Goal: Task Accomplishment & Management: Manage account settings

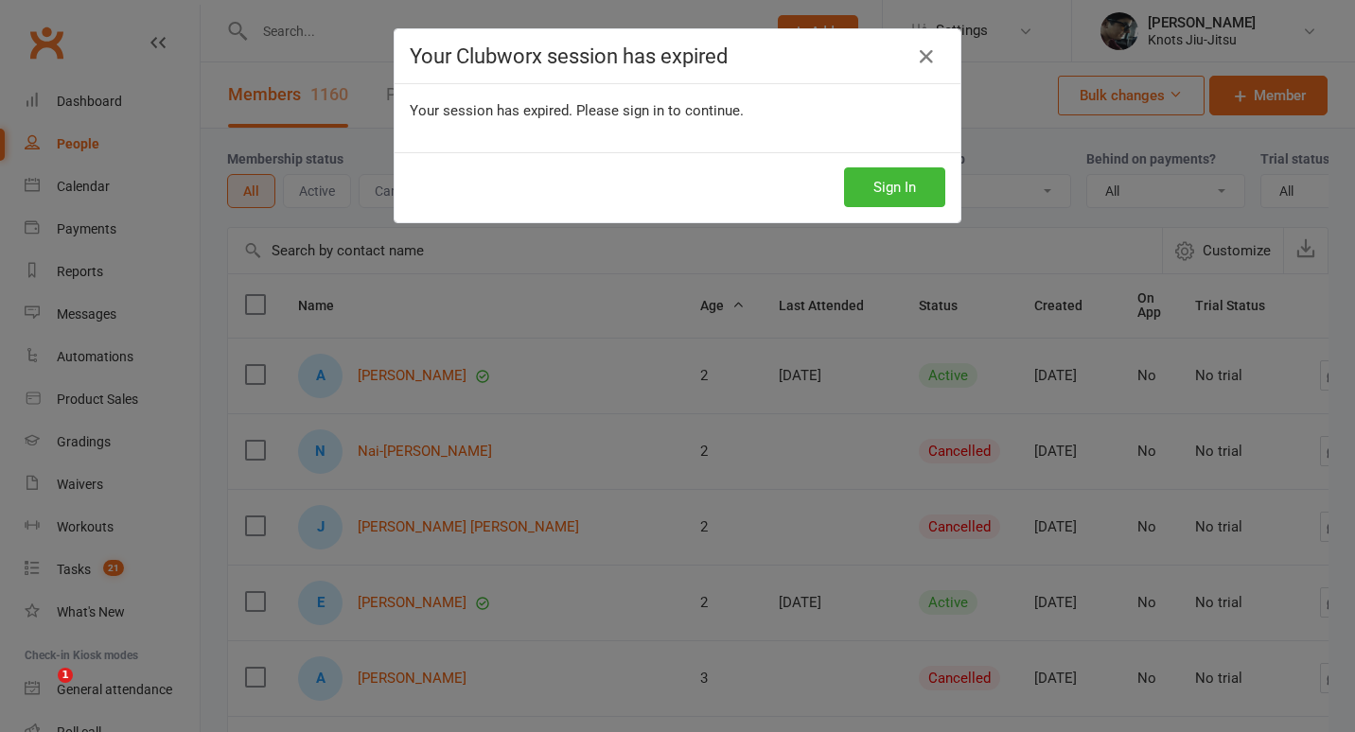
select select "100"
click at [899, 183] on button "Sign In" at bounding box center [894, 187] width 101 height 40
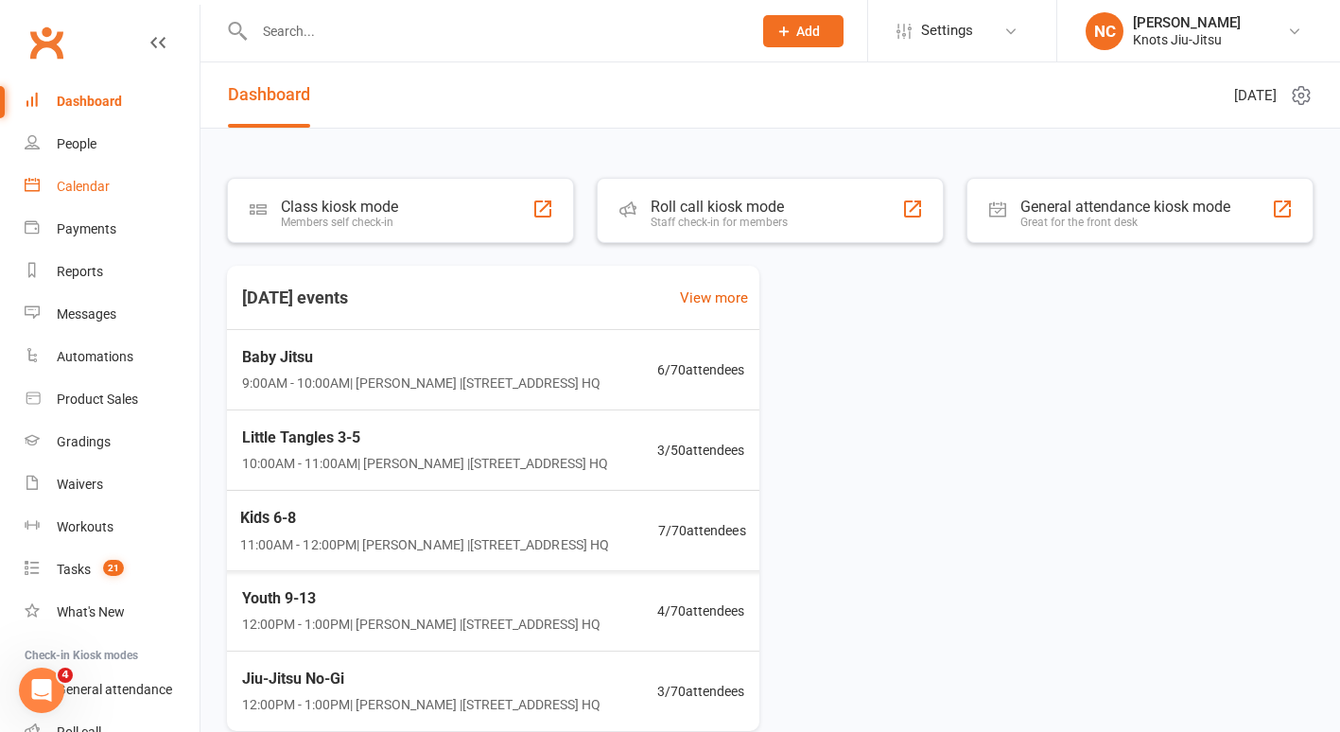
click at [71, 195] on link "Calendar" at bounding box center [112, 187] width 175 height 43
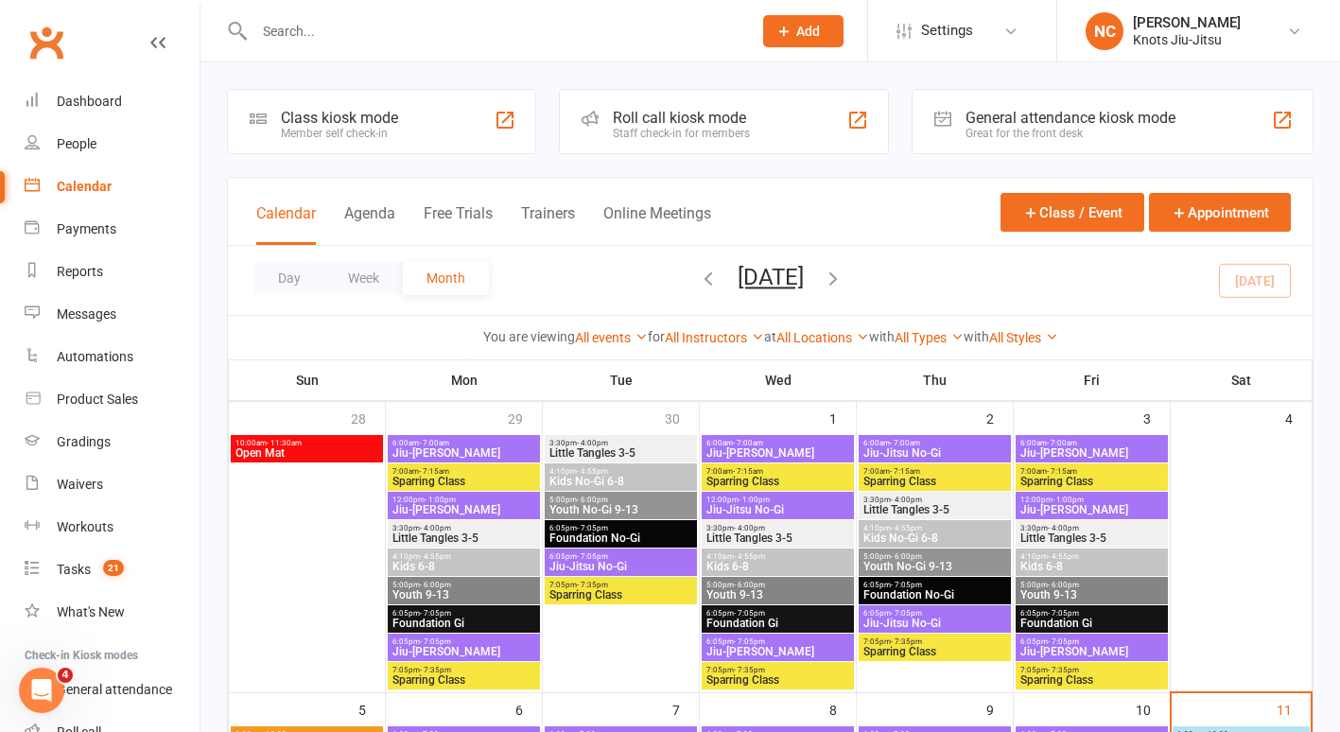
click at [300, 34] on input "text" at bounding box center [494, 31] width 490 height 26
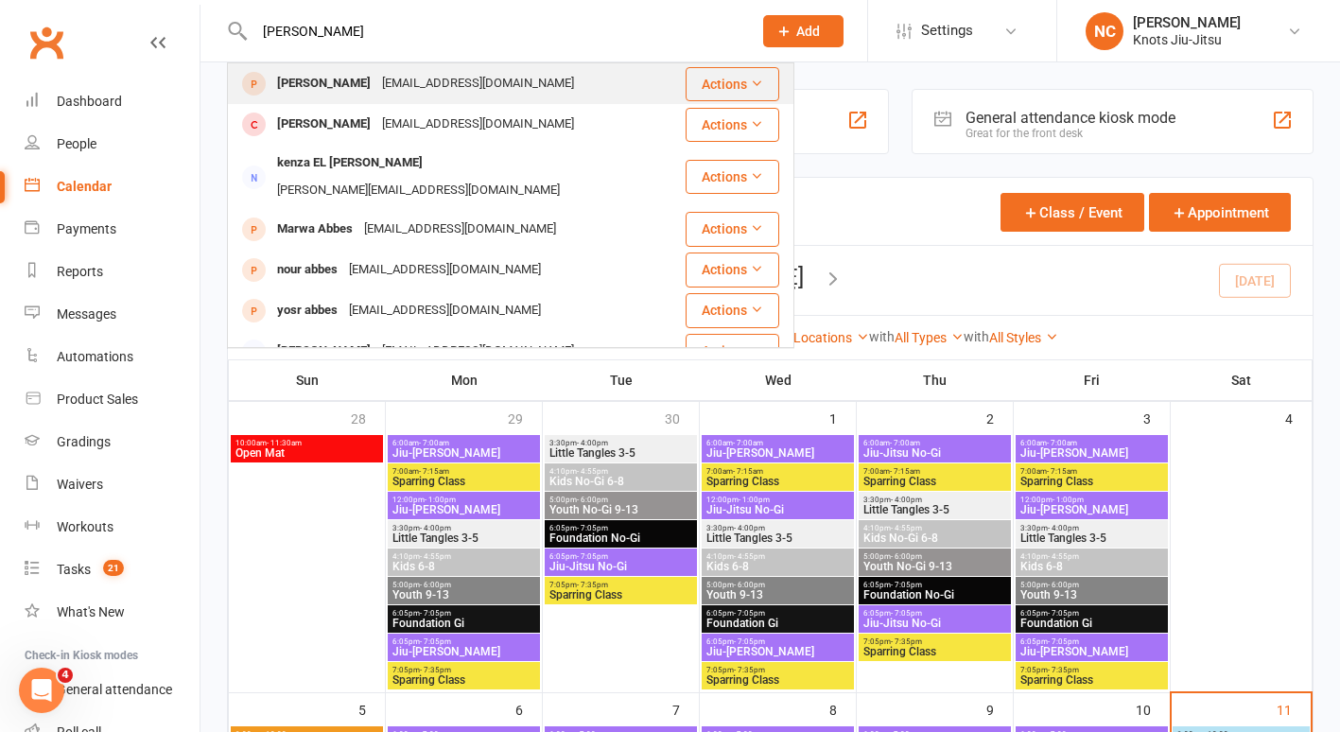
type input "Abbas"
click at [510, 83] on div "Marwa Abbas maroua_mh@live.sr" at bounding box center [456, 83] width 455 height 39
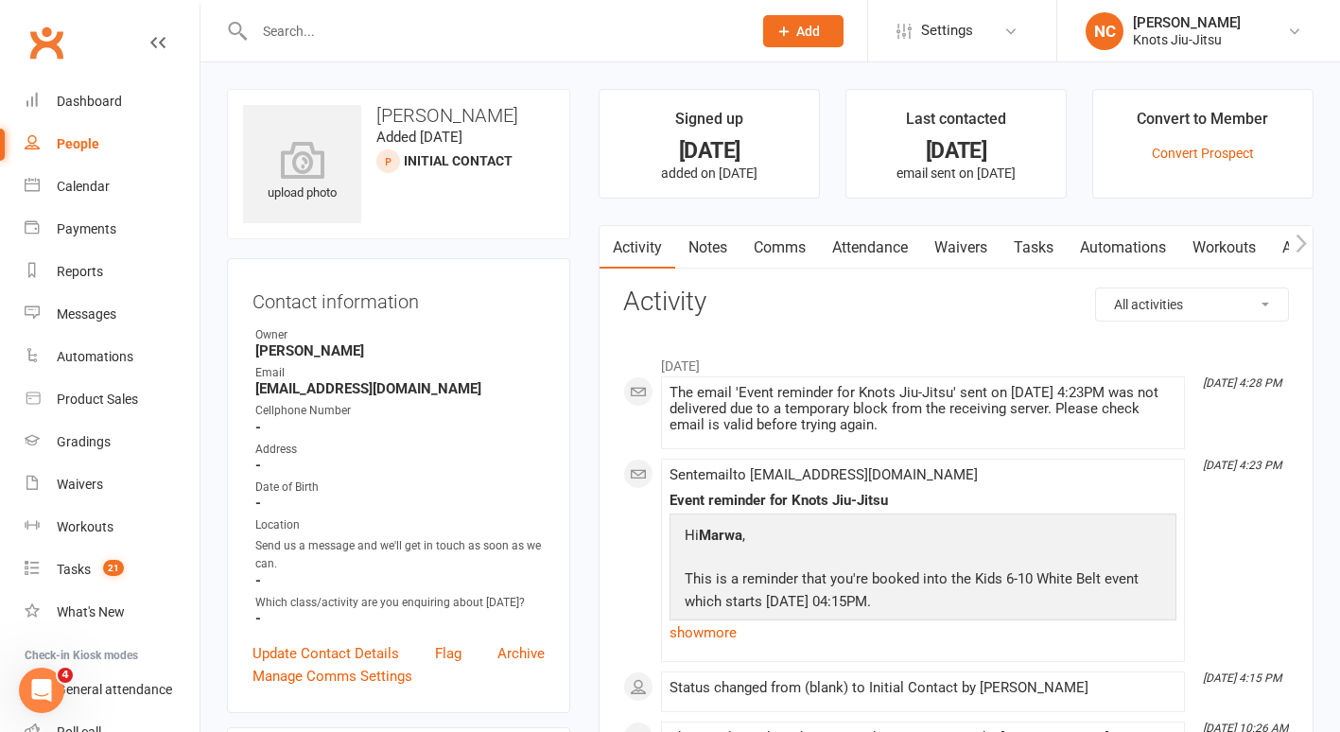
click at [976, 237] on link "Waivers" at bounding box center [960, 248] width 79 height 44
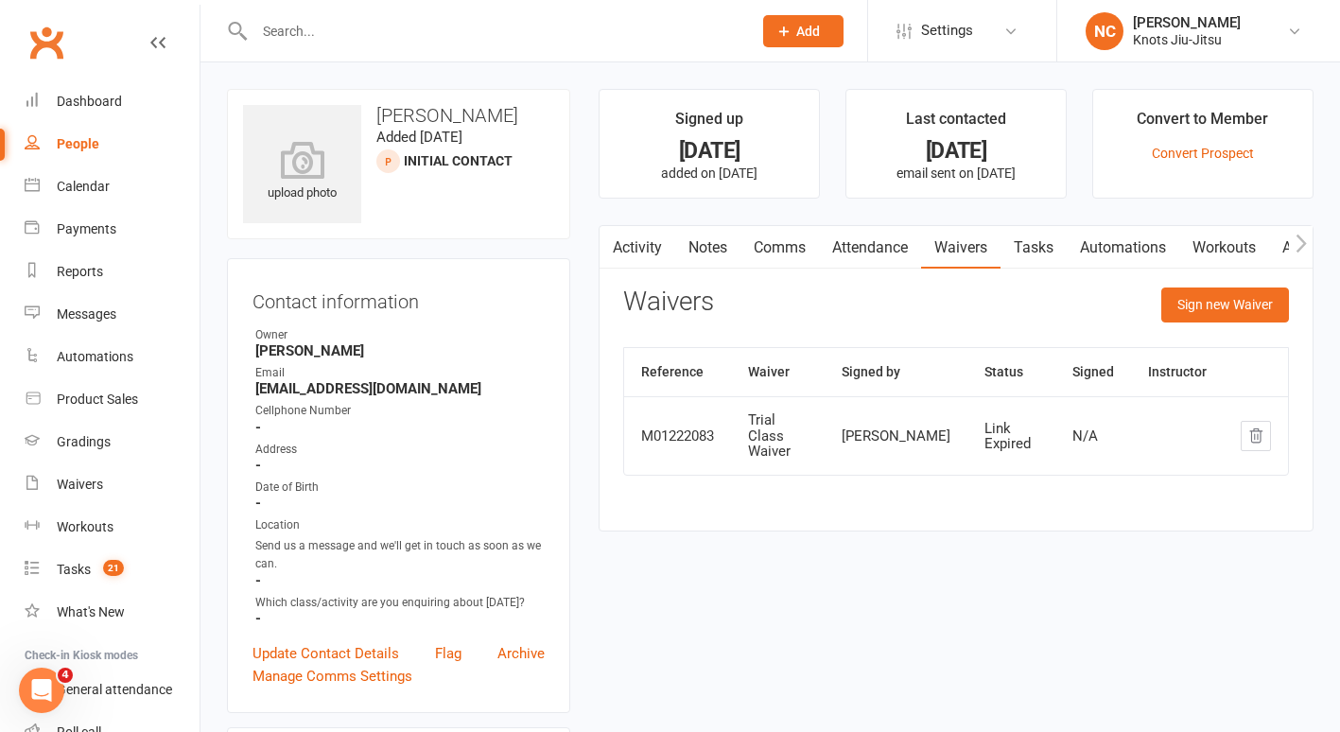
click at [399, 25] on input "text" at bounding box center [494, 31] width 490 height 26
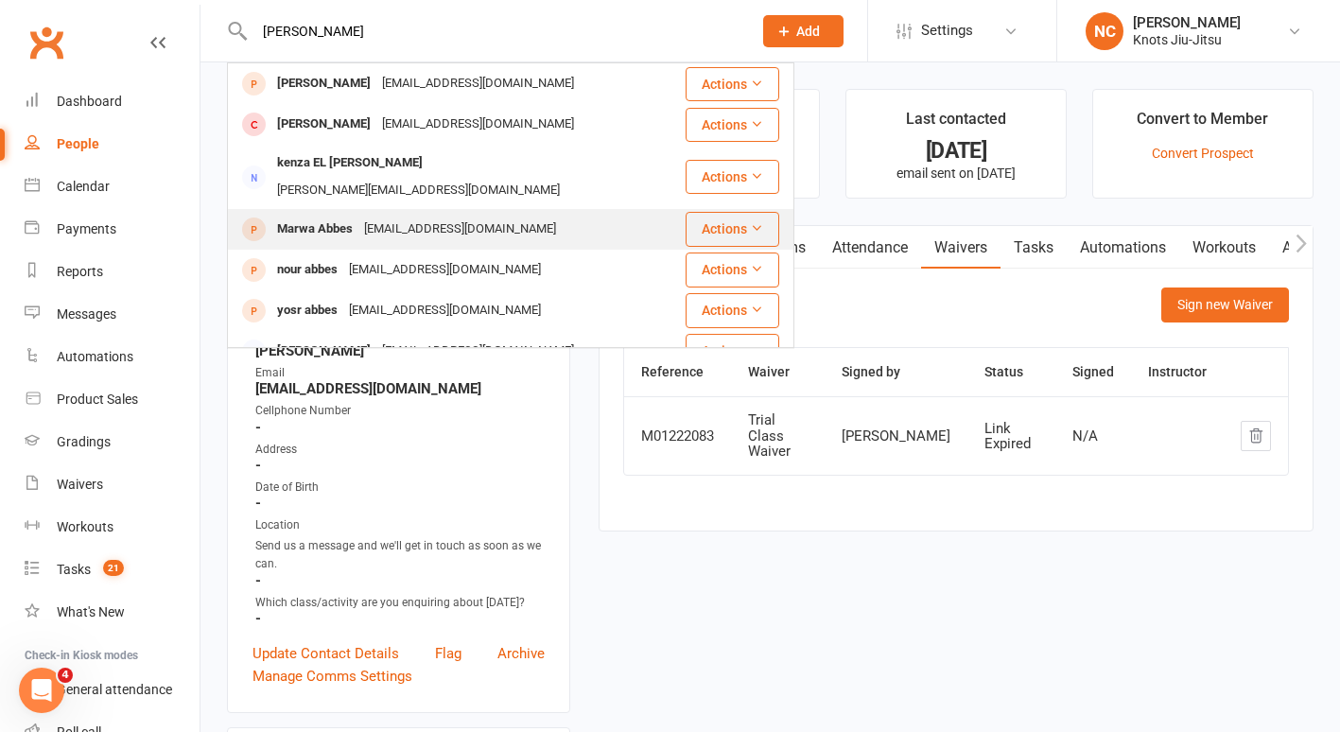
type input "abbas"
click at [376, 216] on div "maroua_mh@live.fr" at bounding box center [460, 229] width 203 height 27
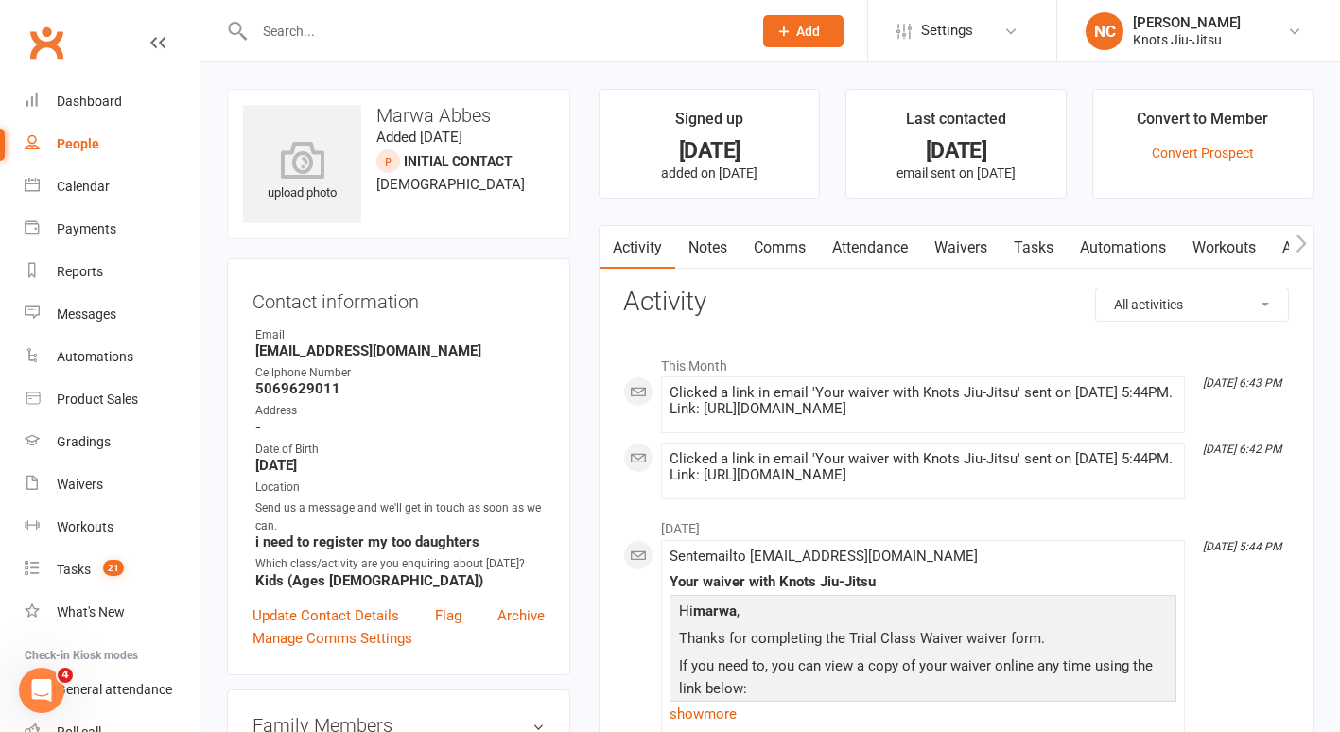
click at [977, 236] on link "Waivers" at bounding box center [960, 248] width 79 height 44
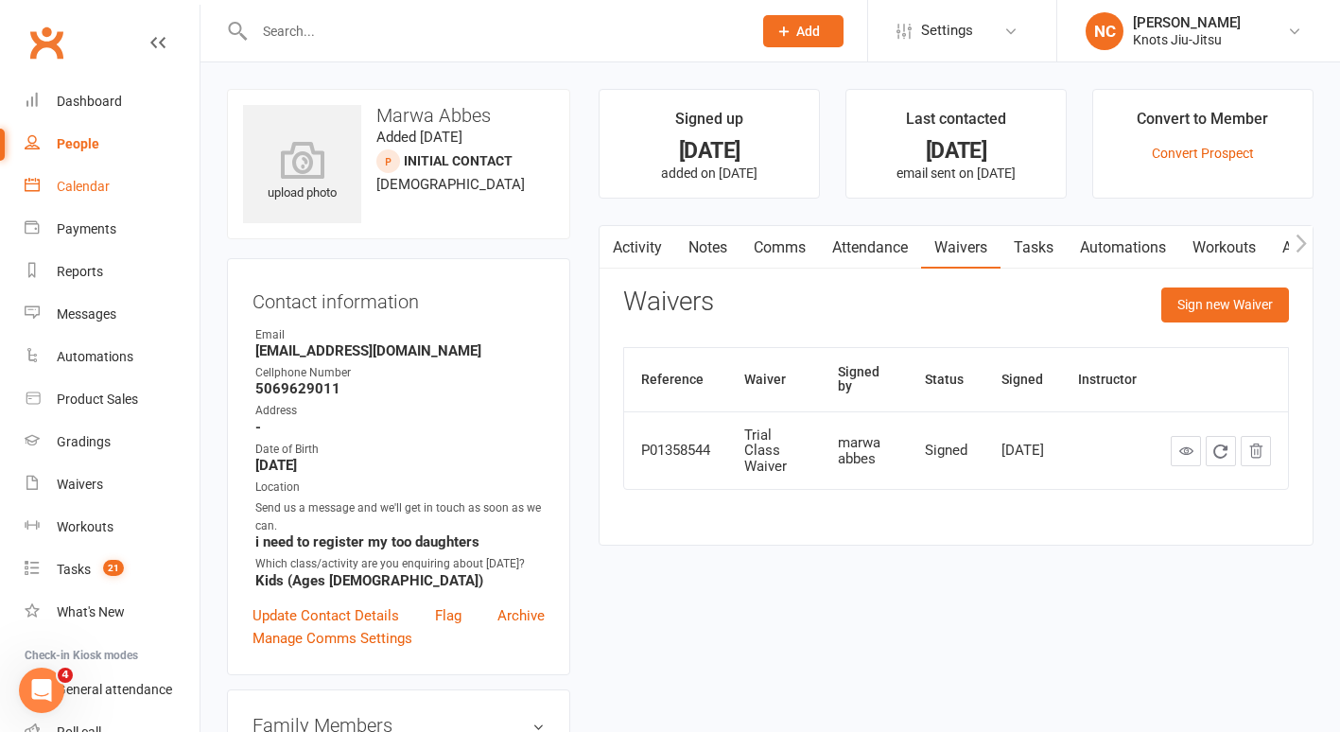
click at [69, 189] on div "Calendar" at bounding box center [83, 186] width 53 height 15
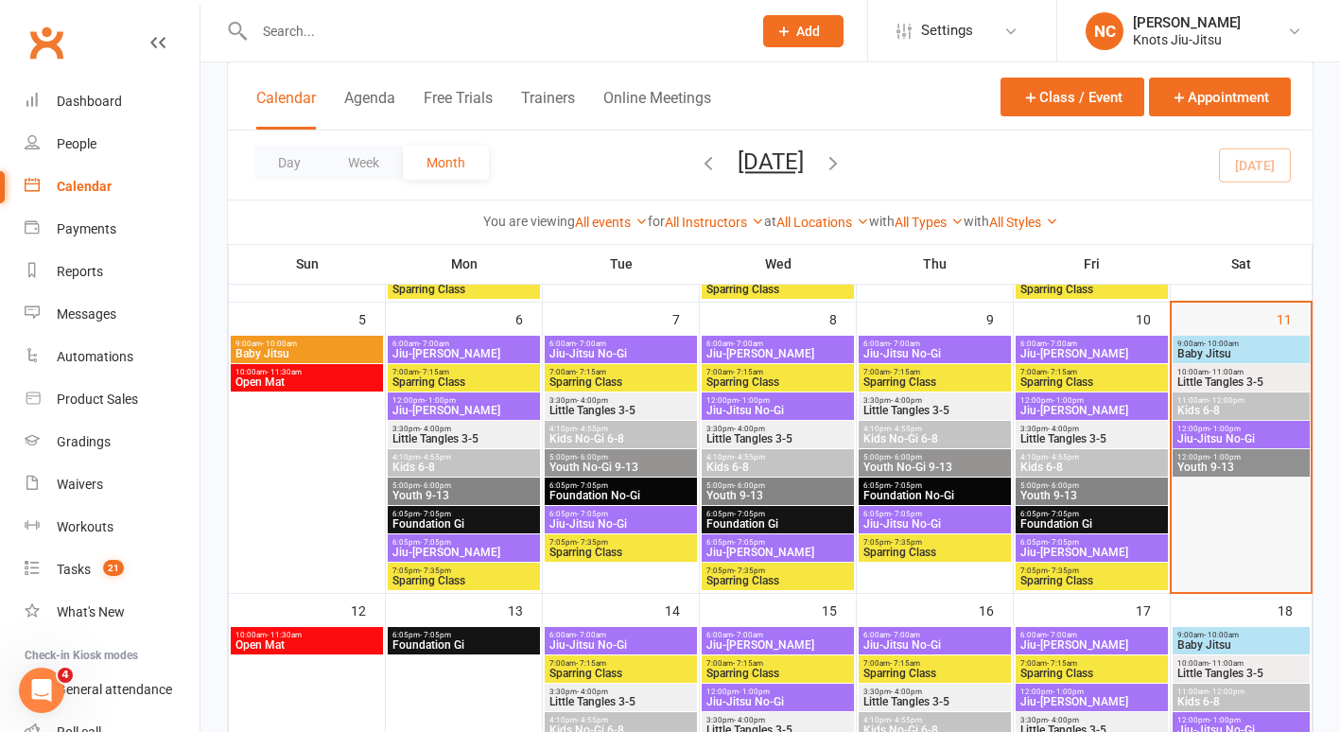
scroll to position [384, 0]
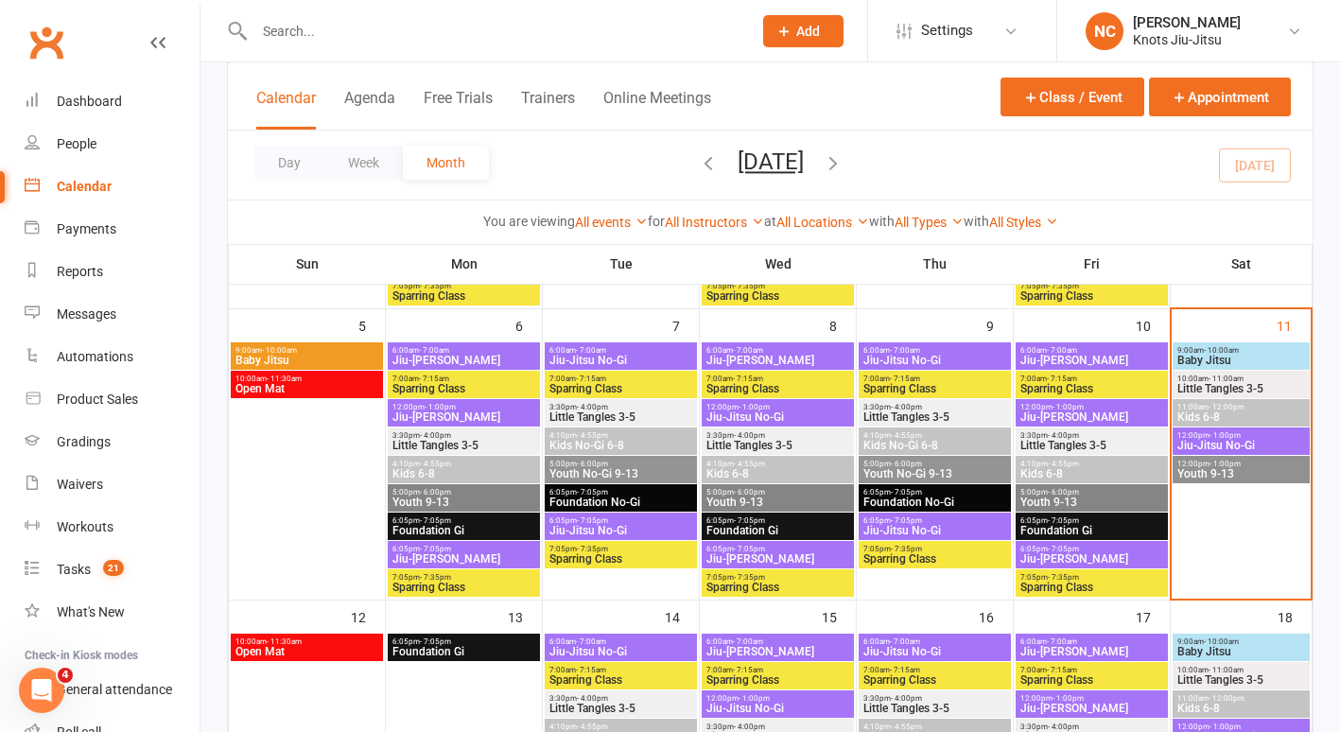
click at [1205, 383] on span "Little Tangles 3-5" at bounding box center [1242, 388] width 130 height 11
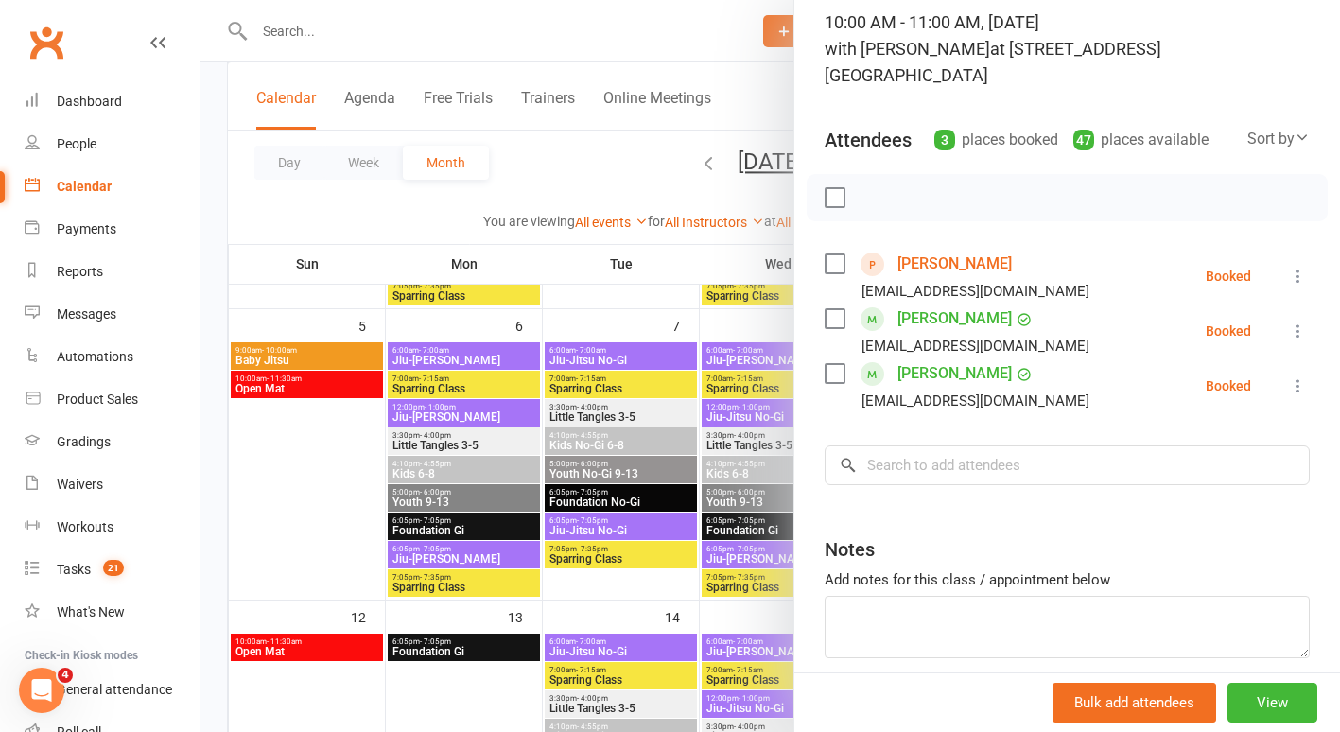
scroll to position [131, 0]
click at [334, 504] on div at bounding box center [771, 366] width 1140 height 732
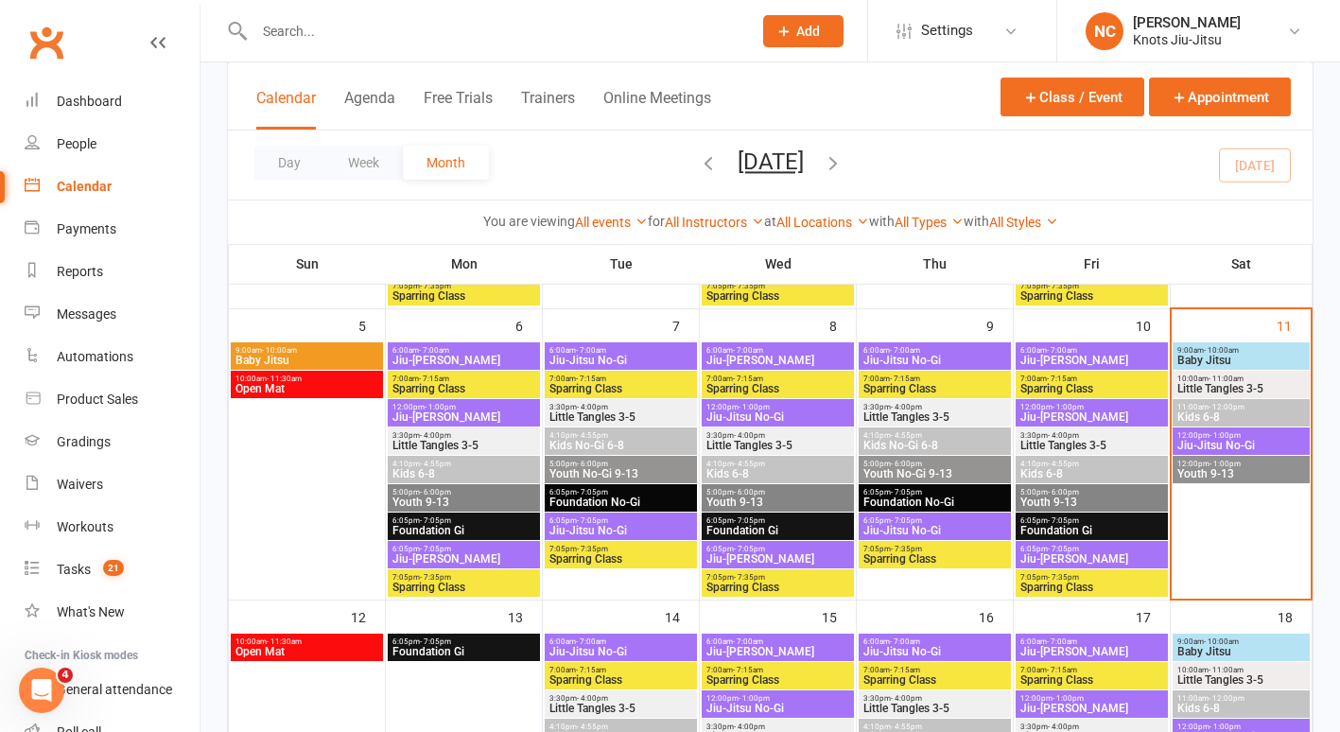
click at [1235, 385] on span "Little Tangles 3-5" at bounding box center [1242, 388] width 130 height 11
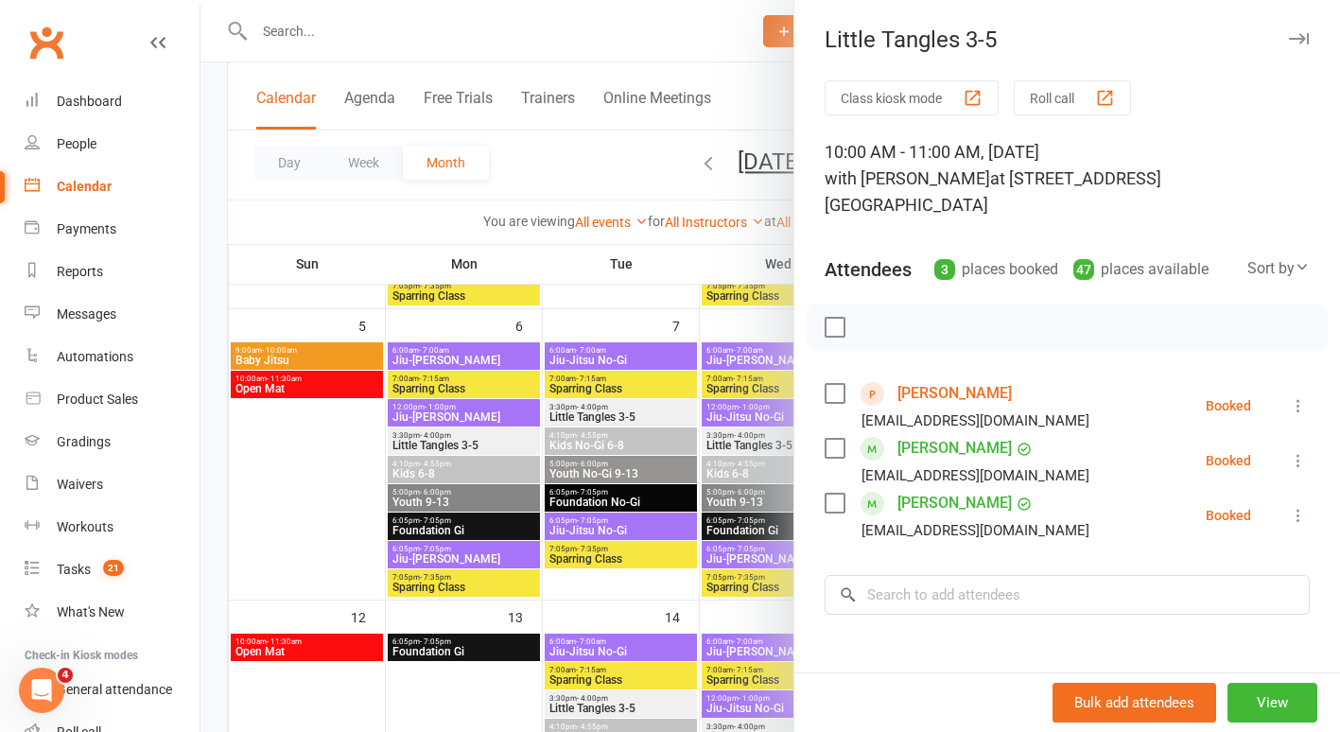
click at [261, 483] on div at bounding box center [771, 366] width 1140 height 732
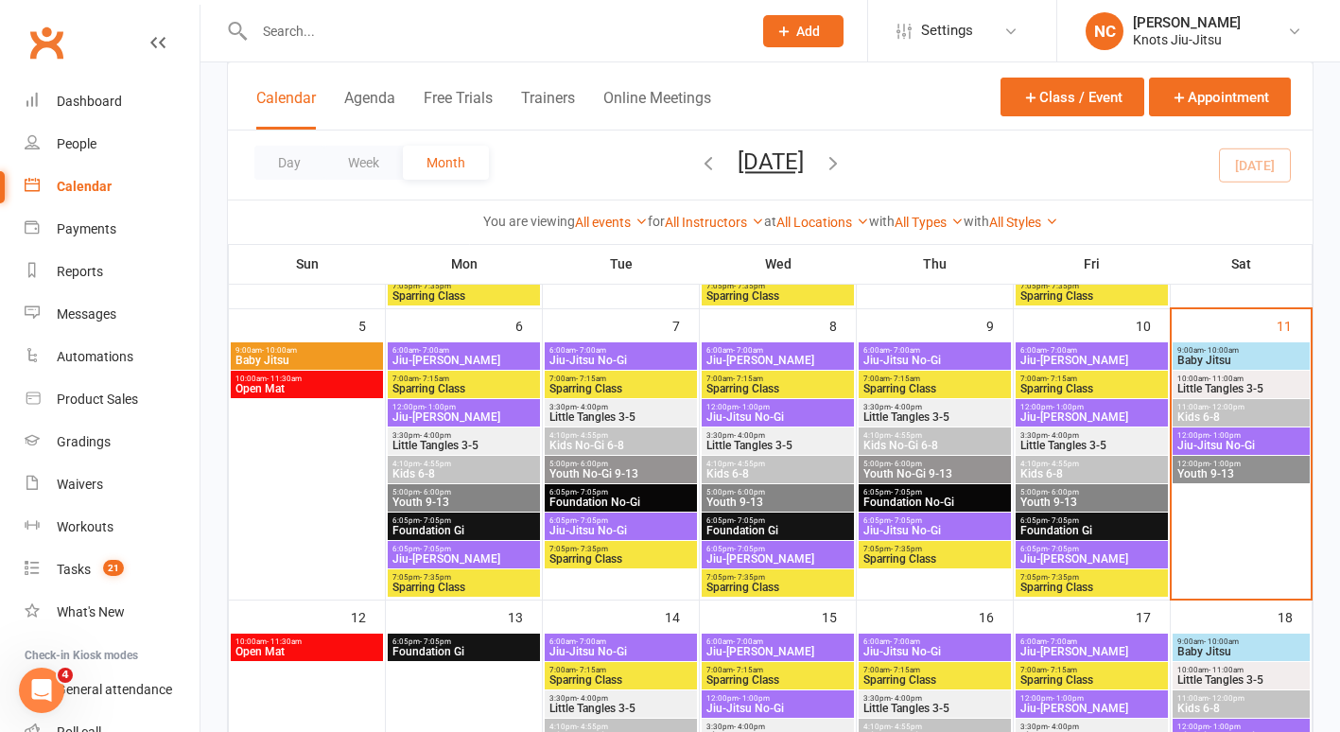
click at [1221, 408] on span "- 12:00pm" at bounding box center [1227, 407] width 36 height 9
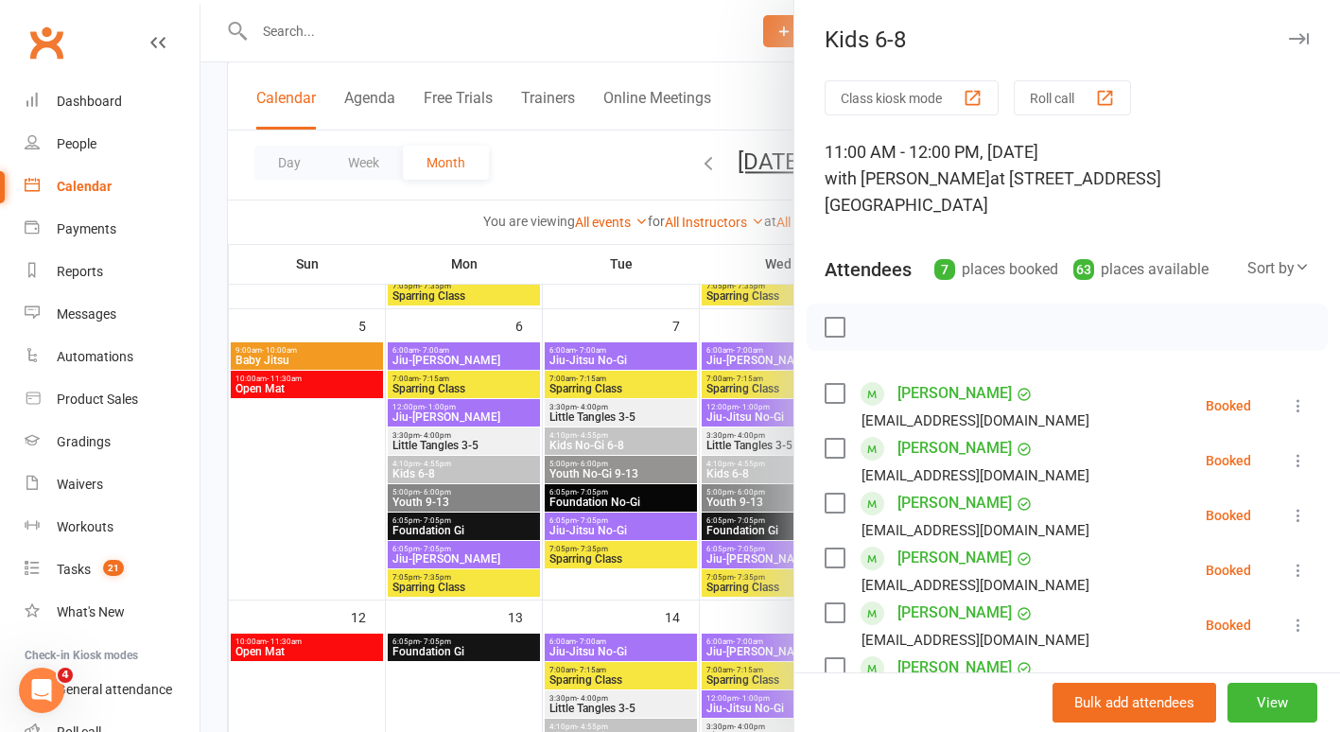
scroll to position [140, 0]
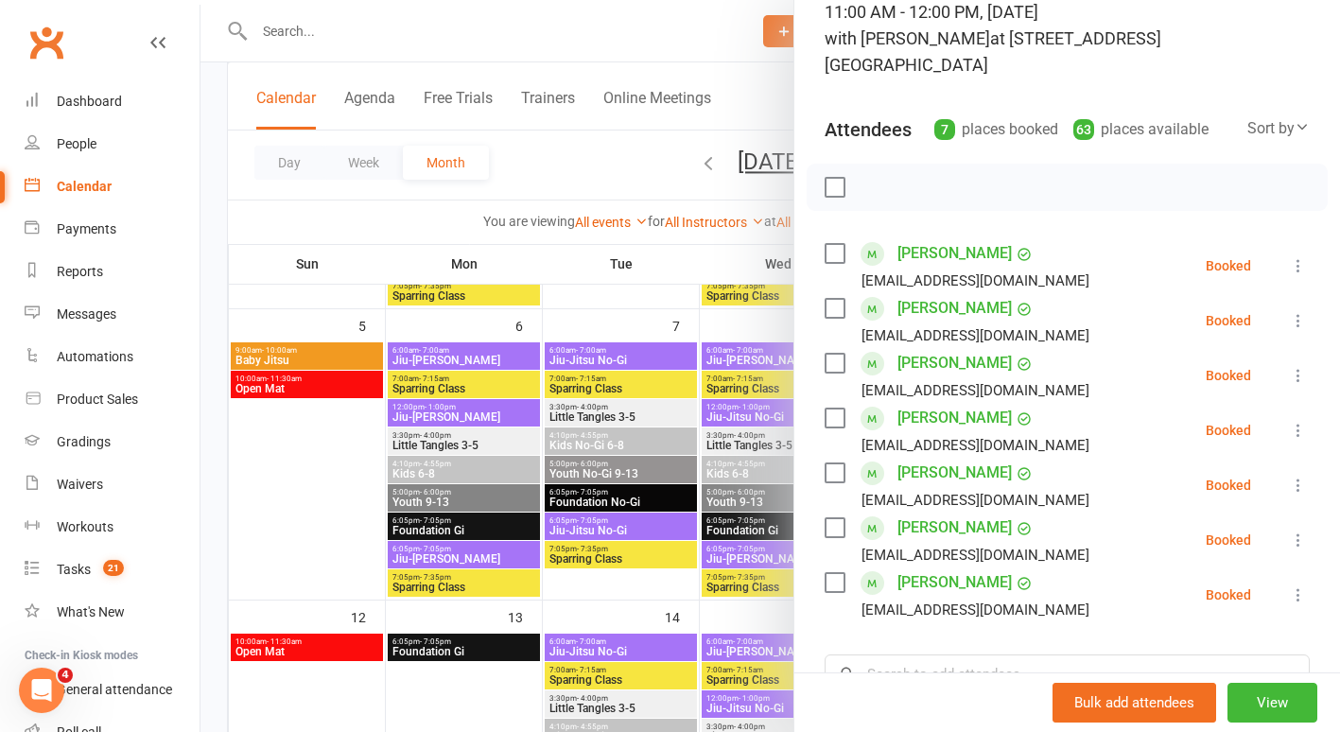
click at [289, 536] on div at bounding box center [771, 366] width 1140 height 732
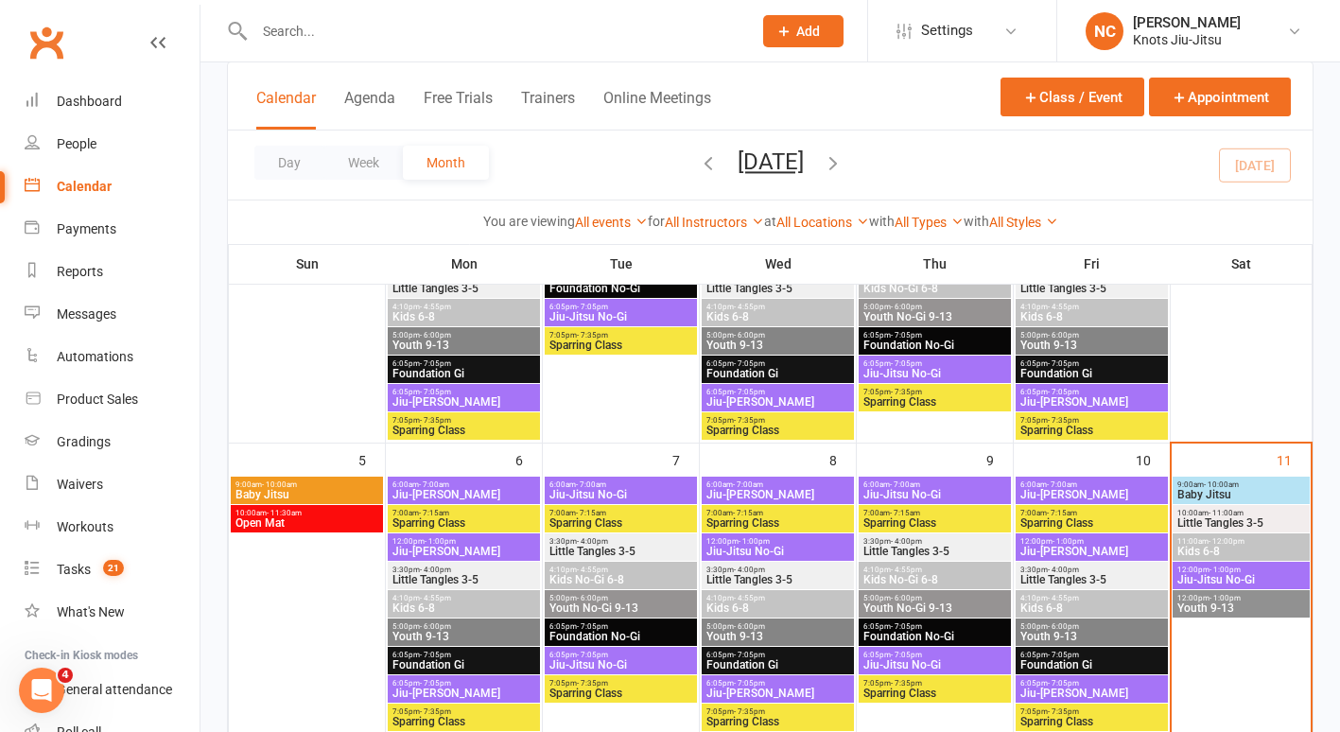
scroll to position [246, 0]
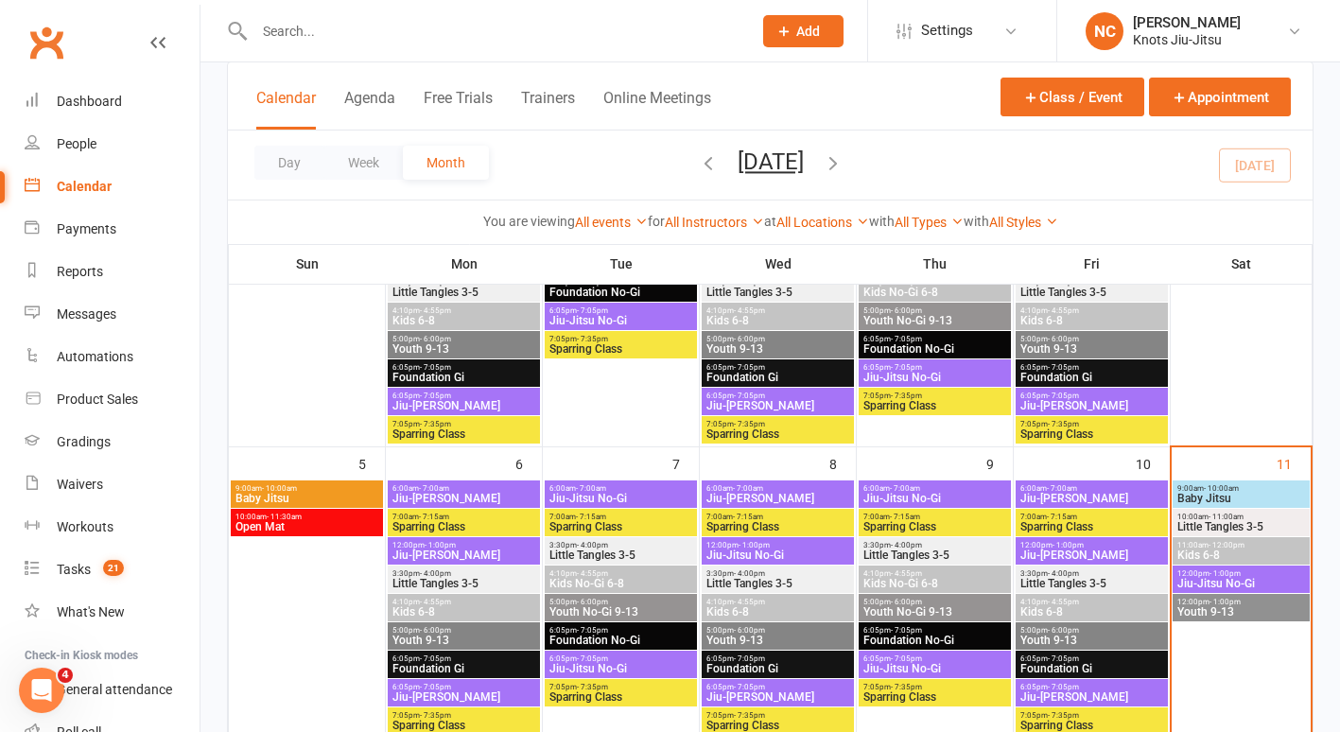
click at [1261, 521] on span "Little Tangles 3-5" at bounding box center [1242, 526] width 130 height 11
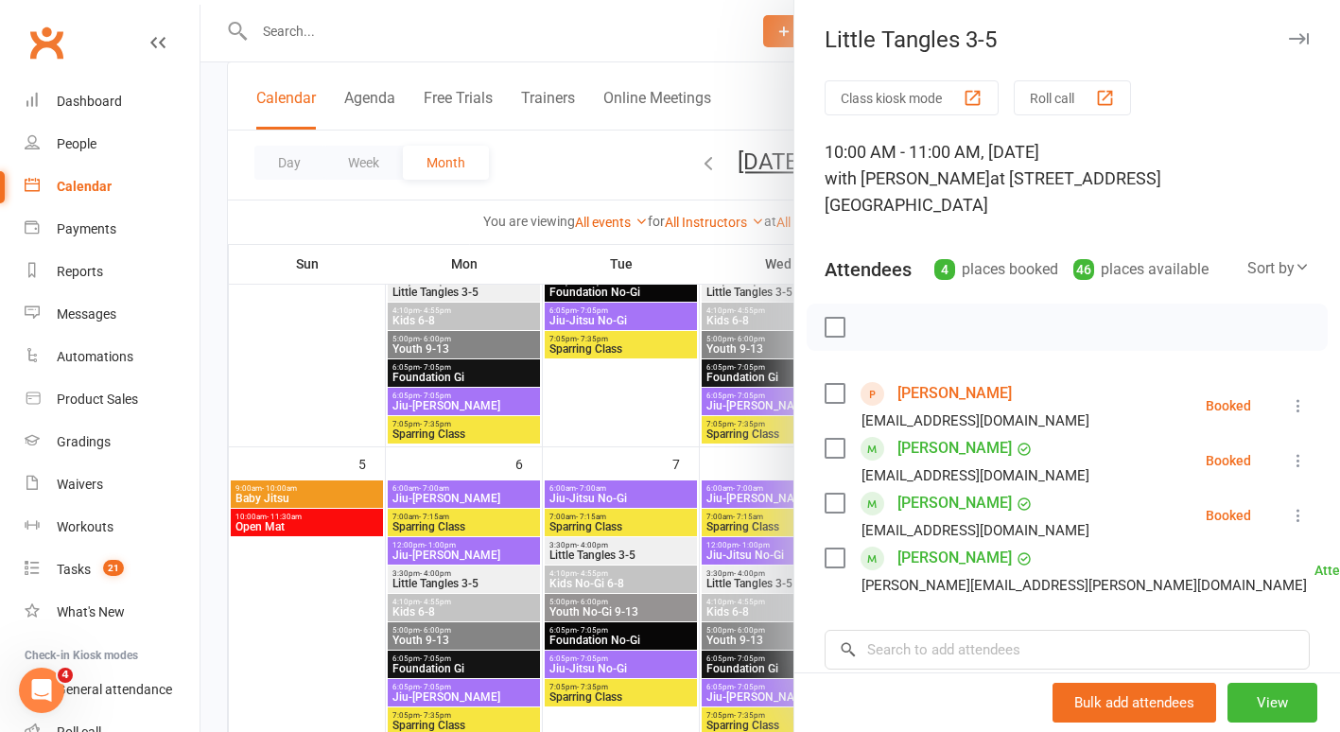
click at [257, 219] on div at bounding box center [771, 366] width 1140 height 732
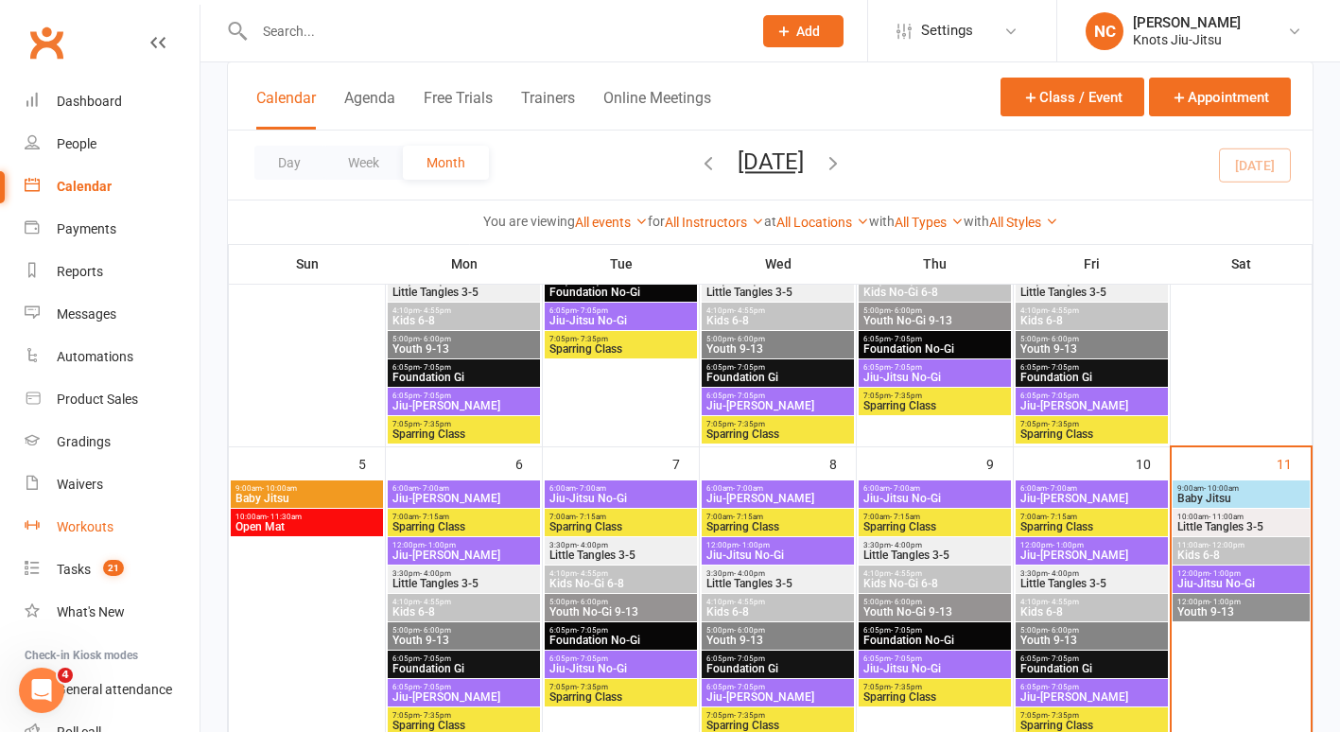
click at [98, 546] on link "Workouts" at bounding box center [112, 527] width 175 height 43
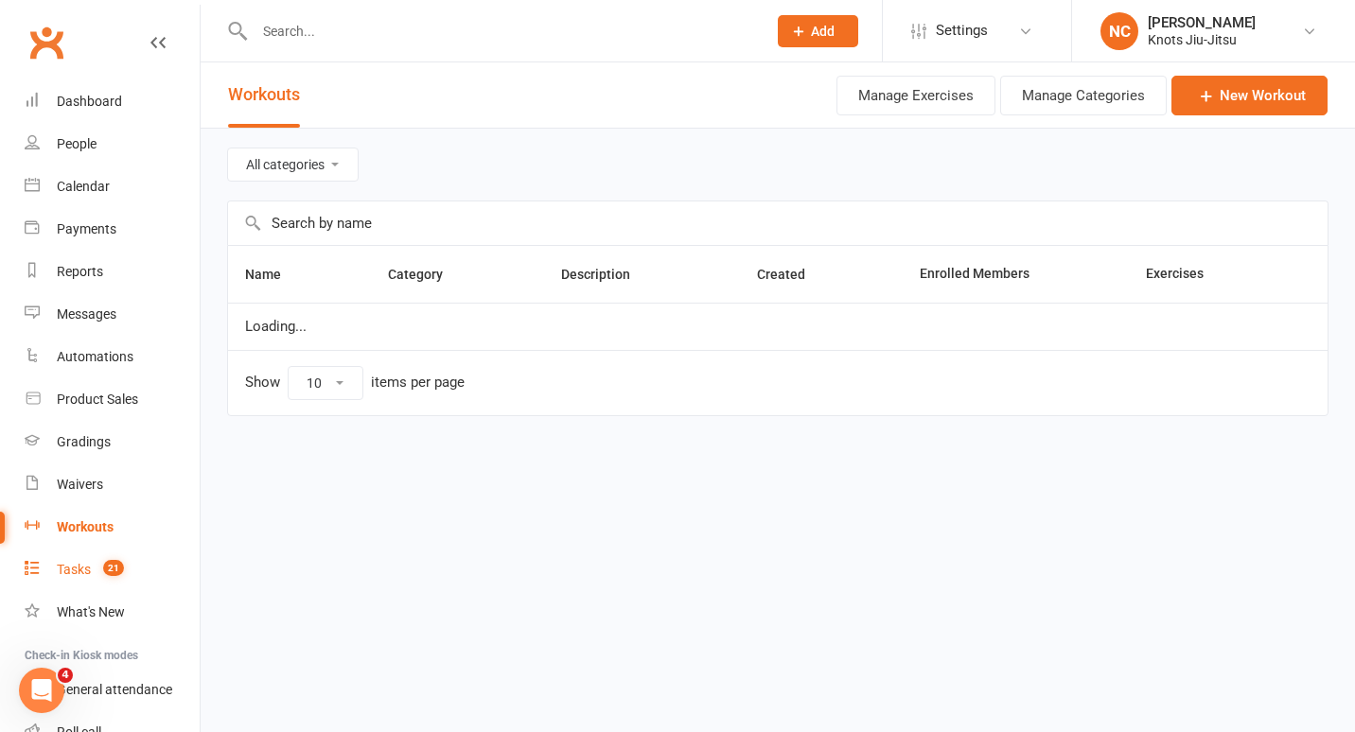
click at [94, 564] on link "Tasks 21" at bounding box center [112, 570] width 175 height 43
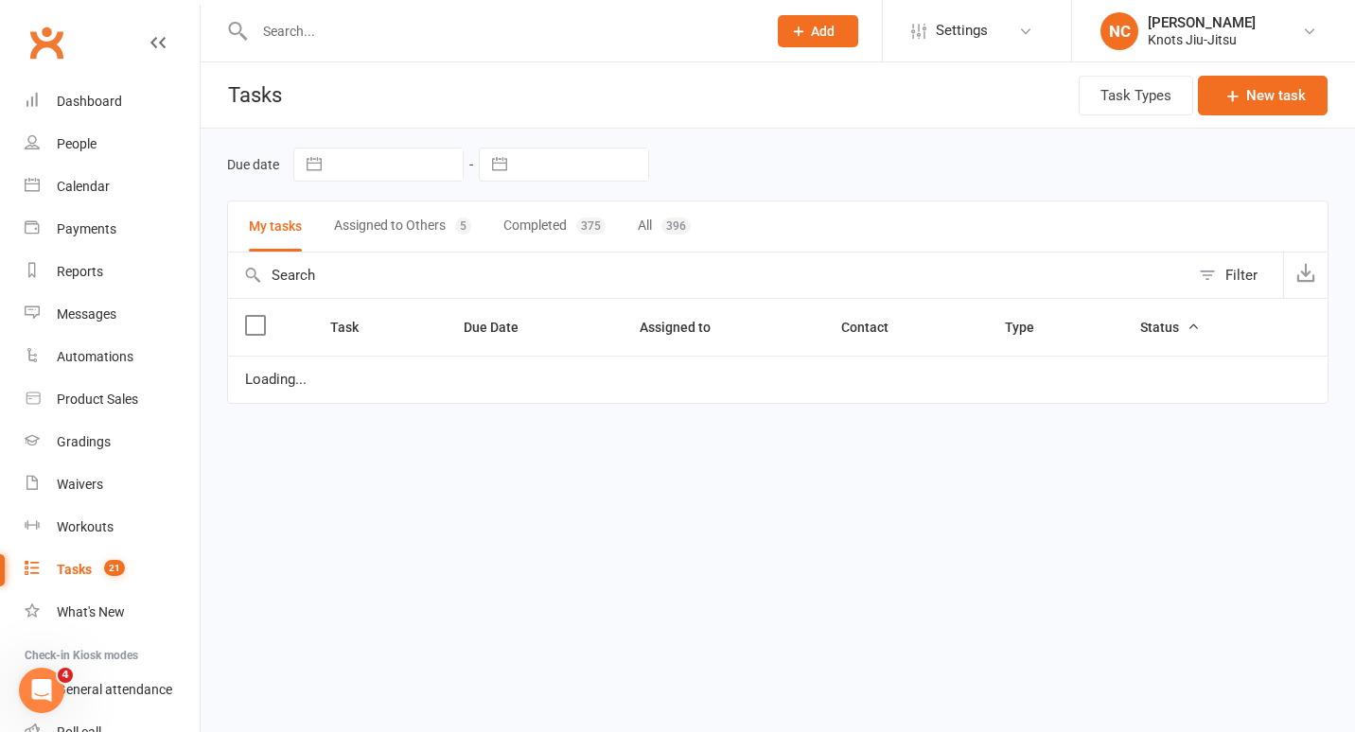
select select "started"
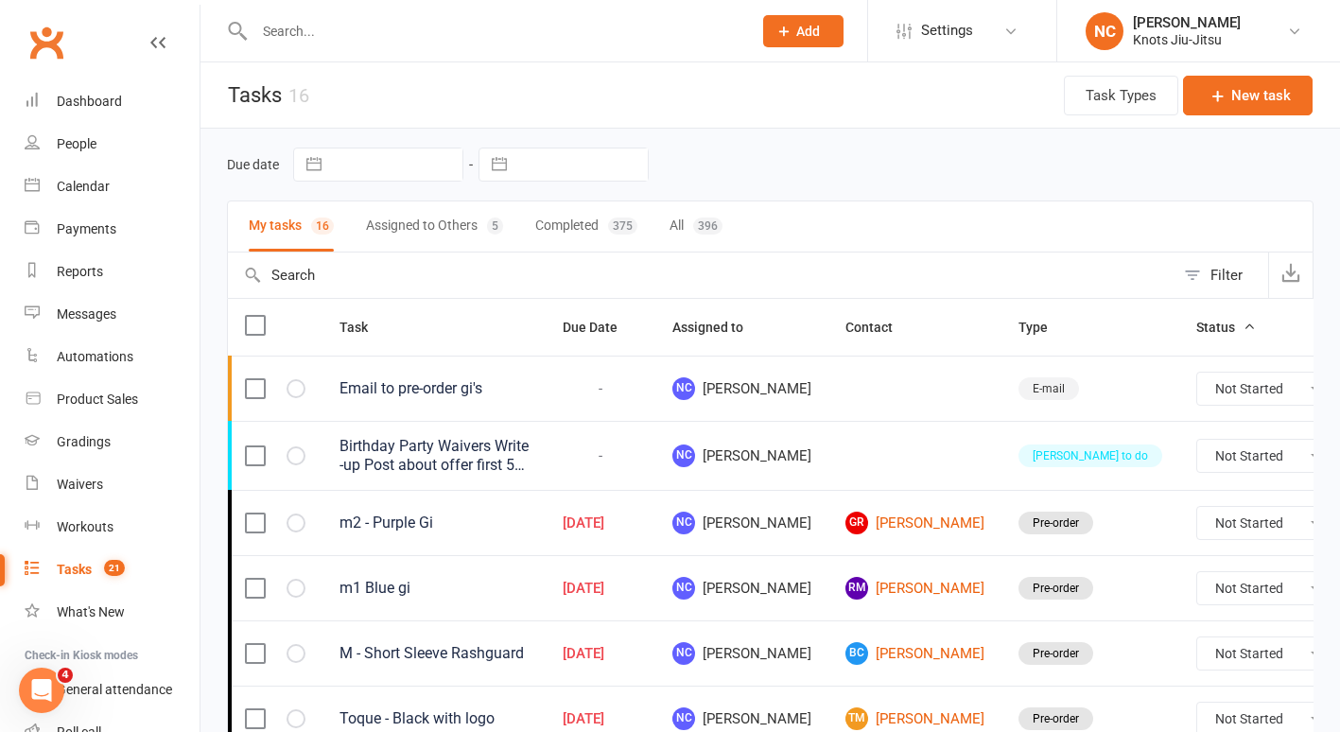
click at [690, 231] on button "All 396" at bounding box center [696, 226] width 53 height 50
select select "started"
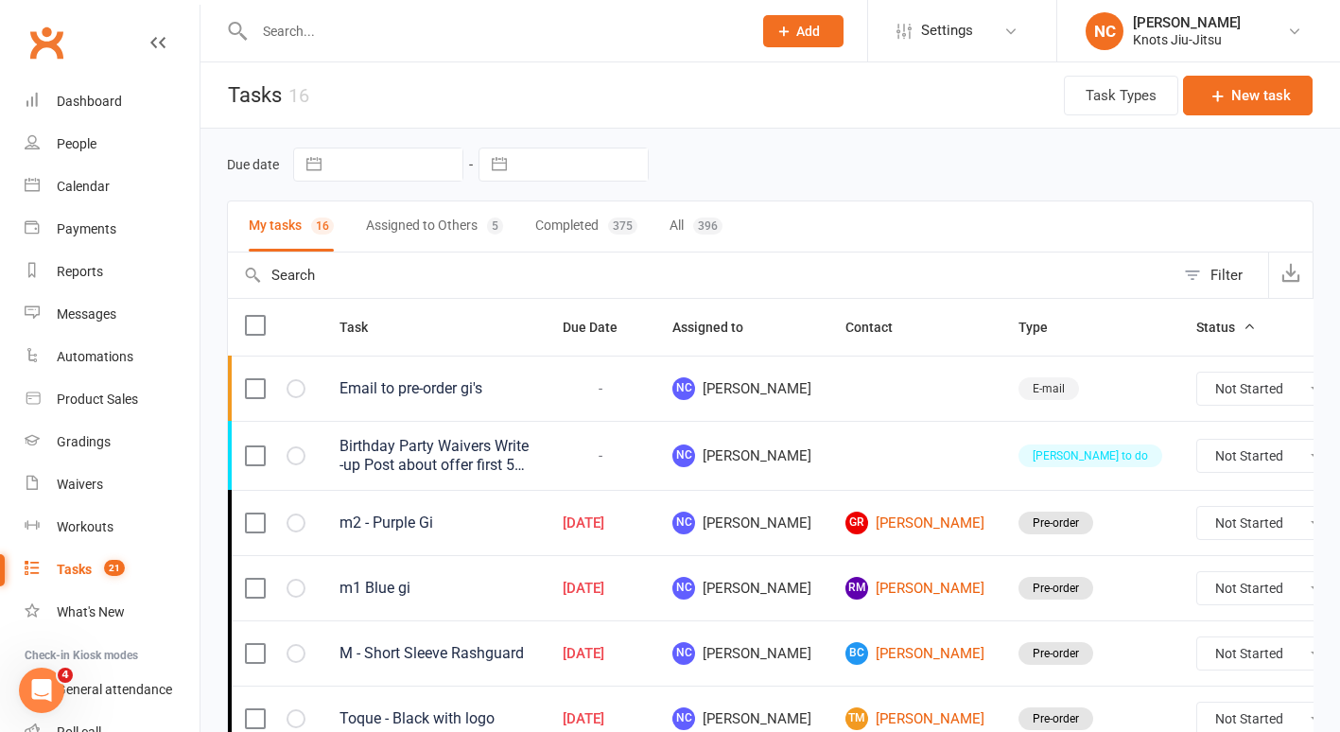
select select "started"
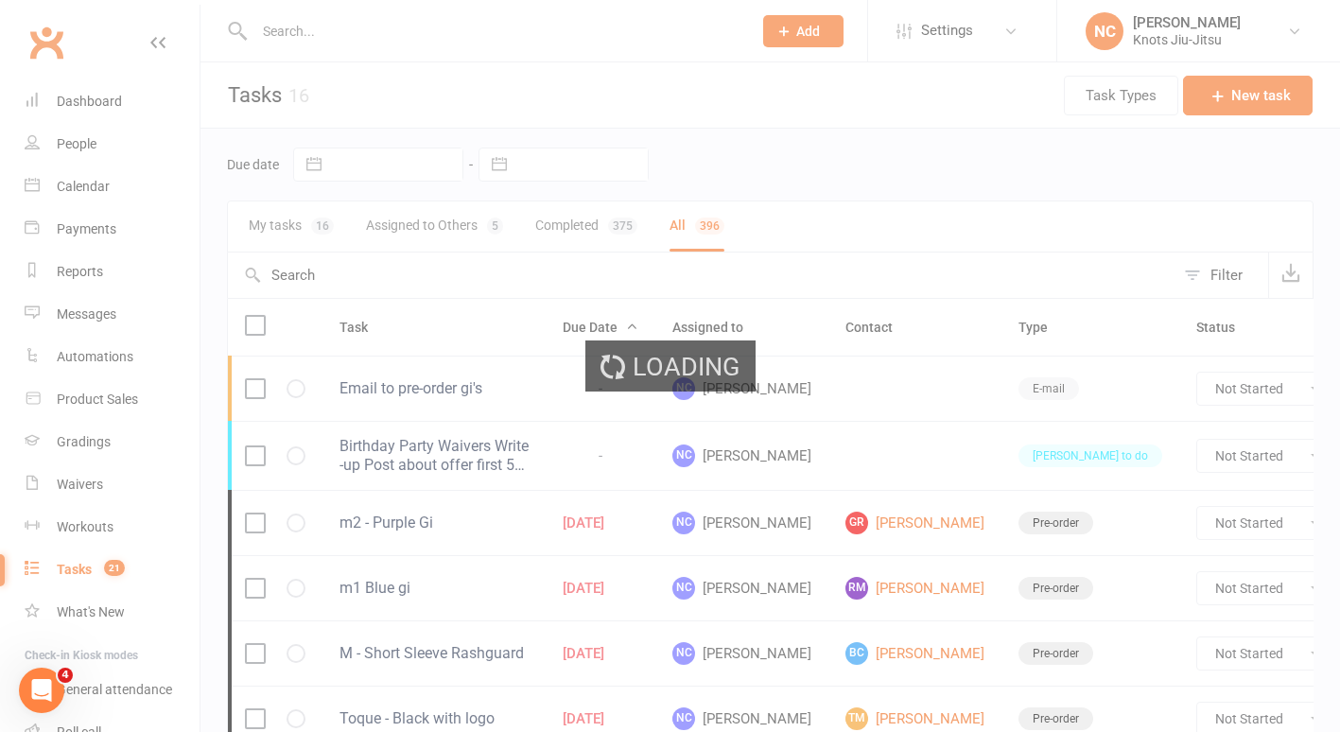
select select "finished"
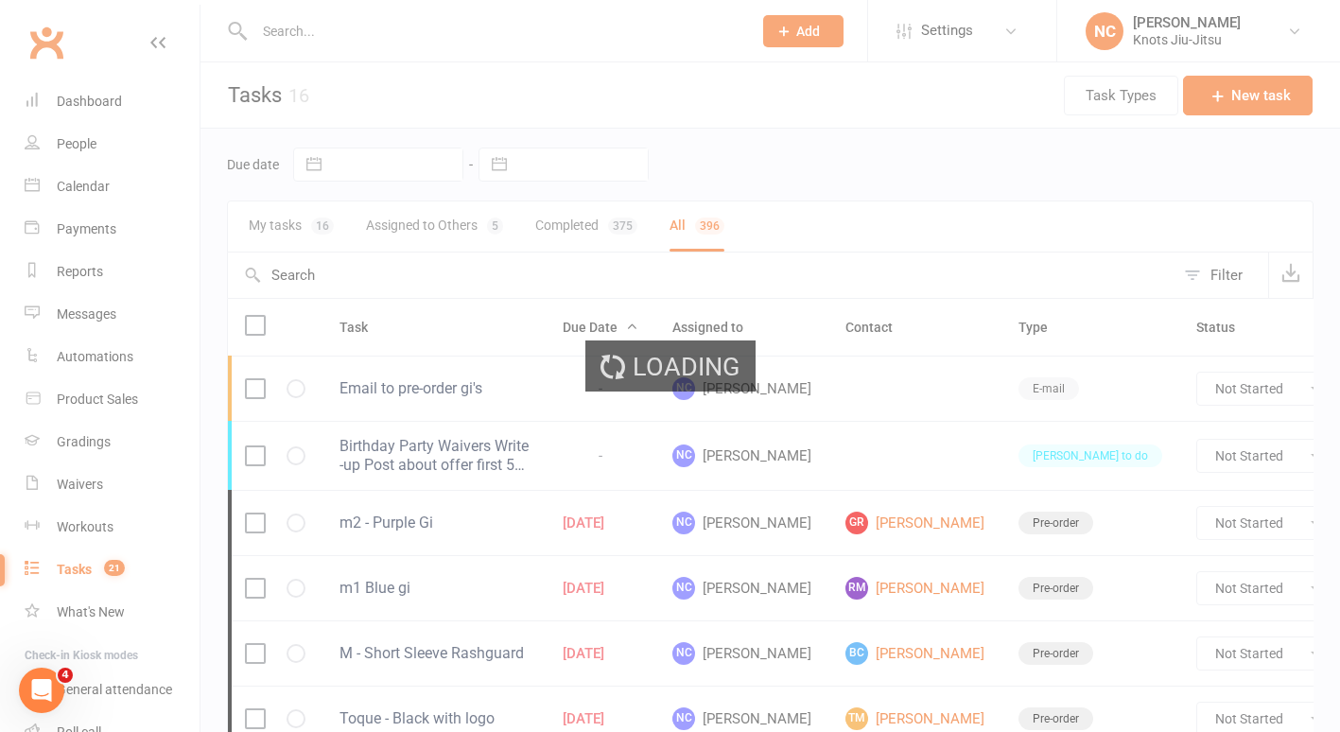
select select "finished"
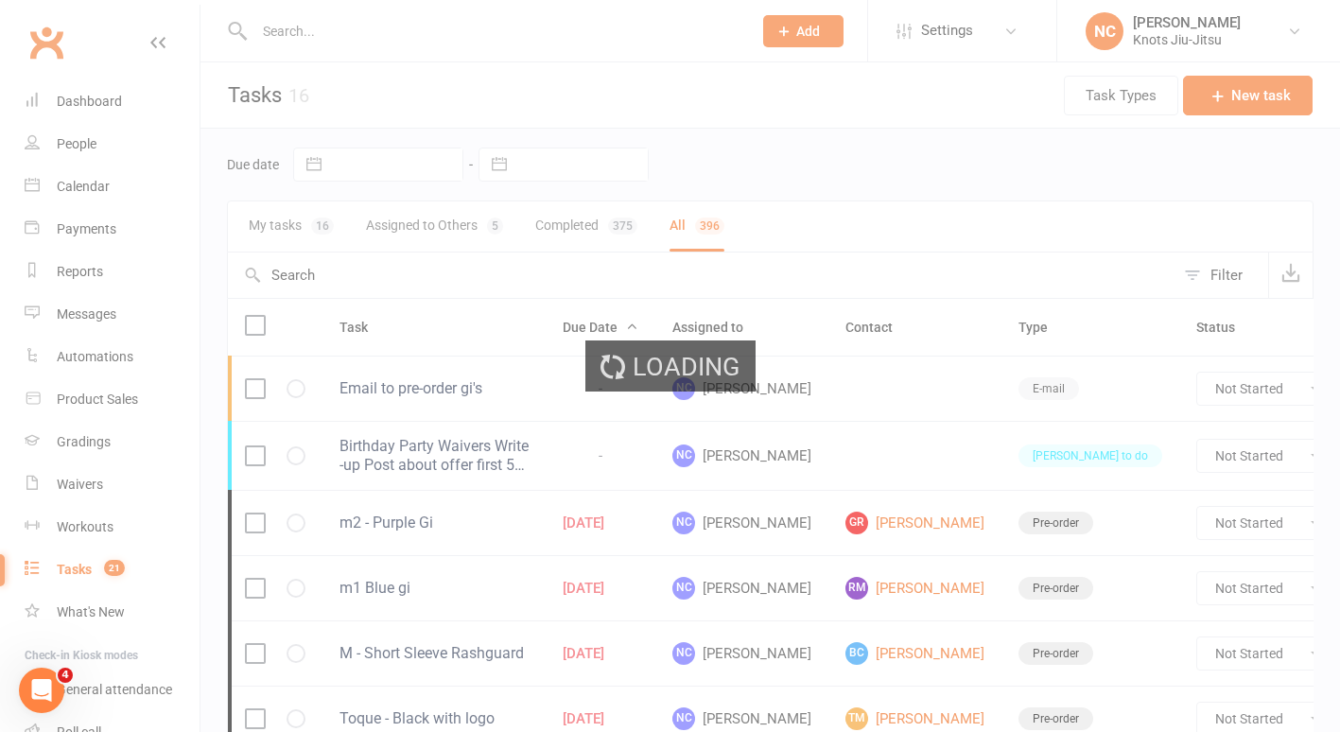
select select "finished"
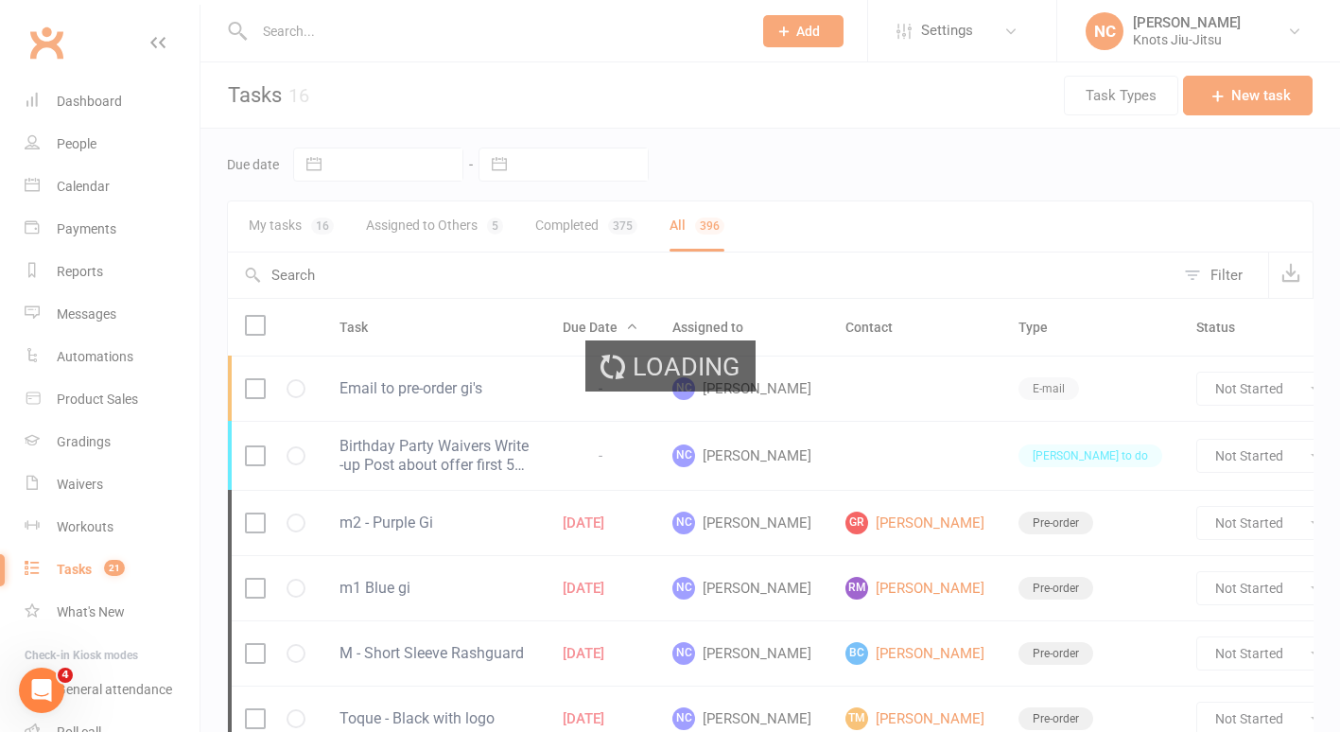
select select "finished"
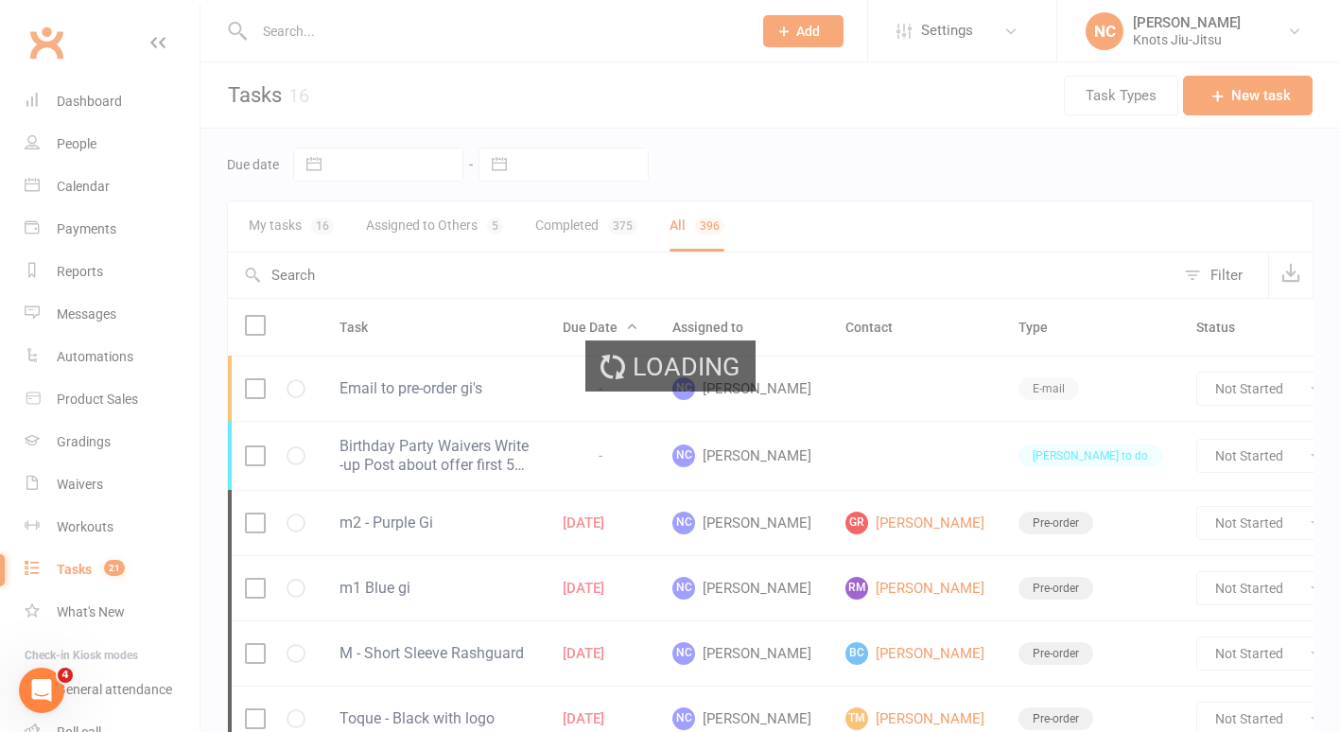
select select "finished"
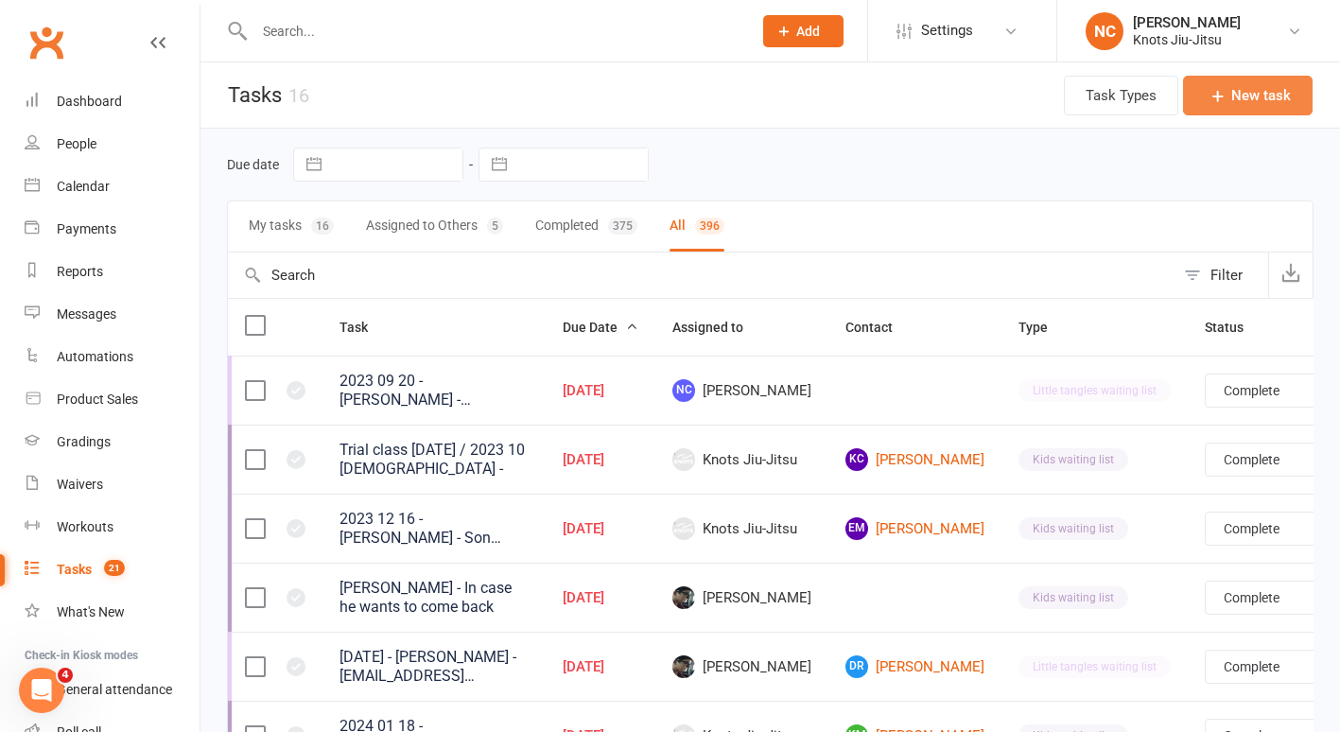
click at [1227, 97] on icon "button" at bounding box center [1218, 95] width 19 height 19
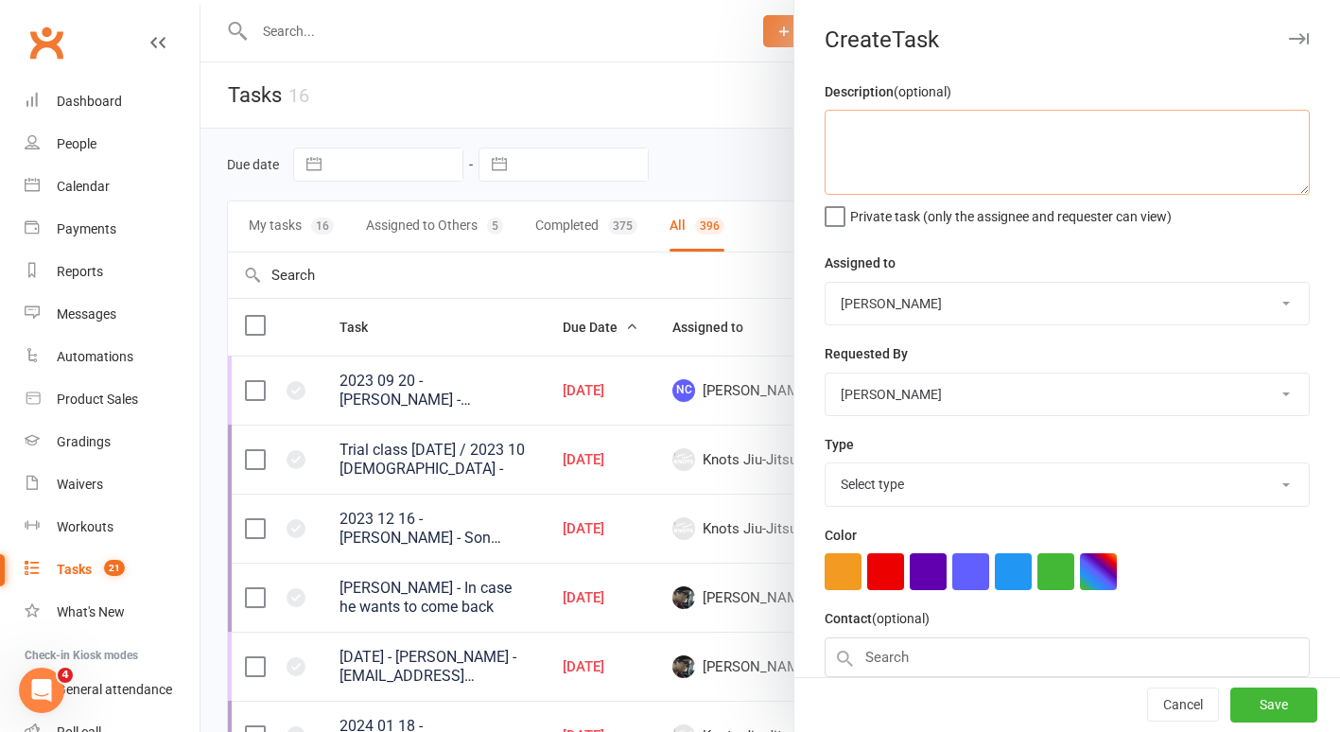
click at [954, 137] on textarea at bounding box center [1067, 152] width 485 height 85
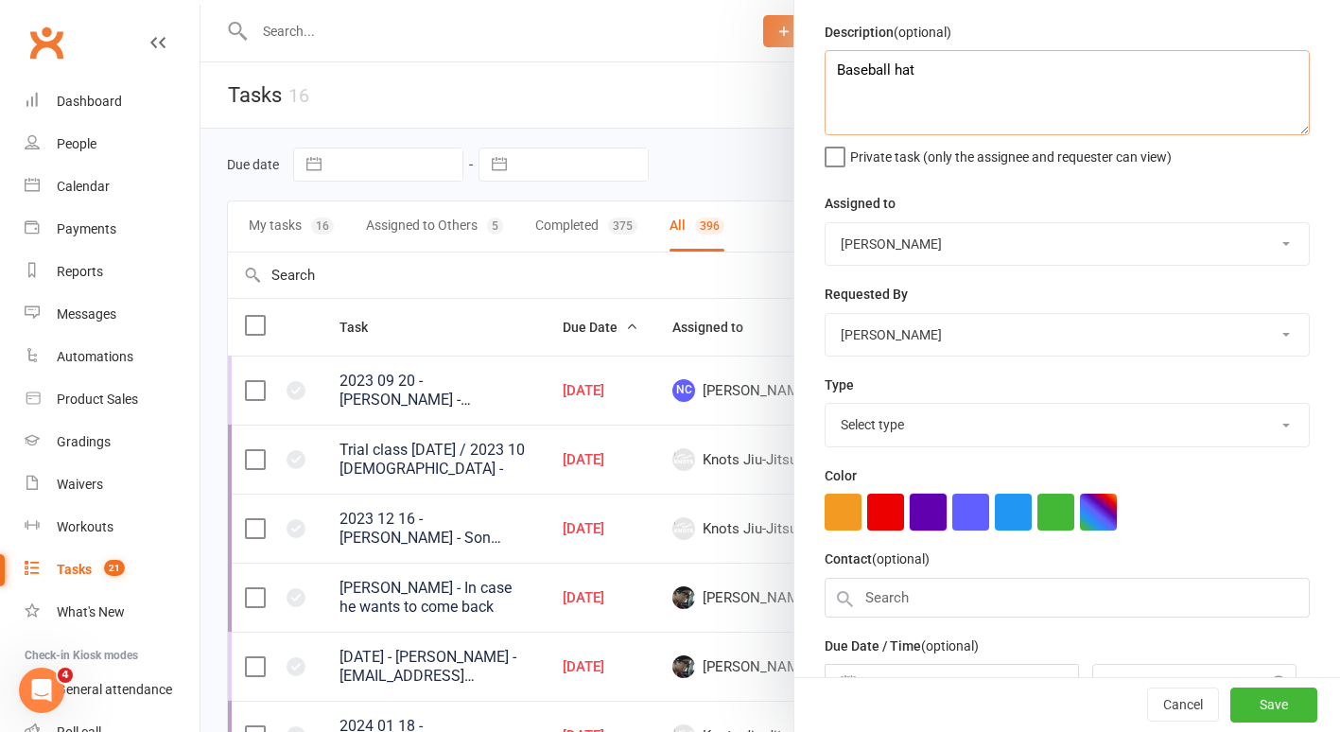
scroll to position [61, 0]
type textarea "Baseball hat"
click at [908, 424] on select "Select type Birthday party Cleaning moncton E-mail Kids summer classes Kids wai…" at bounding box center [1067, 424] width 483 height 42
select select "35201"
click at [826, 403] on select "Select type Birthday party Cleaning moncton E-mail Kids summer classes Kids wai…" at bounding box center [1067, 424] width 483 height 42
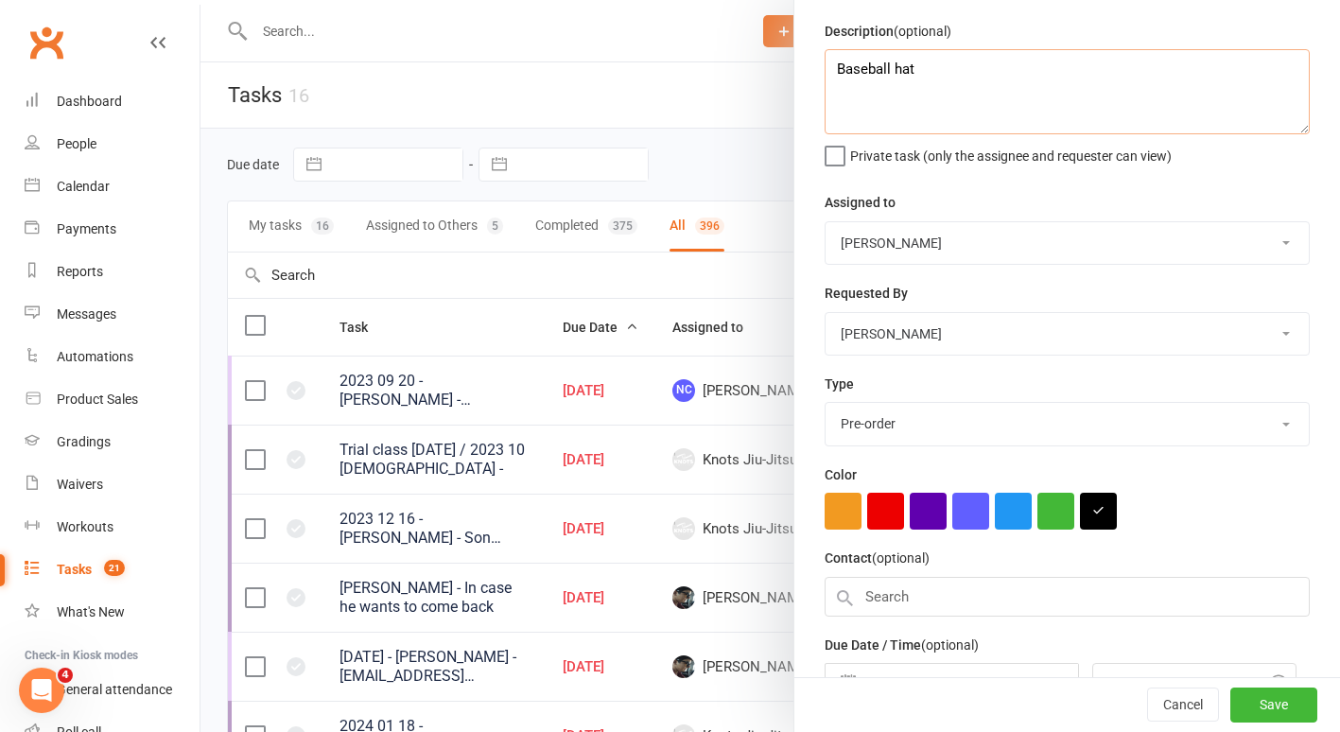
click at [958, 69] on textarea "Baseball hat" at bounding box center [1067, 91] width 485 height 85
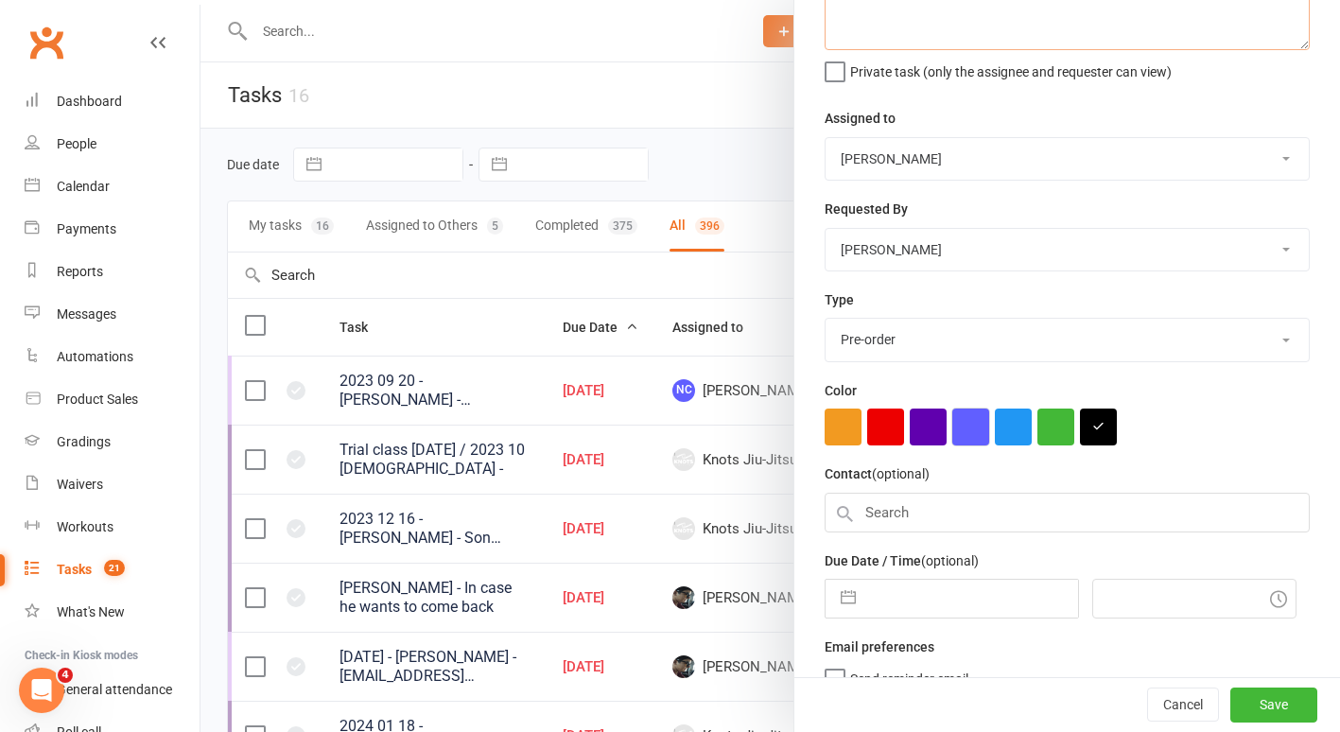
scroll to position [146, 0]
type textarea "Baseball hat with logo"
click at [963, 526] on input "text" at bounding box center [1067, 512] width 485 height 40
click at [921, 594] on input "text" at bounding box center [972, 598] width 213 height 38
select select "8"
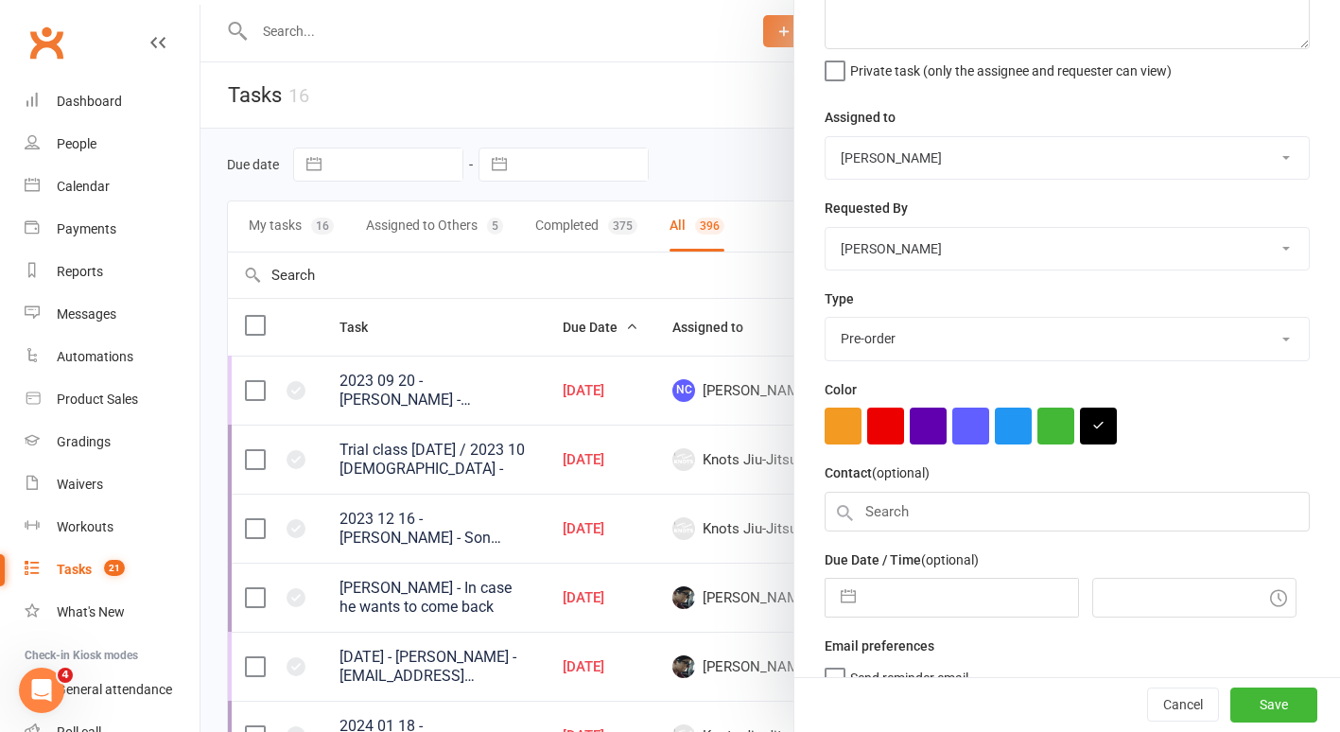
select select "2025"
select select "9"
select select "2025"
select select "10"
select select "2025"
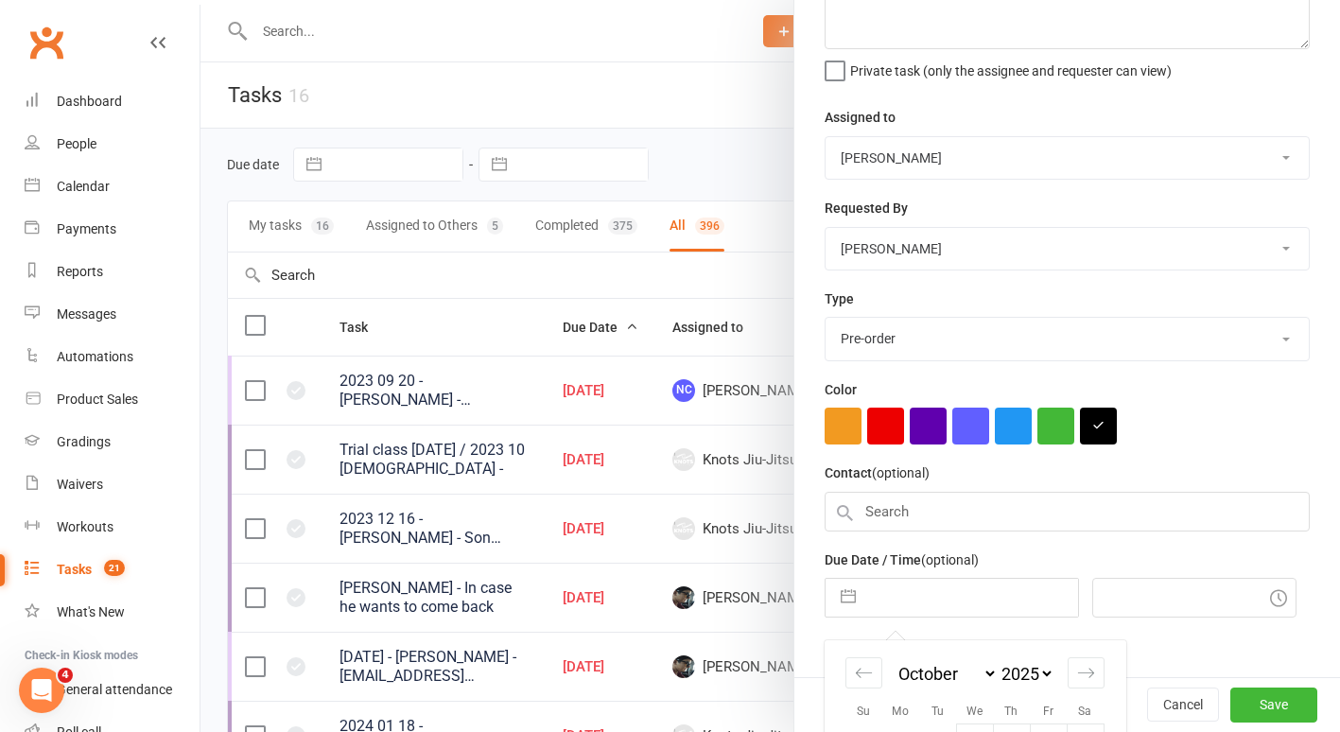
click at [918, 589] on input "text" at bounding box center [972, 598] width 213 height 38
click at [832, 602] on button "button" at bounding box center [849, 598] width 34 height 38
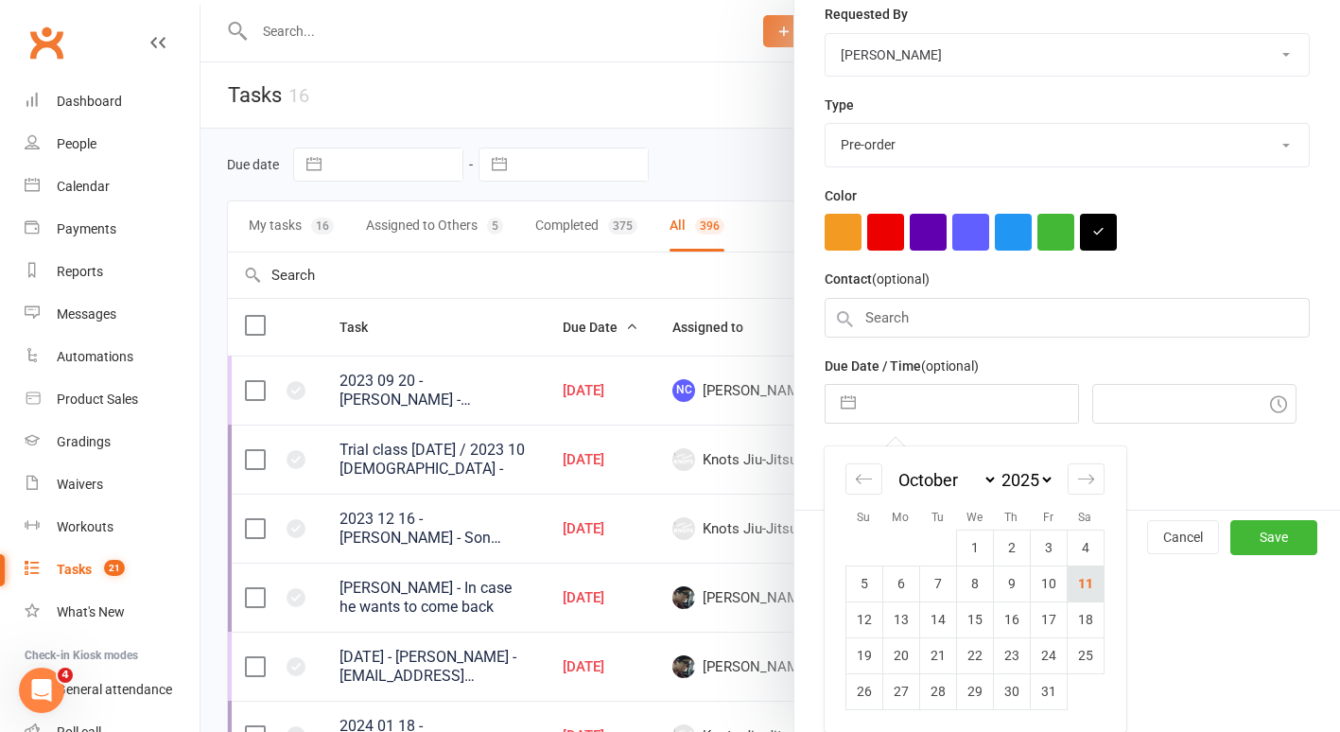
click at [1078, 588] on td "11" at bounding box center [1085, 584] width 37 height 36
type input "11 Oct 2025"
type input "10:15am"
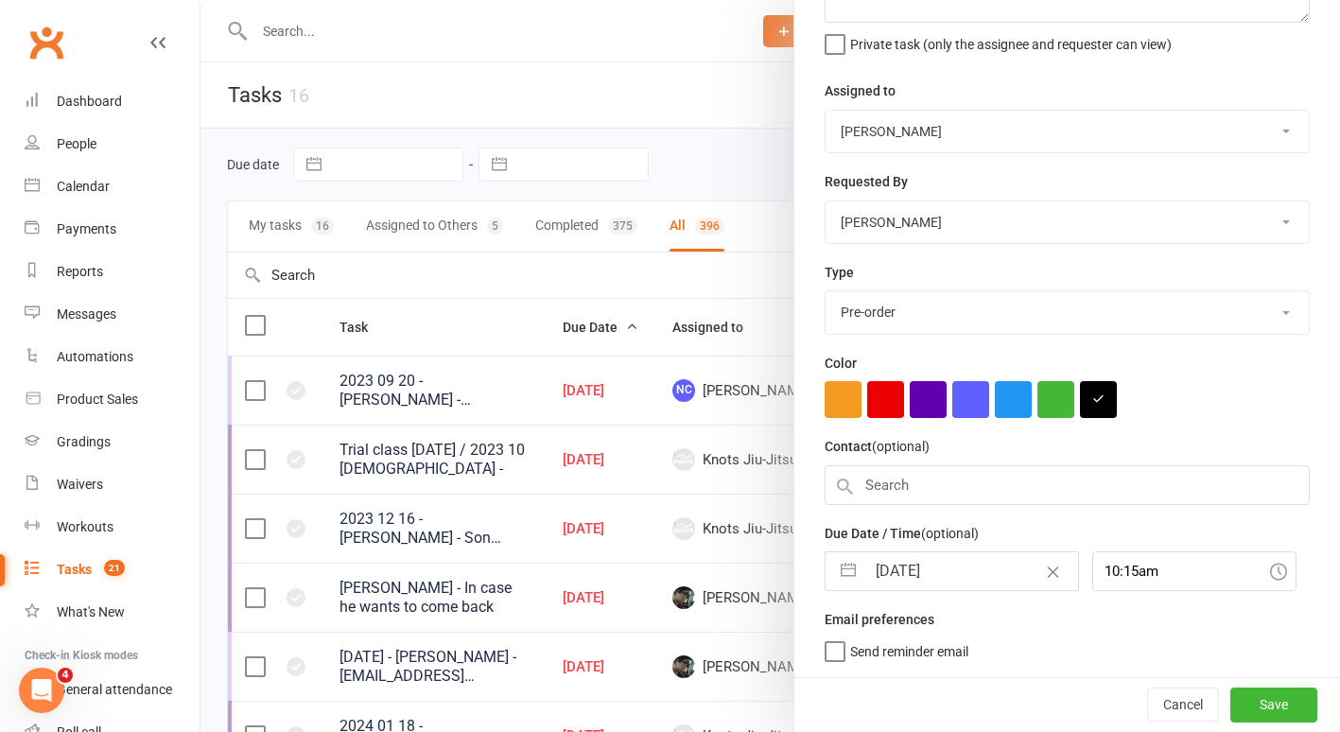
scroll to position [172, 0]
click at [1243, 713] on button "Save" at bounding box center [1274, 705] width 87 height 34
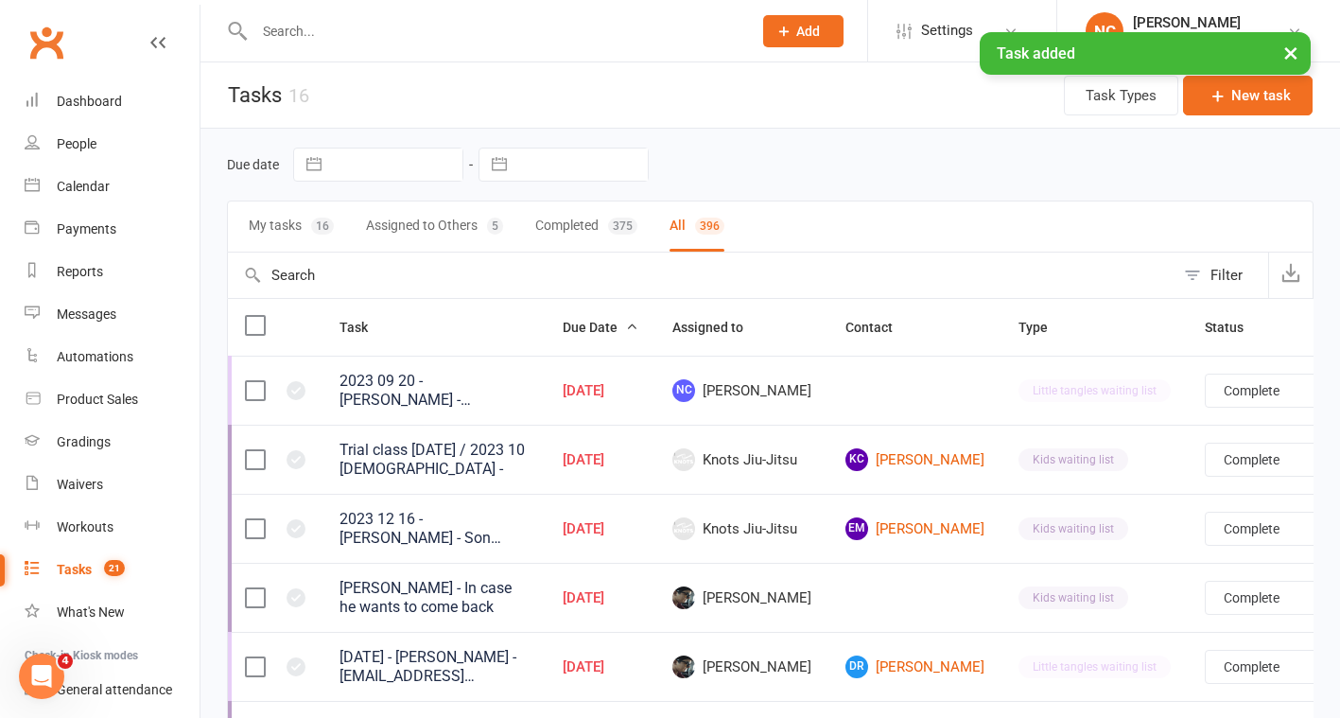
select select "finished"
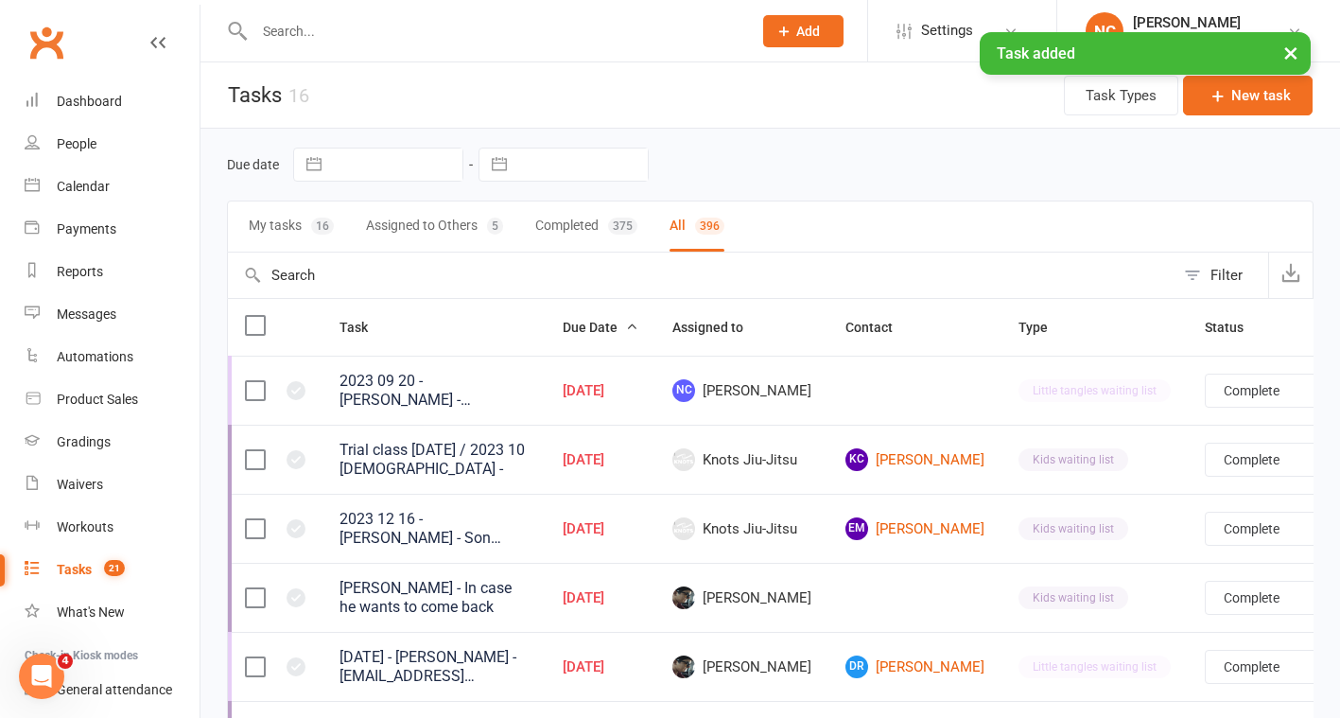
select select "finished"
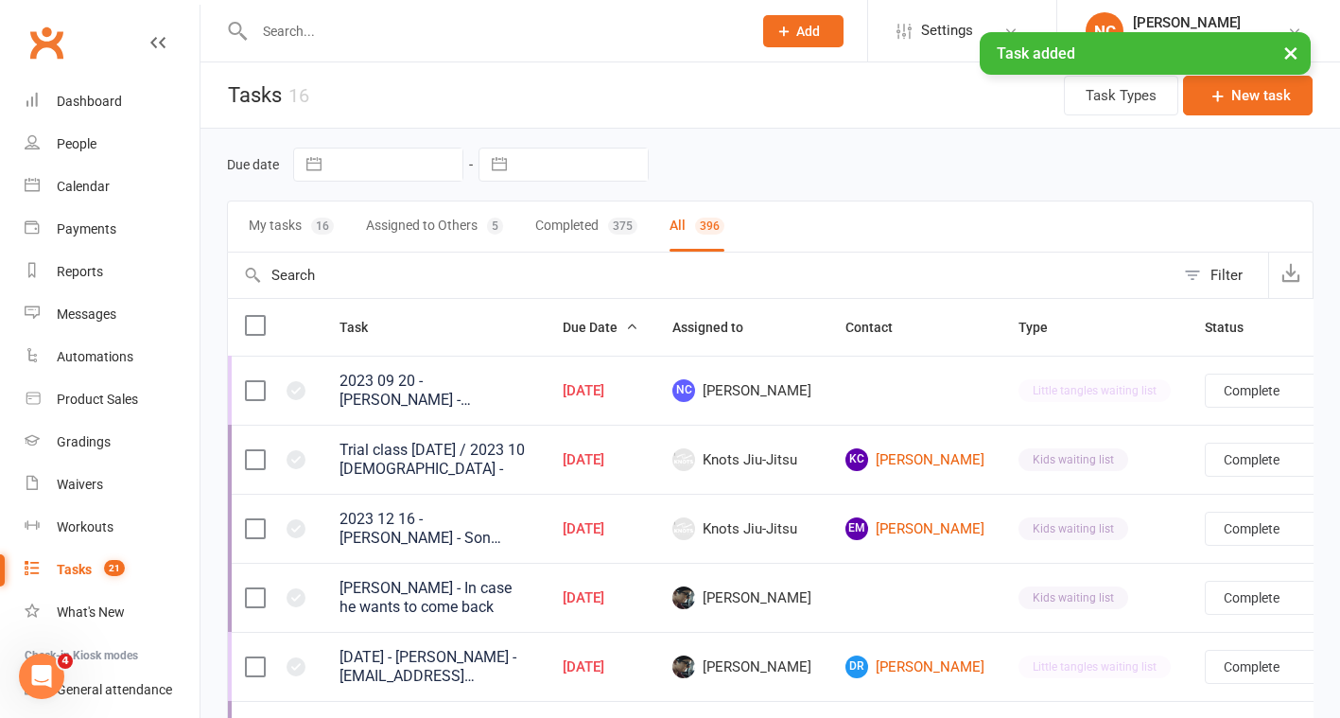
select select "finished"
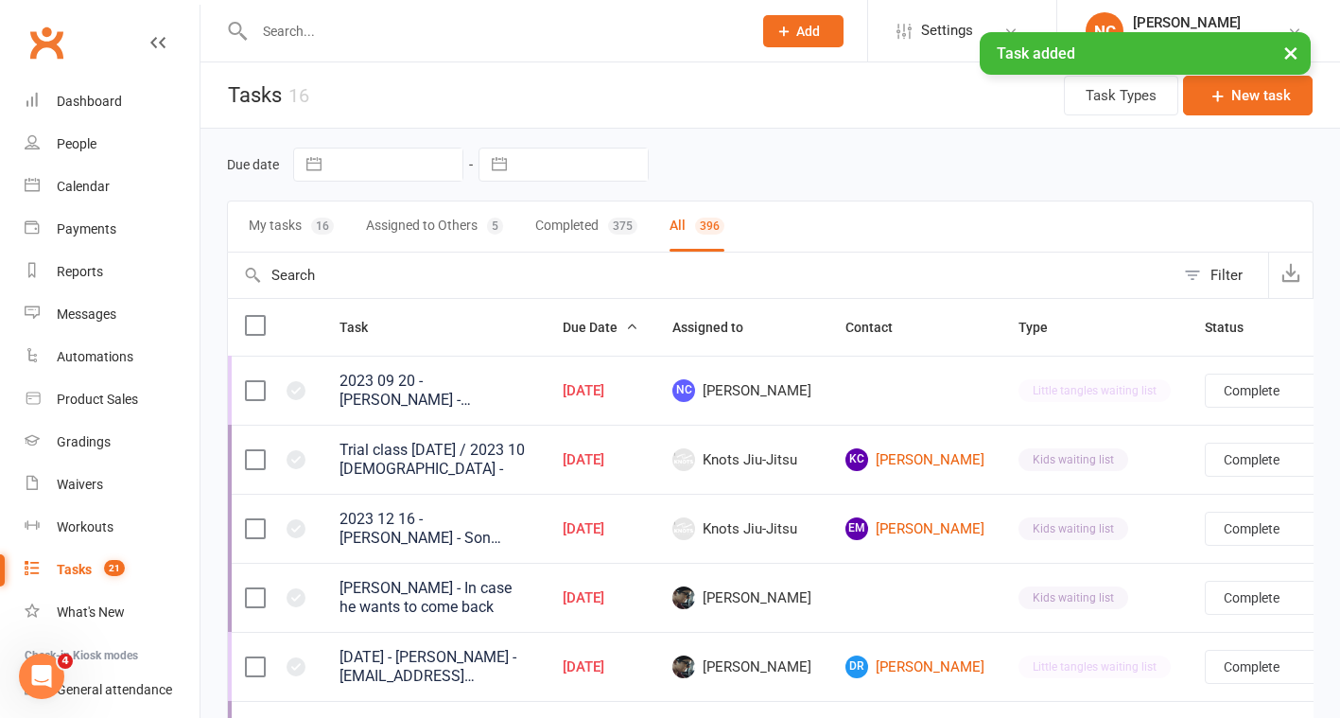
select select "finished"
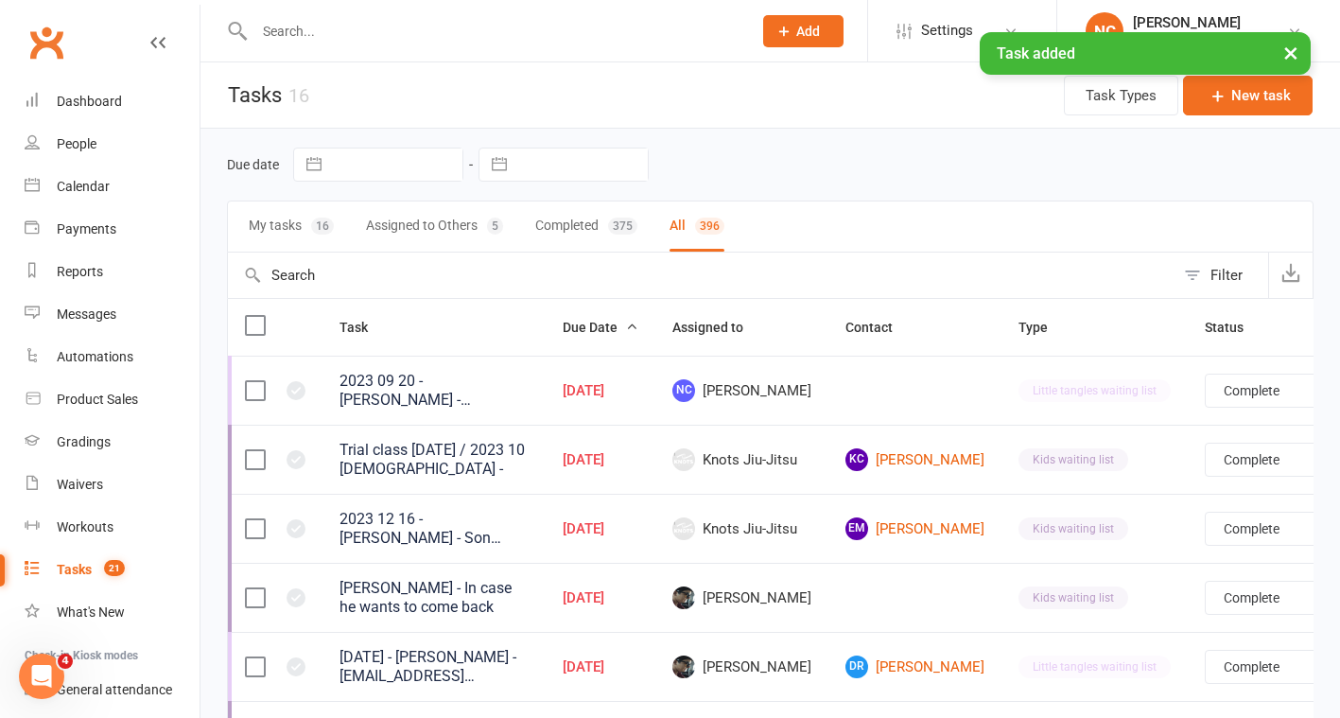
select select "finished"
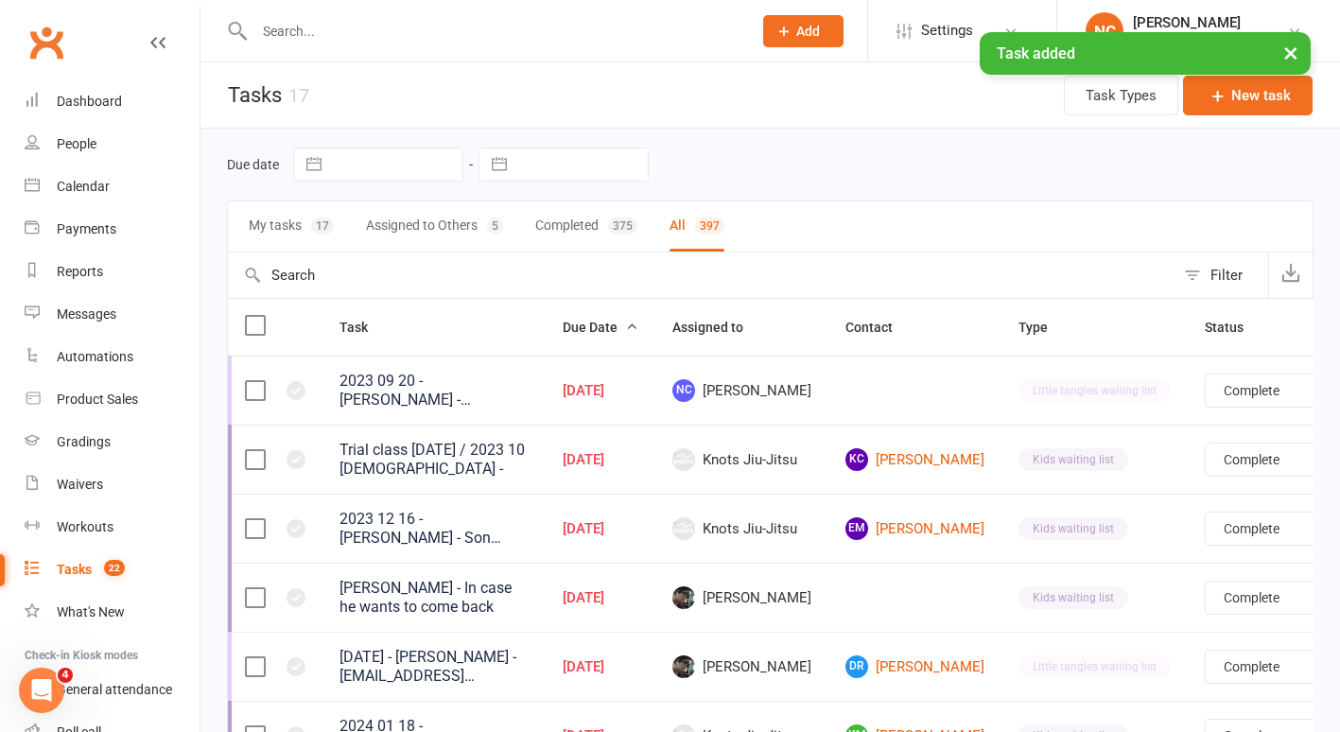
click at [329, 28] on input "text" at bounding box center [494, 31] width 490 height 26
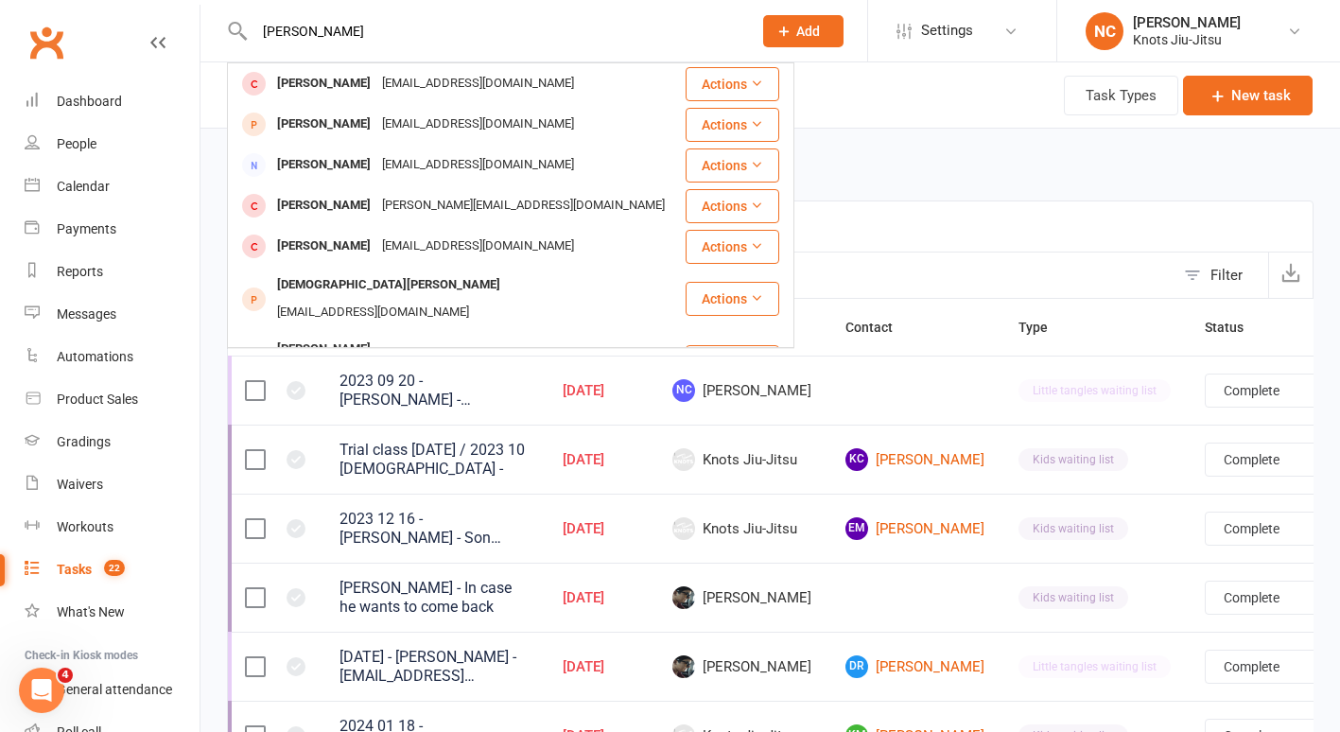
type input "chris blinston"
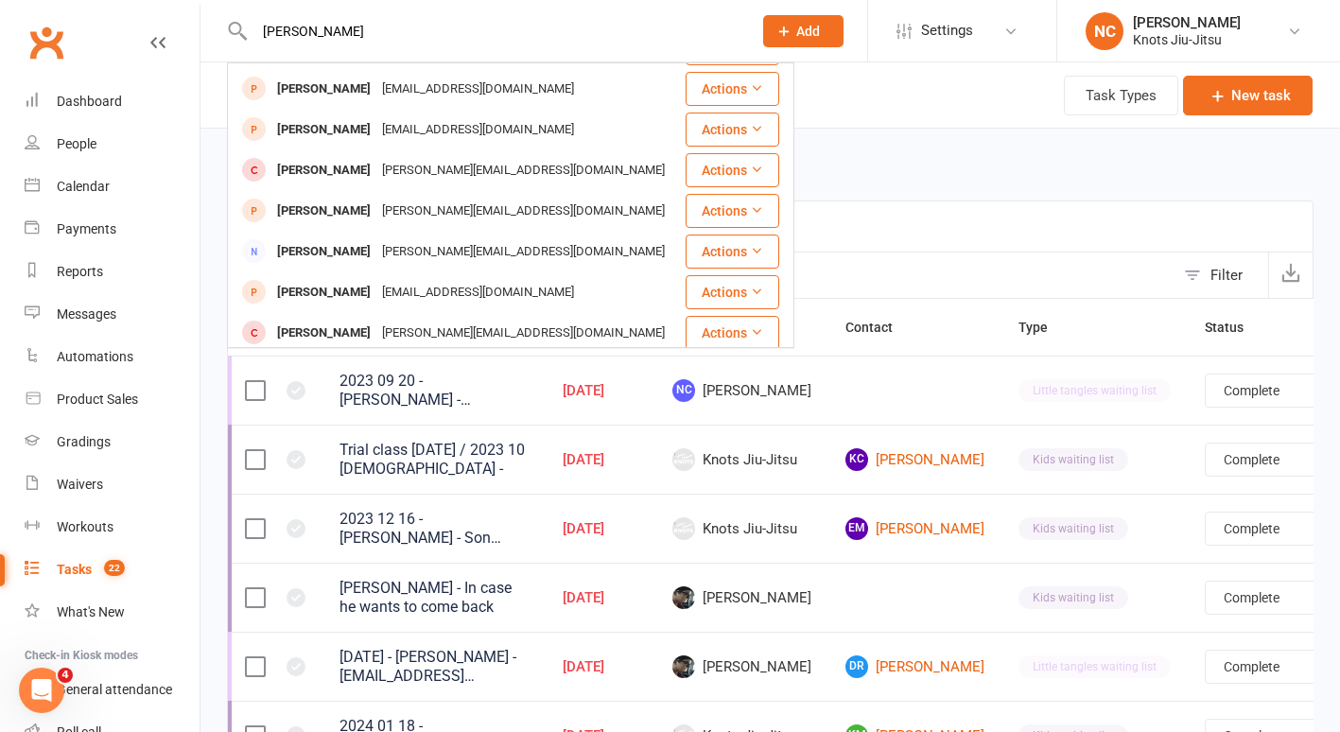
scroll to position [0, 0]
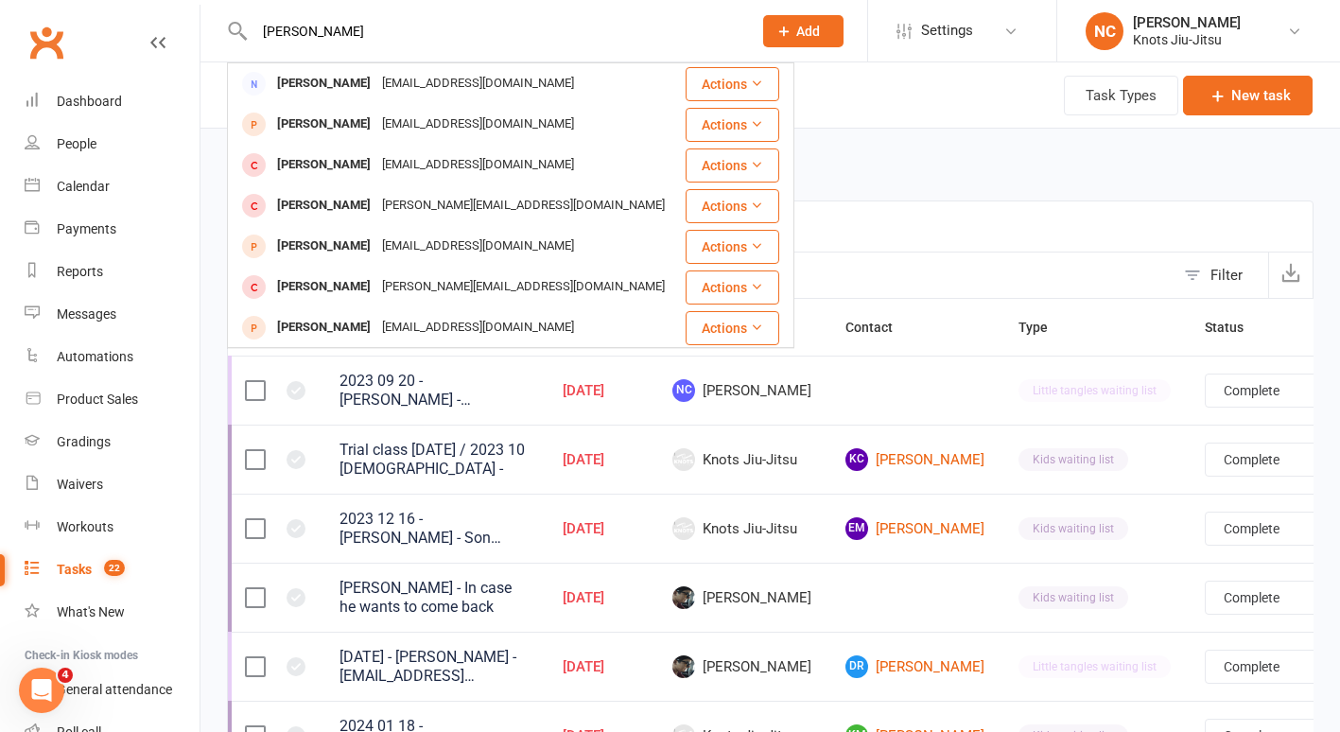
click at [789, 26] on icon at bounding box center [784, 31] width 17 height 17
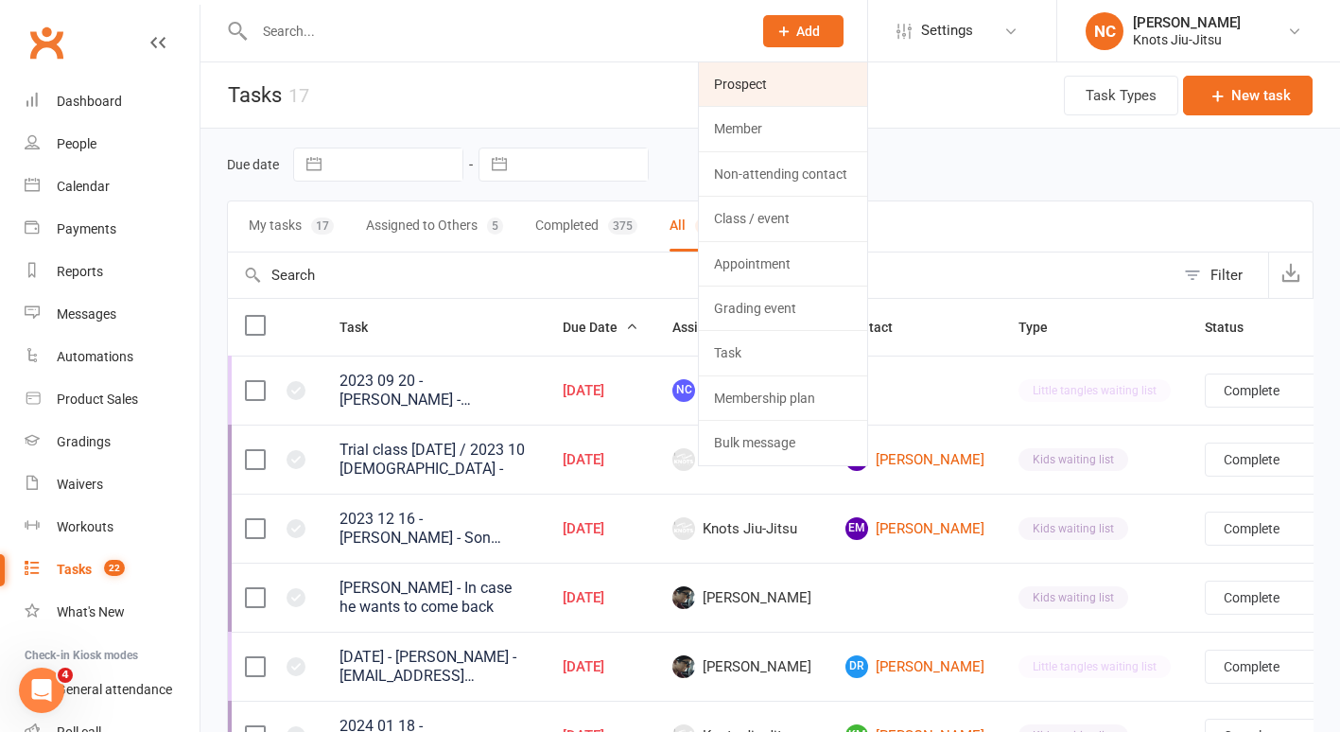
click at [782, 75] on link "Prospect" at bounding box center [783, 84] width 168 height 44
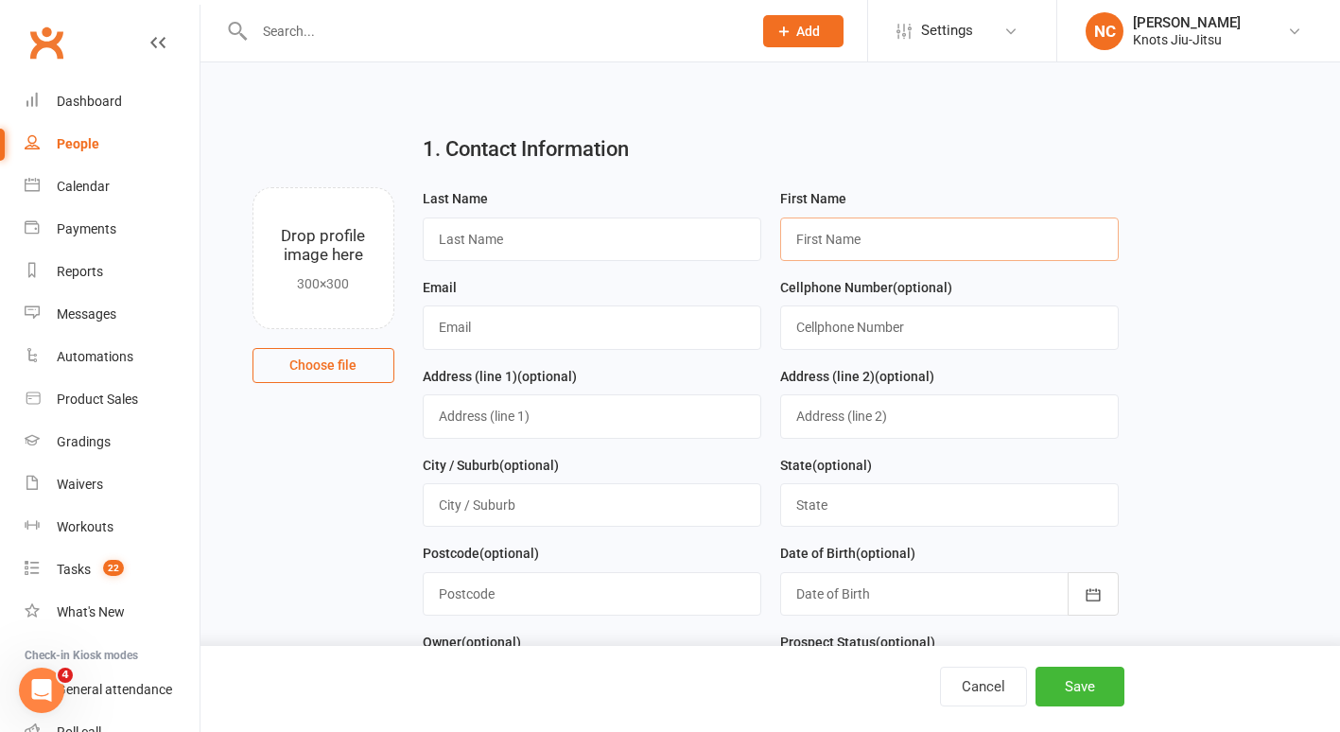
click at [832, 240] on input "text" at bounding box center [949, 240] width 339 height 44
type input "Christopher"
click at [618, 236] on input "text" at bounding box center [592, 240] width 339 height 44
drag, startPoint x: 890, startPoint y: 236, endPoint x: 681, endPoint y: 258, distance: 210.2
click at [681, 258] on form "Last Name First Name Christopher Email Cellphone Number (optional) Address (lin…" at bounding box center [770, 562] width 715 height 750
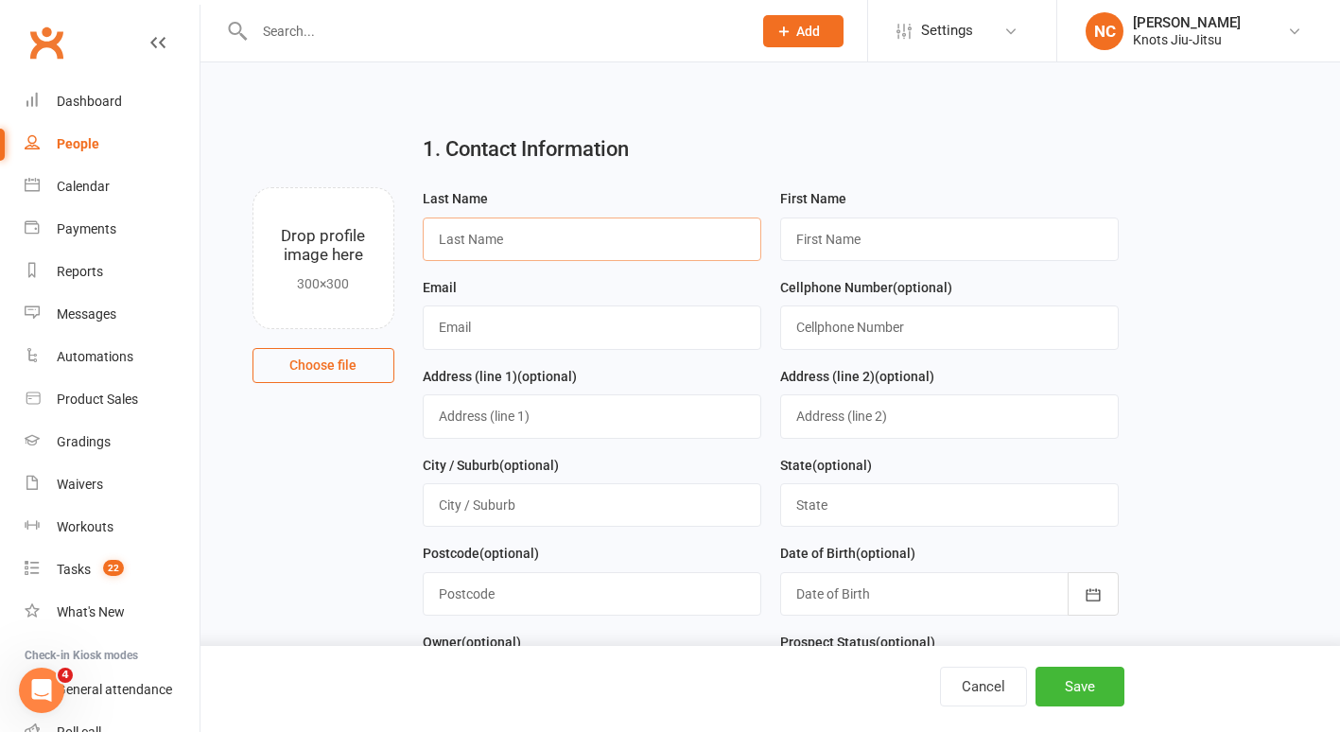
click at [533, 235] on input "text" at bounding box center [592, 240] width 339 height 44
type input "Blinston"
type input "Chris"
click at [432, 322] on input "text" at bounding box center [592, 328] width 339 height 44
type input "cblinston1@yahoo.com"
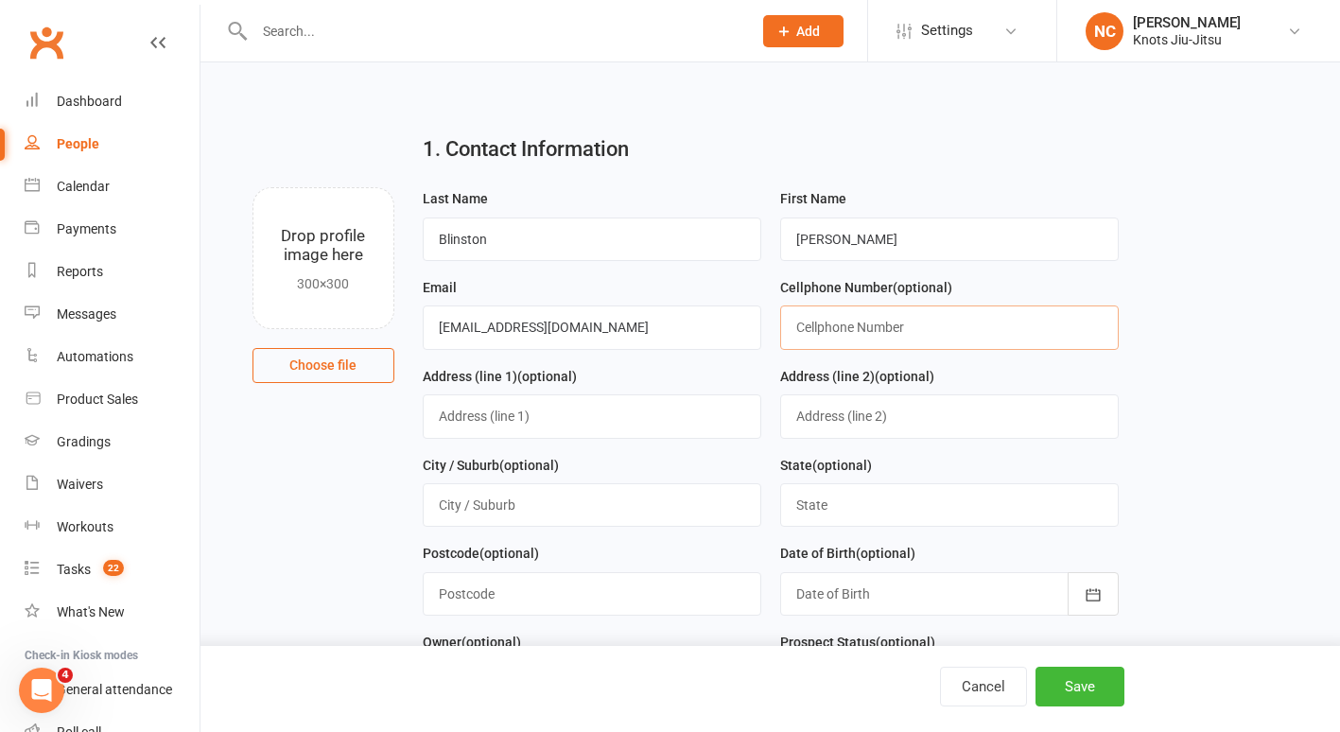
click at [811, 320] on input "text" at bounding box center [949, 328] width 339 height 44
type input "5067772200"
click at [1090, 713] on div "Cancel Save" at bounding box center [670, 689] width 1340 height 86
drag, startPoint x: 1091, startPoint y: 688, endPoint x: 1065, endPoint y: 693, distance: 26.2
click at [1065, 693] on button "Save" at bounding box center [1080, 687] width 89 height 40
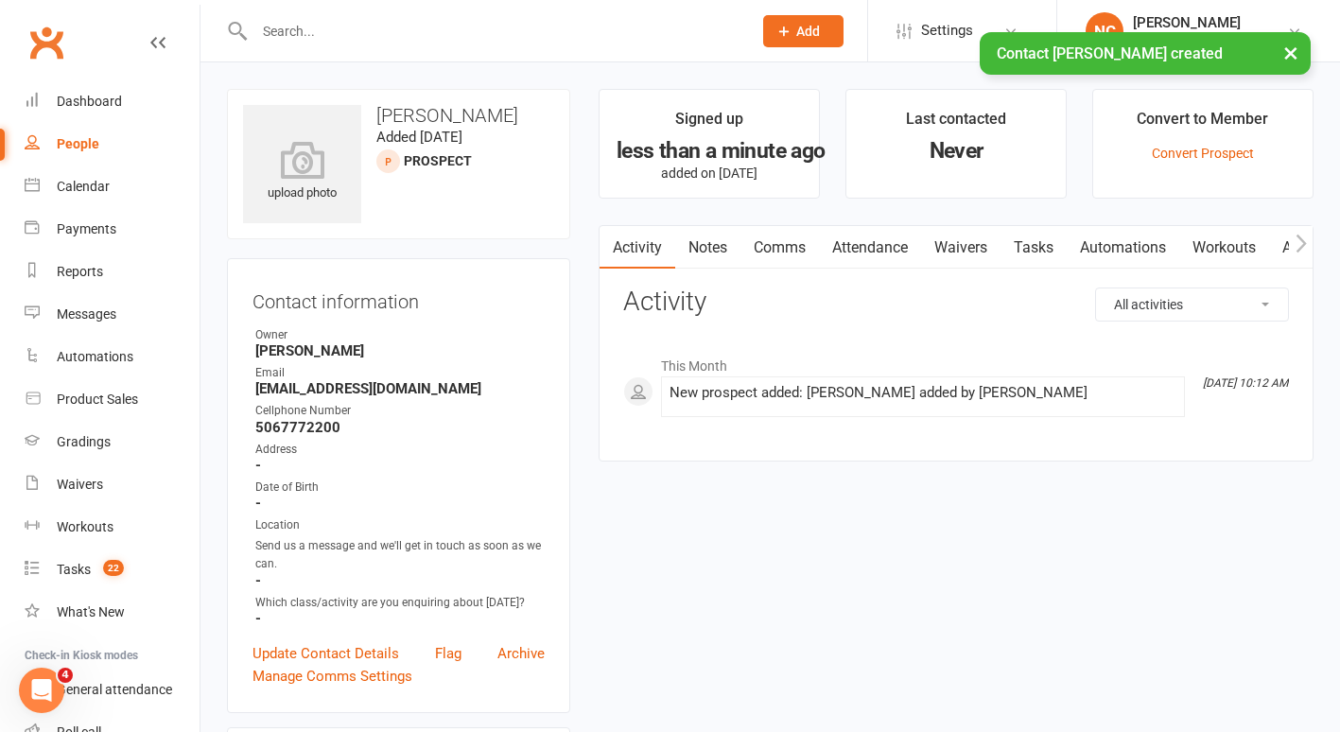
click at [937, 248] on link "Waivers" at bounding box center [960, 248] width 79 height 44
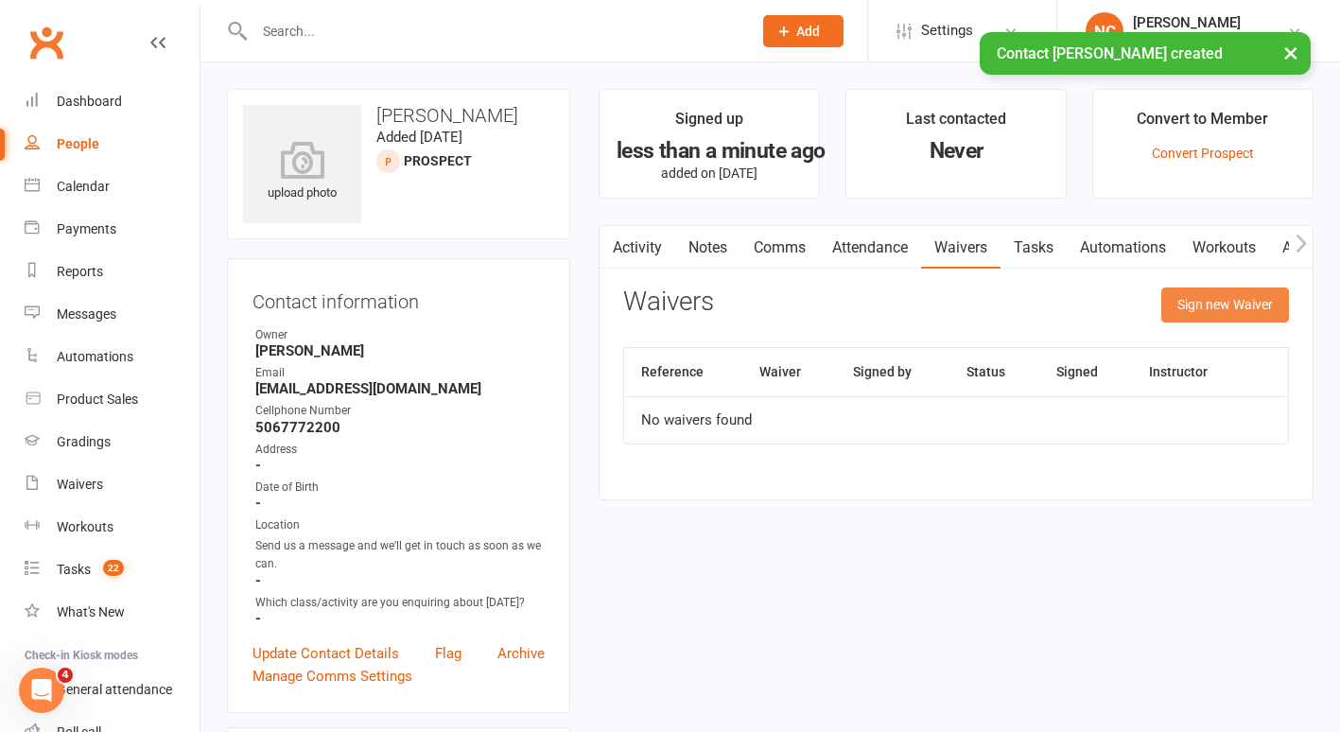
click at [1238, 305] on button "Sign new Waiver" at bounding box center [1226, 305] width 128 height 34
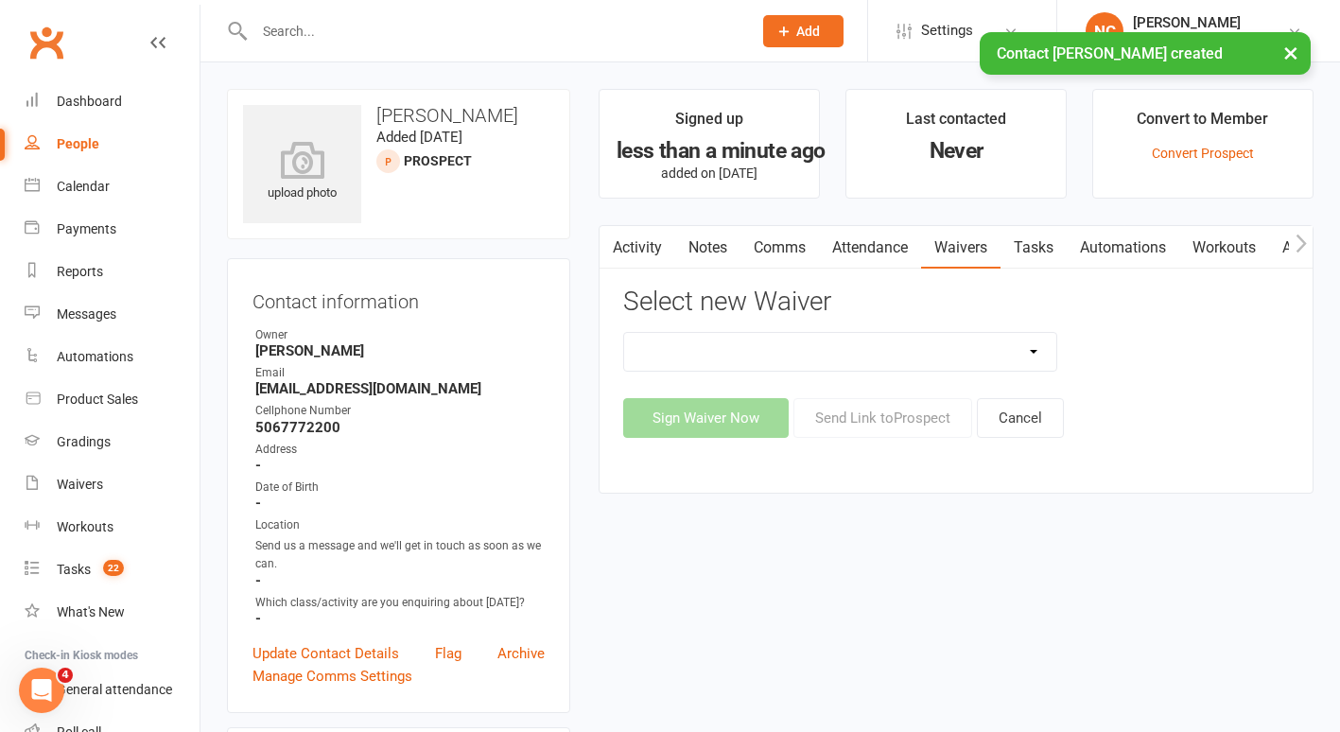
click at [902, 354] on select "Covid Vaccine Confirmation E.T.C. Partnership Member E.T.C. Partnership Member …" at bounding box center [840, 352] width 432 height 38
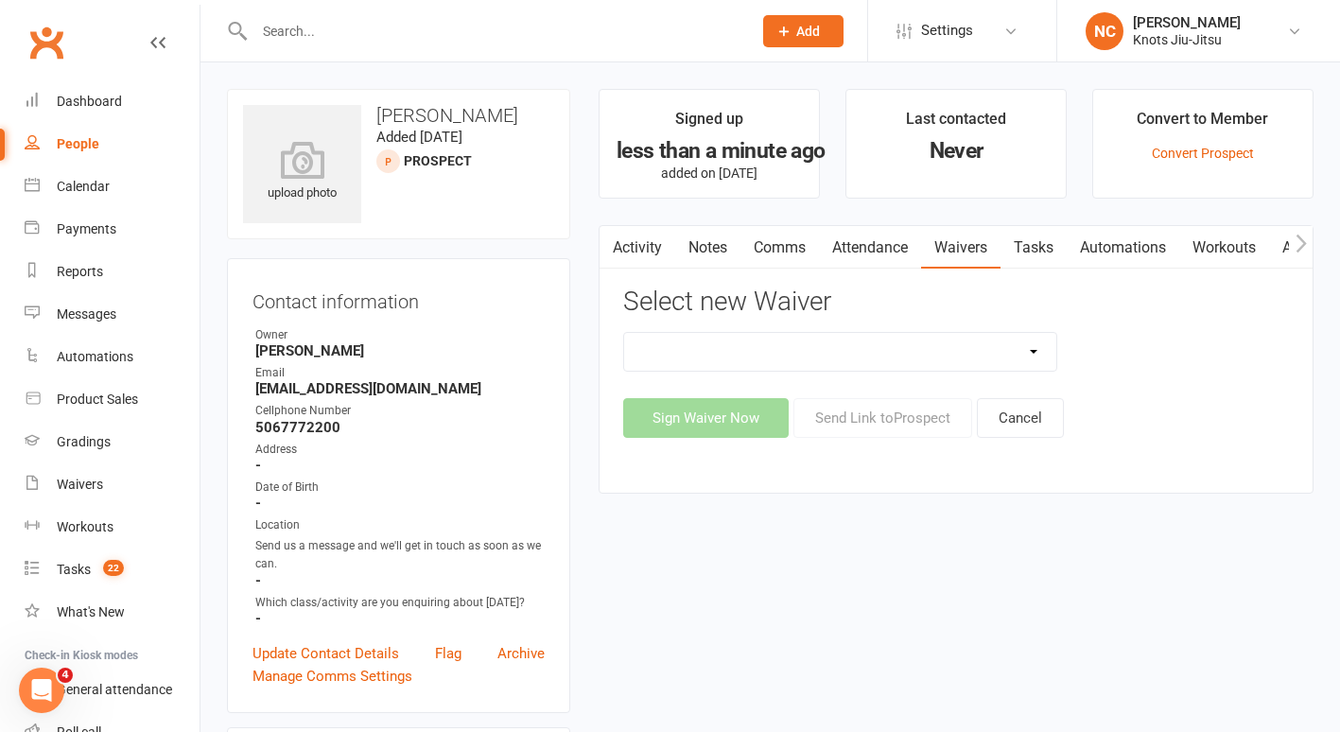
select select "6388"
click at [624, 333] on select "Covid Vaccine Confirmation E.T.C. Partnership Member E.T.C. Partnership Member …" at bounding box center [840, 352] width 432 height 38
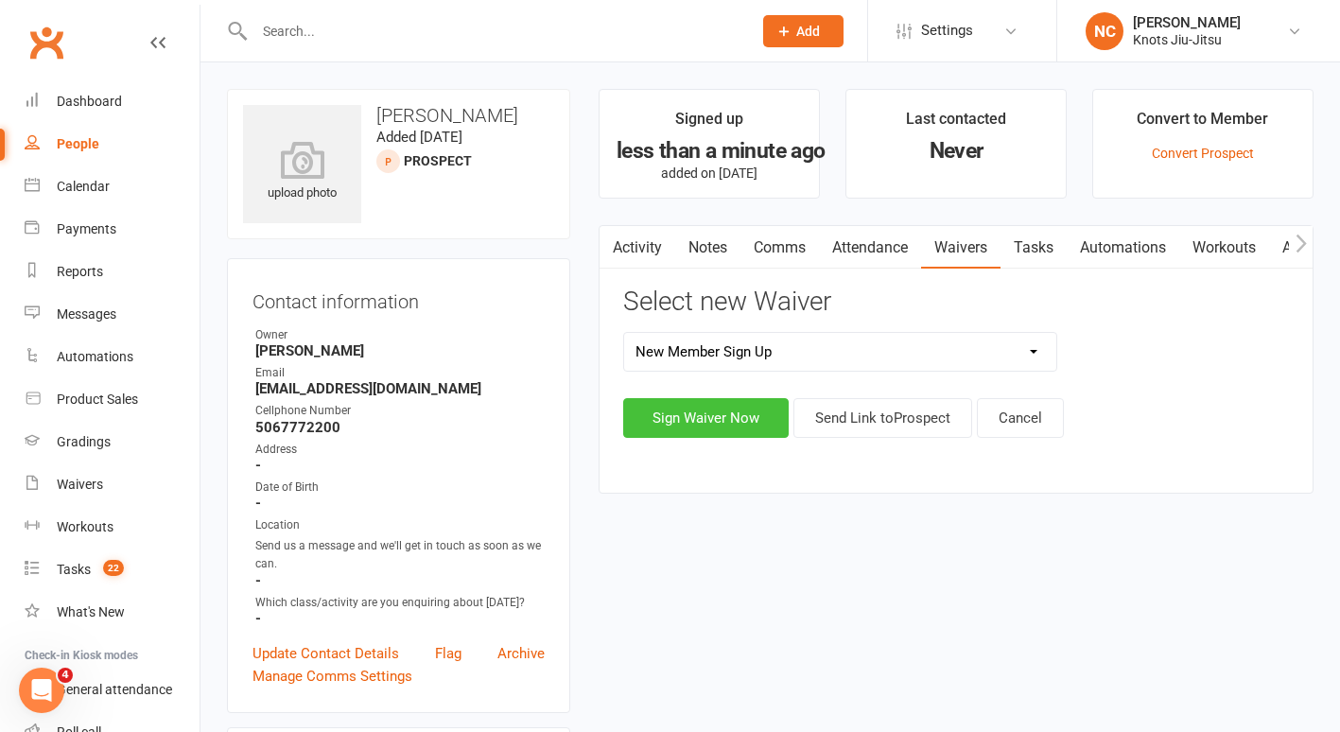
click at [712, 414] on button "Sign Waiver Now" at bounding box center [706, 418] width 166 height 40
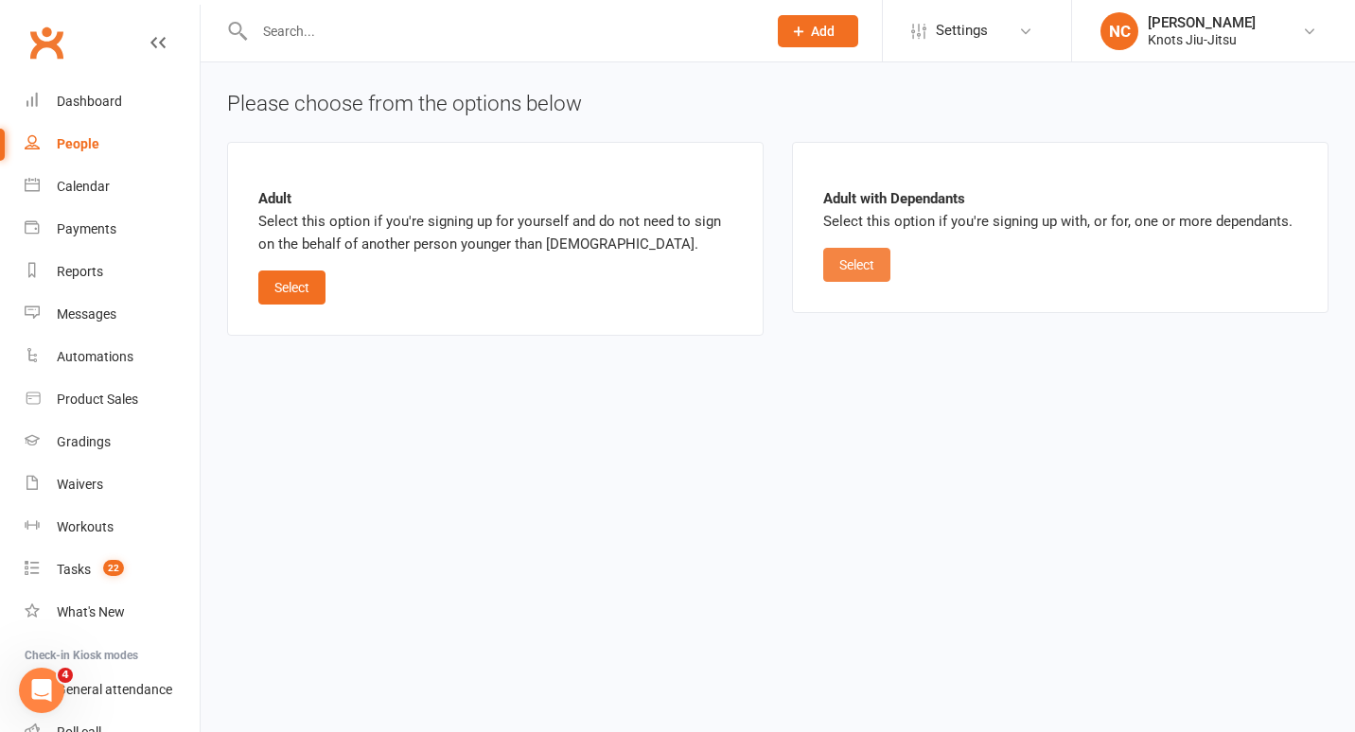
click at [845, 268] on button "Select" at bounding box center [856, 265] width 67 height 34
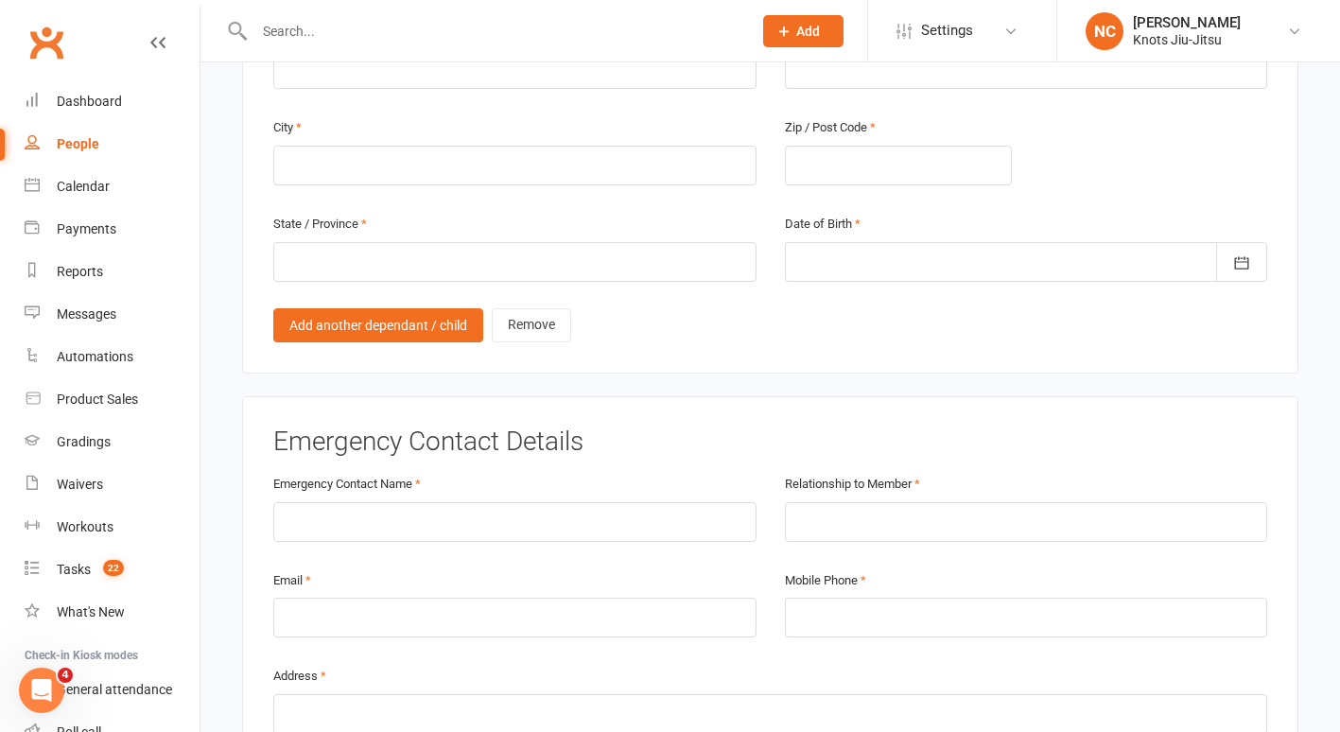
scroll to position [1417, 0]
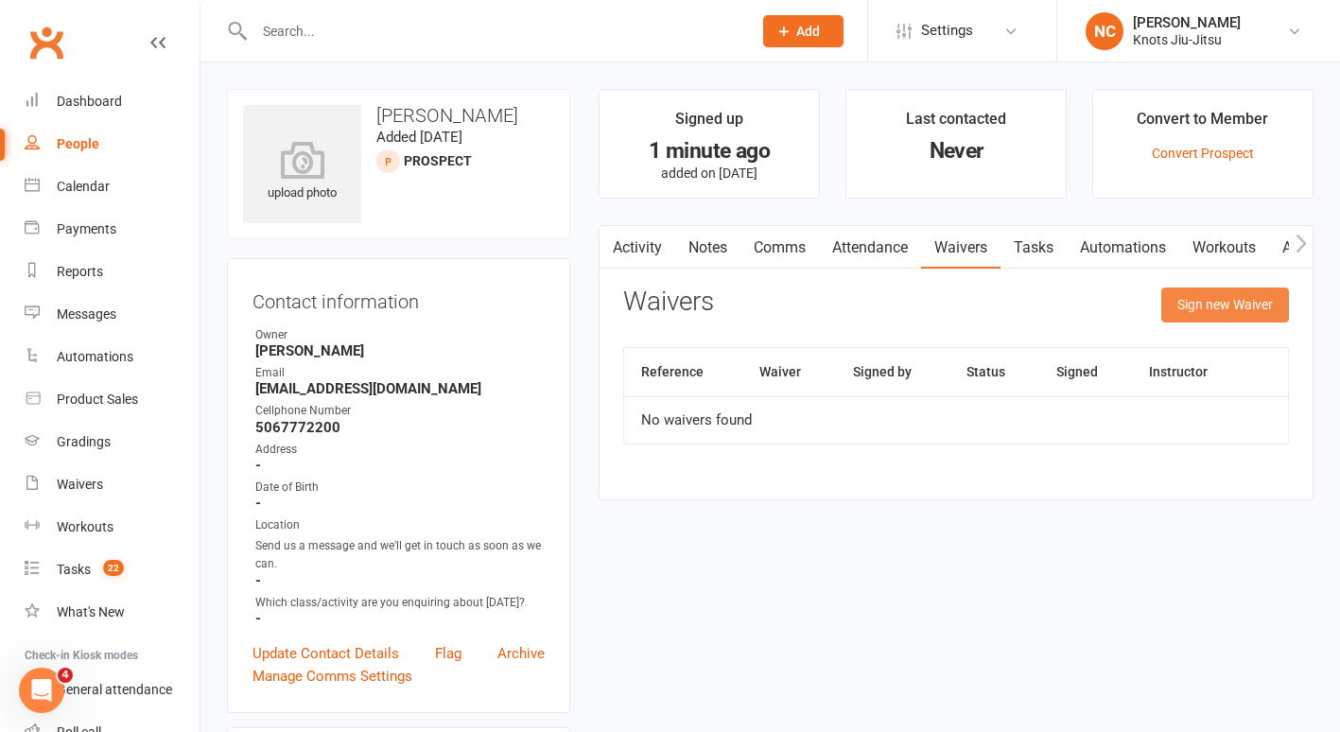
click at [1205, 292] on button "Sign new Waiver" at bounding box center [1226, 305] width 128 height 34
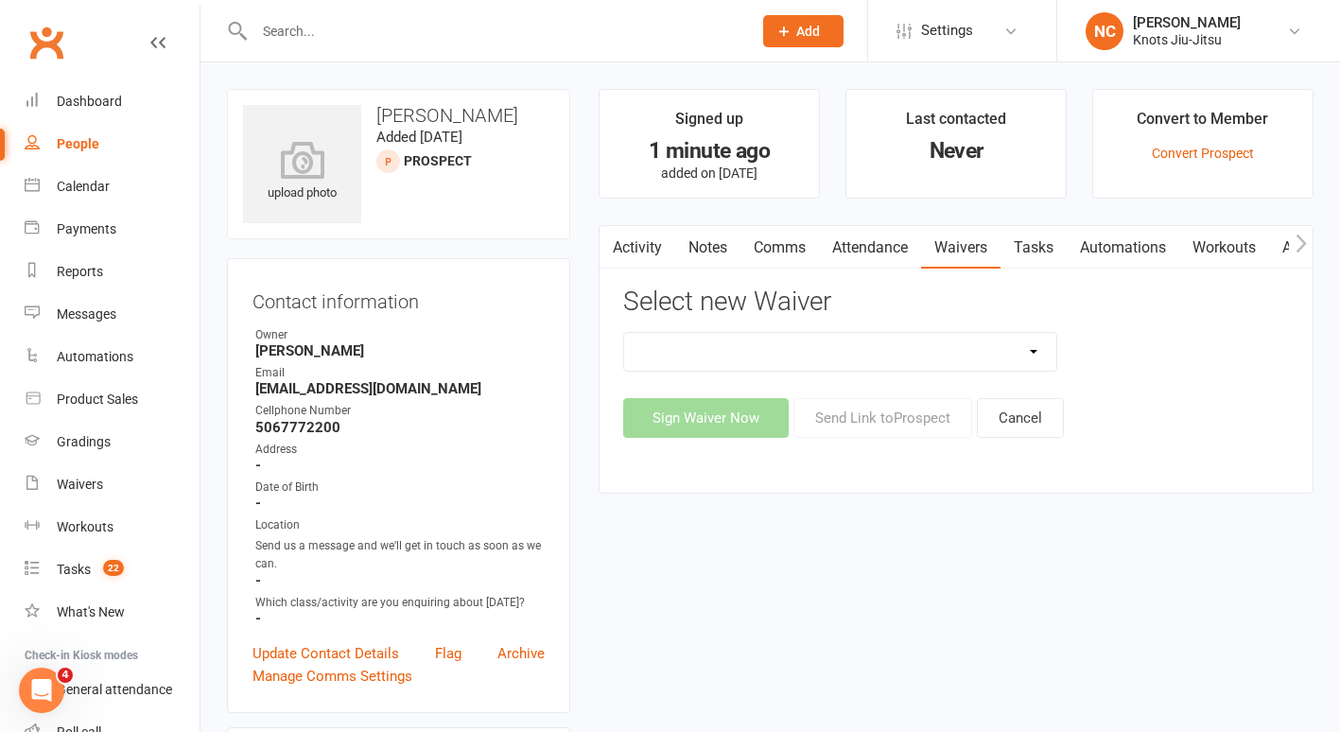
click at [863, 349] on select "Covid Vaccine Confirmation E.T.C. Partnership Member E.T.C. Partnership Member …" at bounding box center [840, 352] width 432 height 38
select select "9366"
click at [624, 333] on select "Covid Vaccine Confirmation E.T.C. Partnership Member E.T.C. Partnership Member …" at bounding box center [840, 352] width 432 height 38
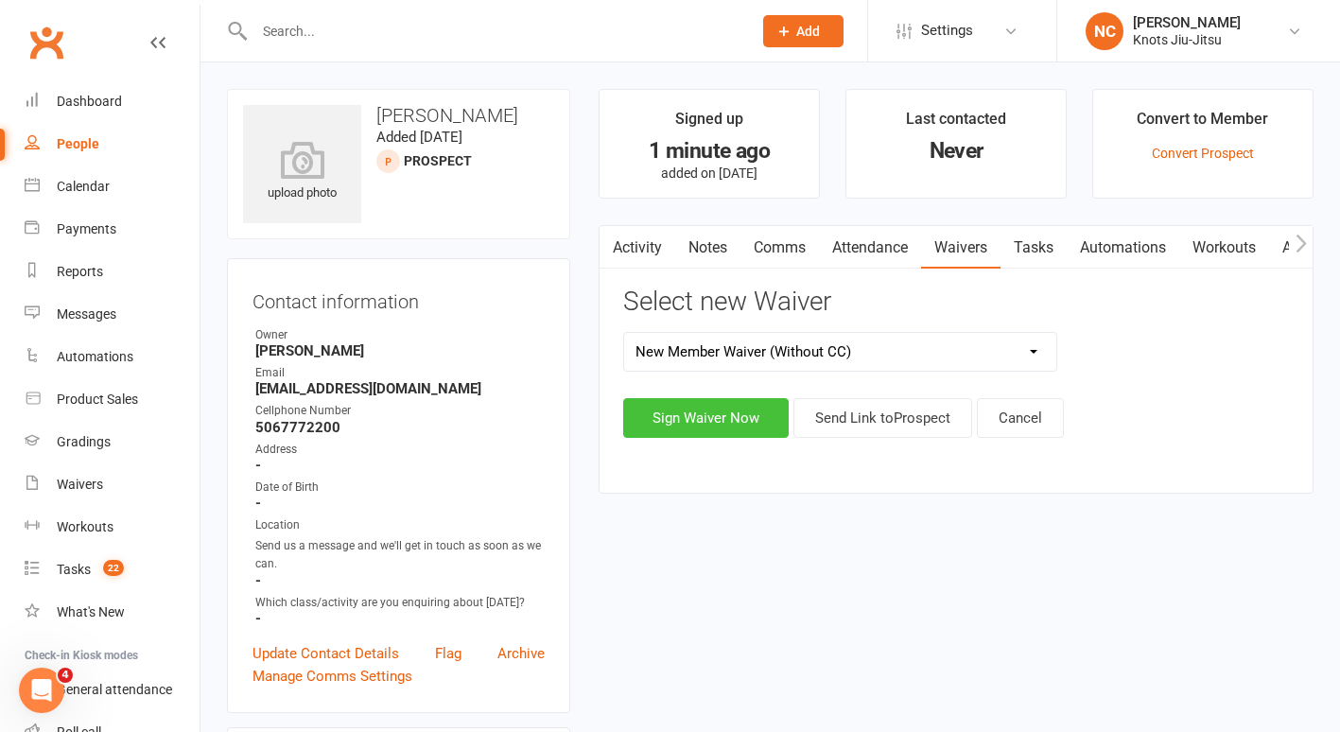
click at [718, 413] on button "Sign Waiver Now" at bounding box center [706, 418] width 166 height 40
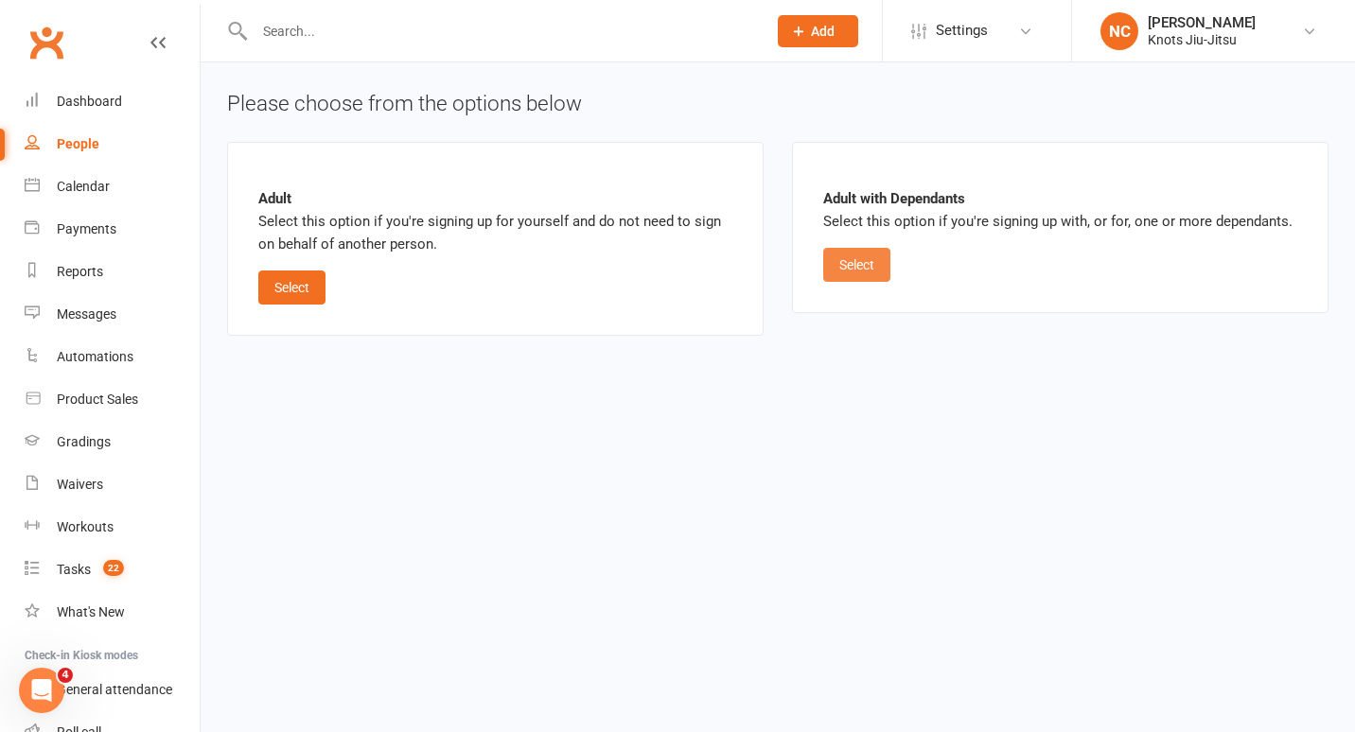
click at [851, 254] on button "Select" at bounding box center [856, 265] width 67 height 34
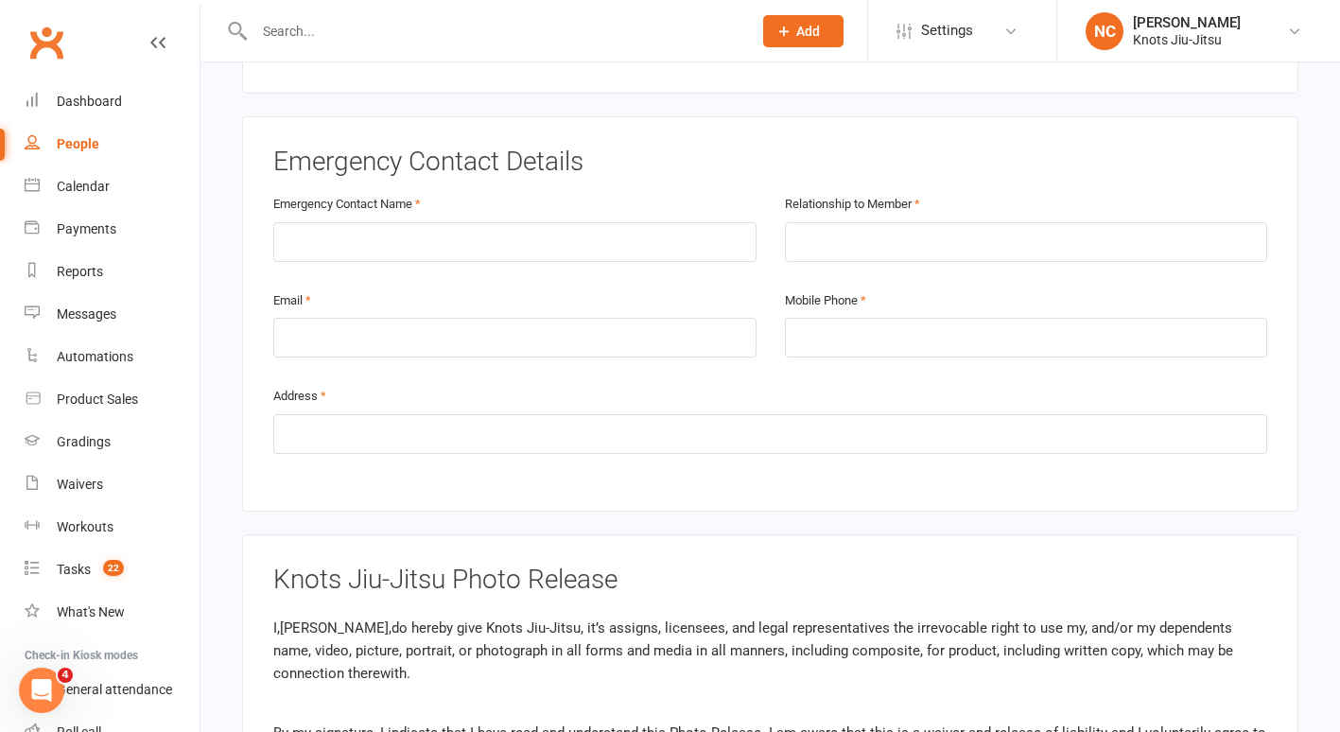
scroll to position [1697, 0]
click at [588, 413] on input "text" at bounding box center [770, 433] width 994 height 40
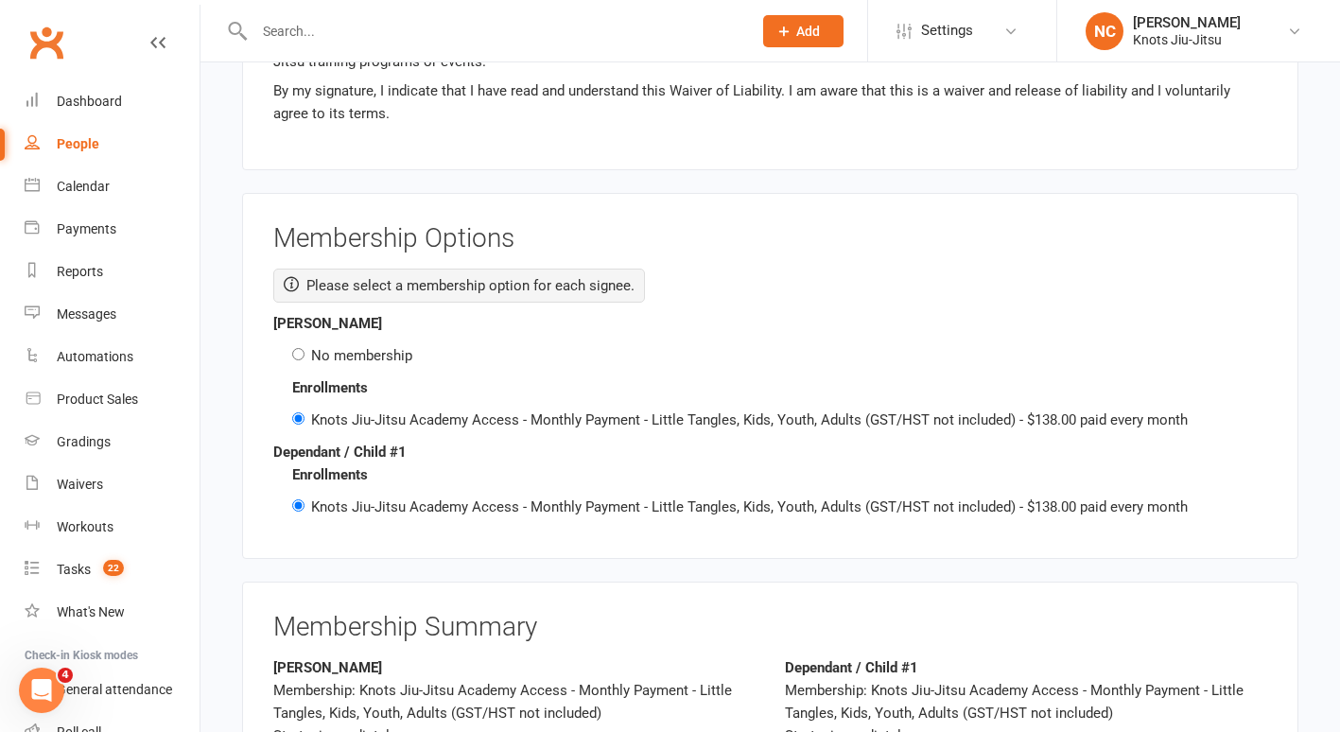
scroll to position [2676, 0]
type input "na"
click at [331, 343] on div "No membership" at bounding box center [779, 354] width 975 height 23
click at [292, 347] on input "No membership" at bounding box center [298, 353] width 12 height 12
radio input "true"
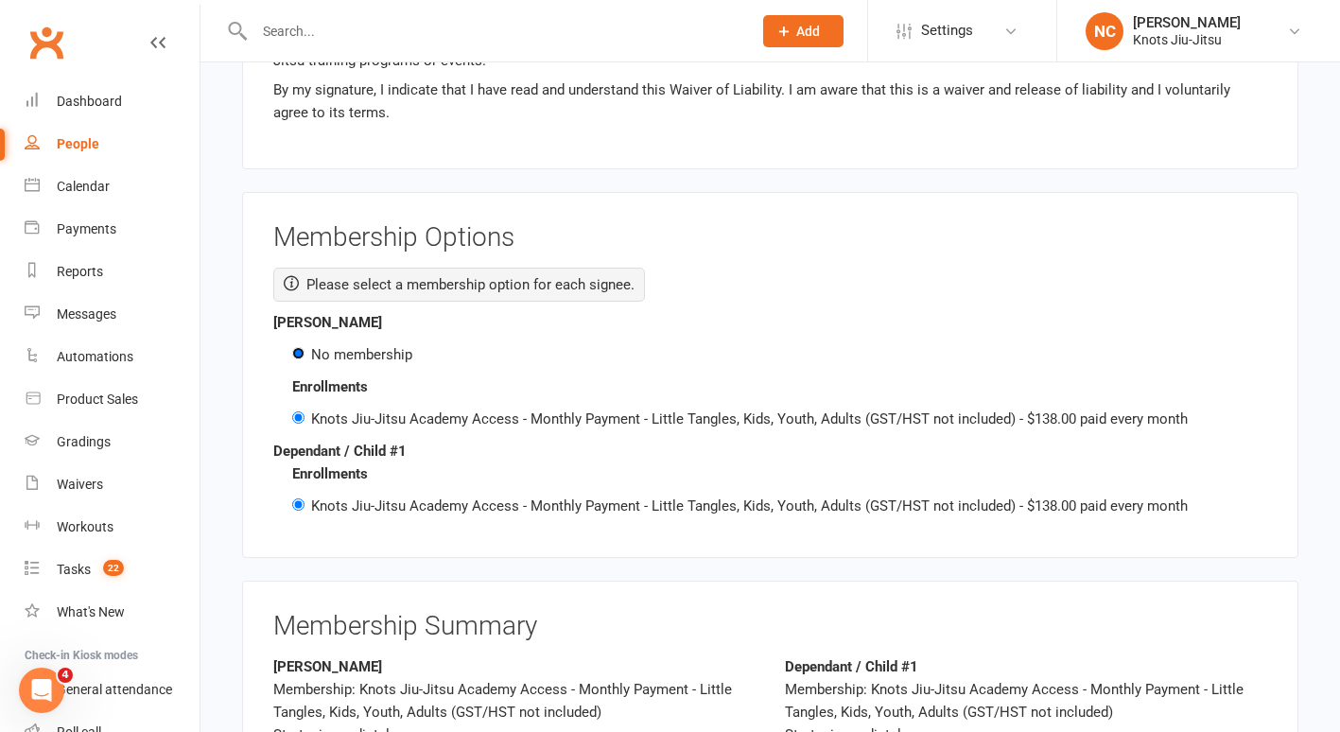
radio input "false"
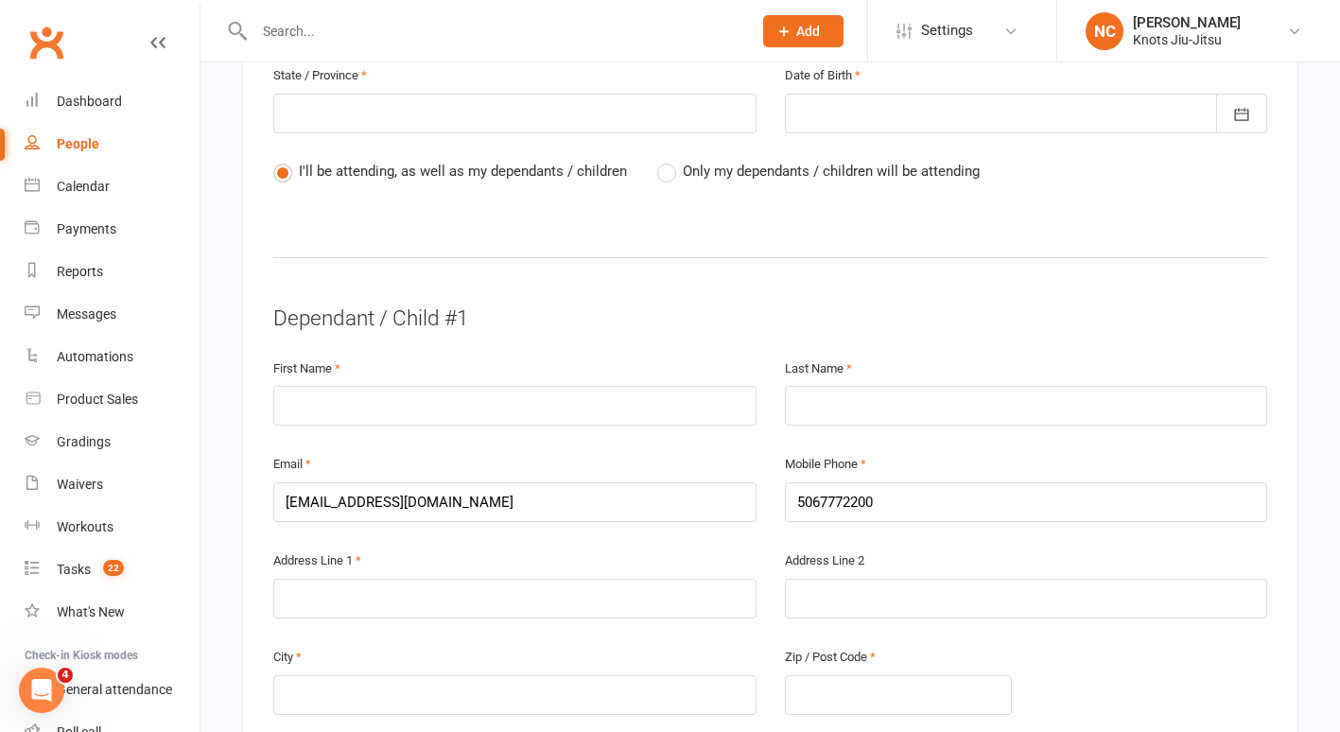
scroll to position [885, 0]
click at [430, 394] on input "text" at bounding box center [514, 407] width 483 height 40
type input "Kade"
type input "Blinston"
type input "239 Pointe a Nicet"
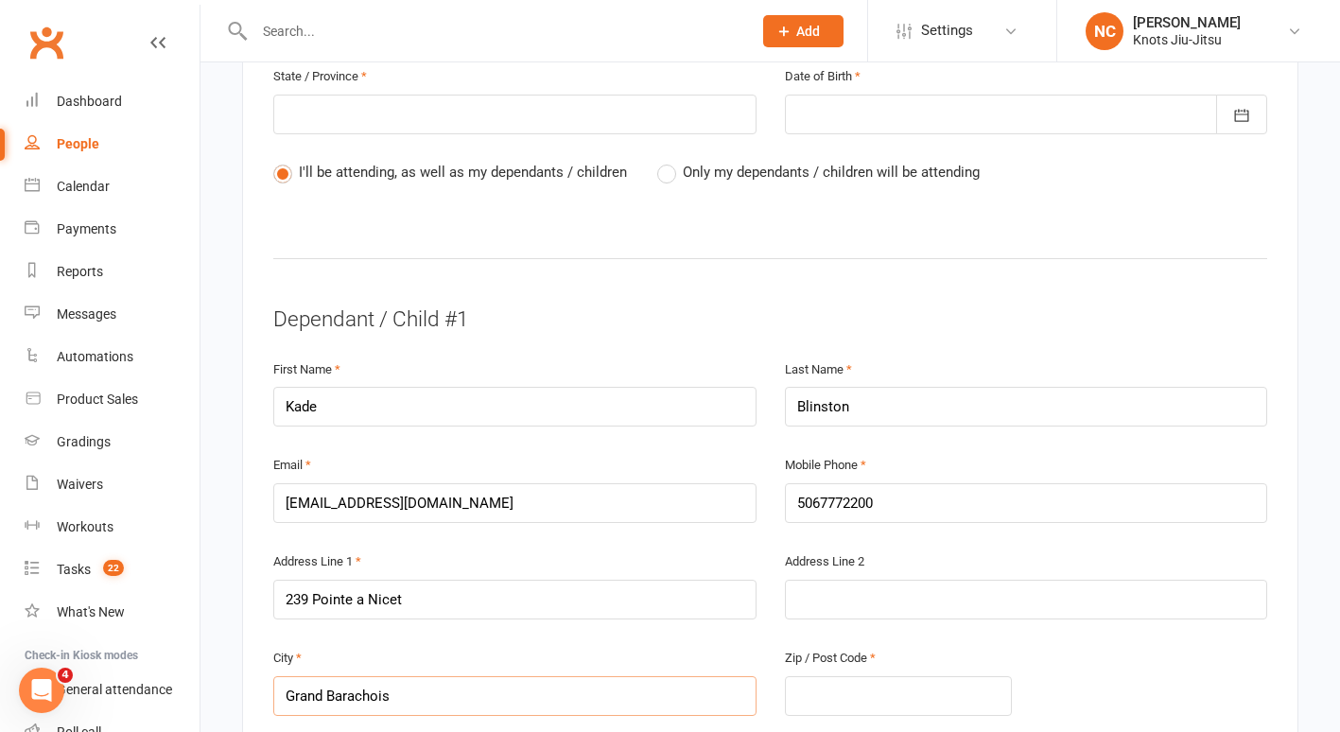
type input "Grand Barachois"
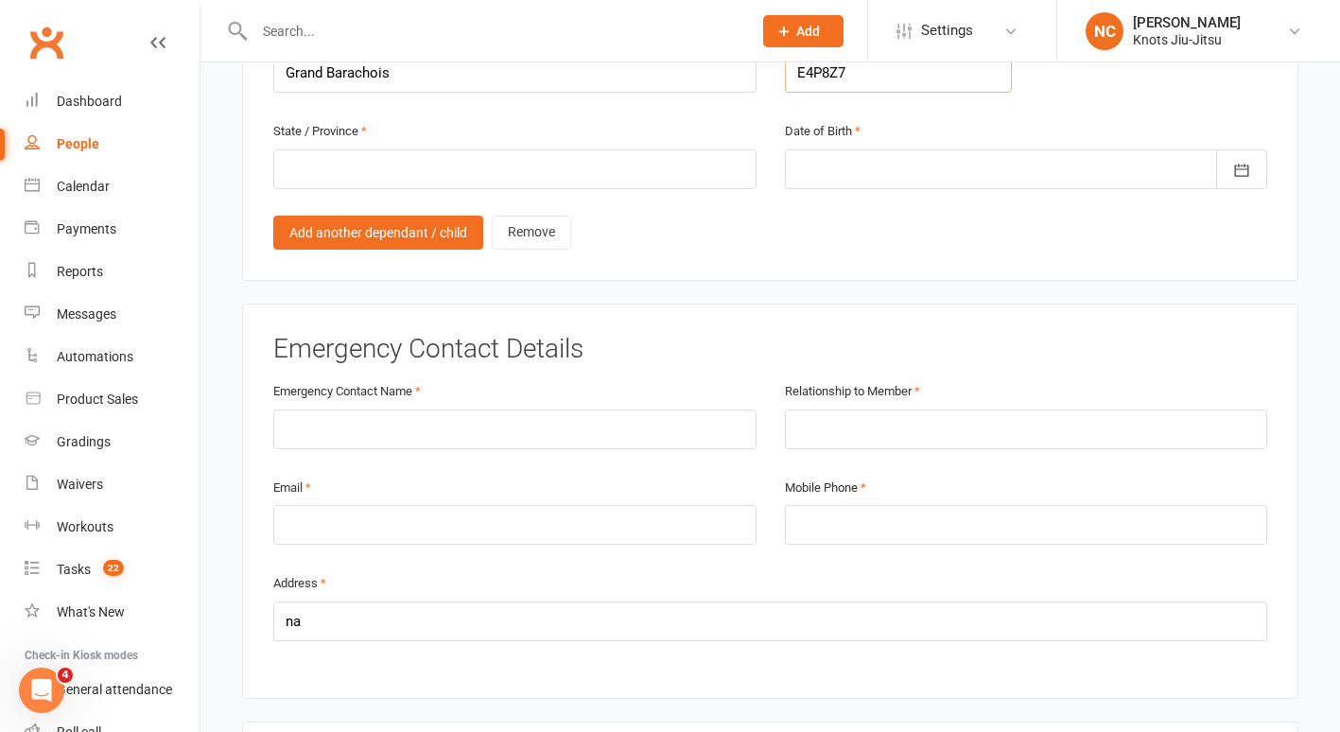
scroll to position [1526, 0]
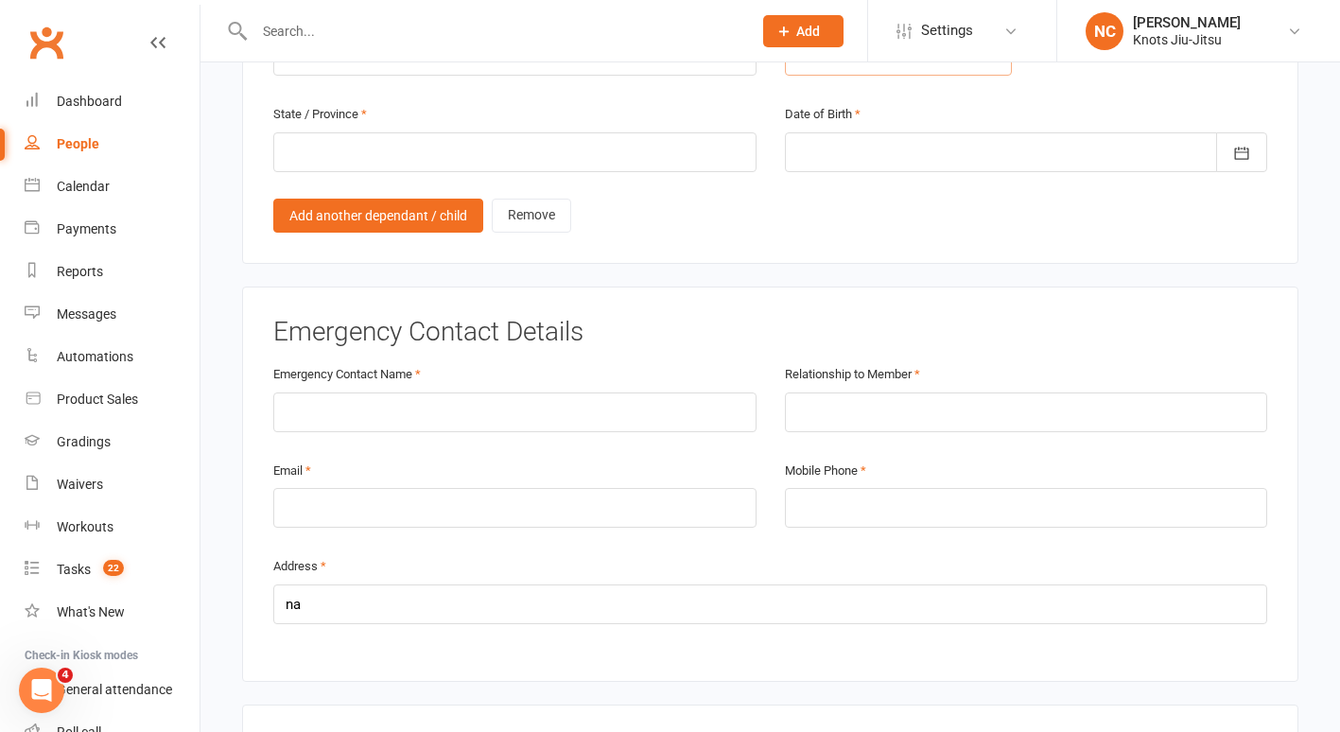
type input "E4P8Z7"
click at [376, 132] on input "text" at bounding box center [514, 152] width 483 height 40
type input "NB"
click at [1236, 144] on icon "button" at bounding box center [1242, 153] width 19 height 19
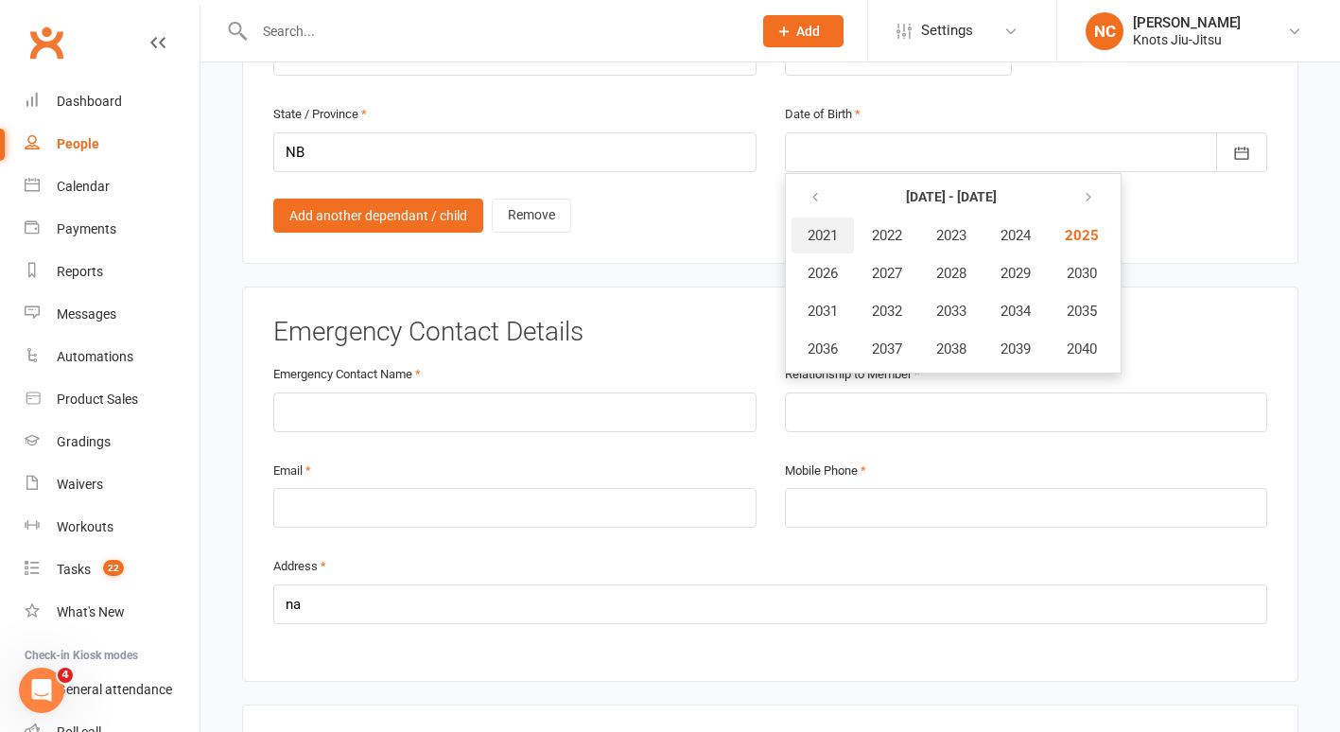
click at [834, 227] on span "2021" at bounding box center [823, 235] width 30 height 17
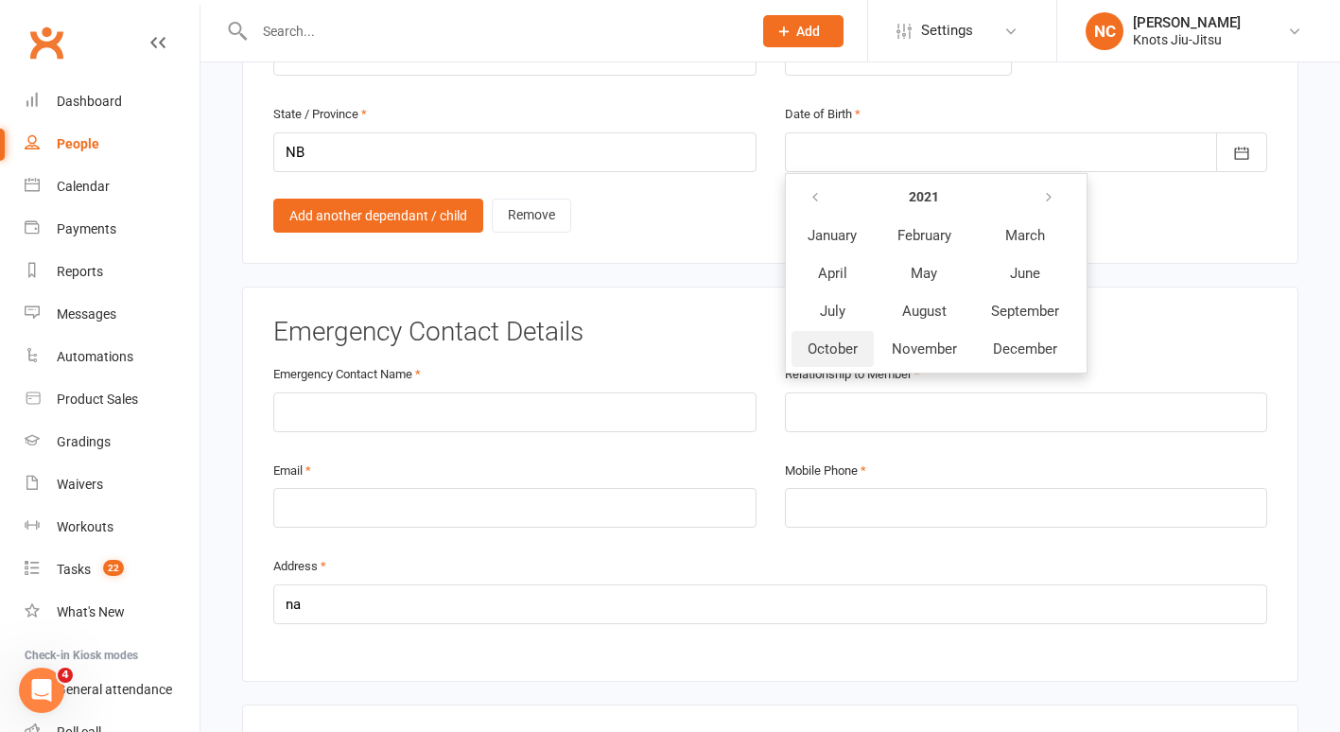
click at [846, 341] on span "October" at bounding box center [833, 349] width 50 height 17
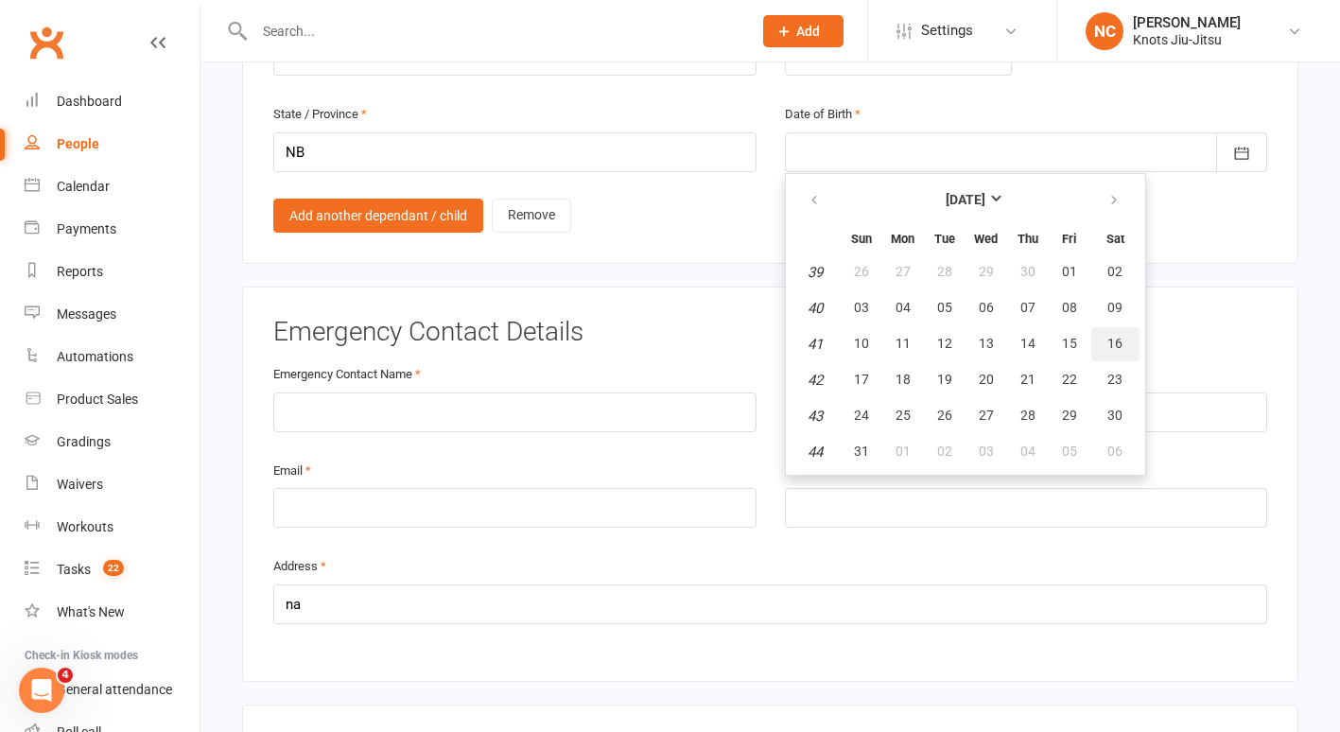
click at [1109, 336] on span "16" at bounding box center [1115, 343] width 15 height 15
type input "16 Oct 2021"
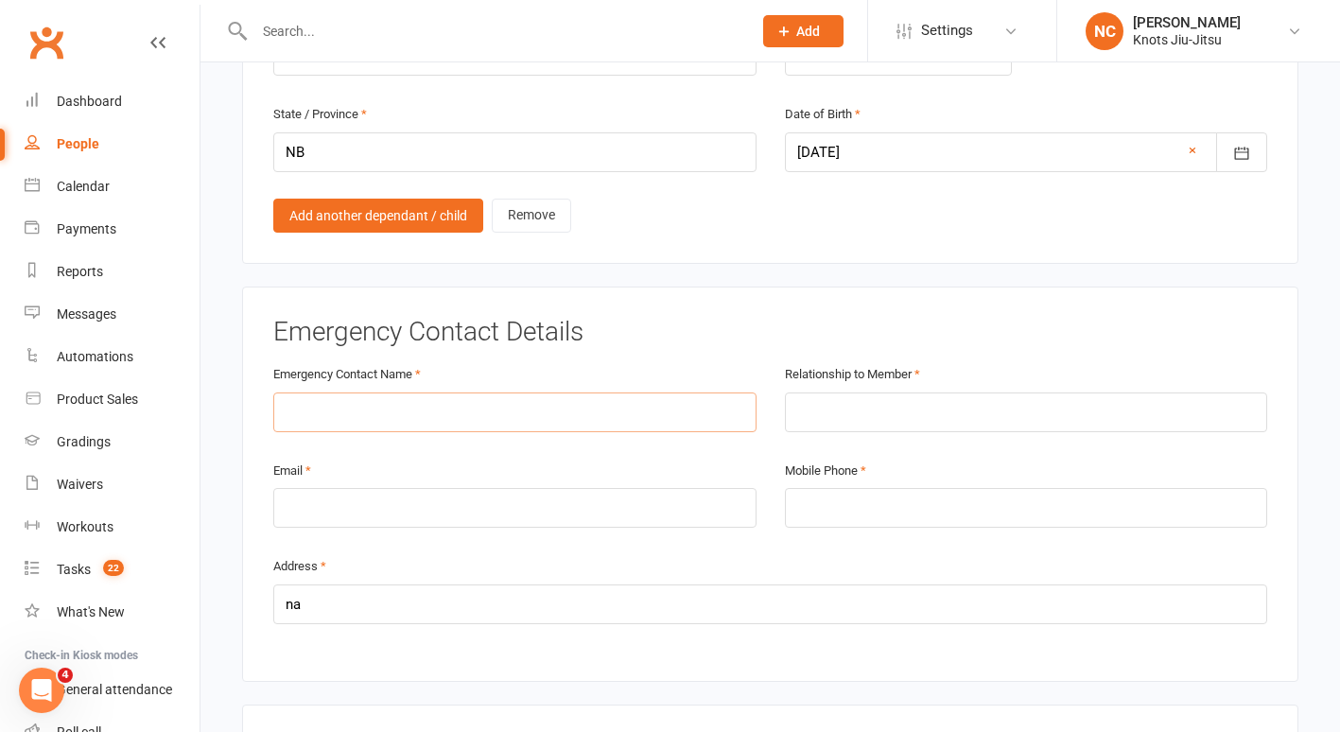
click at [439, 393] on input "text" at bounding box center [514, 413] width 483 height 40
click at [439, 393] on input "Jacqui" at bounding box center [514, 413] width 483 height 40
type input "Jacqui Blinston"
type input "Mother"
type input "jacqui.blinston@yahoo.com"
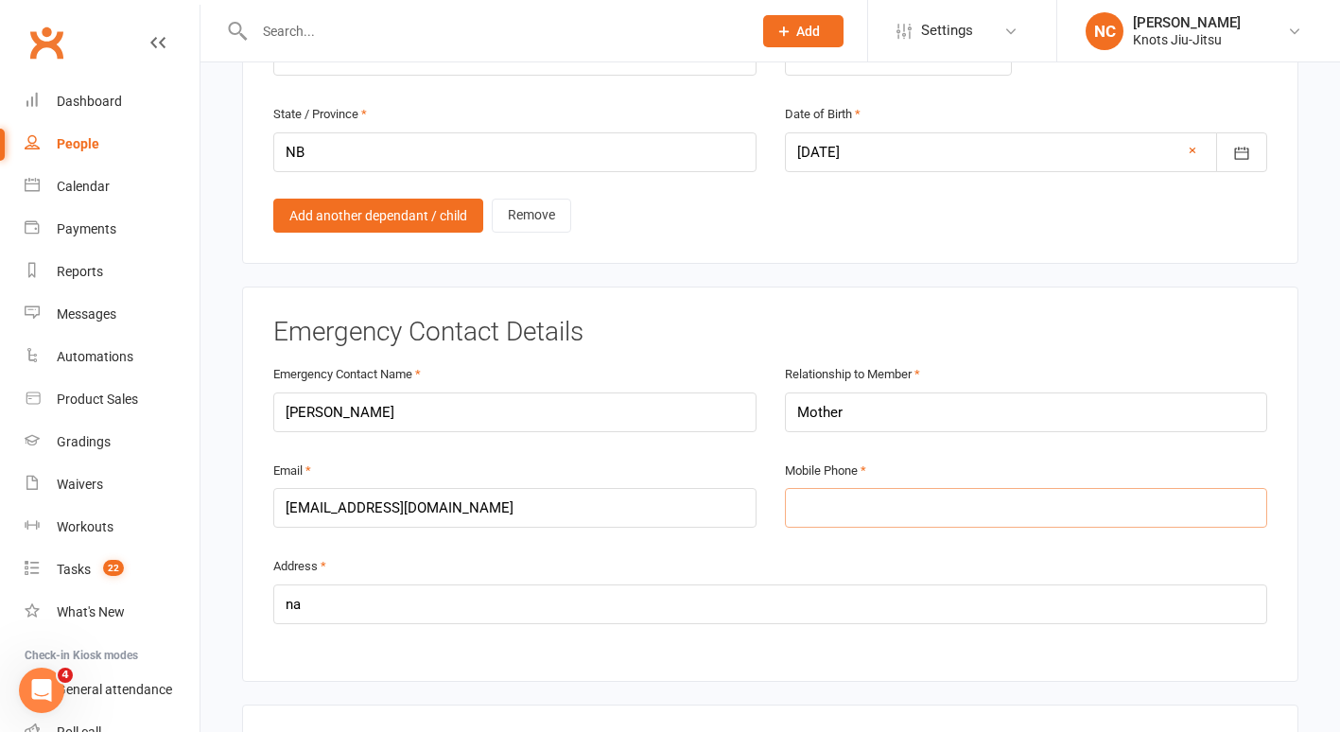
click at [814, 488] on input "tel" at bounding box center [1026, 508] width 483 height 40
type input "5067773232"
click at [464, 633] on div "Emergency Contact Details Emergency Contact Name Jacqui Blinston Relationship t…" at bounding box center [770, 484] width 1057 height 395
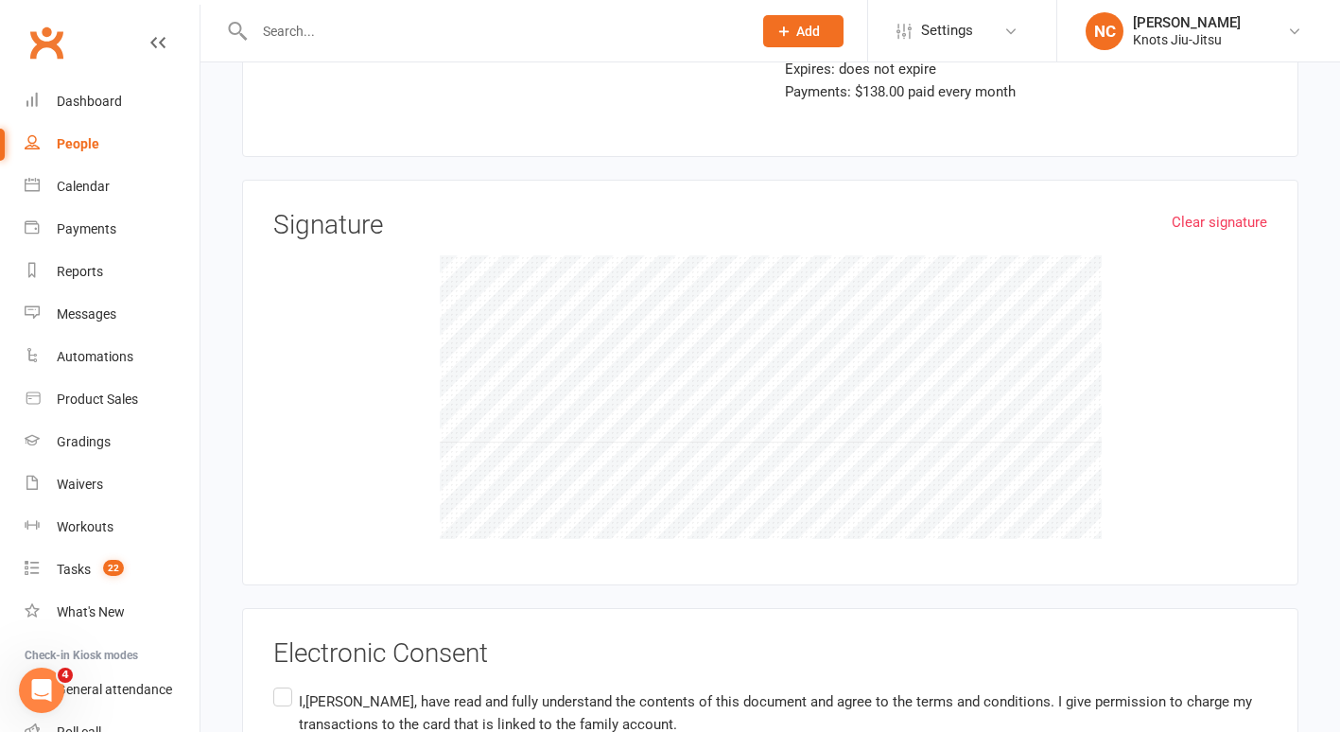
scroll to position [3362, 0]
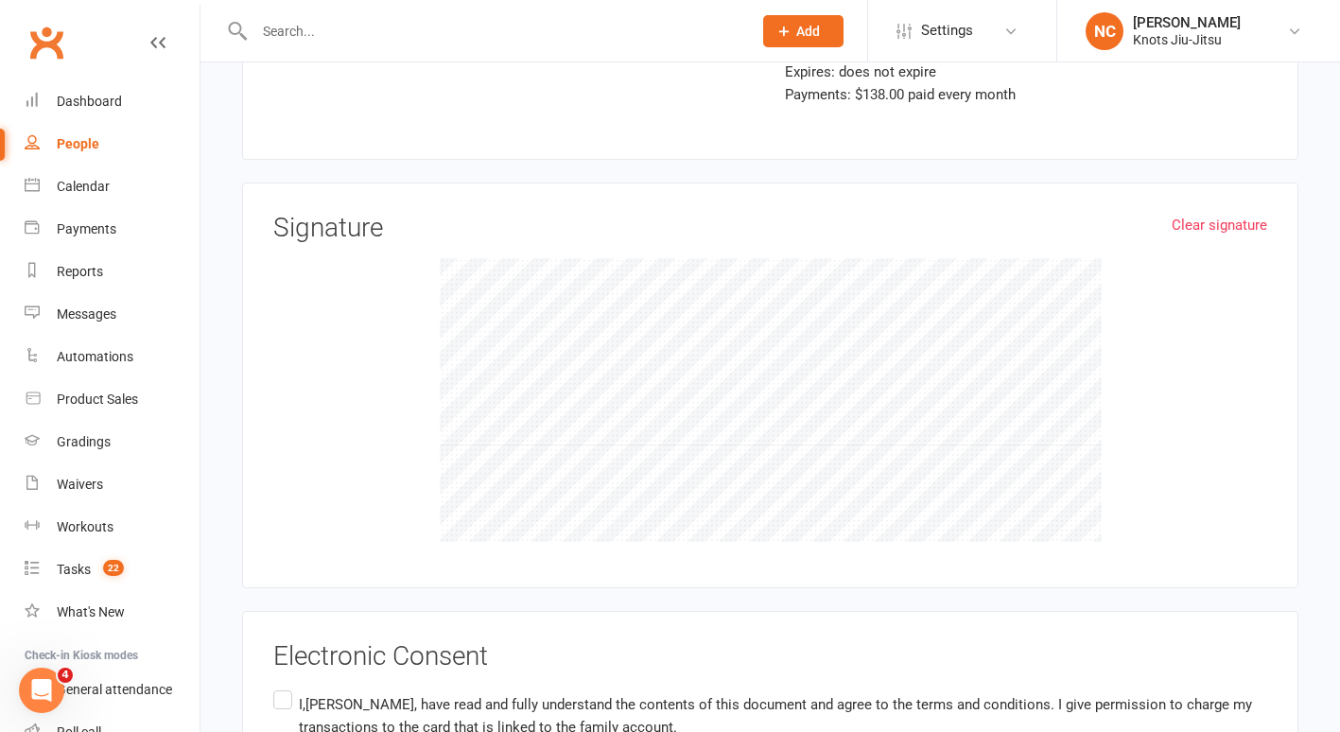
click at [288, 687] on label "I,Chris Blinston , have read and fully understand the contents of this document…" at bounding box center [770, 717] width 994 height 60
click at [286, 687] on input "I,Chris Blinston , have read and fully understand the contents of this document…" at bounding box center [279, 687] width 12 height 0
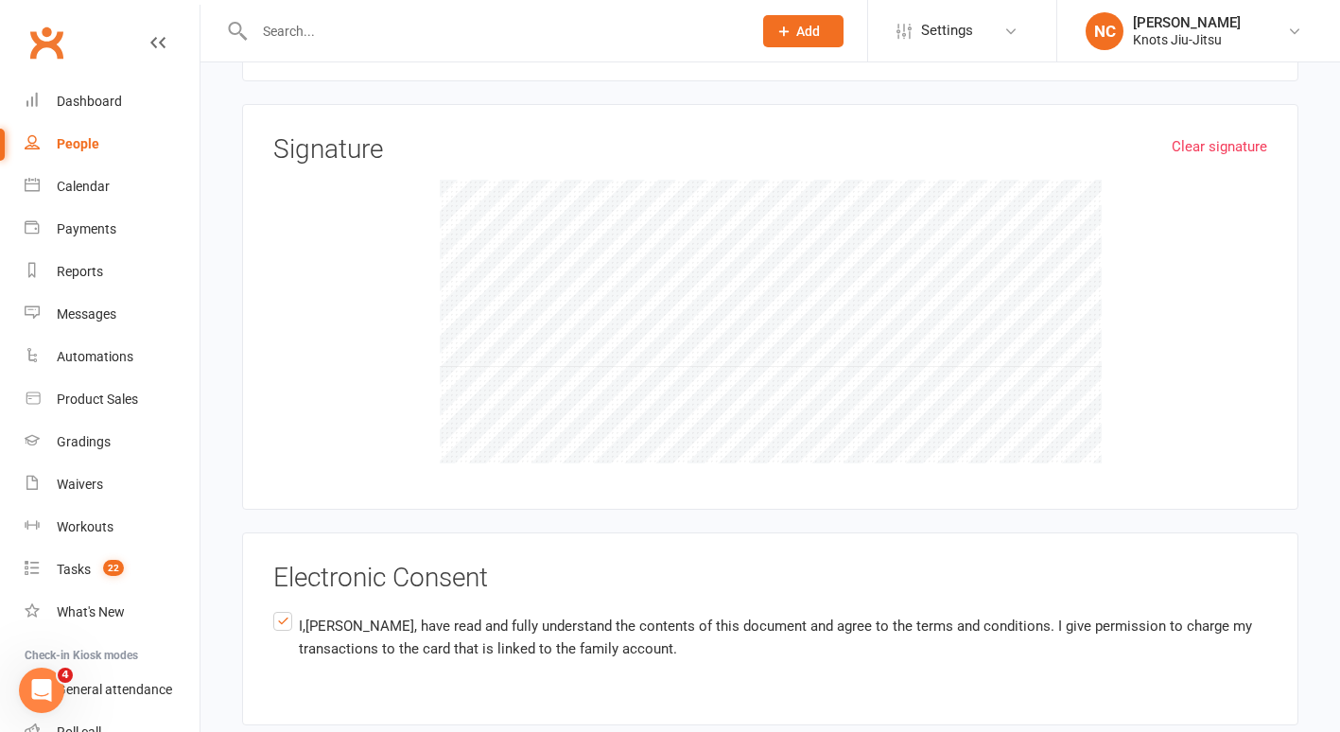
scroll to position [3525, 0]
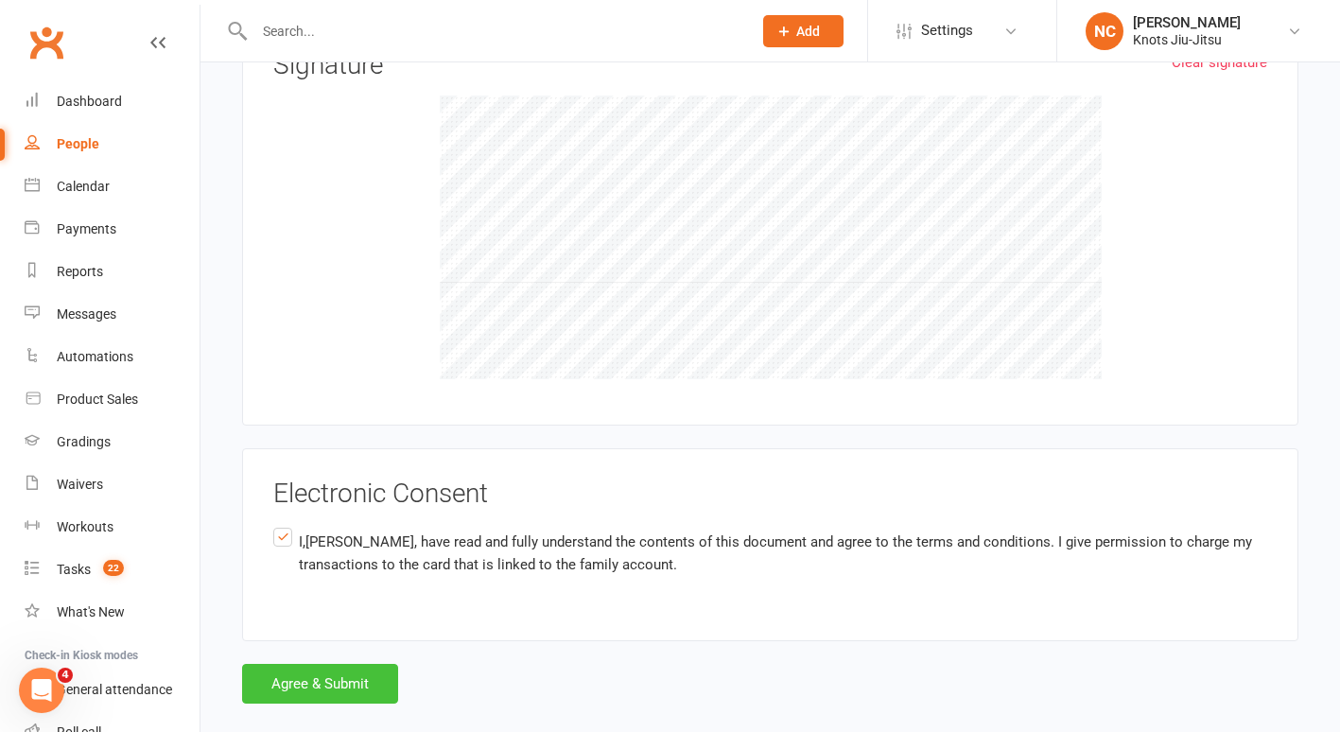
click at [358, 664] on button "Agree & Submit" at bounding box center [320, 684] width 156 height 40
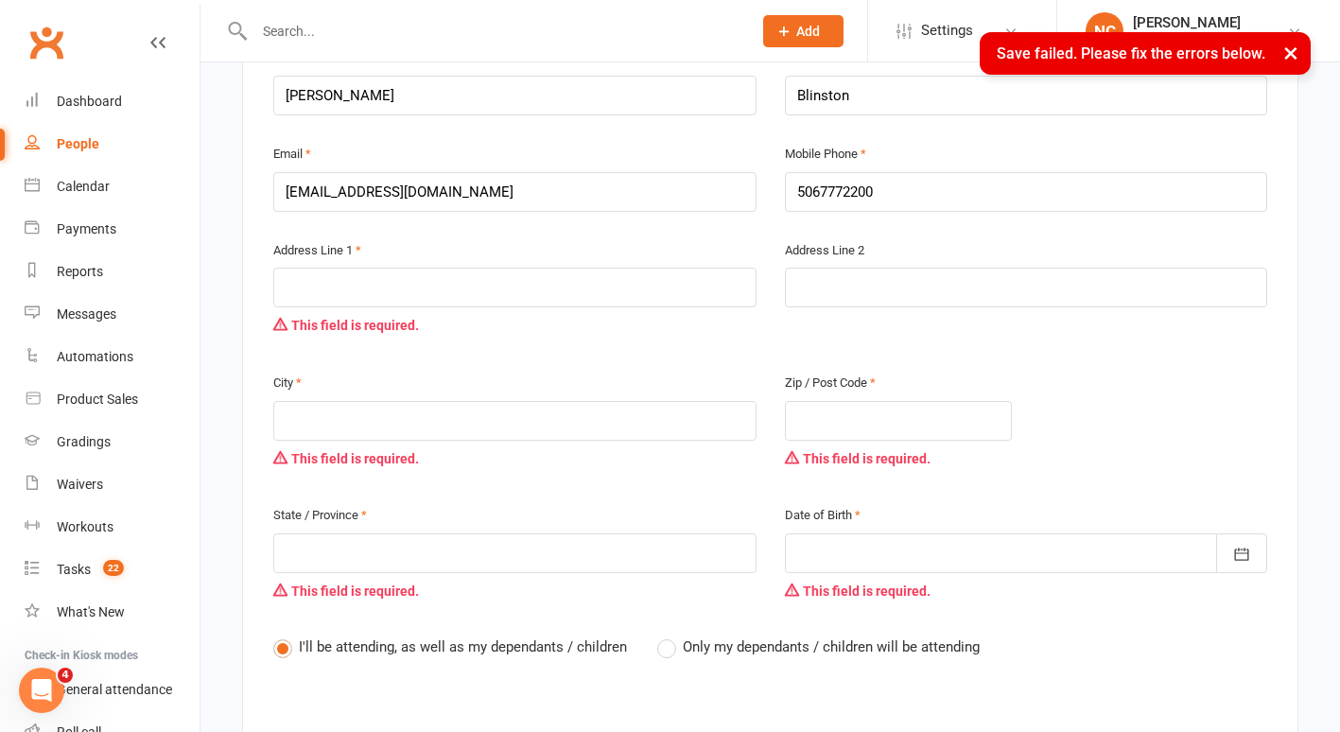
scroll to position [313, 0]
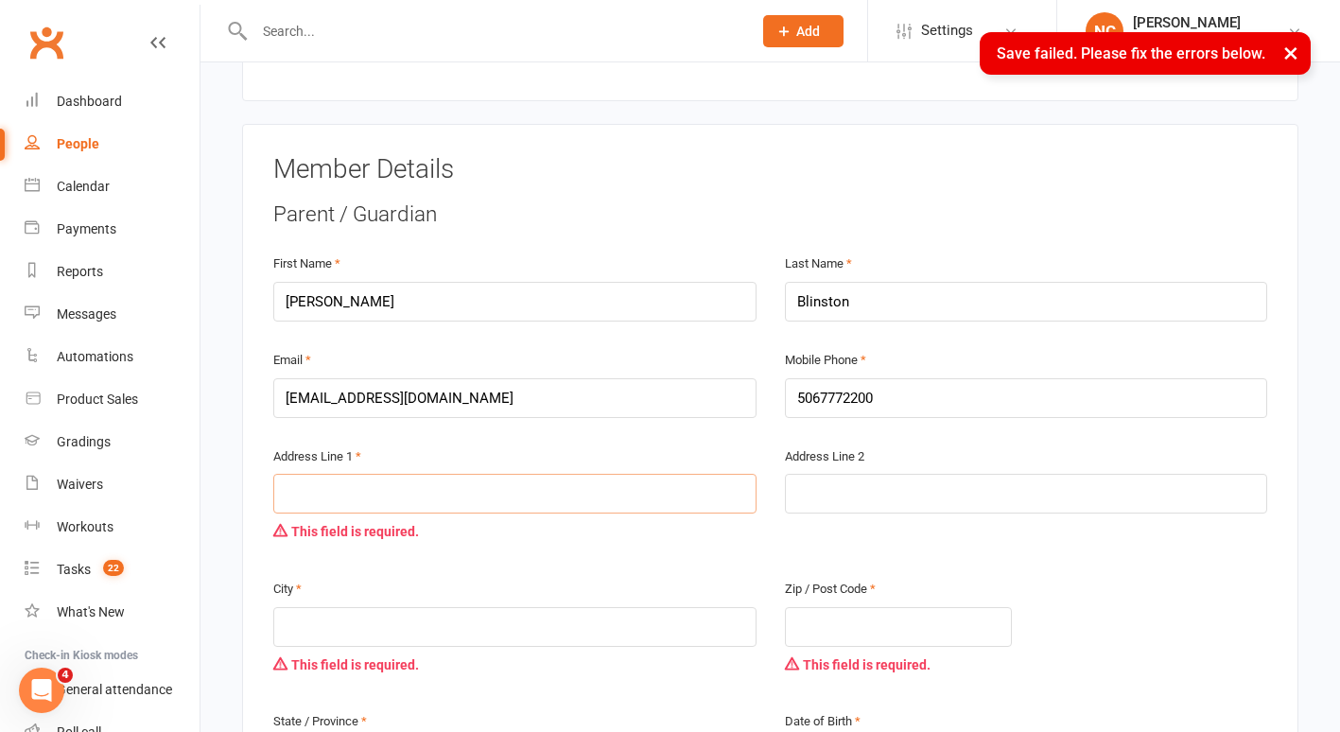
click at [466, 474] on input "text" at bounding box center [514, 494] width 483 height 40
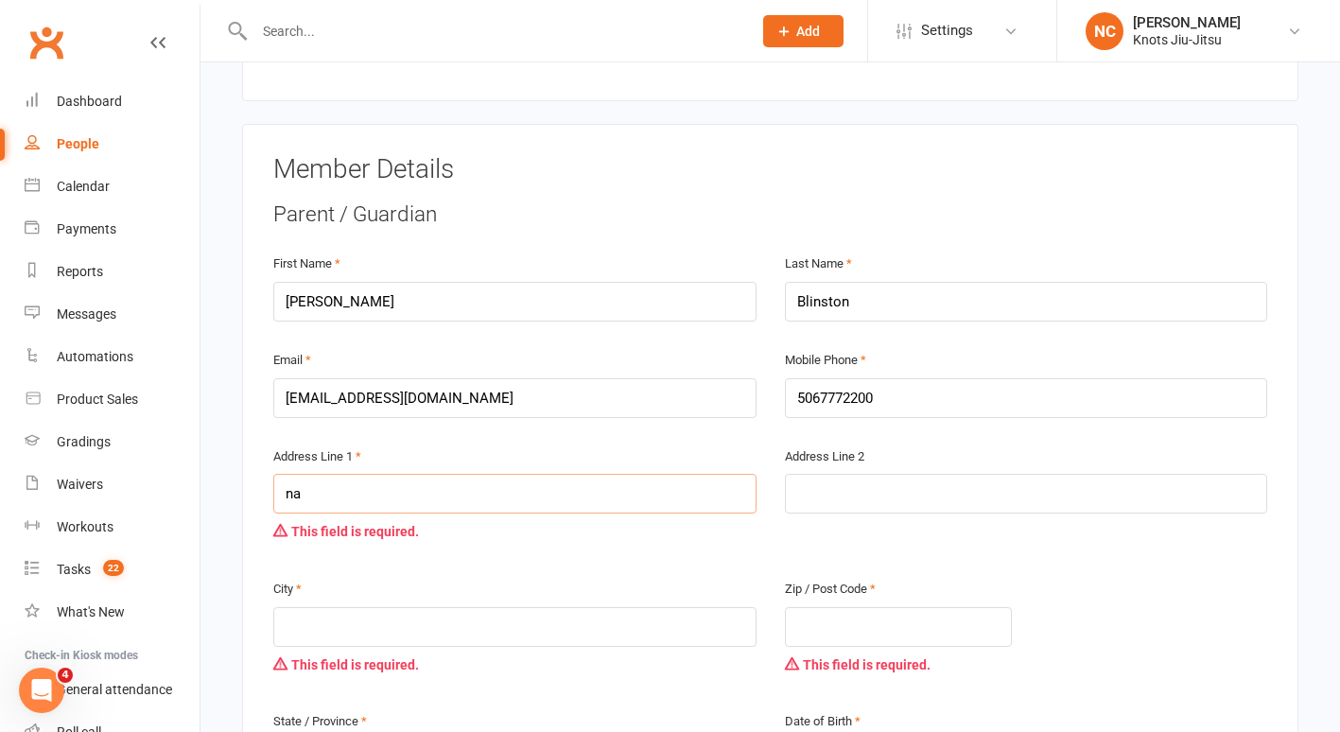
scroll to position [349, 0]
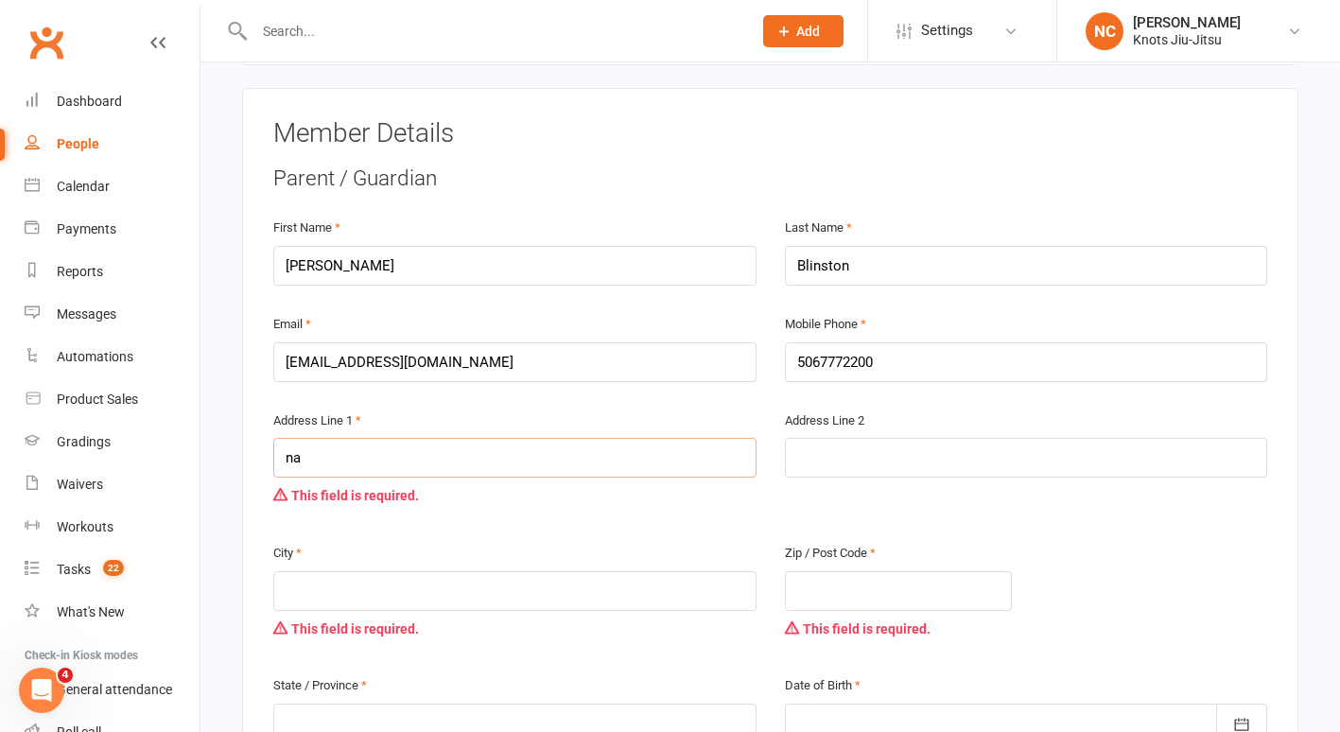
type input "n"
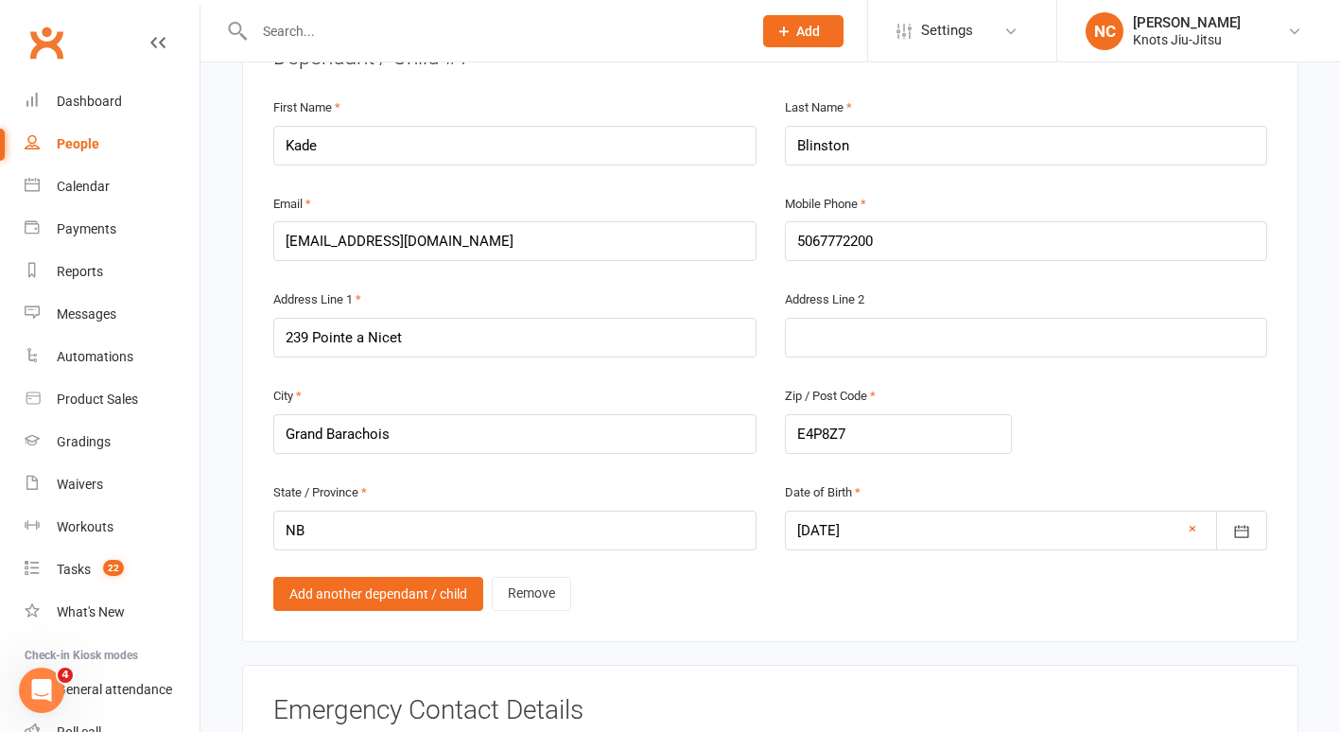
scroll to position [1243, 0]
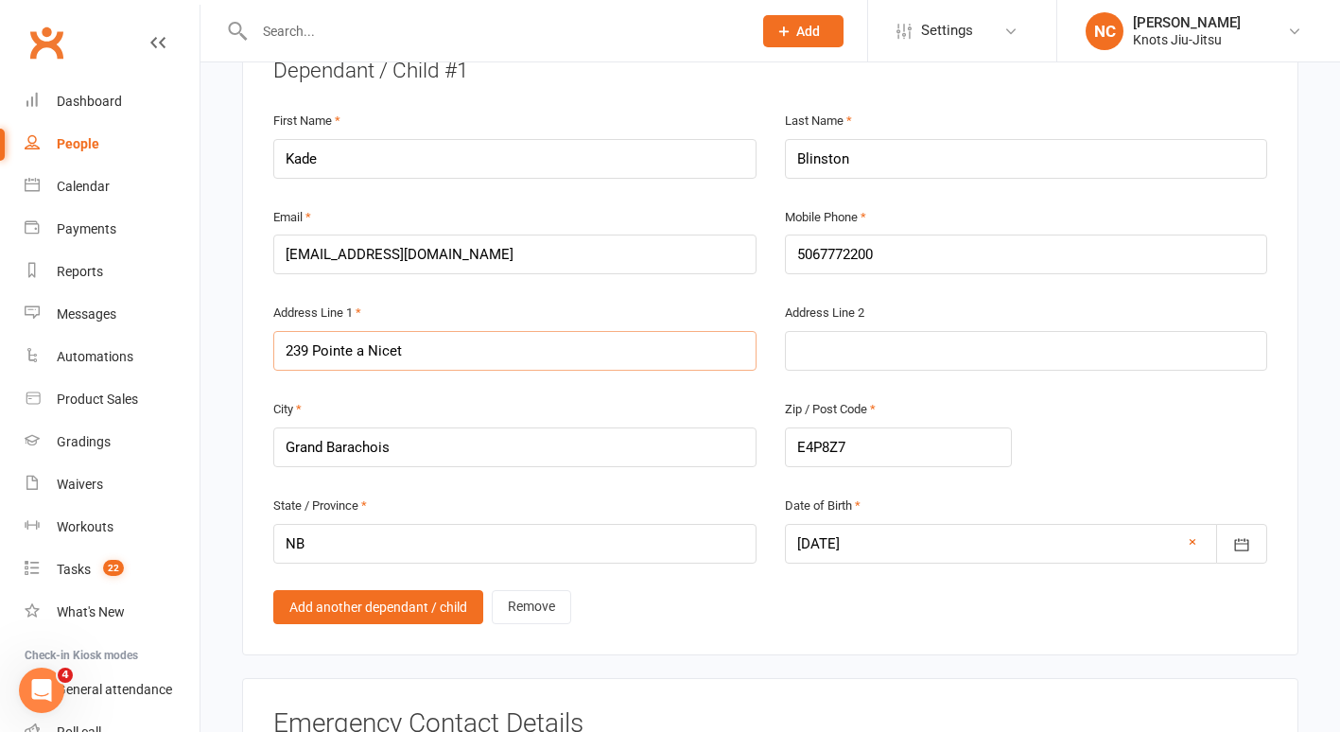
drag, startPoint x: 394, startPoint y: 319, endPoint x: 242, endPoint y: 313, distance: 152.4
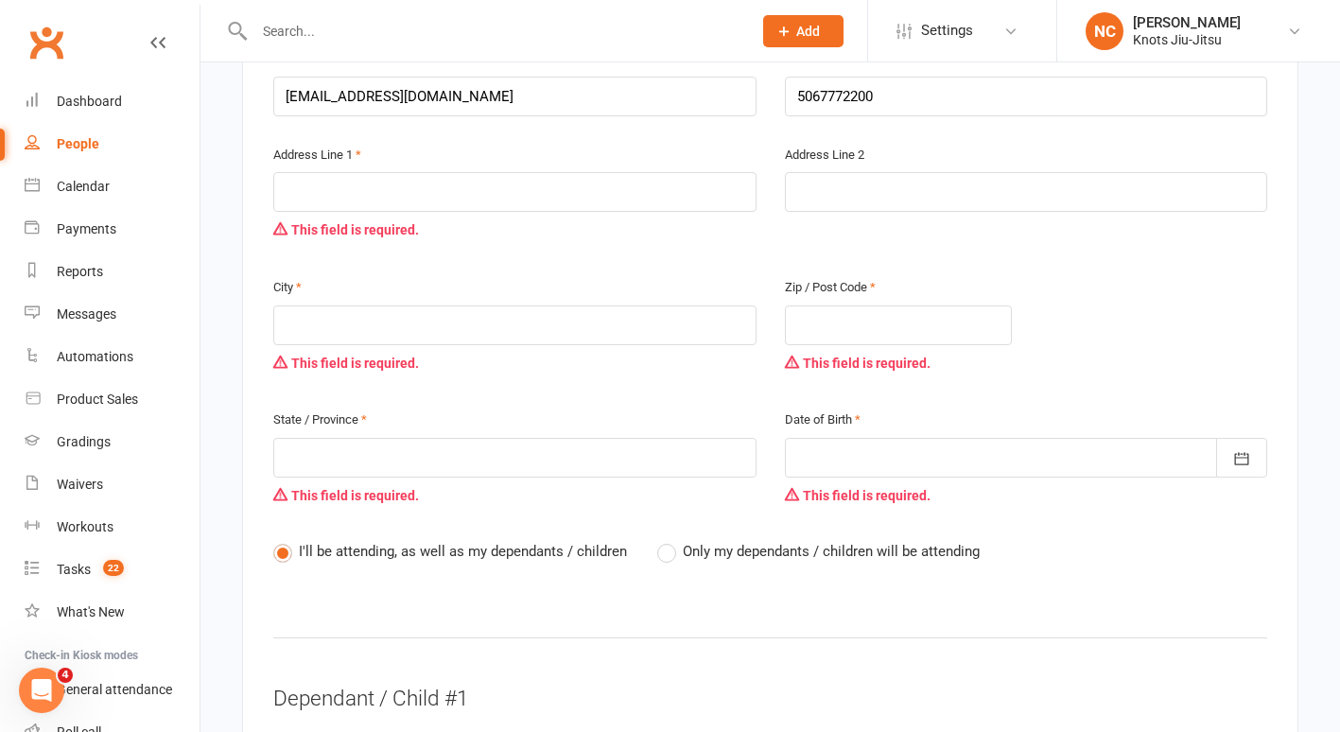
scroll to position [614, 0]
click at [346, 176] on input "text" at bounding box center [514, 193] width 483 height 40
paste input "239 Pointe a Nicet"
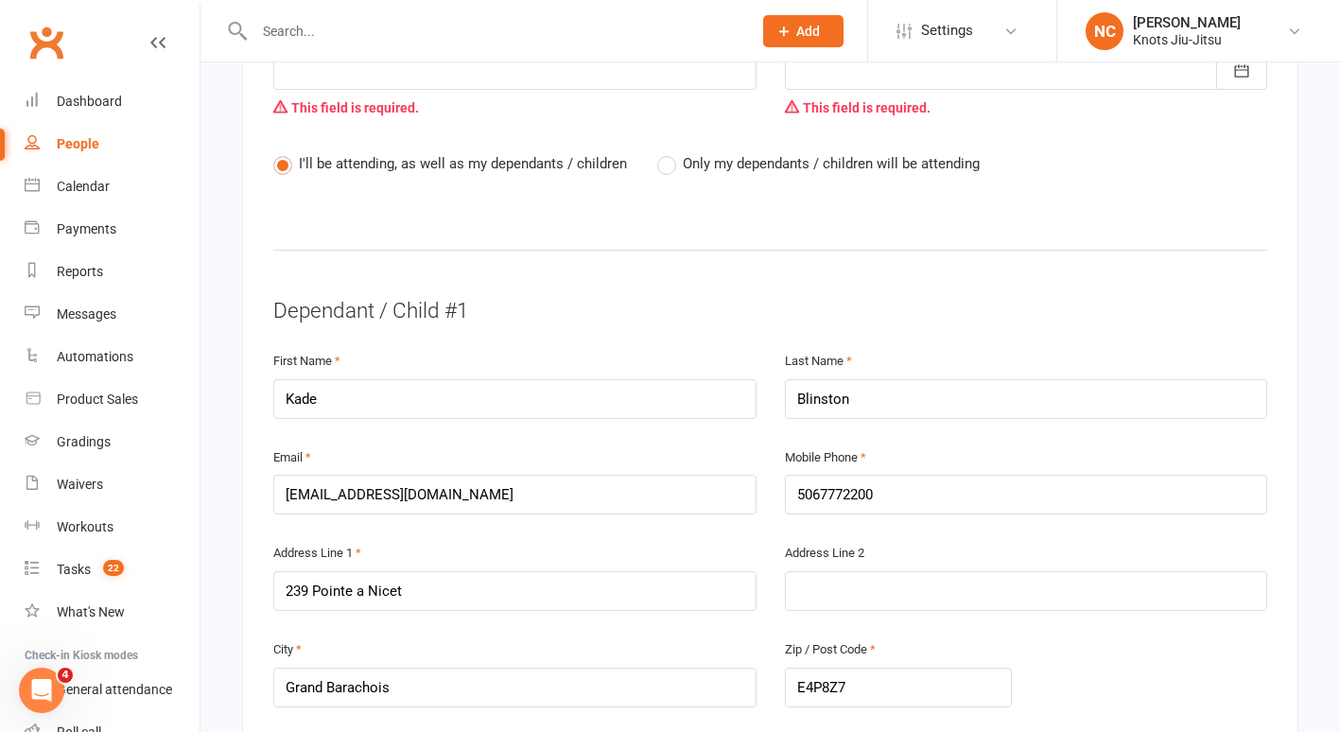
scroll to position [1007, 0]
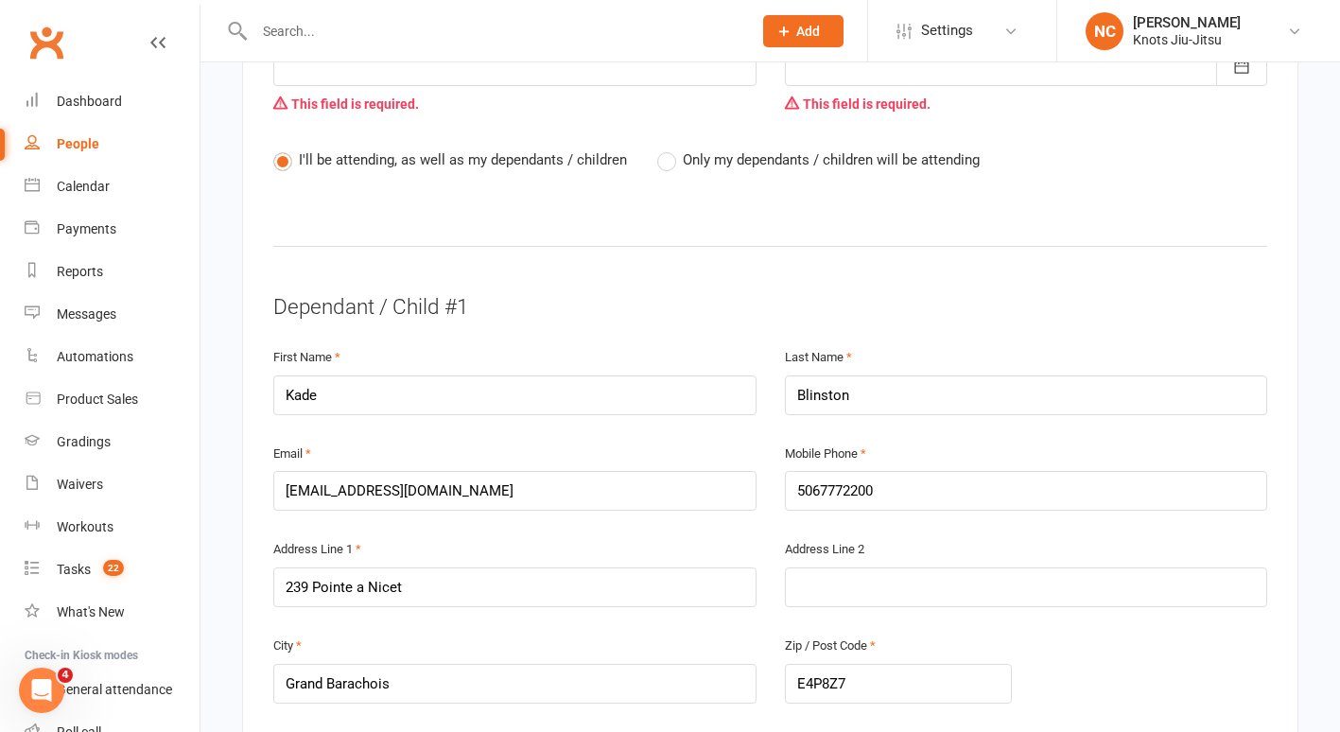
type input "239 Pointe a Nicet"
drag, startPoint x: 417, startPoint y: 662, endPoint x: 235, endPoint y: 640, distance: 183.9
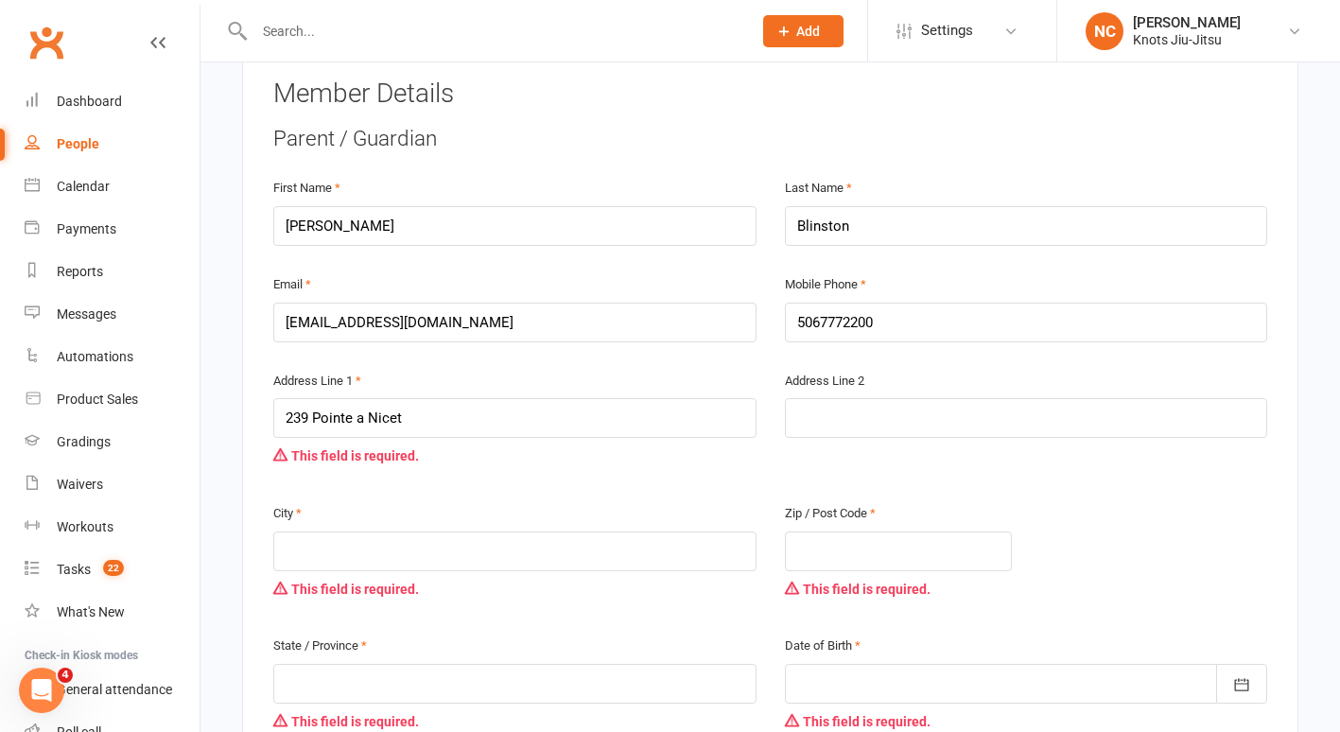
scroll to position [390, 0]
click at [324, 537] on input "text" at bounding box center [514, 551] width 483 height 40
paste input "Grand Barachois"
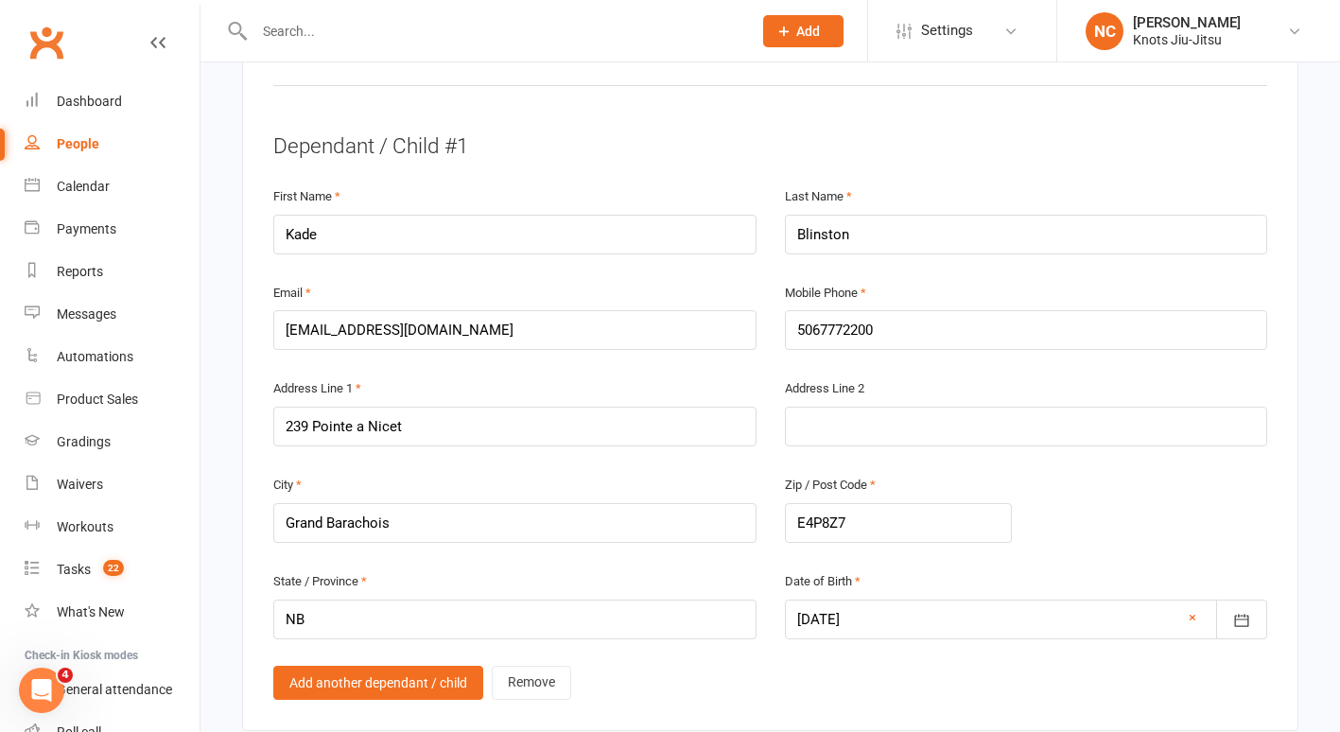
scroll to position [1168, 0]
type input "Grand Barachois"
drag, startPoint x: 870, startPoint y: 509, endPoint x: 744, endPoint y: 509, distance: 126.8
click at [744, 509] on div "City Grand Barachois Zip / Post Code E4P8Z7" at bounding box center [770, 520] width 1023 height 96
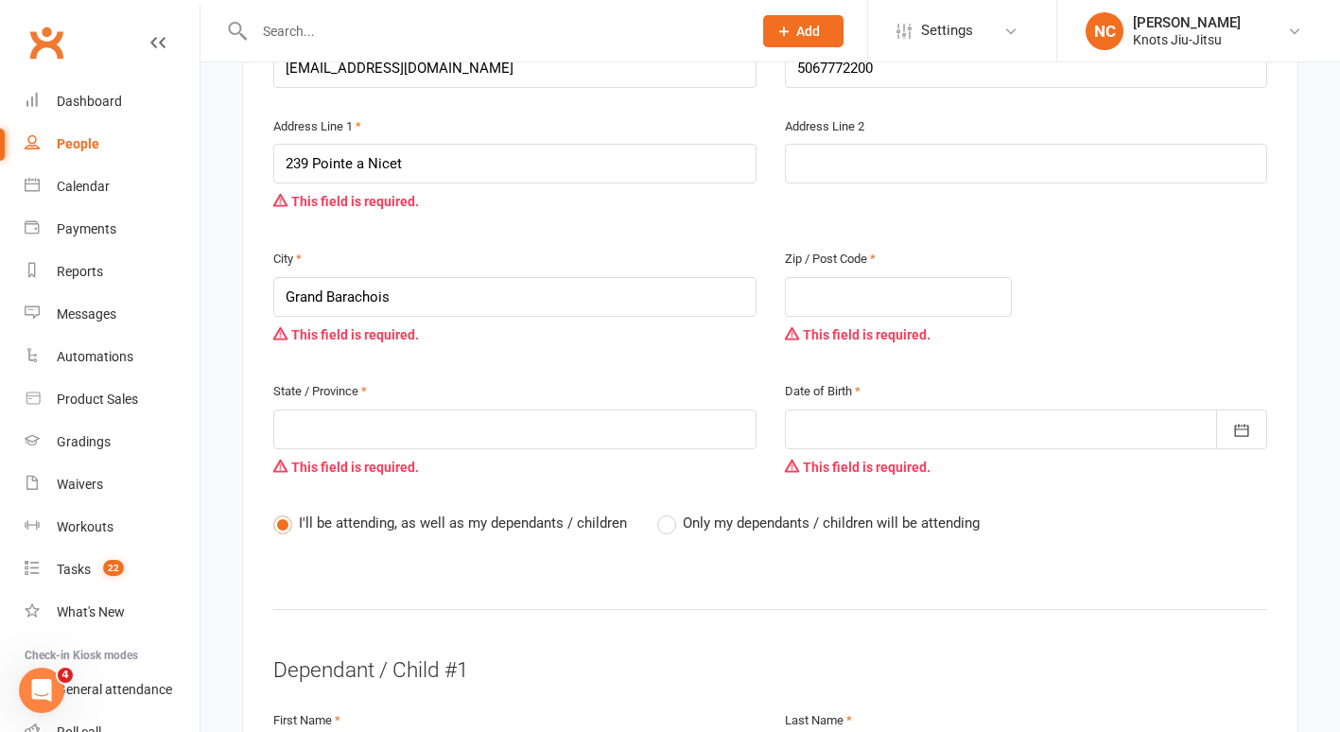
scroll to position [630, 0]
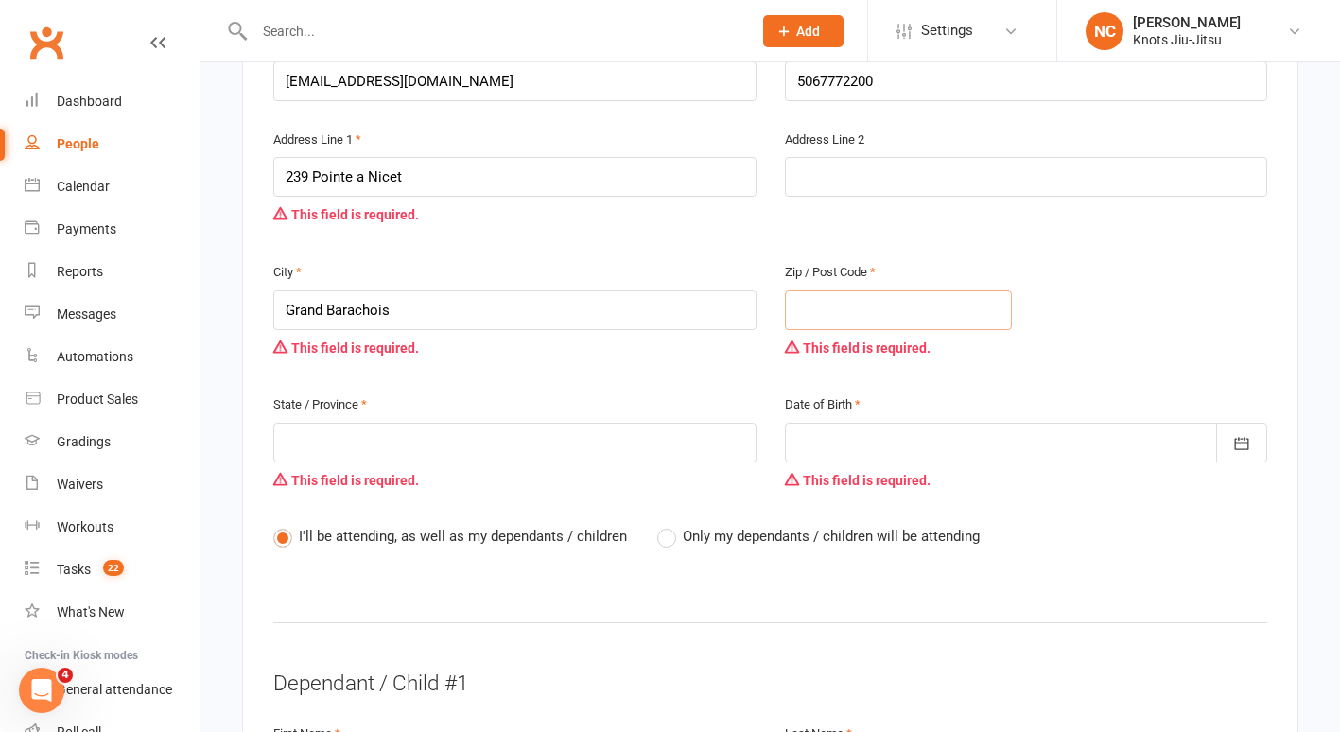
click at [847, 290] on input "text" at bounding box center [898, 310] width 227 height 40
paste input "E4P8Z7"
type input "E4P8Z7"
click at [604, 429] on input "text" at bounding box center [514, 443] width 483 height 40
type input "NB"
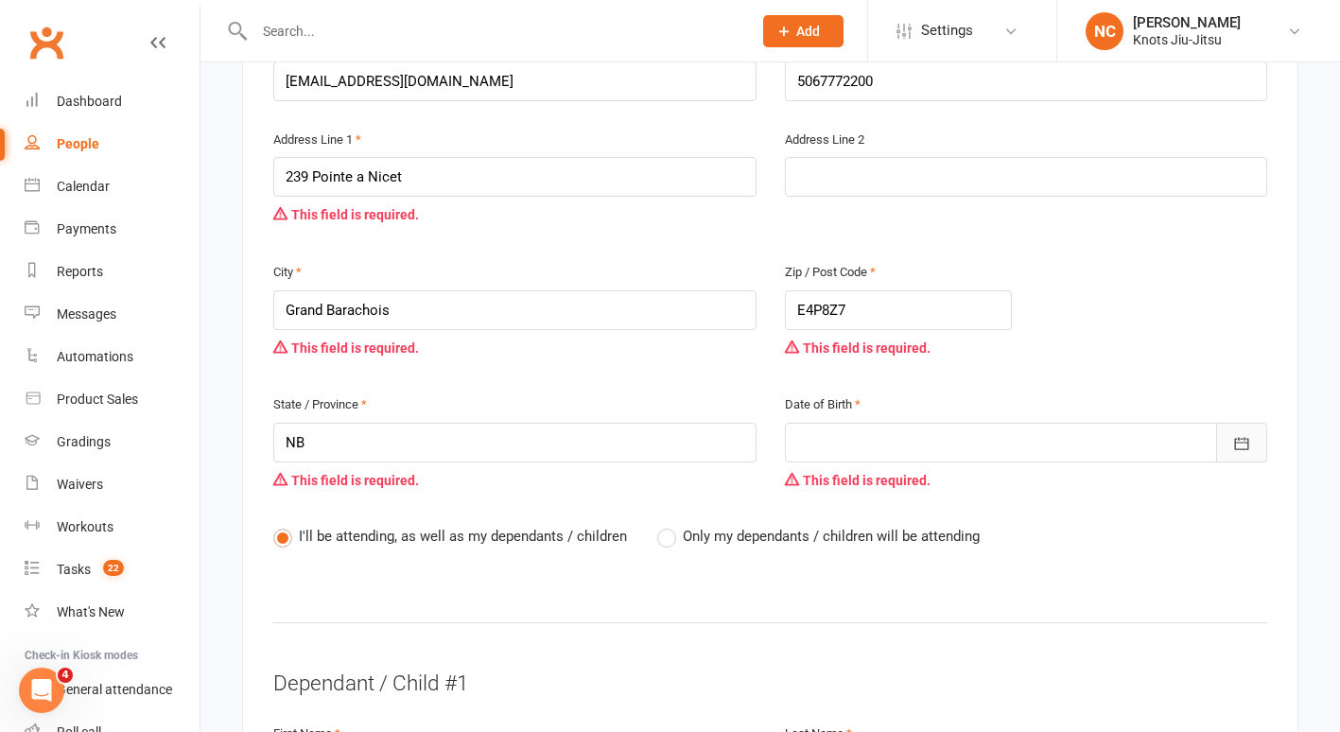
click at [1243, 434] on icon "button" at bounding box center [1242, 443] width 19 height 19
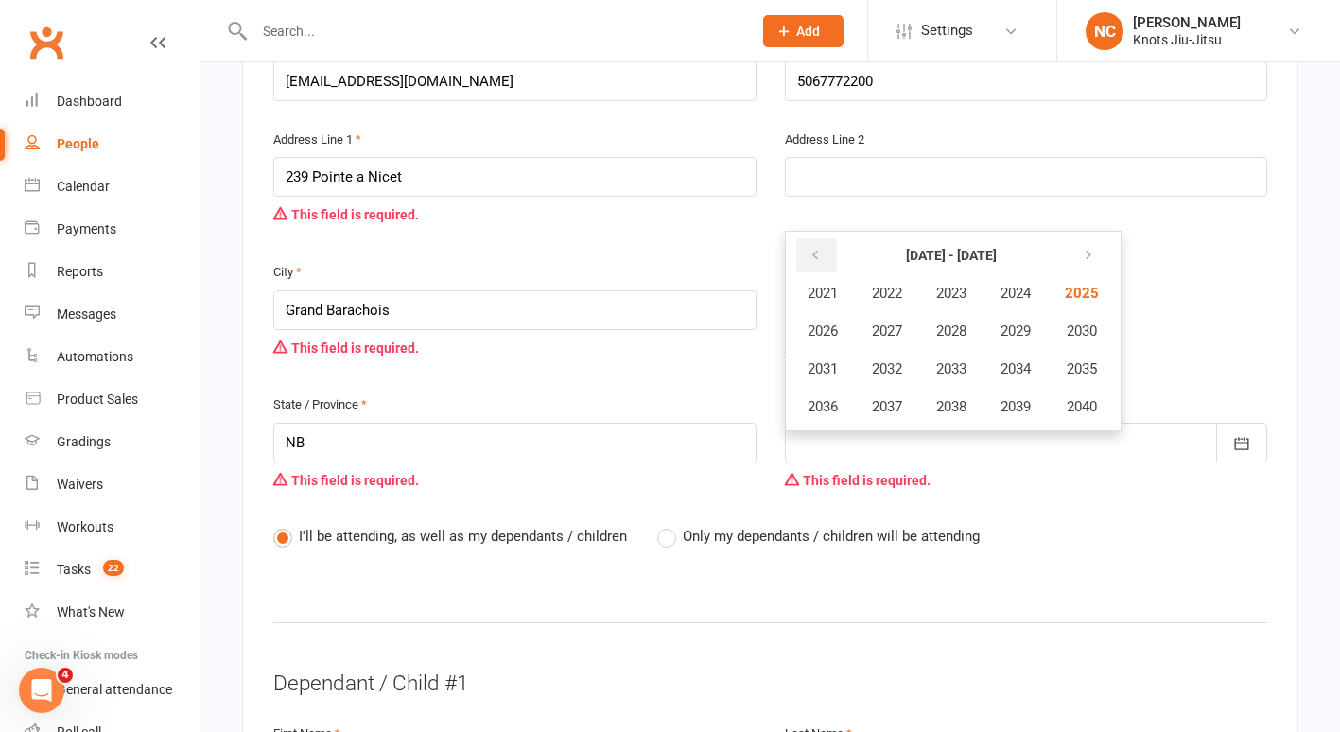
click at [815, 238] on button "button" at bounding box center [817, 255] width 41 height 34
click at [957, 398] on span "1978" at bounding box center [952, 406] width 30 height 17
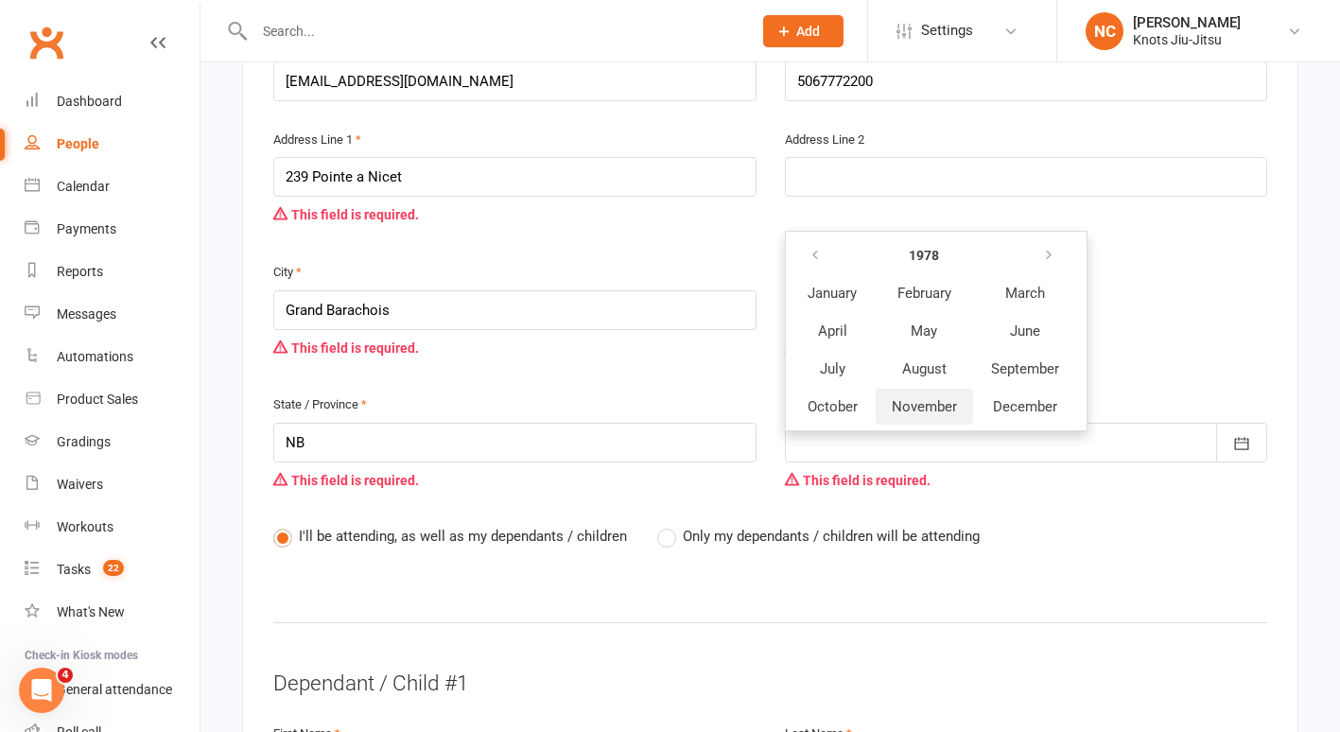
click at [919, 398] on span "November" at bounding box center [924, 406] width 65 height 17
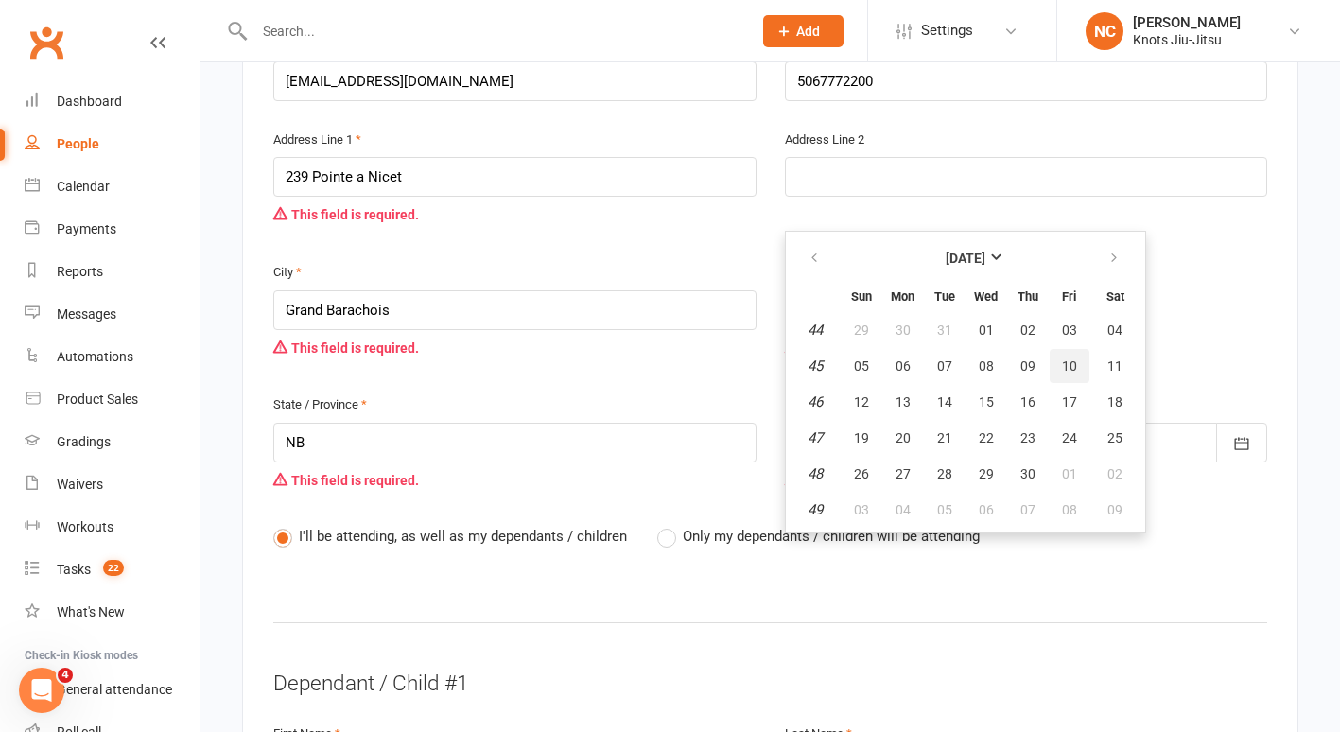
click at [1059, 349] on button "10" at bounding box center [1070, 366] width 40 height 34
type input "10 Nov 1978"
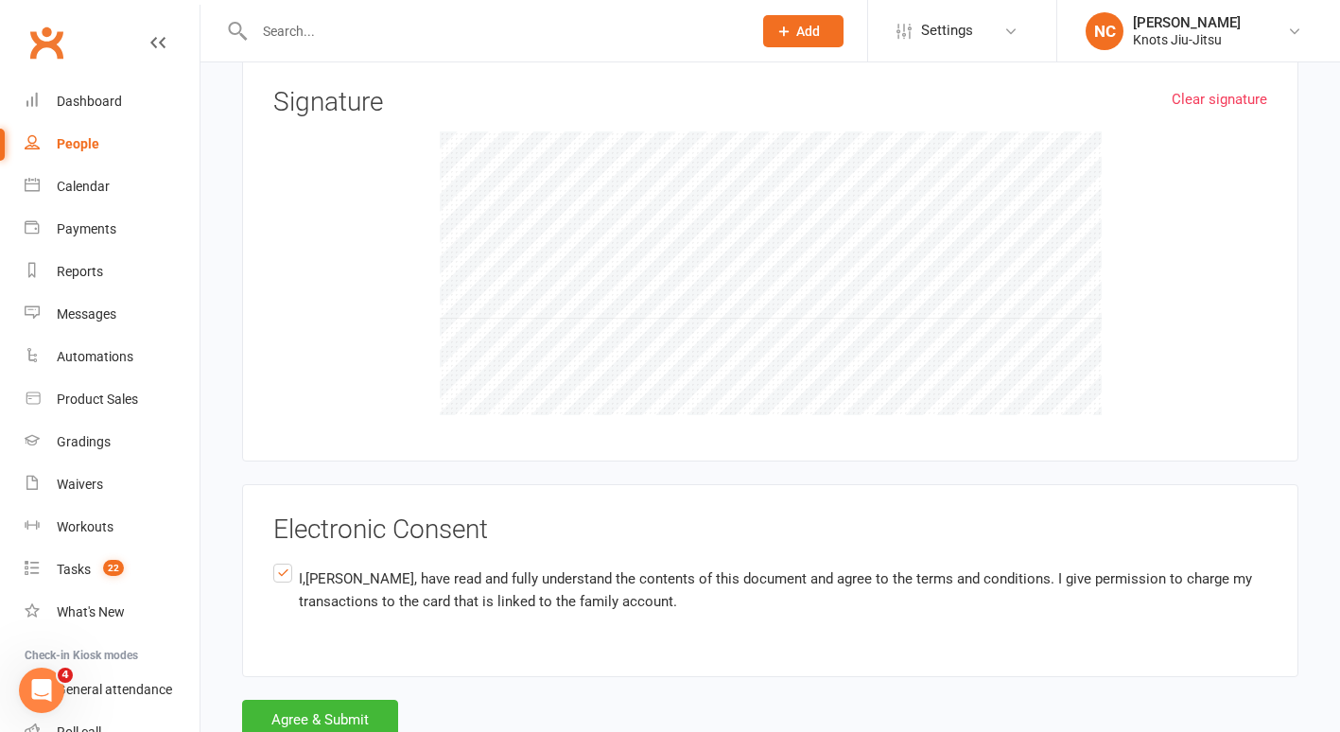
scroll to position [3633, 0]
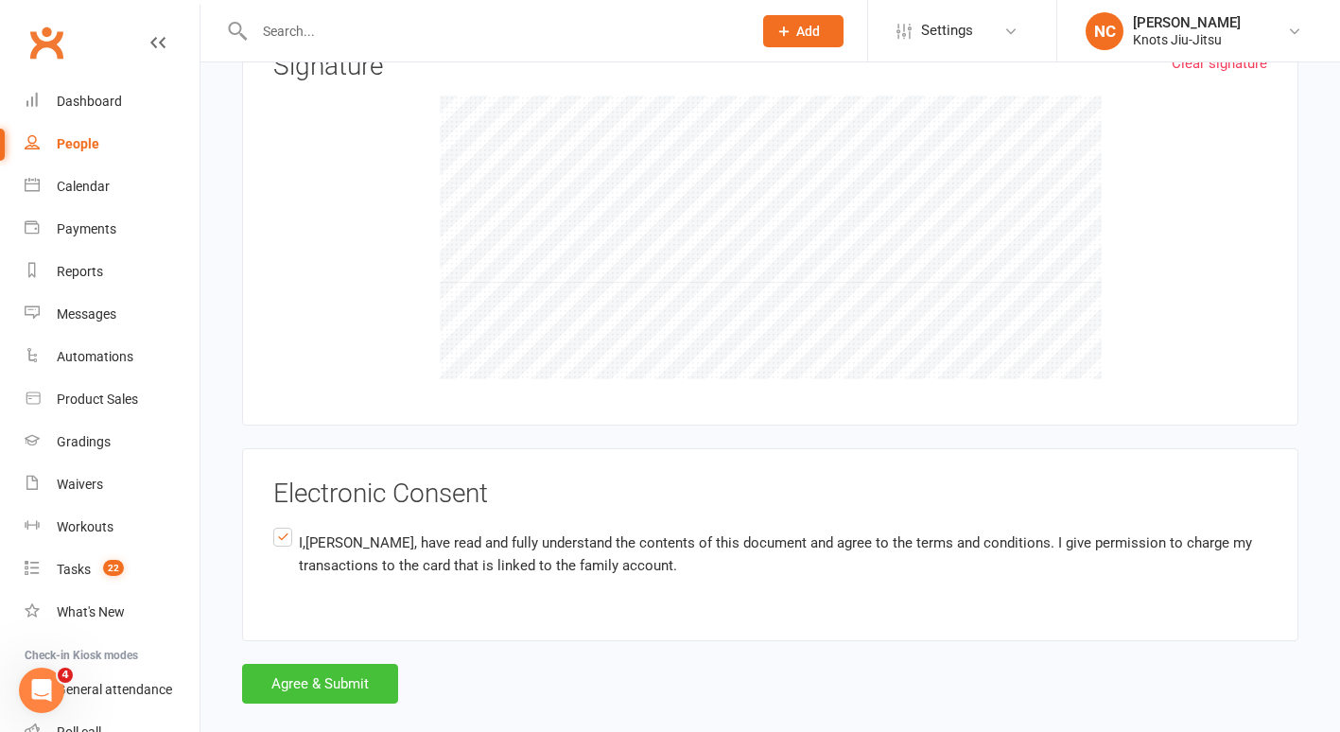
click at [310, 664] on button "Agree & Submit" at bounding box center [320, 684] width 156 height 40
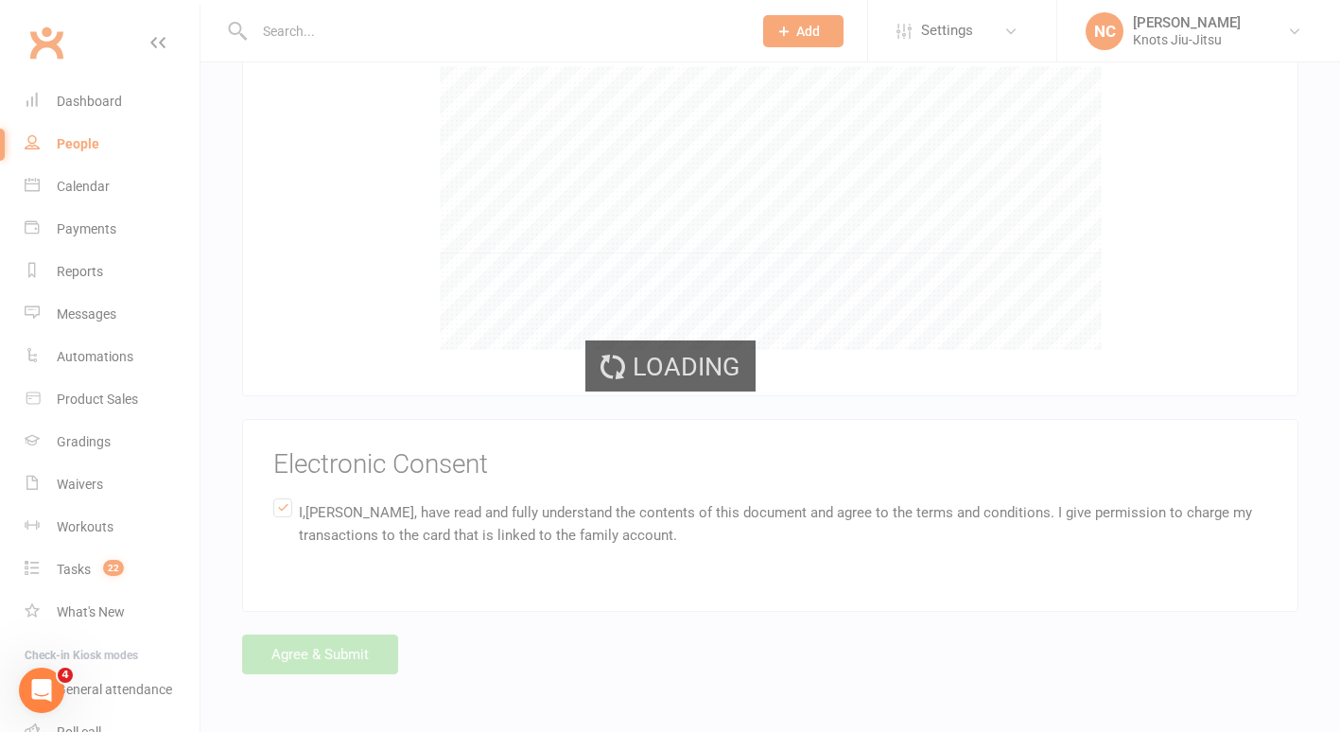
scroll to position [3525, 0]
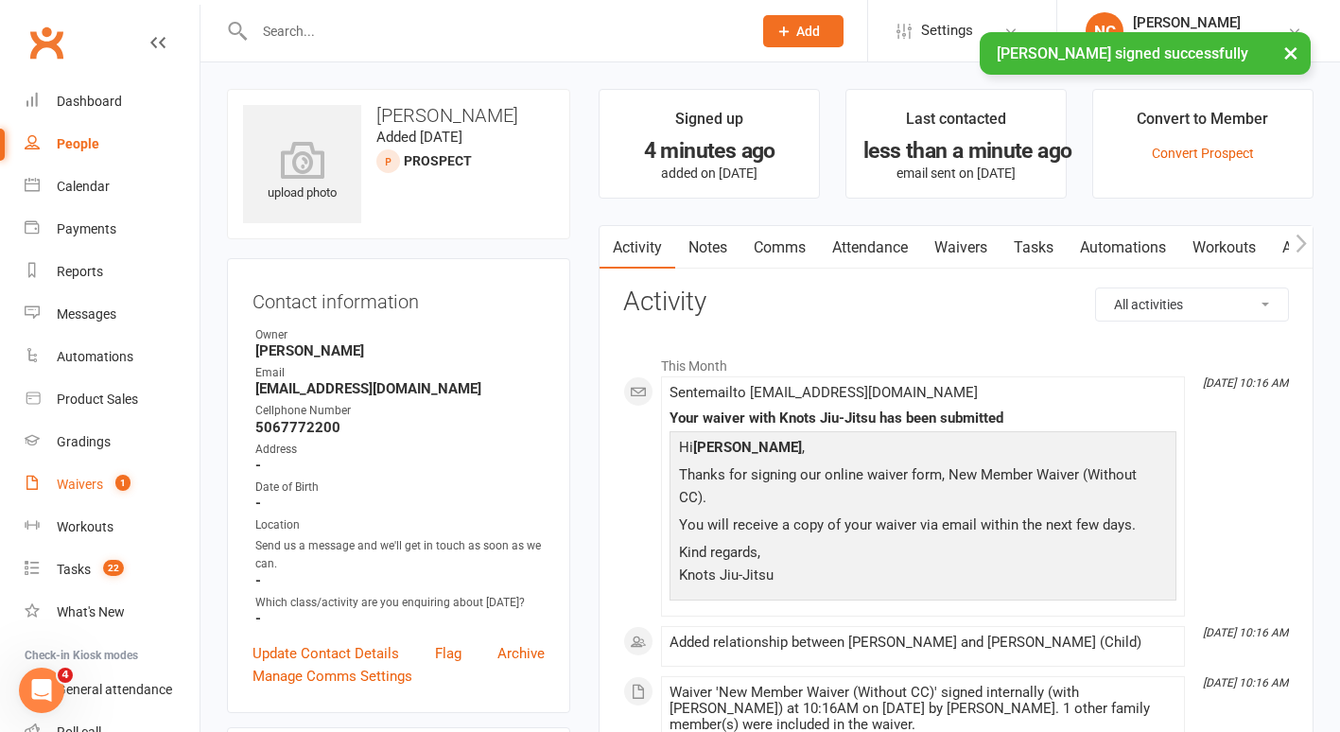
click at [129, 475] on link "Waivers 1" at bounding box center [112, 485] width 175 height 43
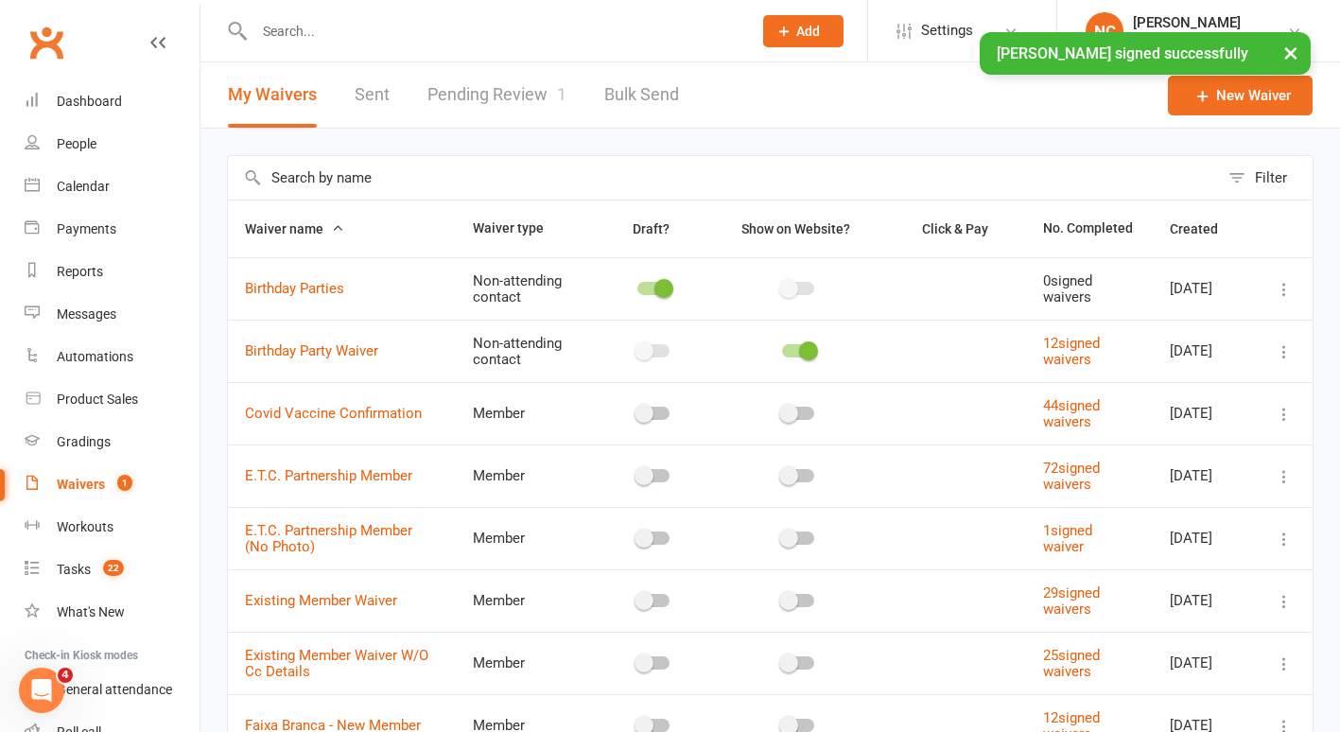
click at [523, 85] on link "Pending Review 1" at bounding box center [497, 94] width 139 height 65
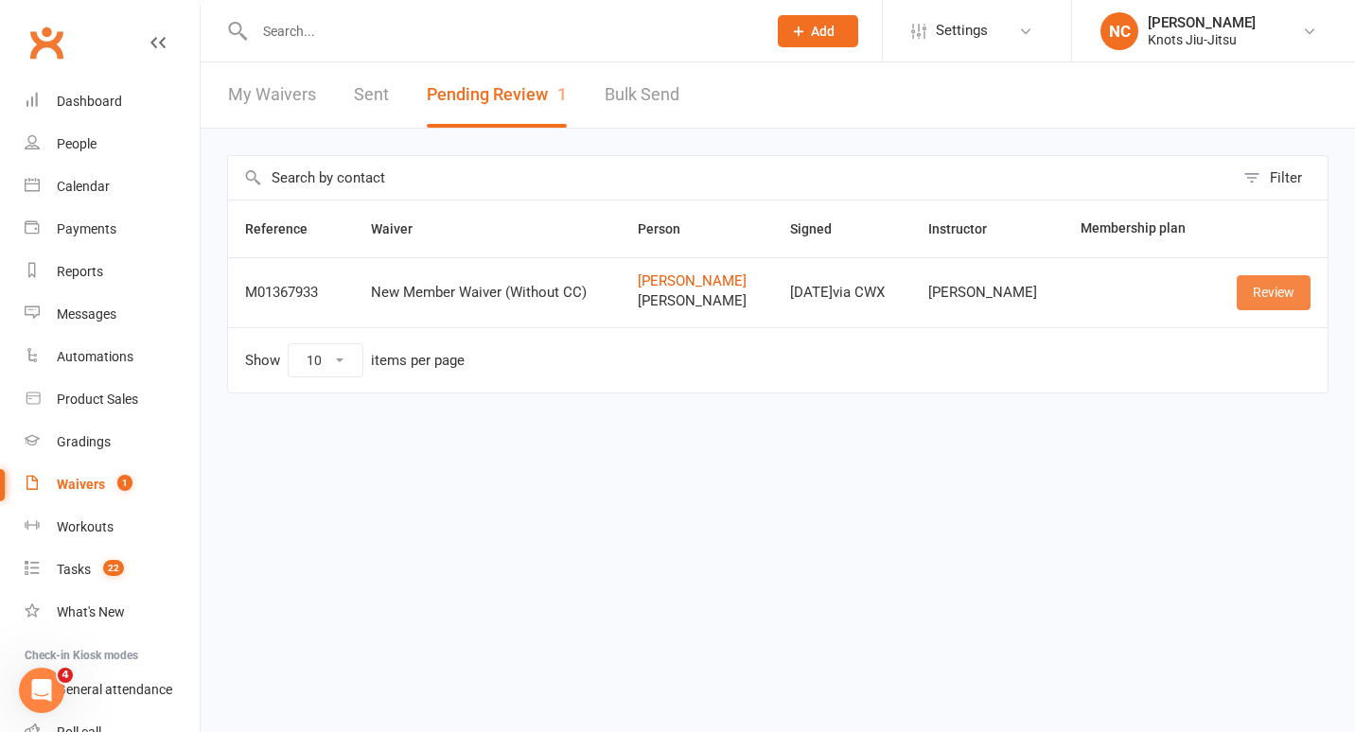
click at [1291, 301] on link "Review" at bounding box center [1273, 292] width 74 height 34
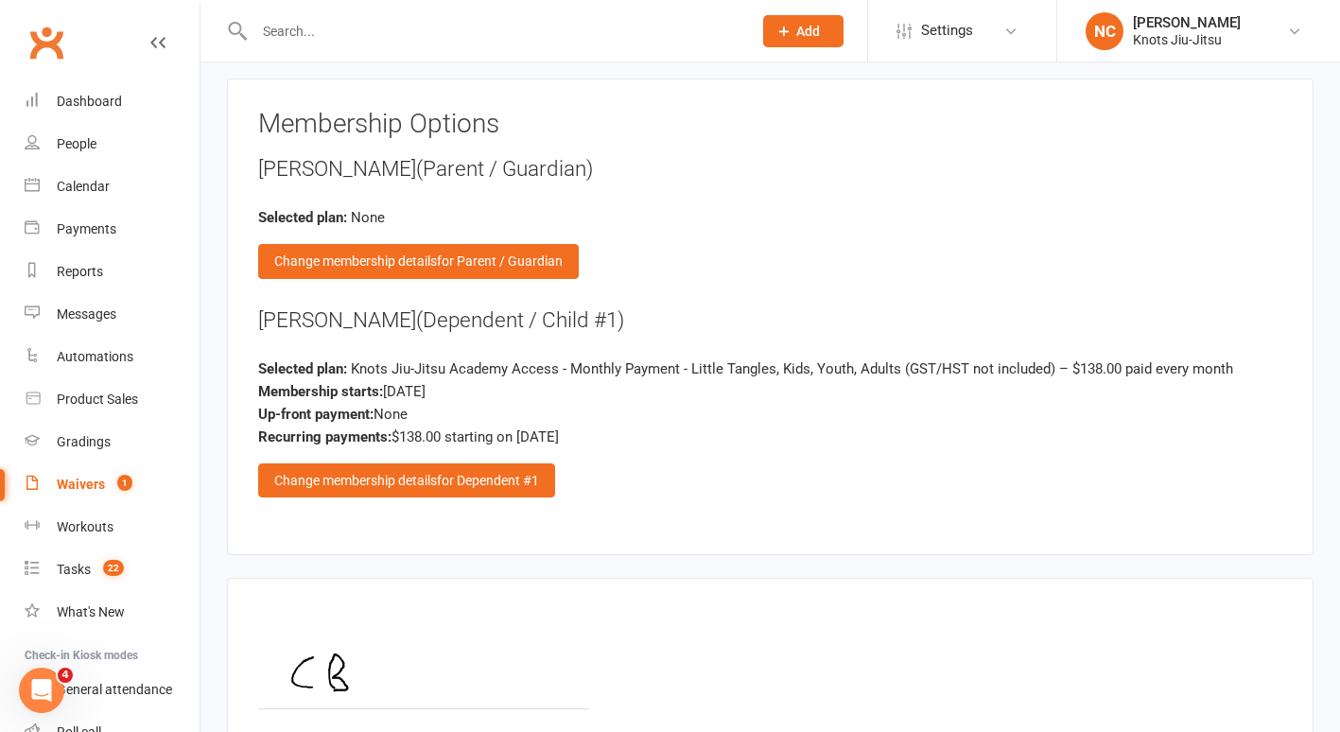
scroll to position [1993, 0]
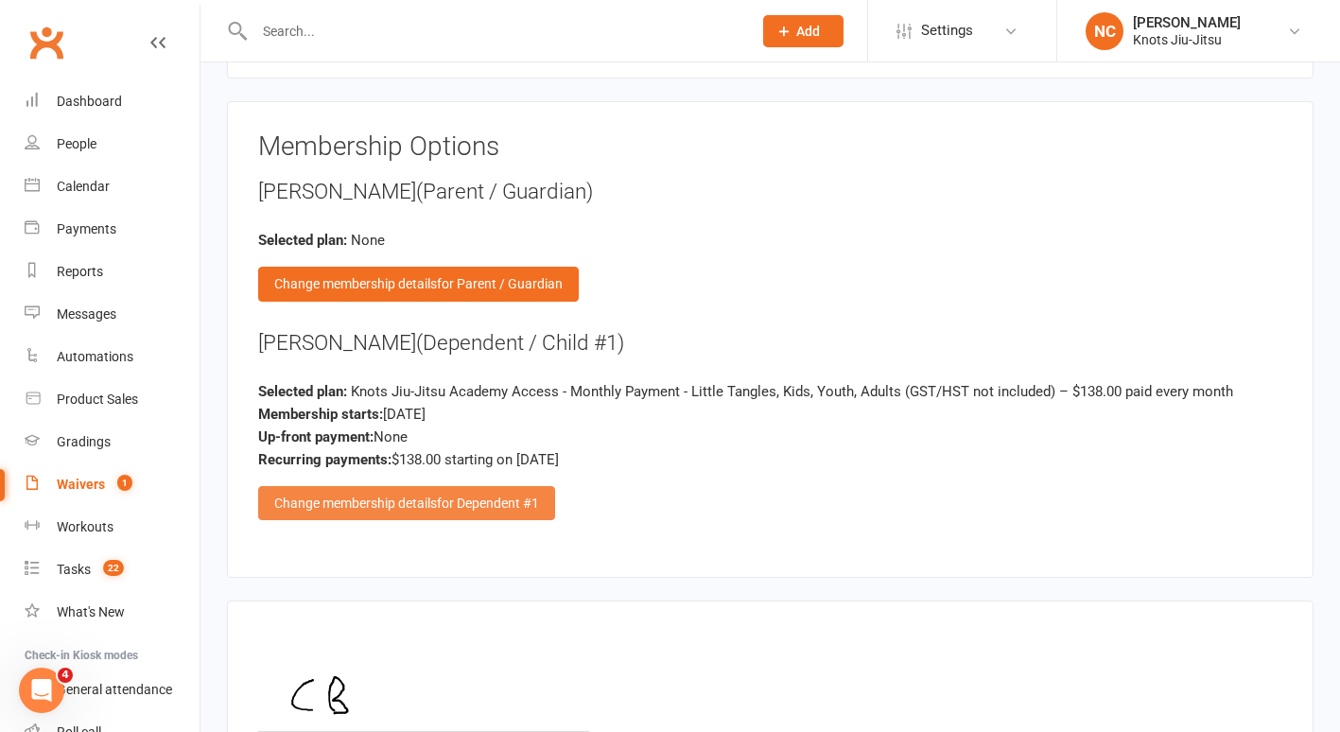
click at [469, 496] on span "for Dependent #1" at bounding box center [488, 503] width 102 height 15
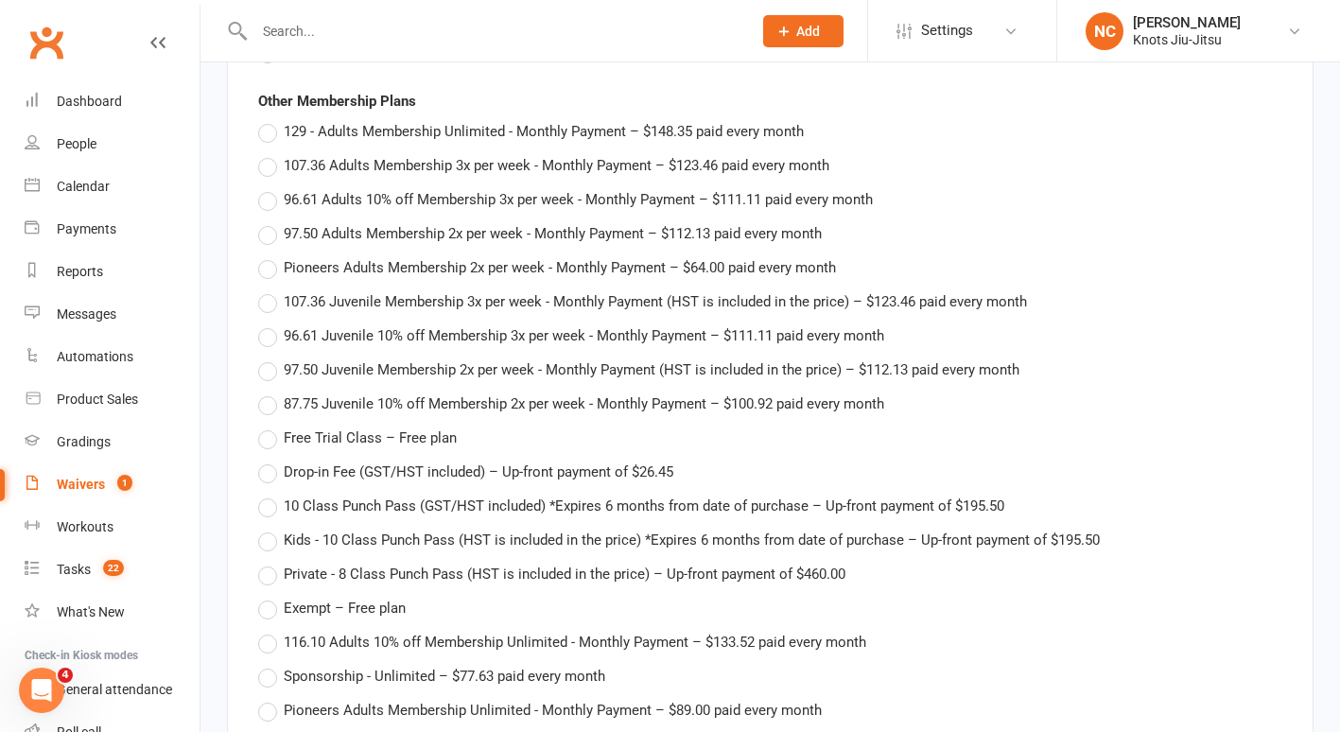
scroll to position [2263, 0]
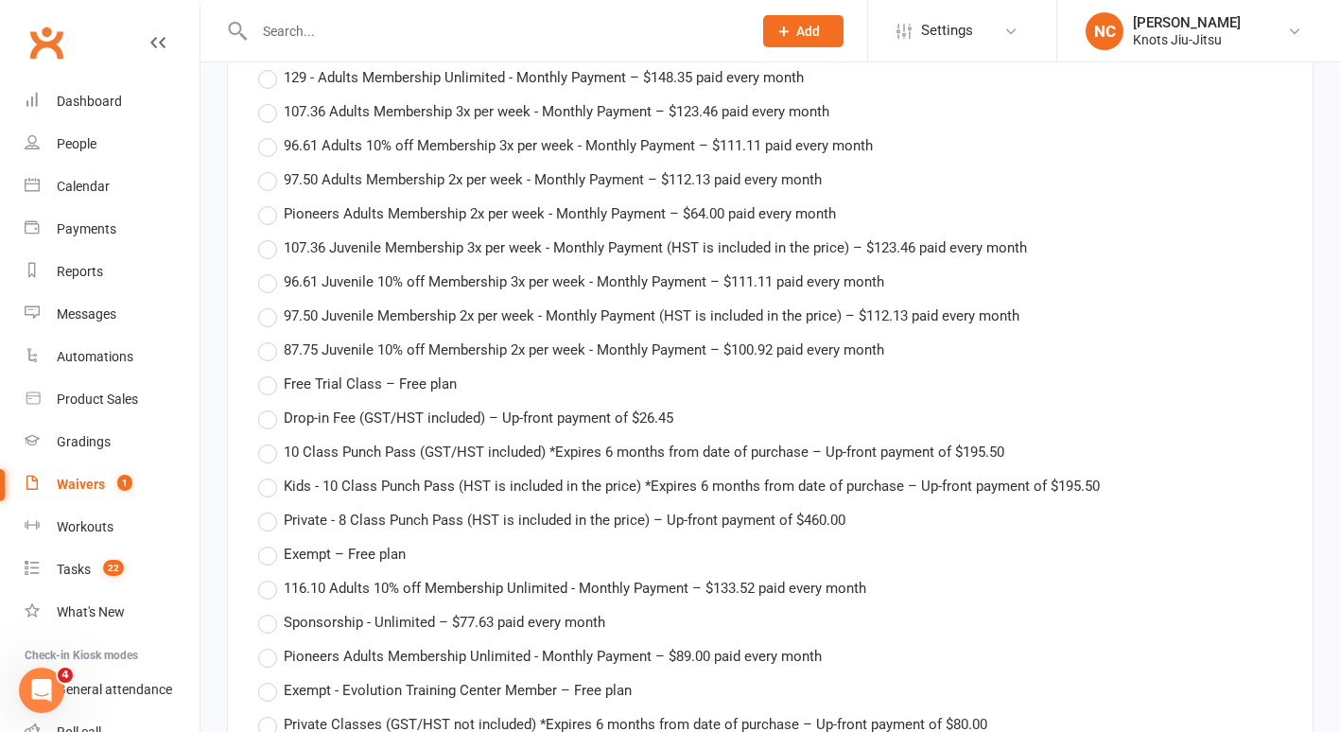
click at [306, 543] on span "Exempt – Free plan" at bounding box center [345, 553] width 122 height 20
click at [271, 543] on input "Exempt – Free plan" at bounding box center [264, 543] width 12 height 0
type input "Exempt"
type input "0"
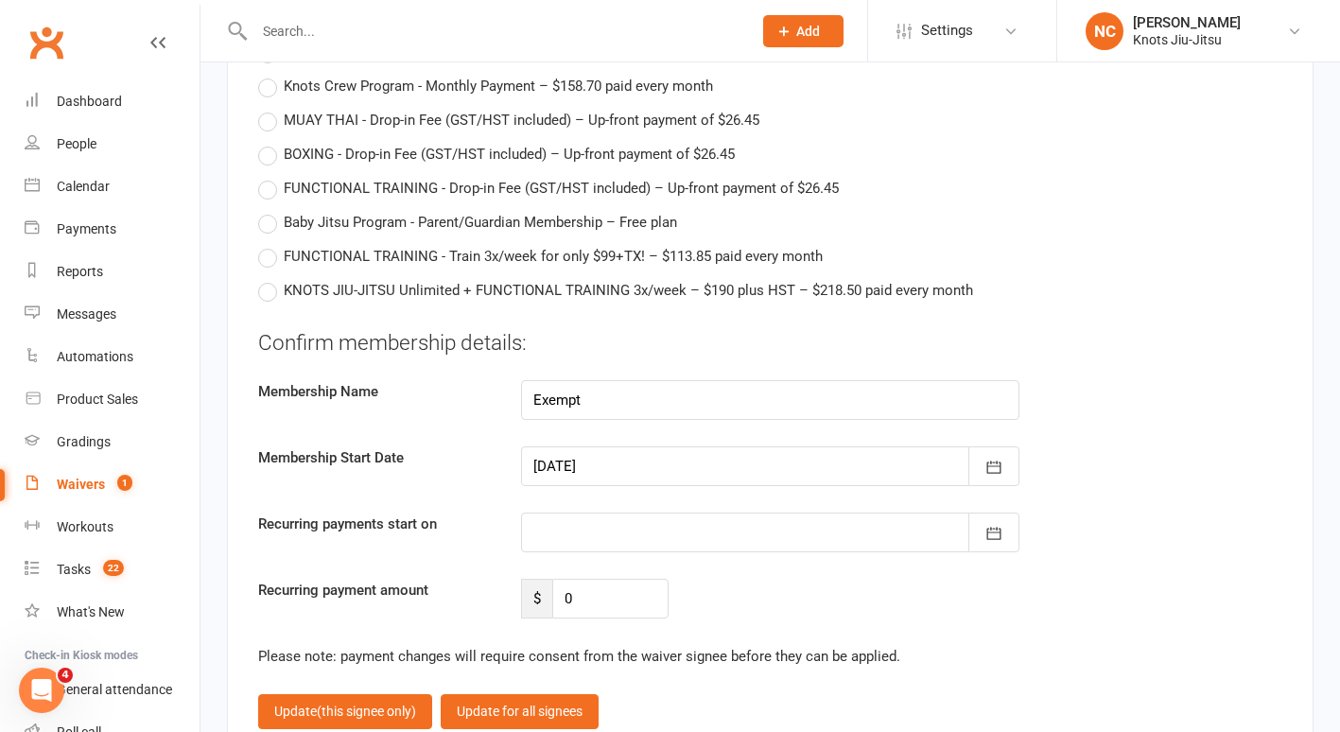
scroll to position [4389, 0]
click at [344, 703] on span "(this signee only)" at bounding box center [366, 710] width 99 height 15
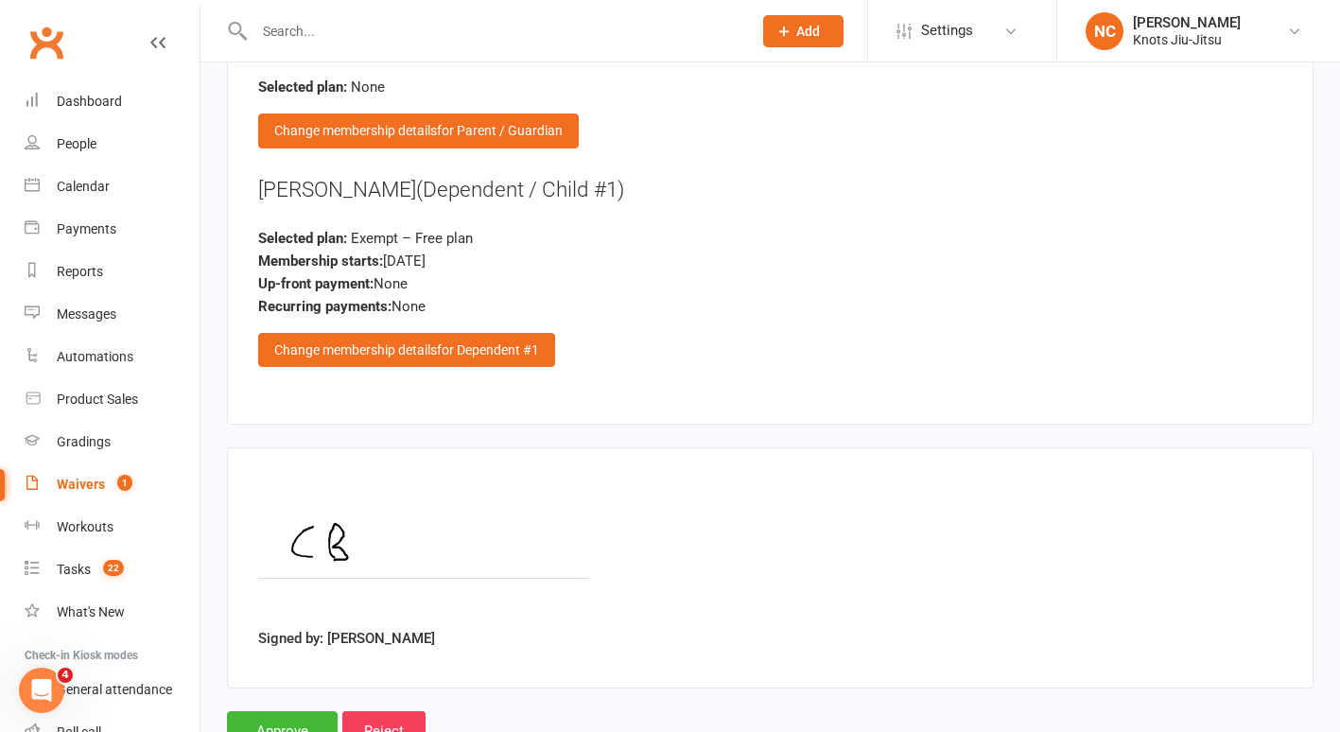
scroll to position [2191, 0]
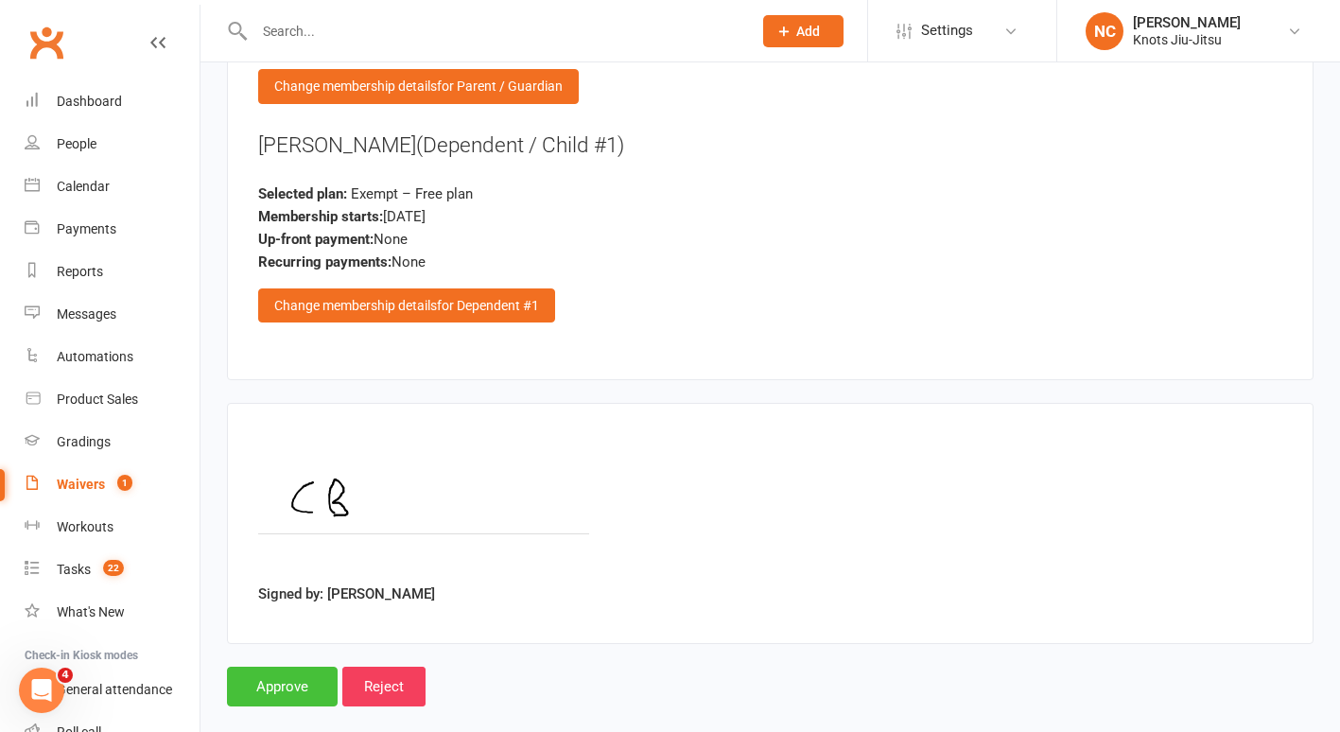
click at [281, 667] on input "Approve" at bounding box center [282, 687] width 111 height 40
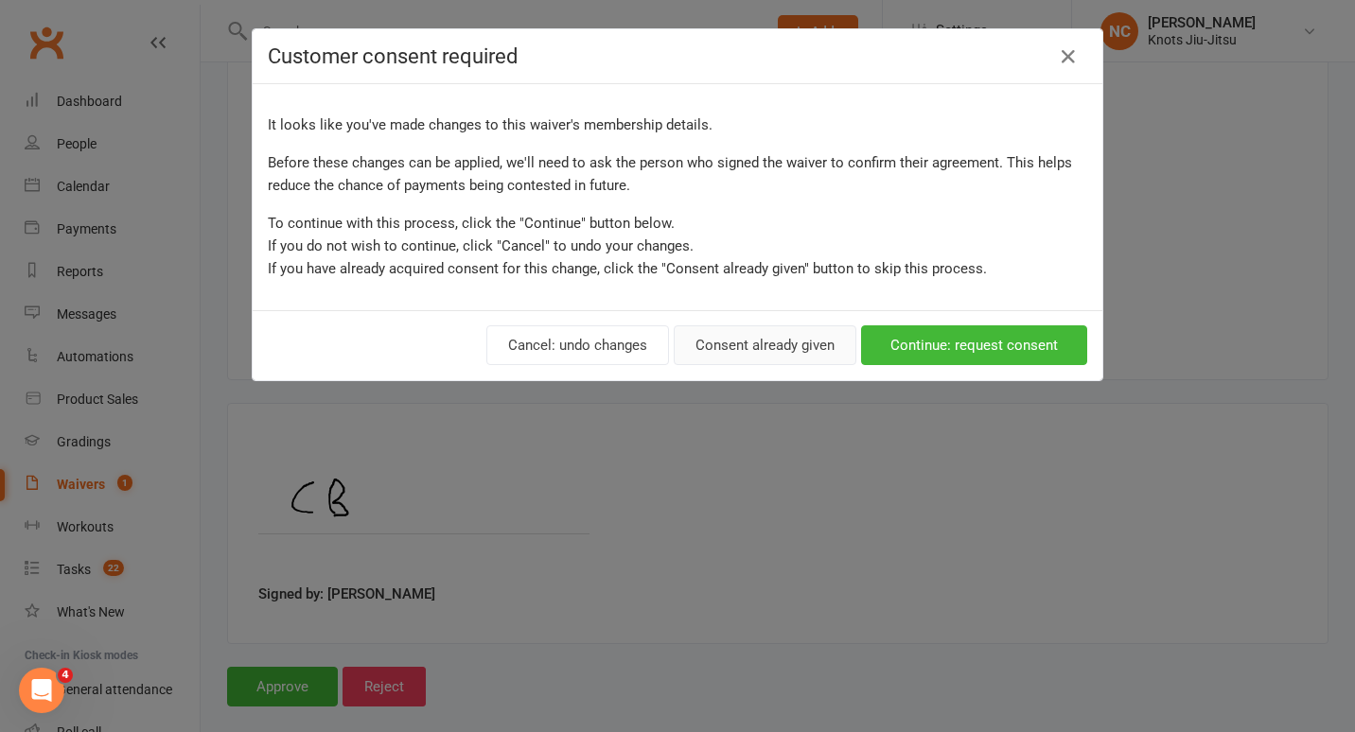
click at [791, 357] on button "Consent already given" at bounding box center [765, 345] width 183 height 40
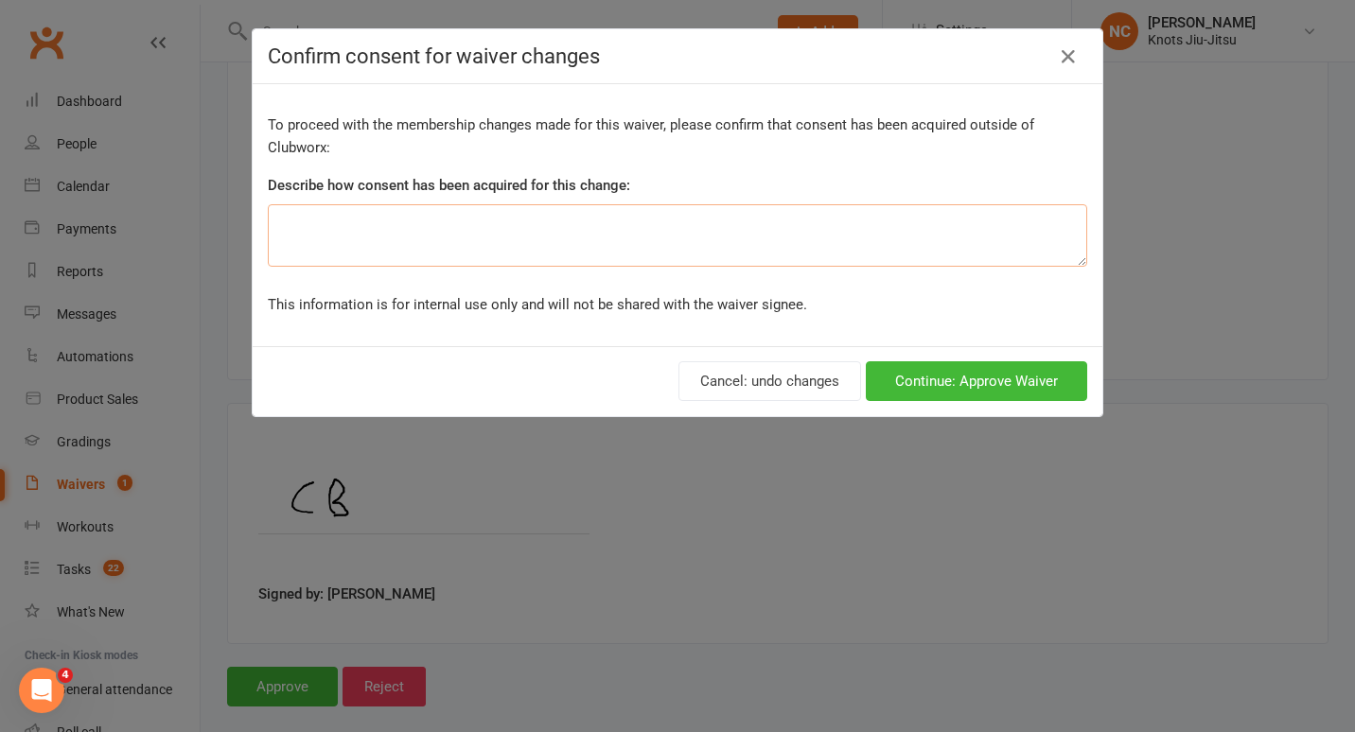
click at [791, 252] on textarea at bounding box center [677, 235] width 819 height 62
type textarea "dropin"
click at [906, 369] on button "Continue: Approve Waiver" at bounding box center [976, 381] width 221 height 40
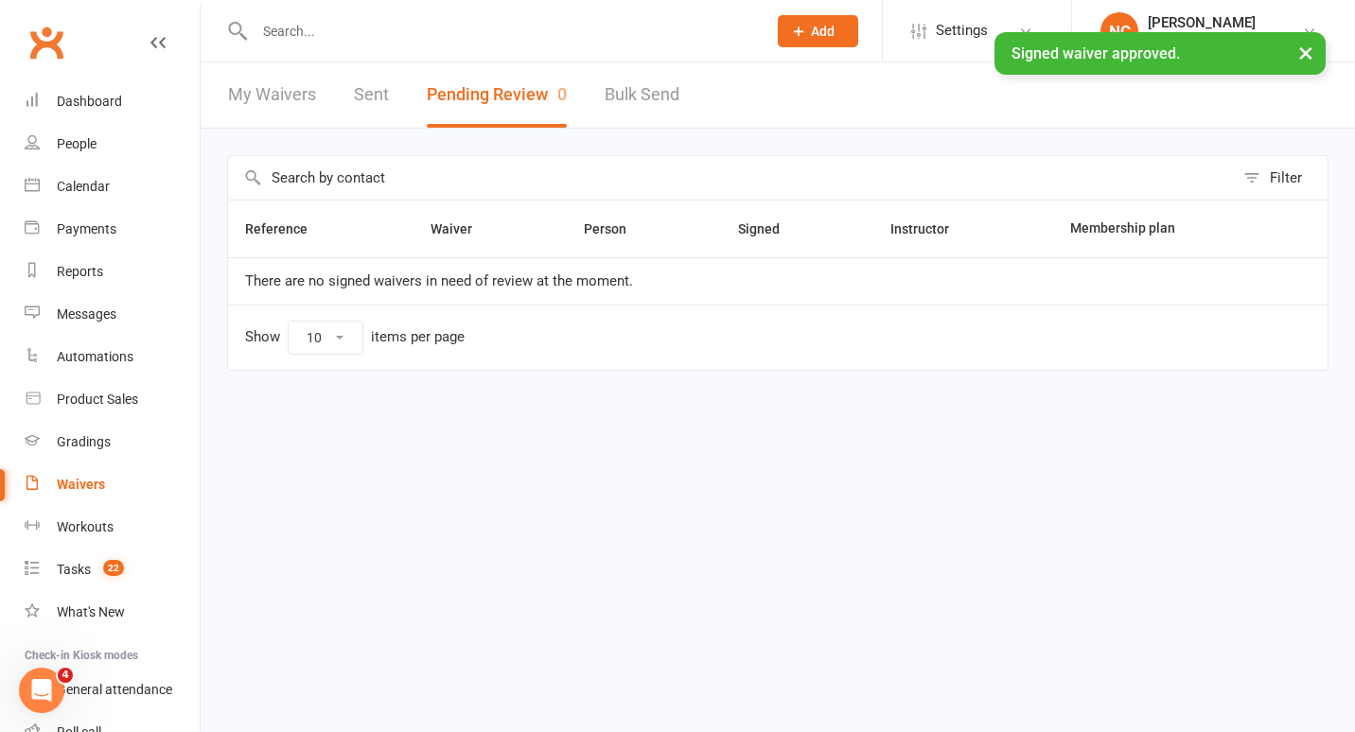
click at [557, 20] on input "text" at bounding box center [501, 31] width 504 height 26
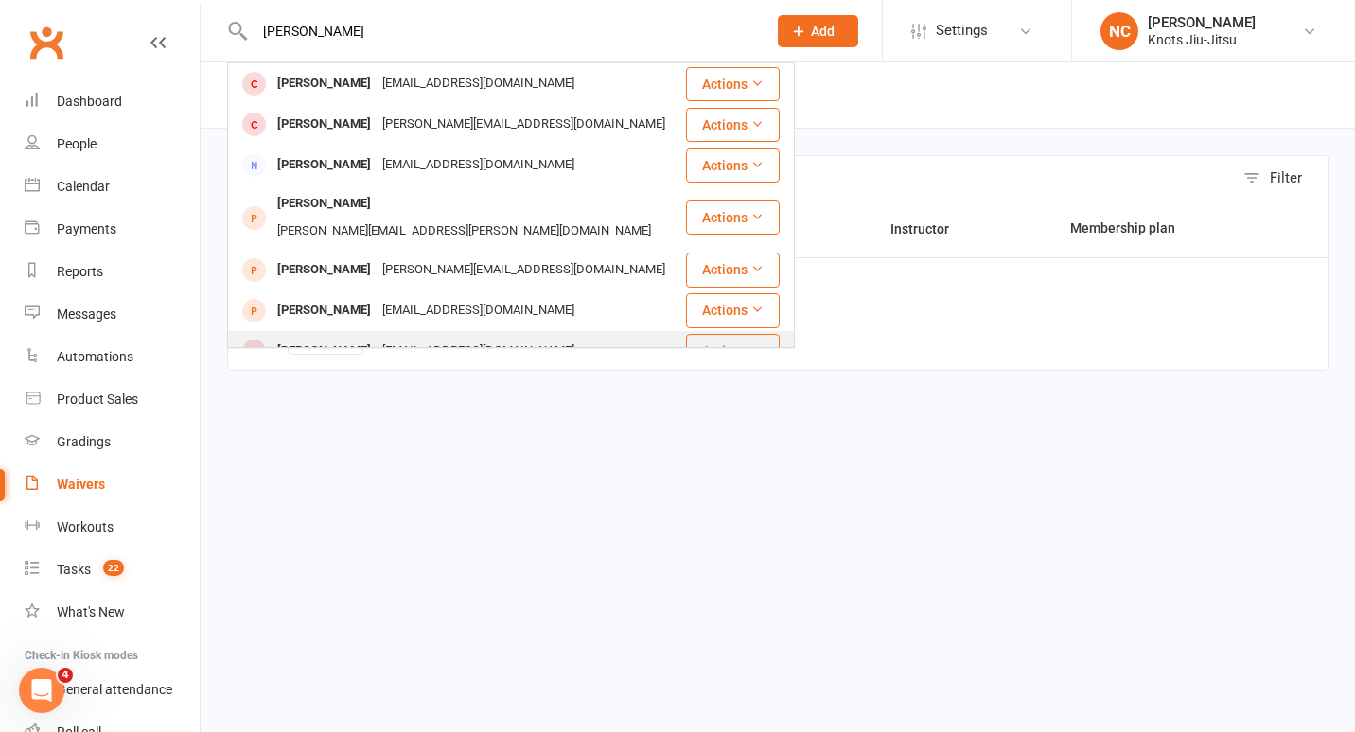
type input "chris"
click at [432, 332] on div "Chris Blinston cblinston1@yahoo.com" at bounding box center [456, 351] width 455 height 39
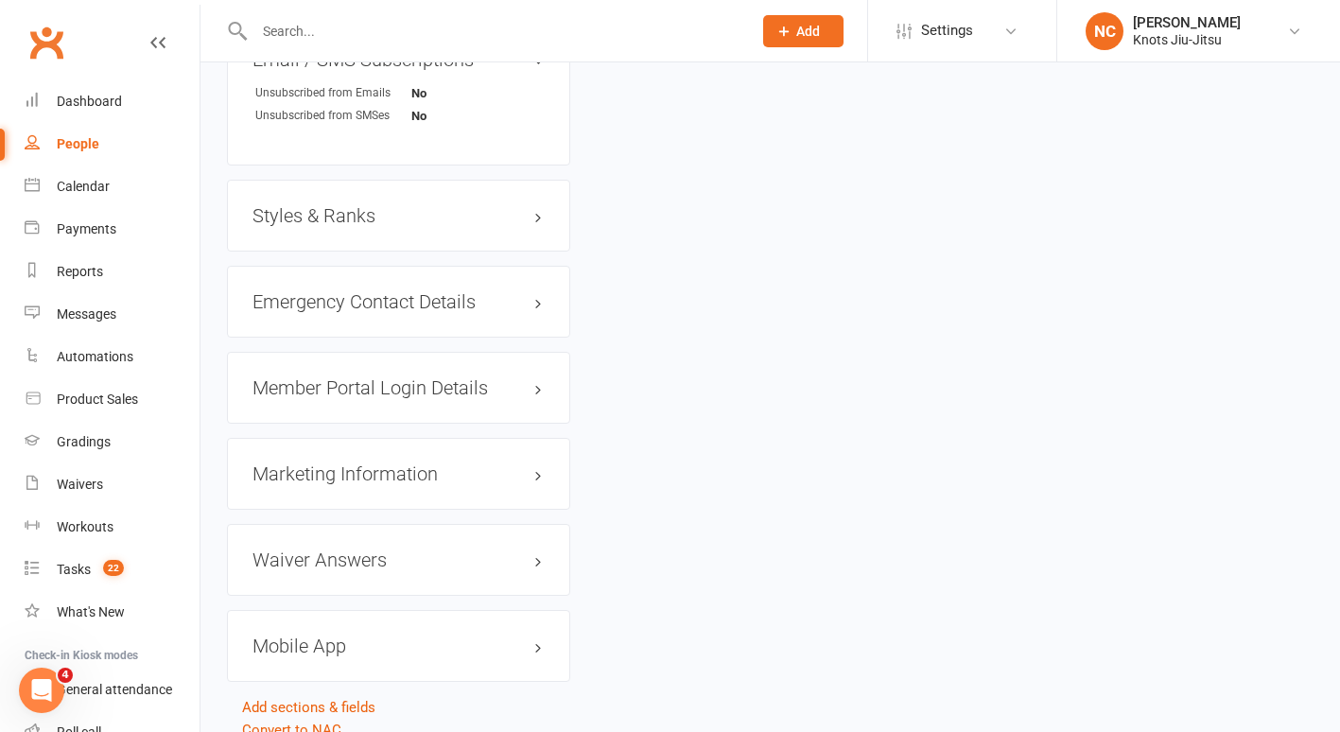
scroll to position [1436, 0]
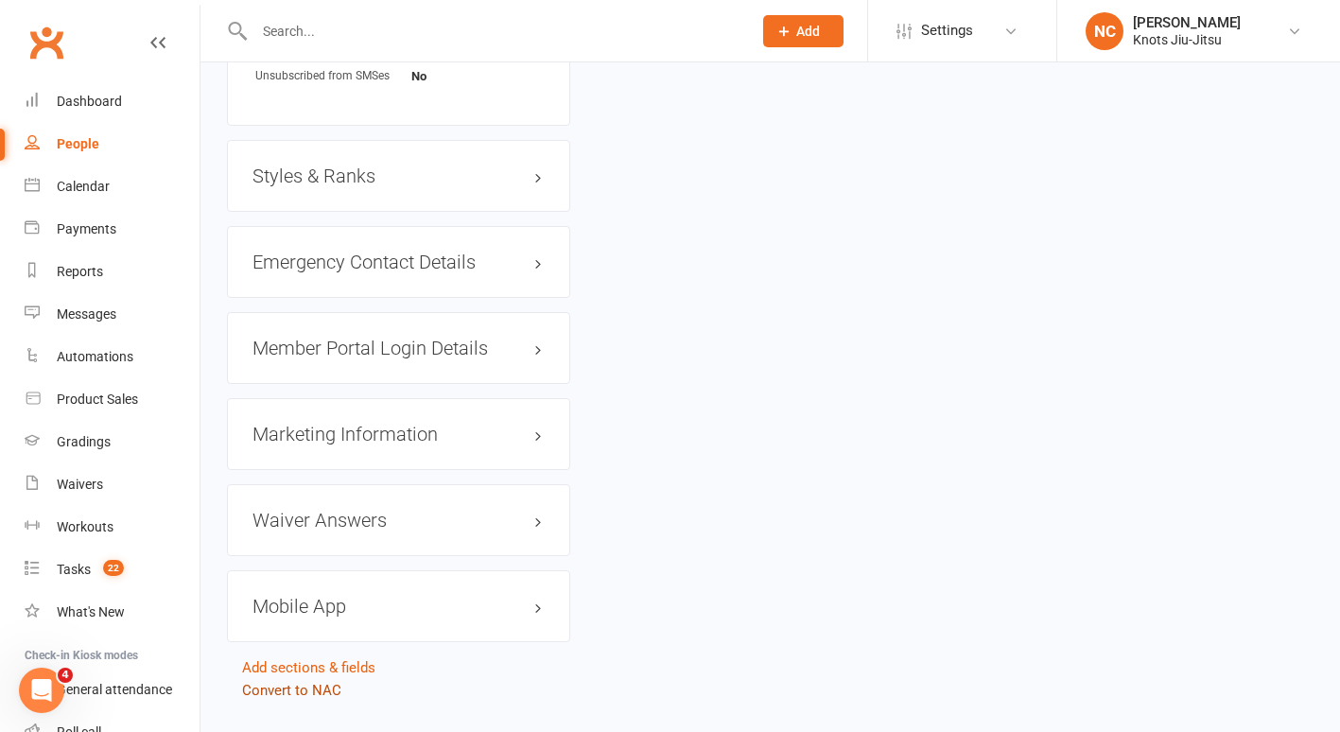
click at [271, 693] on link "Convert to NAC" at bounding box center [291, 690] width 99 height 17
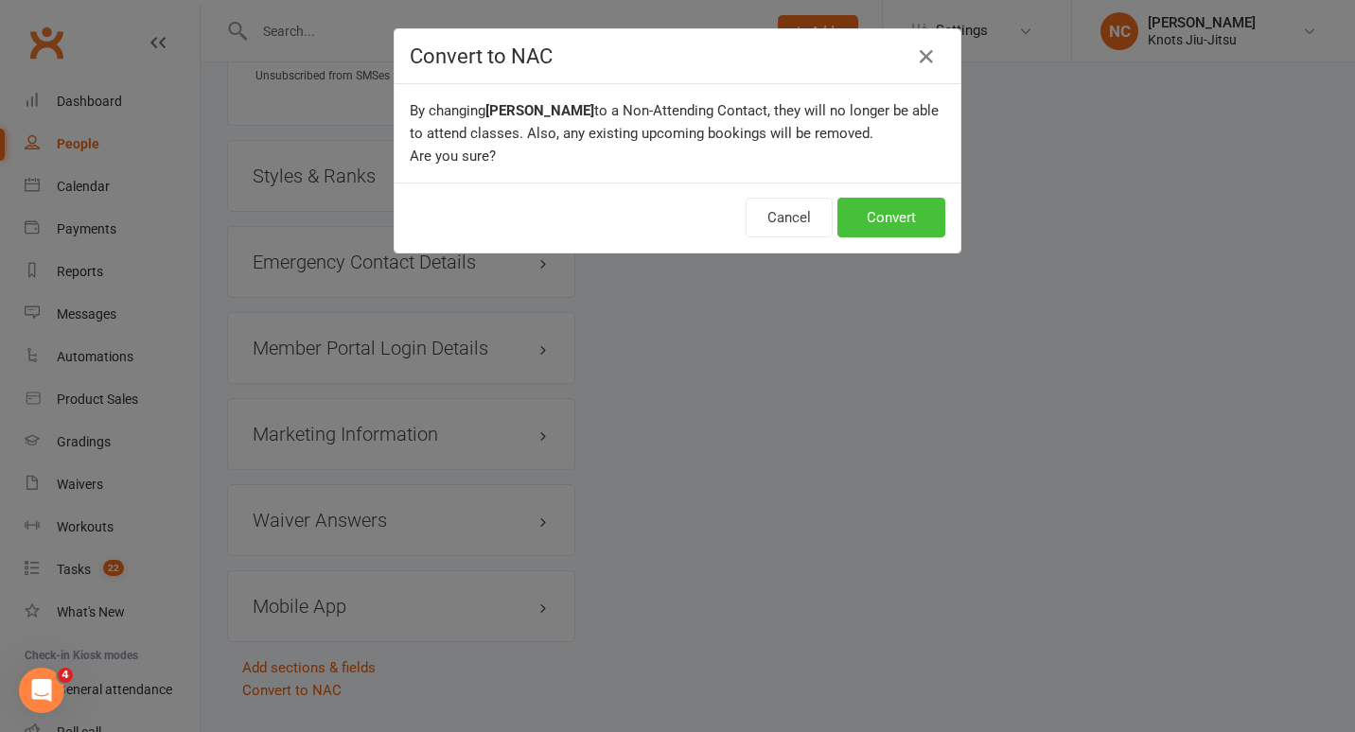
click at [843, 228] on button "Convert" at bounding box center [891, 218] width 108 height 40
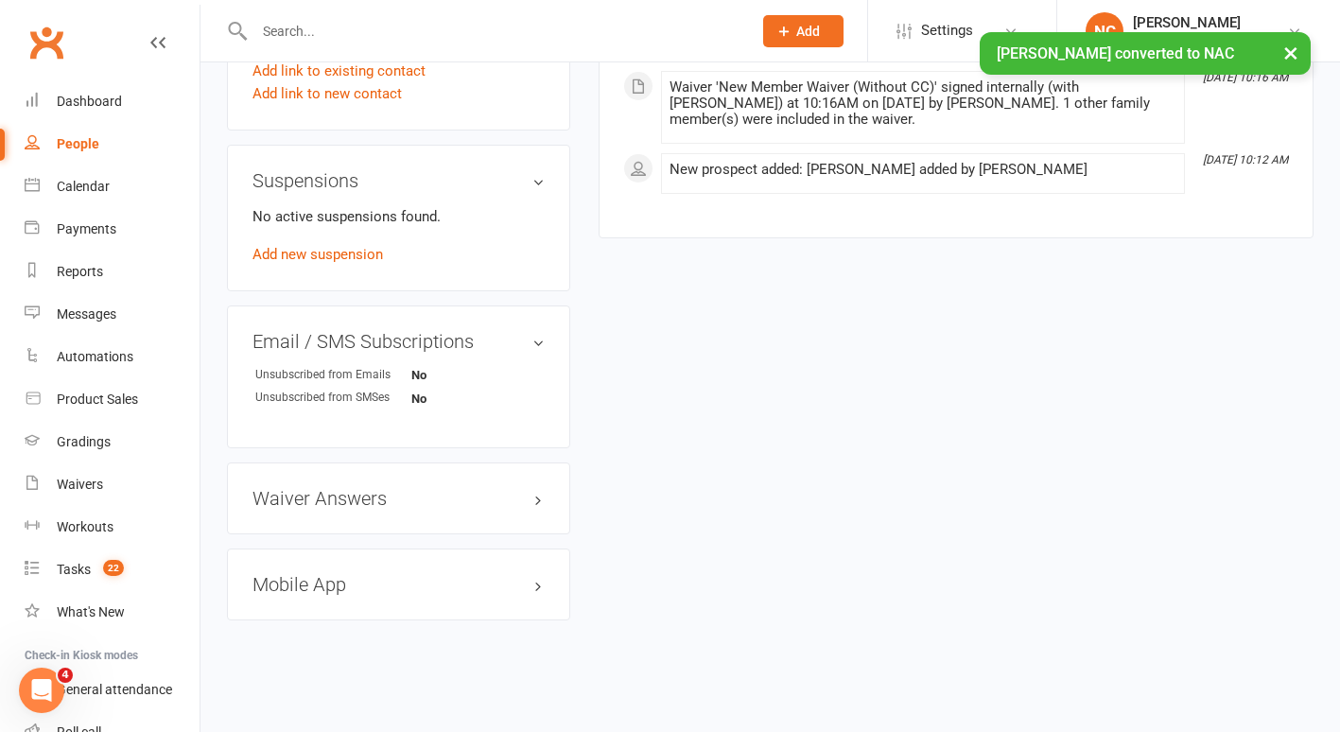
scroll to position [1002, 0]
click at [359, 592] on h3 "Mobile App" at bounding box center [399, 584] width 292 height 21
click at [325, 615] on li "Enabled:" at bounding box center [399, 621] width 292 height 29
click at [324, 629] on span at bounding box center [315, 621] width 19 height 19
click at [308, 619] on input "checkbox" at bounding box center [308, 619] width 0 height 0
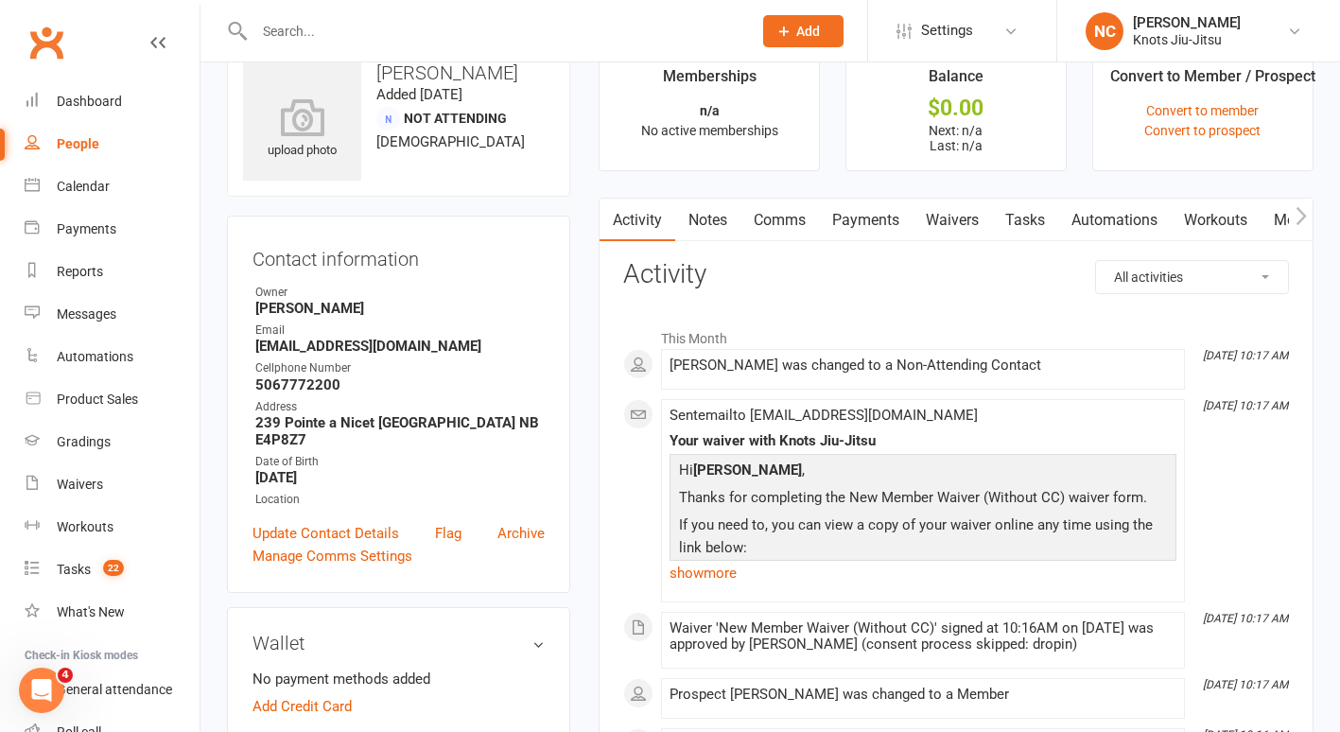
scroll to position [0, 0]
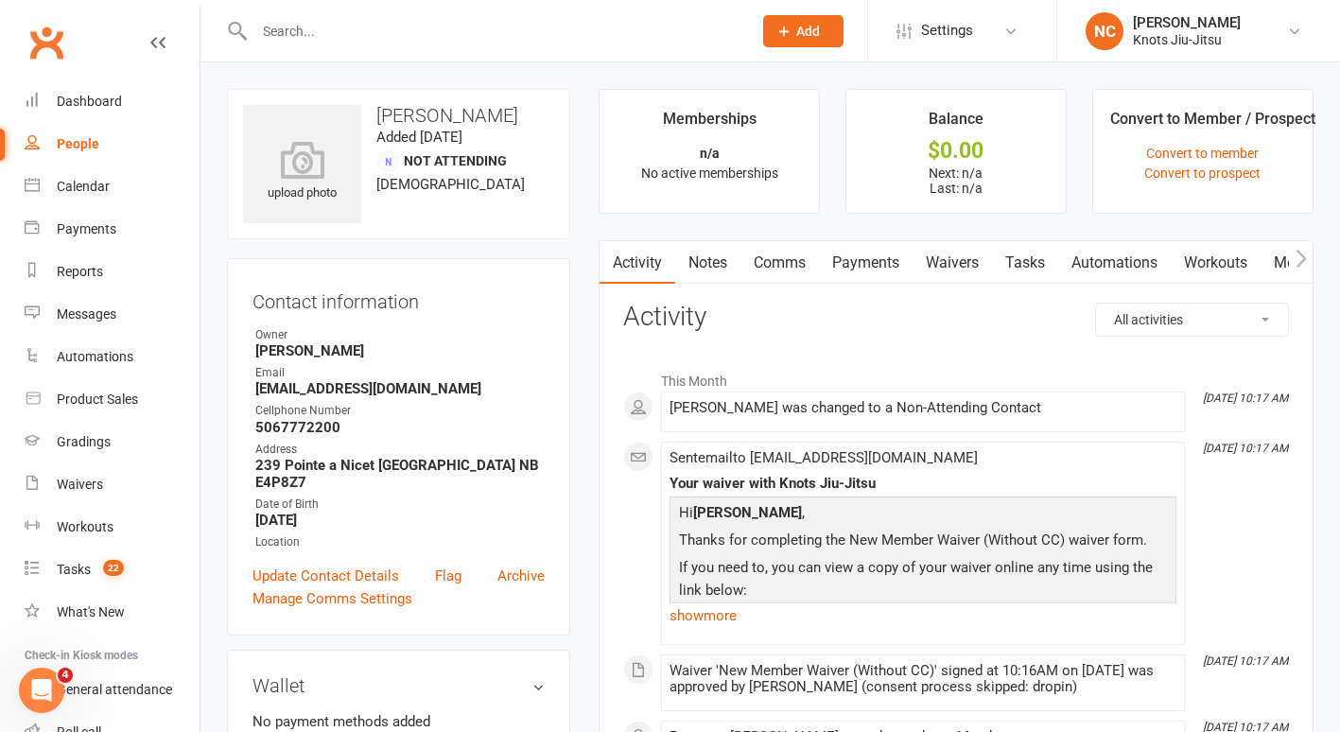
click at [1321, 259] on main "Memberships n/a No active memberships Balance $0.00 Next: n/a Last: n/a Convert…" at bounding box center [957, 673] width 744 height 1168
click at [1302, 259] on icon "button" at bounding box center [1301, 259] width 11 height 20
click at [1171, 264] on link "Mobile App" at bounding box center [1170, 263] width 102 height 44
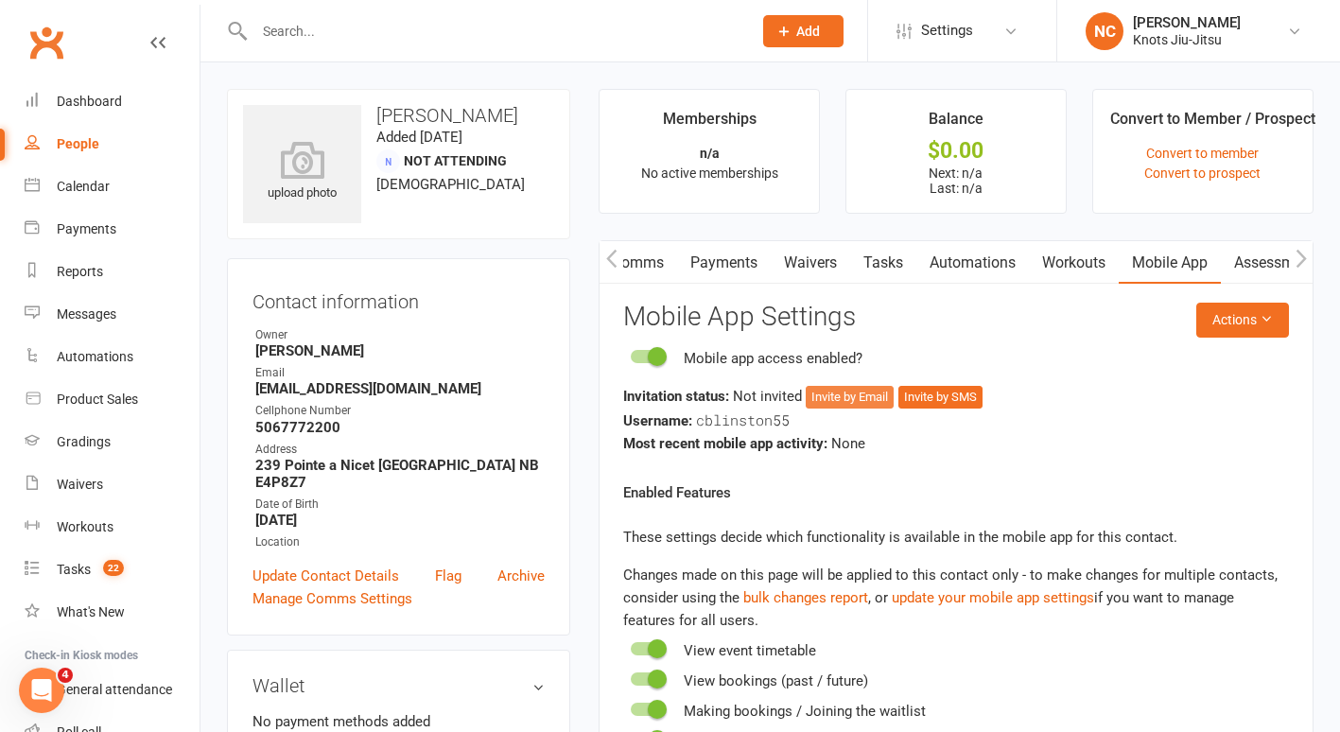
click at [859, 395] on button "Invite by Email" at bounding box center [850, 397] width 88 height 23
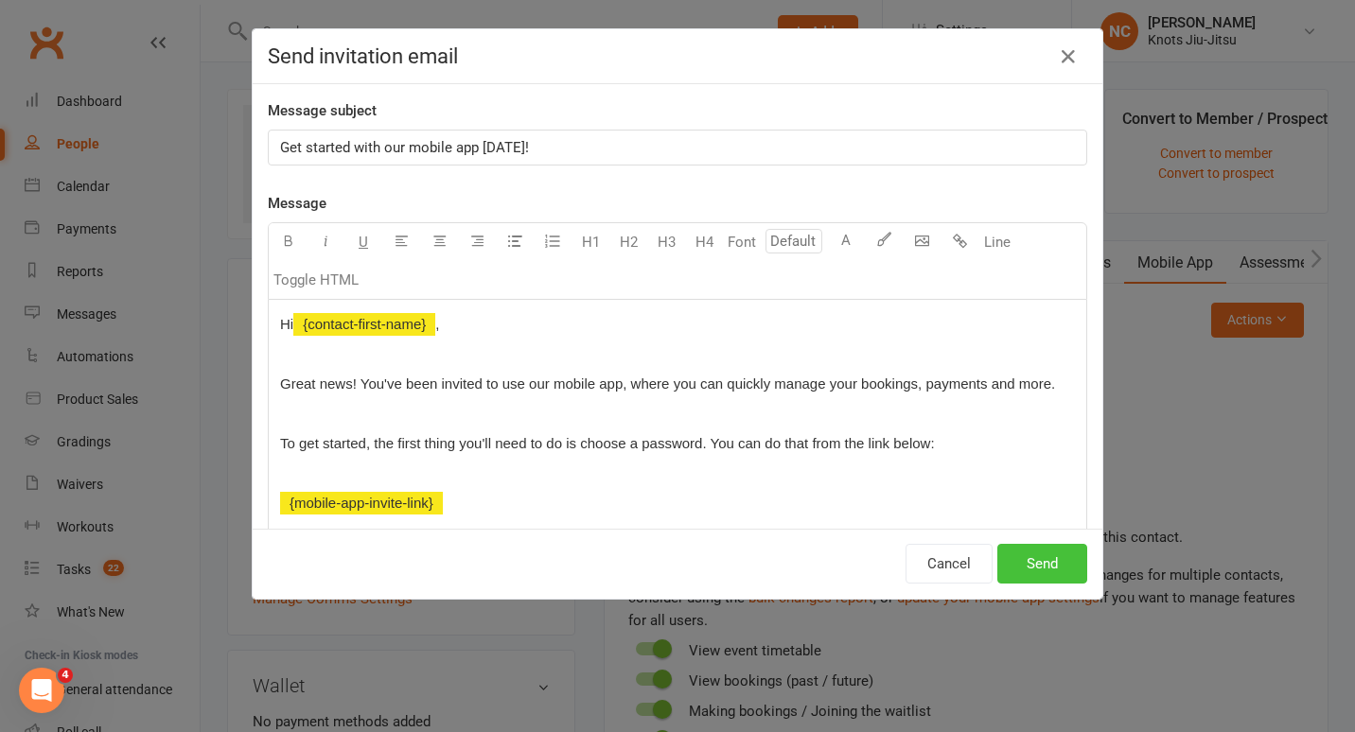
click at [1045, 550] on button "Send" at bounding box center [1042, 564] width 90 height 40
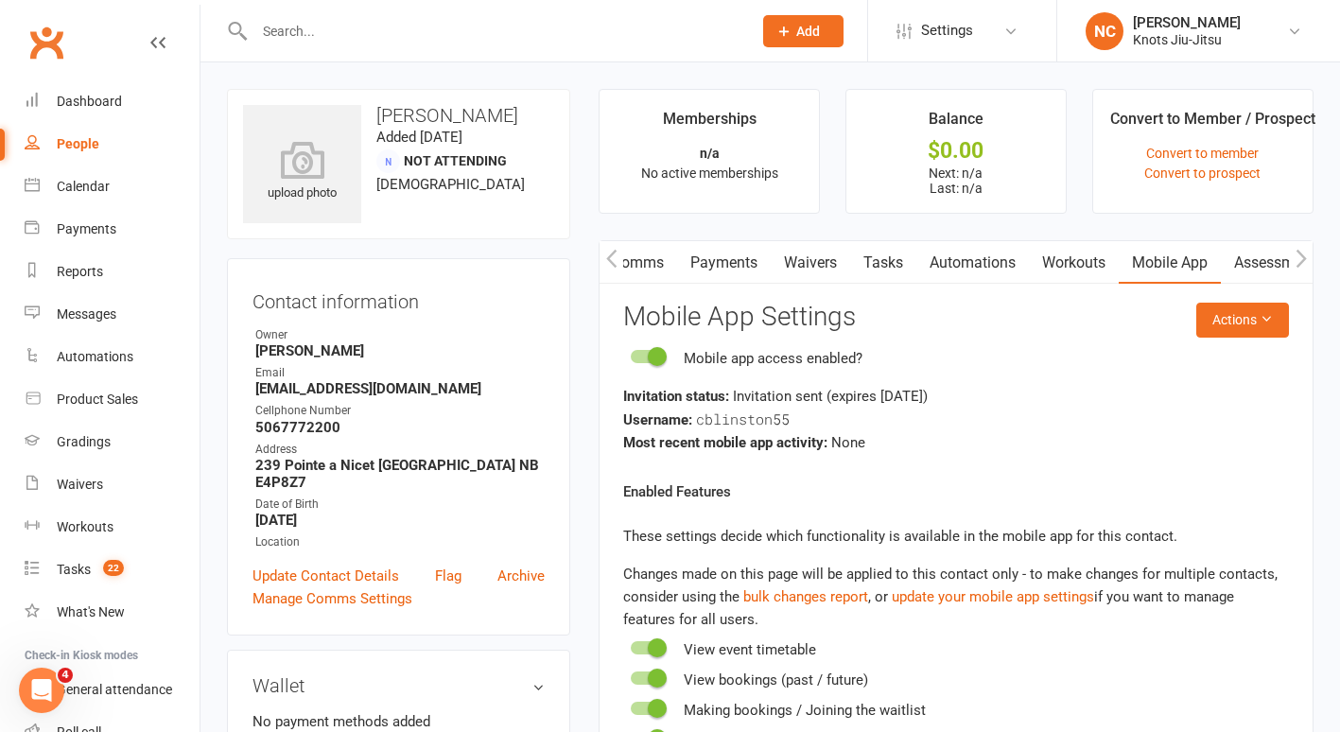
click at [815, 264] on link "Waivers" at bounding box center [810, 263] width 79 height 44
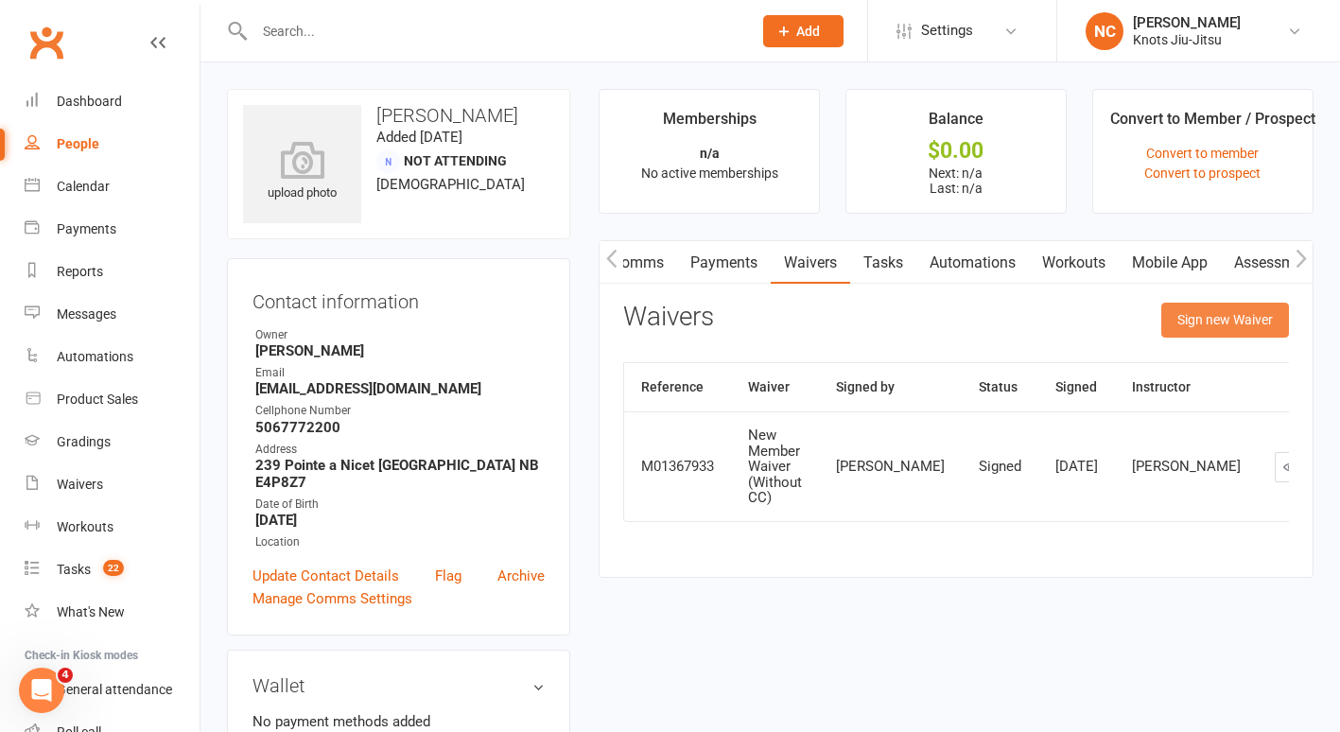
click at [1257, 312] on button "Sign new Waiver" at bounding box center [1226, 320] width 128 height 34
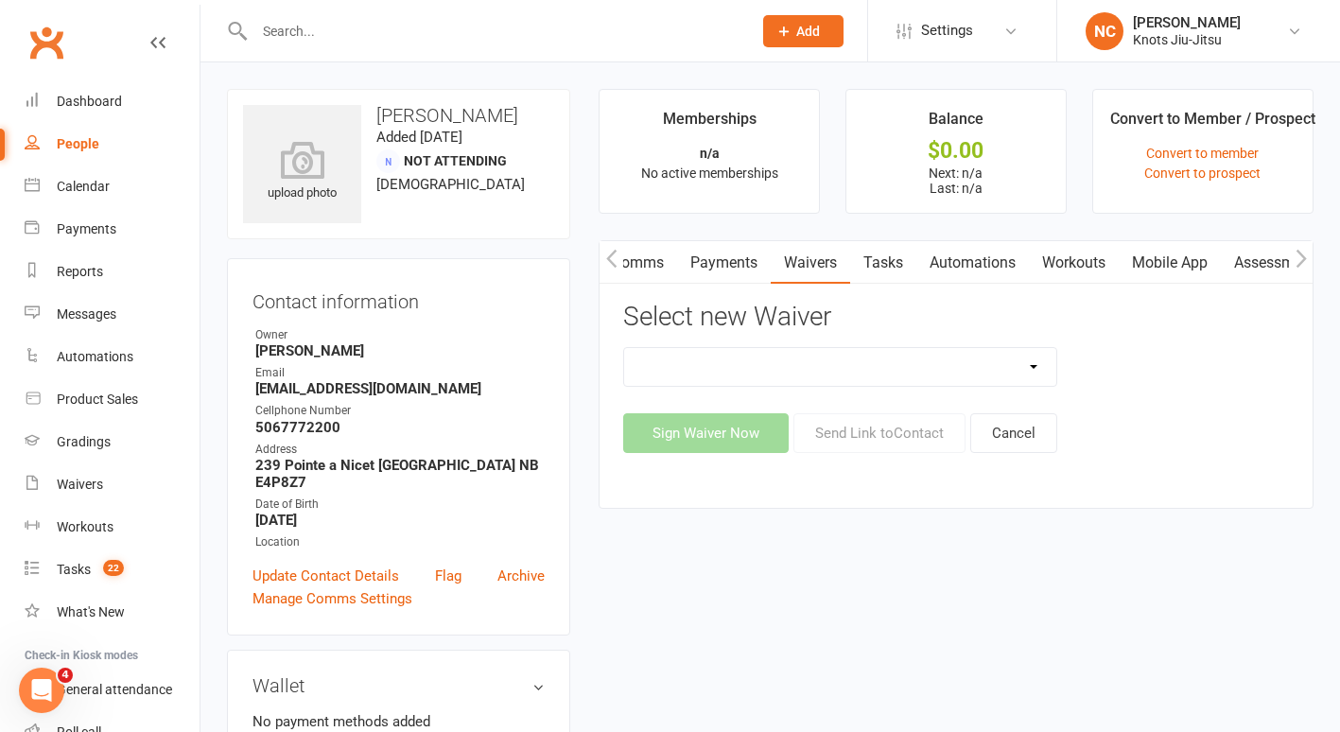
click at [873, 364] on select "Birthday Party Waiver Covid Vaccine Confirmation E.T.C. Partnership Member E.T.…" at bounding box center [840, 367] width 432 height 38
select select "6556"
click at [624, 348] on select "Birthday Party Waiver Covid Vaccine Confirmation E.T.C. Partnership Member E.T.…" at bounding box center [840, 367] width 432 height 38
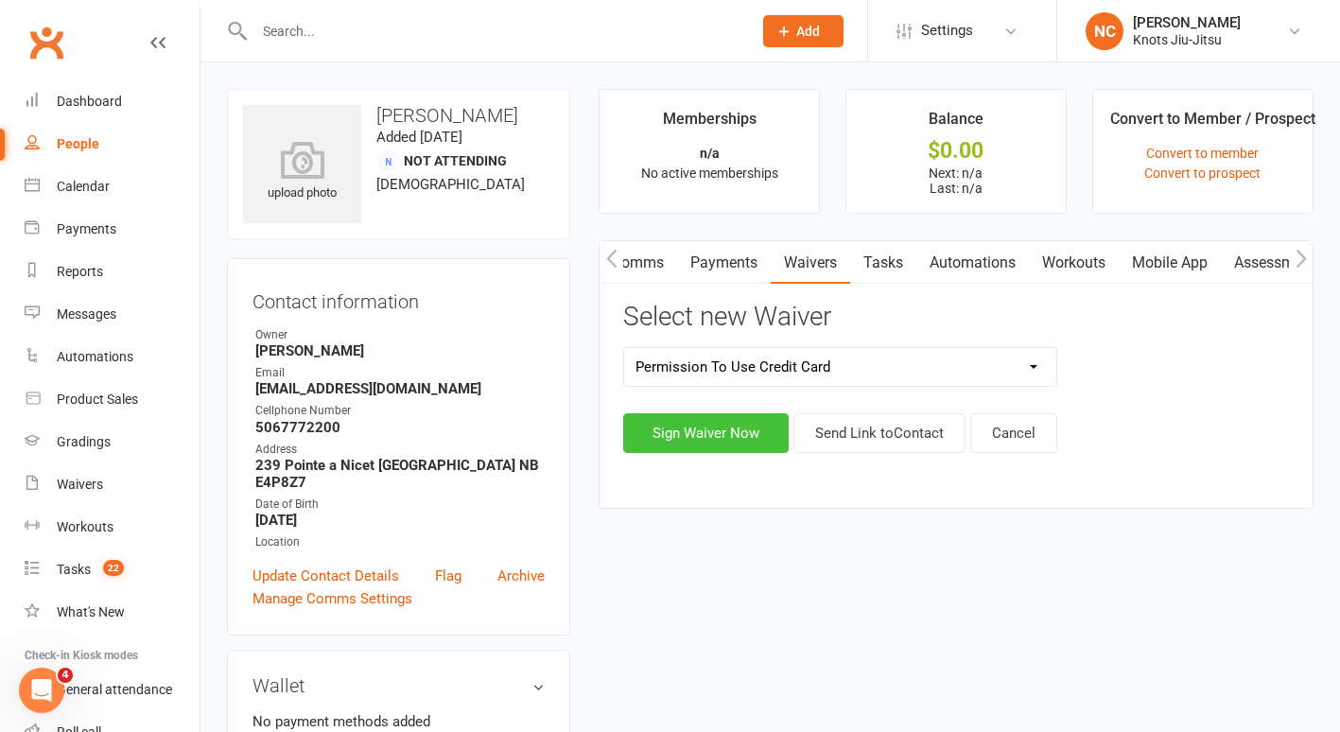
click at [737, 439] on button "Sign Waiver Now" at bounding box center [706, 433] width 166 height 40
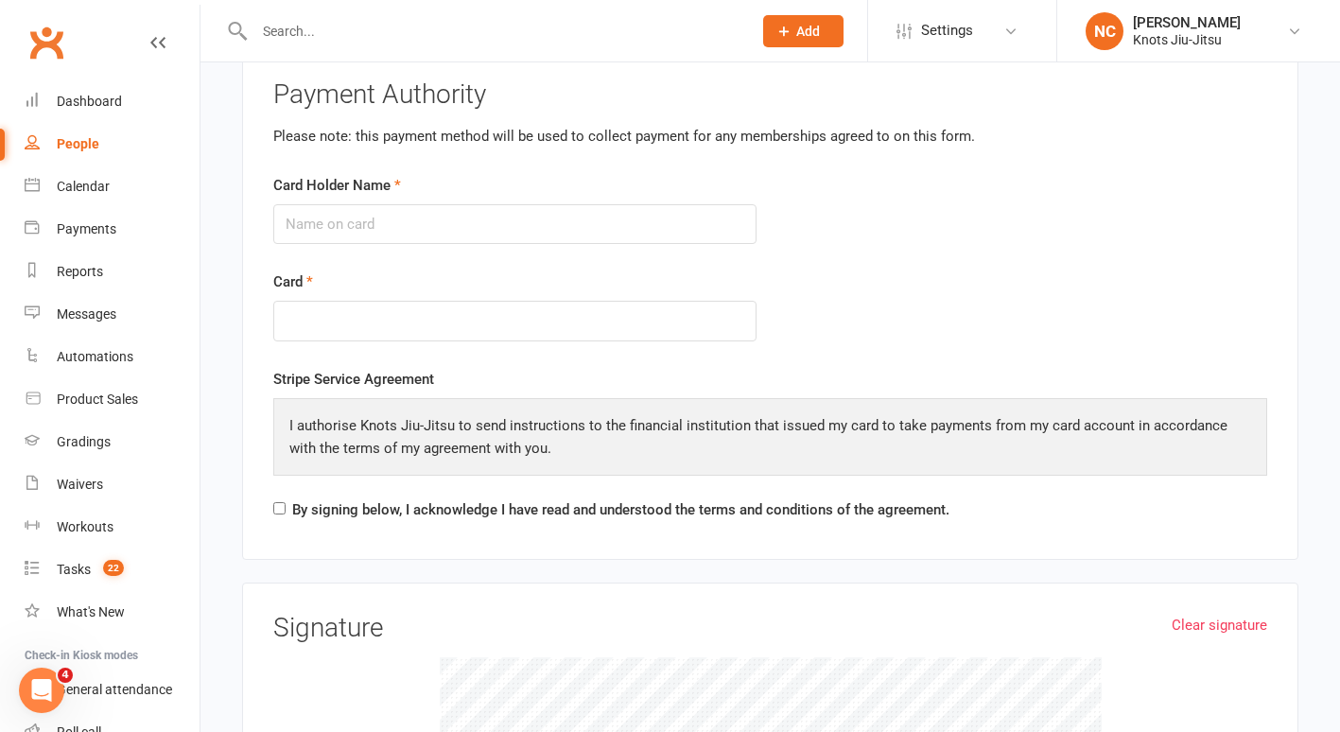
scroll to position [1743, 0]
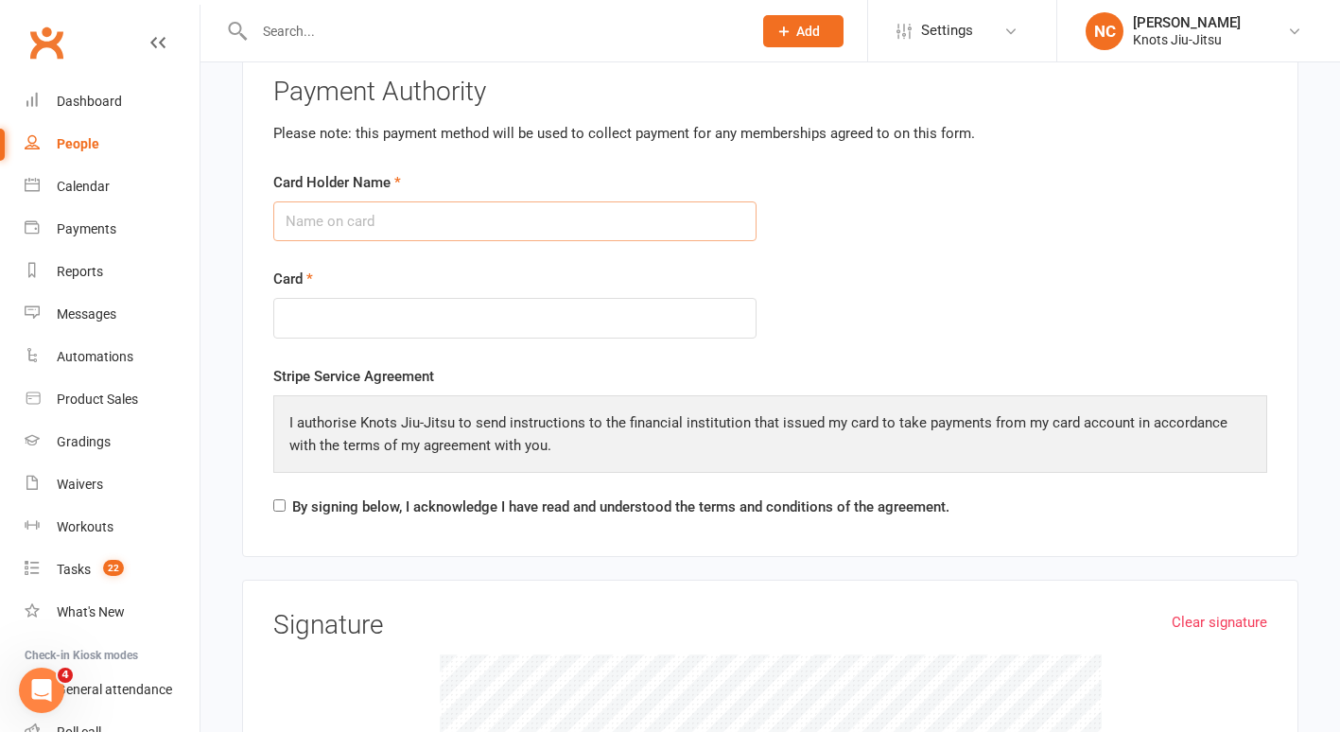
click at [380, 224] on input "Card Holder Name" at bounding box center [514, 221] width 483 height 40
type input "Jacqui Blinston"
click at [340, 324] on div at bounding box center [514, 318] width 483 height 41
click at [832, 271] on form "Card Holder Name Jacqui Blinston Card" at bounding box center [770, 268] width 1023 height 194
click at [283, 499] on input "By signing below, I acknowledge I have read and understood the terms and condit…" at bounding box center [279, 505] width 12 height 12
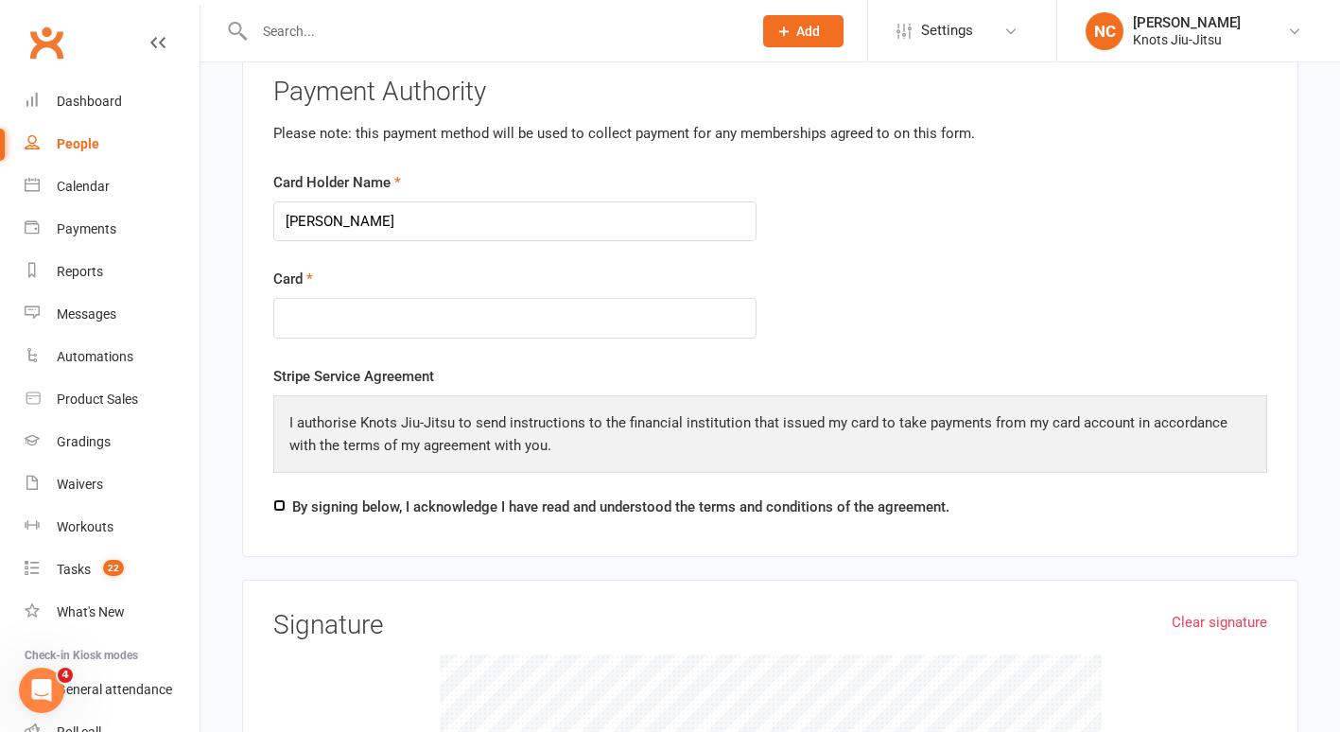
checkbox input "true"
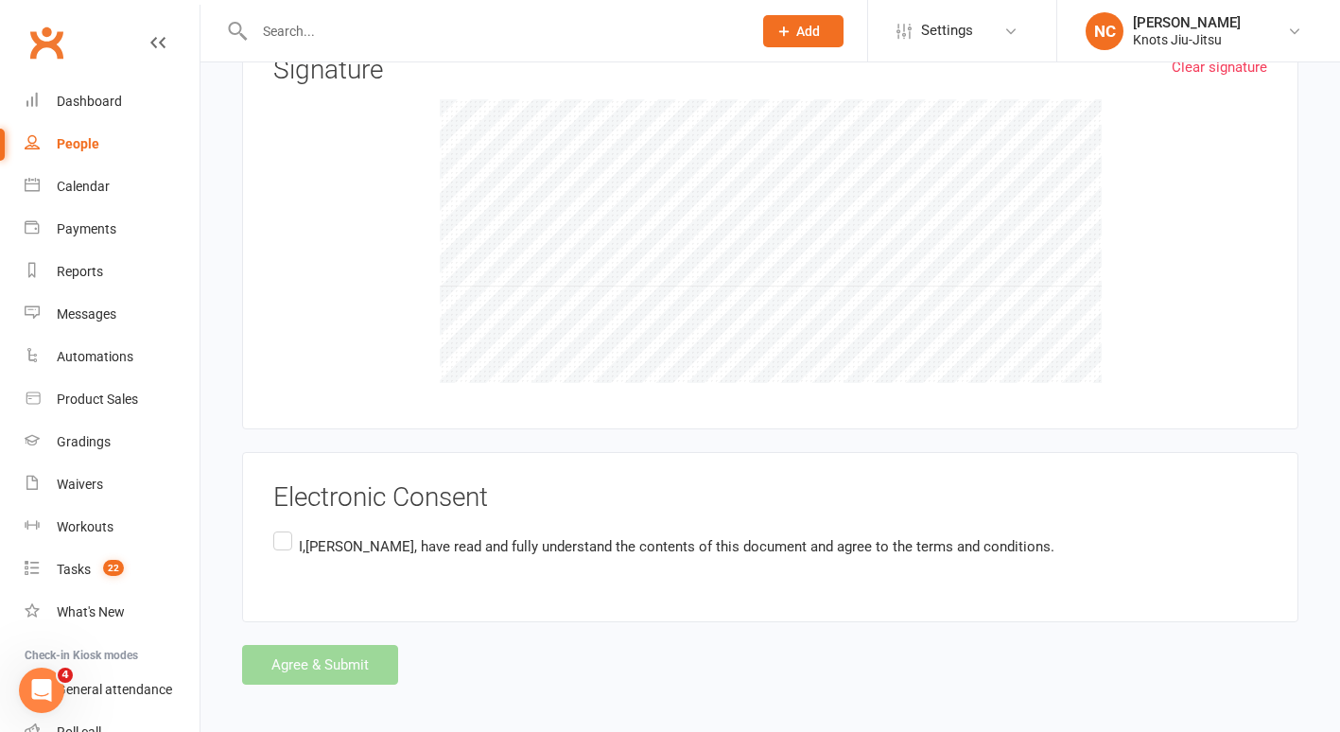
scroll to position [2303, 0]
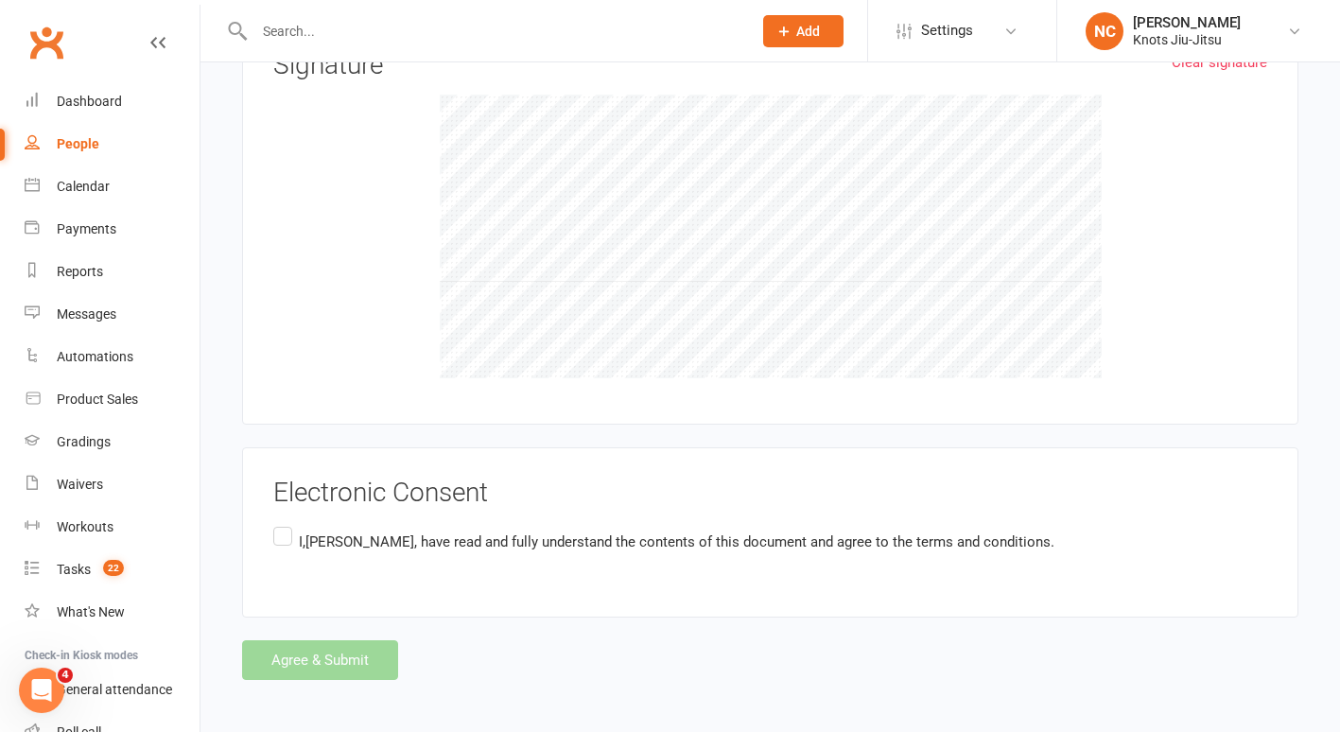
click at [278, 541] on label "I,Chris Blinston , have read and fully understand the contents of this document…" at bounding box center [663, 541] width 781 height 37
click at [278, 523] on input "I,Chris Blinston , have read and fully understand the contents of this document…" at bounding box center [279, 523] width 12 height 0
click at [301, 656] on button "Agree & Submit" at bounding box center [320, 660] width 156 height 40
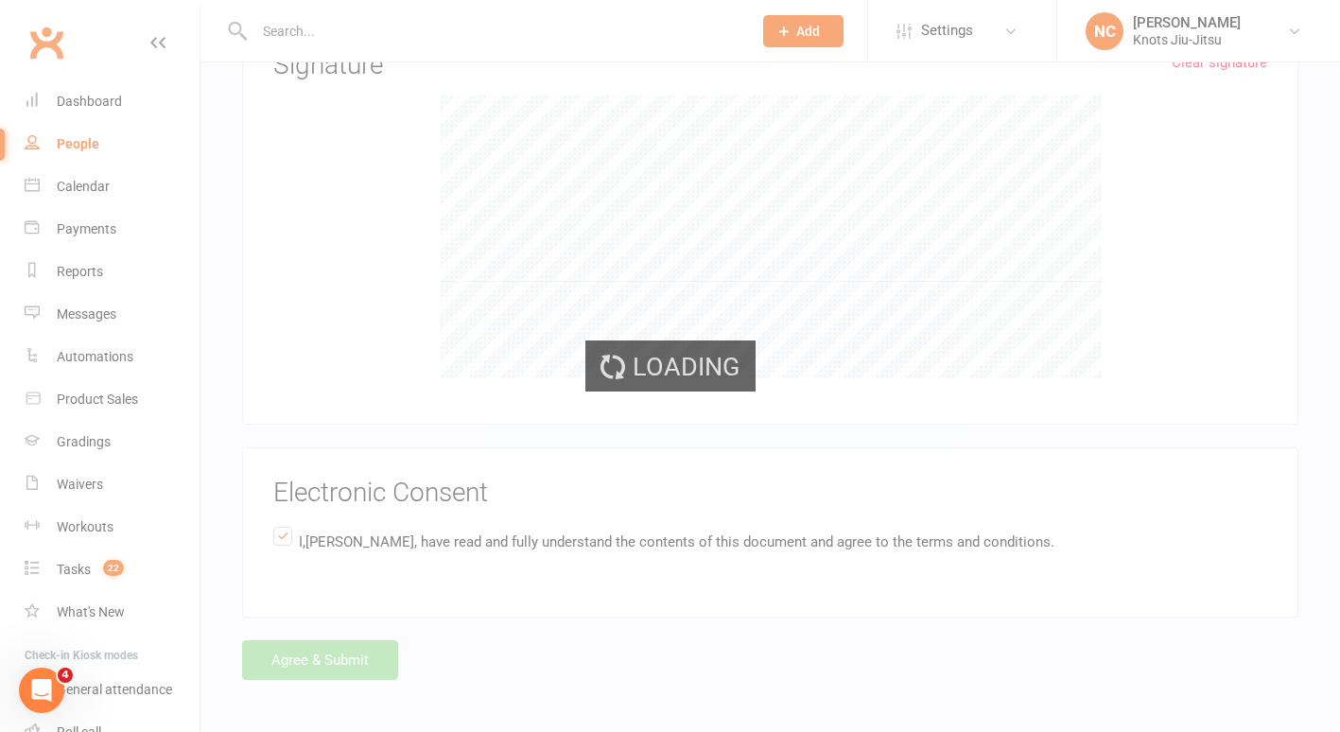
scroll to position [0, 0]
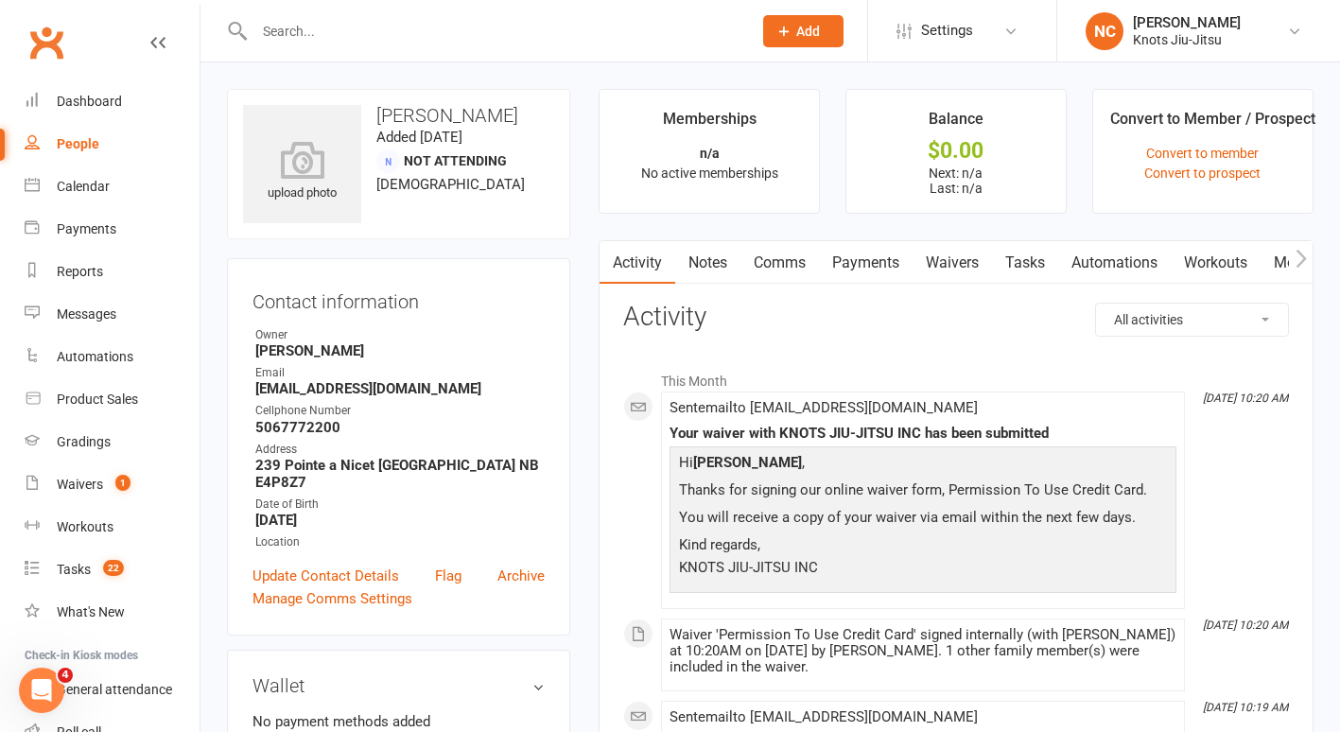
click at [1289, 271] on button "button" at bounding box center [1301, 262] width 24 height 43
click at [1180, 249] on link "Mobile App" at bounding box center [1170, 263] width 102 height 44
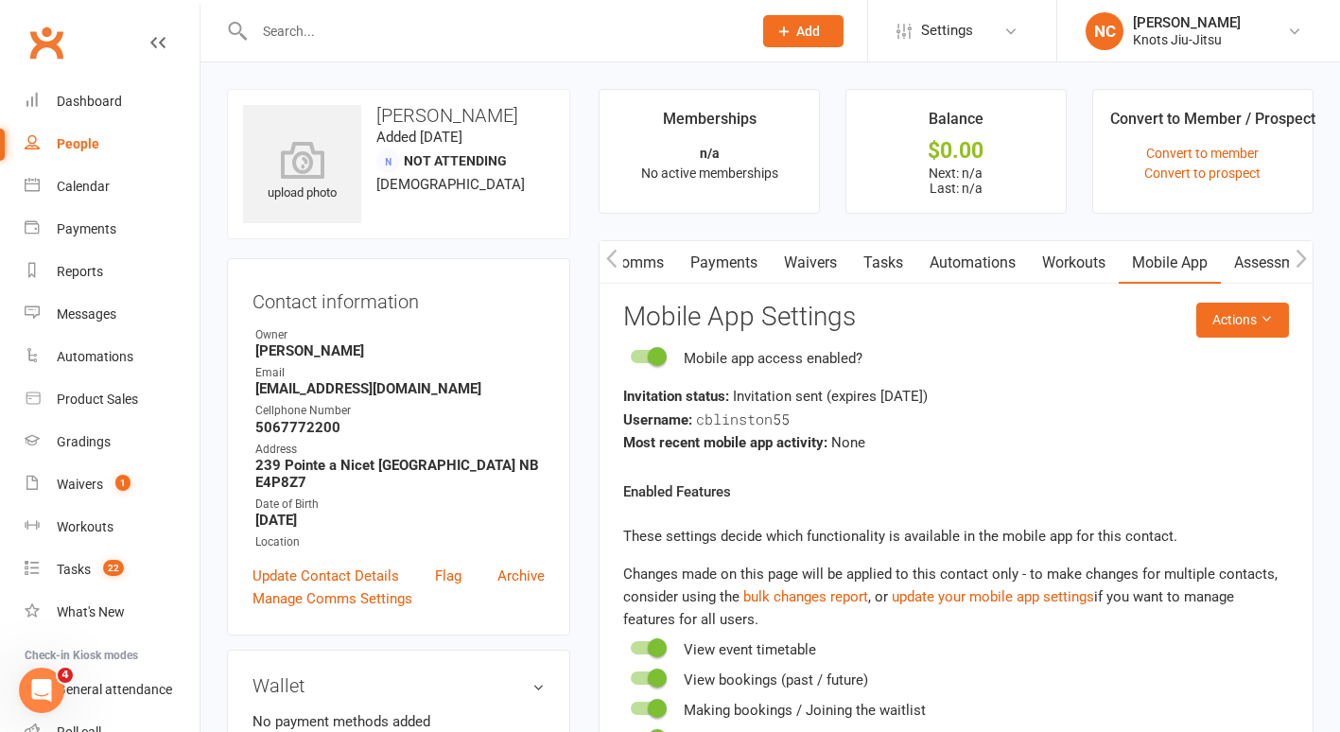
click at [347, 51] on div at bounding box center [483, 30] width 512 height 61
click at [347, 36] on input "text" at bounding box center [494, 31] width 490 height 26
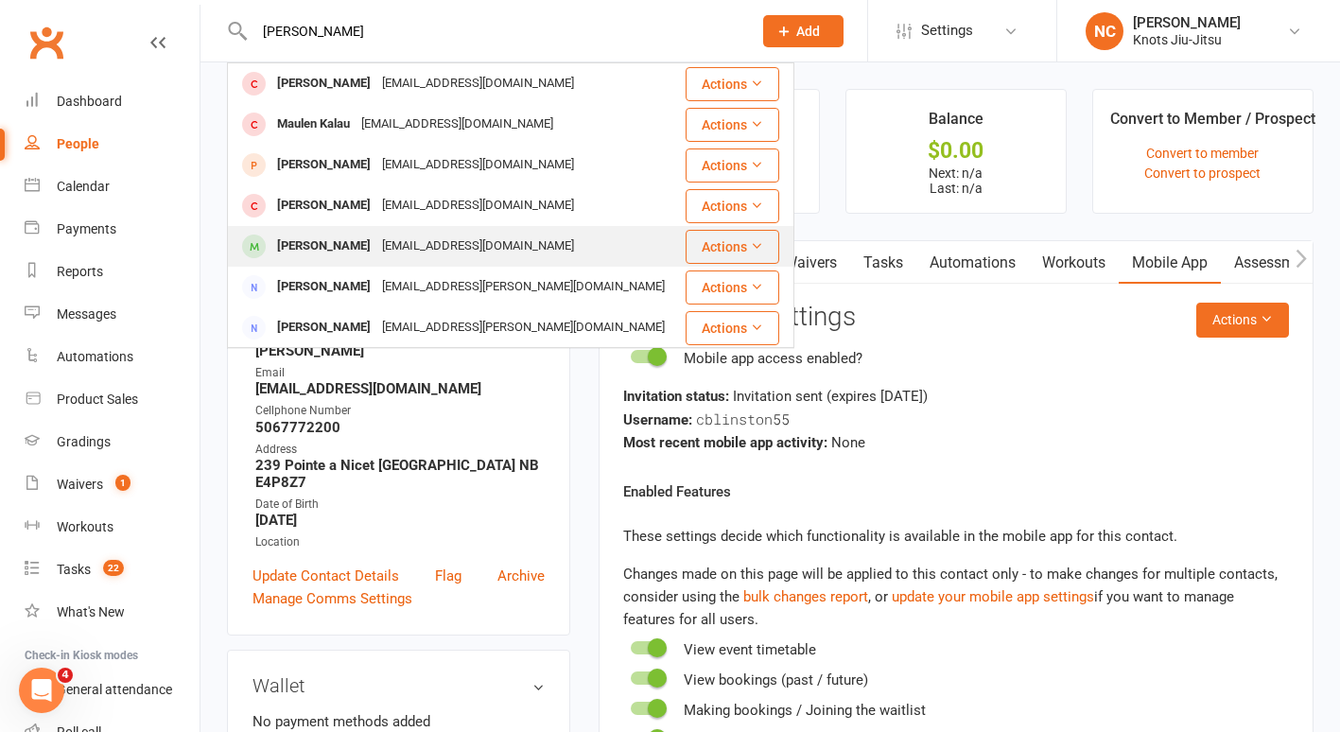
type input "mauro cortez"
click at [447, 254] on div "Karenvalenzuela_ipn@hotmail.com" at bounding box center [477, 246] width 203 height 27
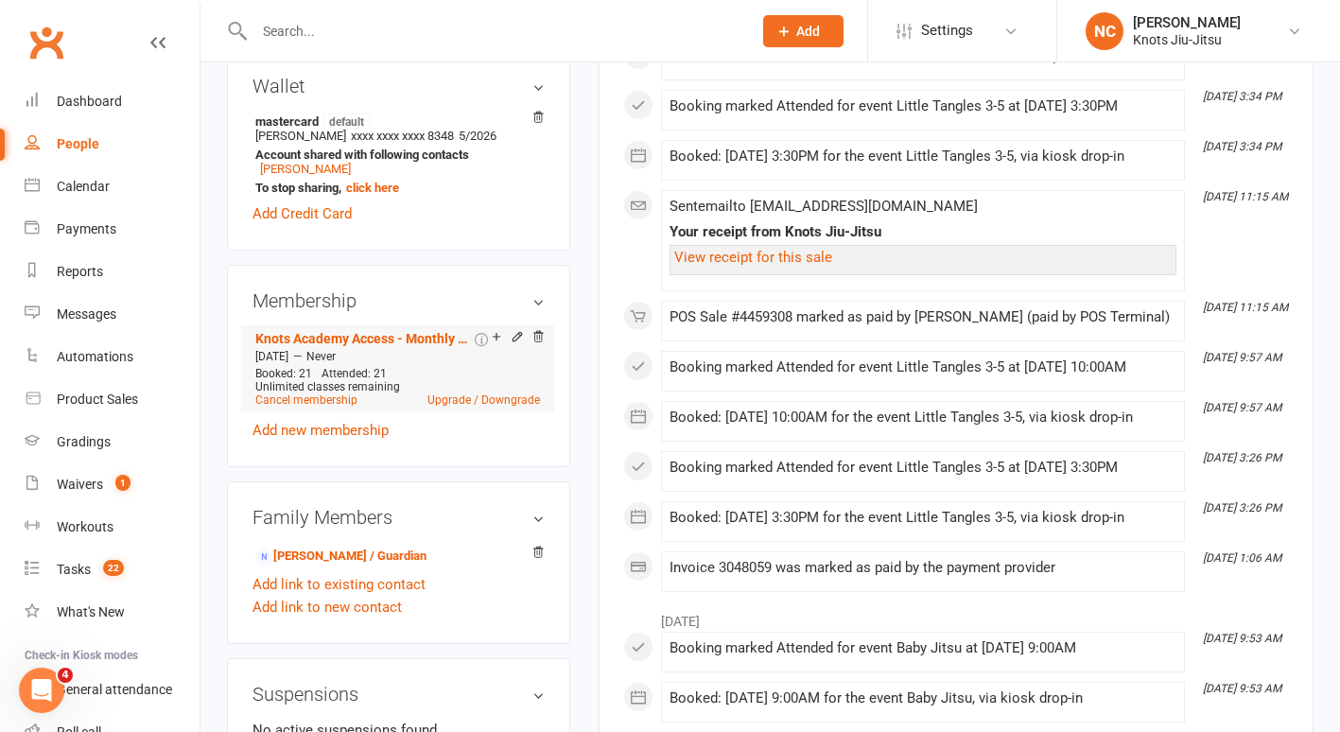
scroll to position [748, 0]
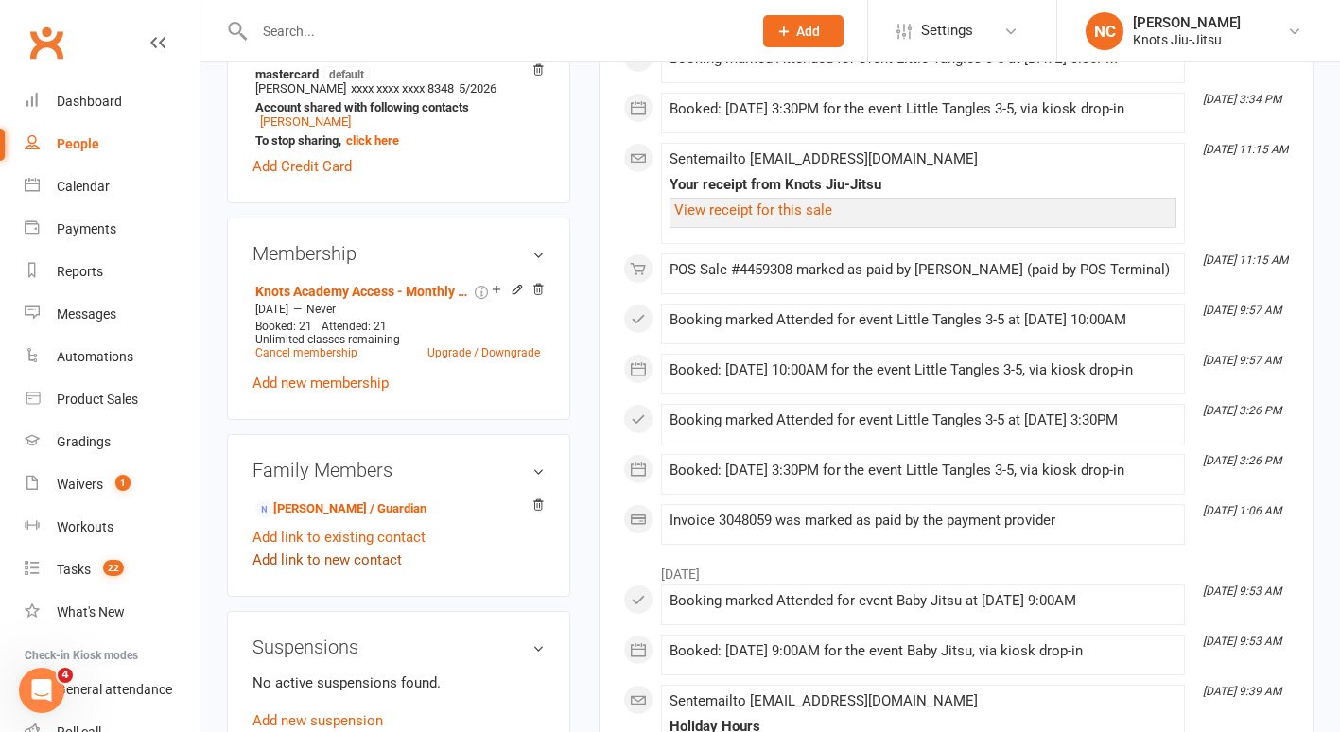
click at [324, 571] on link "Add link to new contact" at bounding box center [327, 560] width 149 height 23
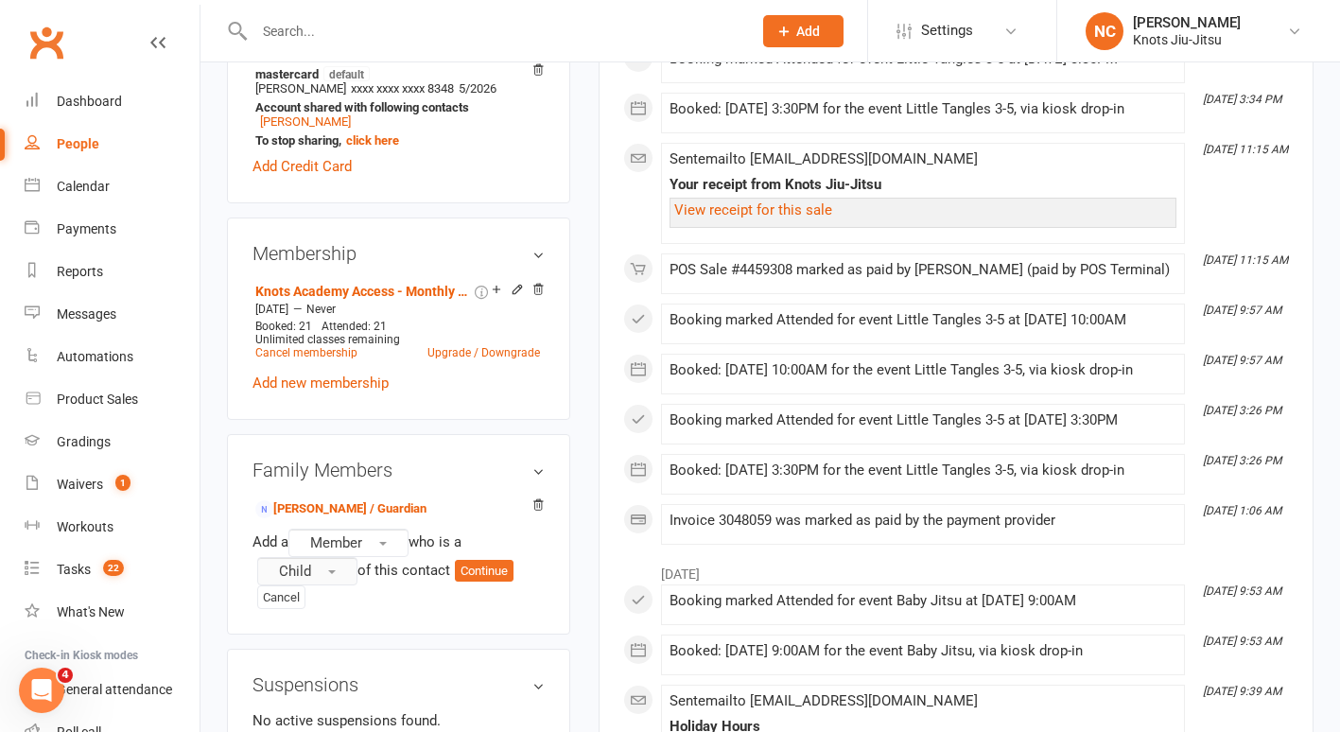
click at [334, 586] on button "Child" at bounding box center [307, 571] width 100 height 28
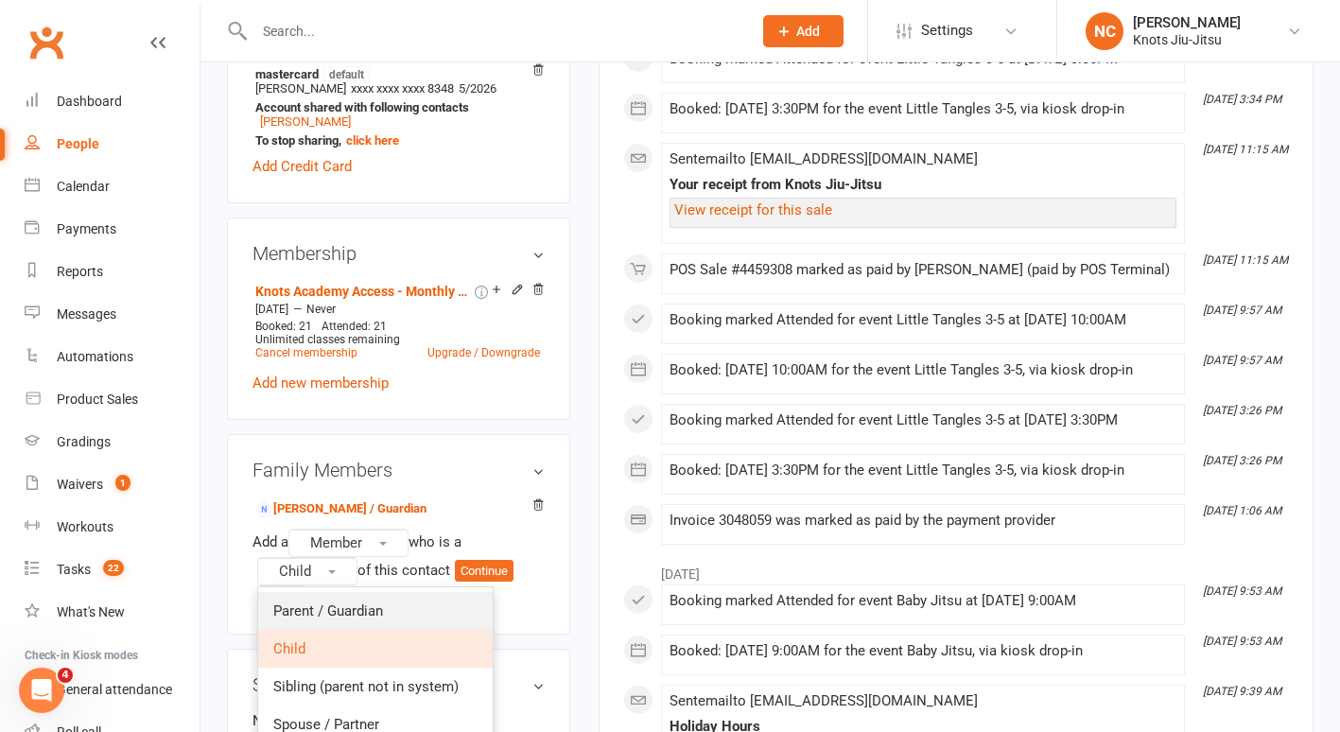
click at [324, 620] on span "Parent / Guardian" at bounding box center [328, 611] width 110 height 17
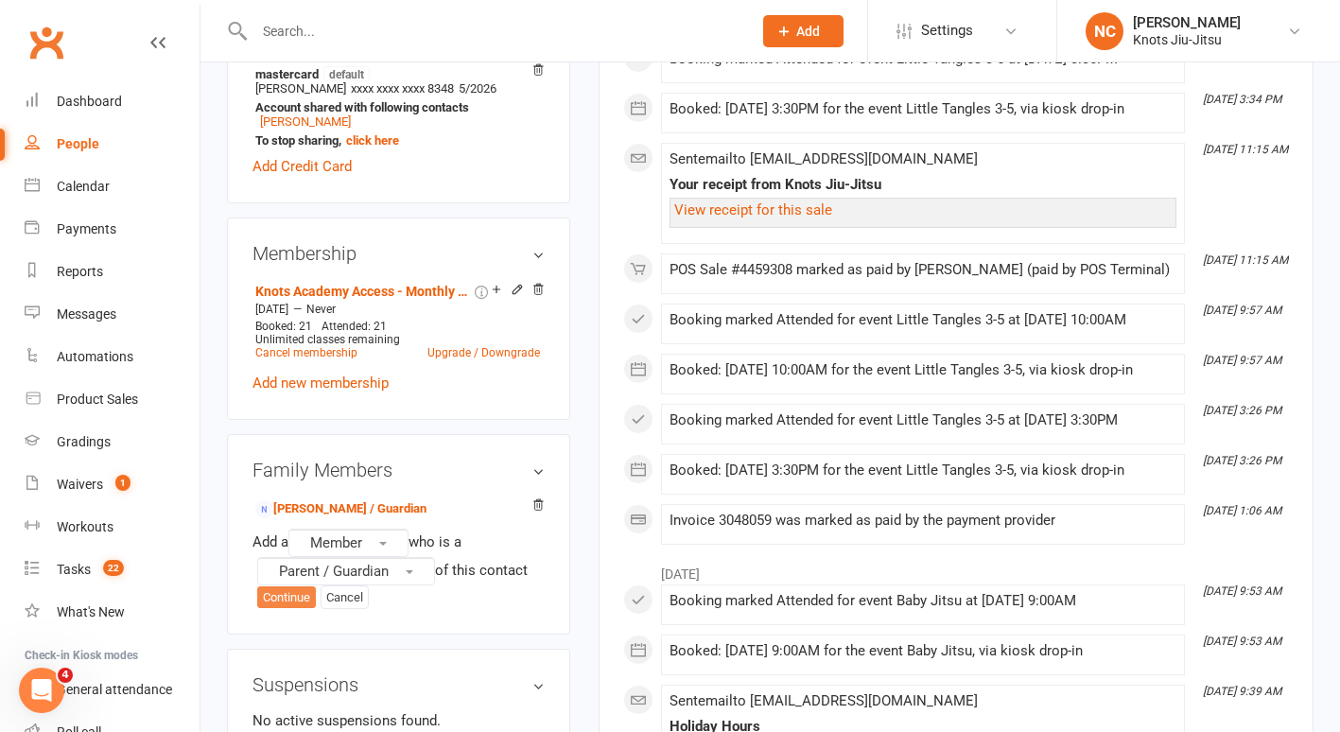
click at [260, 609] on button "Continue" at bounding box center [286, 597] width 59 height 23
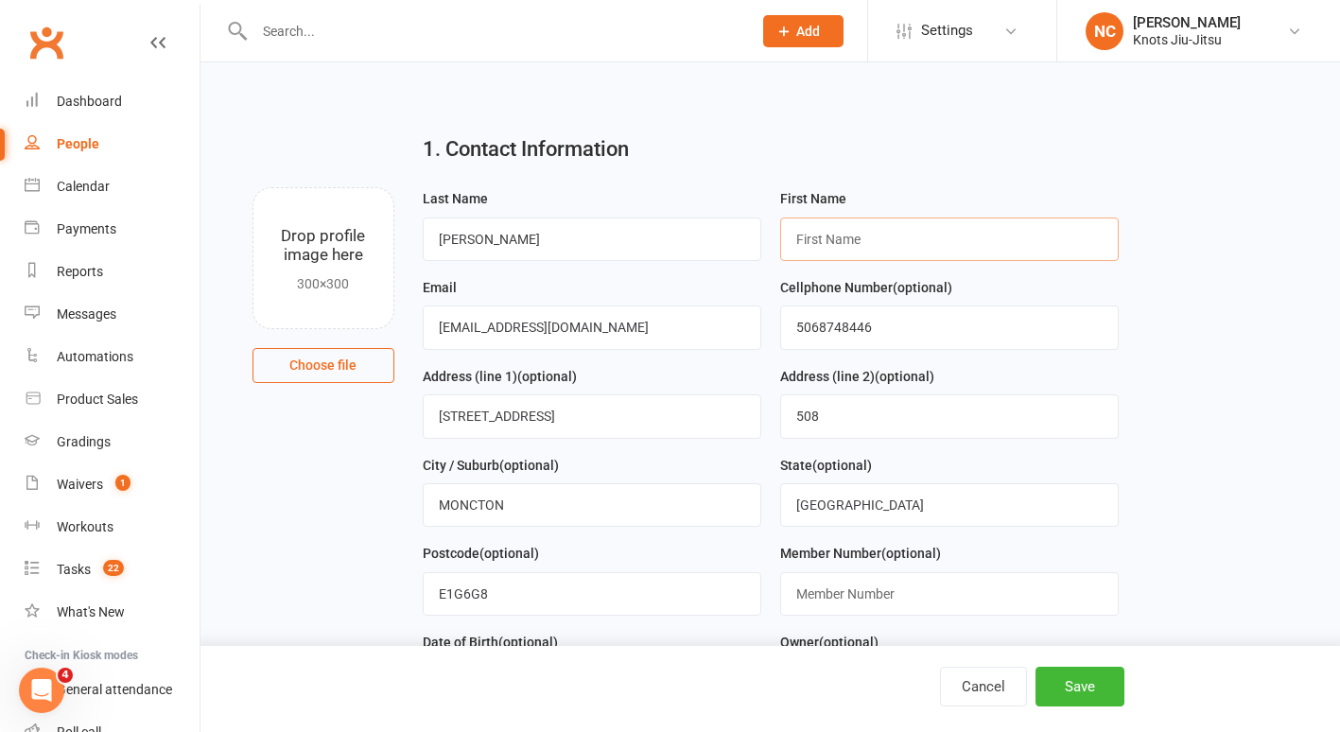
click at [896, 260] on input "text" at bounding box center [949, 240] width 339 height 44
type input "Mauro"
click at [546, 231] on input "CORTES" at bounding box center [592, 240] width 339 height 44
drag, startPoint x: 656, startPoint y: 332, endPoint x: 30, endPoint y: 236, distance: 632.7
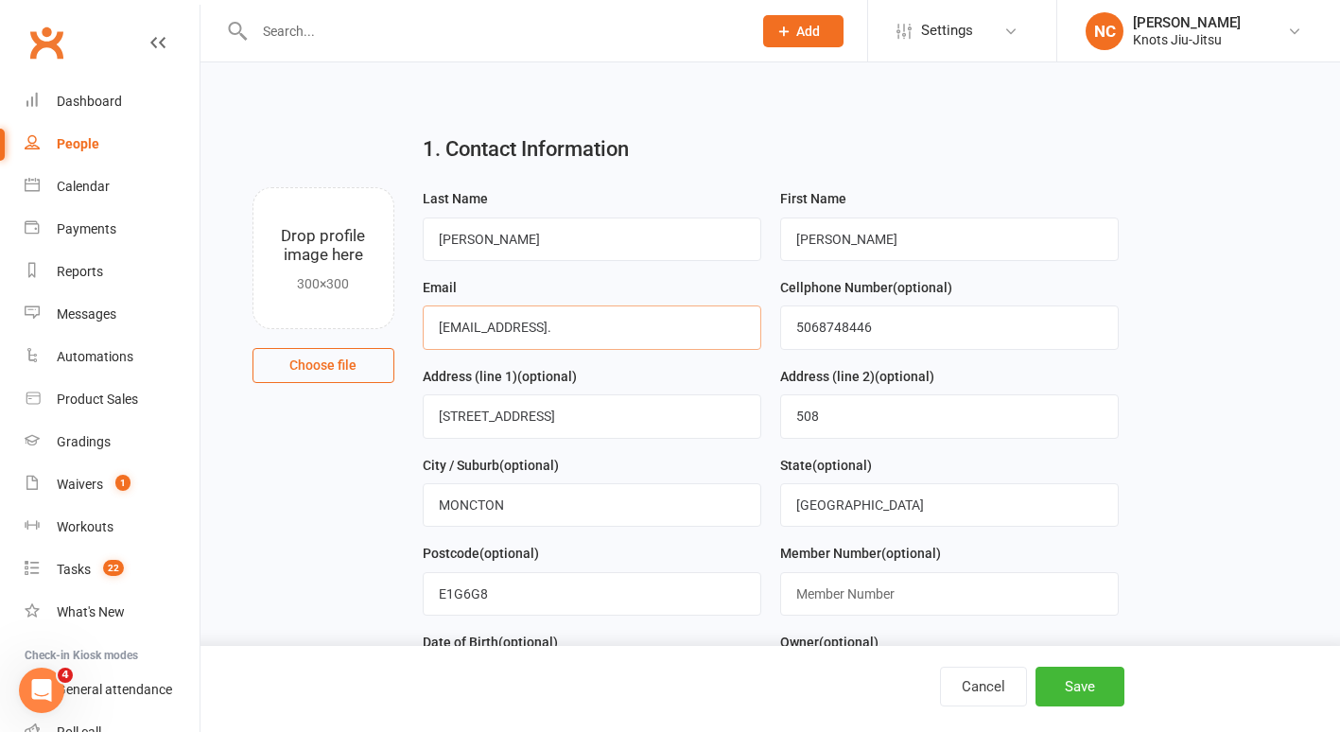
click at [577, 327] on input "cortes45@hotmail." at bounding box center [592, 328] width 339 height 44
type input "cortes45@hotmail.com"
drag, startPoint x: 926, startPoint y: 328, endPoint x: 507, endPoint y: 252, distance: 426.0
click at [507, 252] on form "Last Name CORTES First Name Mauro Email cortes45@hotmail.com Cellphone Number (…" at bounding box center [770, 541] width 715 height 709
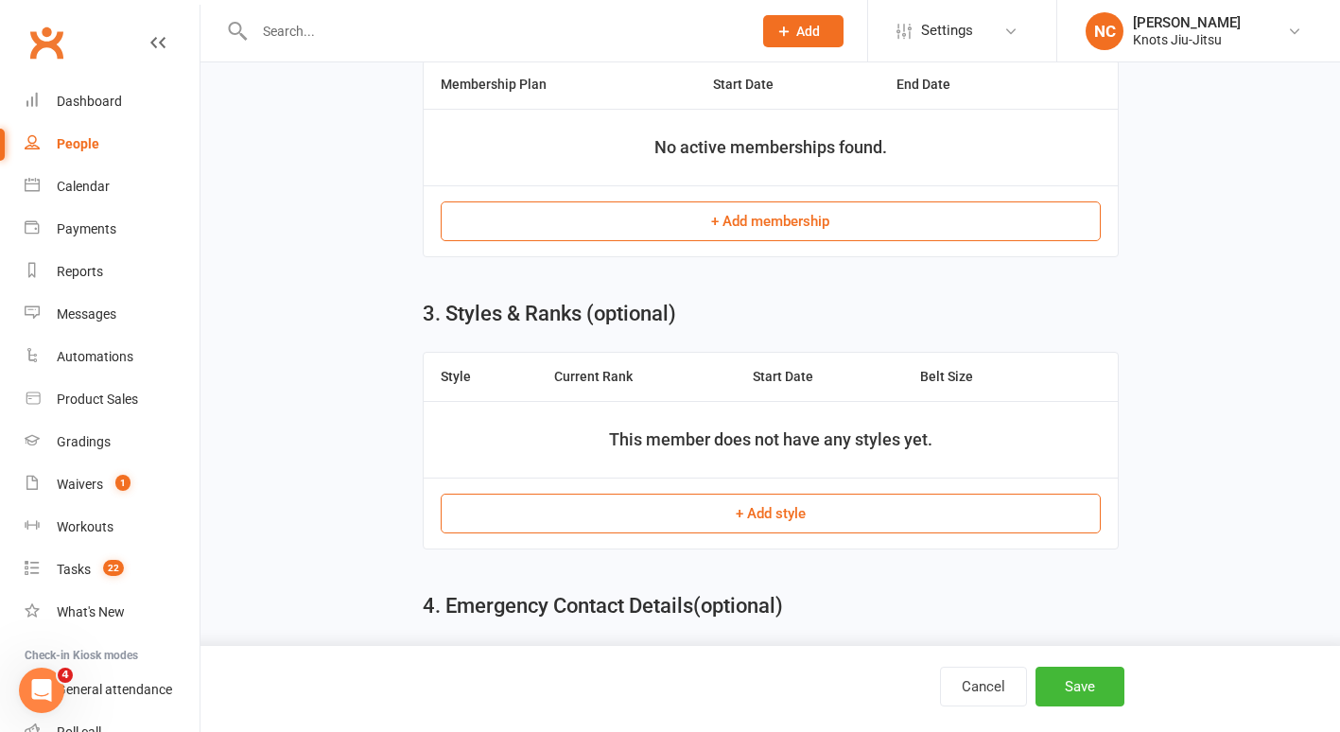
scroll to position [1299, 0]
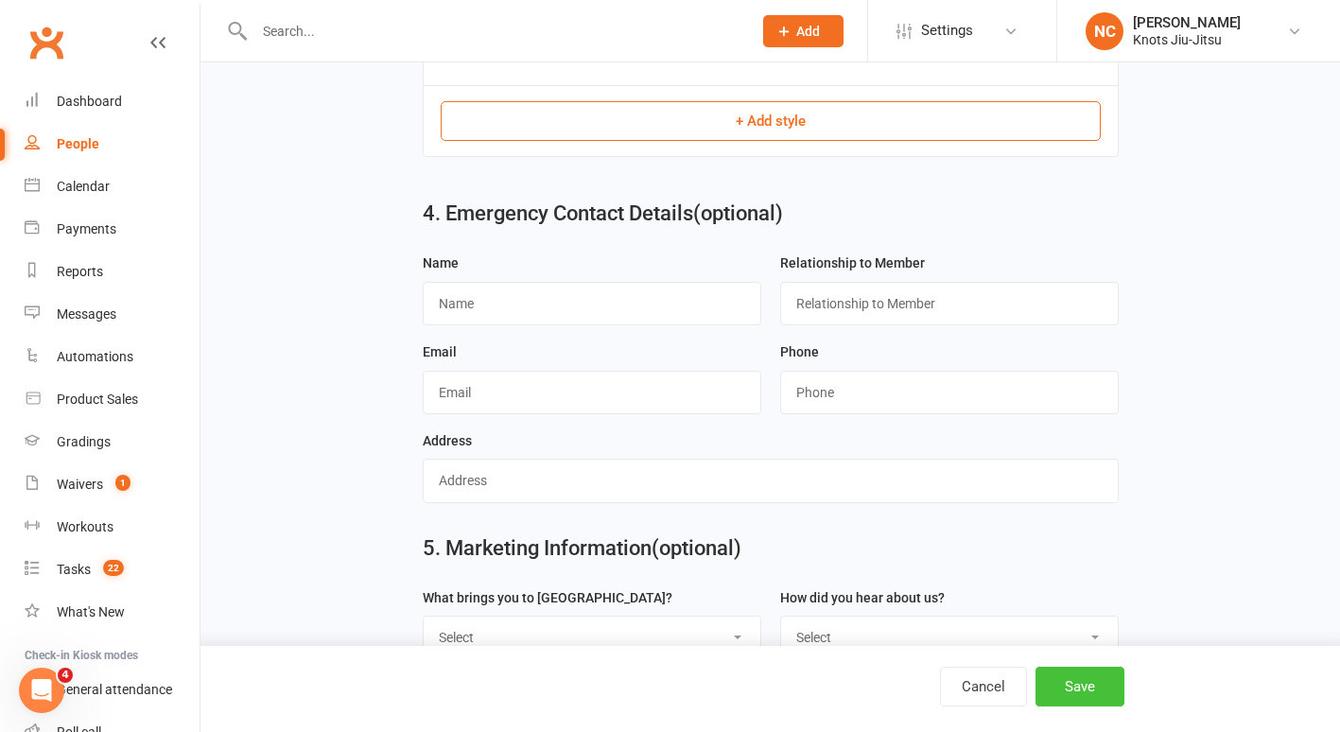
click at [1081, 670] on button "Save" at bounding box center [1080, 687] width 89 height 40
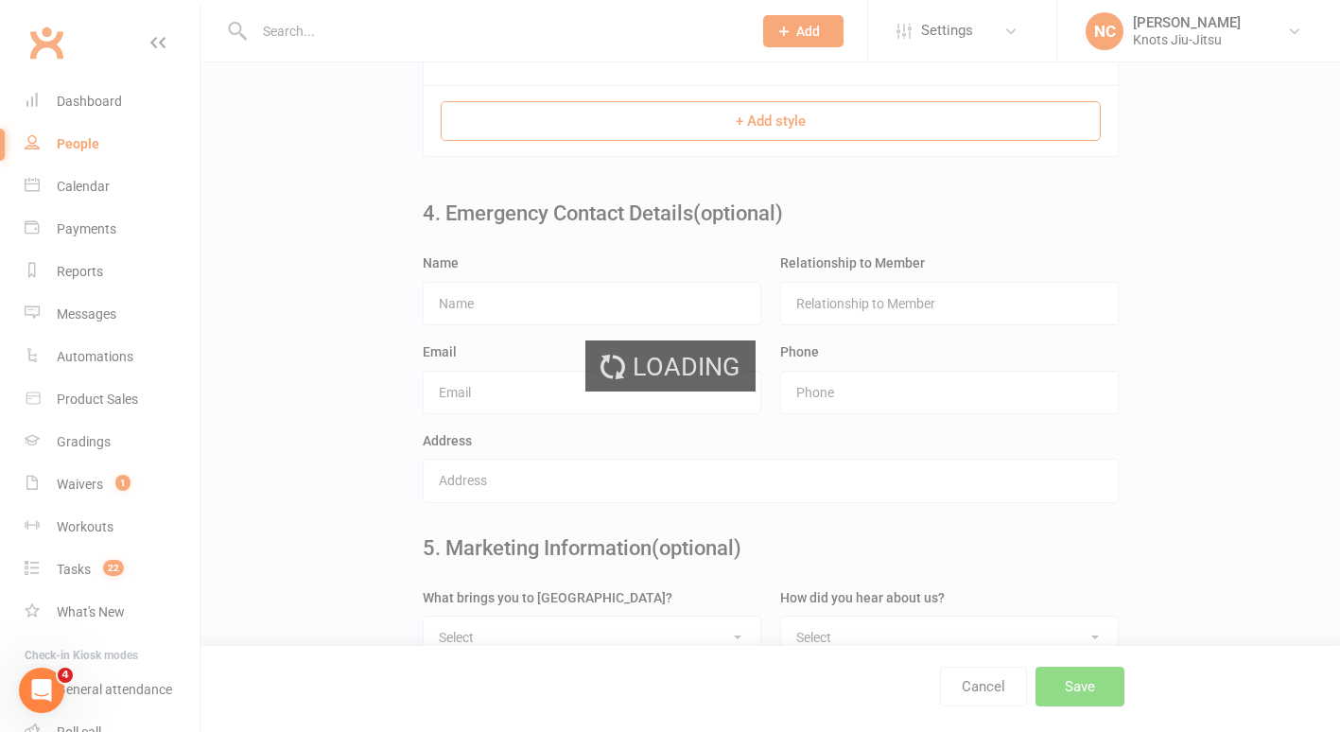
scroll to position [0, 0]
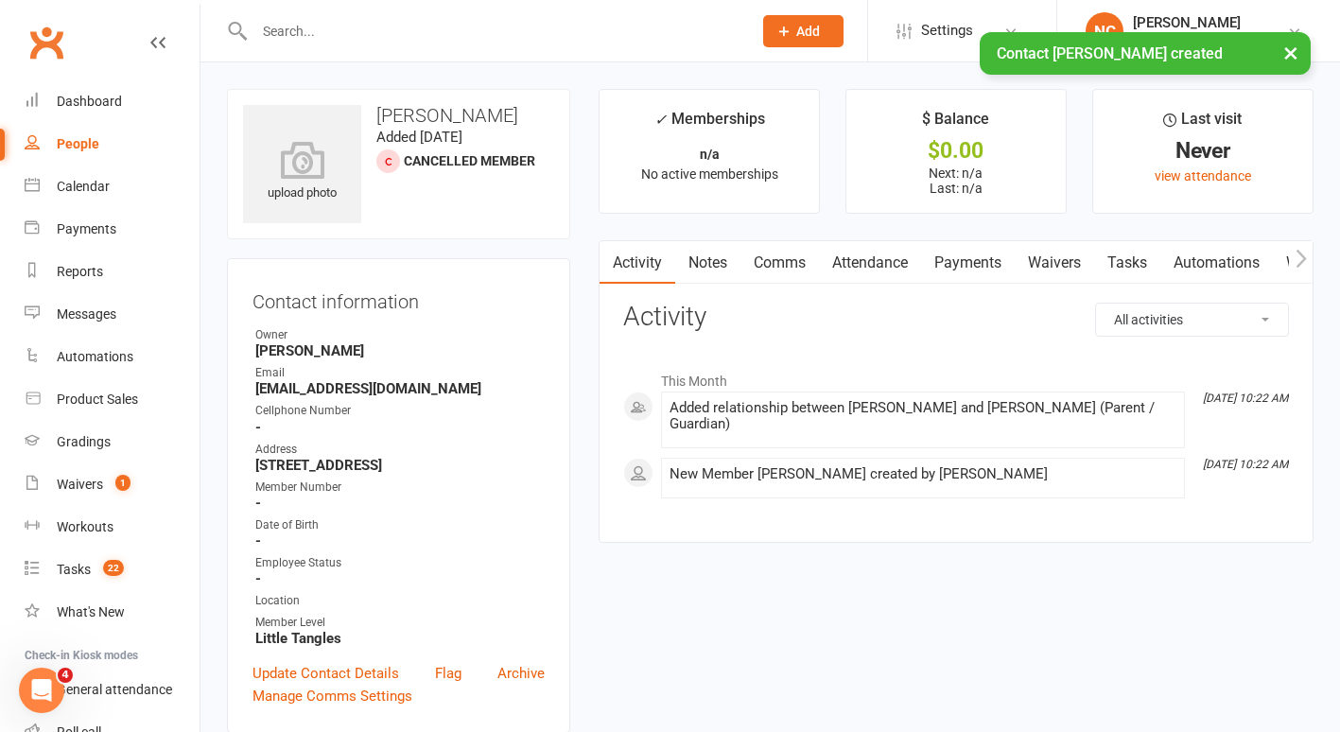
click at [1299, 257] on icon "button" at bounding box center [1301, 259] width 11 height 20
click at [1301, 254] on icon "button" at bounding box center [1301, 259] width 10 height 18
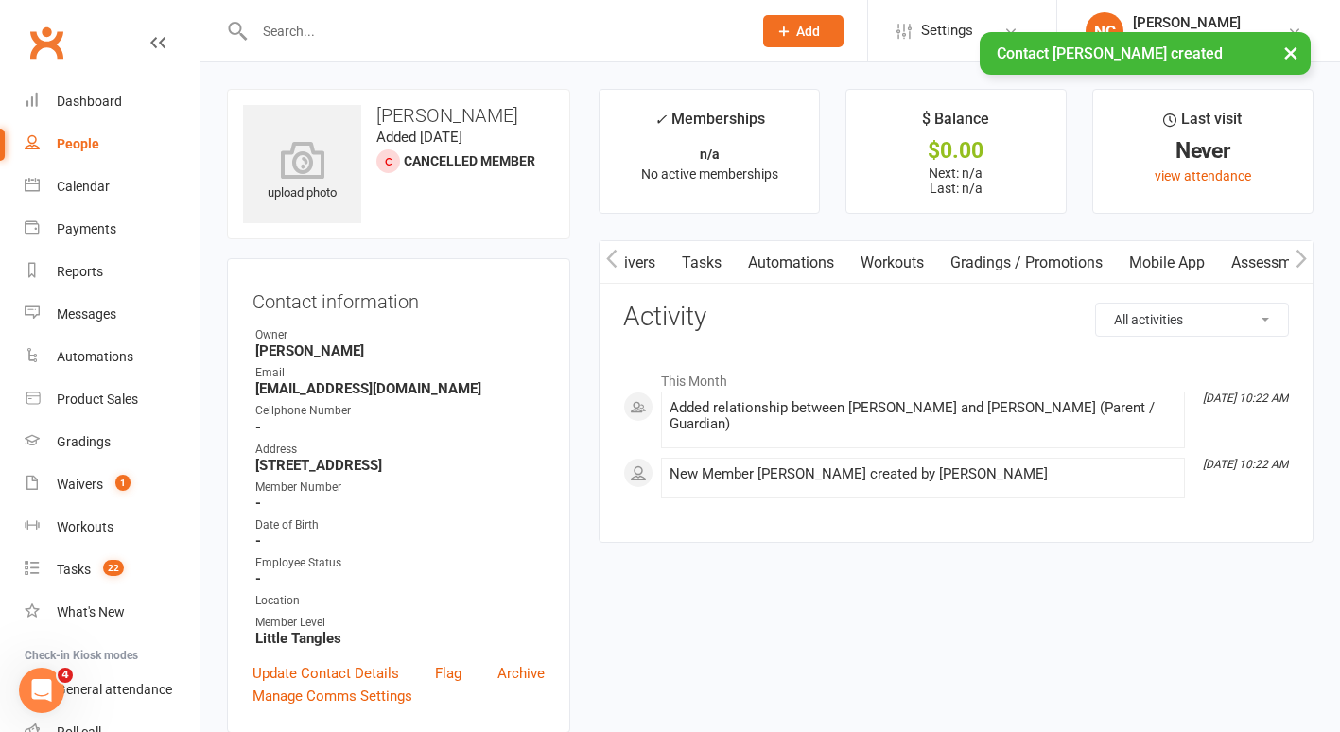
click at [1171, 263] on link "Mobile App" at bounding box center [1167, 263] width 102 height 44
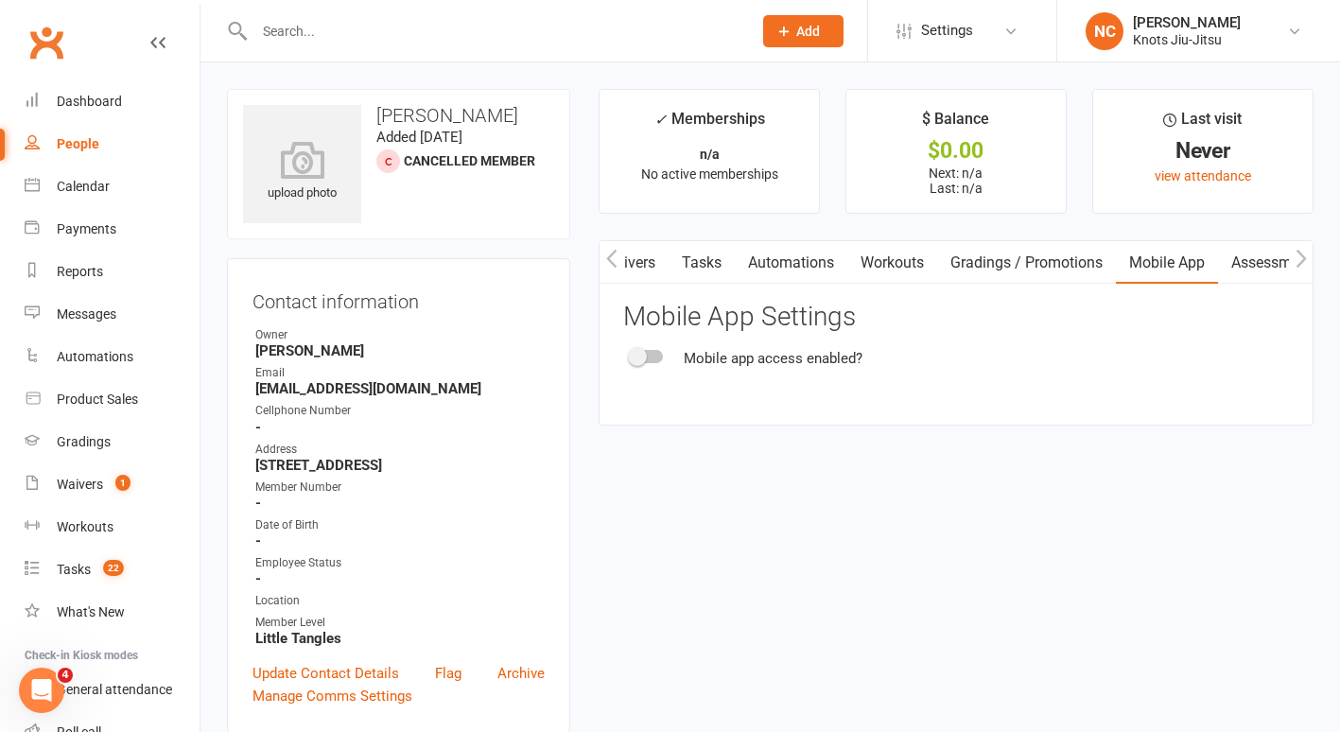
click at [639, 364] on span at bounding box center [637, 356] width 19 height 19
click at [631, 354] on input "checkbox" at bounding box center [631, 354] width 0 height 0
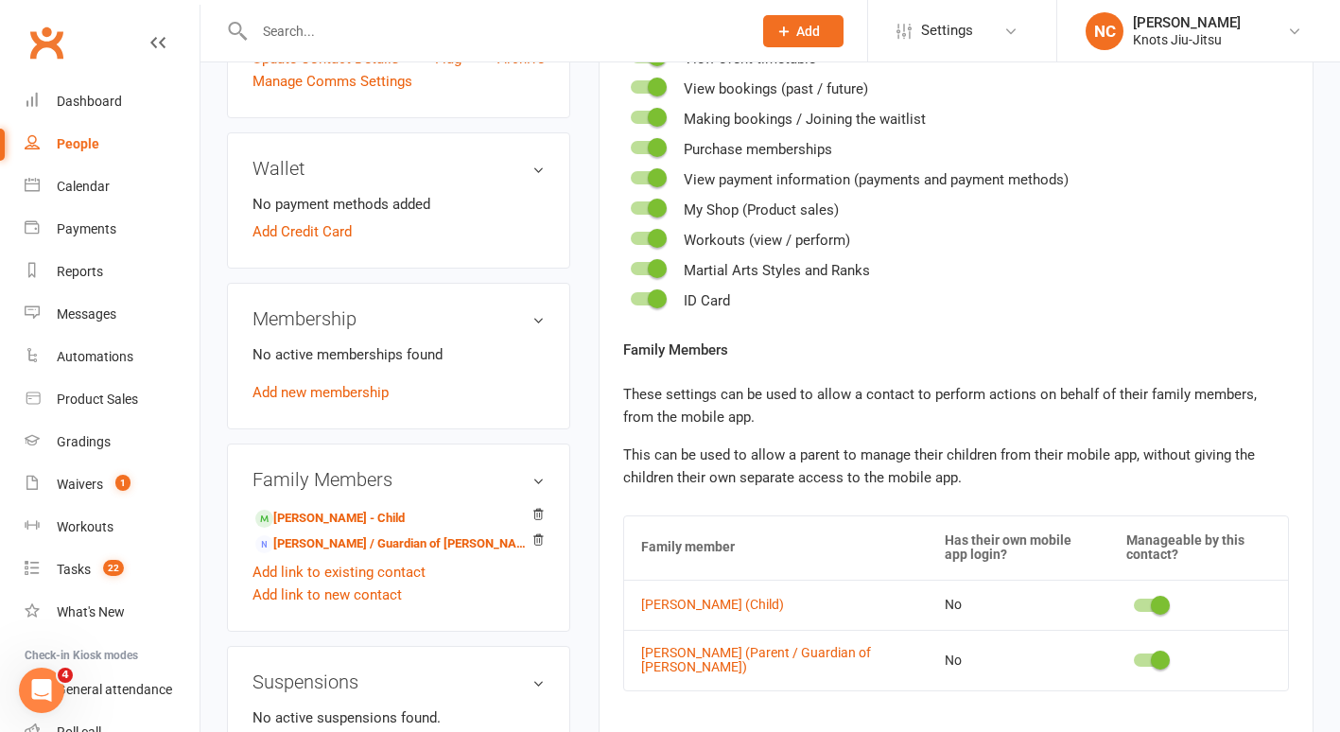
scroll to position [296, 0]
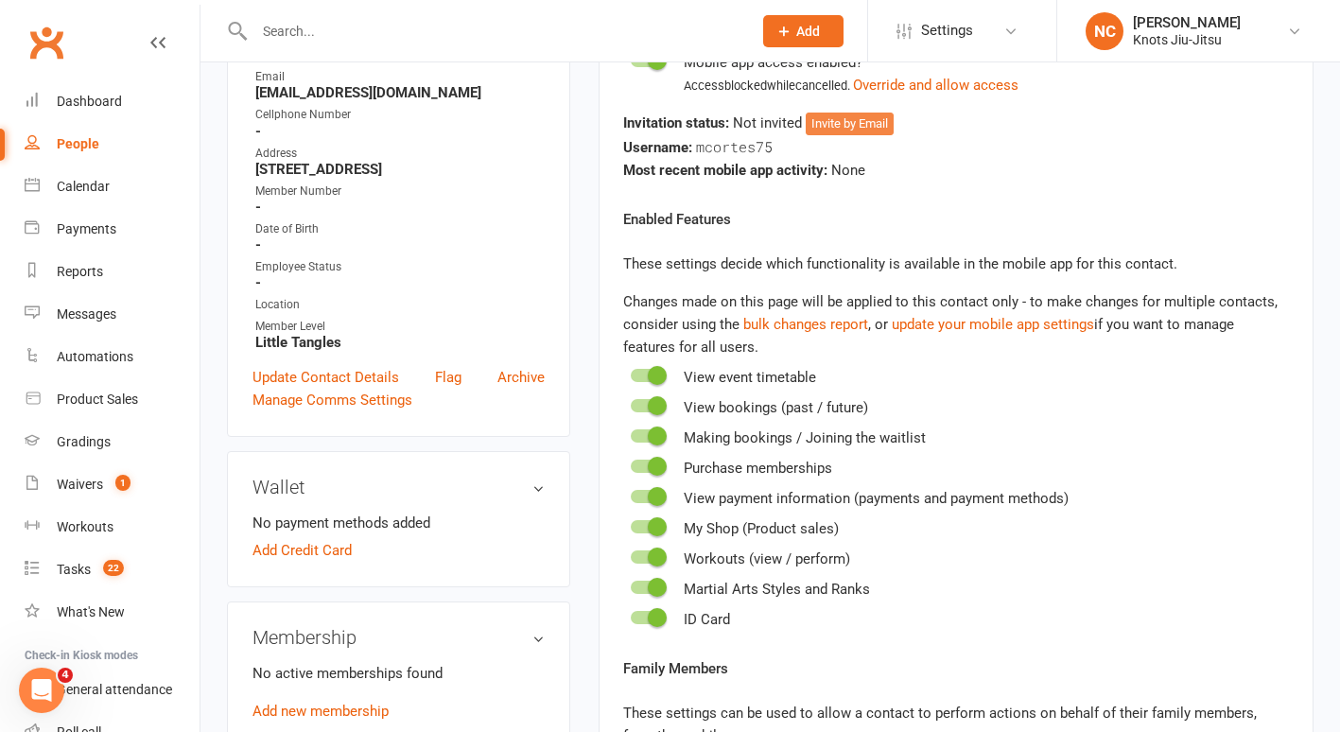
click at [870, 124] on button "Invite by Email" at bounding box center [850, 124] width 88 height 23
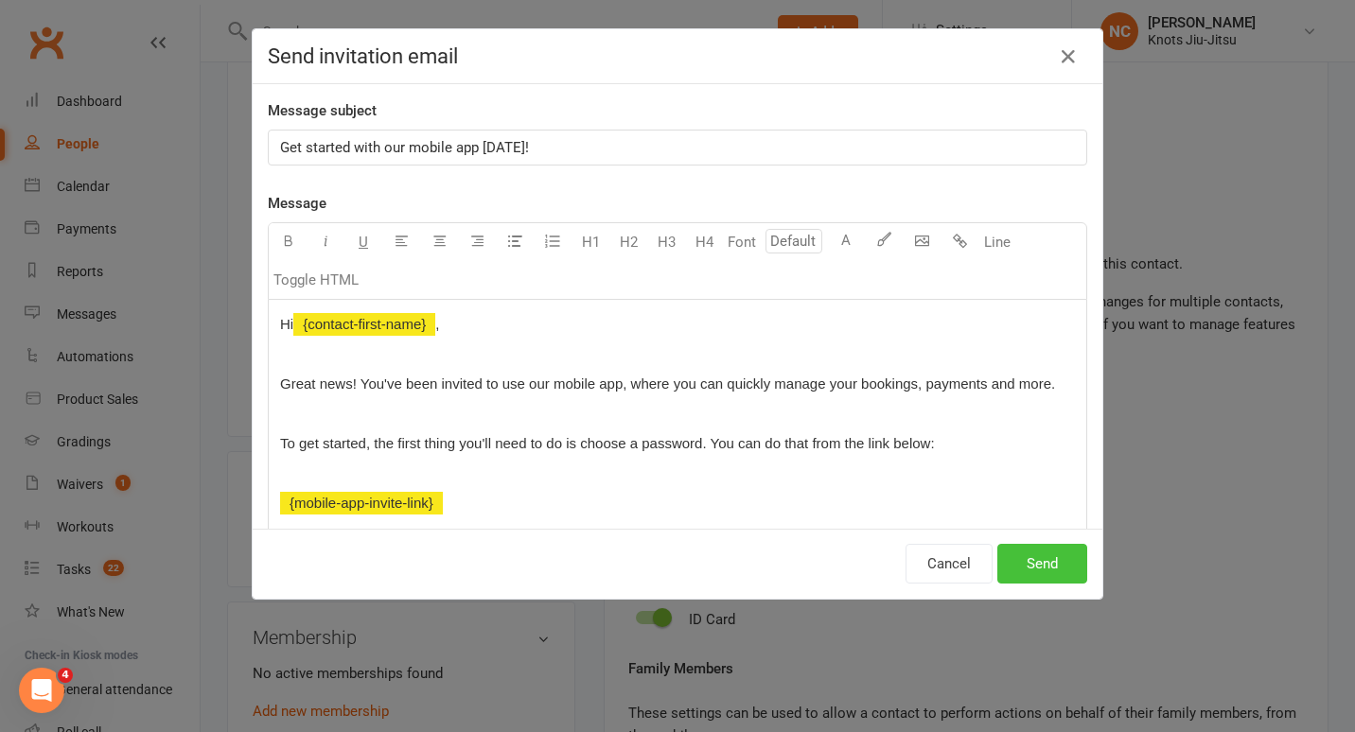
click at [1060, 574] on button "Send" at bounding box center [1042, 564] width 90 height 40
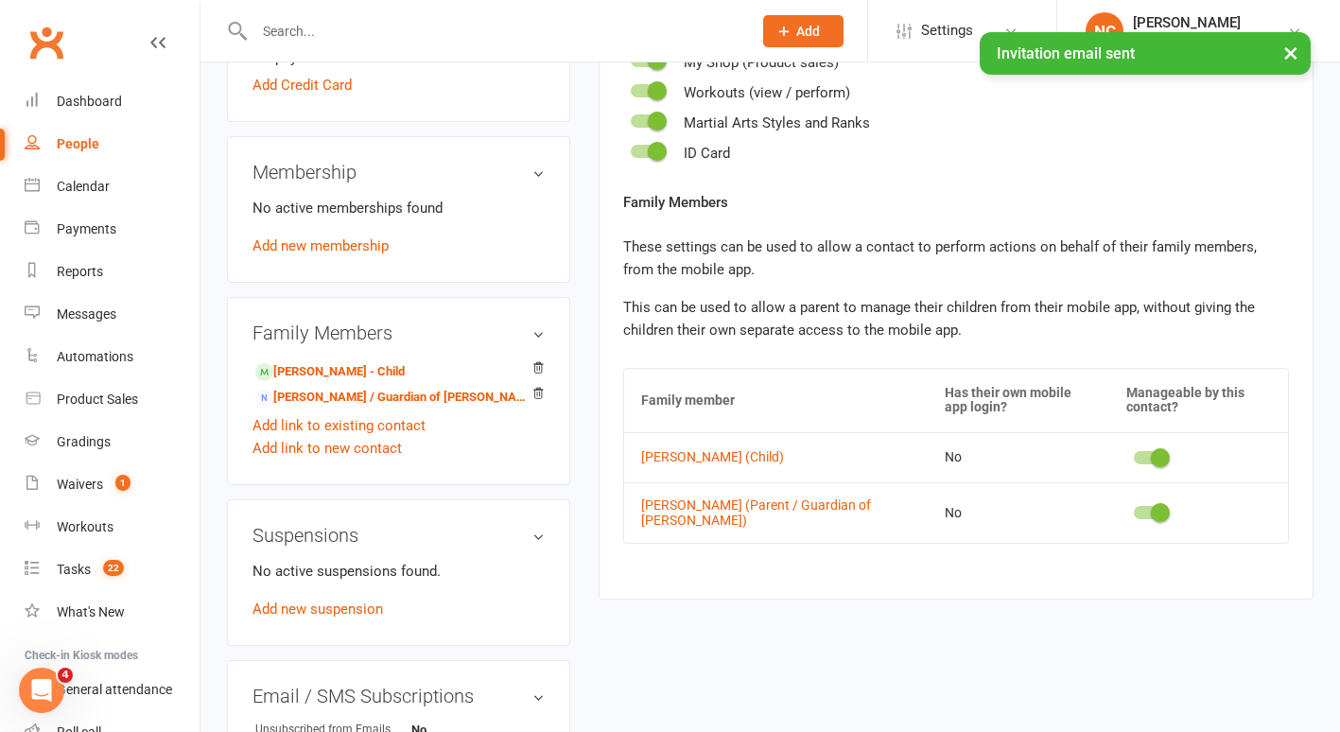
scroll to position [761, 0]
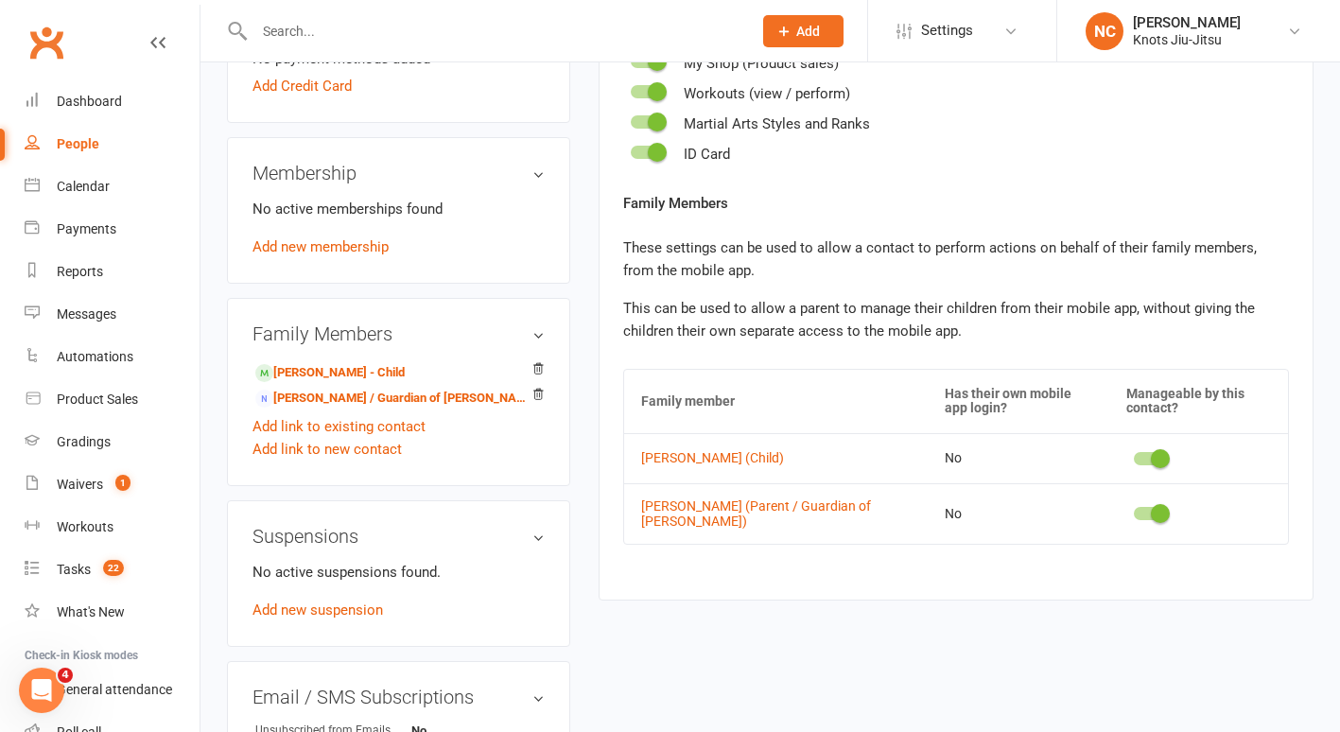
click at [1060, 574] on div "Activity Notes Comms Attendance Payments Waivers Tasks Automations Workouts Gra…" at bounding box center [956, 40] width 715 height 1121
click at [82, 566] on div "Tasks" at bounding box center [74, 569] width 34 height 15
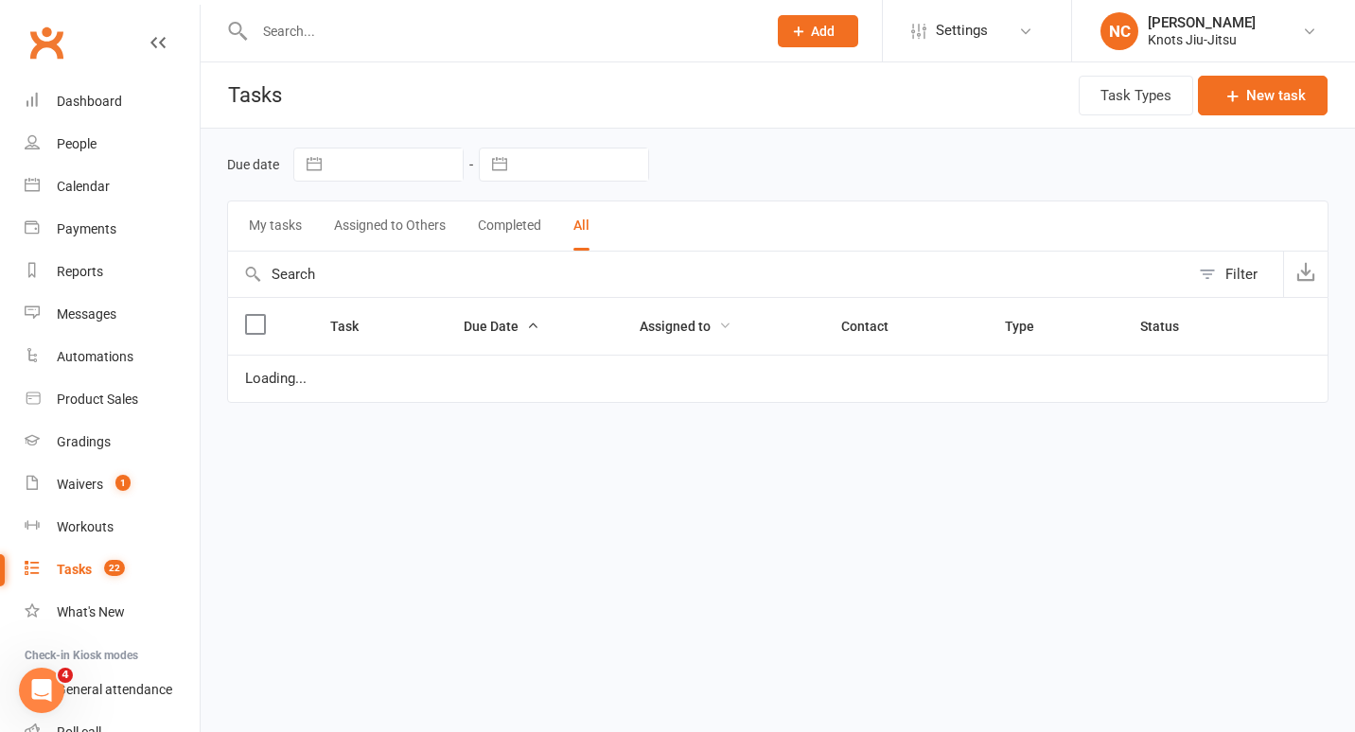
select select "finished"
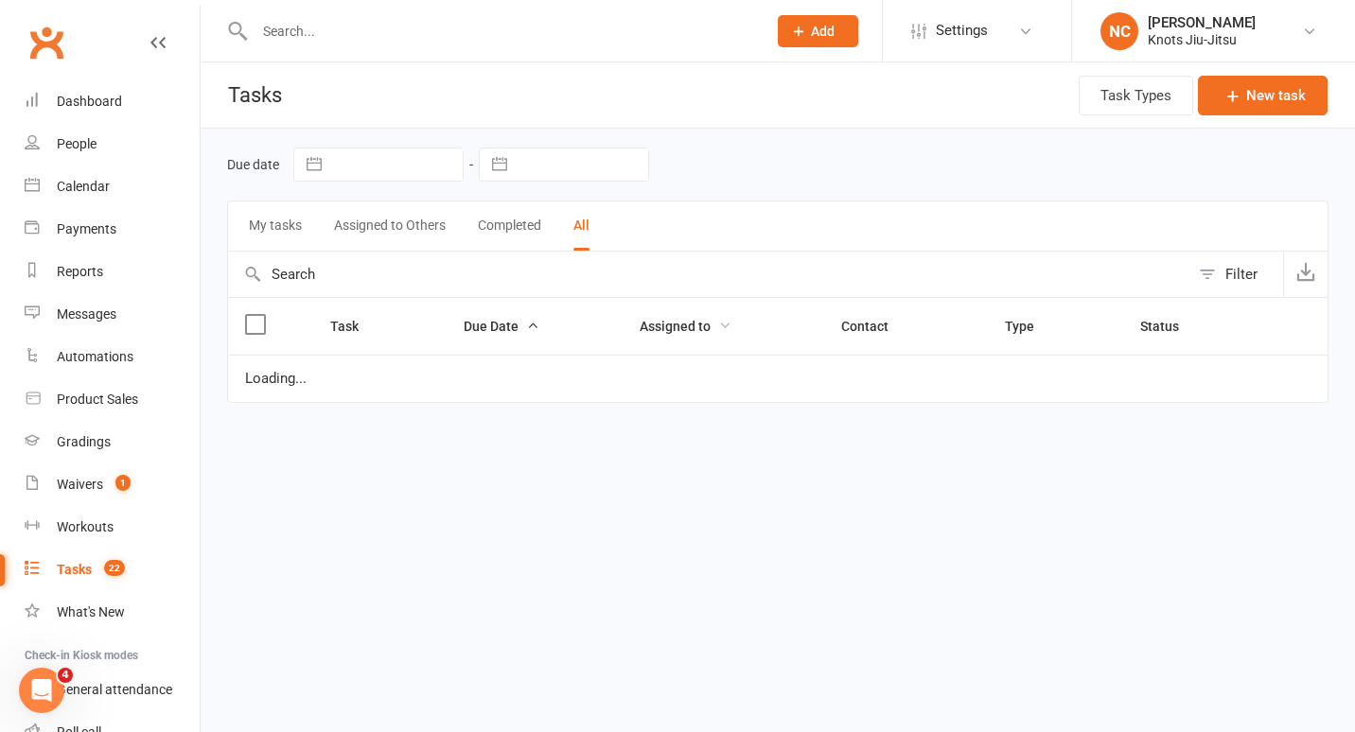
select select "finished"
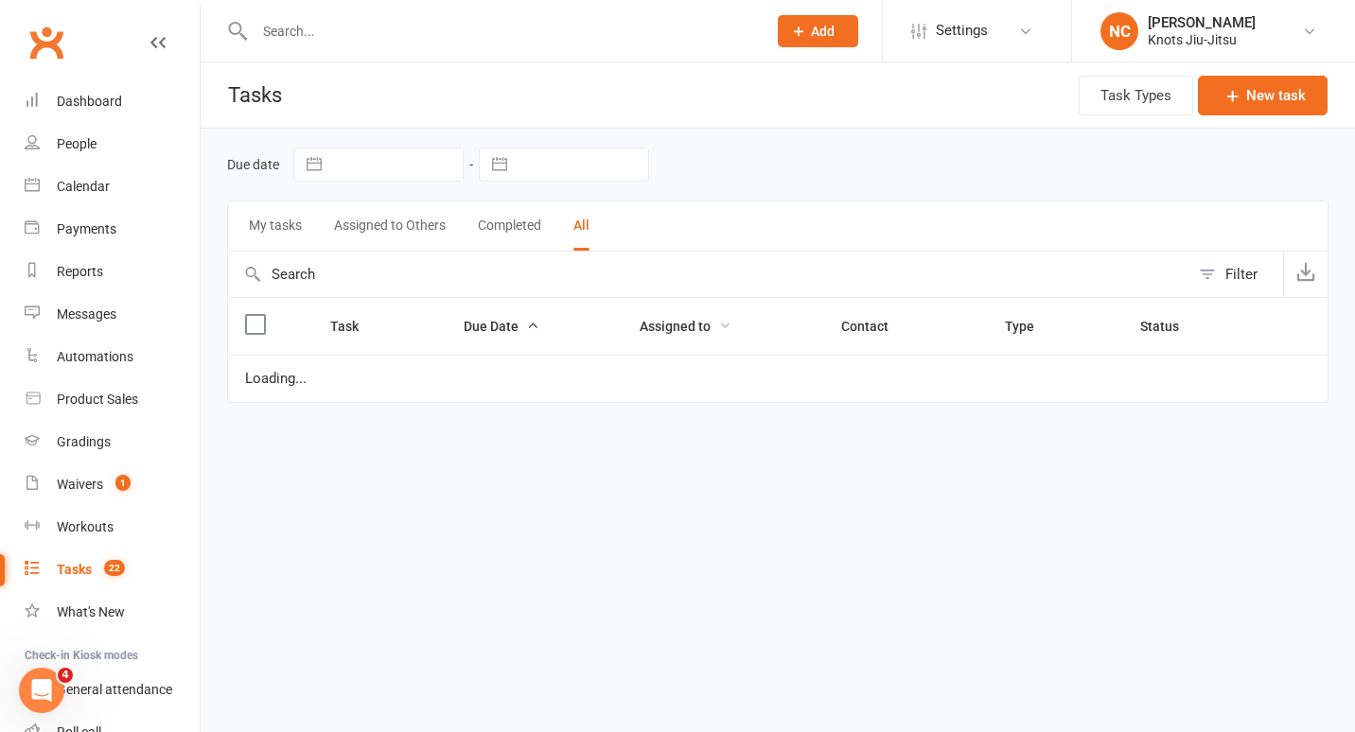
select select "finished"
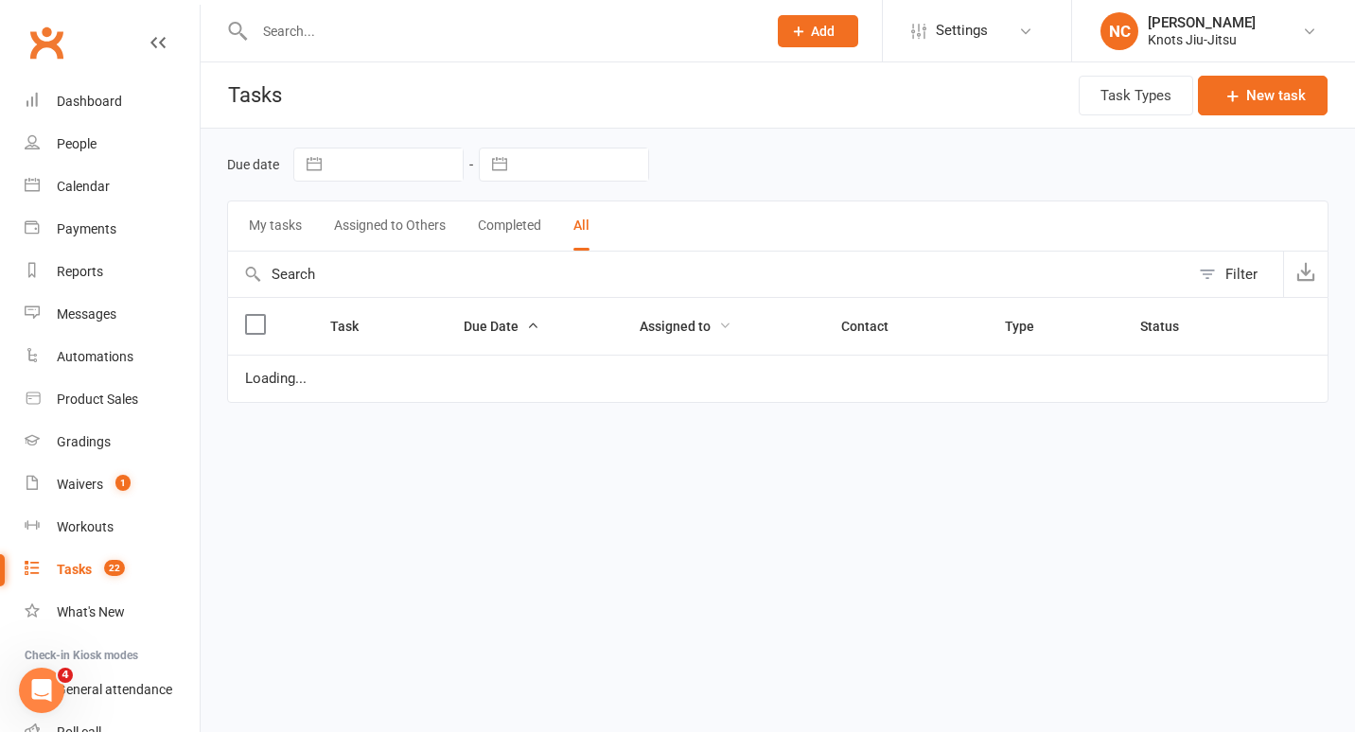
select select "finished"
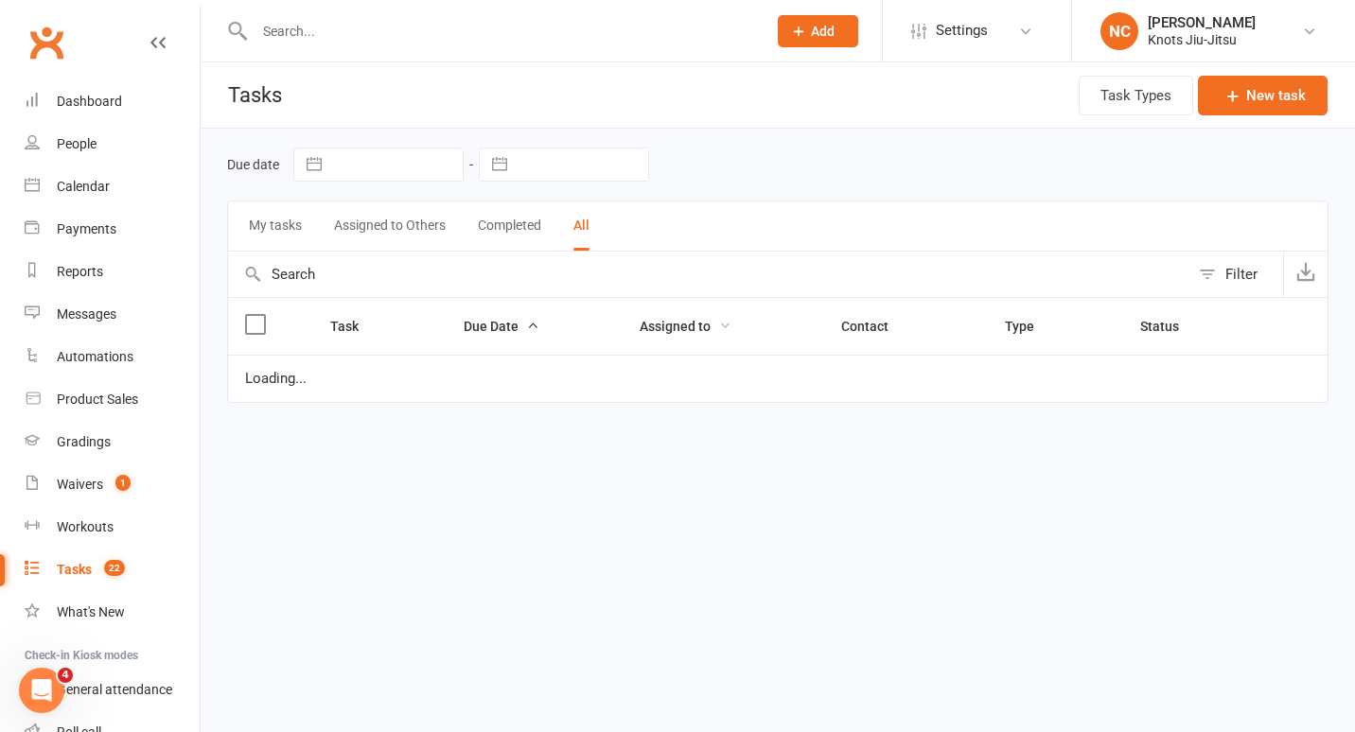
select select "finished"
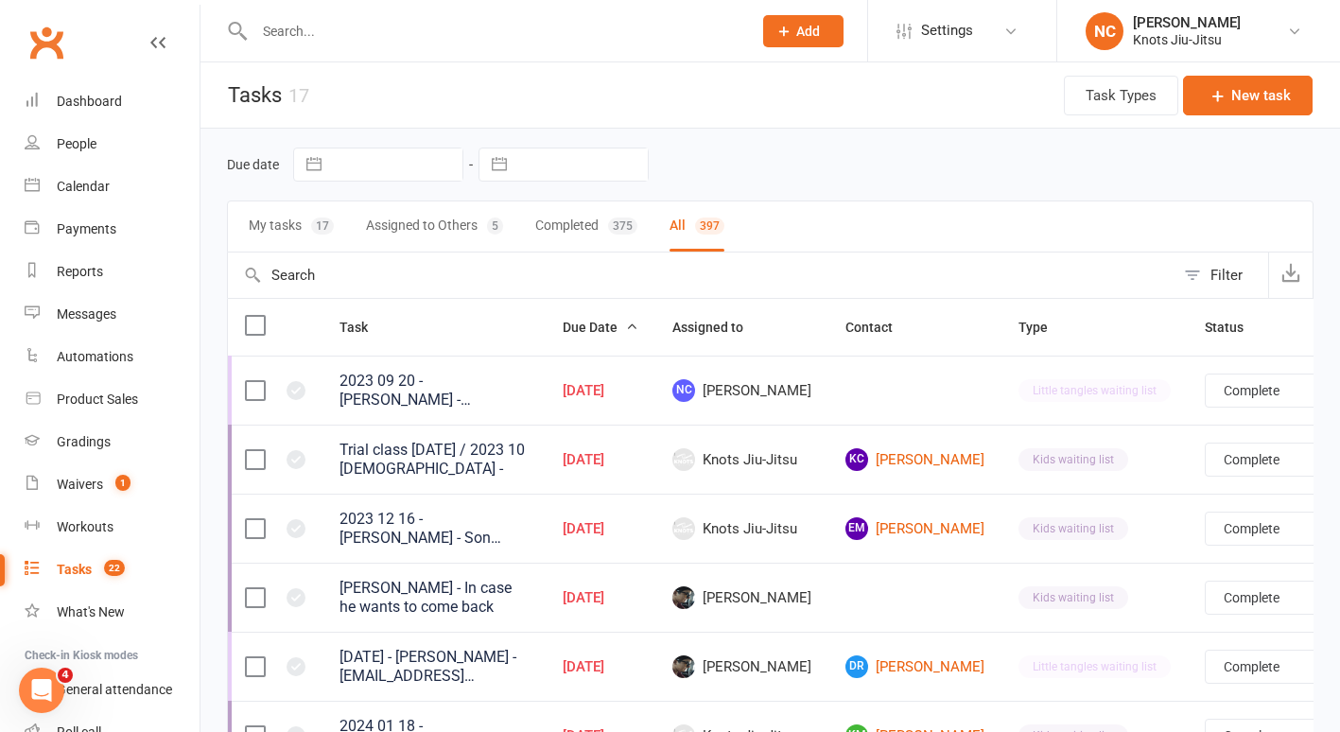
click at [429, 275] on input "text" at bounding box center [701, 275] width 947 height 45
type input "l"
select select "finished"
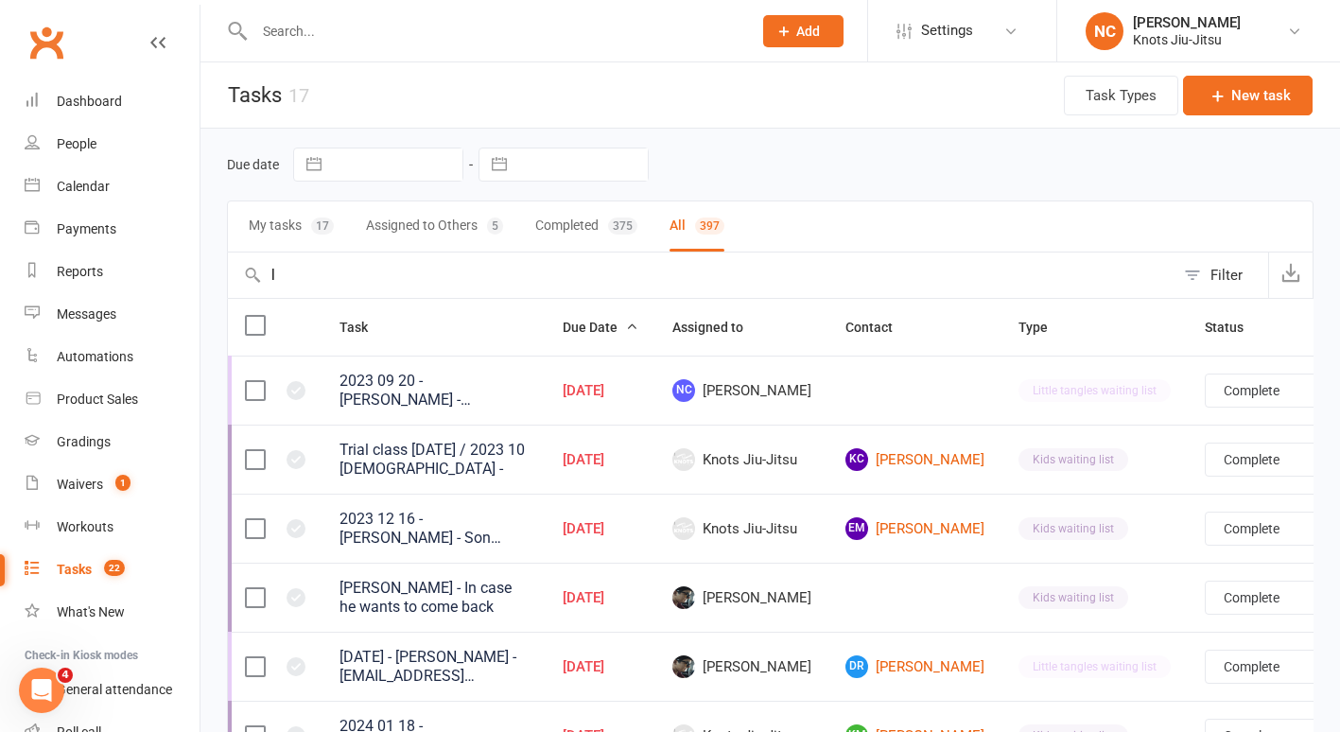
select select "finished"
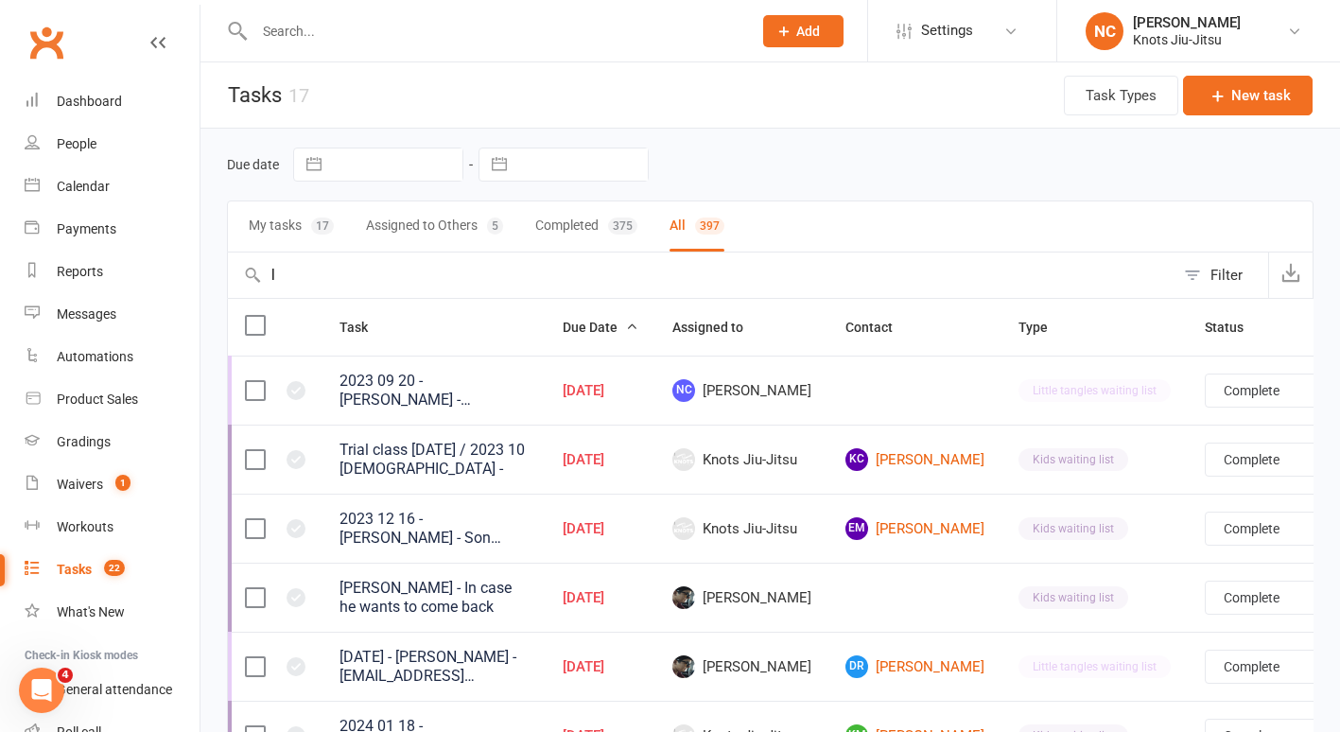
select select "finished"
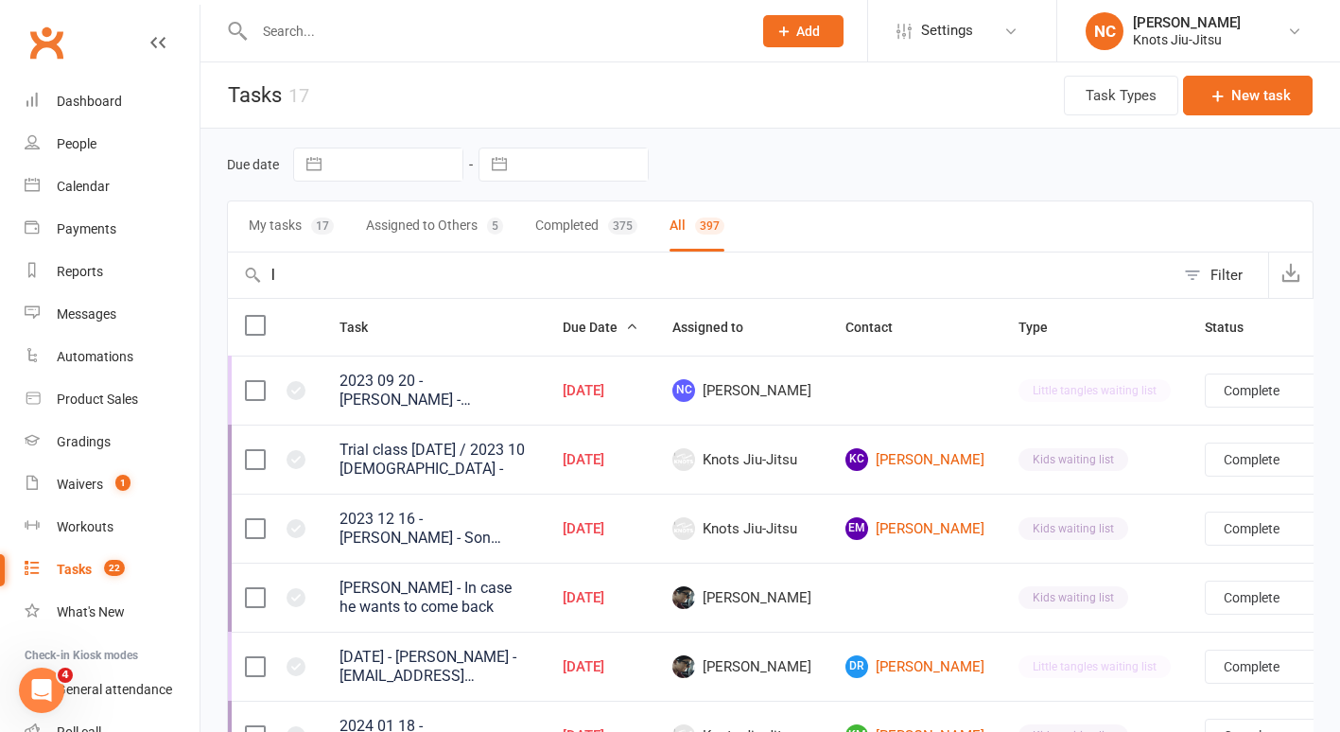
select select "finished"
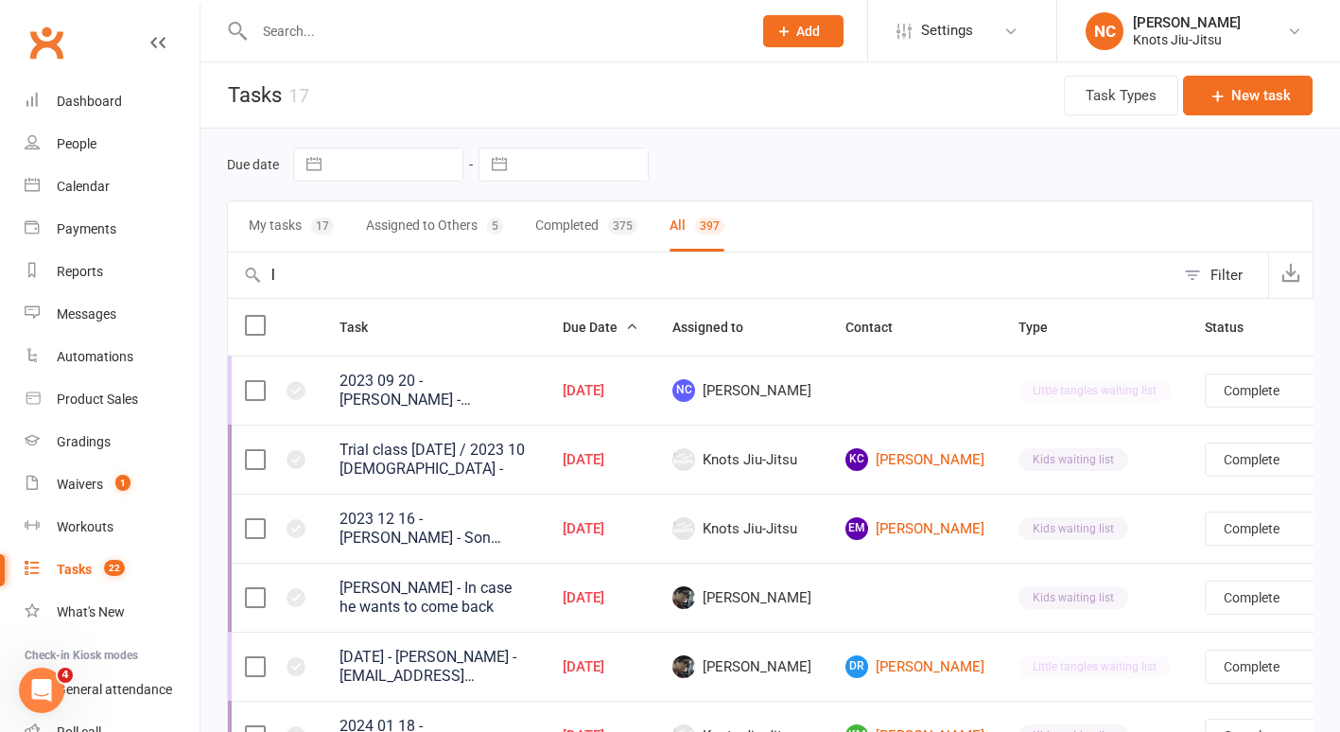
select select "finished"
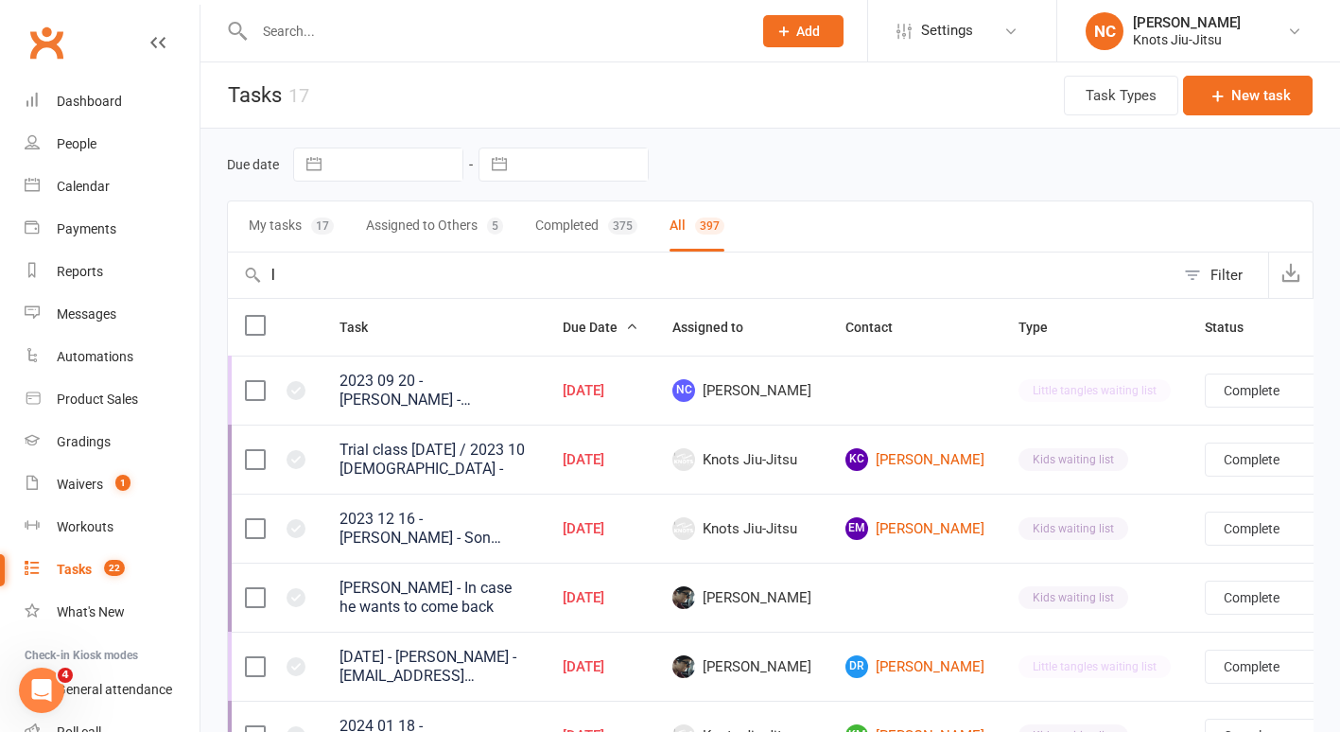
select select "finished"
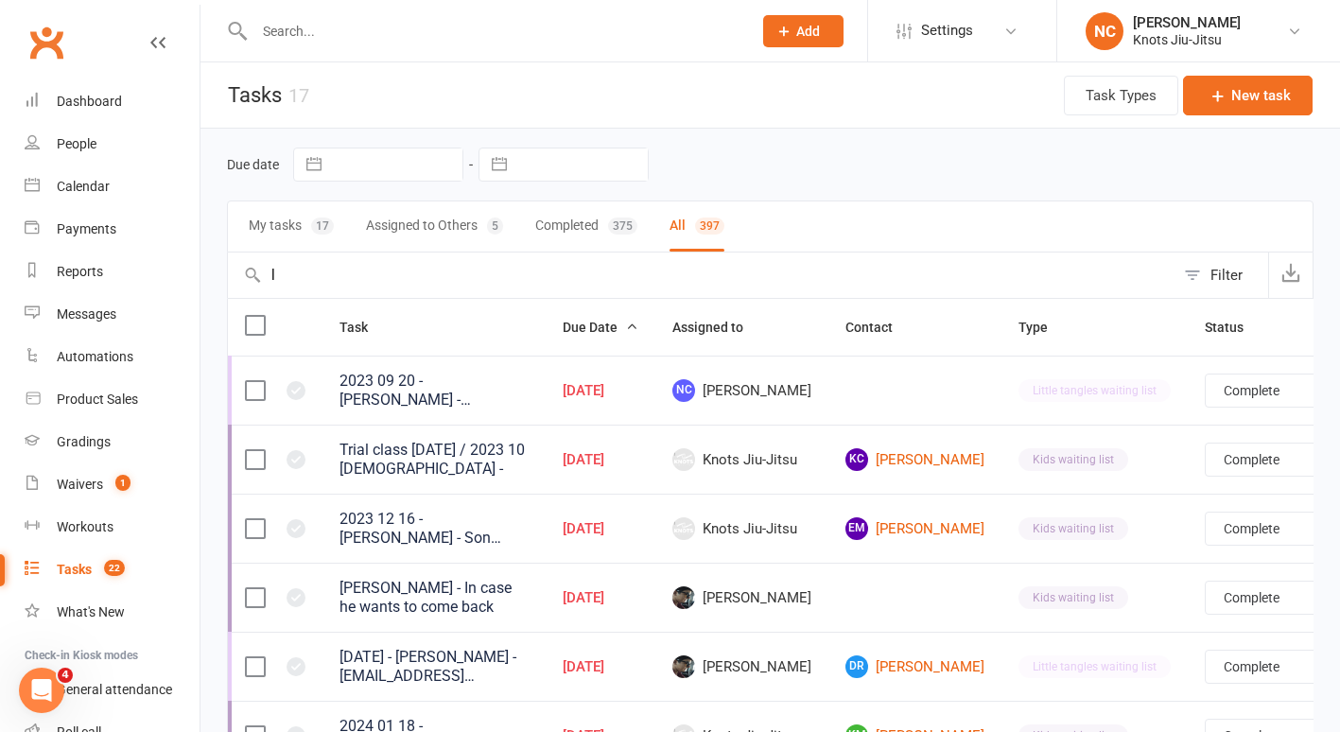
select select "finished"
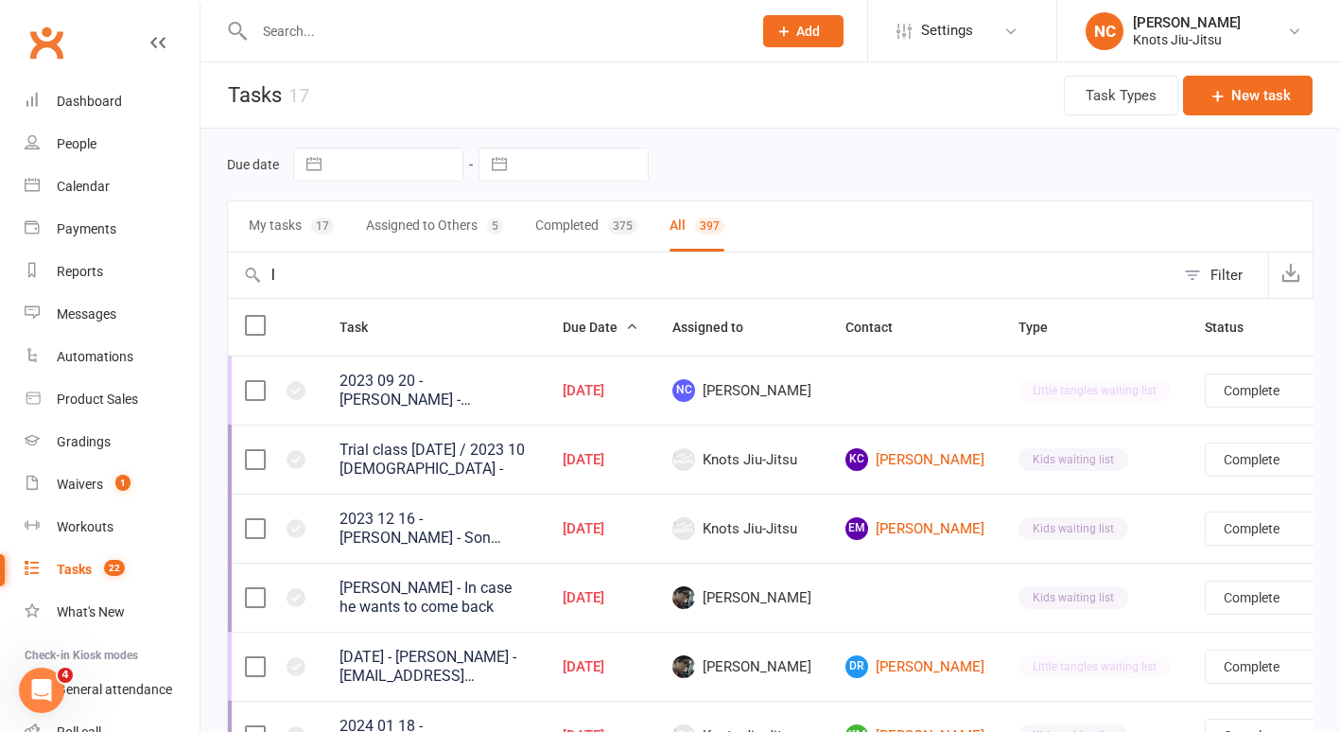
select select "finished"
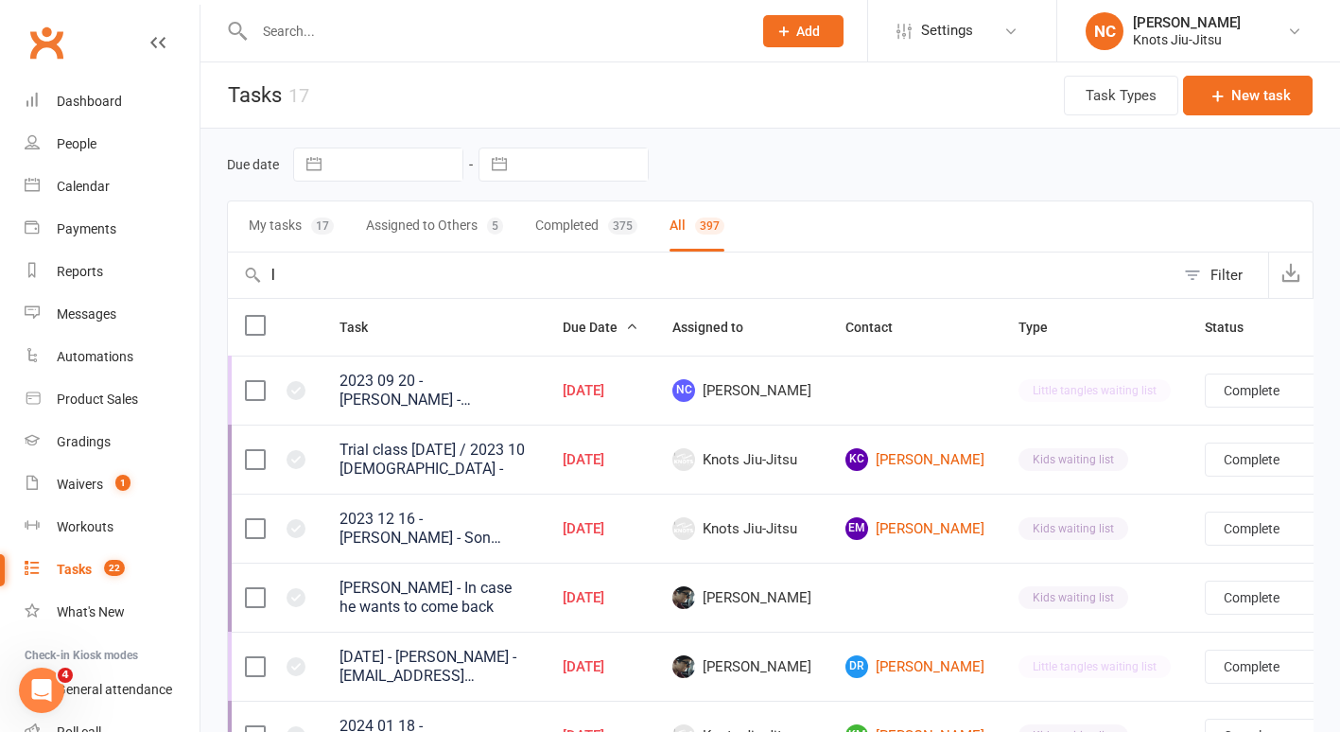
select select "finished"
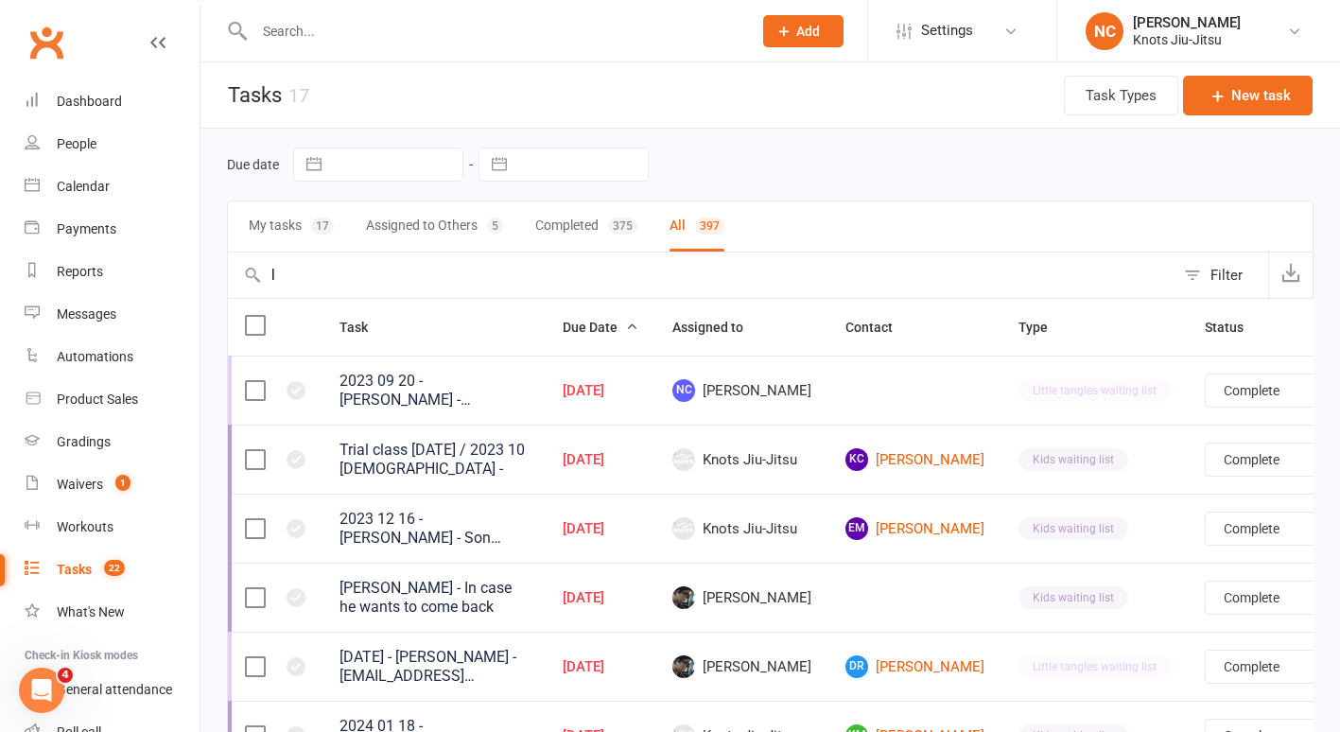
select select "finished"
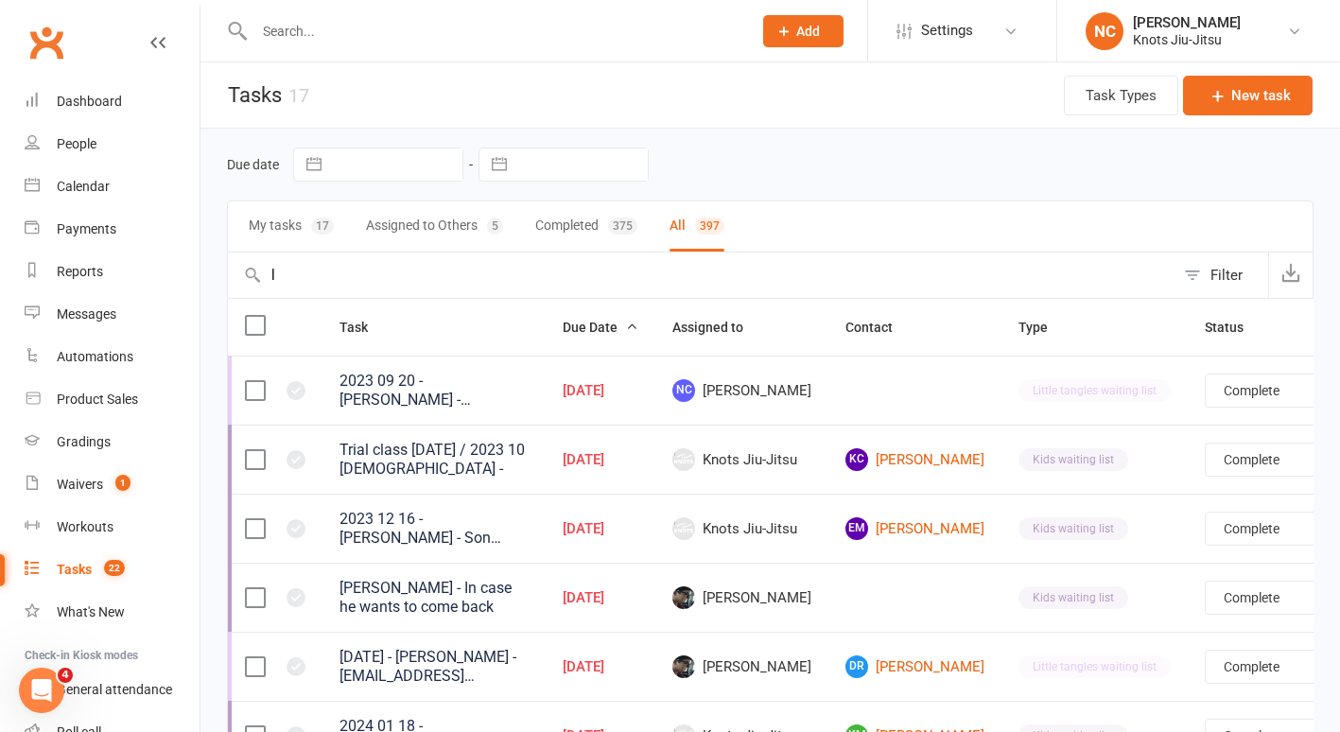
select select "finished"
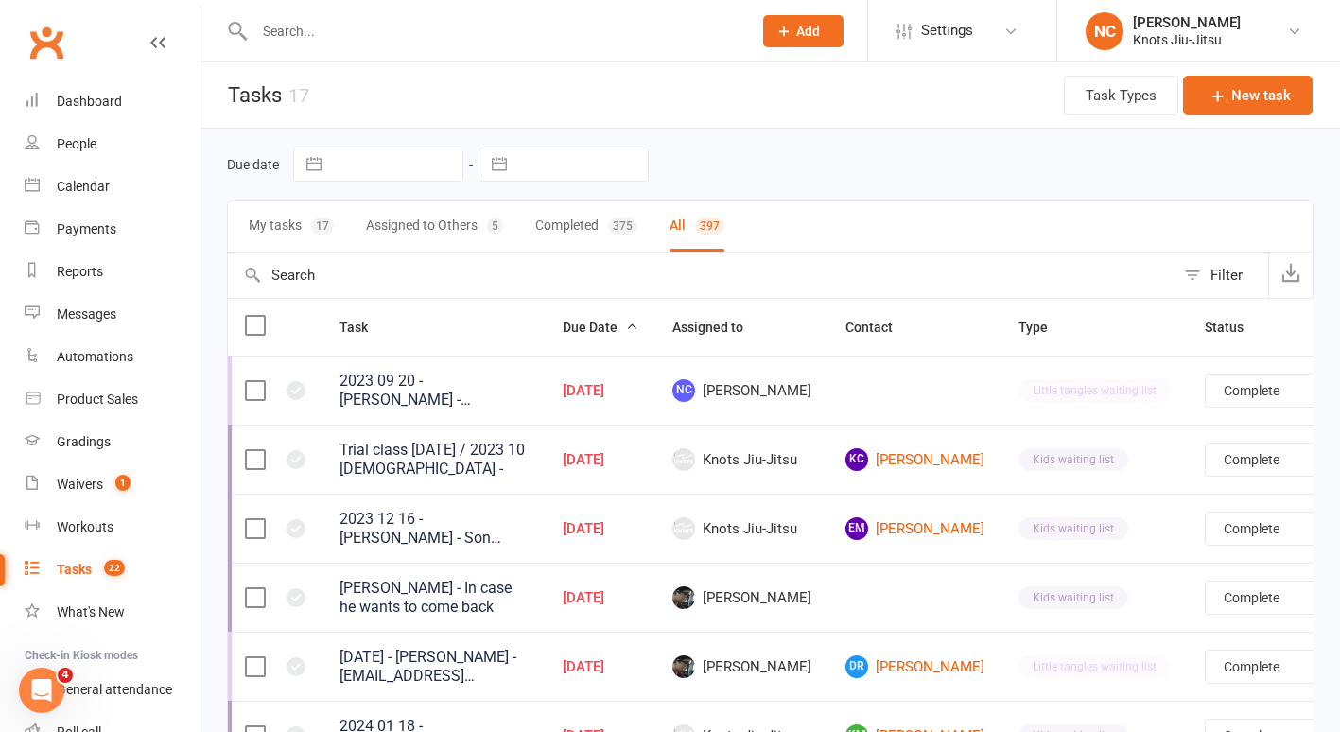
select select "finished"
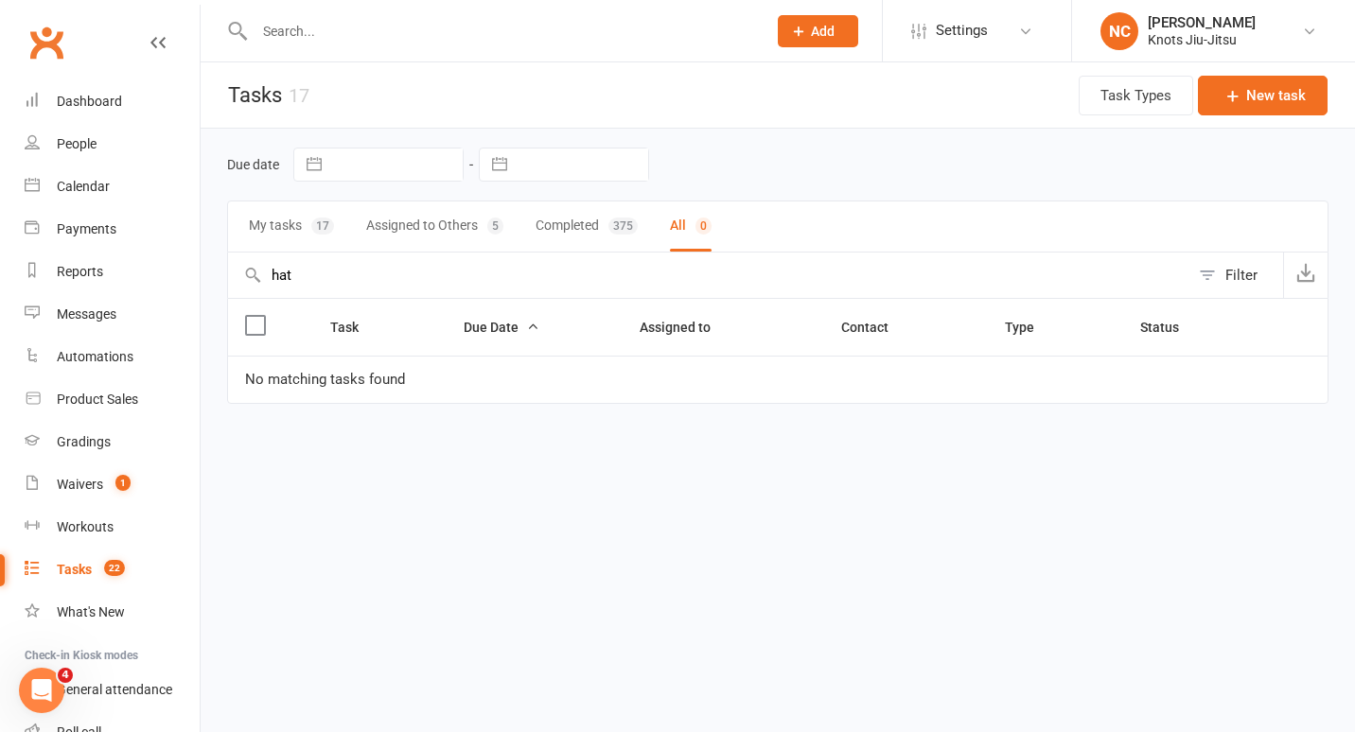
drag, startPoint x: 465, startPoint y: 277, endPoint x: 201, endPoint y: 281, distance: 264.9
click at [201, 281] on div "Due date Navigate forward to interact with the calendar and select a date. Pres…" at bounding box center [778, 293] width 1154 height 328
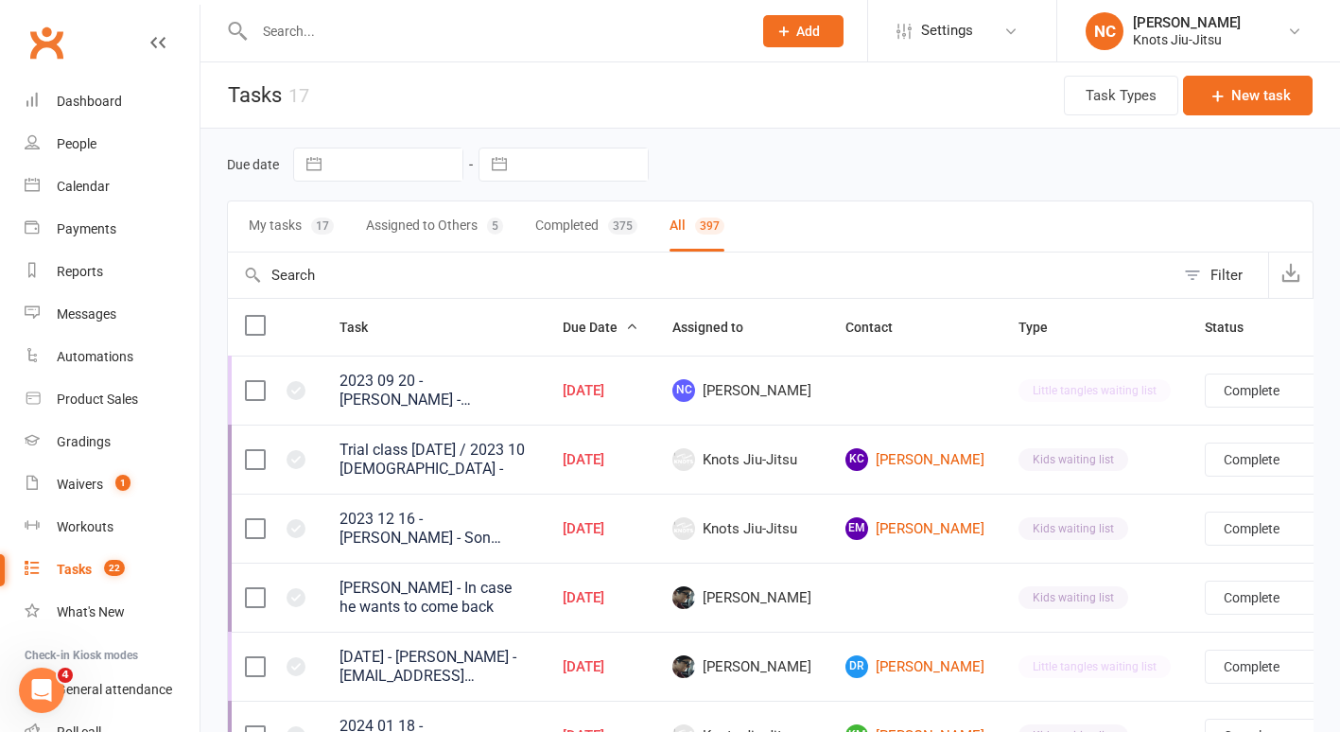
click at [110, 582] on link "Tasks 22" at bounding box center [112, 570] width 175 height 43
click at [622, 330] on span "Due Date" at bounding box center [601, 327] width 76 height 15
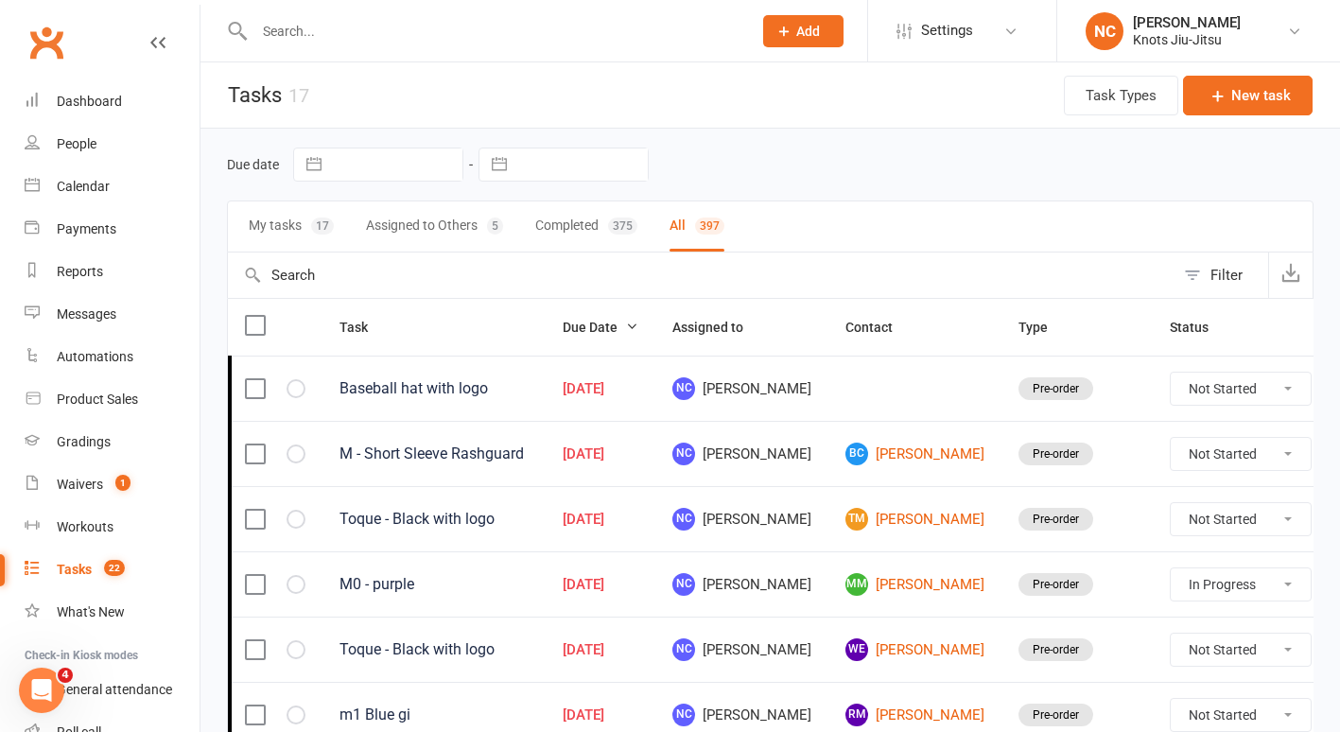
click at [1339, 386] on icon at bounding box center [1357, 388] width 19 height 19
click at [1164, 463] on link "Edit" at bounding box center [1187, 464] width 187 height 38
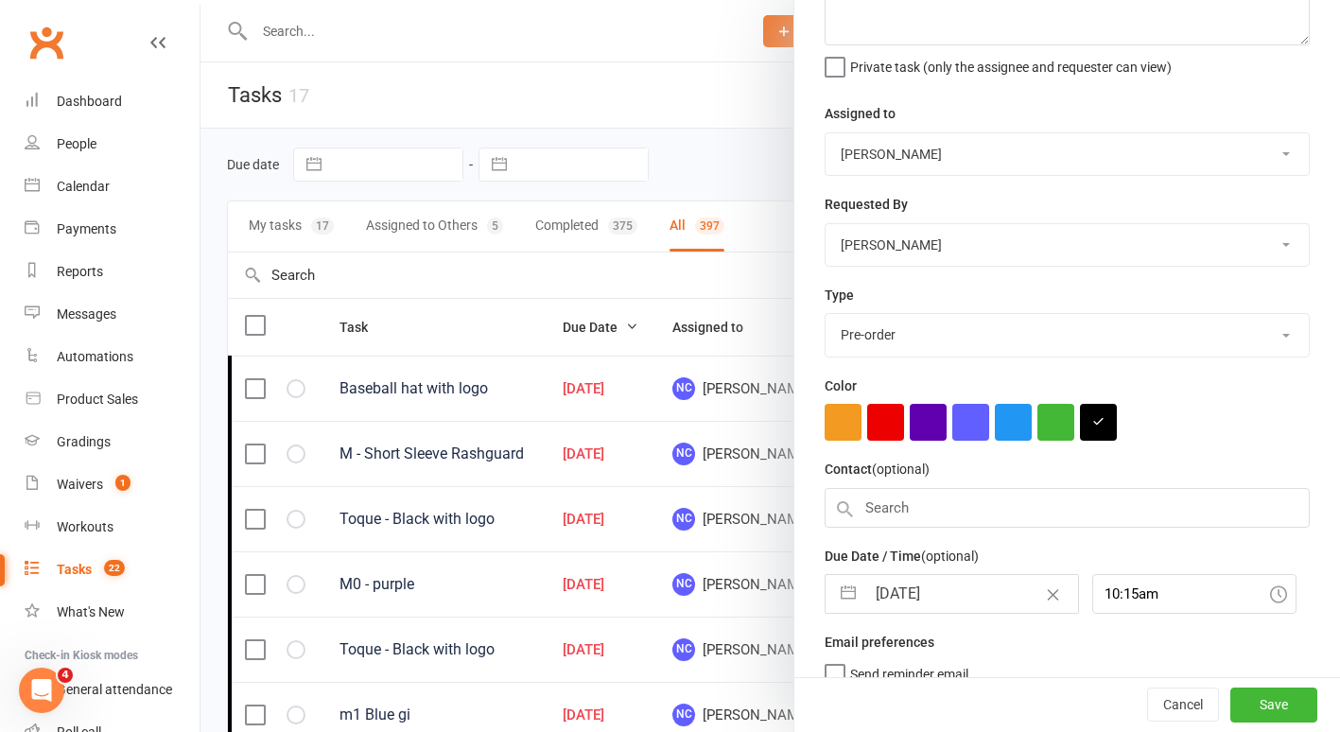
scroll to position [150, 0]
click at [944, 514] on input "text" at bounding box center [1067, 507] width 485 height 40
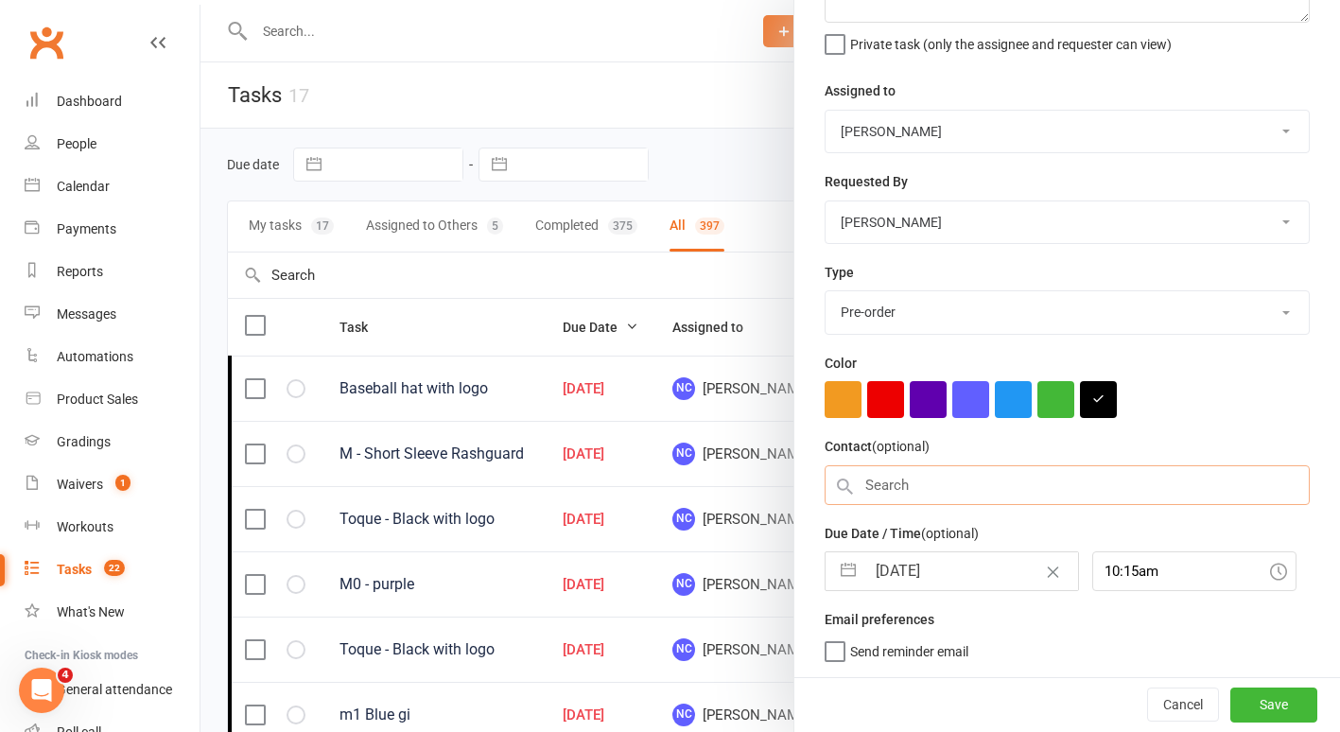
scroll to position [172, 0]
click at [943, 489] on input "text" at bounding box center [1067, 485] width 485 height 40
click at [932, 481] on input "text" at bounding box center [1067, 484] width 485 height 40
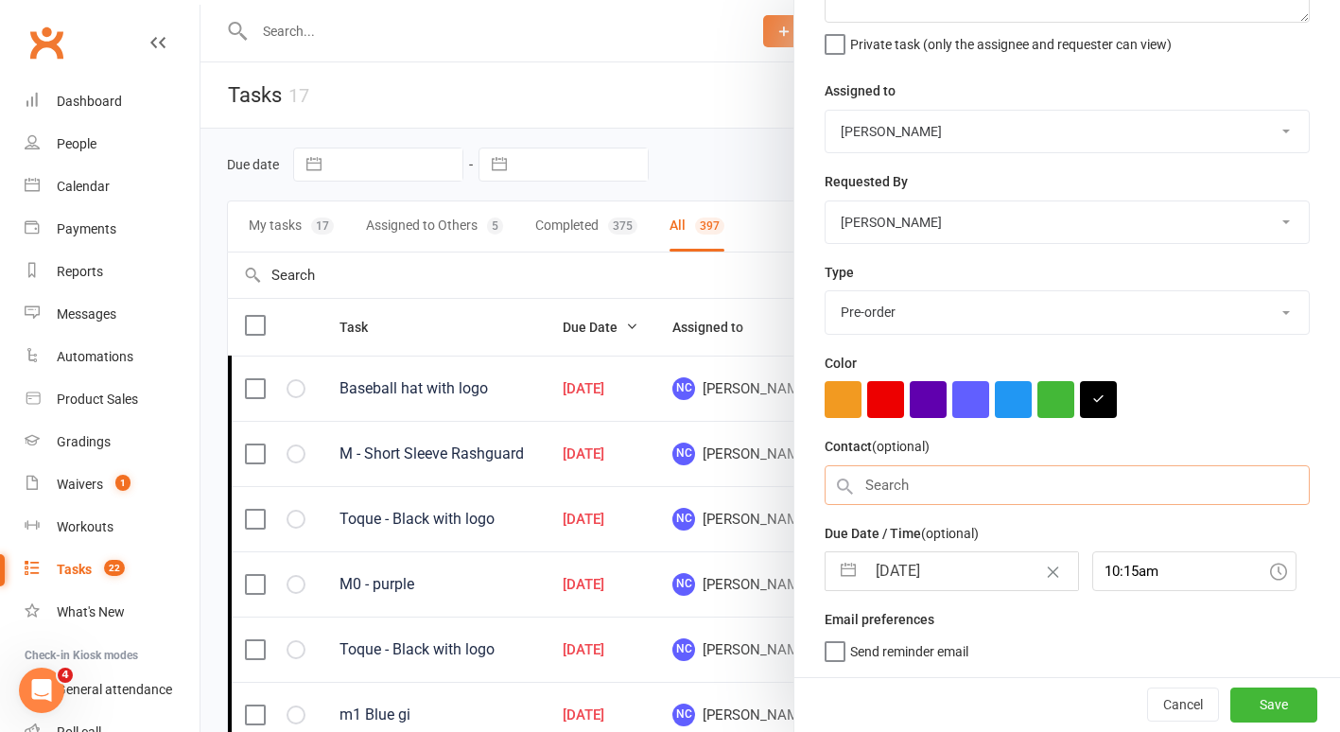
click at [932, 481] on input "text" at bounding box center [1067, 485] width 485 height 40
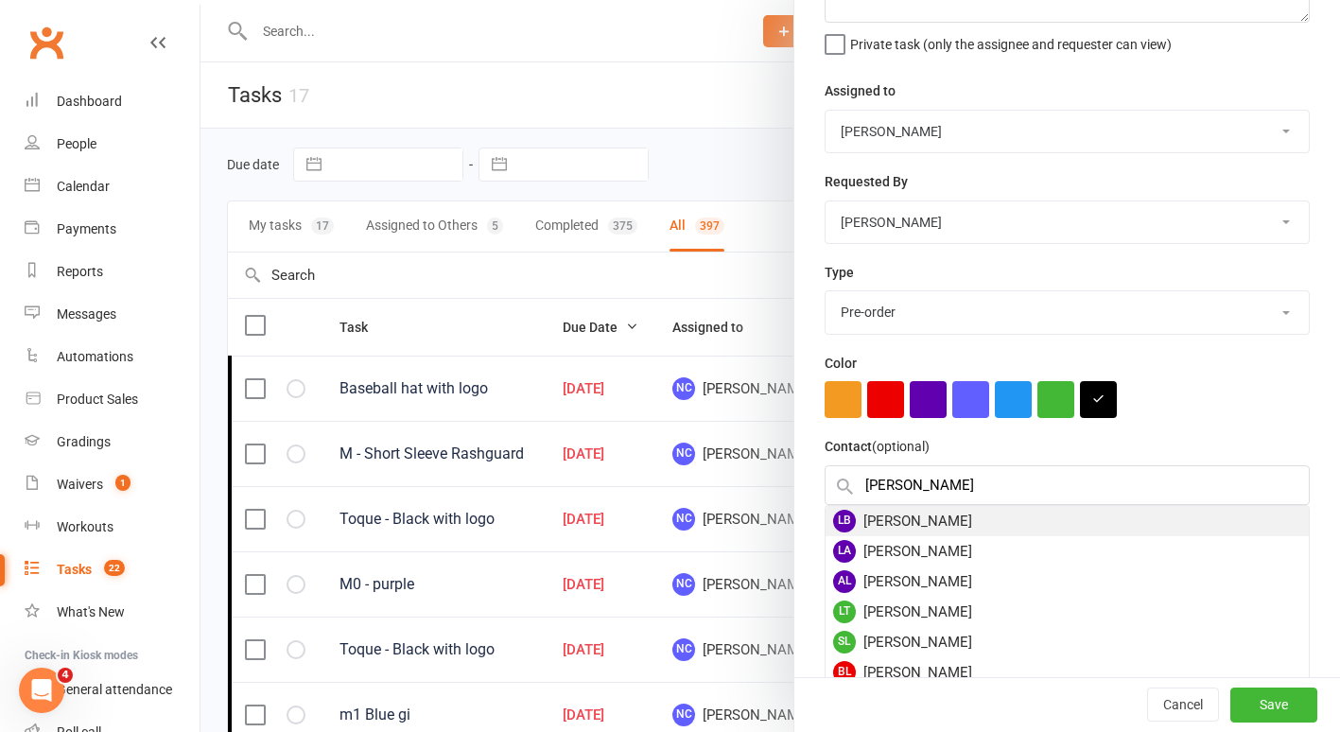
click at [858, 509] on div "LB Lee-Ann Basque" at bounding box center [1067, 521] width 483 height 30
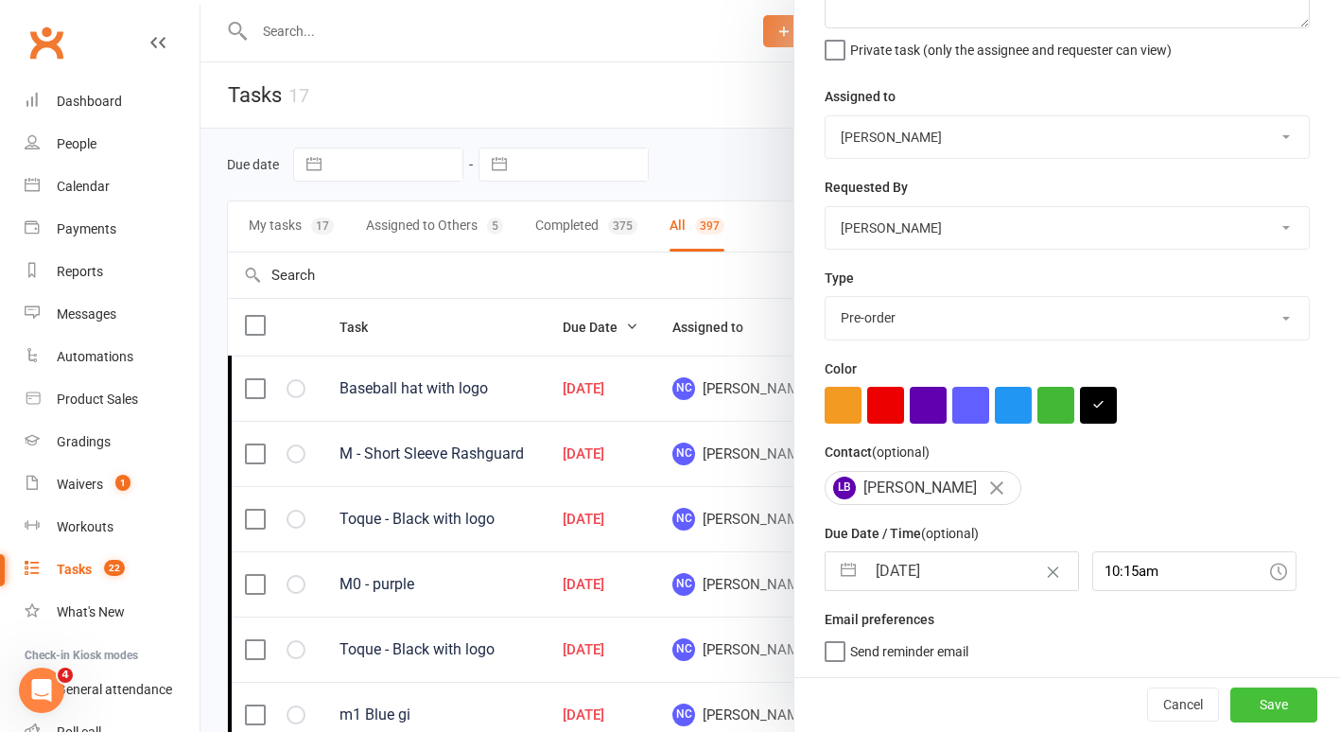
click at [1246, 713] on button "Save" at bounding box center [1274, 705] width 87 height 34
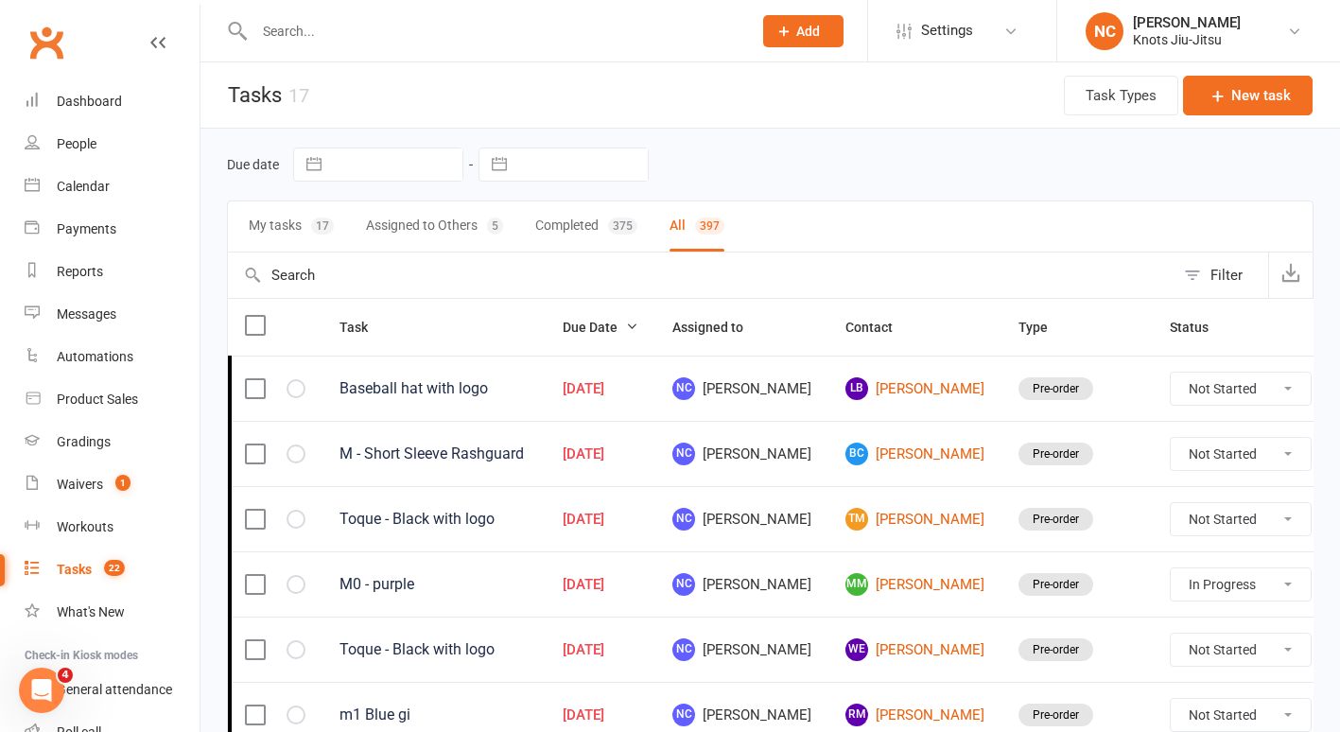
click at [1339, 391] on icon at bounding box center [1357, 388] width 19 height 19
click at [1182, 470] on link "Edit" at bounding box center [1187, 464] width 187 height 38
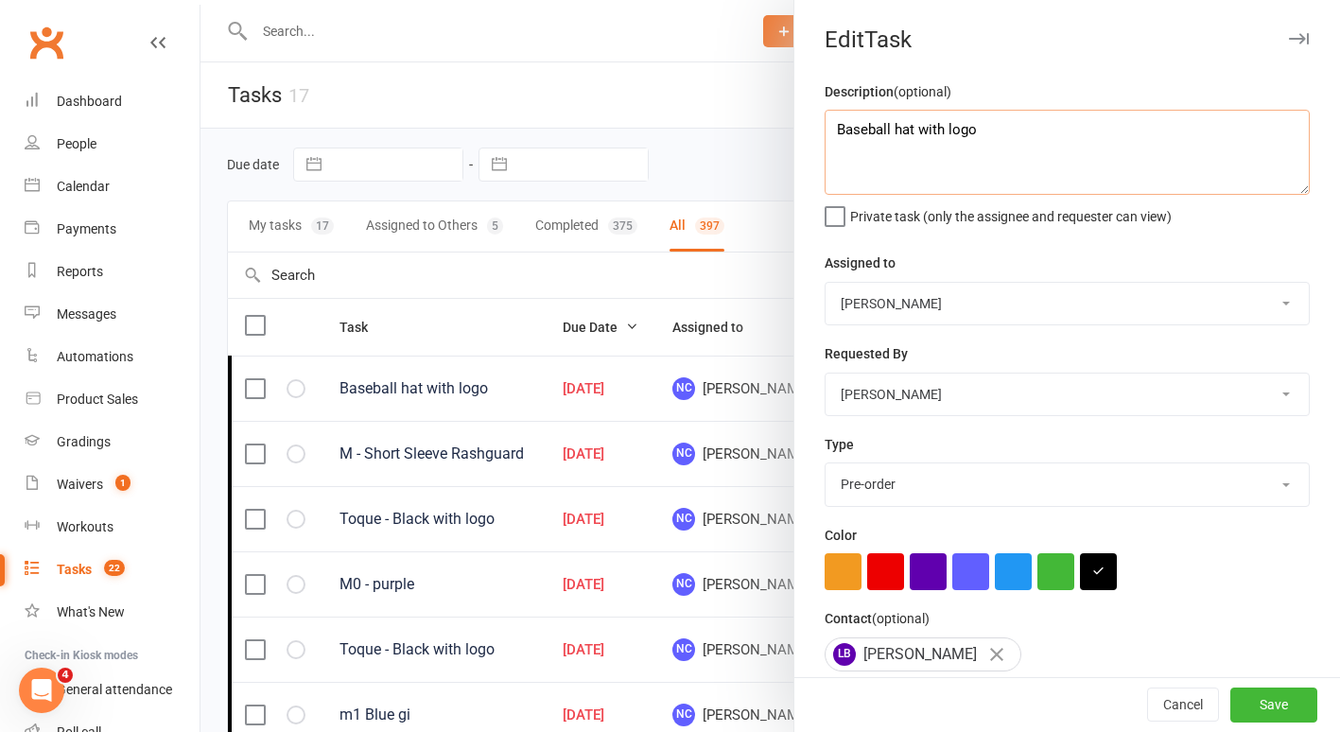
click at [1031, 130] on textarea "Baseball hat with logo" at bounding box center [1067, 152] width 485 height 85
click at [1257, 711] on button "Save" at bounding box center [1274, 706] width 87 height 34
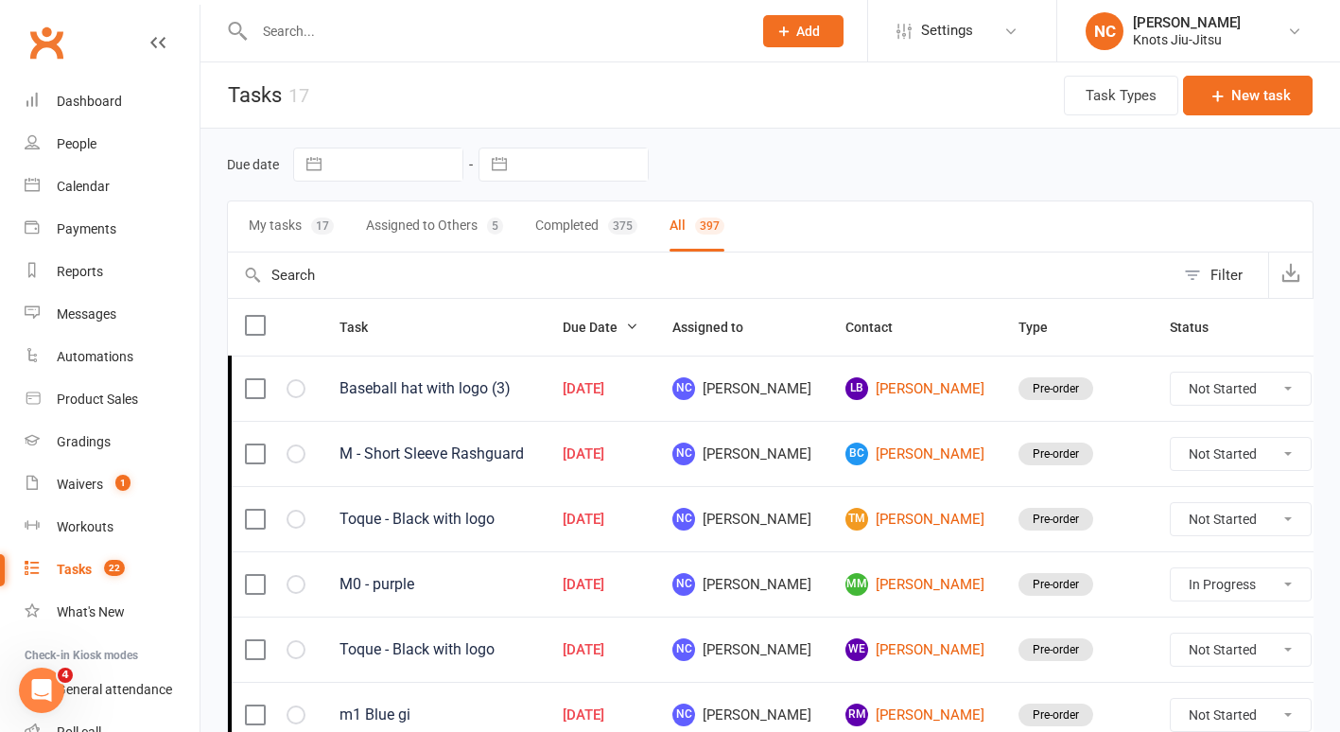
scroll to position [17, 0]
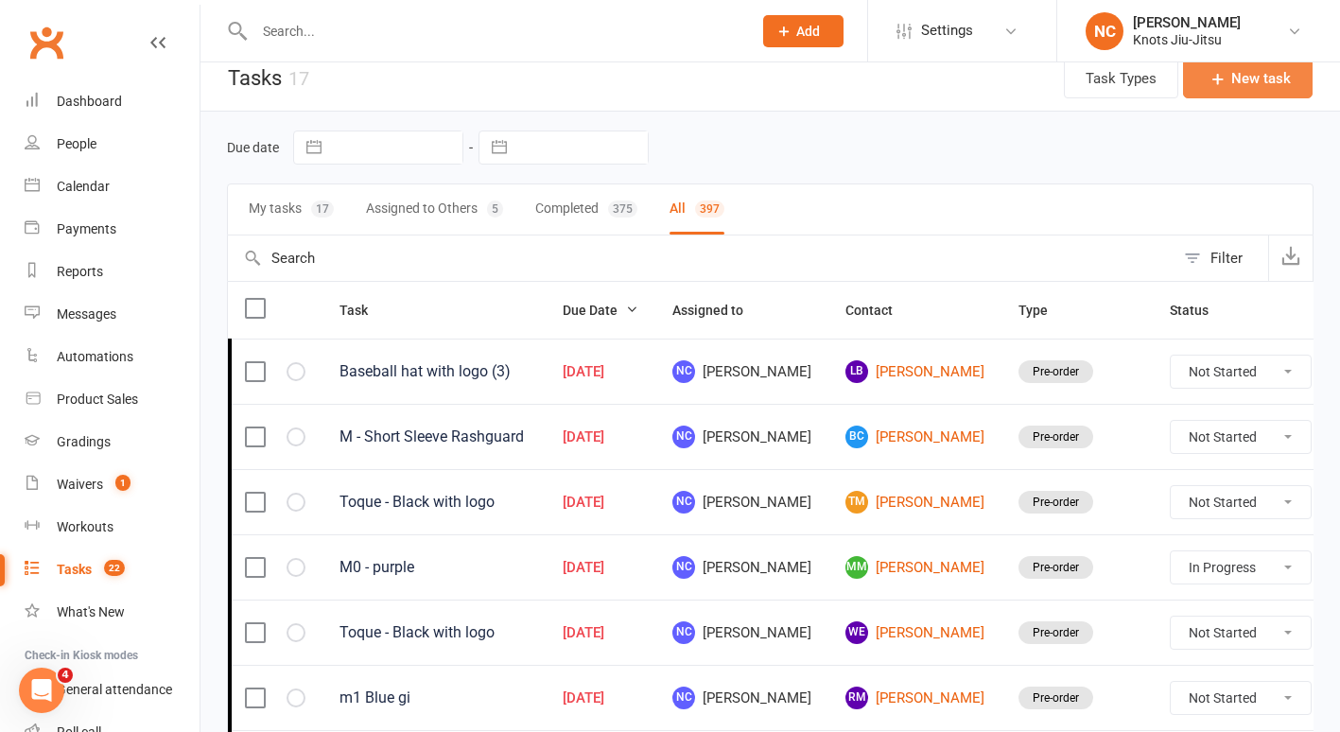
click at [1244, 85] on button "New task" at bounding box center [1248, 79] width 130 height 40
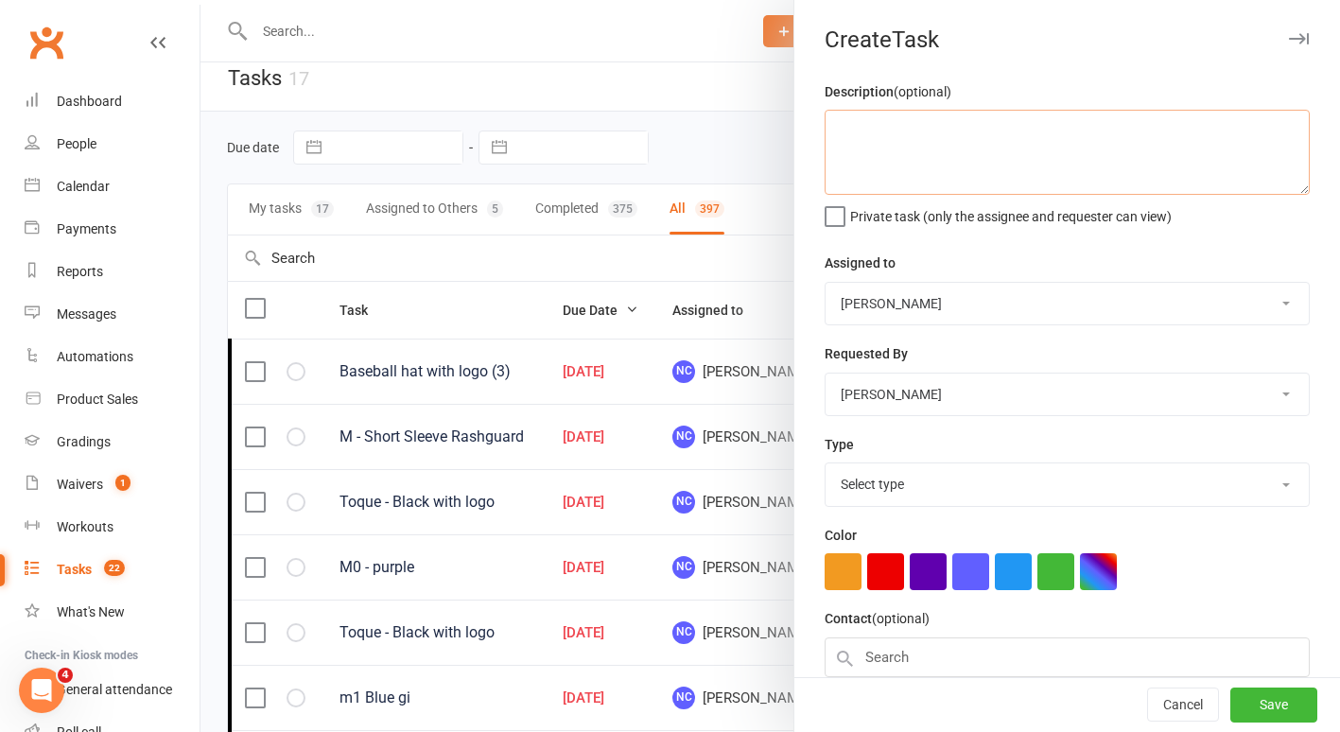
click at [871, 127] on textarea at bounding box center [1067, 152] width 485 height 85
click at [919, 658] on input "text" at bounding box center [1067, 658] width 485 height 40
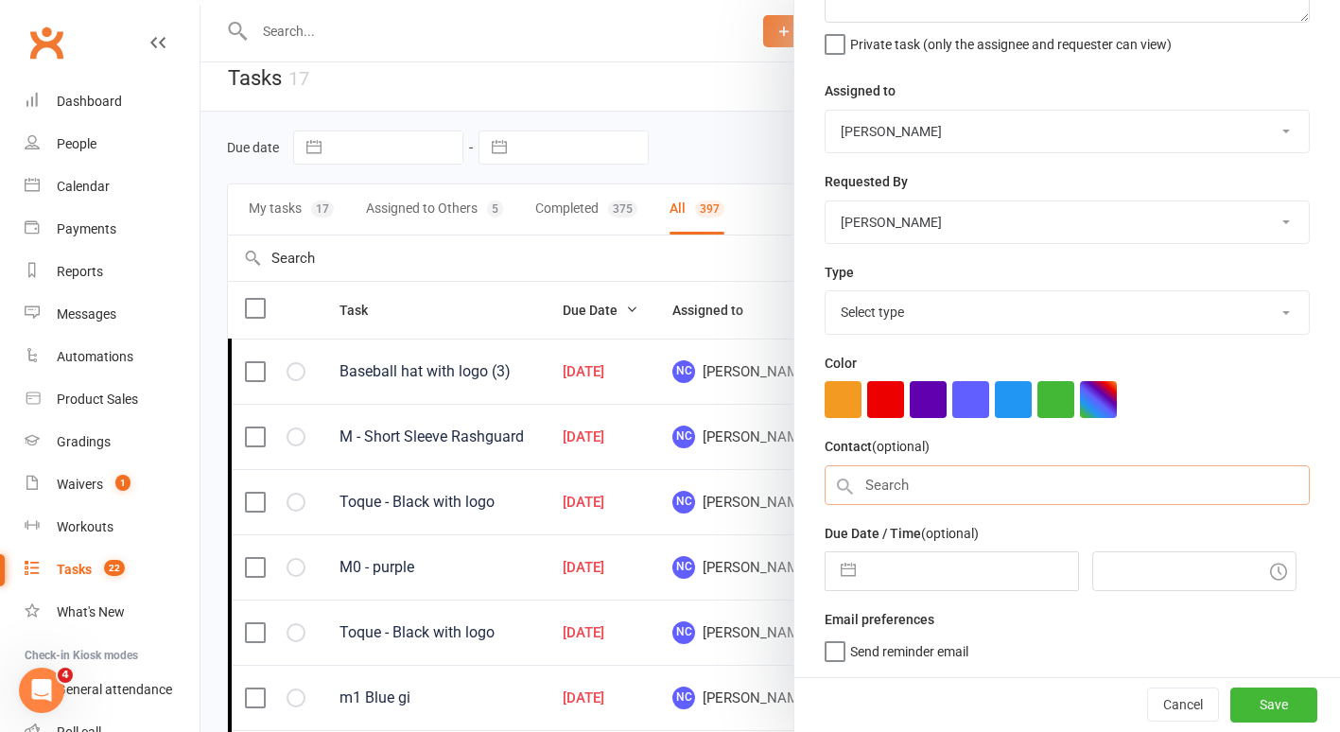
scroll to position [172, 0]
click at [920, 489] on input "text" at bounding box center [1067, 485] width 485 height 40
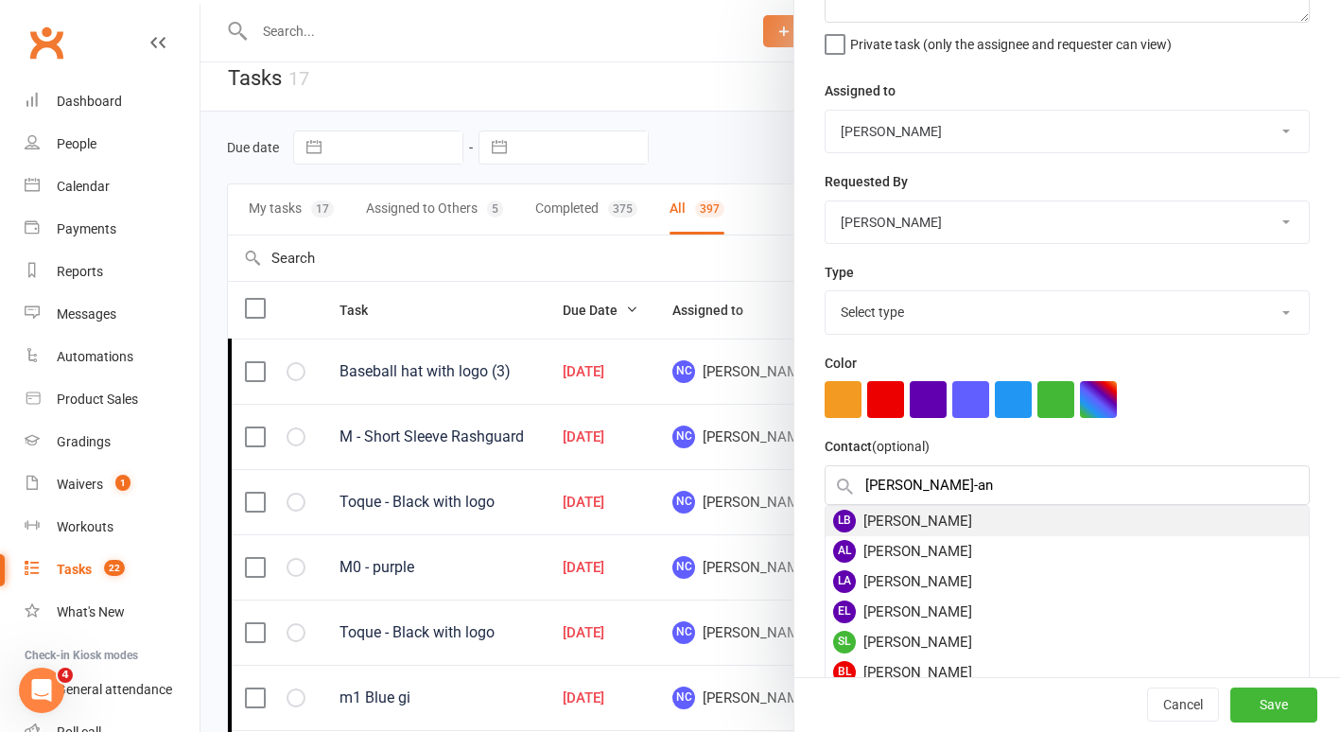
click at [915, 517] on div "LB Lee-Ann Basque" at bounding box center [1067, 521] width 483 height 30
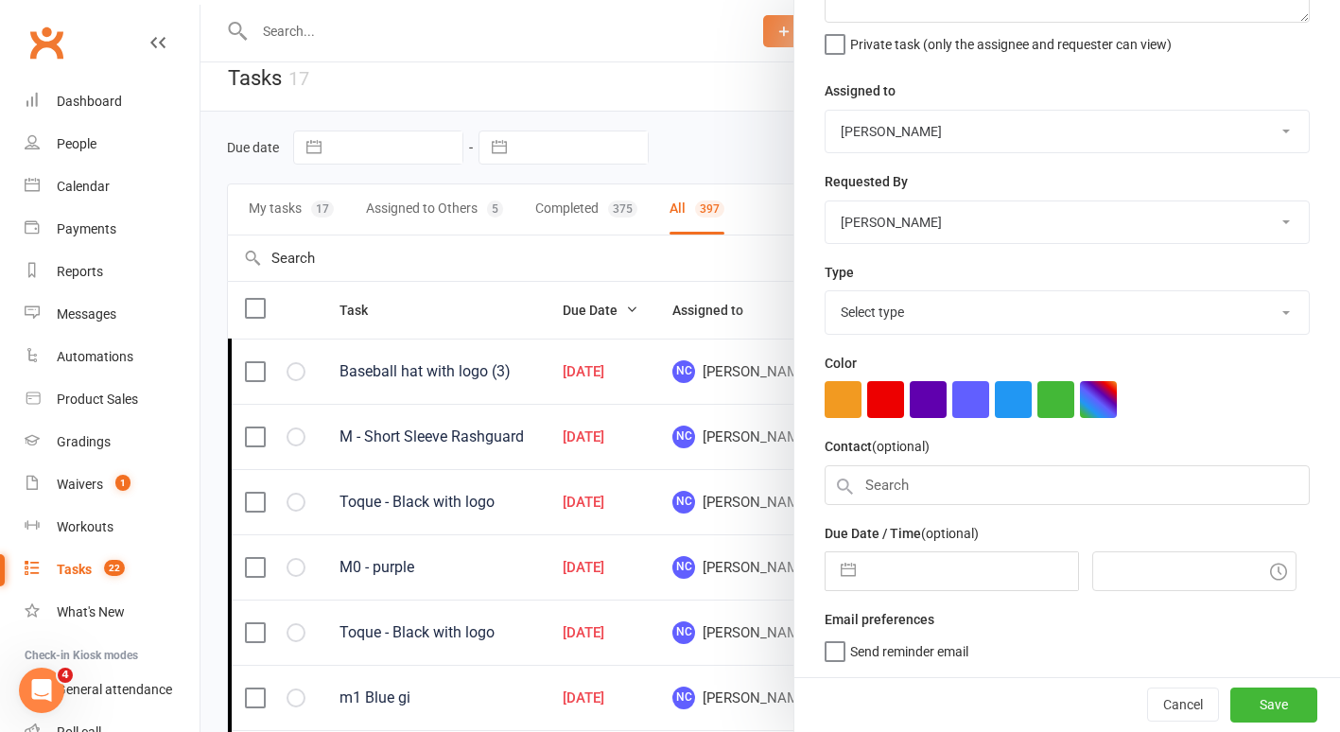
scroll to position [166, 0]
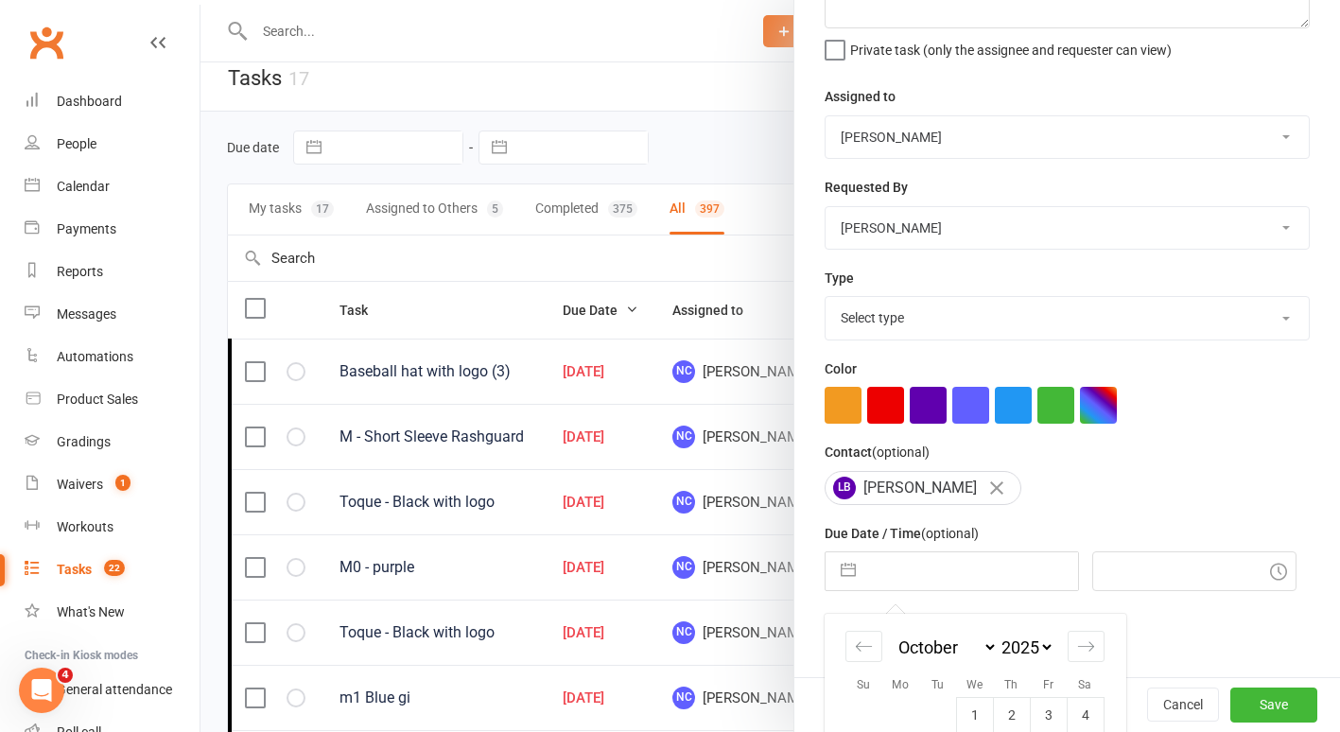
click at [901, 563] on input "text" at bounding box center [972, 571] width 213 height 38
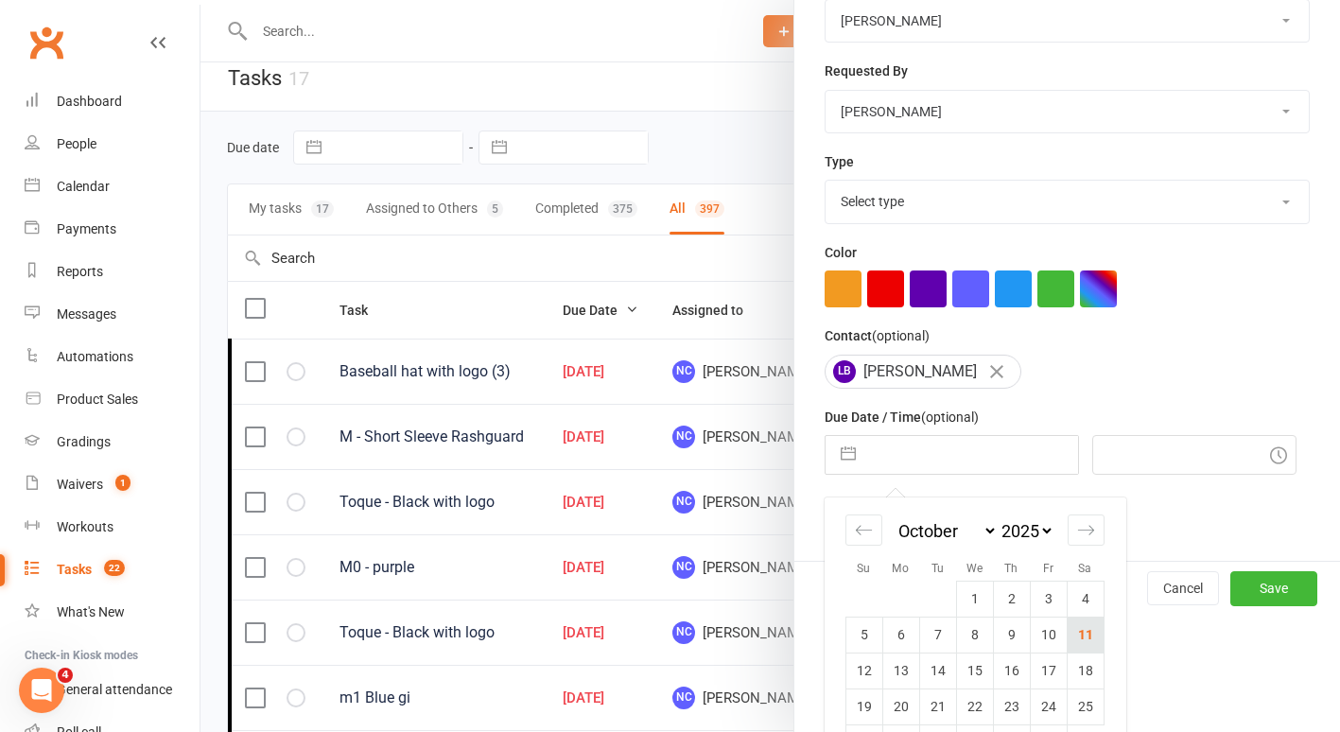
click at [1088, 641] on td "11" at bounding box center [1085, 635] width 37 height 36
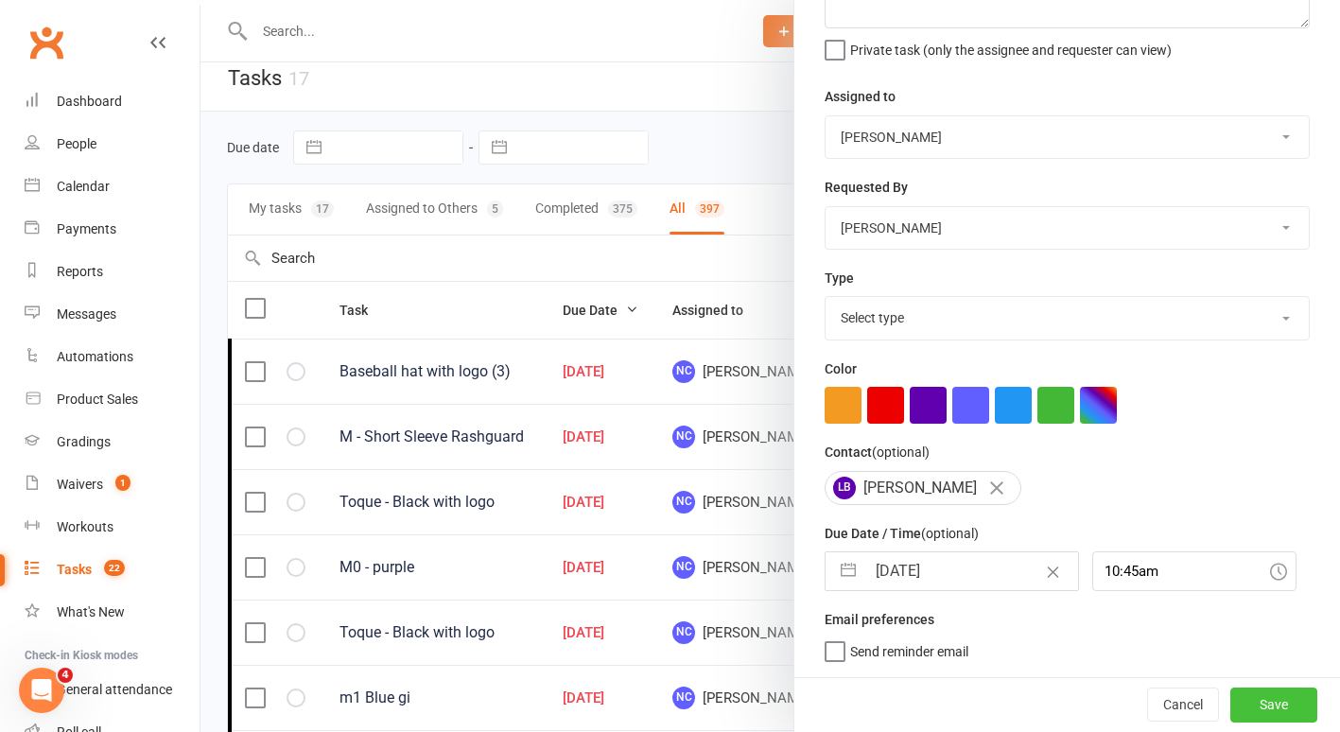
click at [1231, 708] on button "Save" at bounding box center [1274, 705] width 87 height 34
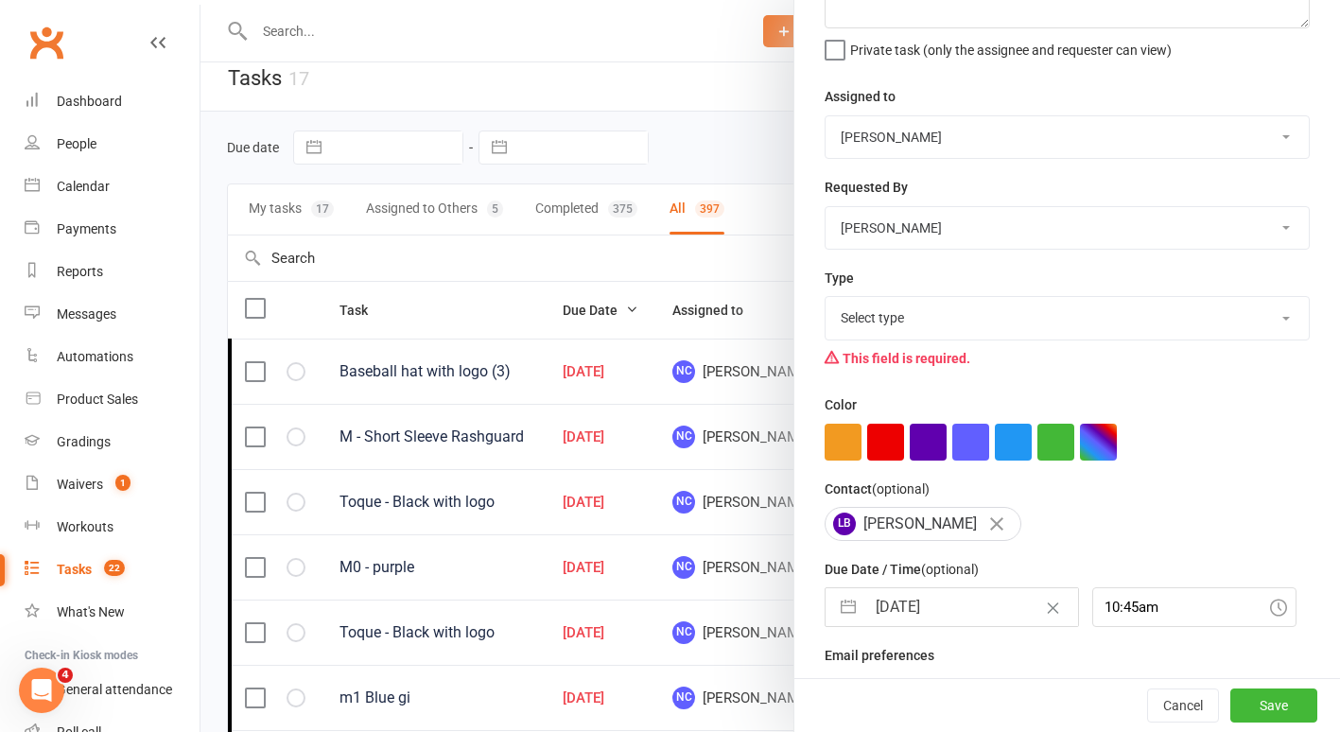
click at [1095, 328] on select "Select type Birthday party Cleaning moncton E-mail Kids summer classes Kids wai…" at bounding box center [1067, 318] width 483 height 42
click at [826, 297] on select "Select type Birthday party Cleaning moncton E-mail Kids summer classes Kids wai…" at bounding box center [1067, 318] width 483 height 42
click at [1243, 716] on button "Save" at bounding box center [1274, 706] width 87 height 34
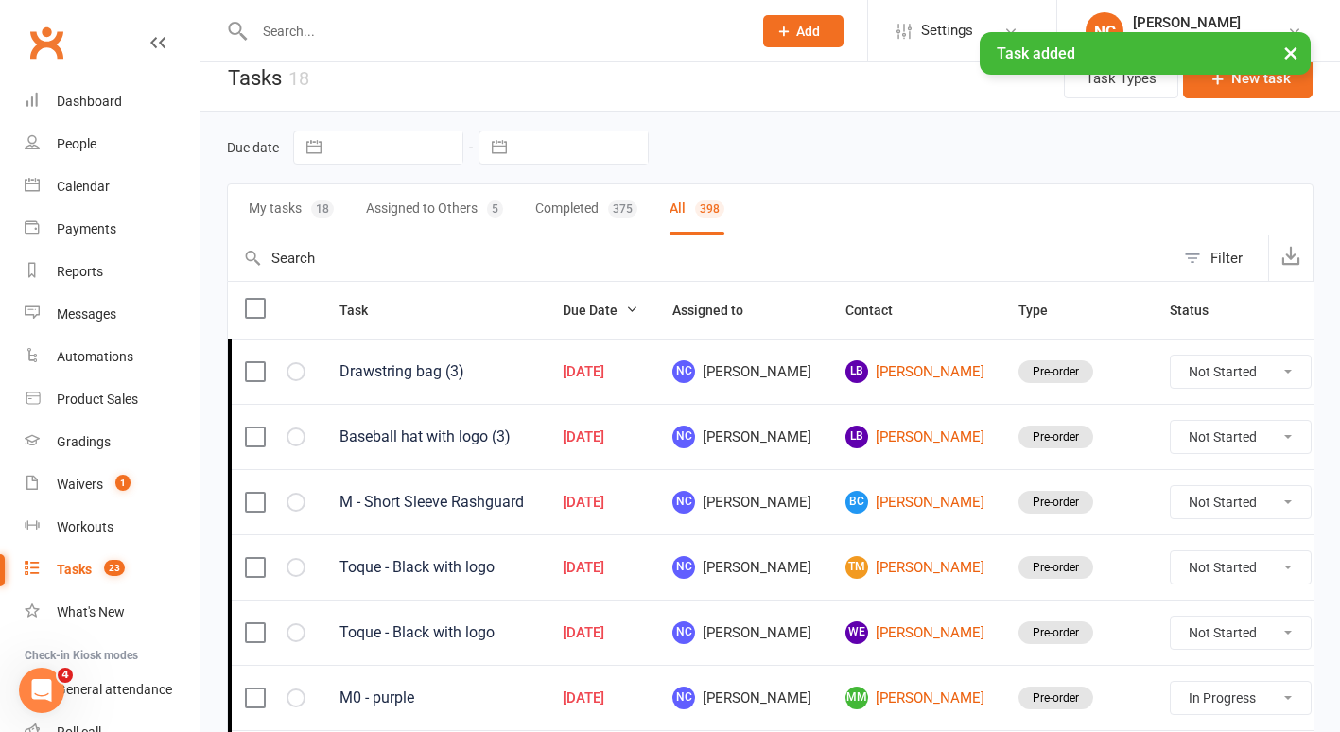
scroll to position [0, 0]
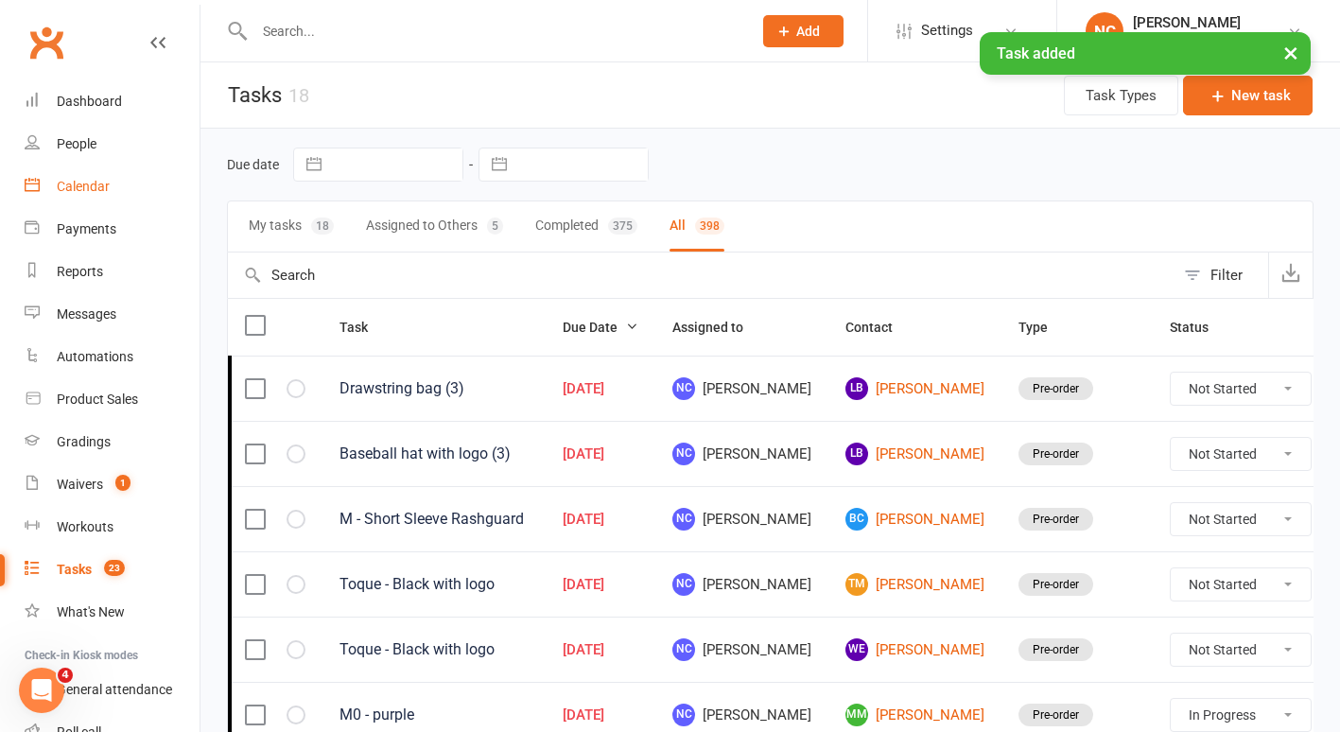
click at [75, 199] on link "Calendar" at bounding box center [112, 187] width 175 height 43
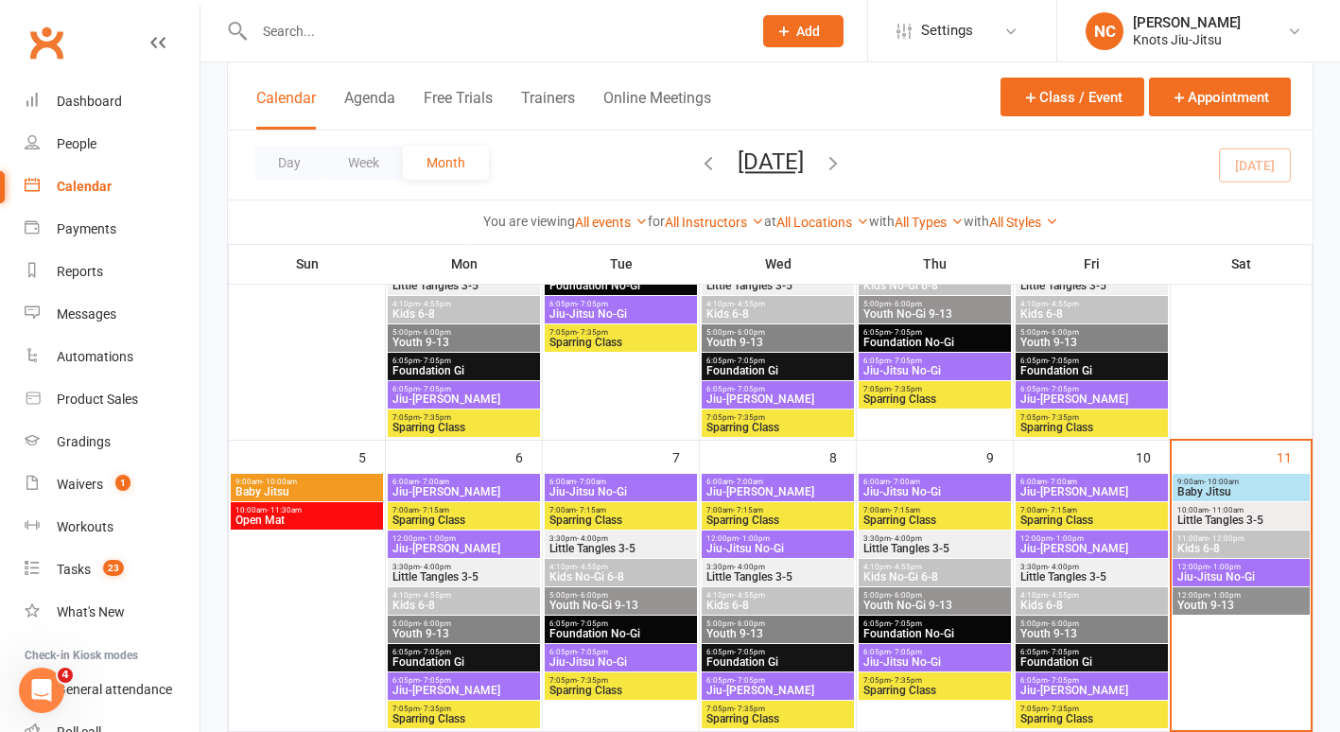
scroll to position [377, 0]
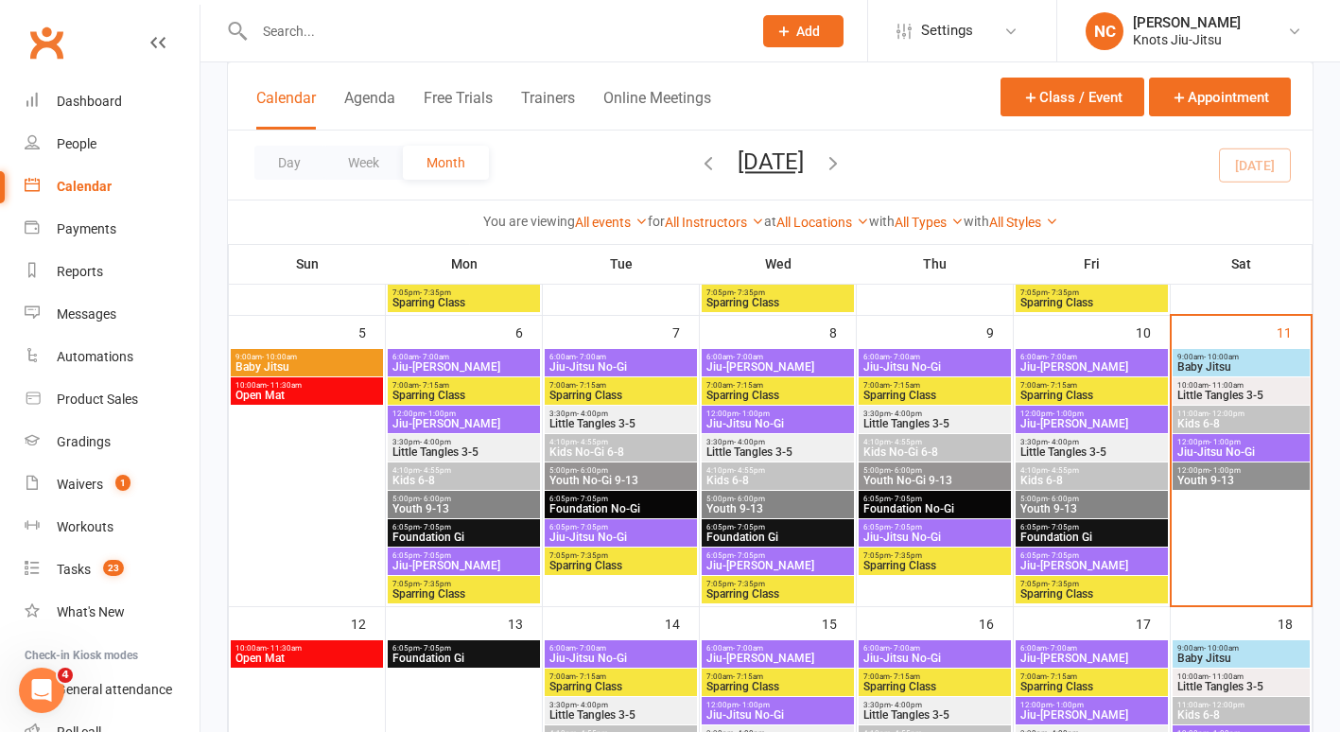
click at [1220, 429] on span "Kids 6-8" at bounding box center [1242, 423] width 130 height 11
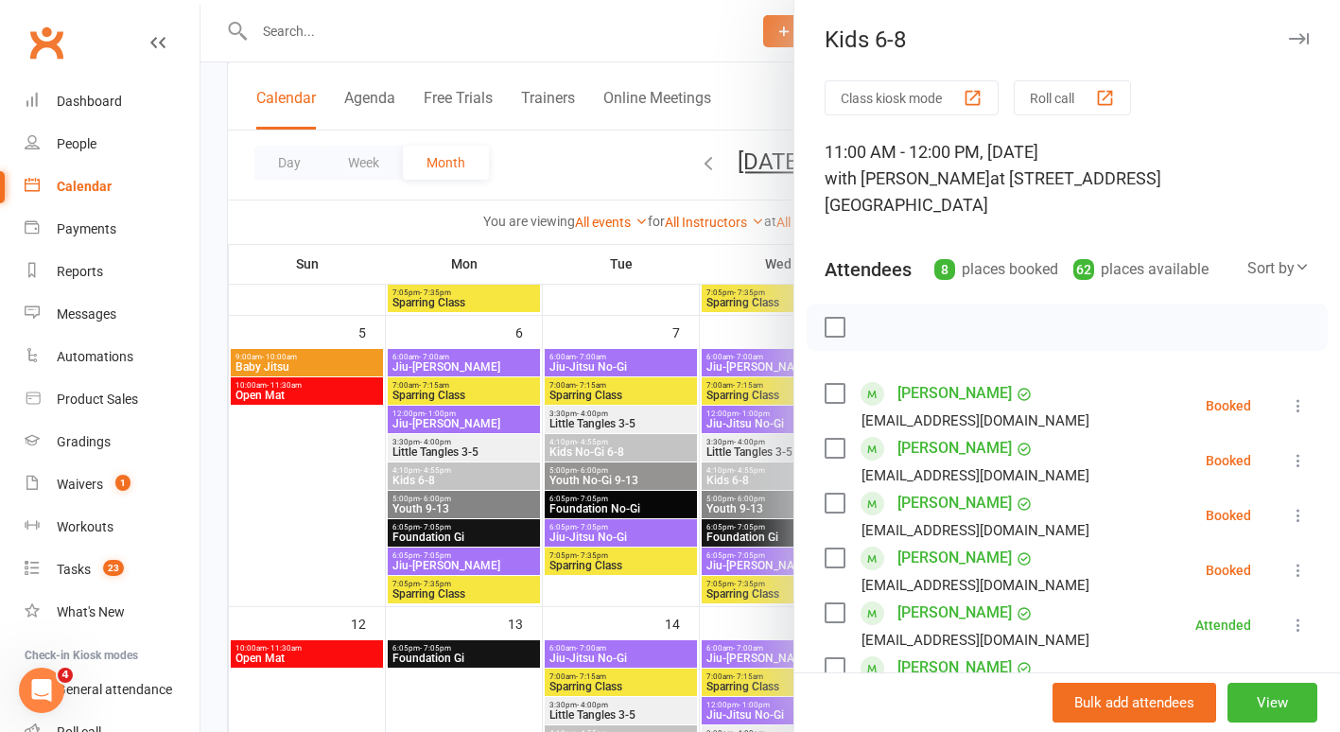
click at [935, 112] on button "Class kiosk mode" at bounding box center [912, 97] width 174 height 35
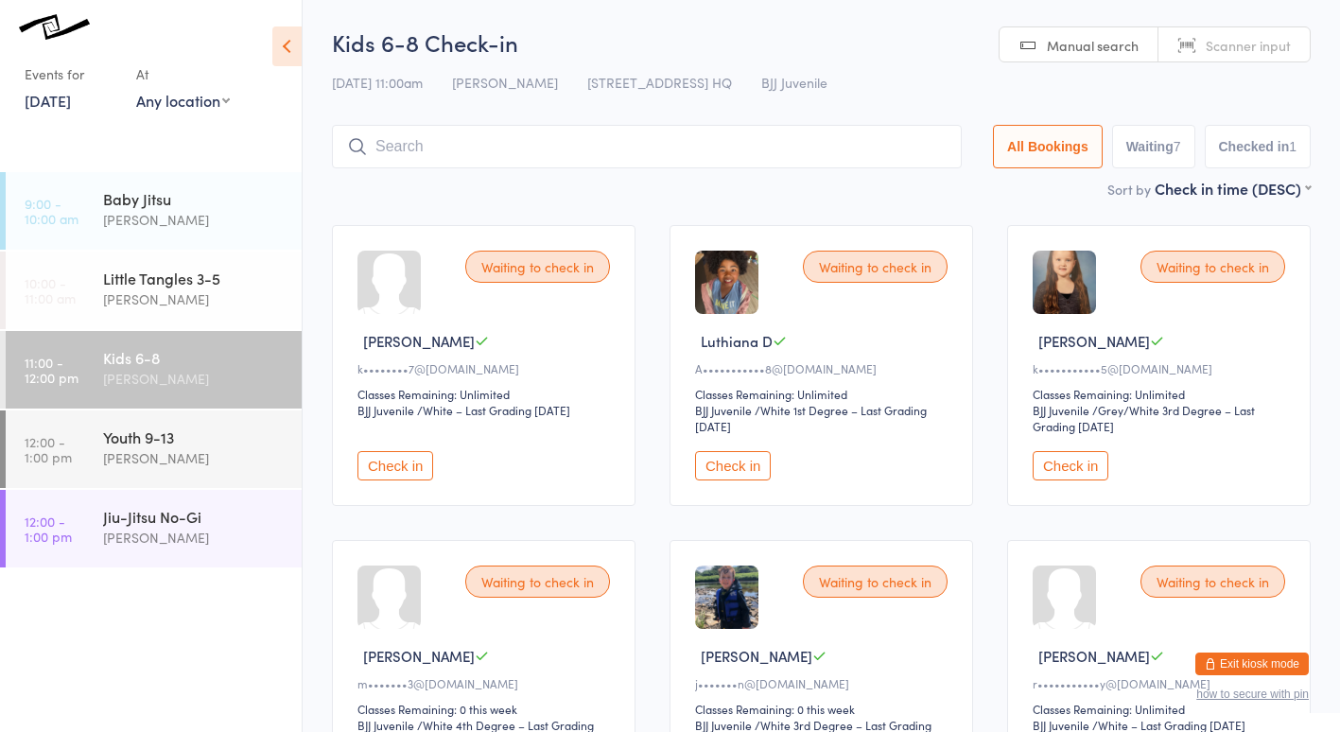
click at [1282, 673] on button "Exit kiosk mode" at bounding box center [1253, 664] width 114 height 23
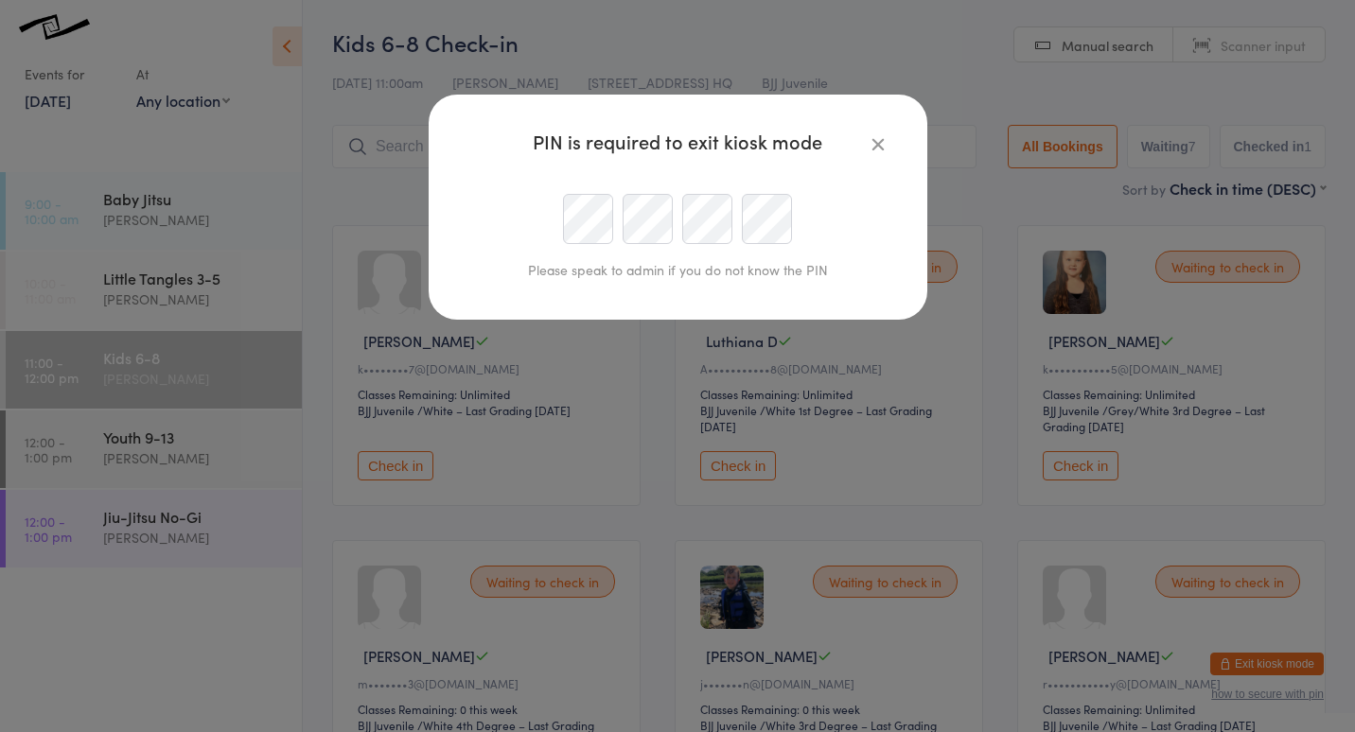
type input "naslecaa@gmail.com"
click at [621, 214] on div at bounding box center [678, 219] width 432 height 50
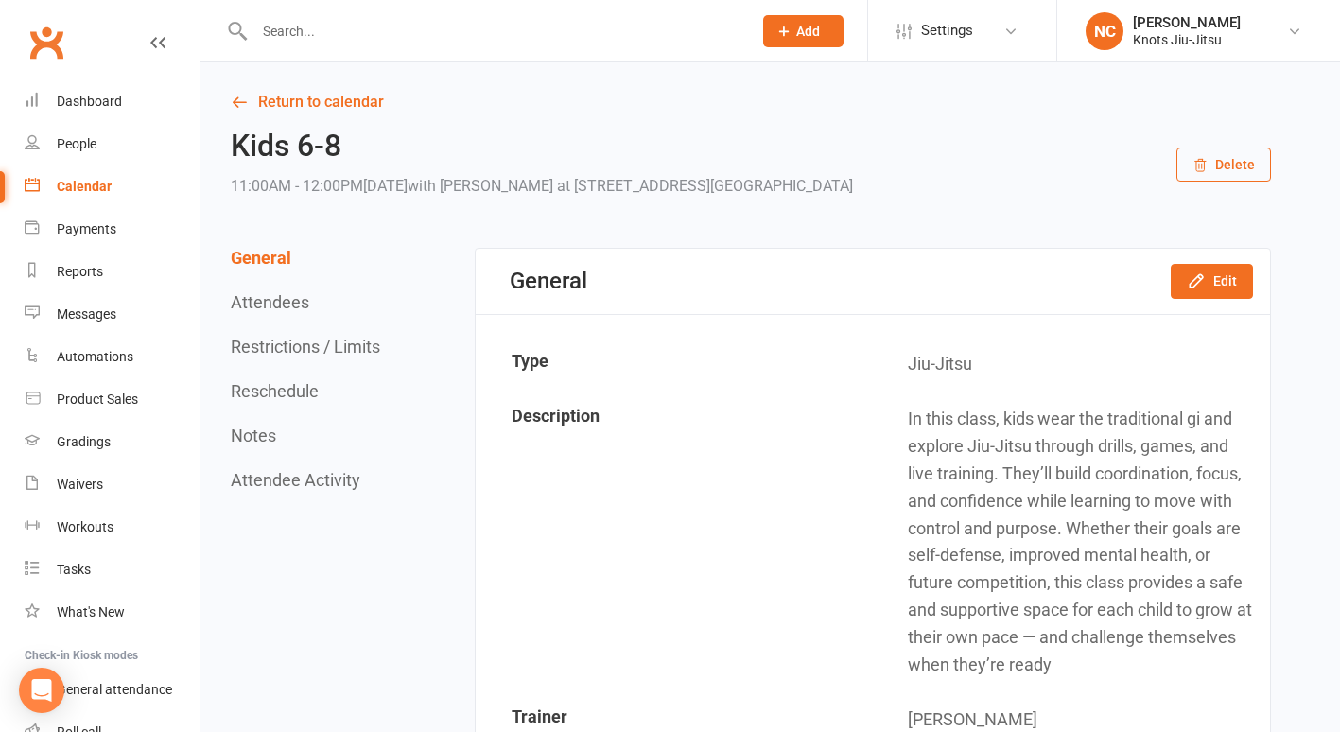
click at [403, 16] on div at bounding box center [483, 30] width 512 height 61
click at [387, 42] on input "text" at bounding box center [494, 31] width 490 height 26
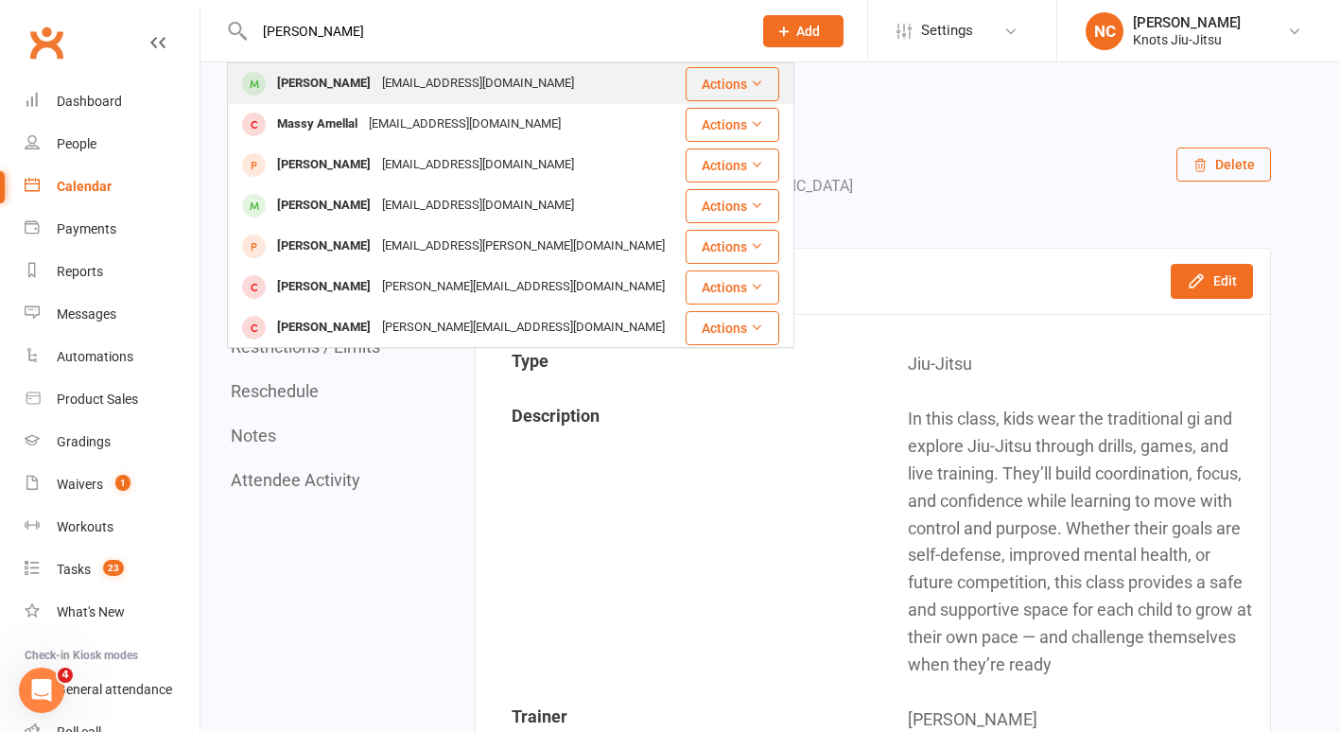
type input "massiel"
click at [355, 98] on div "MASSIEL CORTES Karenvalenzuela_ipn@hotmail.com" at bounding box center [456, 83] width 454 height 39
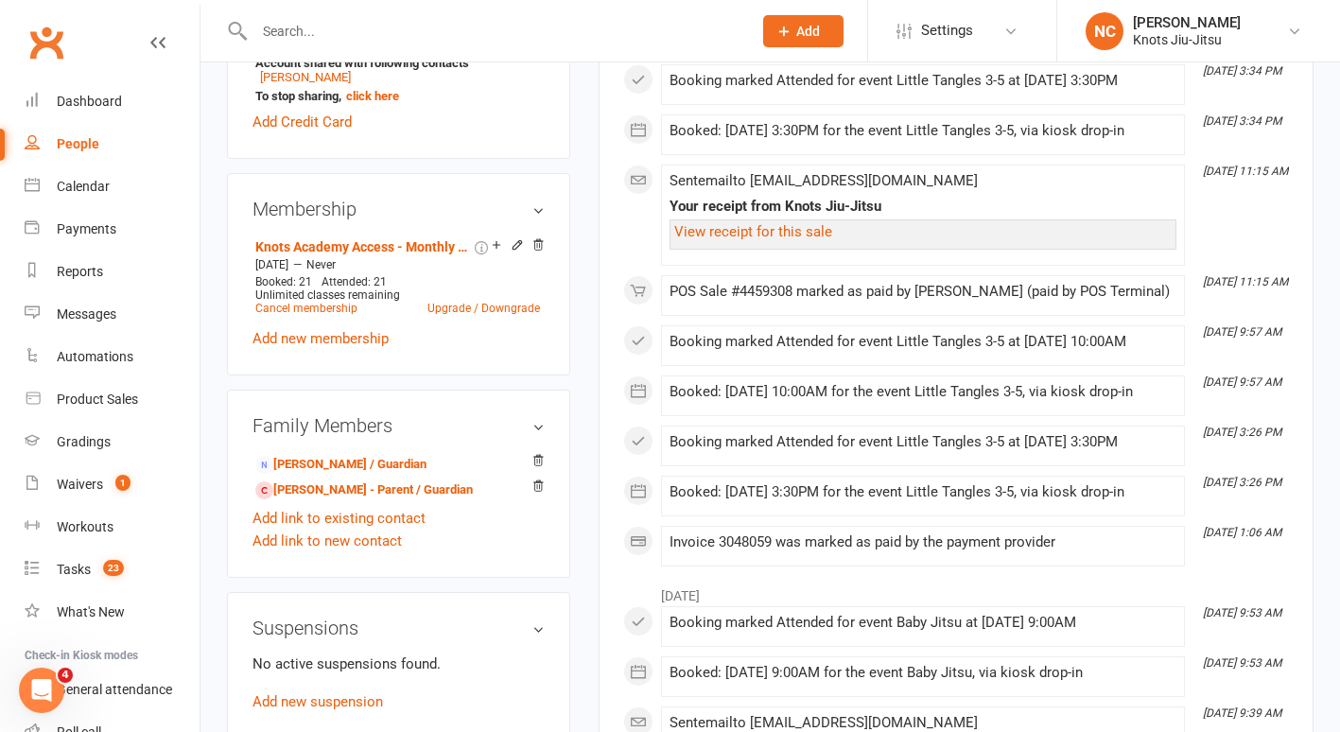
scroll to position [795, 0]
click at [359, 499] on link "Mauro CORTES - Parent / Guardian" at bounding box center [364, 489] width 218 height 20
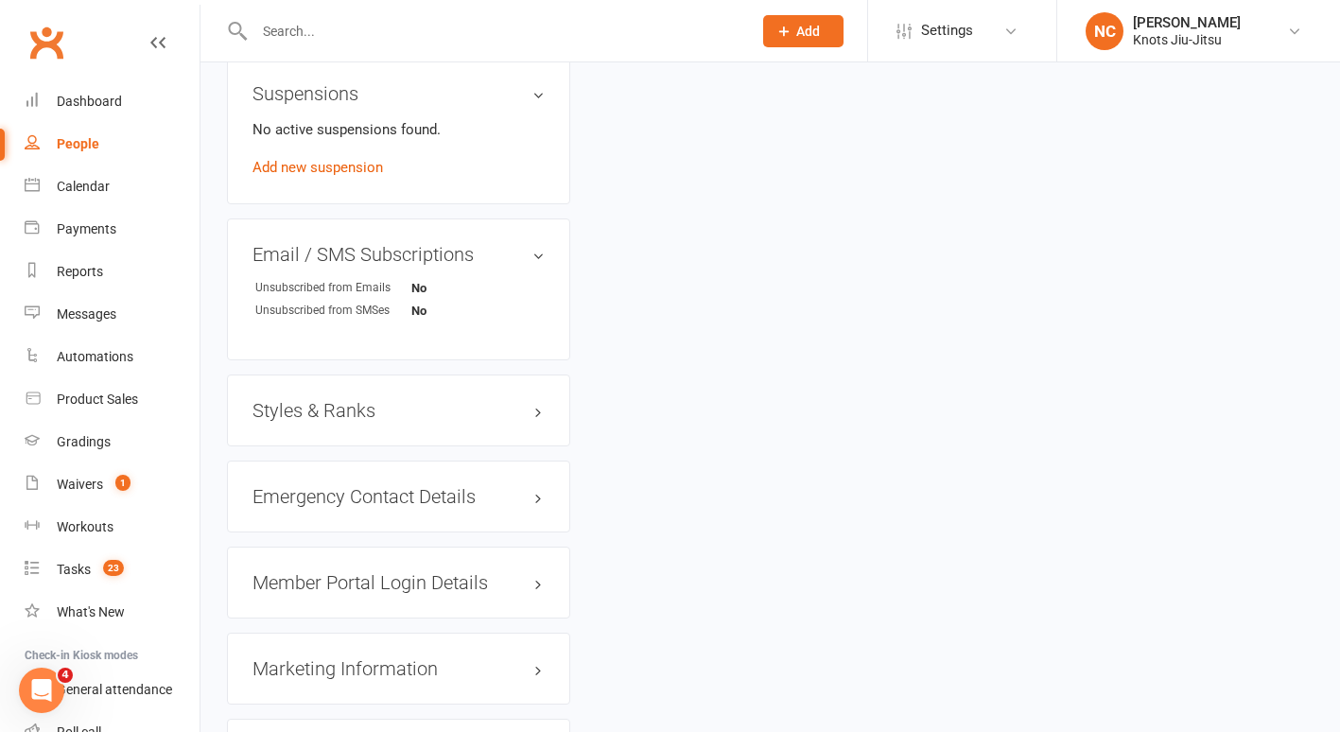
scroll to position [1504, 0]
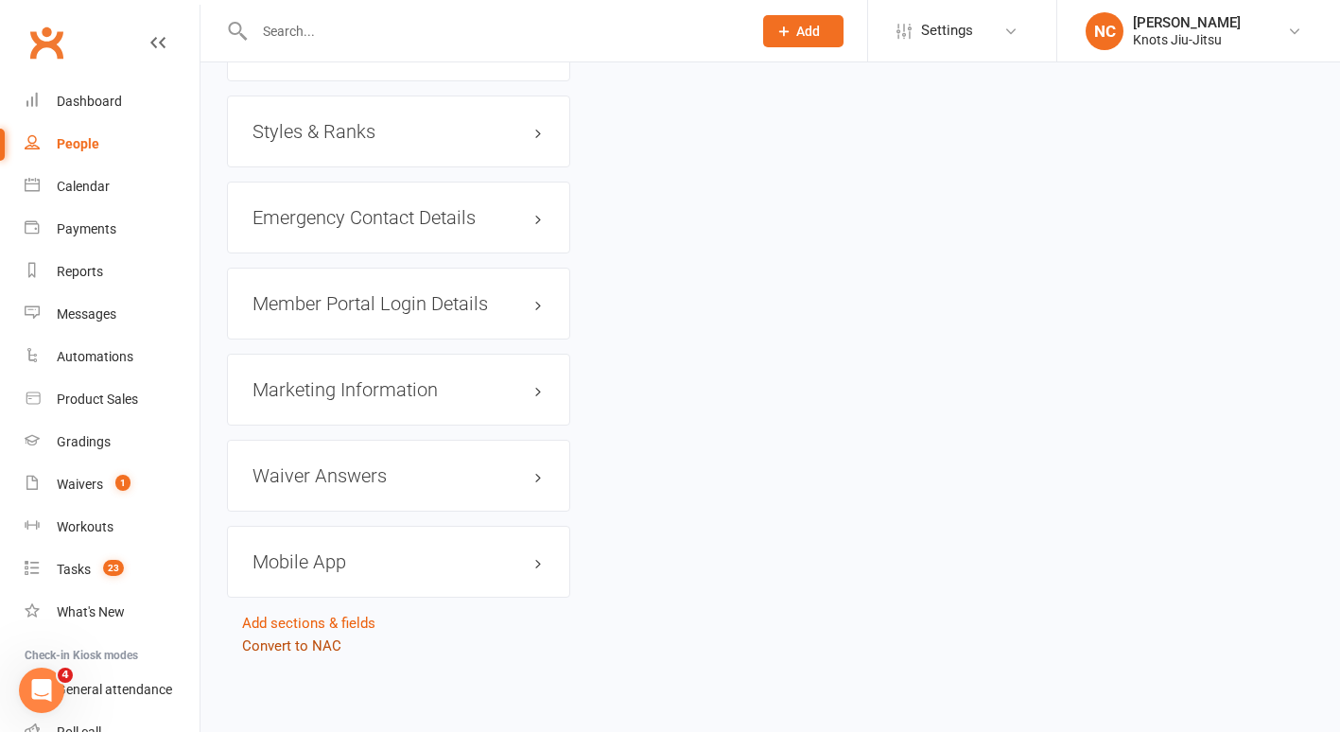
click at [293, 651] on link "Convert to NAC" at bounding box center [291, 646] width 99 height 17
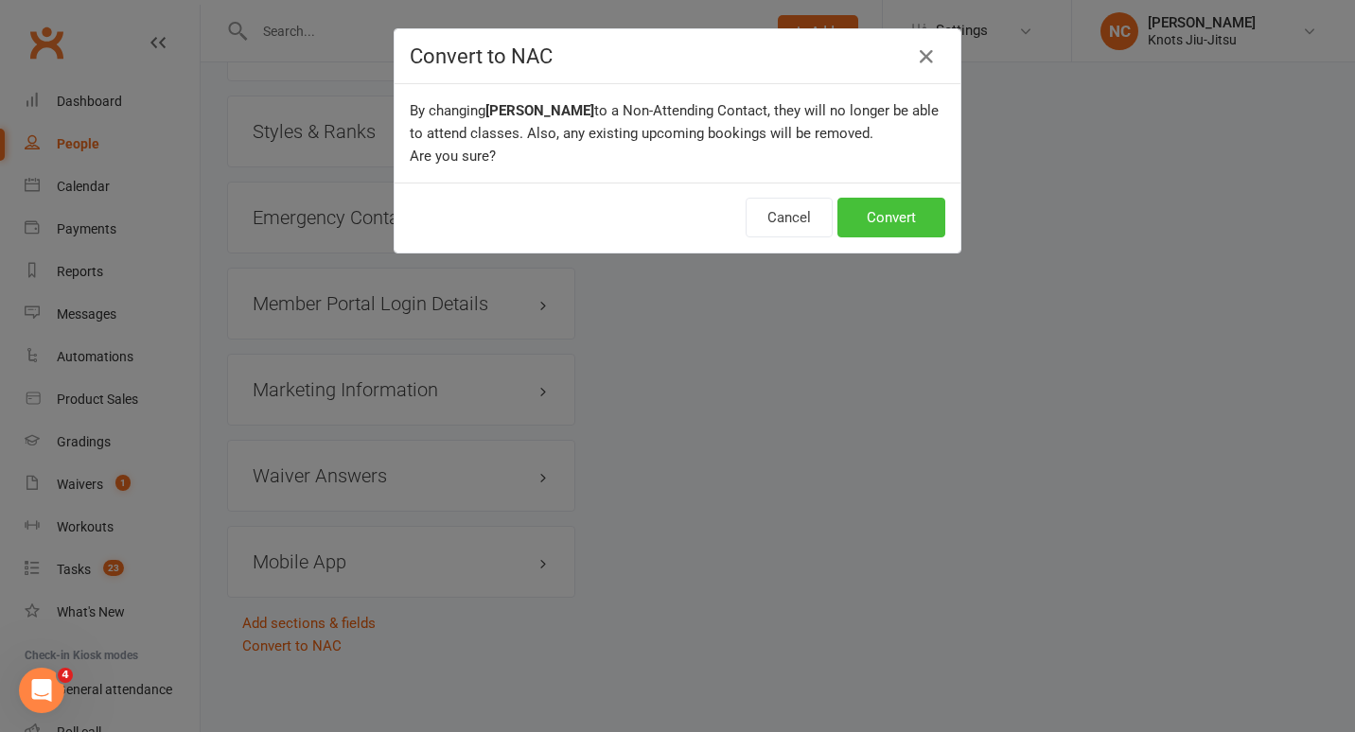
click at [899, 220] on button "Convert" at bounding box center [891, 218] width 108 height 40
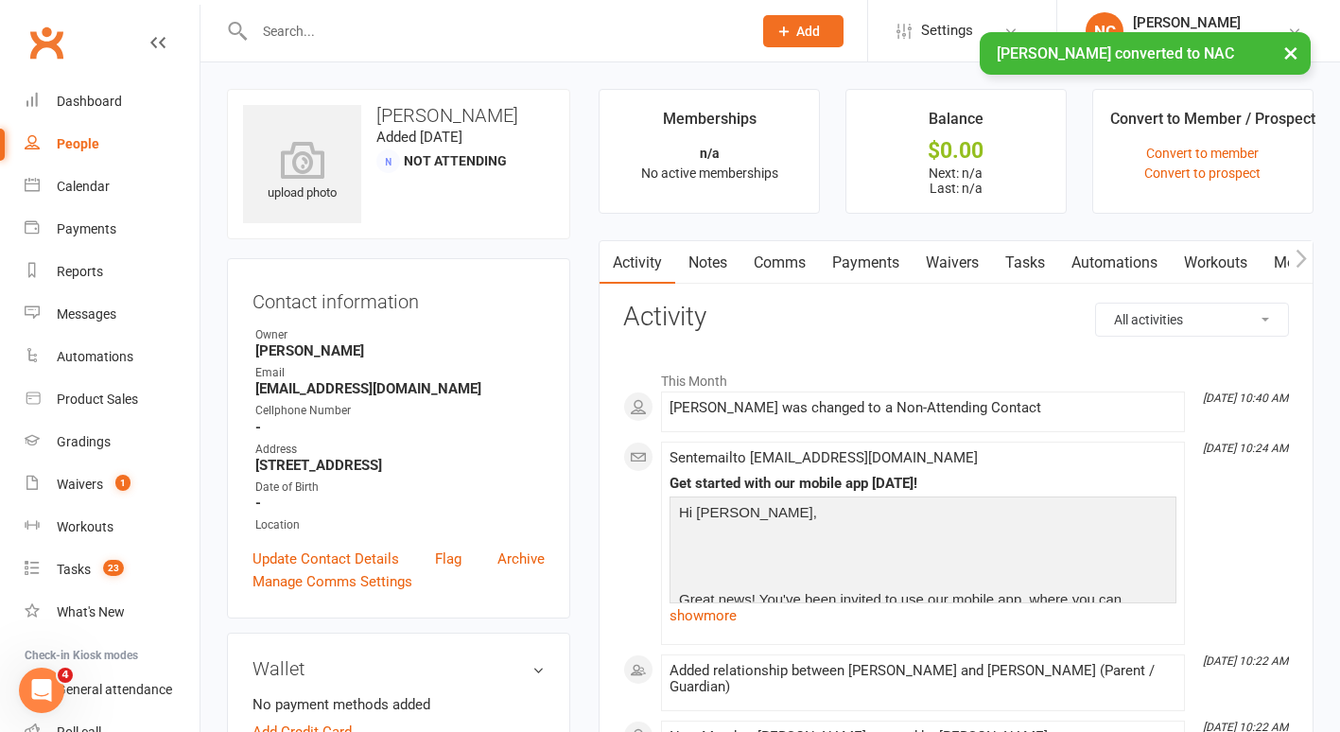
click at [1326, 266] on main "Memberships n/a No active memberships Balance $0.00 Next: n/a Last: n/a Convert…" at bounding box center [957, 457] width 744 height 736
click at [1306, 259] on button "button" at bounding box center [1301, 262] width 24 height 43
click at [1181, 266] on link "Mobile App" at bounding box center [1170, 263] width 102 height 44
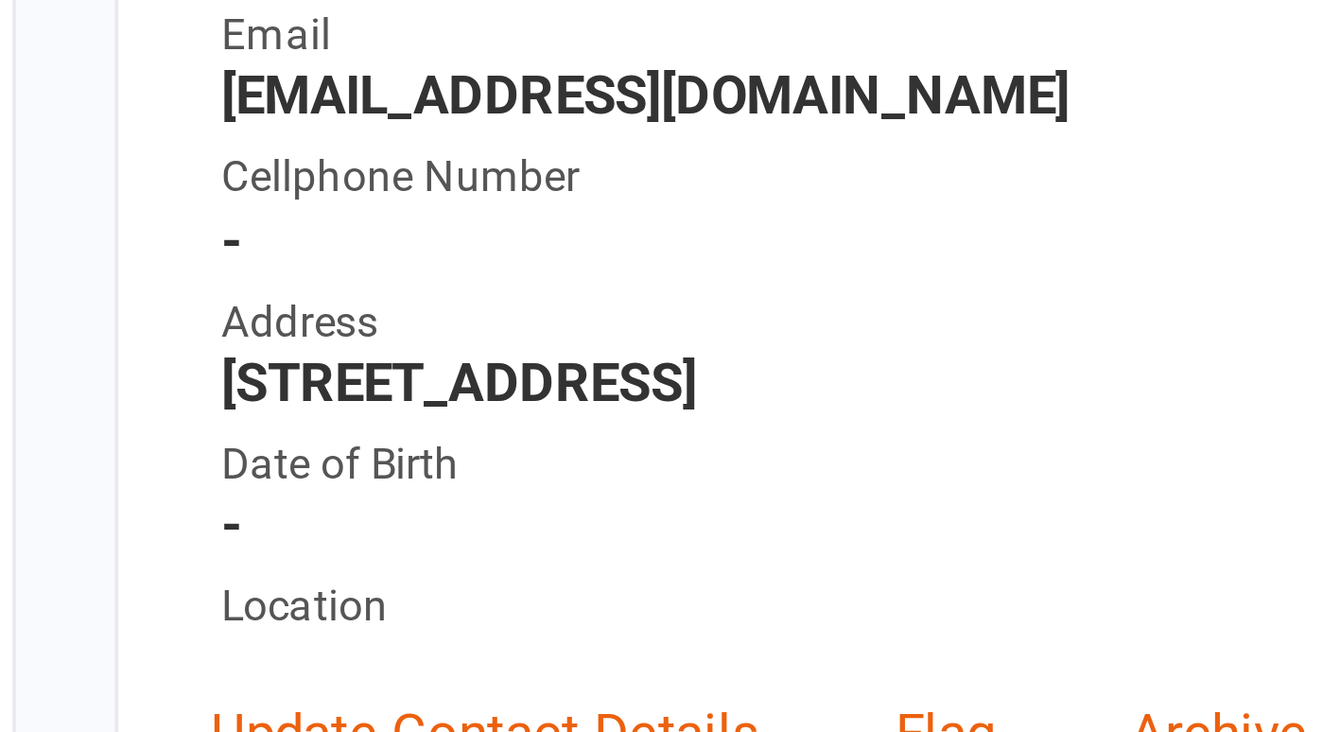
click at [267, 497] on div "Date of Birth" at bounding box center [399, 488] width 289 height 18
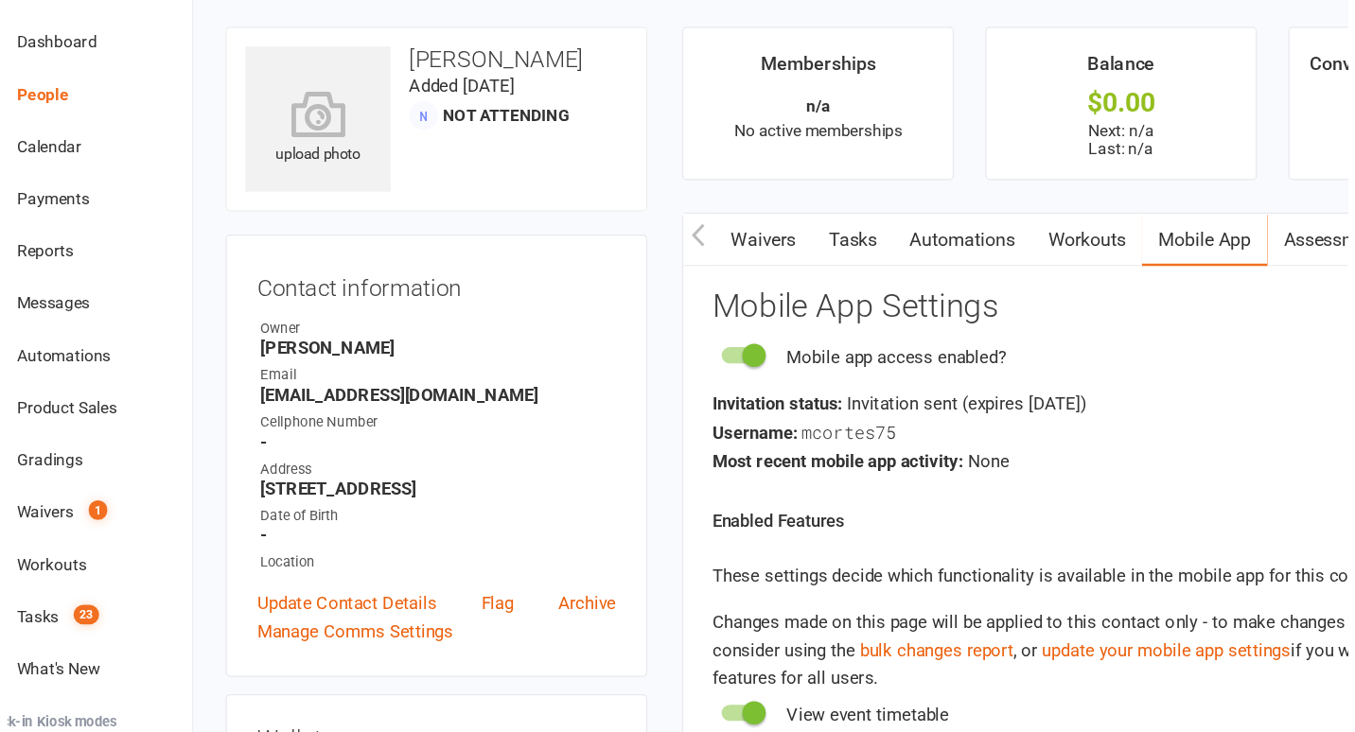
scroll to position [0, 289]
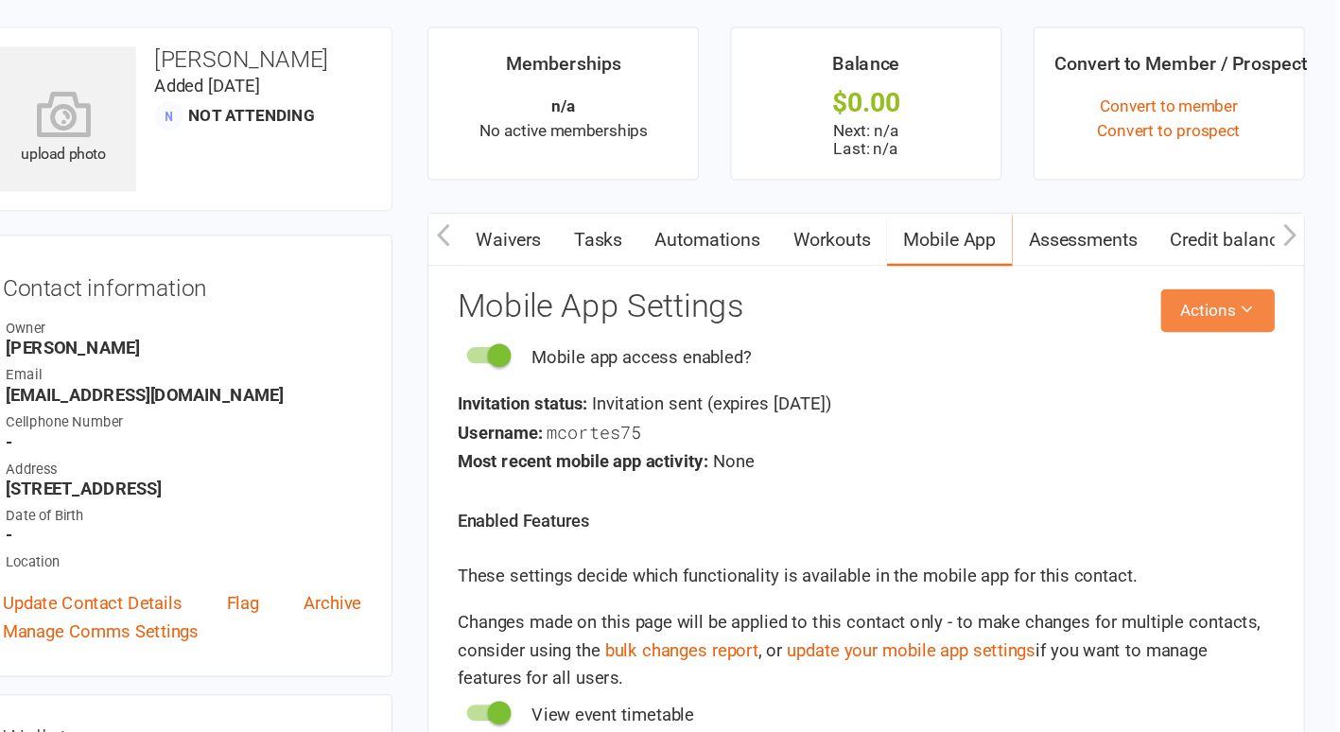
click at [1249, 320] on button "Actions" at bounding box center [1243, 320] width 93 height 34
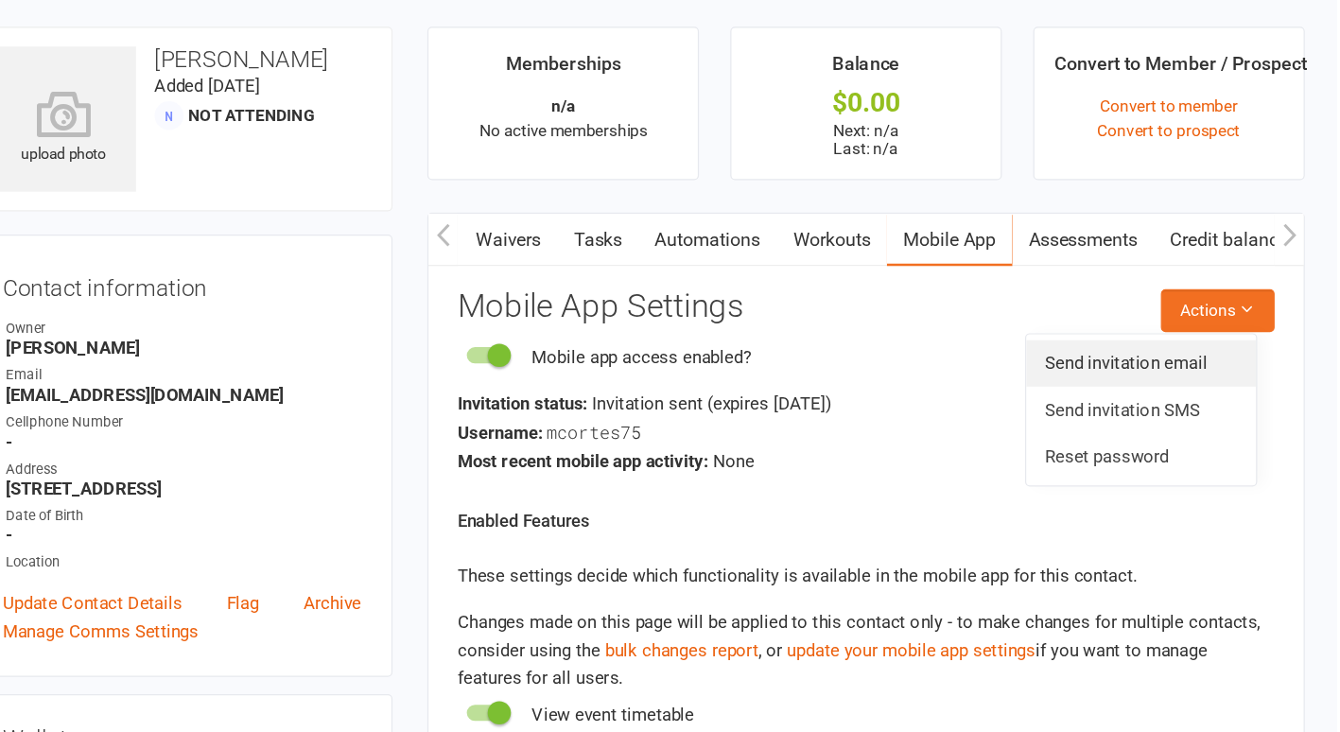
click at [1224, 345] on link "Send invitation email" at bounding box center [1180, 363] width 187 height 38
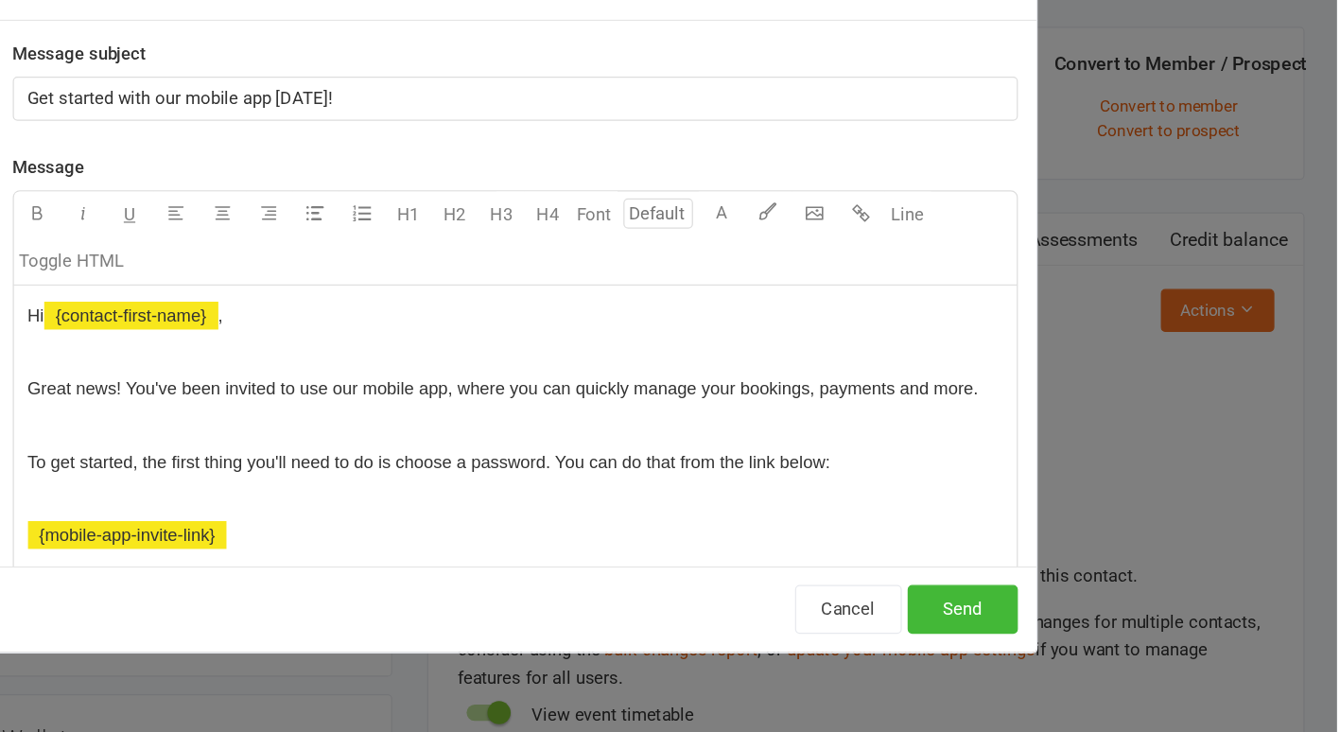
scroll to position [0, 287]
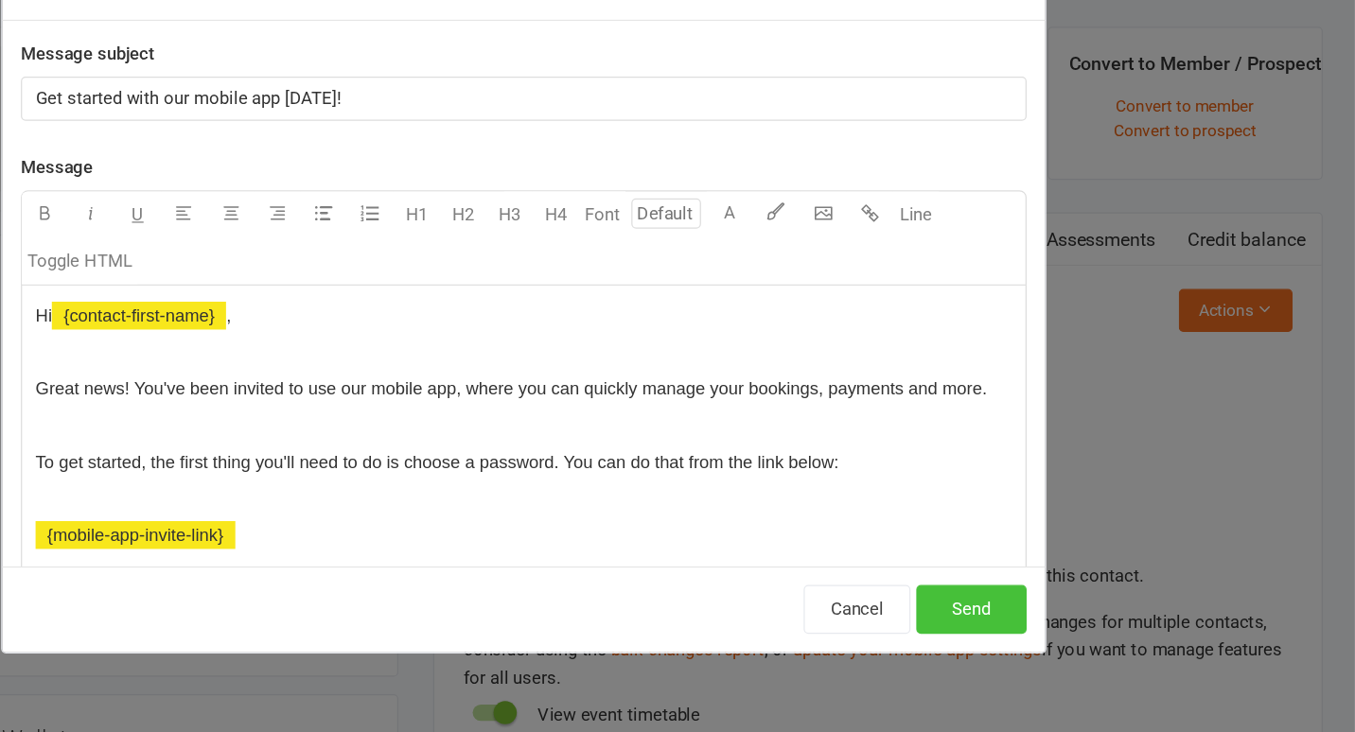
click at [1033, 556] on button "Send" at bounding box center [1042, 564] width 90 height 40
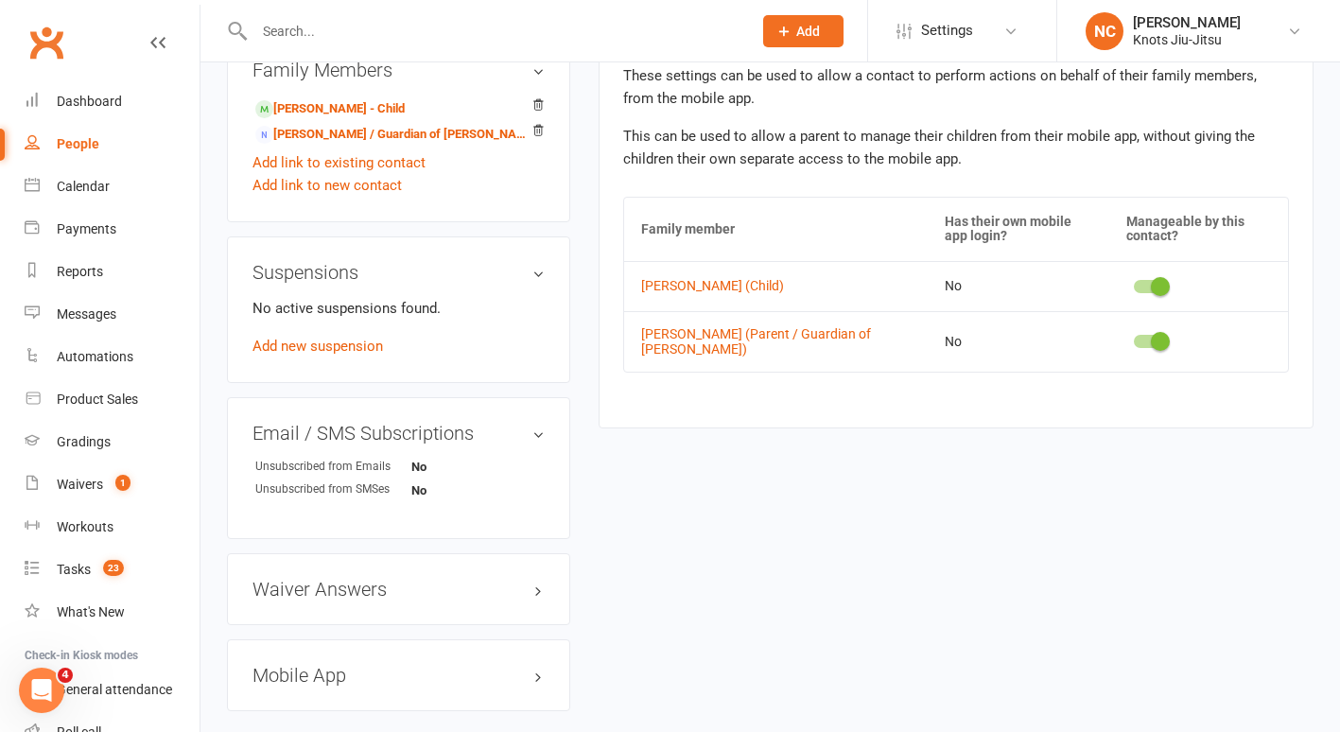
scroll to position [909, 0]
click at [291, 146] on link "Valenzuela Karen - Parent / Guardian of MASSIEL CORTES" at bounding box center [395, 136] width 280 height 20
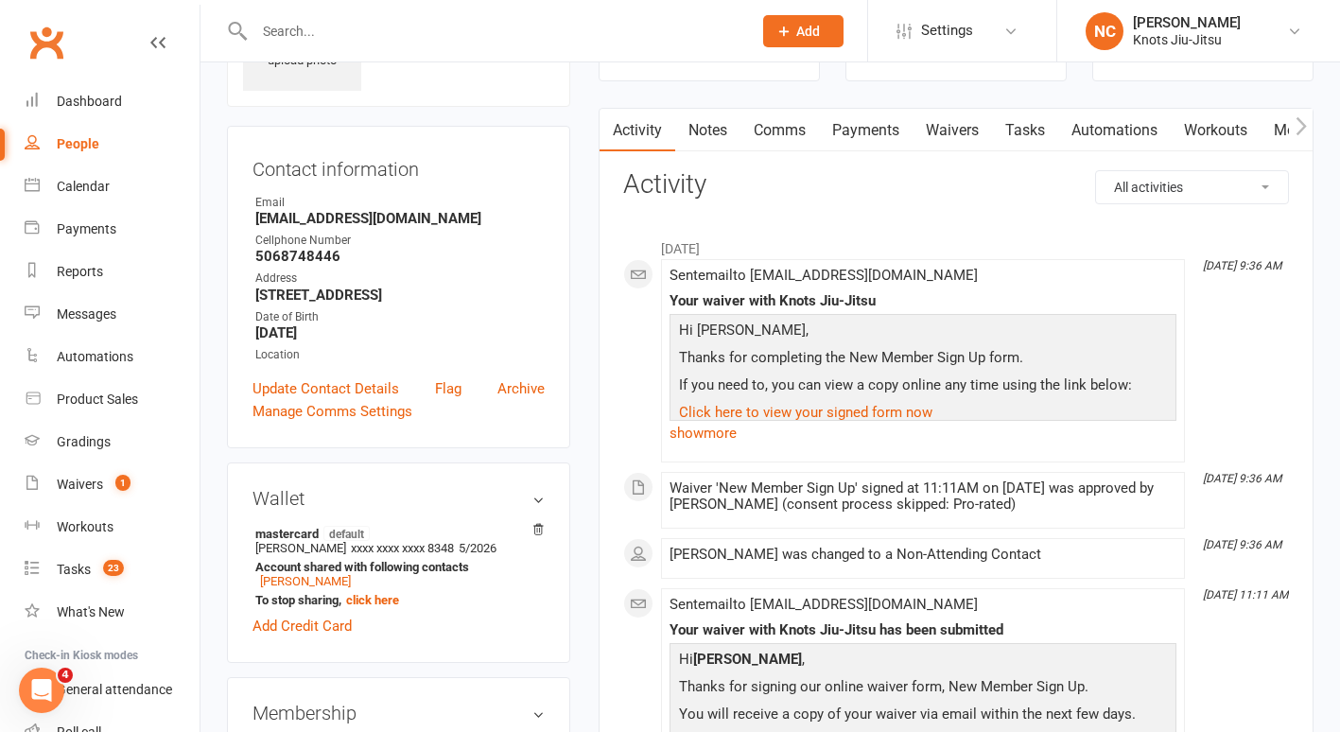
scroll to position [0, 157]
click at [1153, 137] on link "Mobile App" at bounding box center [1155, 131] width 102 height 44
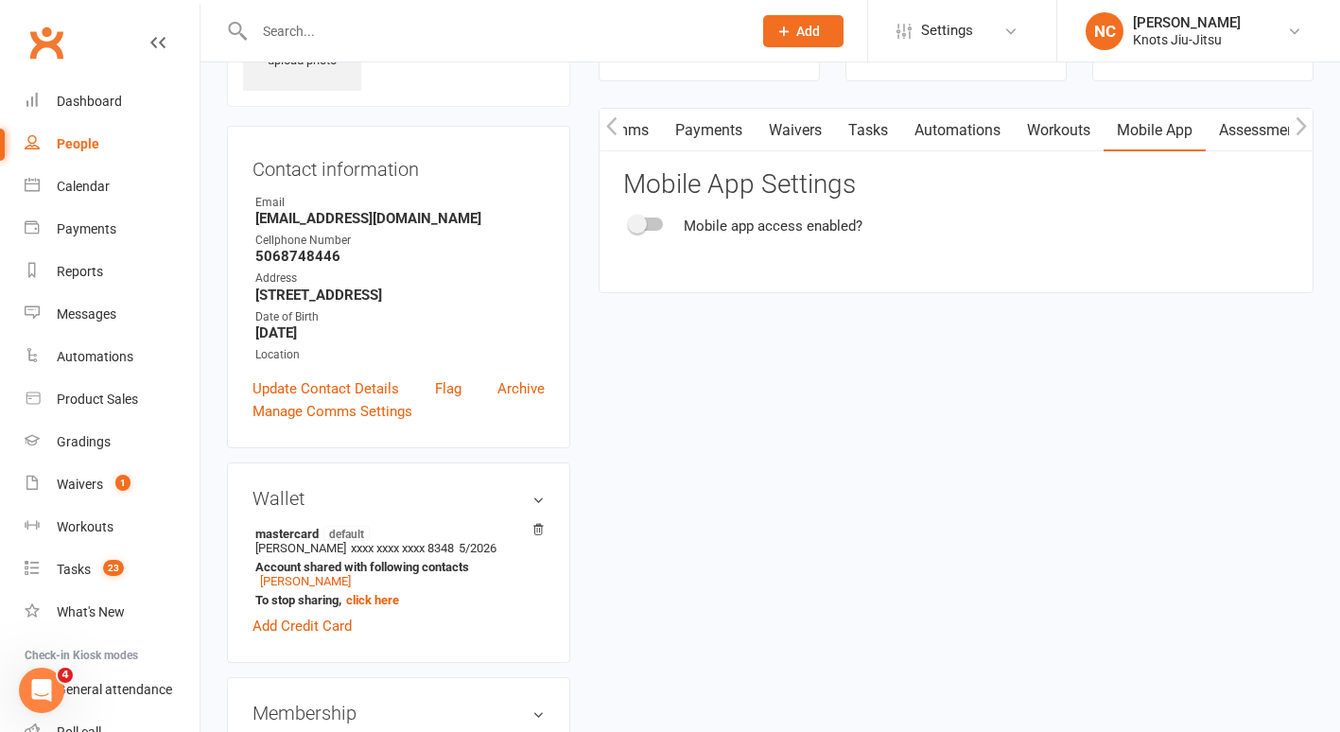
click at [635, 215] on span at bounding box center [637, 224] width 19 height 19
click at [631, 221] on input "checkbox" at bounding box center [631, 221] width 0 height 0
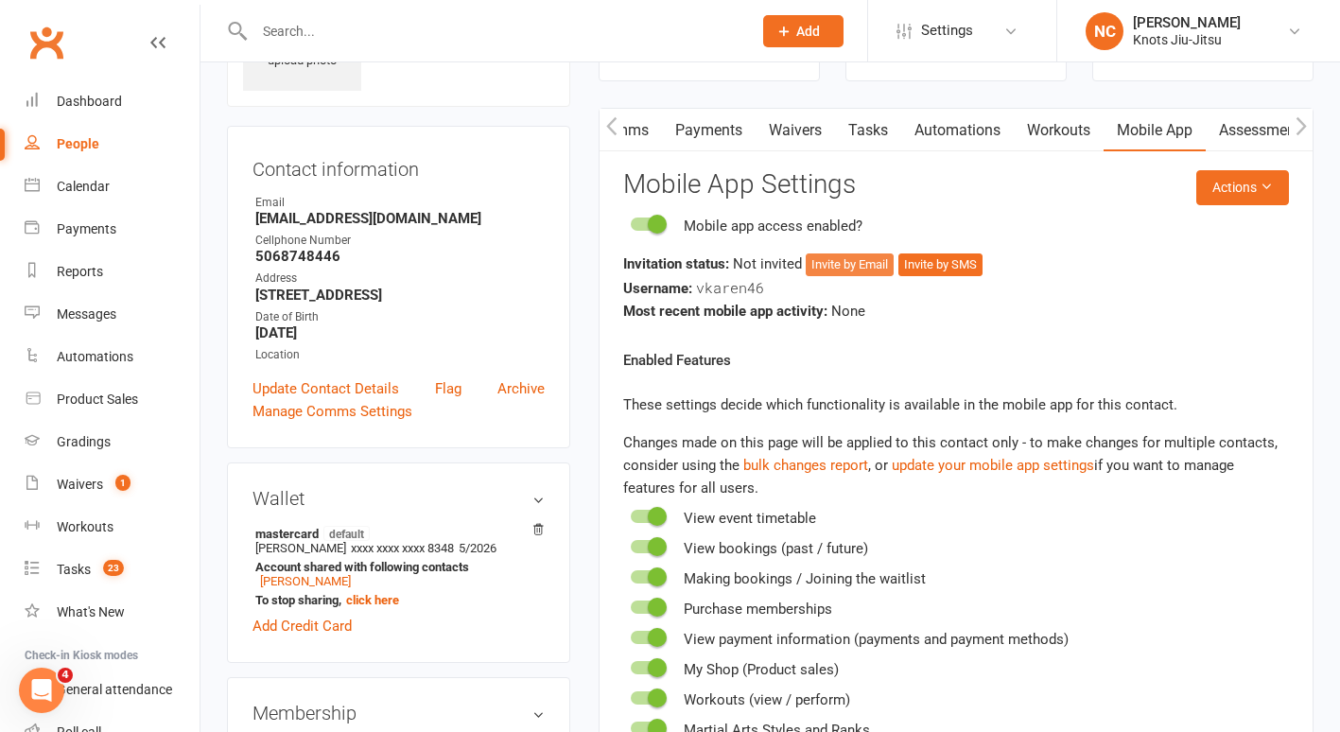
click at [838, 256] on button "Invite by Email" at bounding box center [850, 265] width 88 height 23
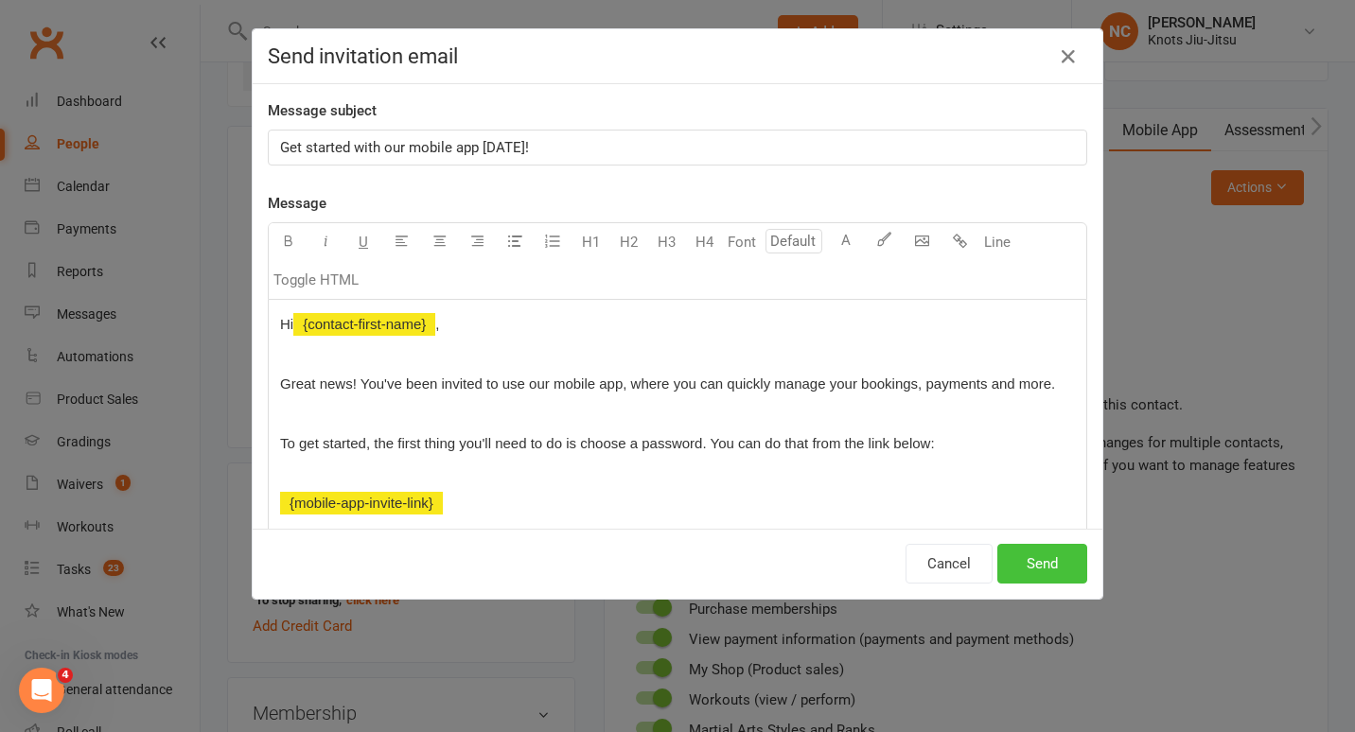
click at [1037, 578] on button "Send" at bounding box center [1042, 564] width 90 height 40
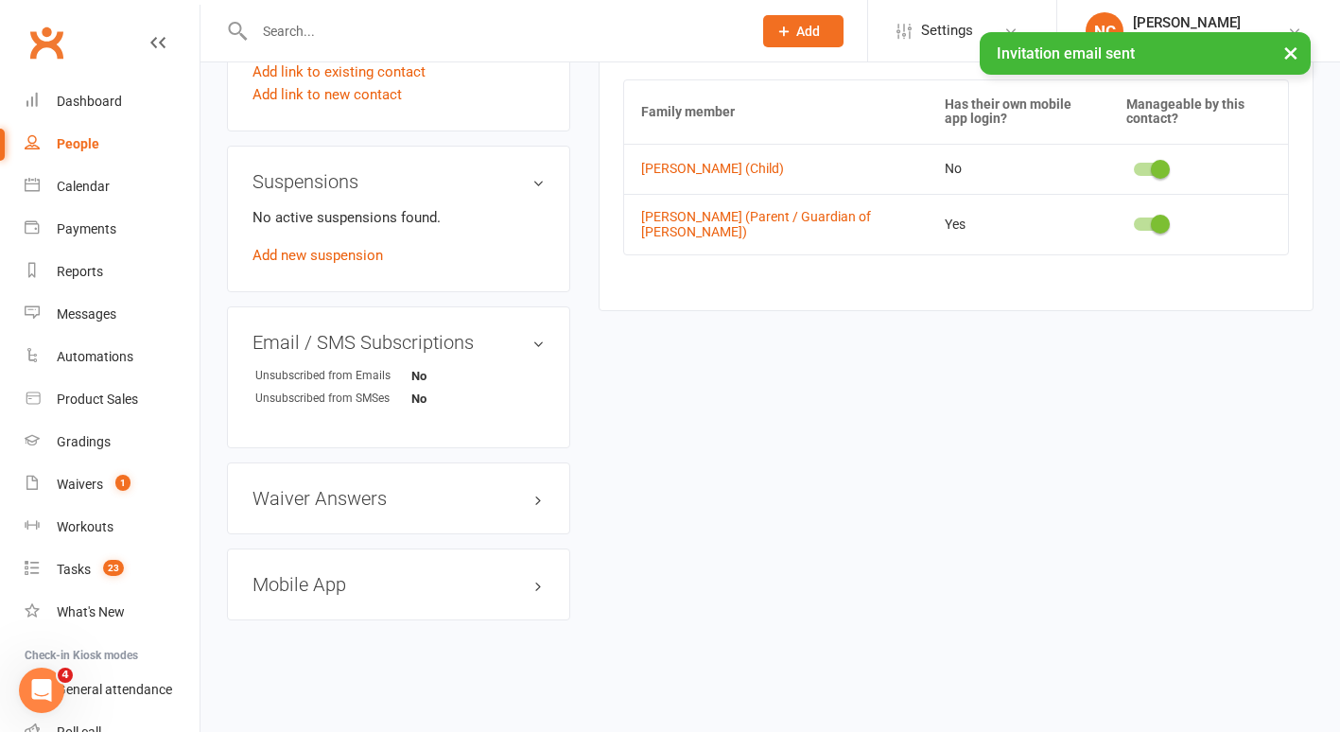
scroll to position [1052, 0]
click at [426, 589] on h3 "Mobile App" at bounding box center [399, 584] width 292 height 21
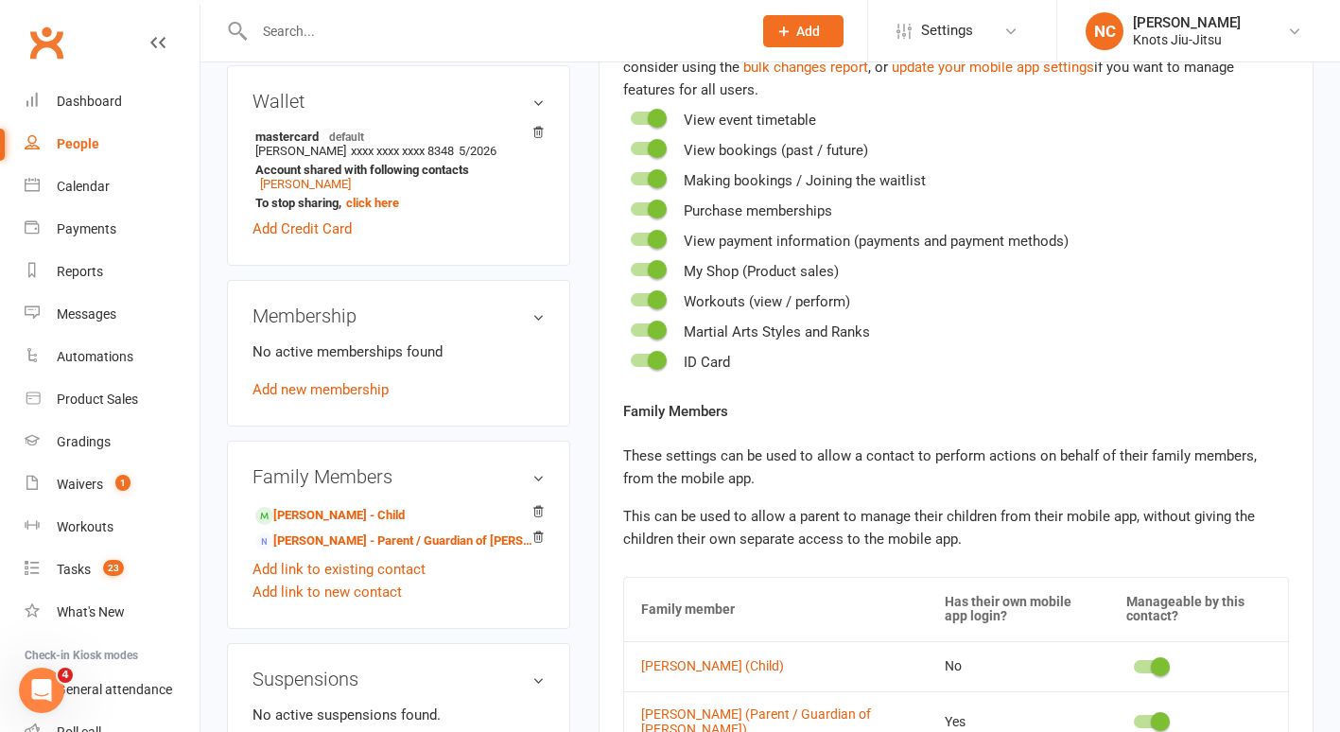
scroll to position [0, 0]
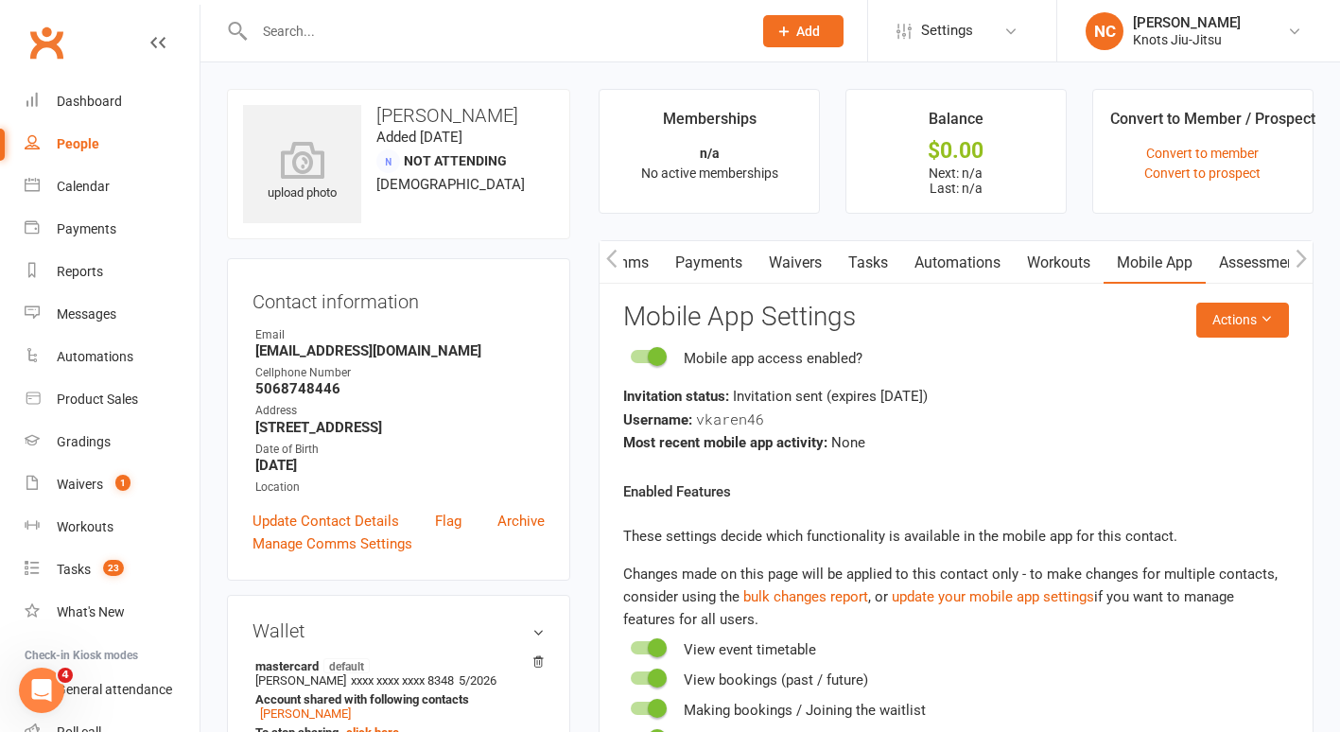
click at [70, 152] on link "People" at bounding box center [112, 144] width 175 height 43
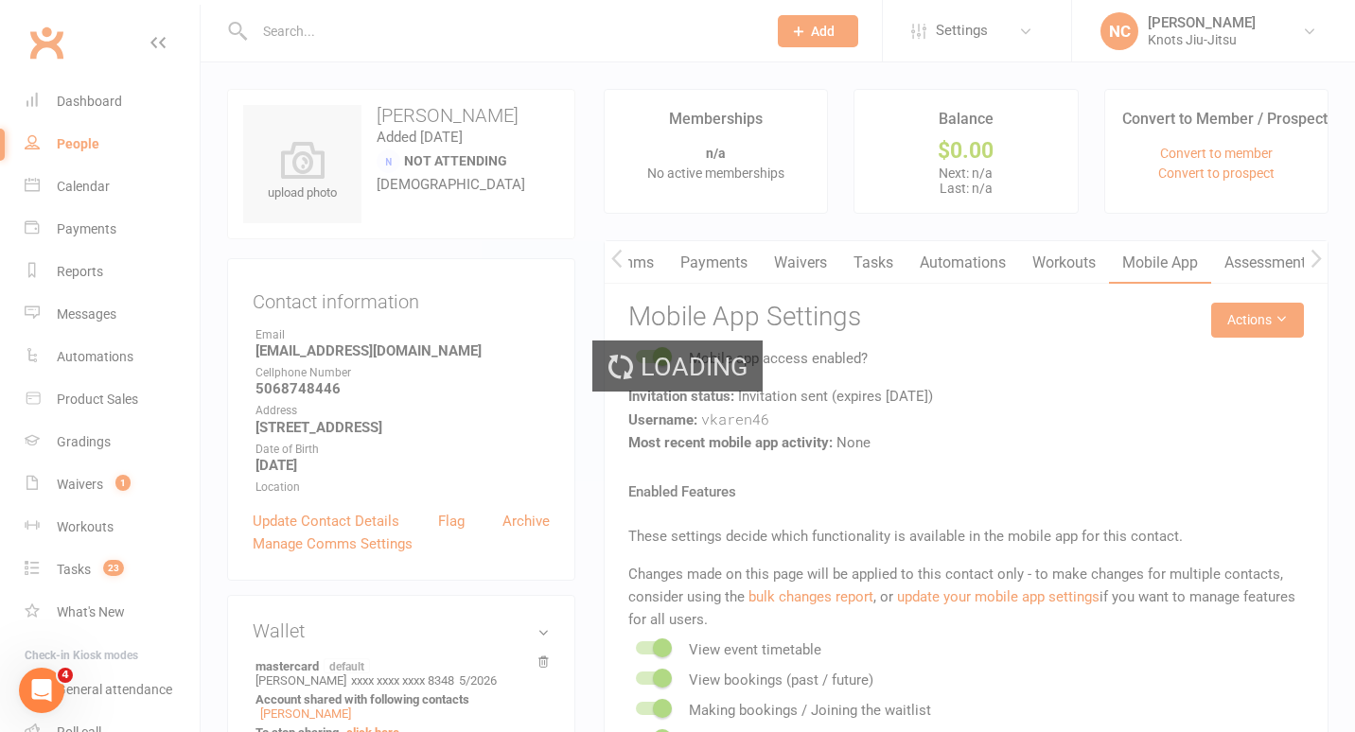
select select "100"
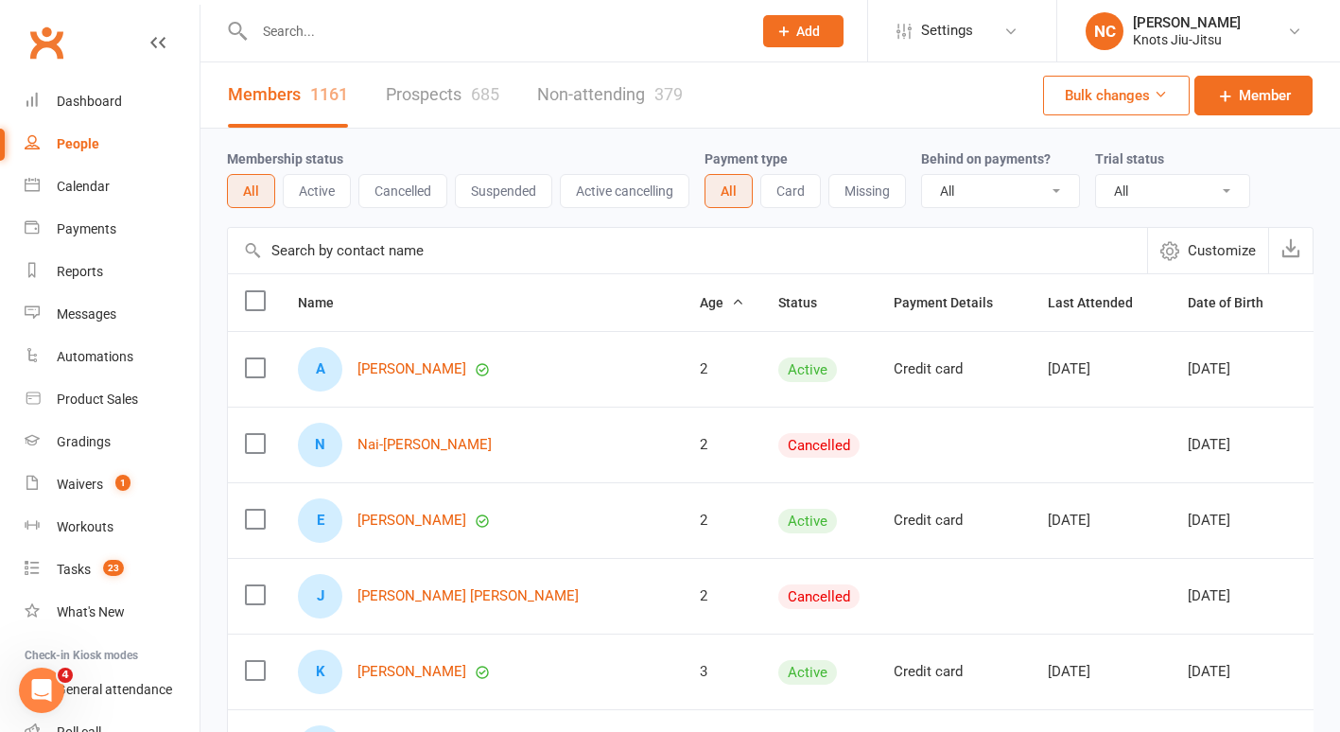
click at [74, 165] on link "People" at bounding box center [112, 144] width 175 height 43
click at [79, 190] on div "Calendar" at bounding box center [83, 186] width 53 height 15
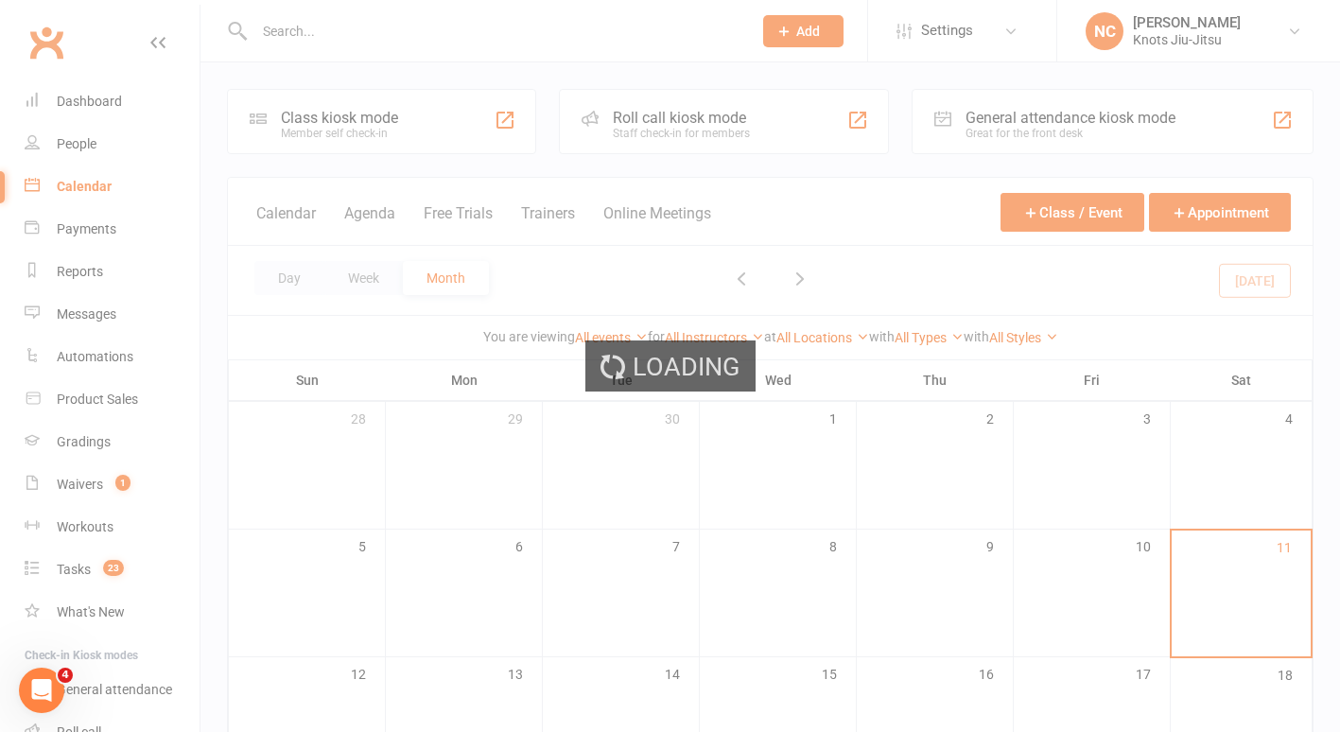
click at [75, 161] on div "Loading" at bounding box center [670, 366] width 1340 height 732
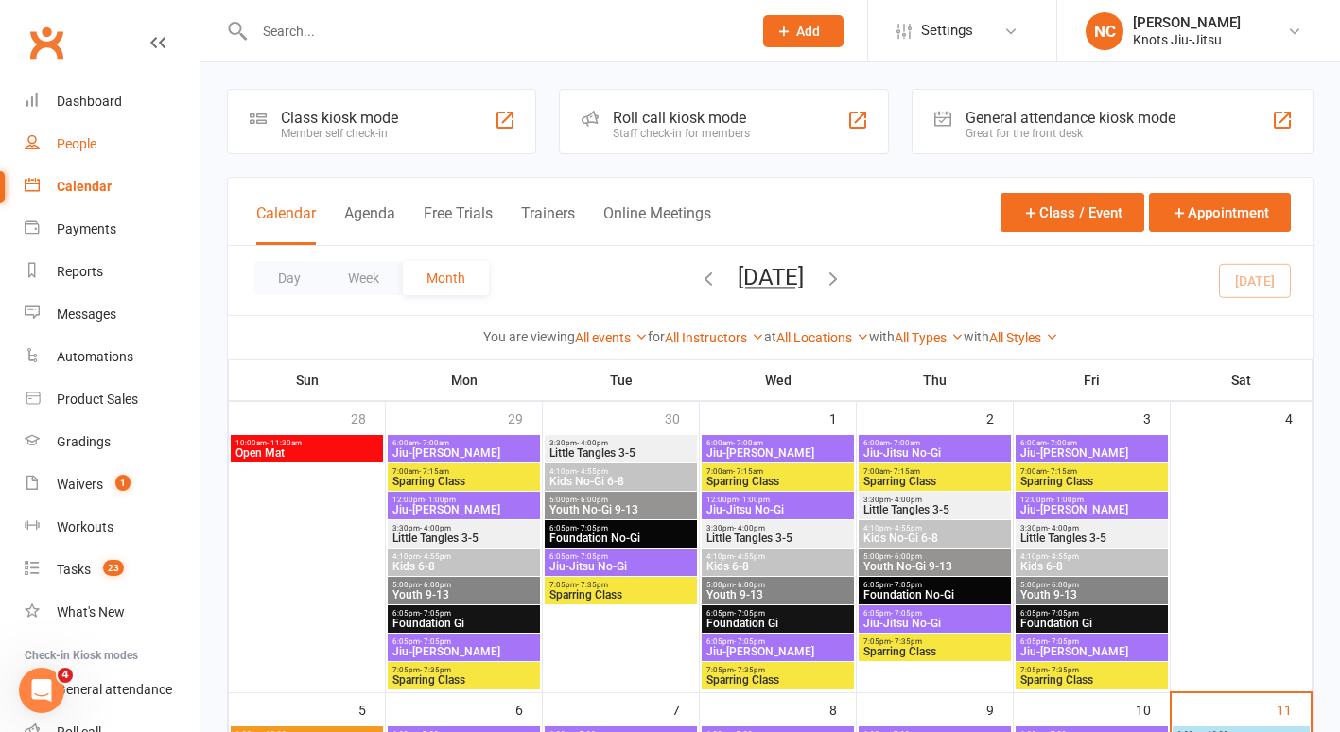
click at [71, 141] on div "People" at bounding box center [77, 143] width 40 height 15
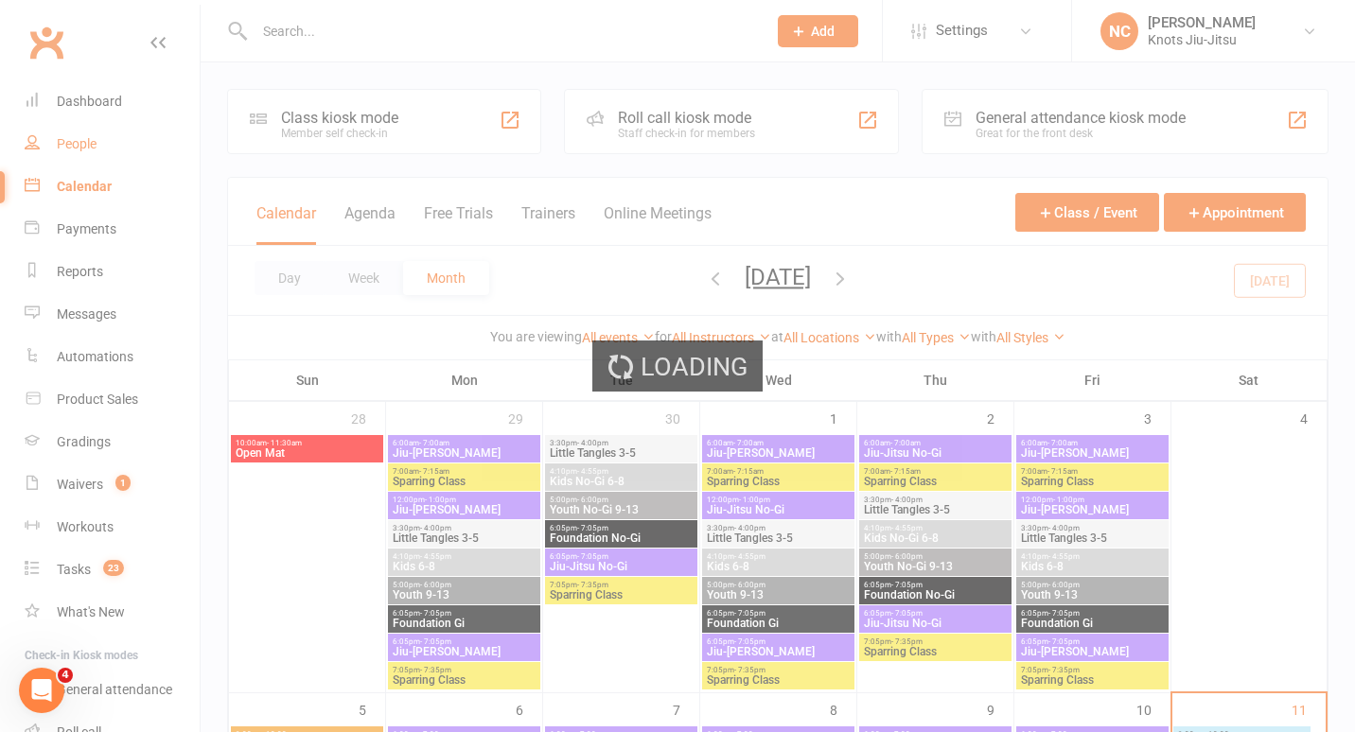
select select "100"
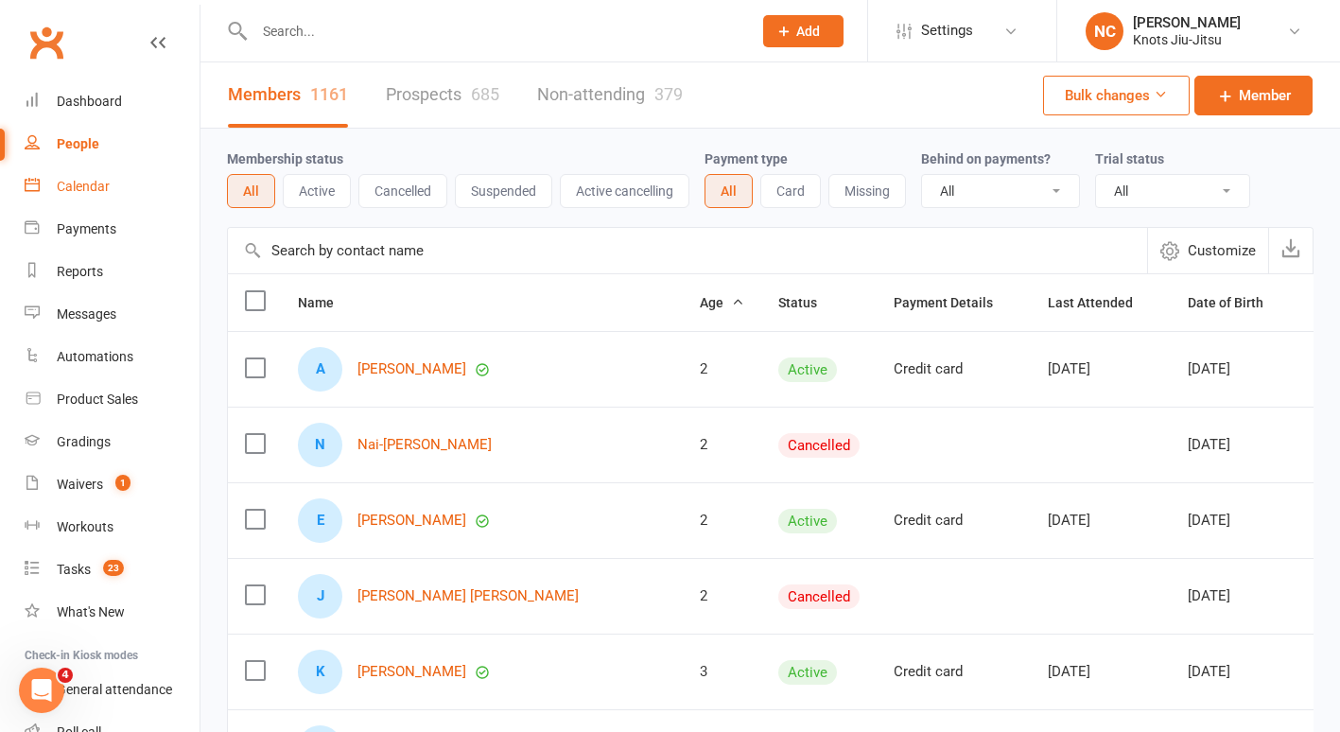
click at [82, 183] on div "Calendar" at bounding box center [83, 186] width 53 height 15
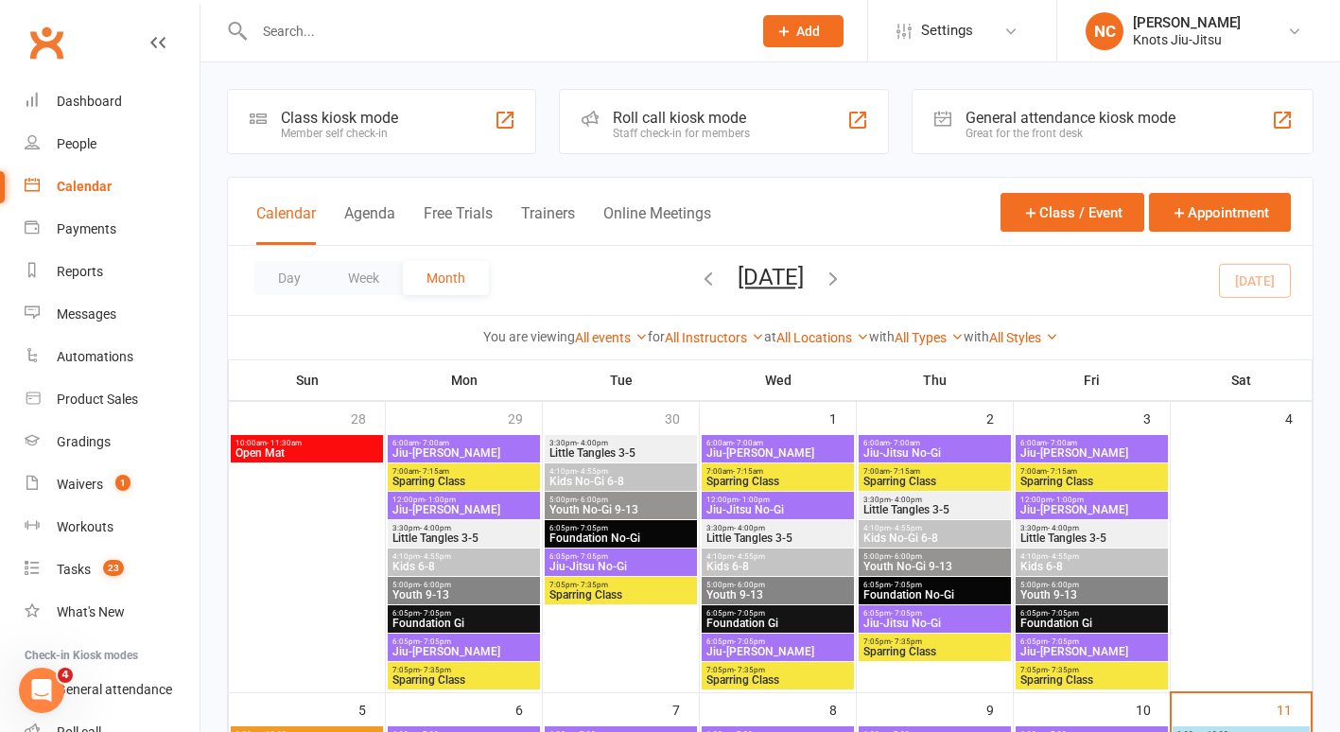
click at [321, 37] on input "text" at bounding box center [494, 31] width 490 height 26
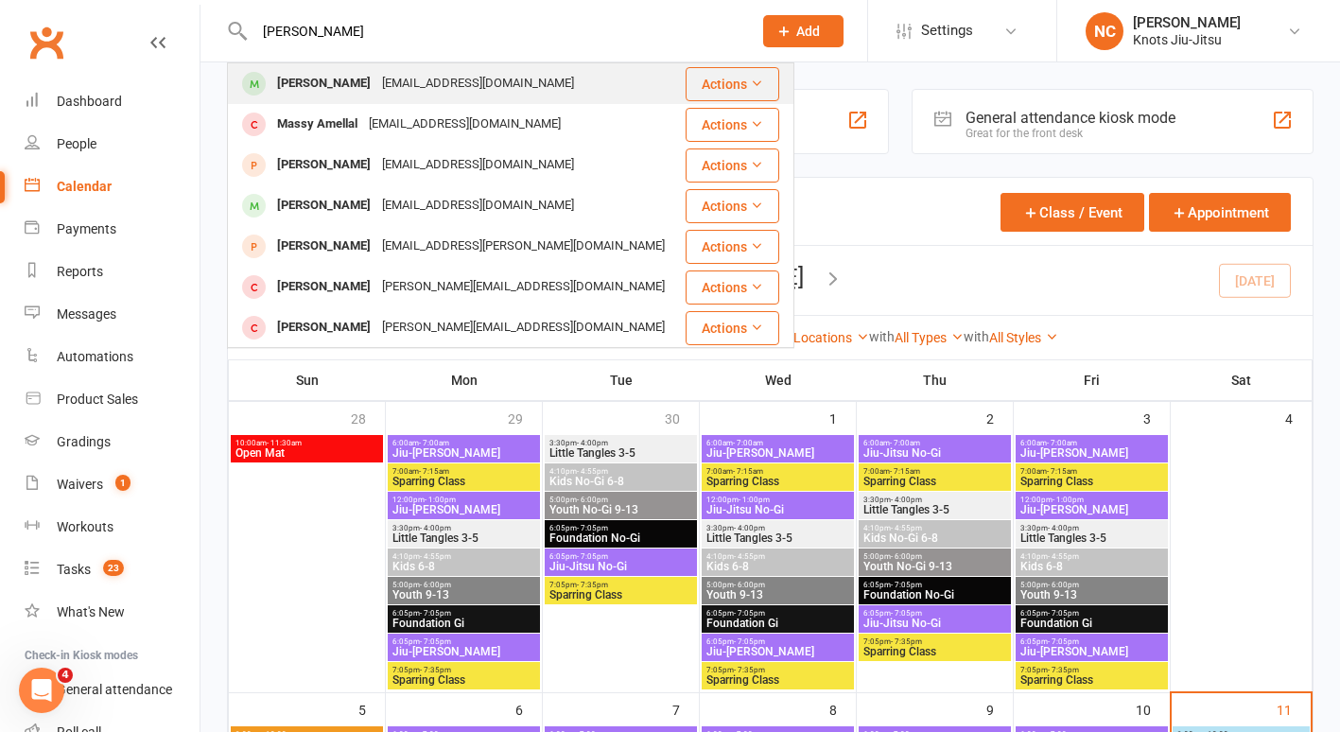
type input "massiel"
click at [338, 87] on div "[PERSON_NAME]" at bounding box center [323, 83] width 105 height 27
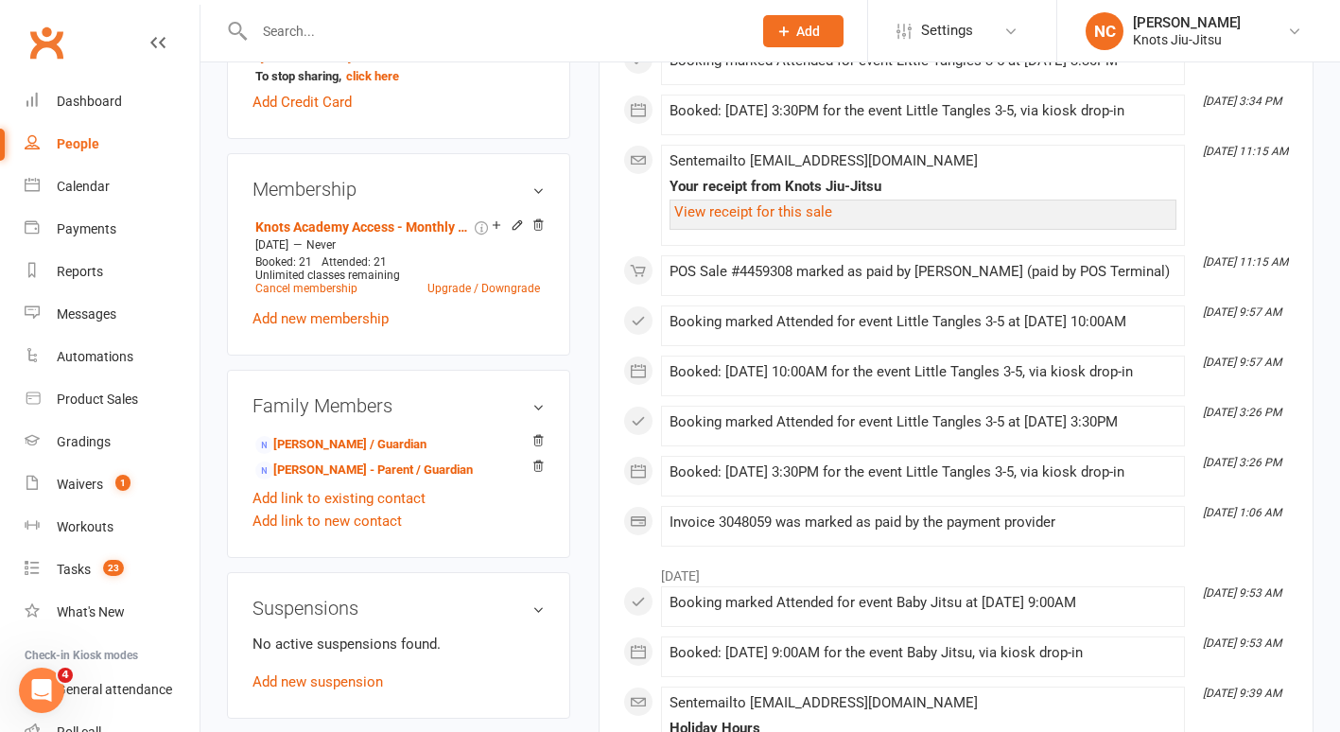
scroll to position [814, 0]
click at [367, 480] on link "Mauro CORTES - Parent / Guardian" at bounding box center [364, 470] width 218 height 20
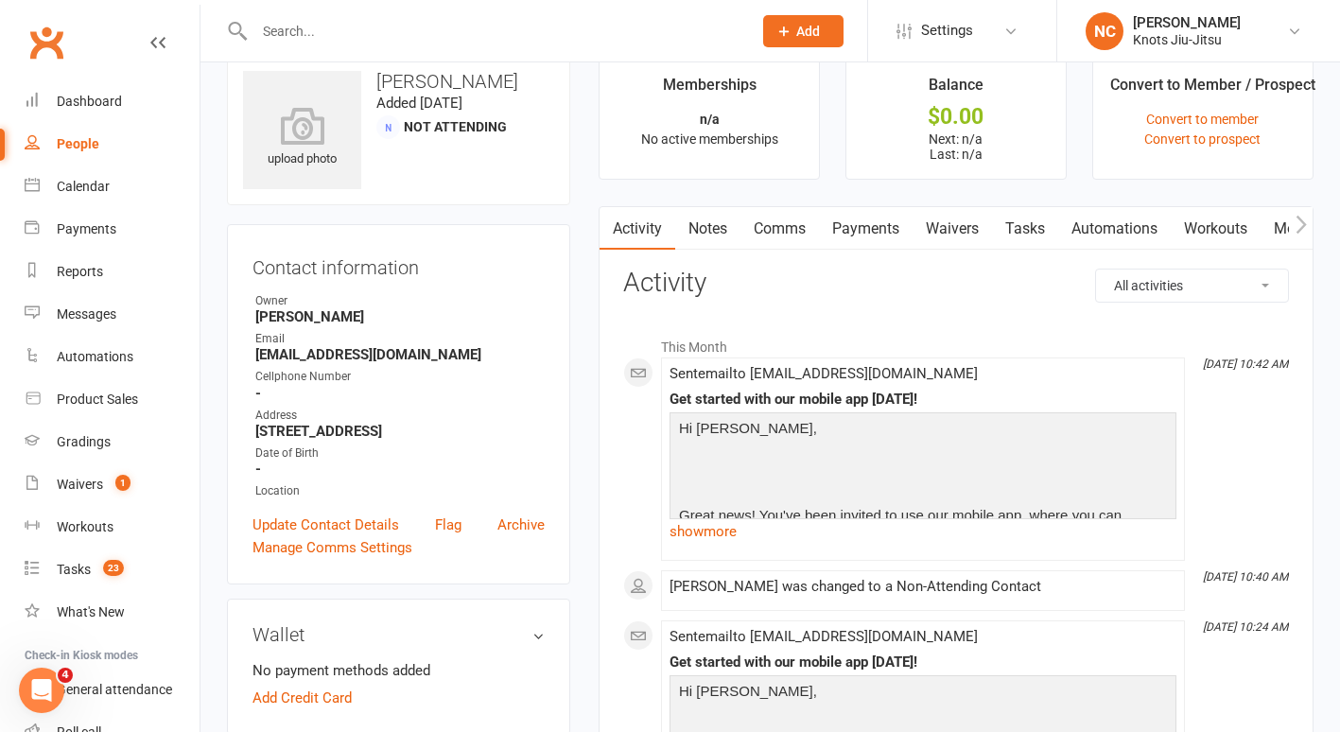
scroll to position [35, 0]
click at [1293, 222] on button "button" at bounding box center [1301, 227] width 24 height 43
click at [1182, 233] on link "Mobile App" at bounding box center [1170, 228] width 102 height 44
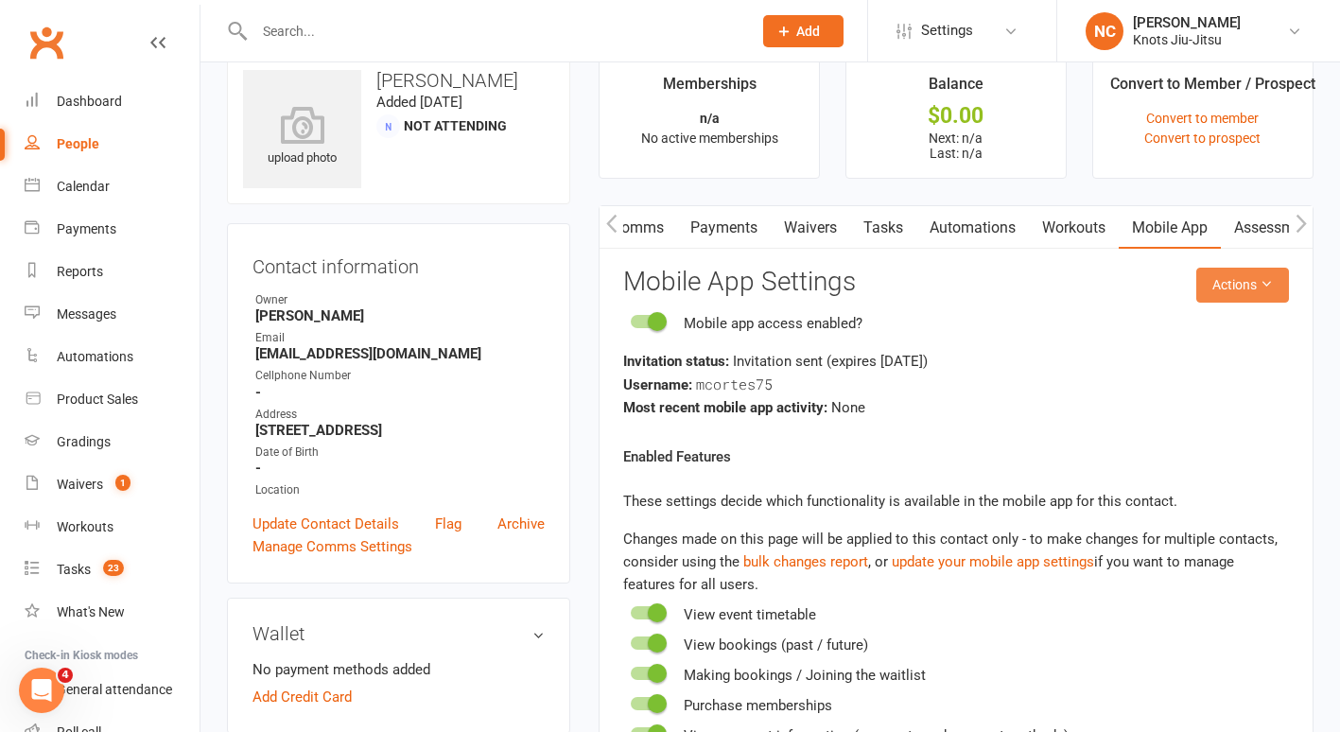
click at [1234, 290] on button "Actions" at bounding box center [1243, 285] width 93 height 34
click at [326, 534] on link "Update Contact Details" at bounding box center [326, 524] width 147 height 23
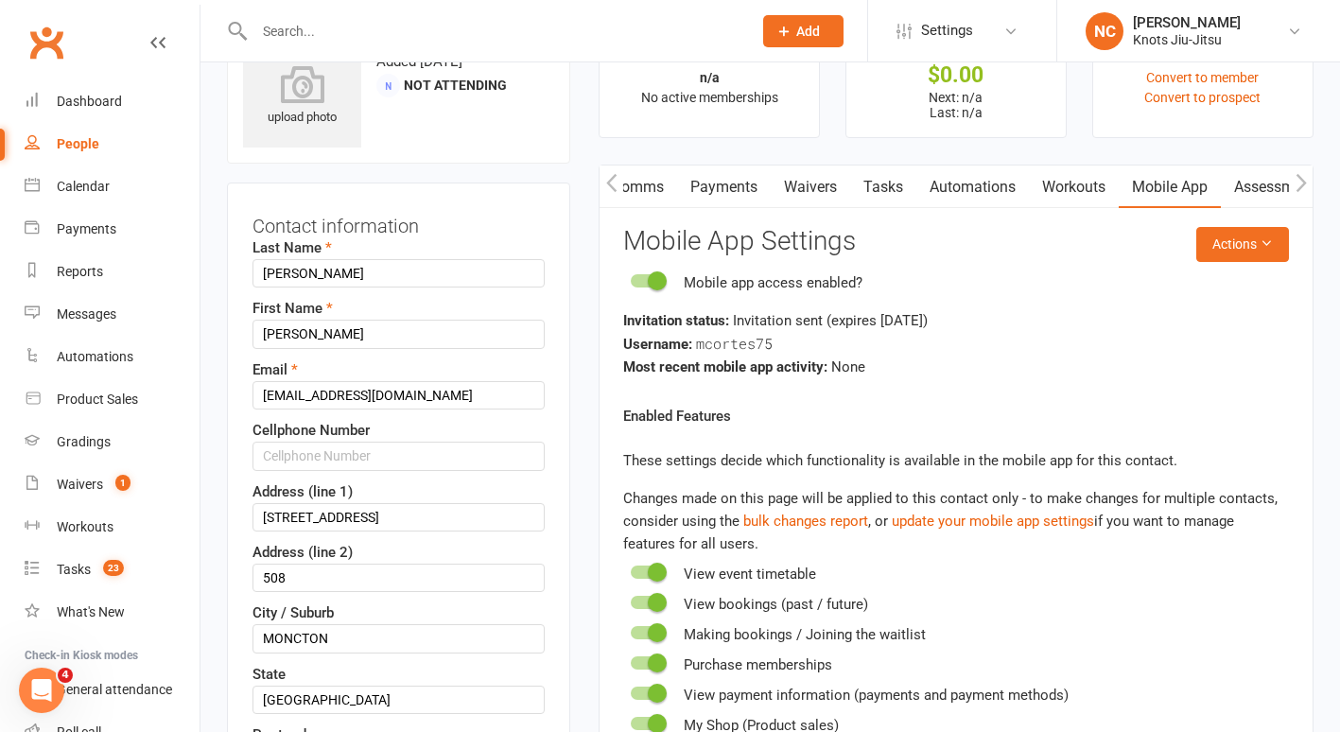
scroll to position [89, 0]
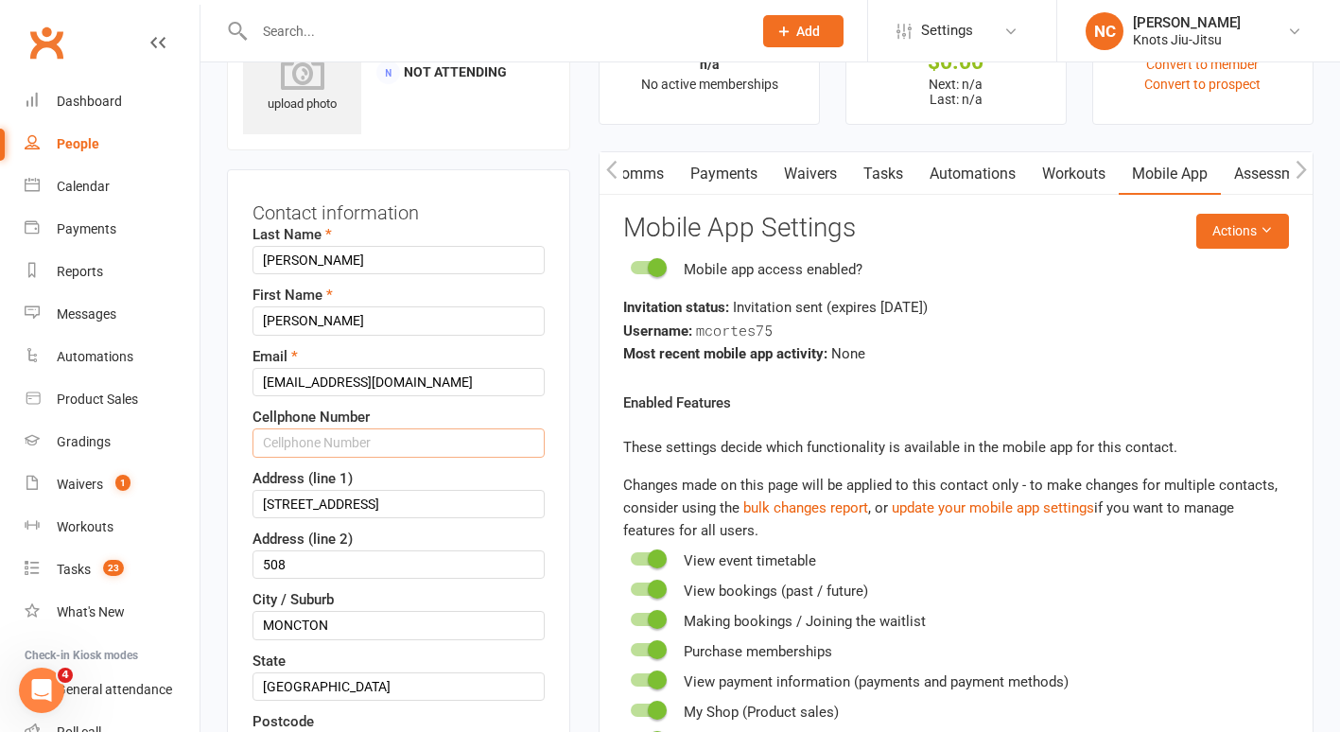
click at [400, 449] on input "text" at bounding box center [399, 443] width 292 height 28
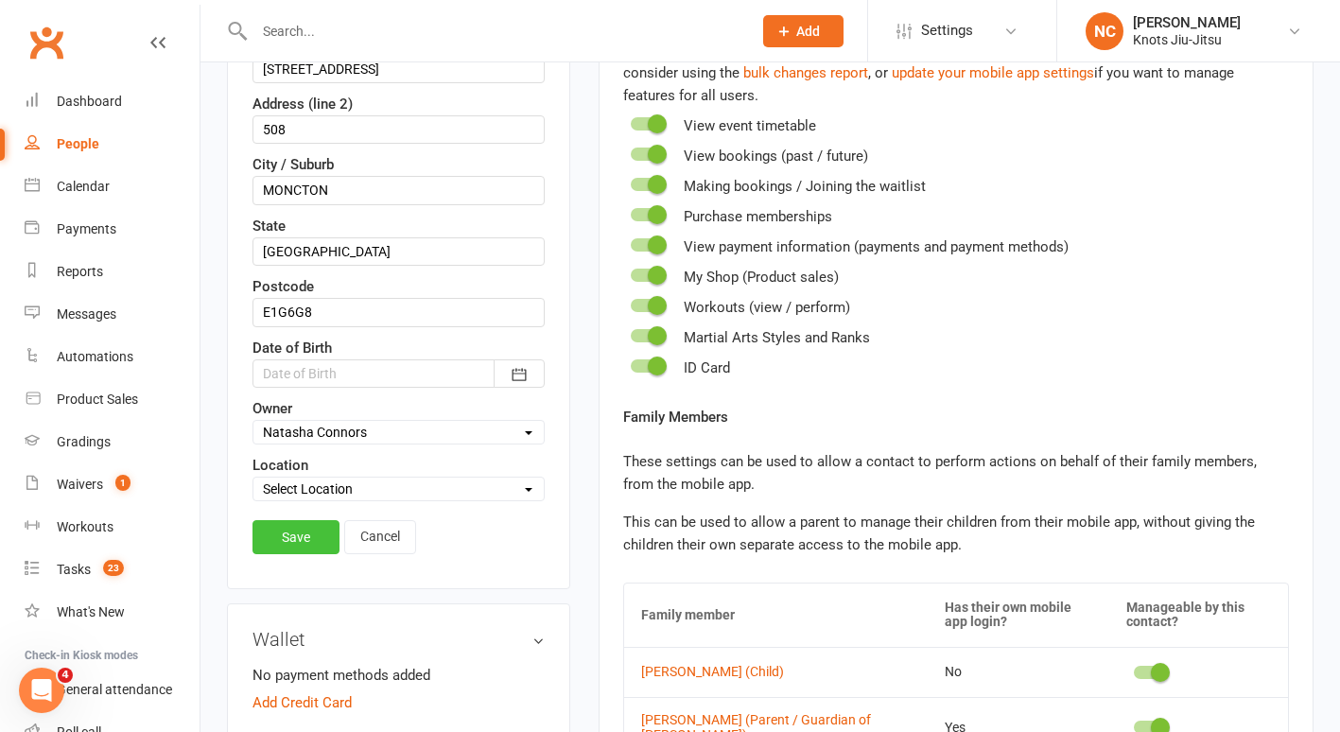
type input "5066889948"
click at [265, 529] on link "Save" at bounding box center [296, 537] width 87 height 34
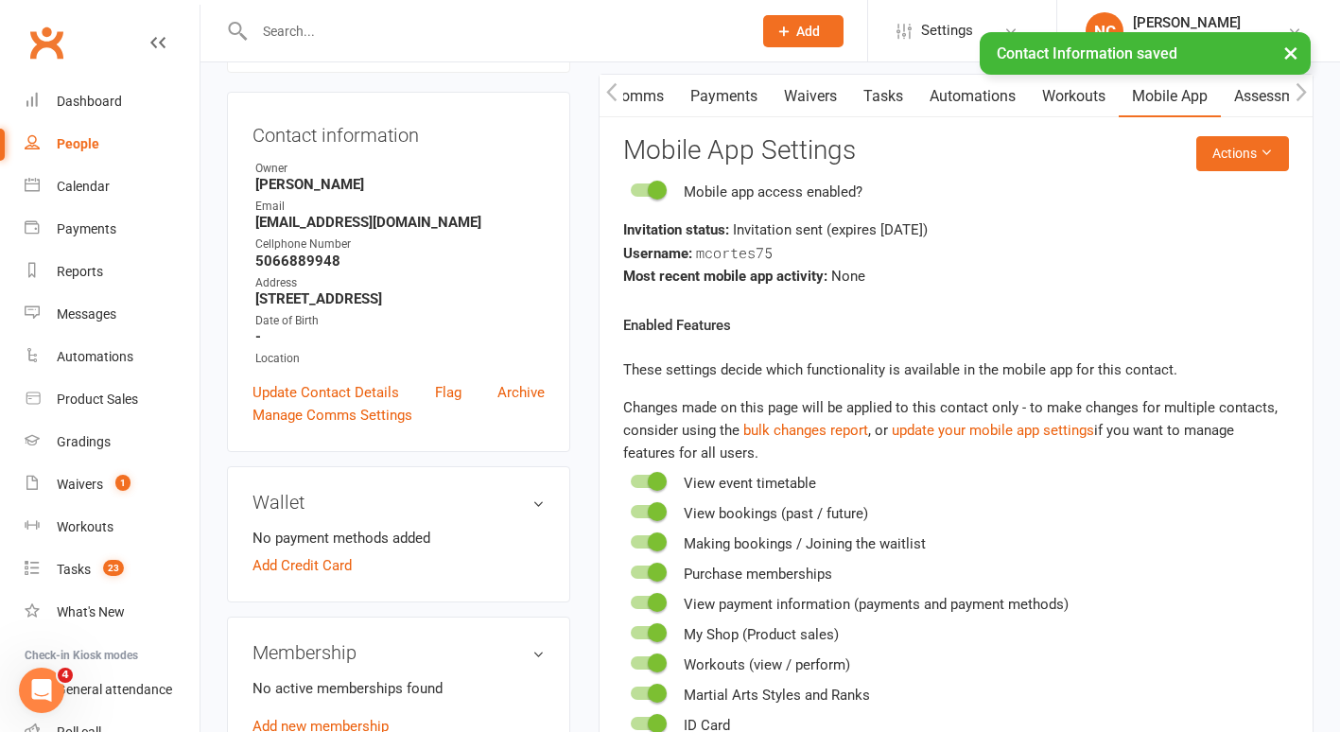
scroll to position [128, 0]
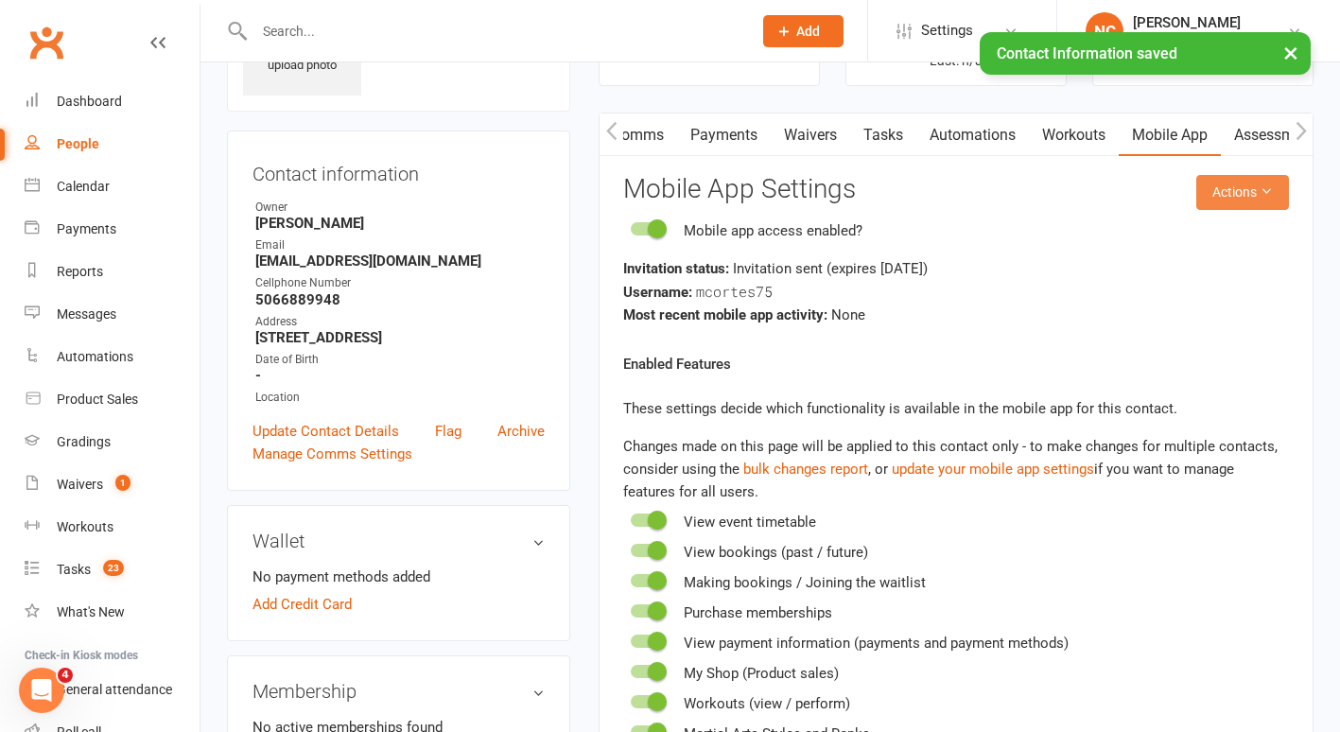
click at [1267, 186] on icon at bounding box center [1266, 190] width 13 height 13
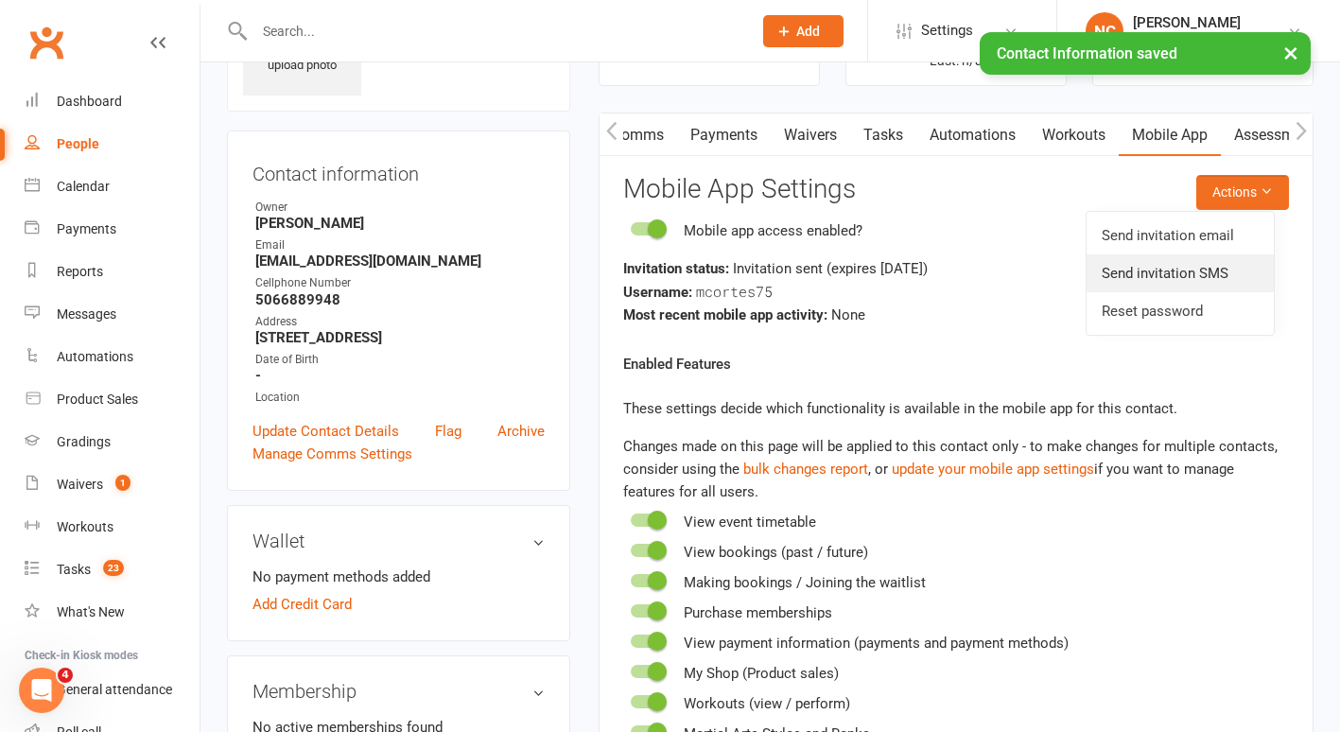
click at [1178, 274] on link "Send invitation SMS" at bounding box center [1180, 273] width 187 height 38
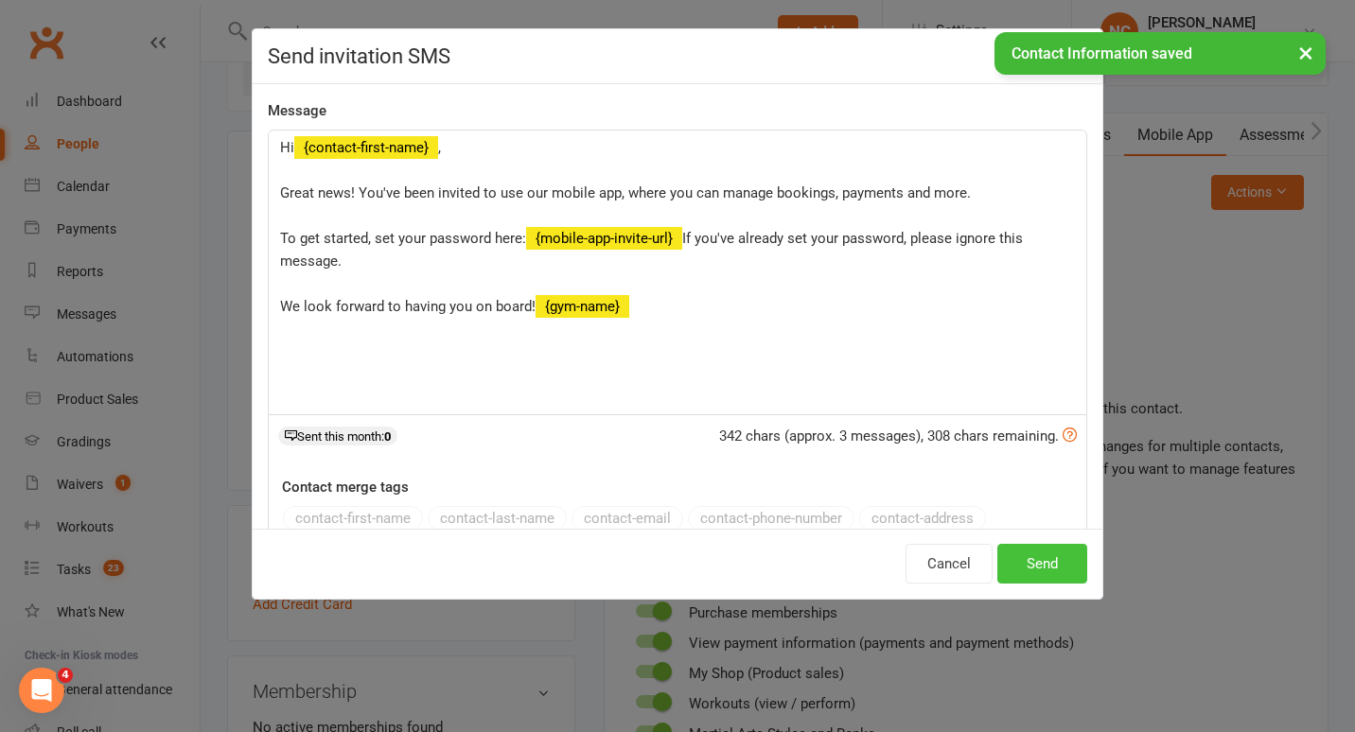
click at [1029, 558] on button "Send" at bounding box center [1042, 564] width 90 height 40
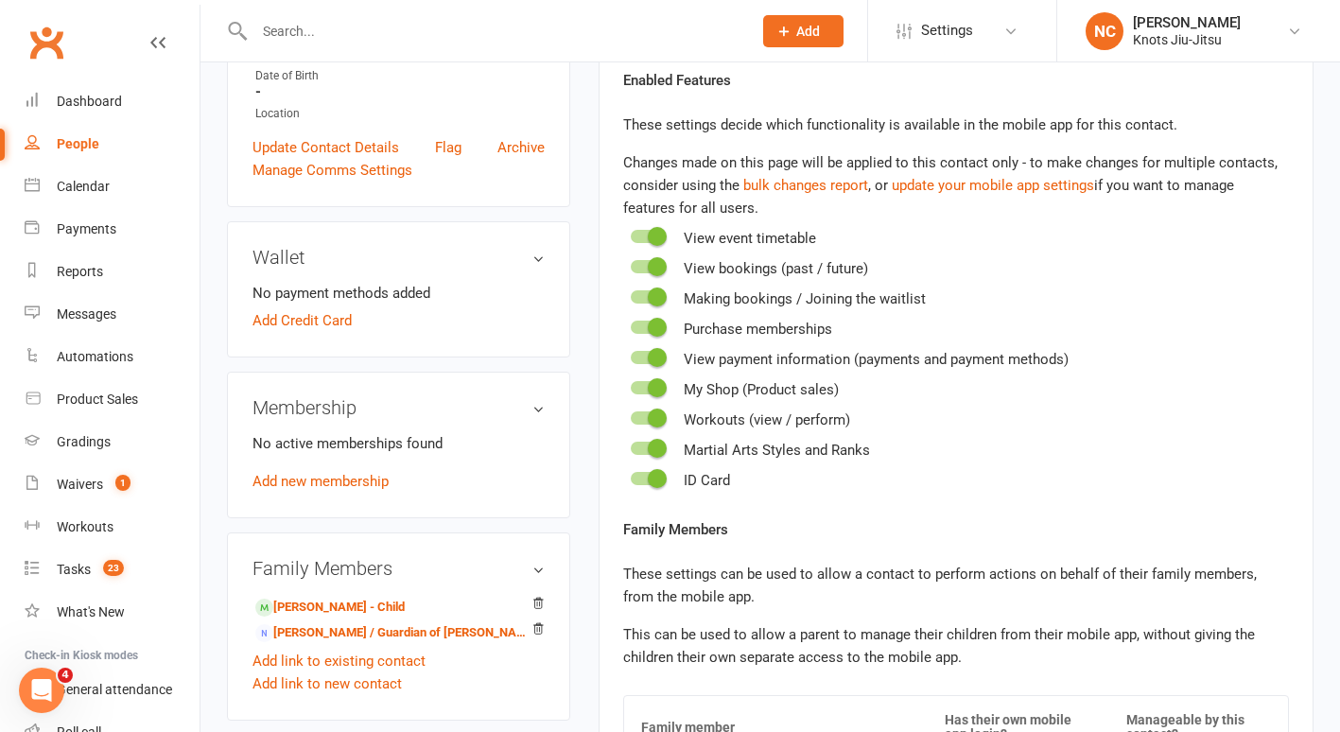
scroll to position [418, 0]
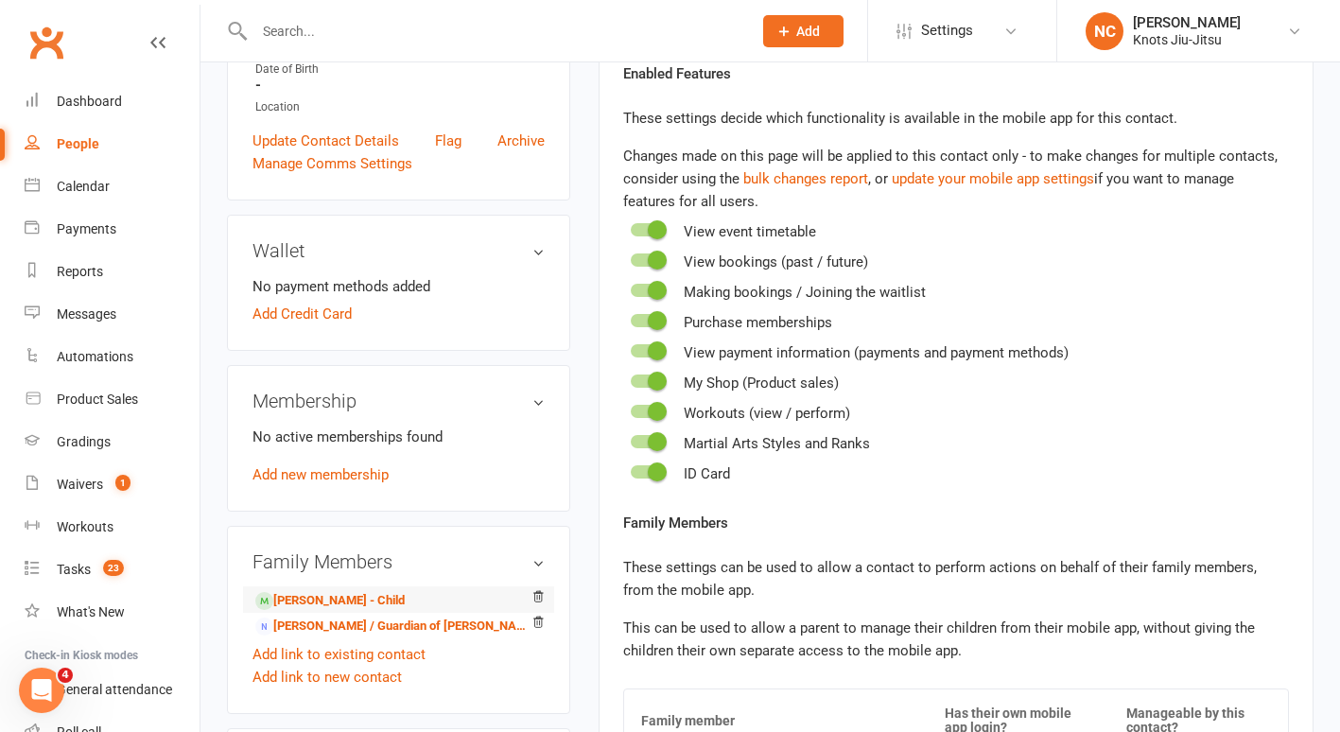
click at [382, 611] on li "MASSIEL CORTES - Child" at bounding box center [399, 599] width 292 height 26
click at [383, 611] on link "MASSIEL CORTES - Child" at bounding box center [329, 601] width 149 height 20
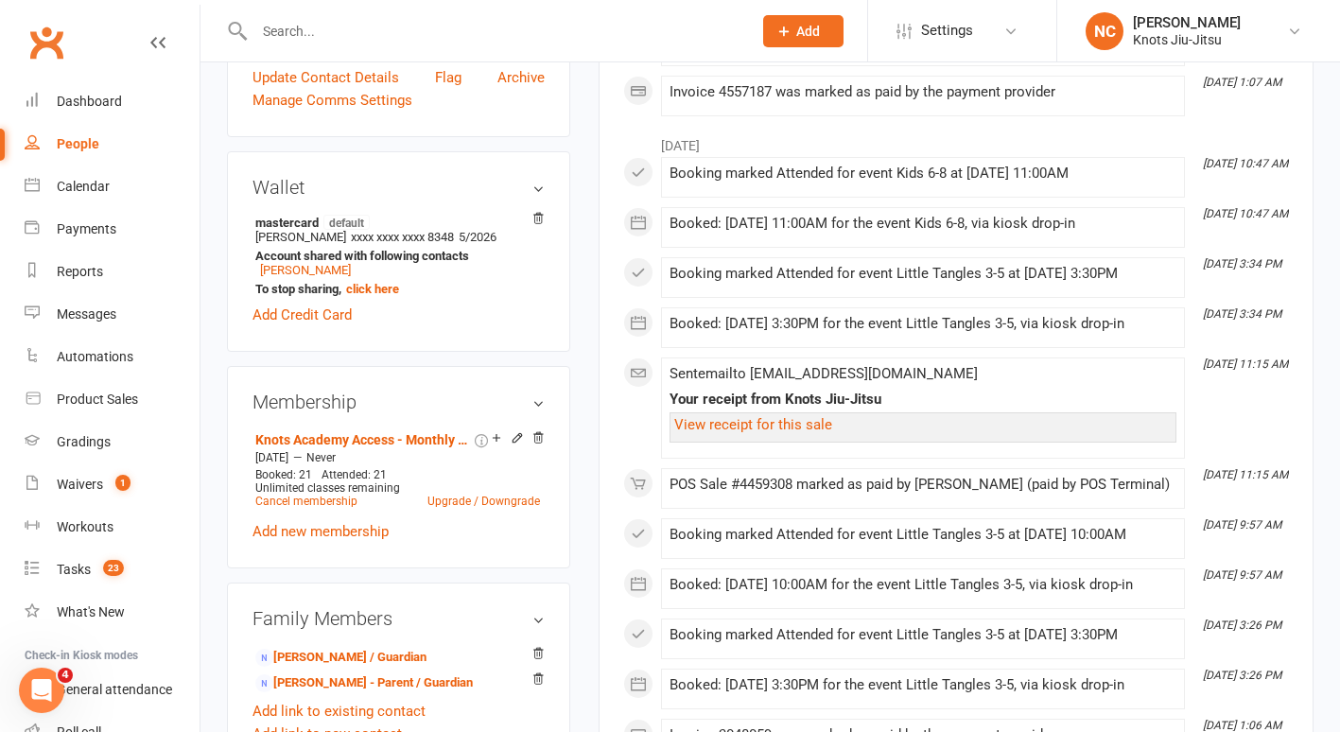
scroll to position [598, 0]
click at [374, 670] on link "Valenzuela Karen - Parent / Guardian" at bounding box center [340, 660] width 171 height 20
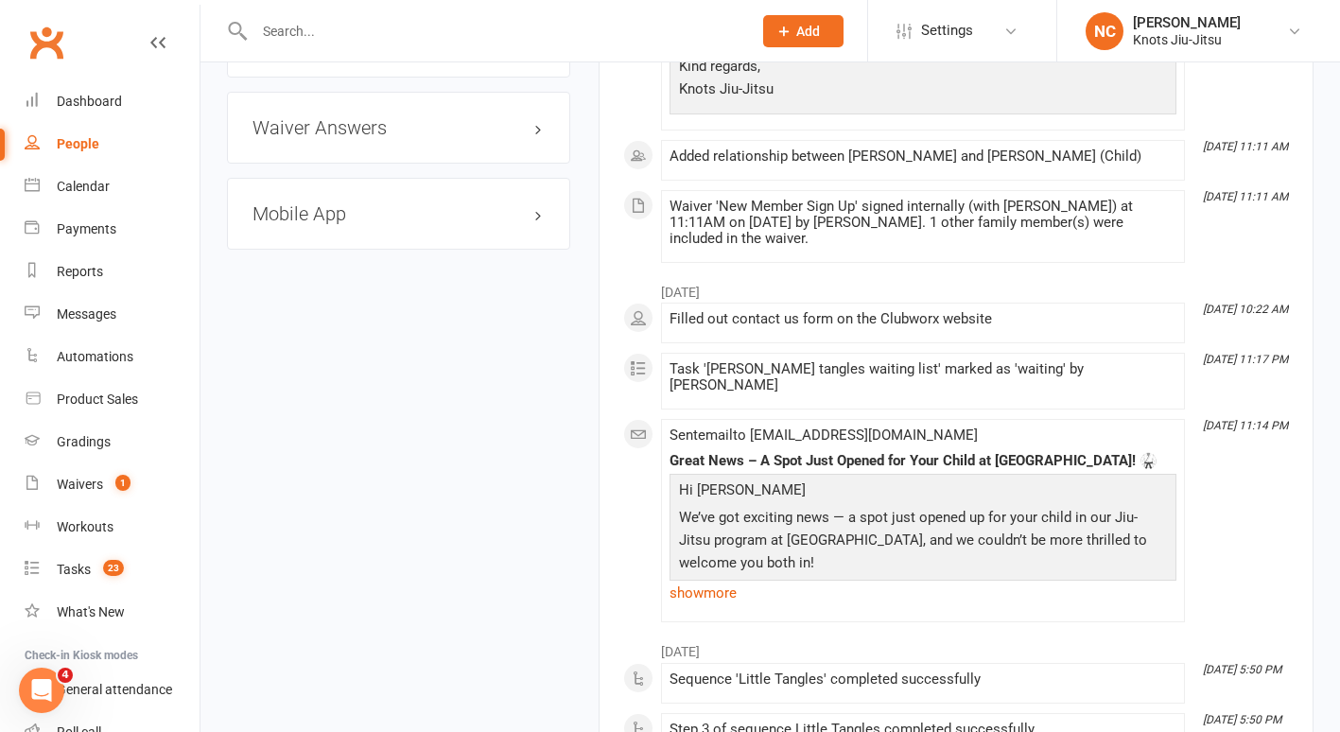
scroll to position [1399, 0]
click at [288, 225] on div "Mobile App" at bounding box center [398, 213] width 343 height 72
click at [288, 223] on h3 "Mobile App" at bounding box center [399, 212] width 292 height 21
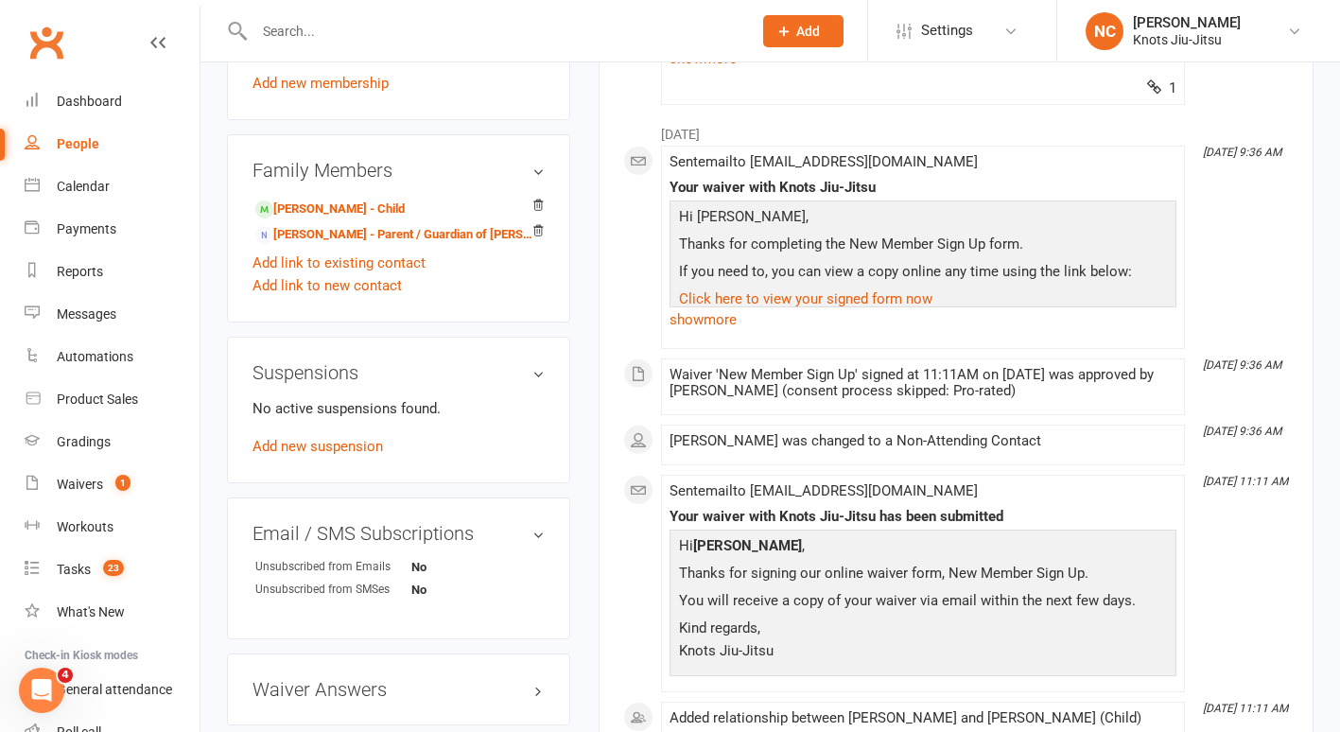
scroll to position [828, 0]
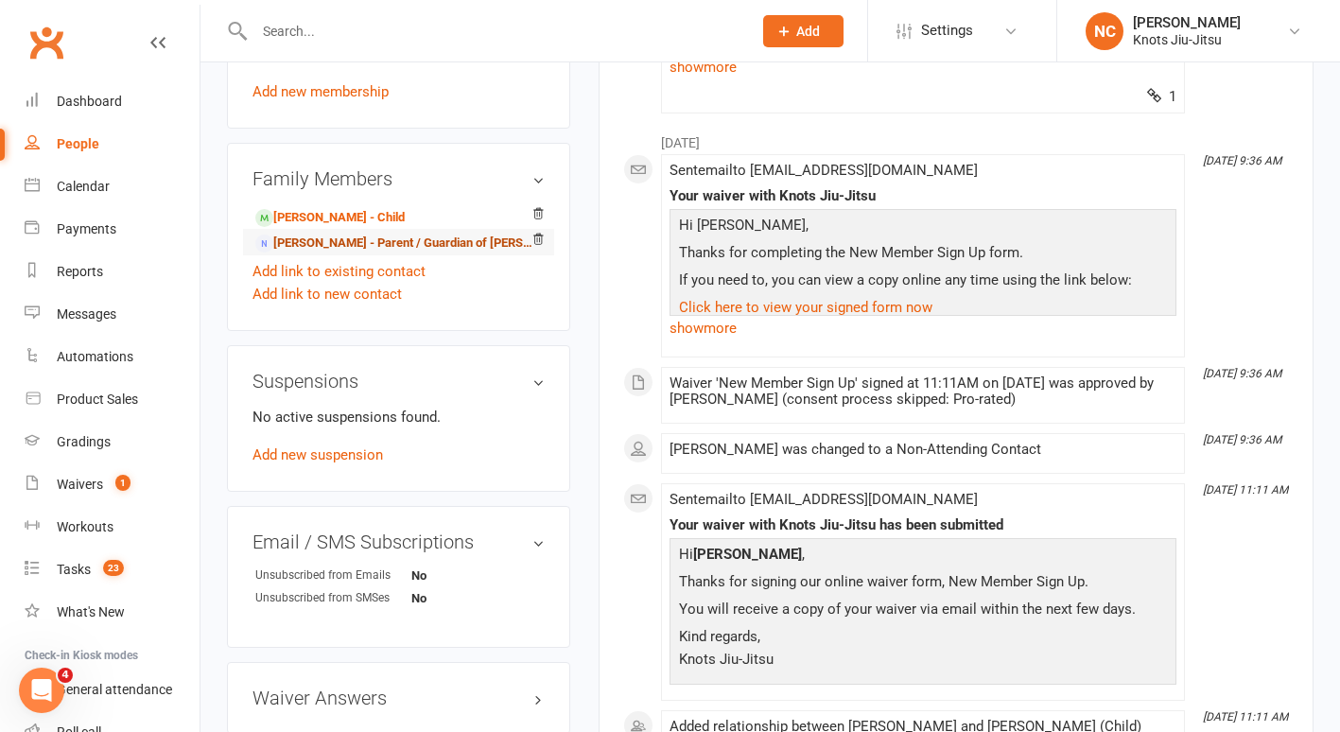
click at [351, 254] on link "Mauro CORTES - Parent / Guardian of MASSIEL CORTES" at bounding box center [395, 244] width 280 height 20
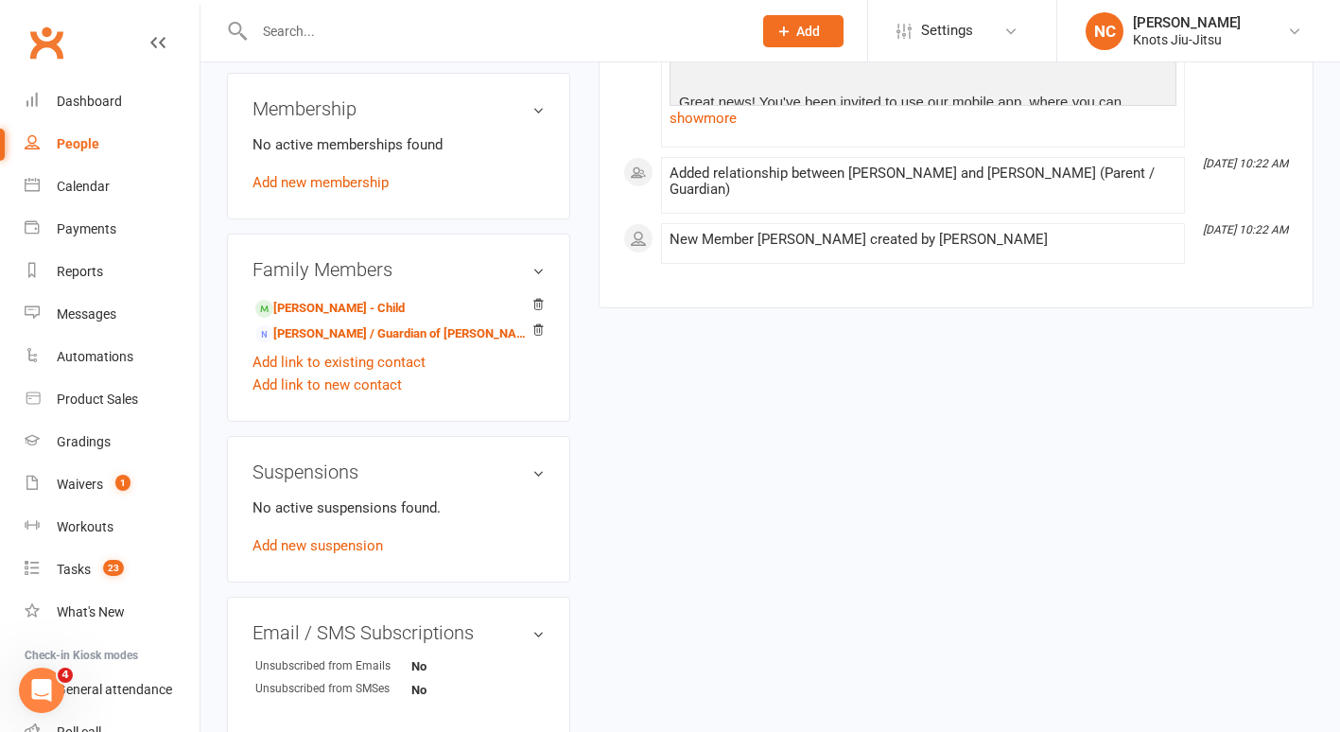
scroll to position [1022, 0]
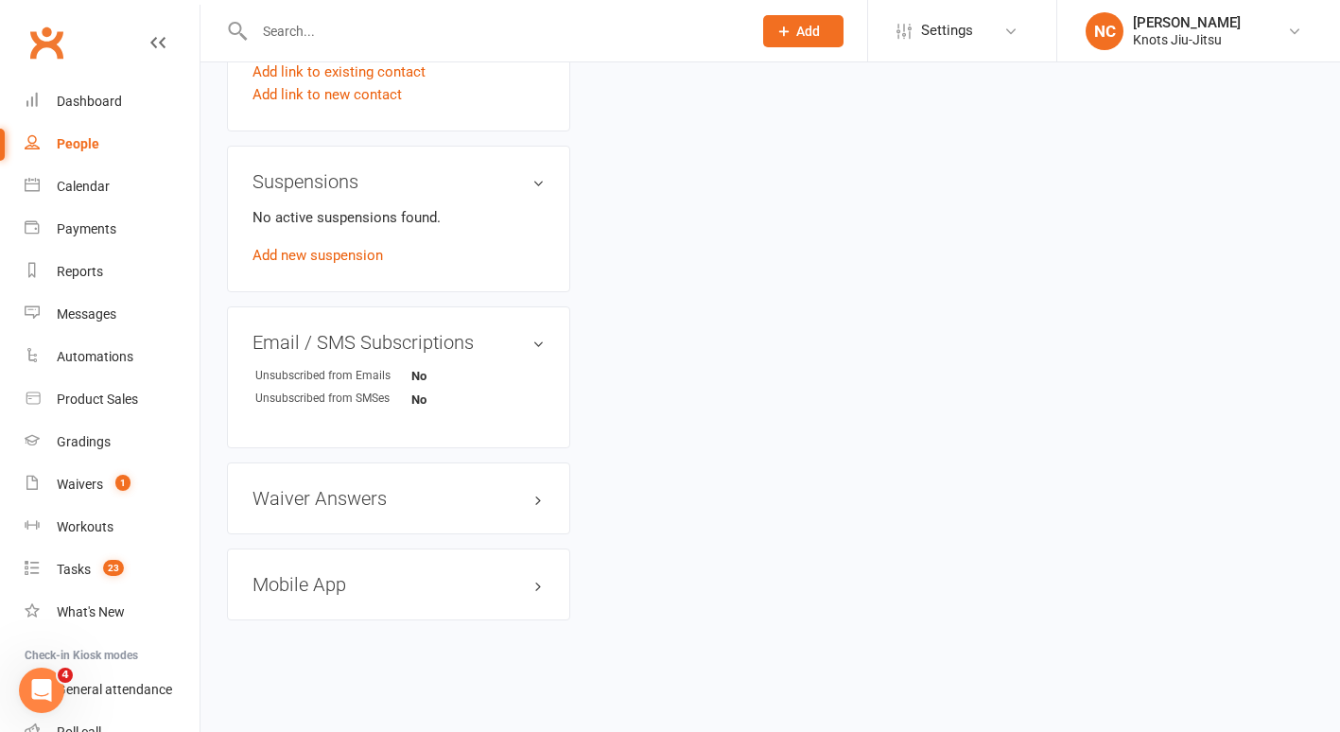
click at [368, 610] on div "Mobile App" at bounding box center [398, 585] width 343 height 72
click at [317, 576] on h3 "Mobile App" at bounding box center [399, 584] width 292 height 21
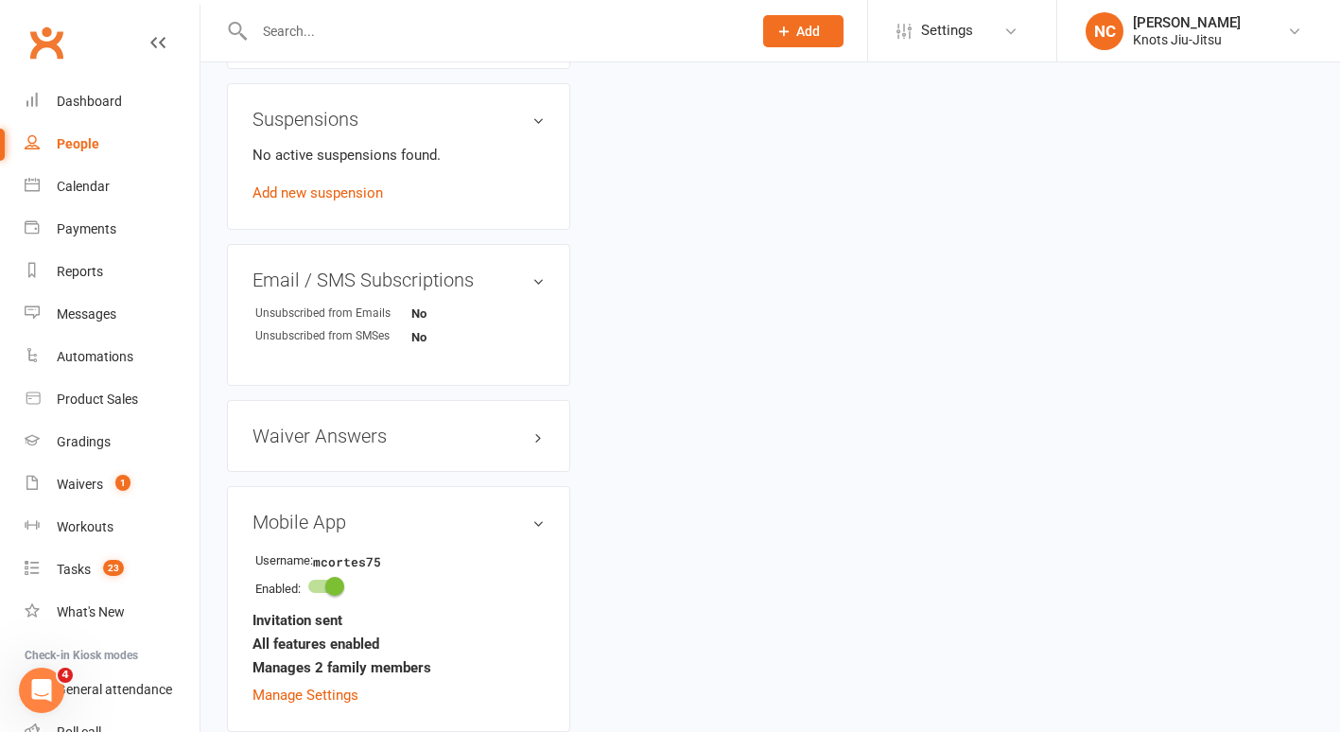
scroll to position [1064, 0]
click at [331, 36] on input "text" at bounding box center [494, 31] width 490 height 26
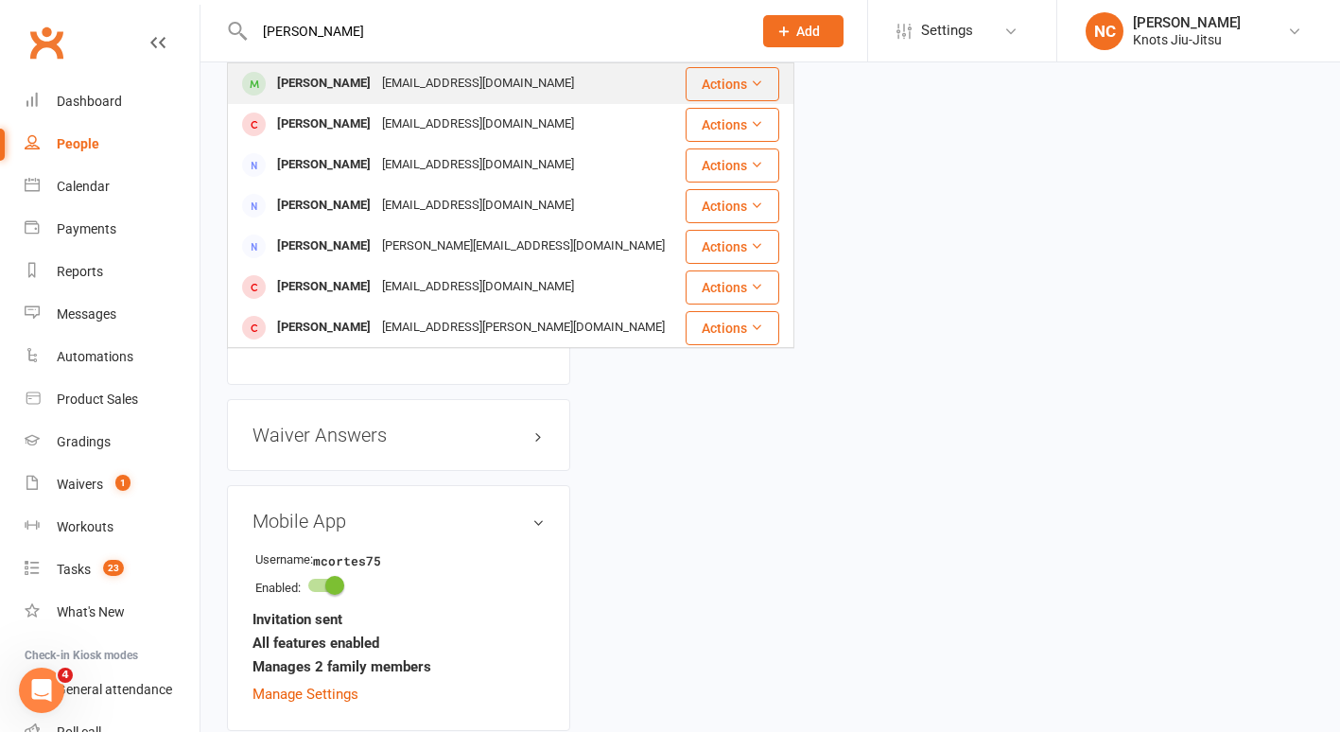
type input "malik"
click at [331, 94] on div "Malik McArdle" at bounding box center [323, 83] width 105 height 27
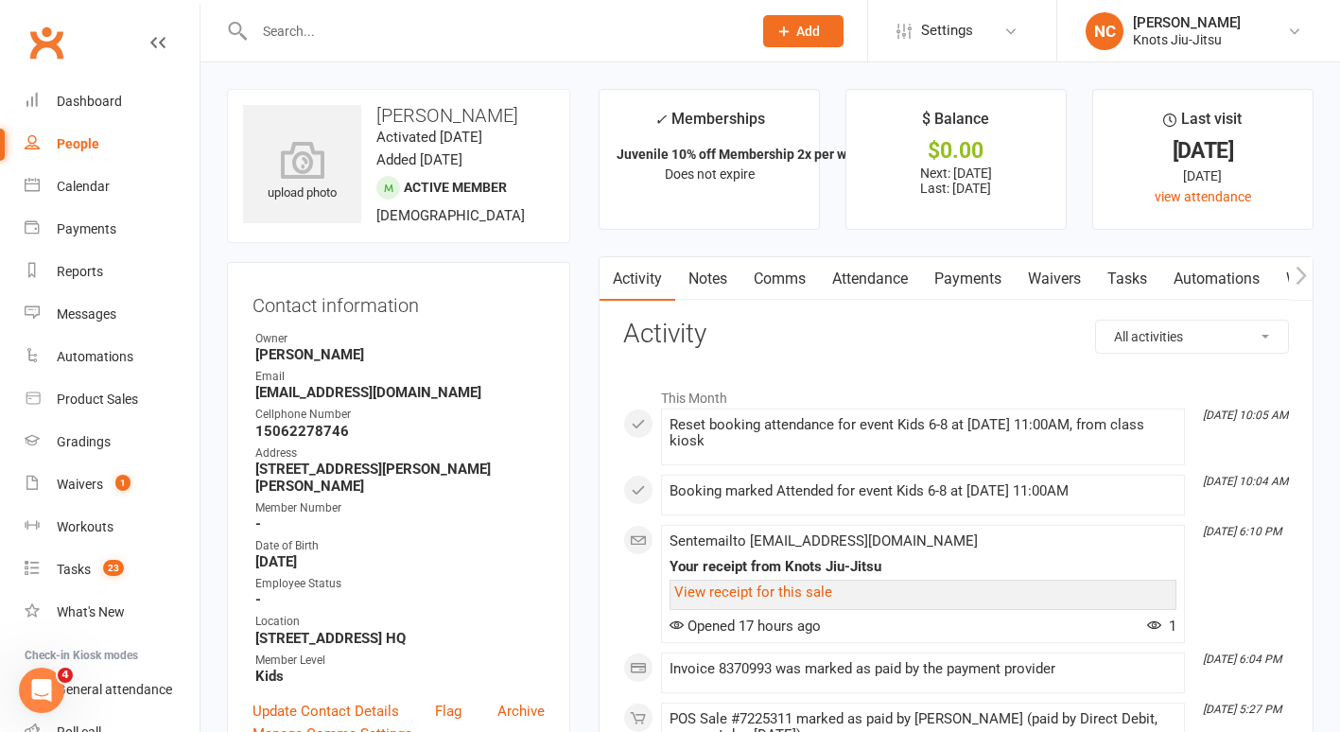
click at [984, 287] on link "Payments" at bounding box center [968, 279] width 94 height 44
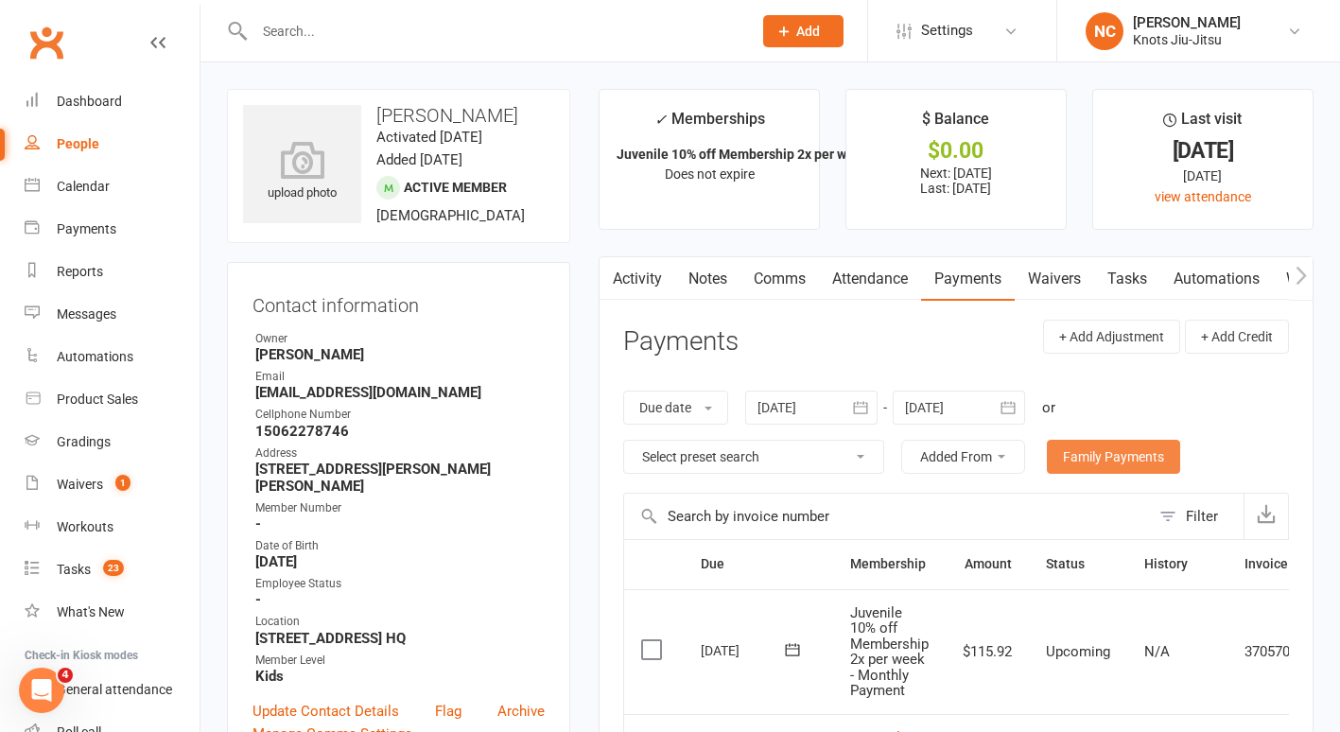
click at [1120, 460] on link "Family Payments" at bounding box center [1113, 457] width 133 height 34
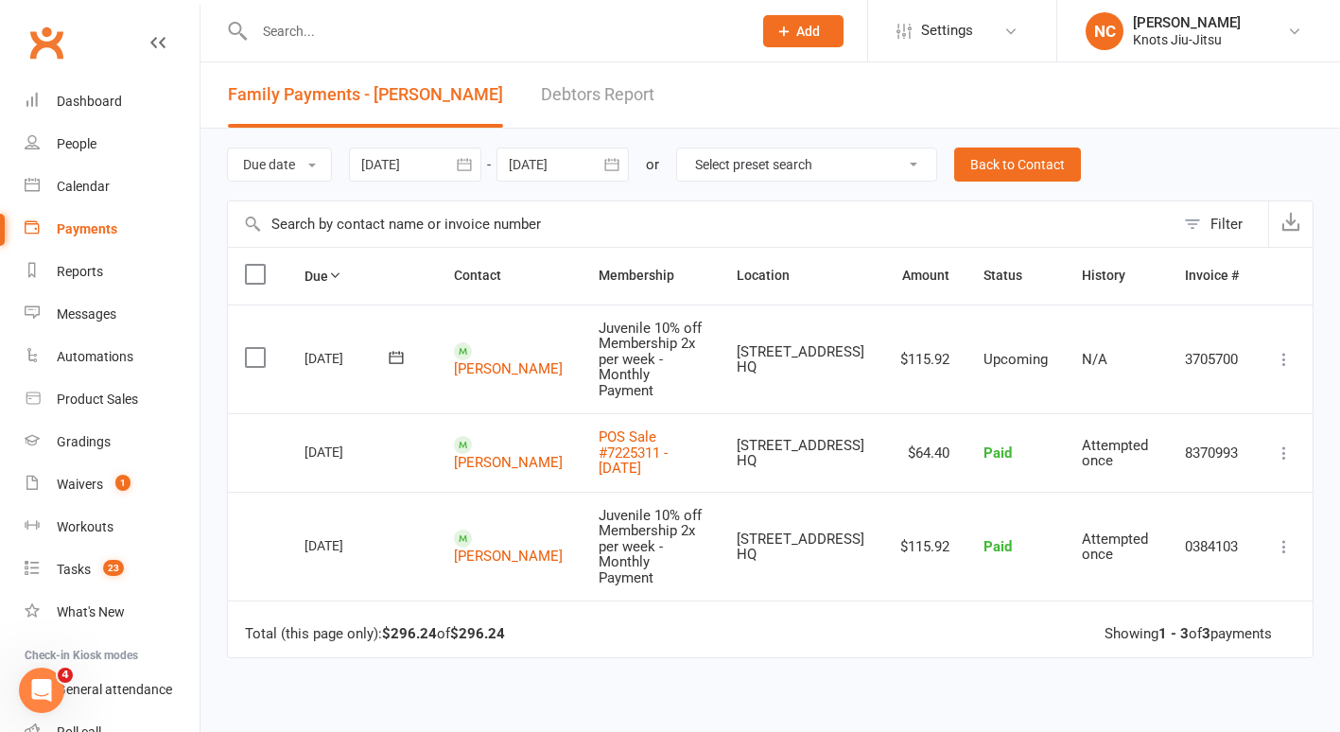
click at [464, 166] on icon "button" at bounding box center [464, 164] width 19 height 19
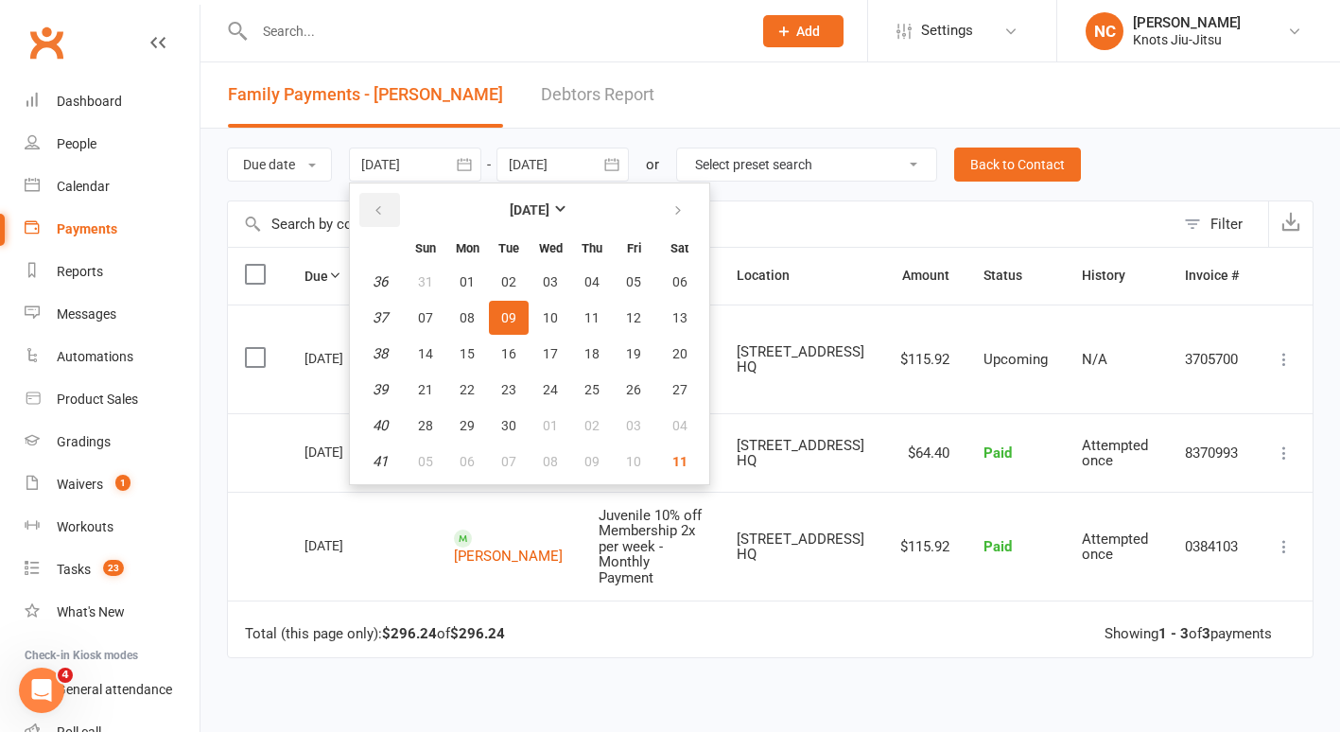
click at [373, 201] on button "button" at bounding box center [379, 210] width 41 height 34
click at [486, 303] on button "04" at bounding box center [467, 318] width 40 height 34
type input "04 Aug 2025"
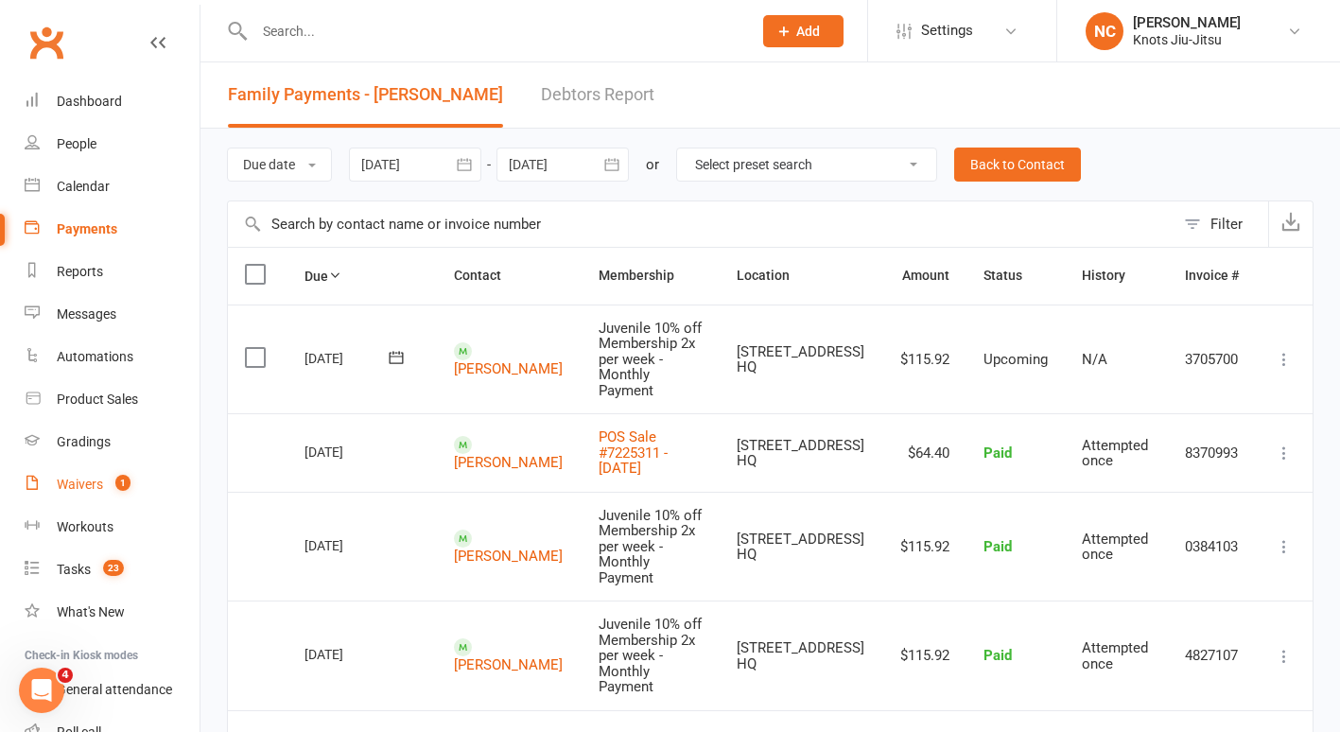
click at [61, 481] on div "Waivers" at bounding box center [80, 484] width 46 height 15
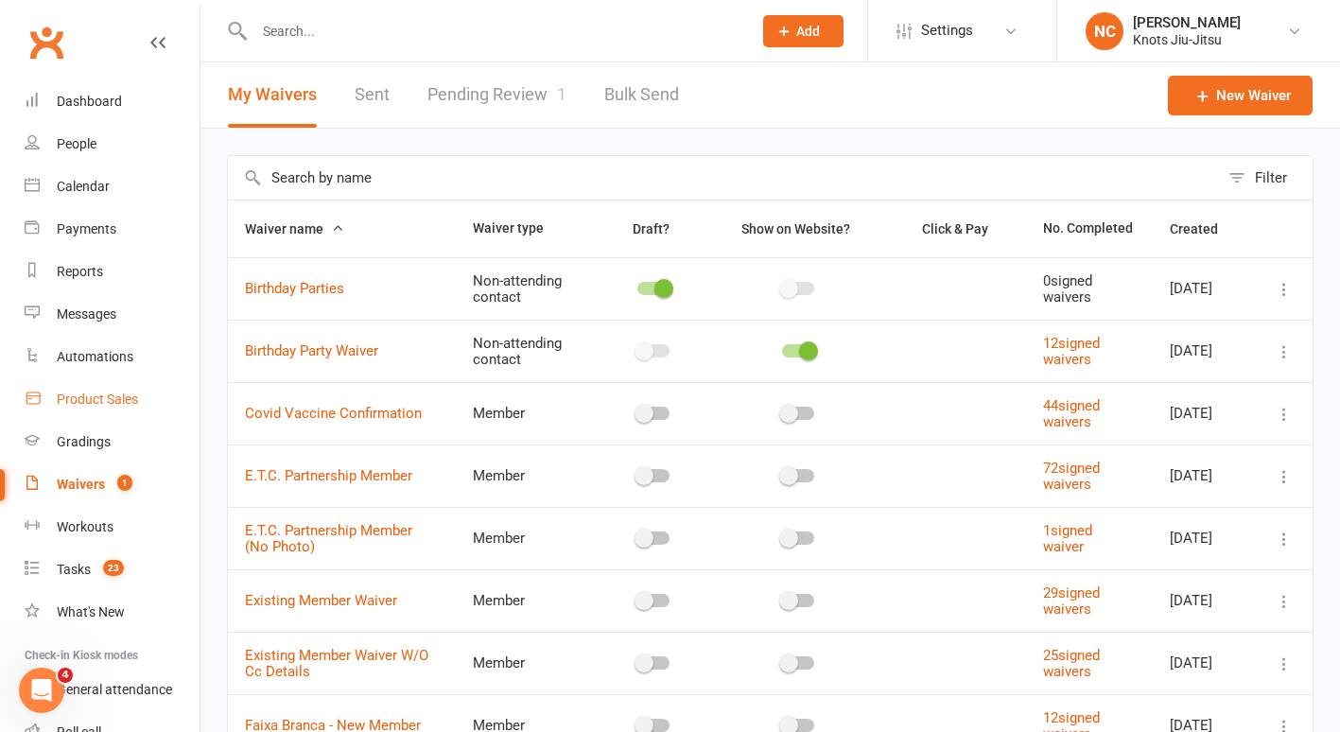
click at [89, 389] on link "Product Sales" at bounding box center [112, 399] width 175 height 43
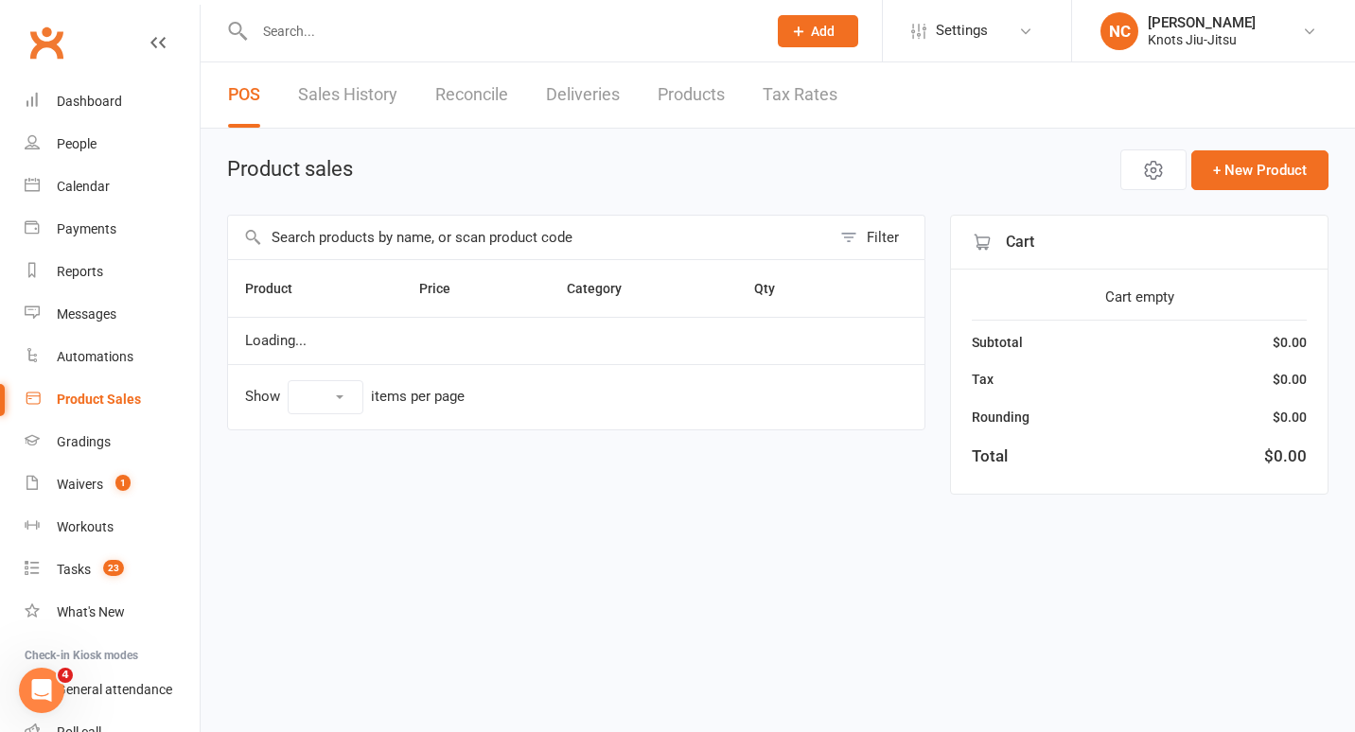
select select "100"
click at [455, 241] on input "text" at bounding box center [529, 238] width 603 height 44
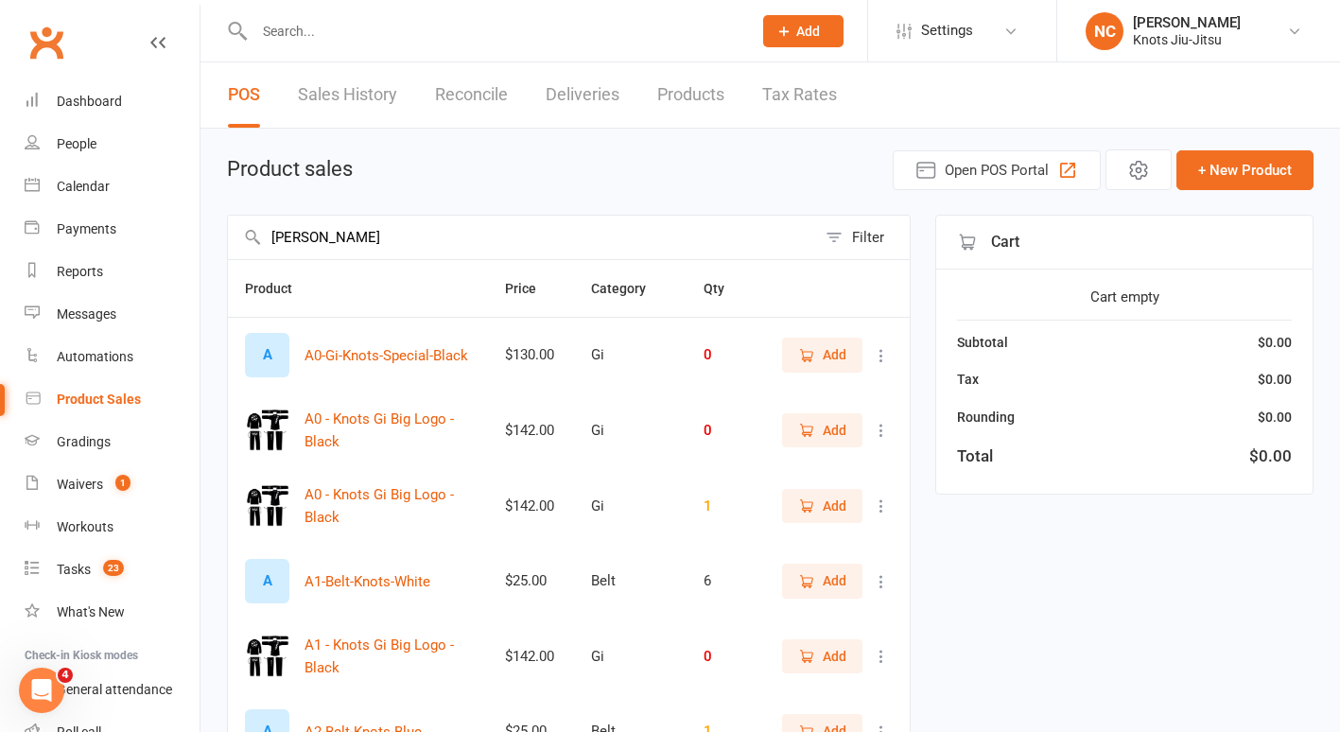
type input "grading"
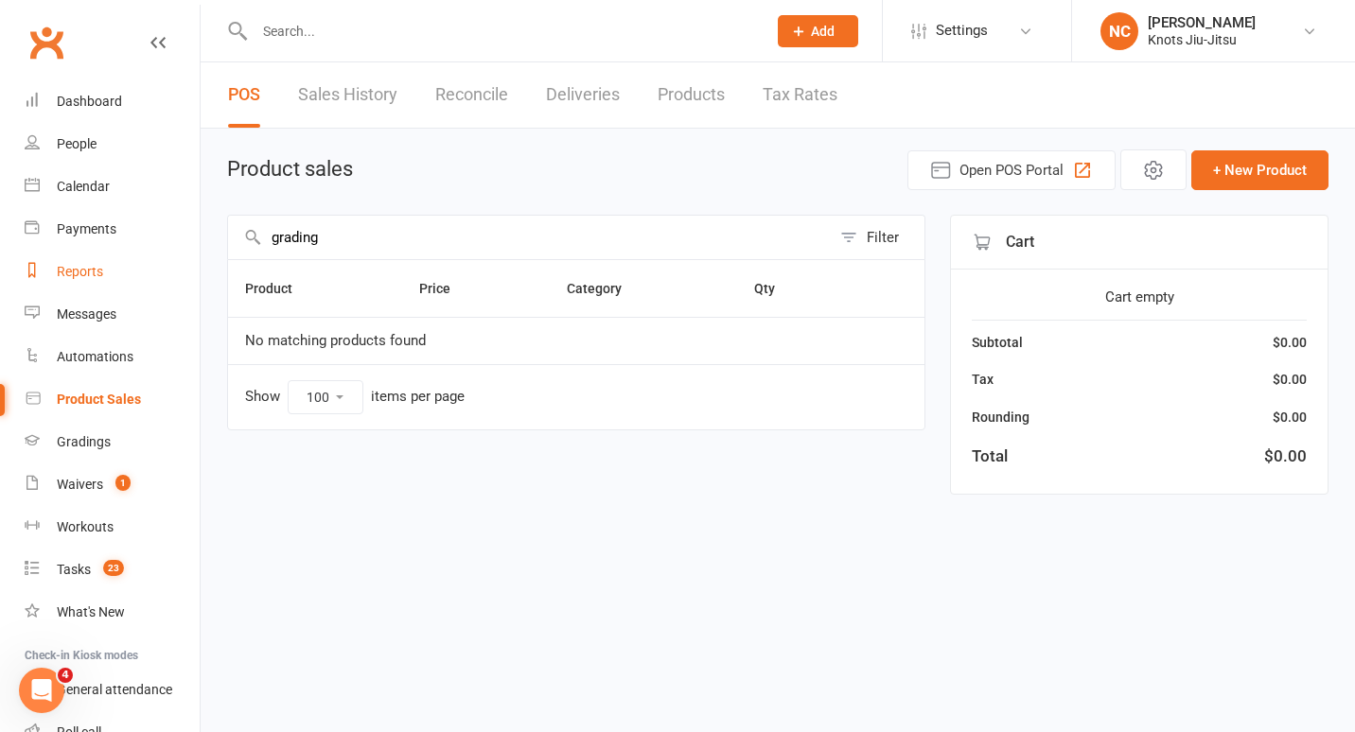
drag, startPoint x: 455, startPoint y: 241, endPoint x: 162, endPoint y: 254, distance: 293.5
click at [162, 254] on ui-view "Prospect Member Non-attending contact Class / event Appointment Grading event T…" at bounding box center [677, 263] width 1355 height 516
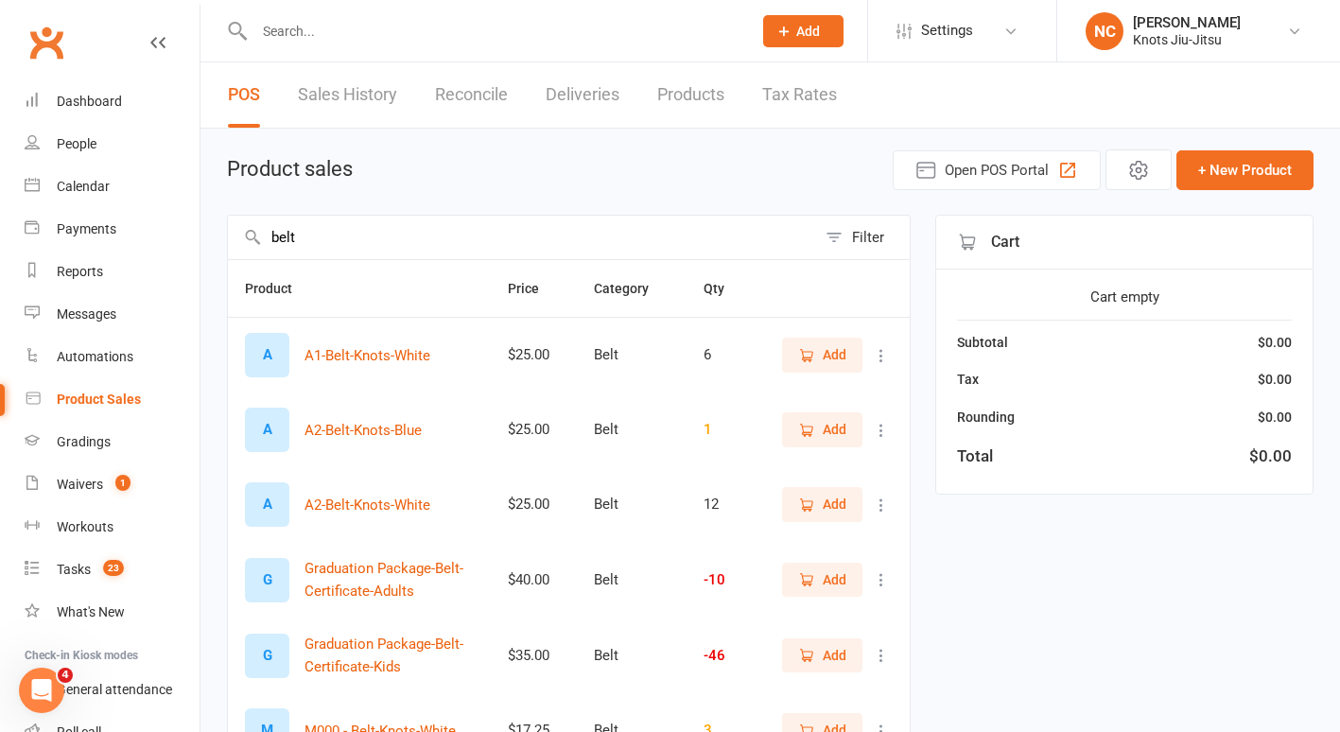
type input "belt"
click at [825, 658] on span "Add" at bounding box center [835, 655] width 24 height 21
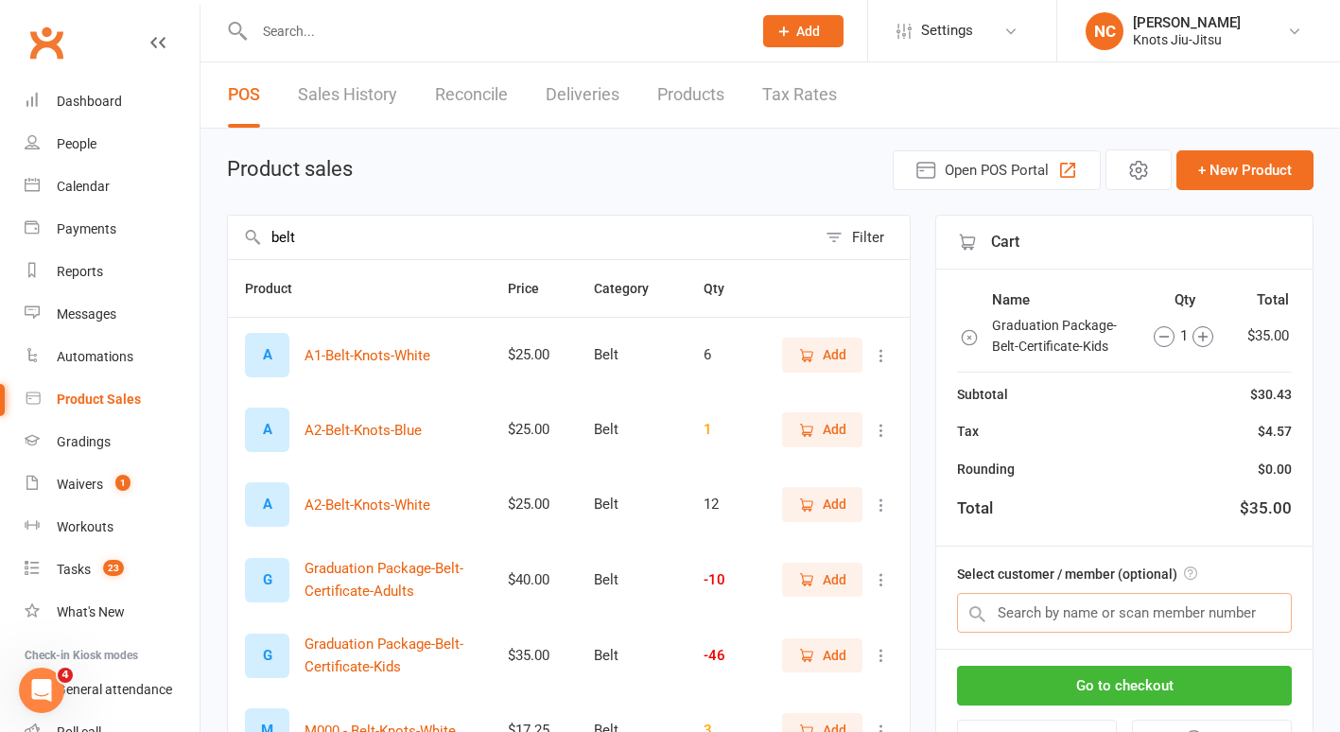
click at [1106, 609] on input "text" at bounding box center [1124, 613] width 335 height 40
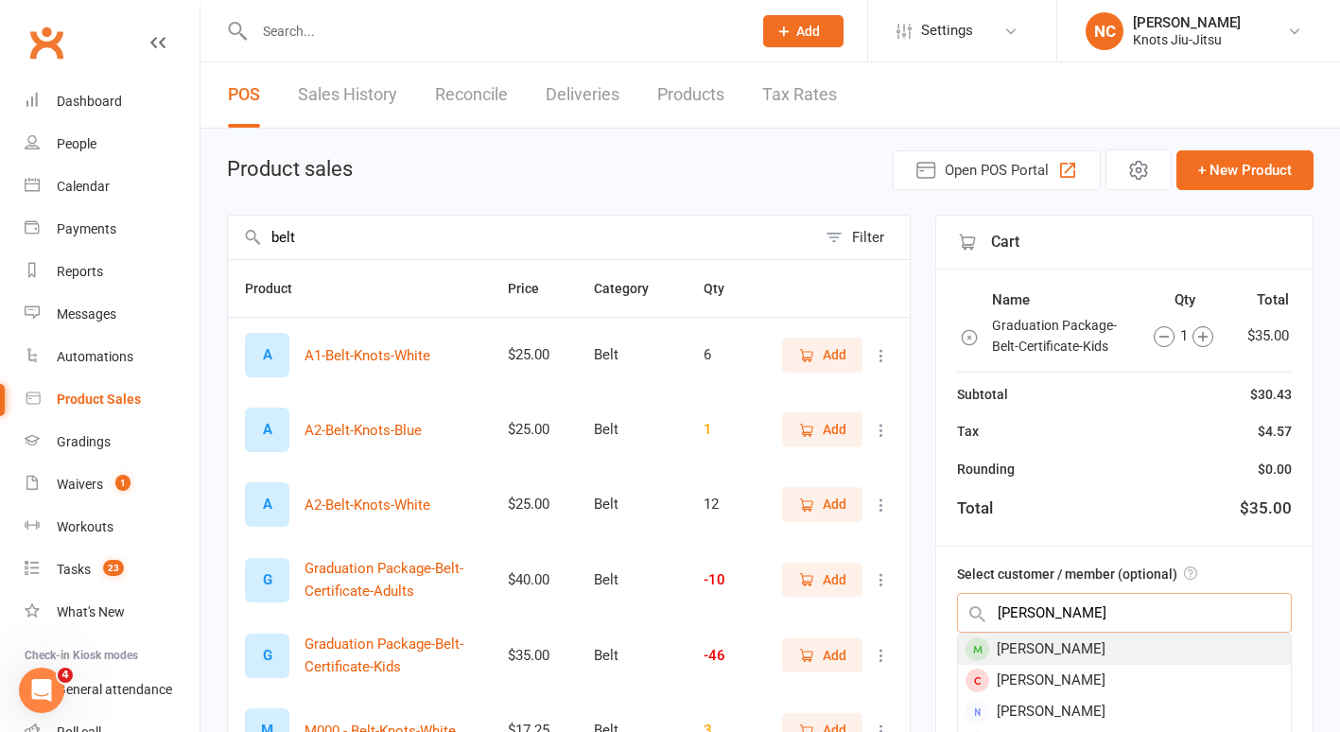
type input "malik"
click at [1062, 644] on div "Malik McArdle" at bounding box center [1124, 649] width 333 height 31
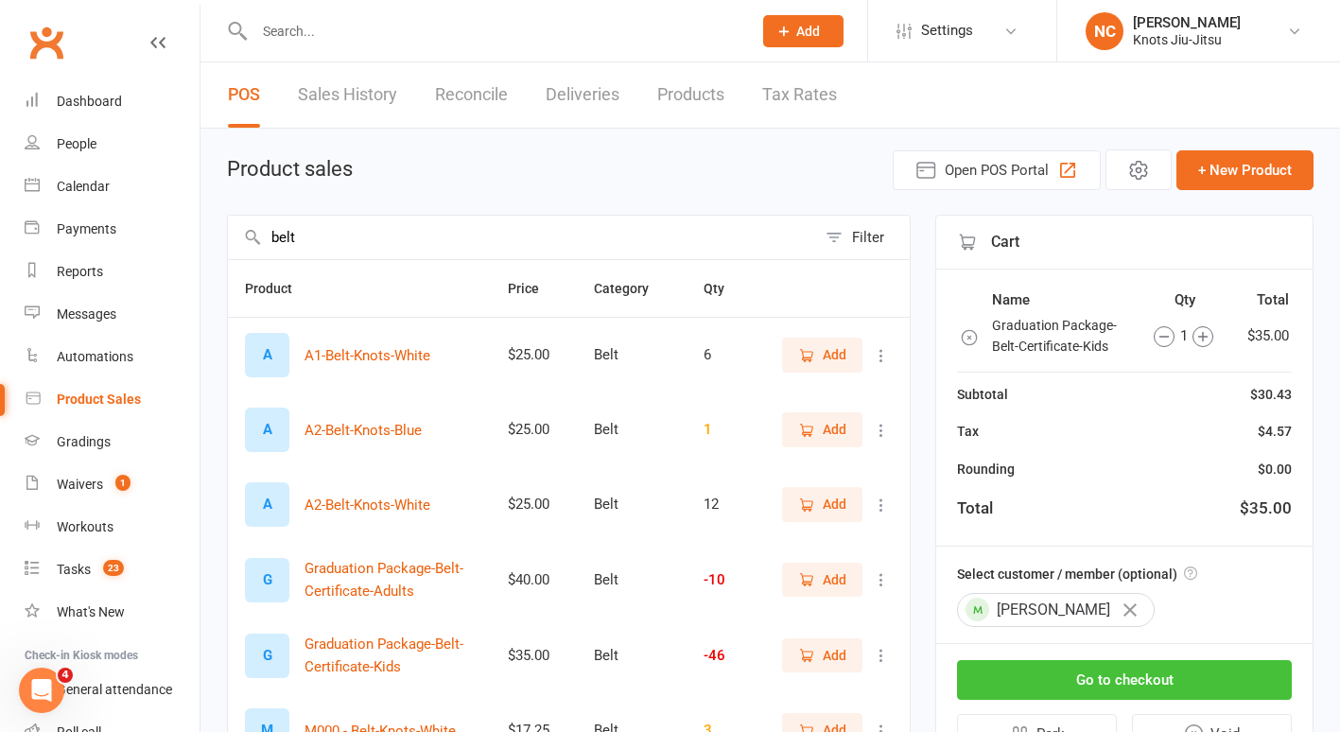
click at [1066, 662] on button "Go to checkout" at bounding box center [1124, 680] width 335 height 40
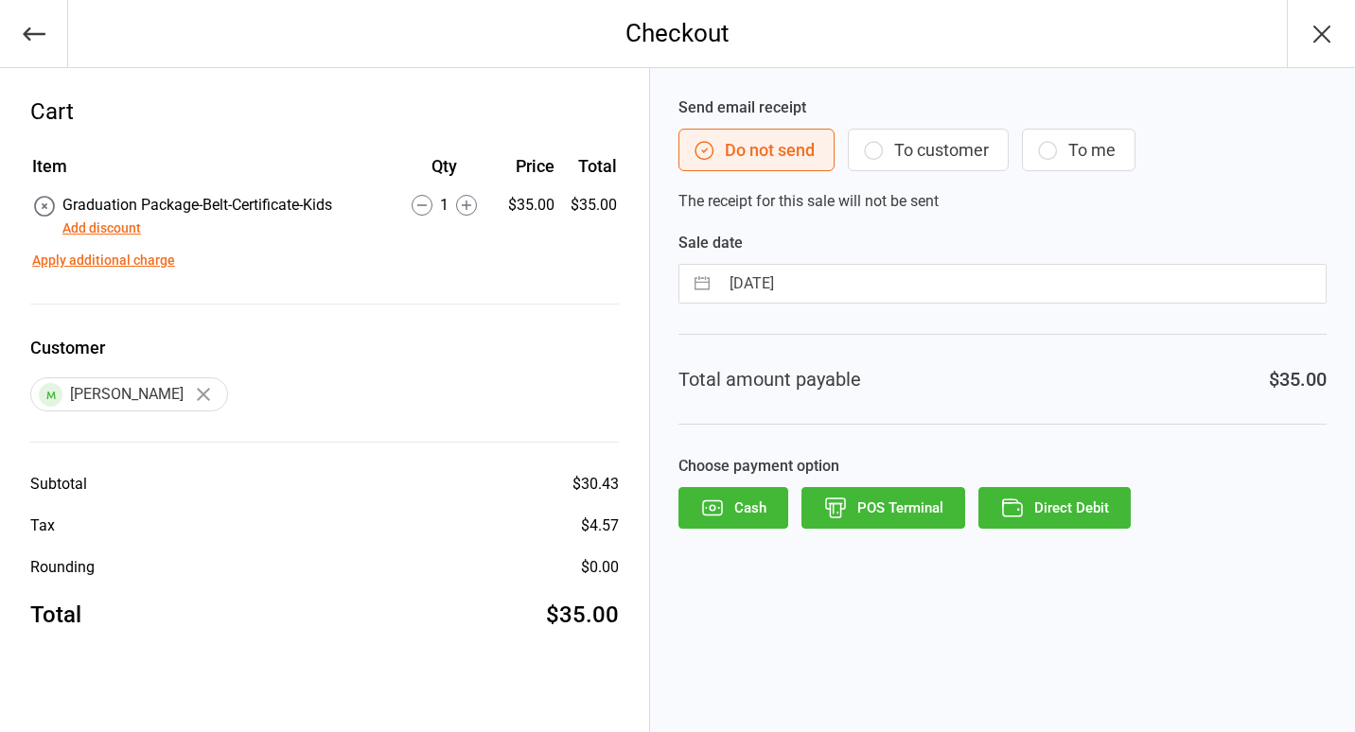
click at [947, 122] on div "Send email receipt Do not send To customer To me The receipt for this sale will…" at bounding box center [1002, 154] width 648 height 116
click at [947, 129] on button "To customer" at bounding box center [928, 150] width 161 height 43
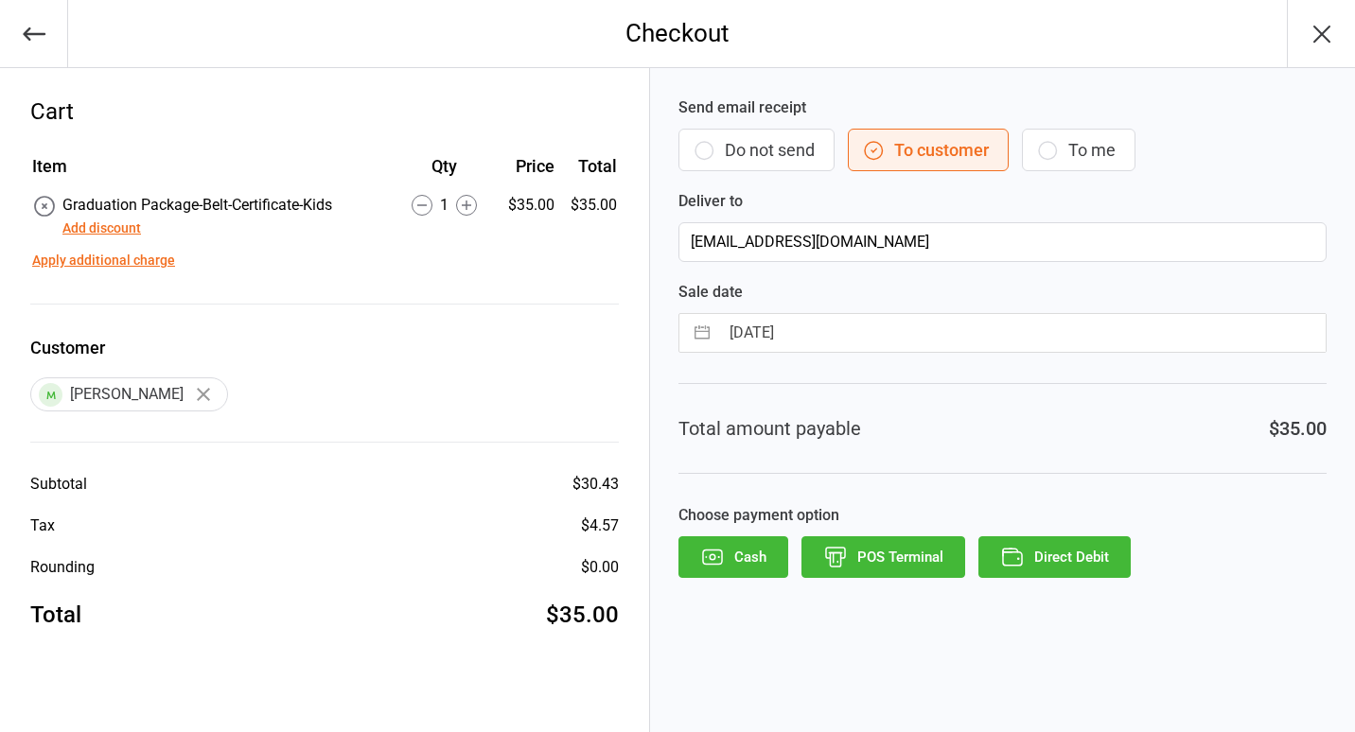
click at [1028, 552] on button "Direct Debit" at bounding box center [1054, 557] width 152 height 42
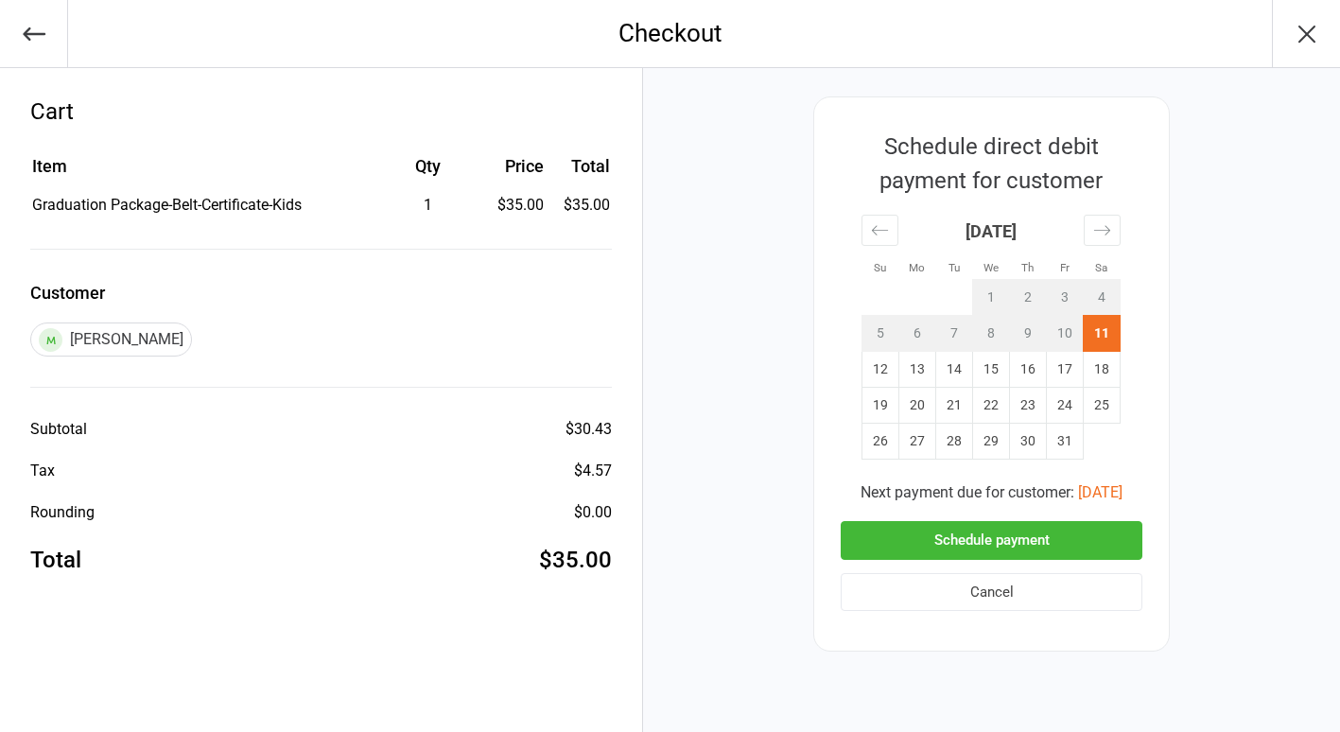
click at [947, 540] on button "Schedule payment" at bounding box center [992, 540] width 302 height 39
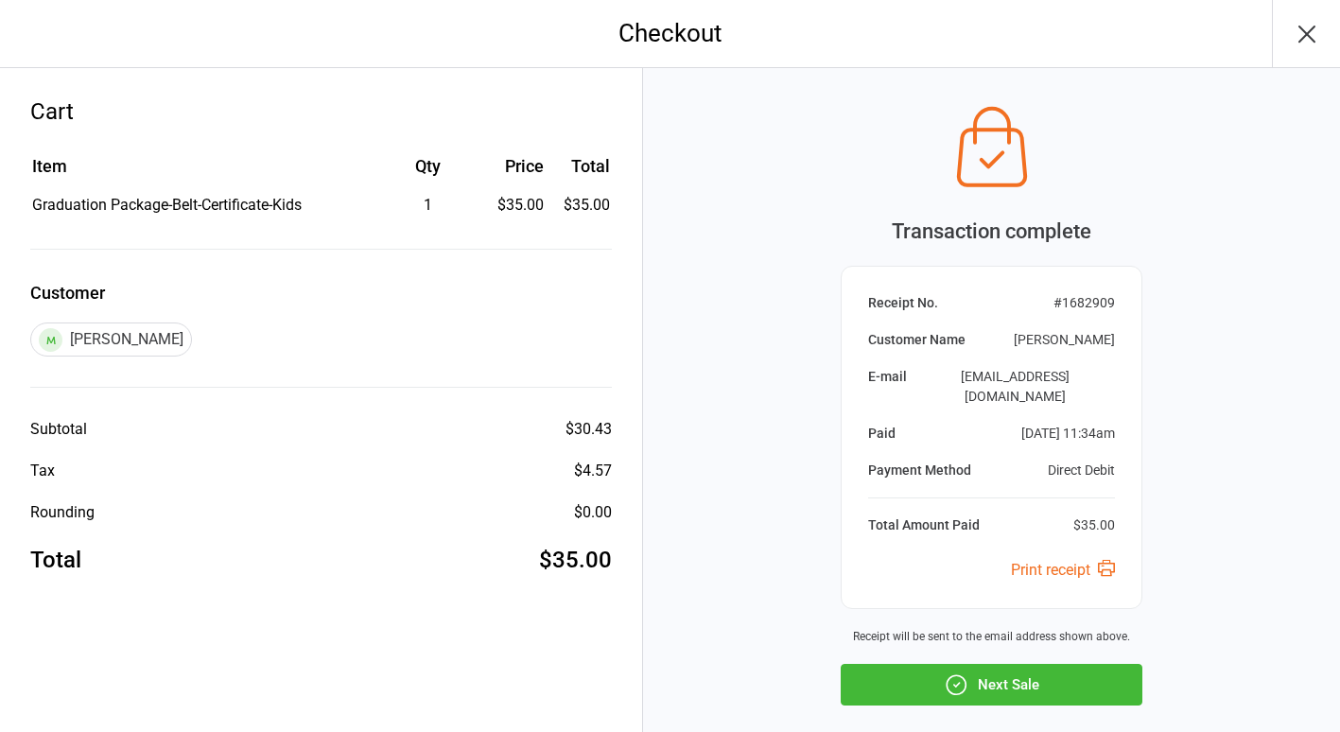
click at [982, 664] on button "Next Sale" at bounding box center [992, 685] width 302 height 42
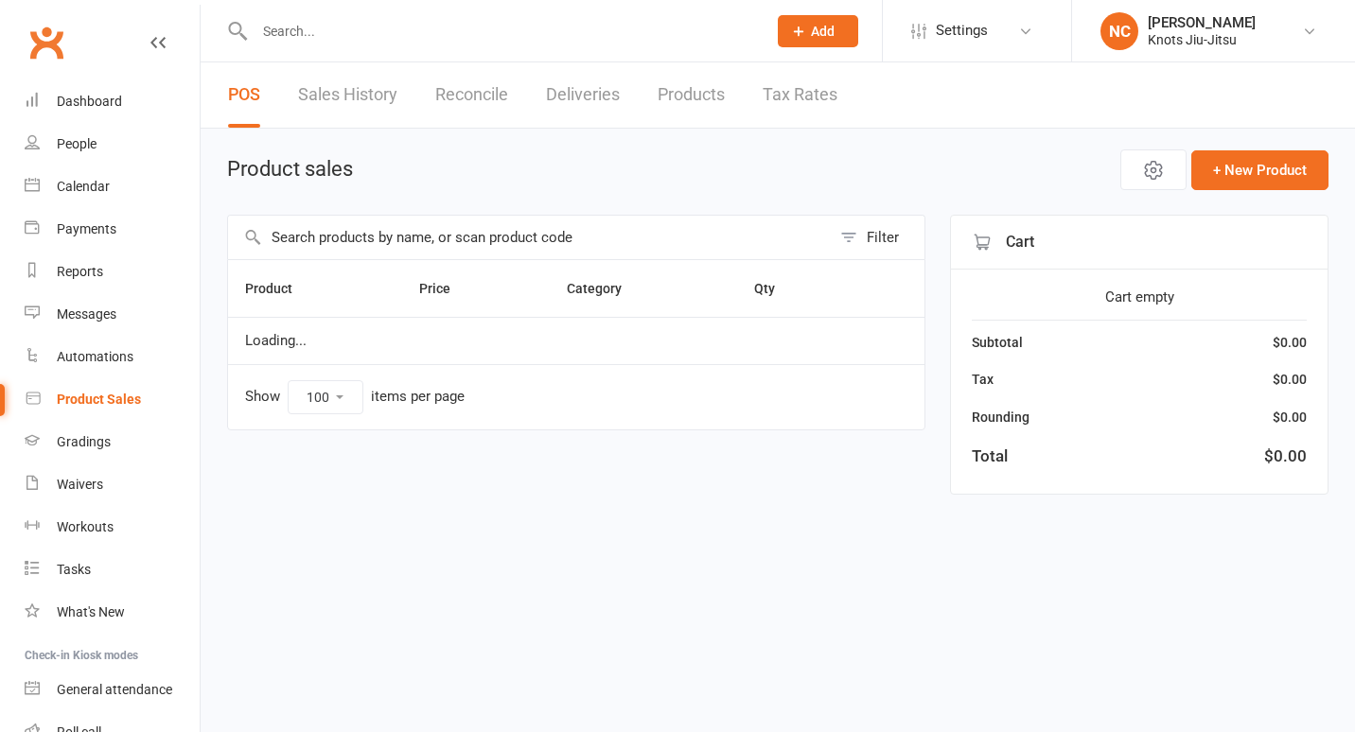
select select "100"
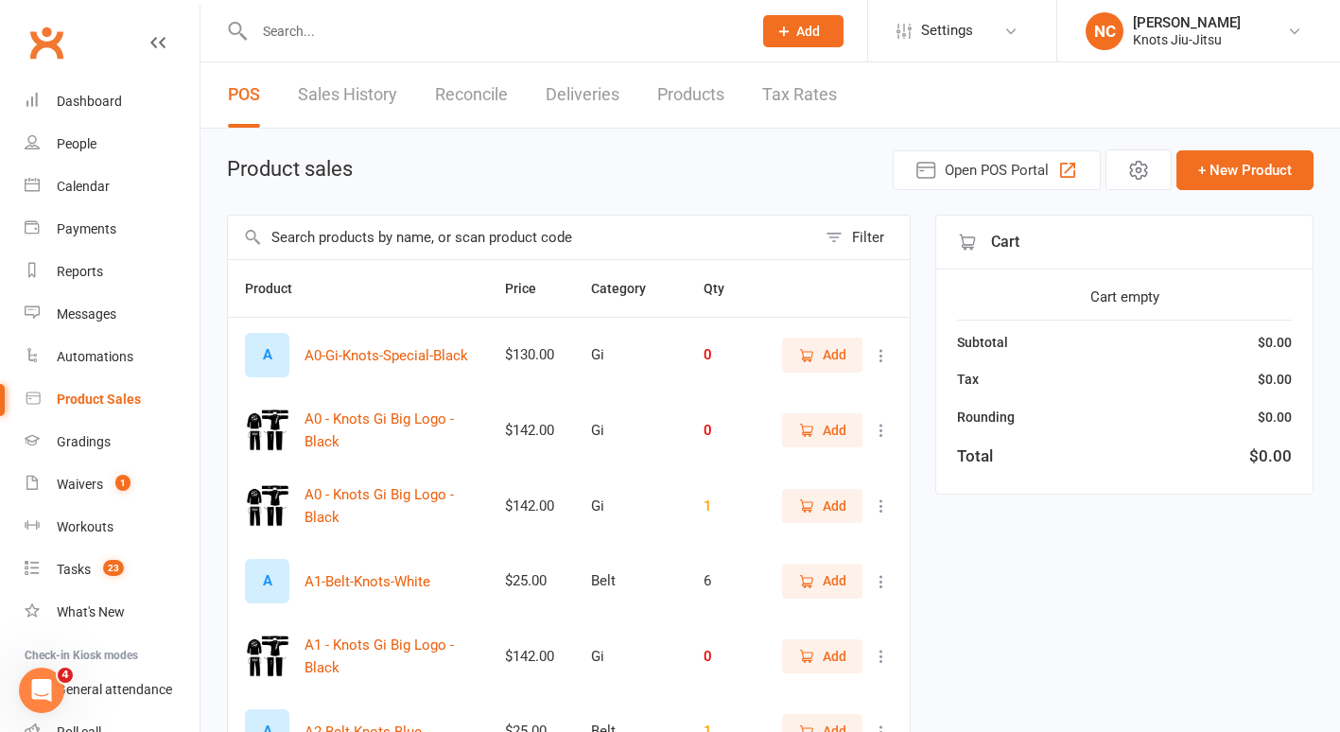
click at [360, 20] on input "text" at bounding box center [494, 31] width 490 height 26
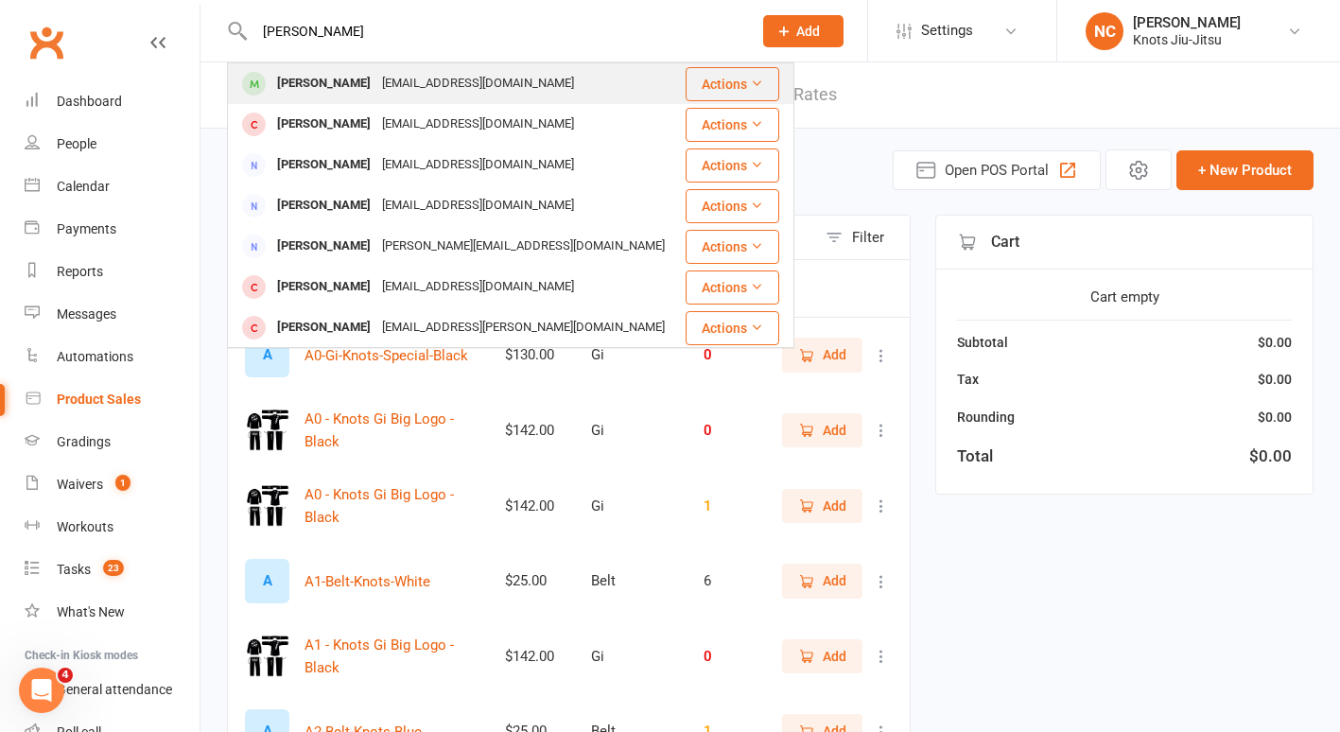
type input "[PERSON_NAME]"
click at [359, 84] on div "[PERSON_NAME]" at bounding box center [323, 83] width 105 height 27
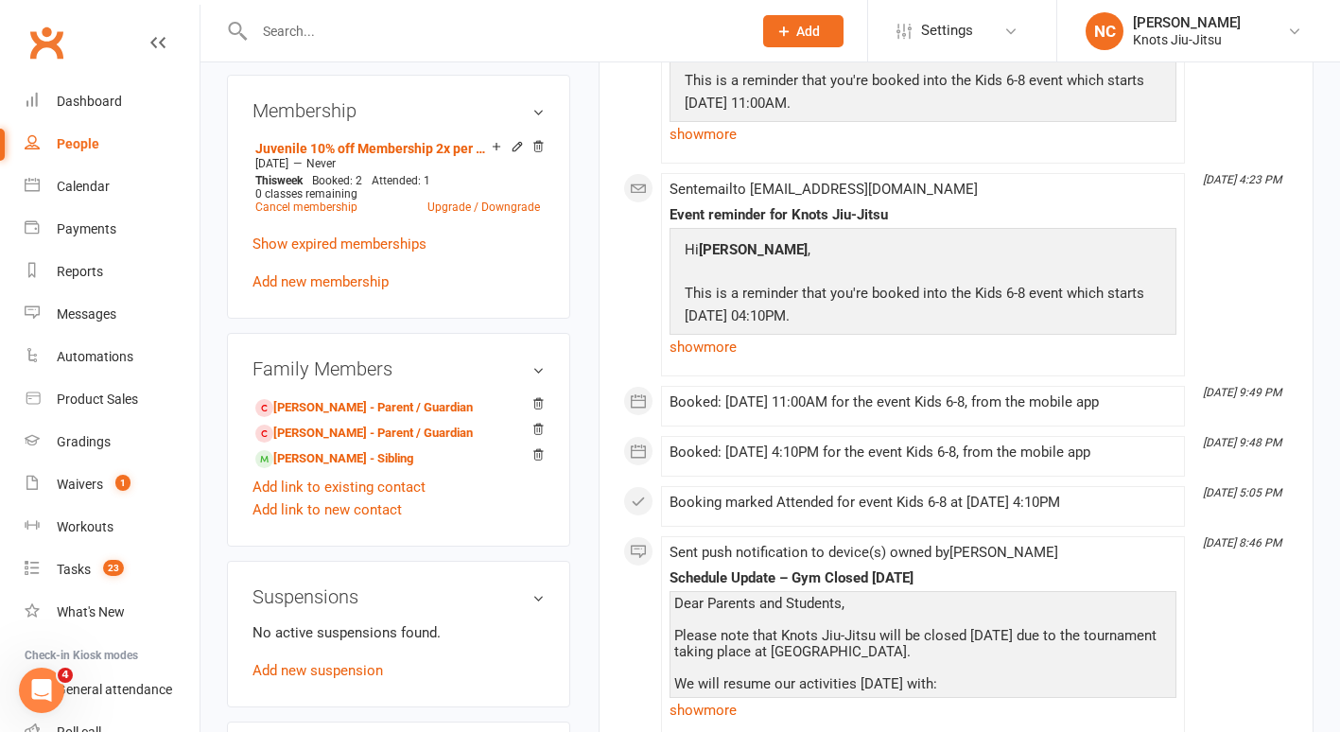
scroll to position [926, 0]
click at [401, 417] on link "Mark McArdle - Parent / Guardian" at bounding box center [364, 407] width 218 height 20
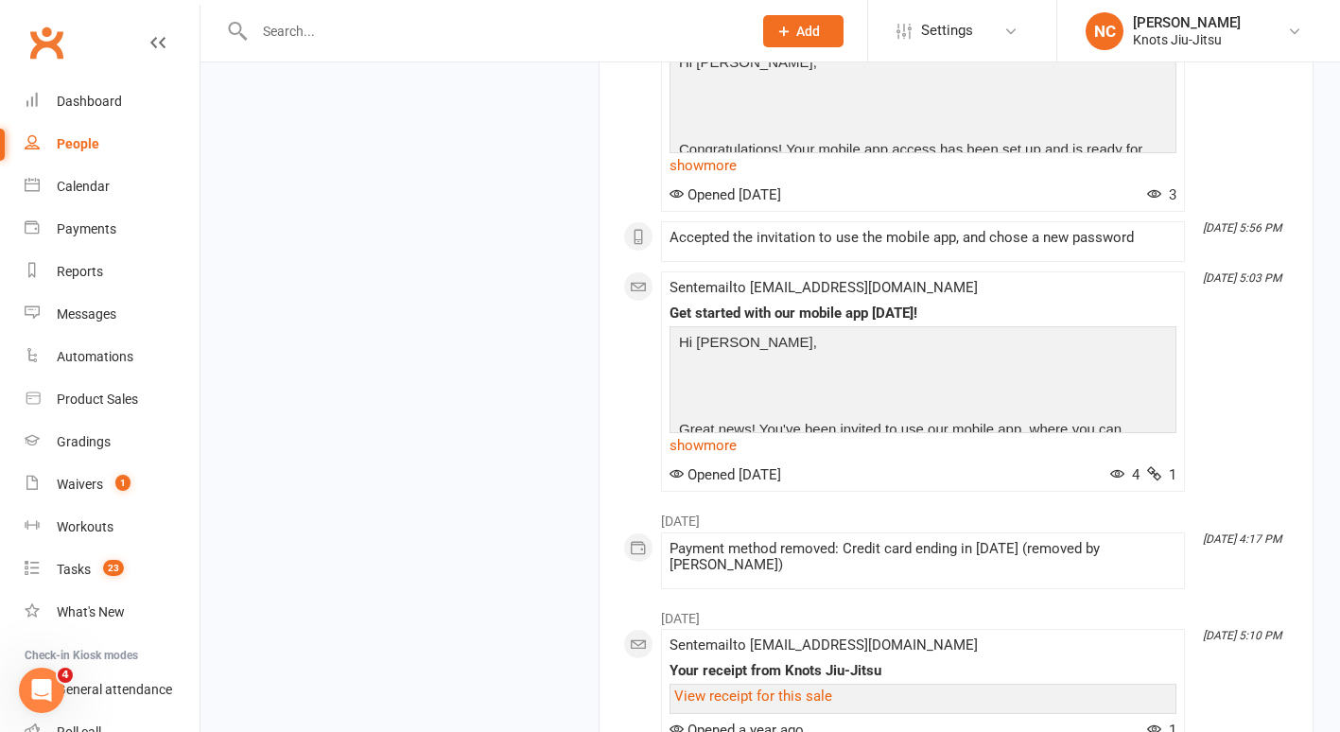
scroll to position [1908, 0]
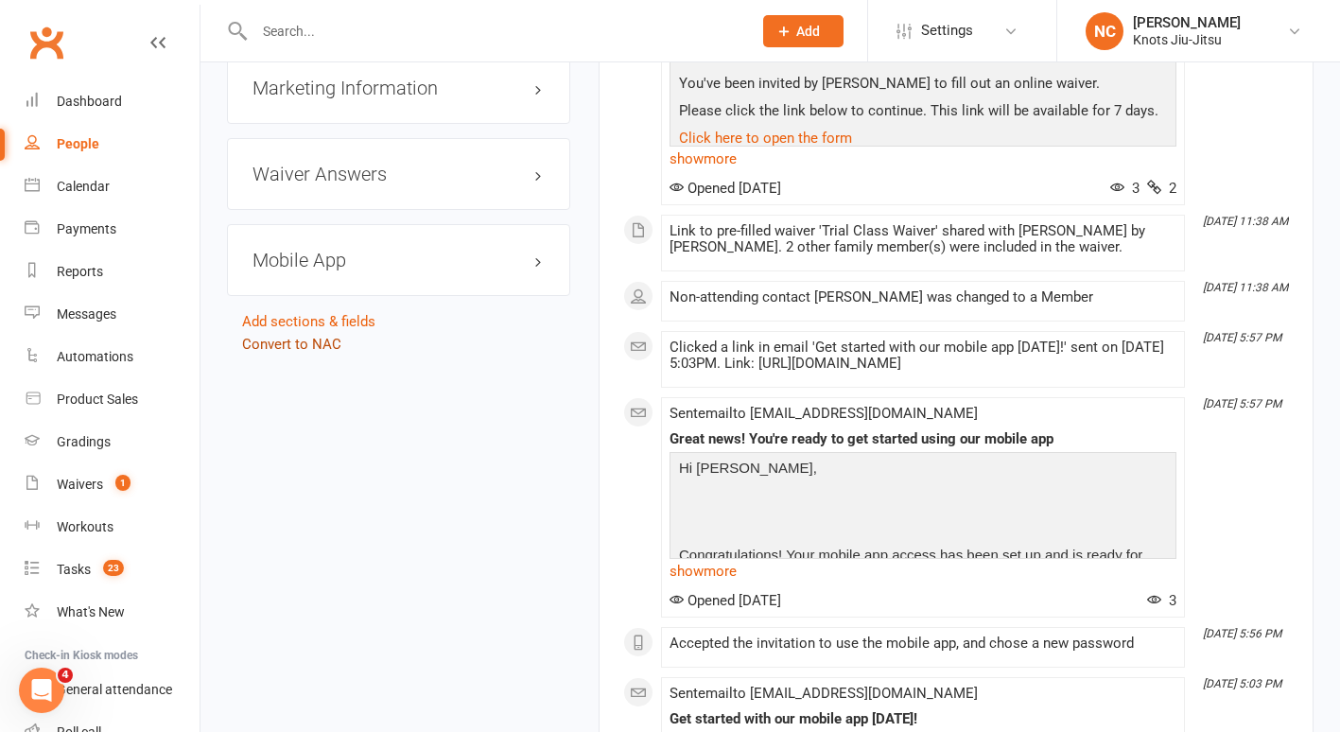
click at [323, 336] on link "Convert to NAC" at bounding box center [291, 344] width 99 height 17
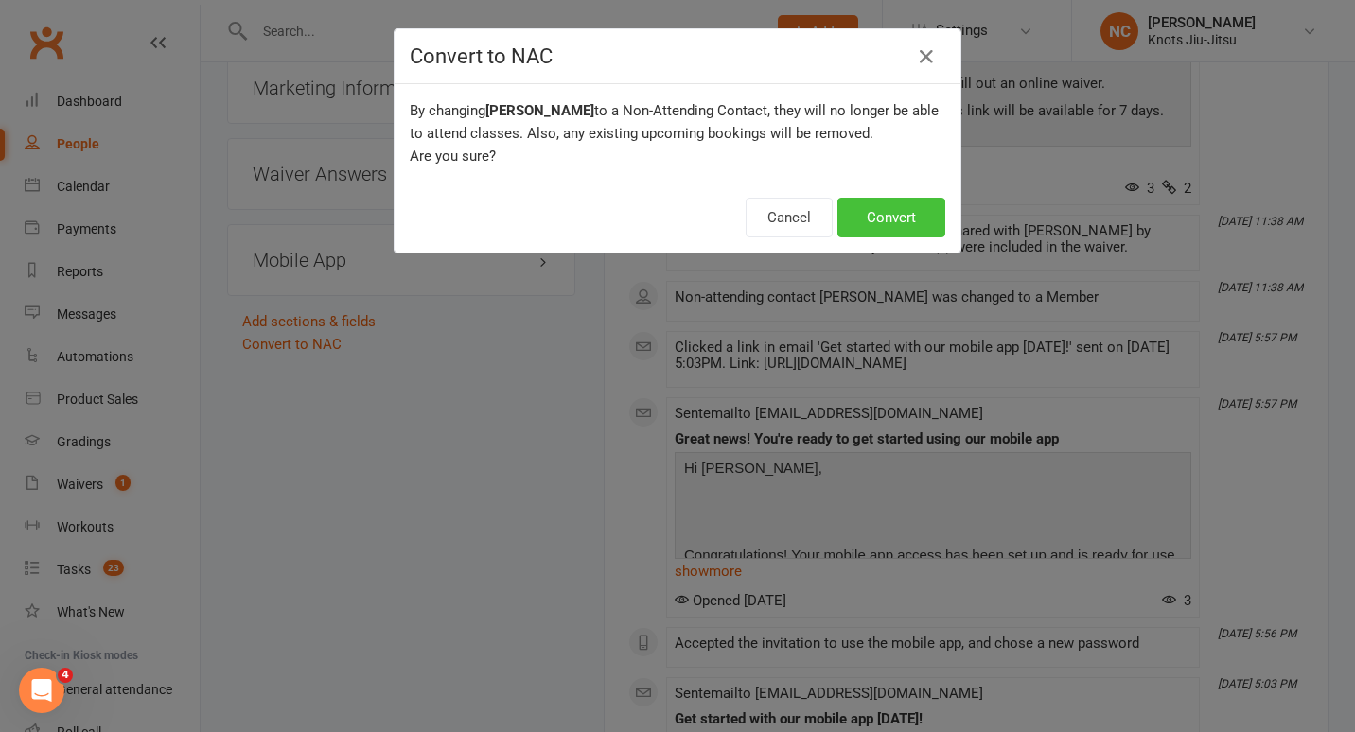
click at [851, 219] on button "Convert" at bounding box center [891, 218] width 108 height 40
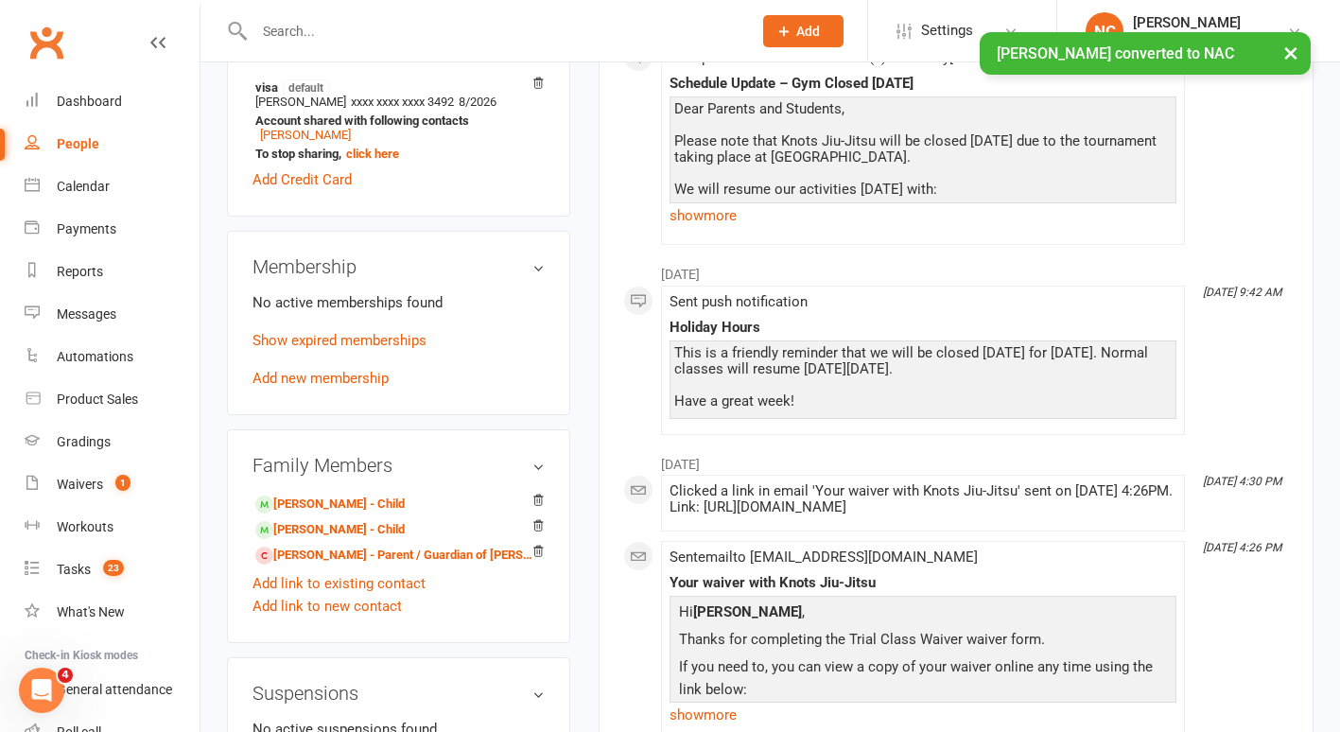
scroll to position [614, 0]
click at [331, 545] on link "Valérie Deschênes - Parent / Guardian of Malik McArdle" at bounding box center [395, 555] width 280 height 20
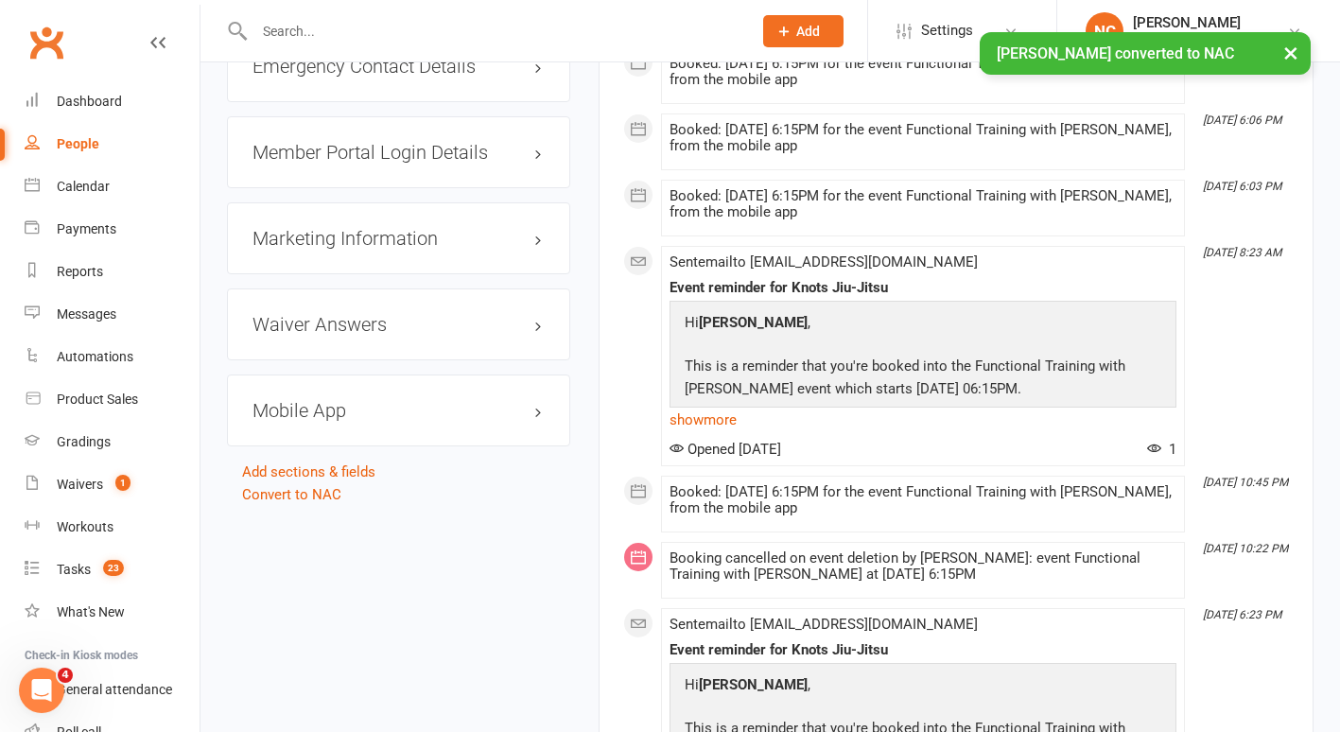
scroll to position [1796, 0]
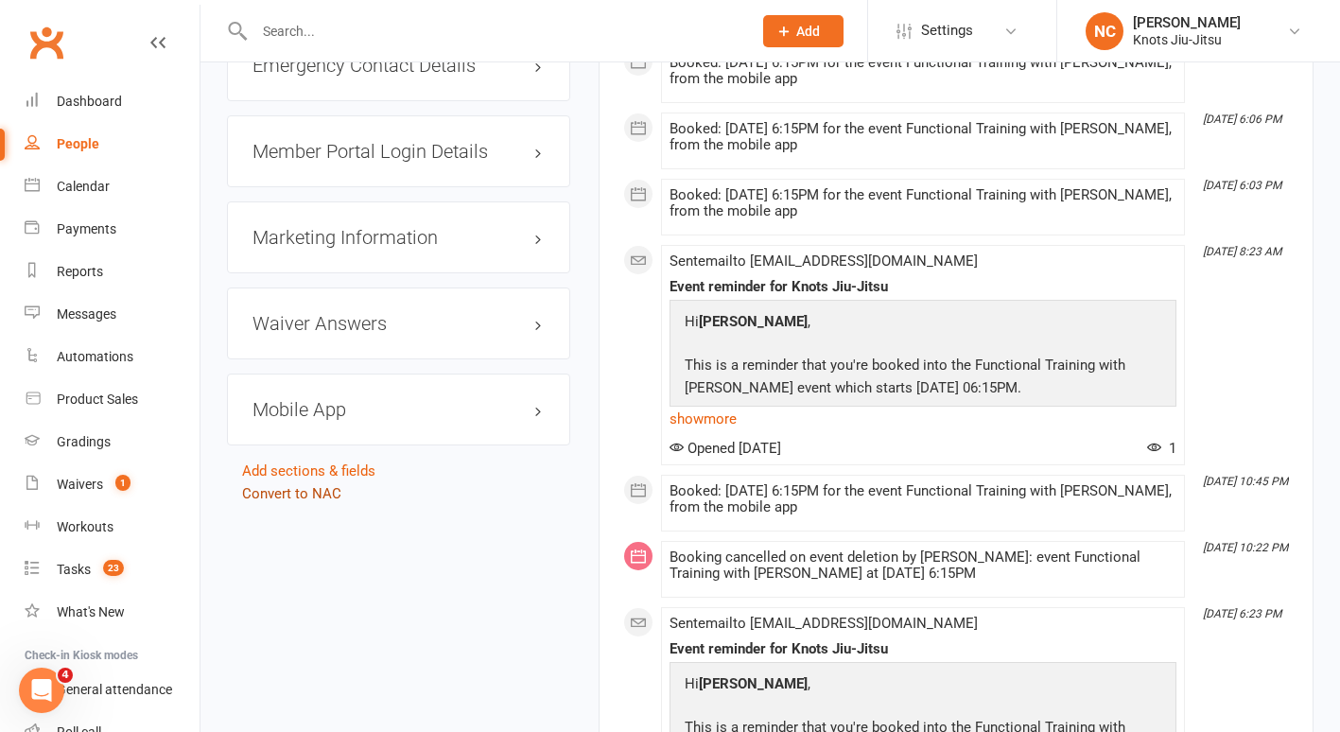
click at [312, 502] on link "Convert to NAC" at bounding box center [291, 493] width 99 height 17
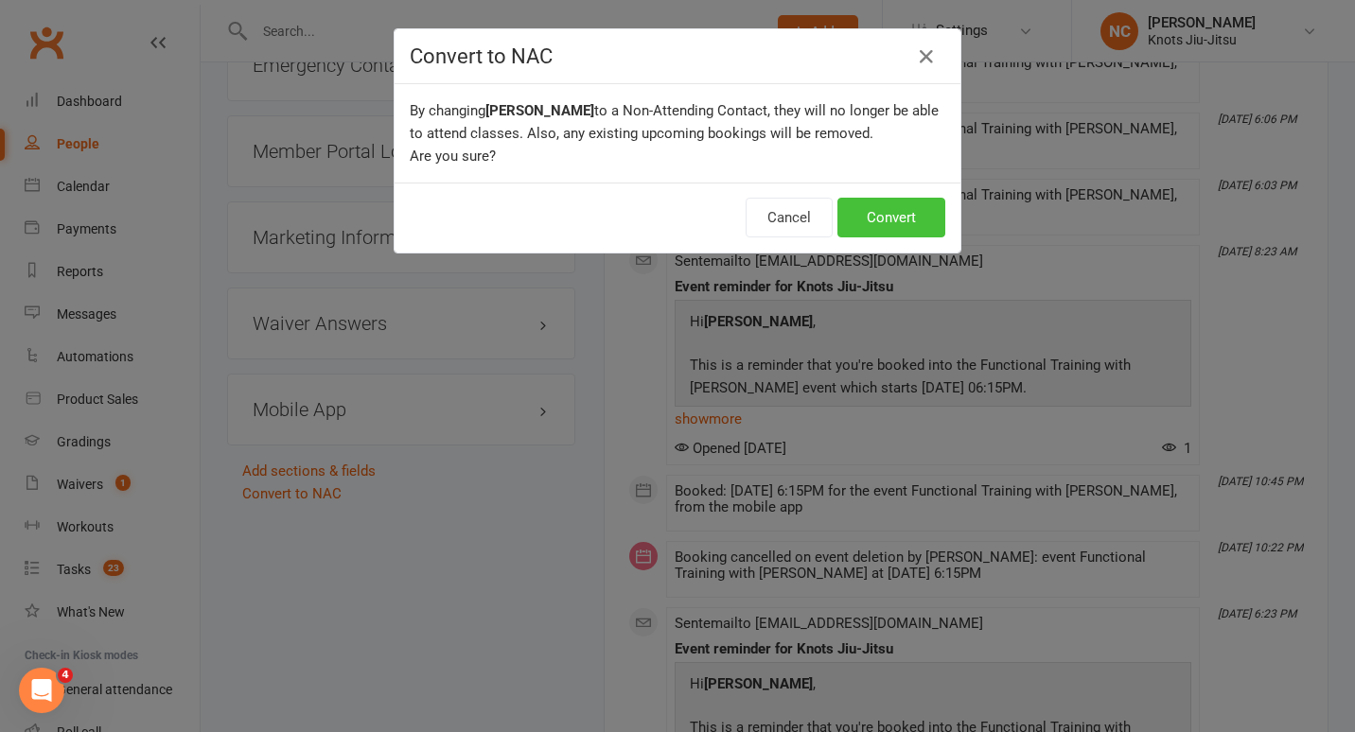
click at [905, 224] on button "Convert" at bounding box center [891, 218] width 108 height 40
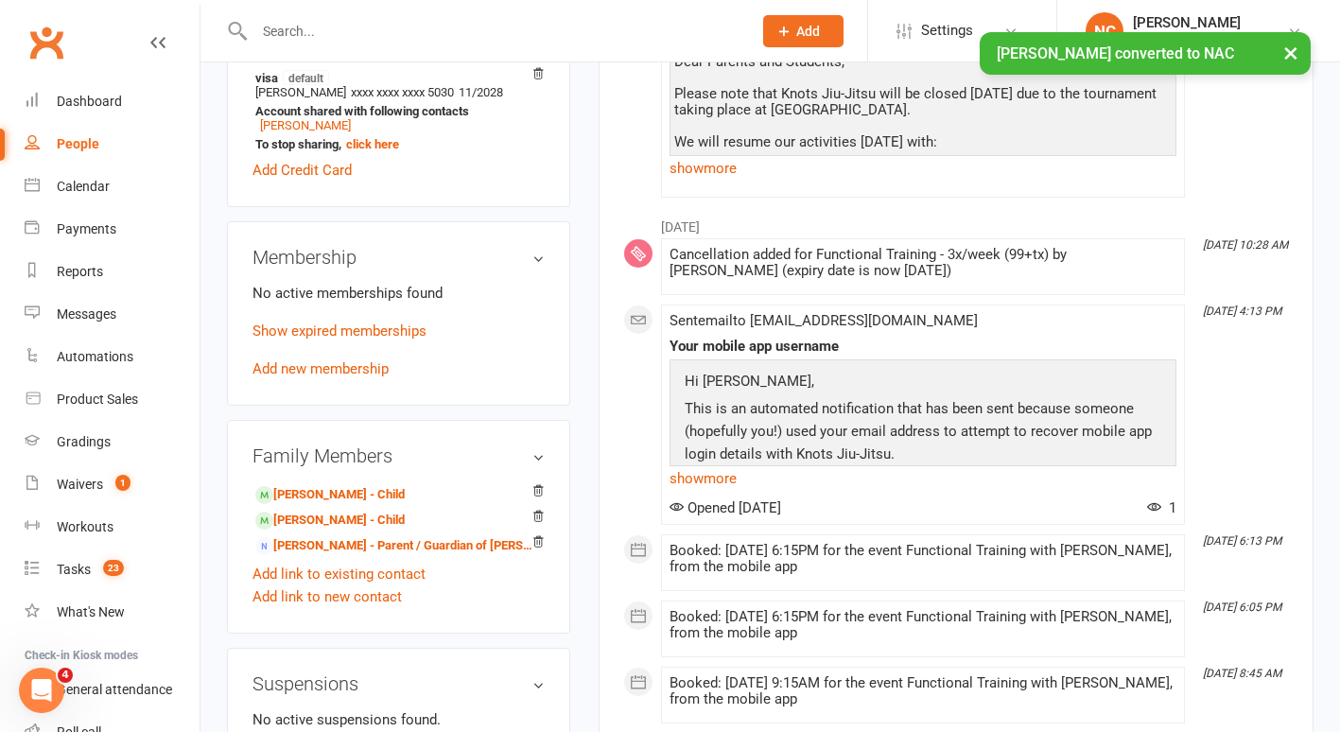
scroll to position [884, 0]
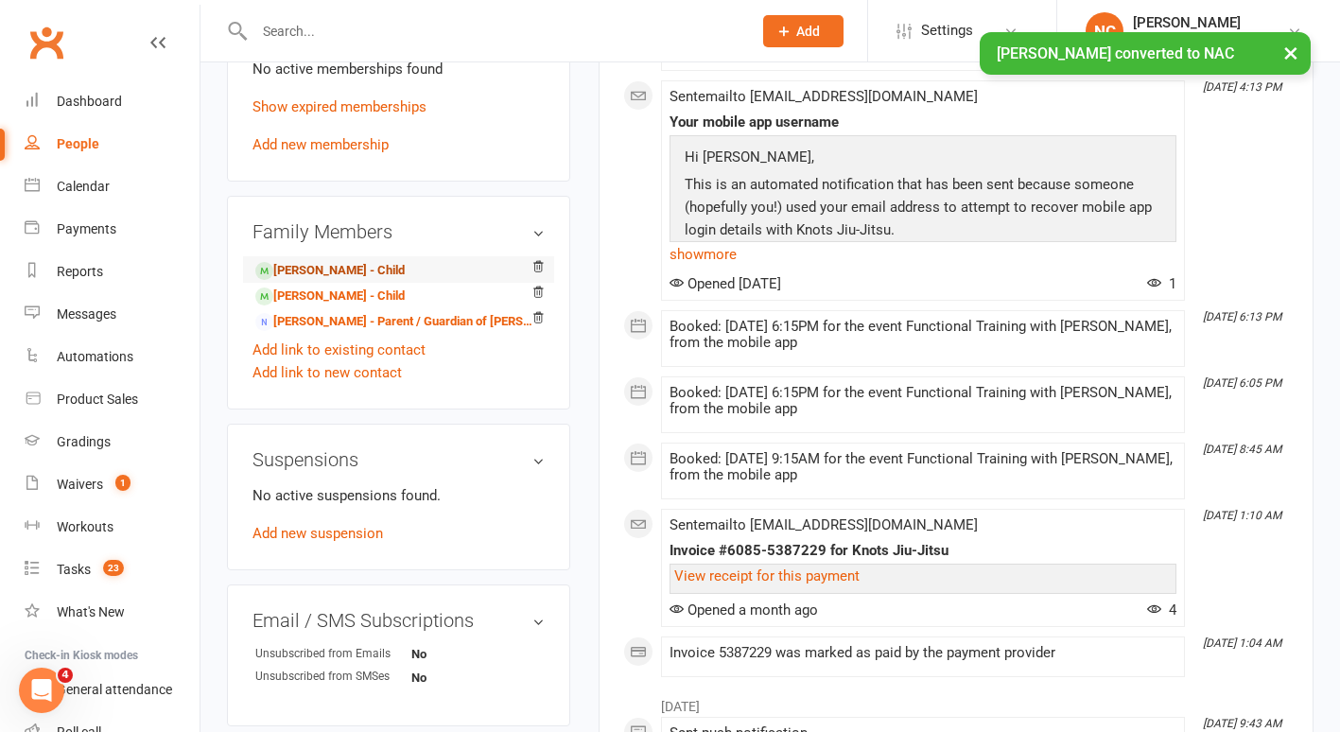
click at [357, 273] on link "Malik McArdle - Child" at bounding box center [329, 271] width 149 height 20
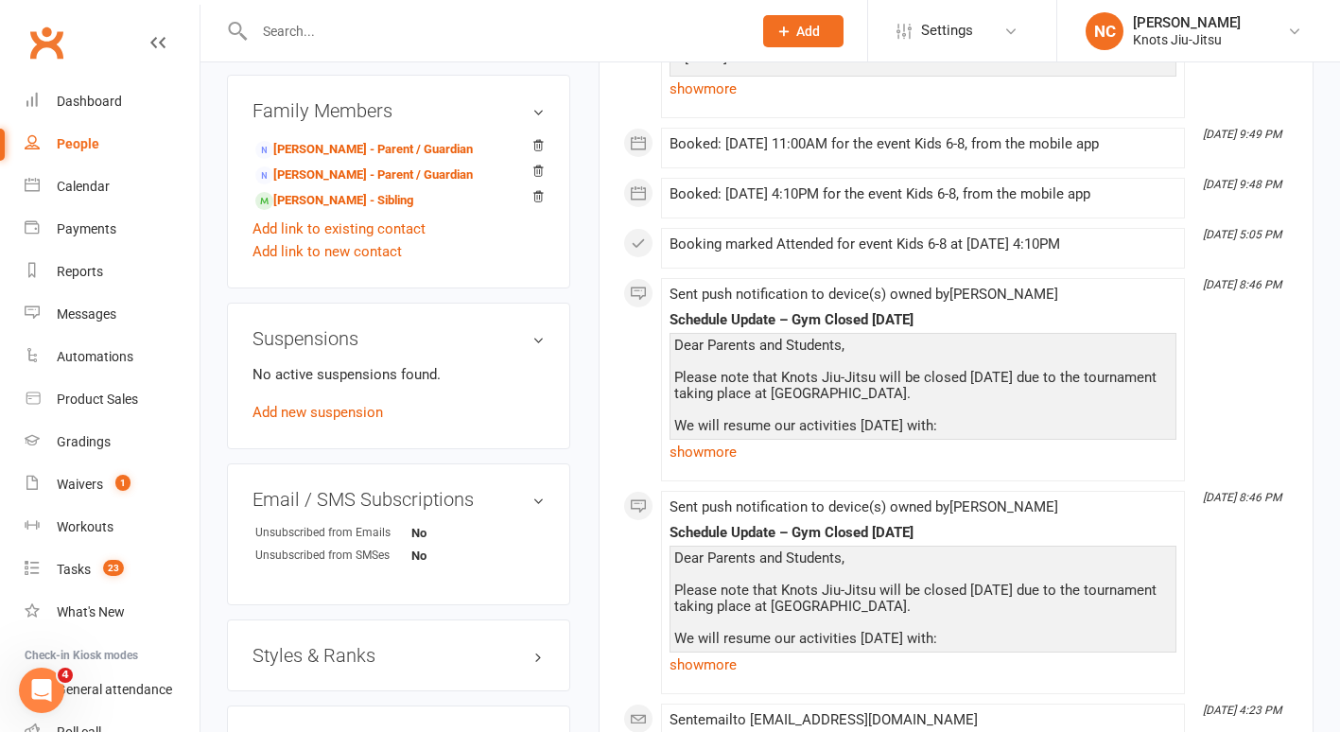
scroll to position [1184, 0]
click at [84, 456] on link "Gradings" at bounding box center [112, 442] width 175 height 43
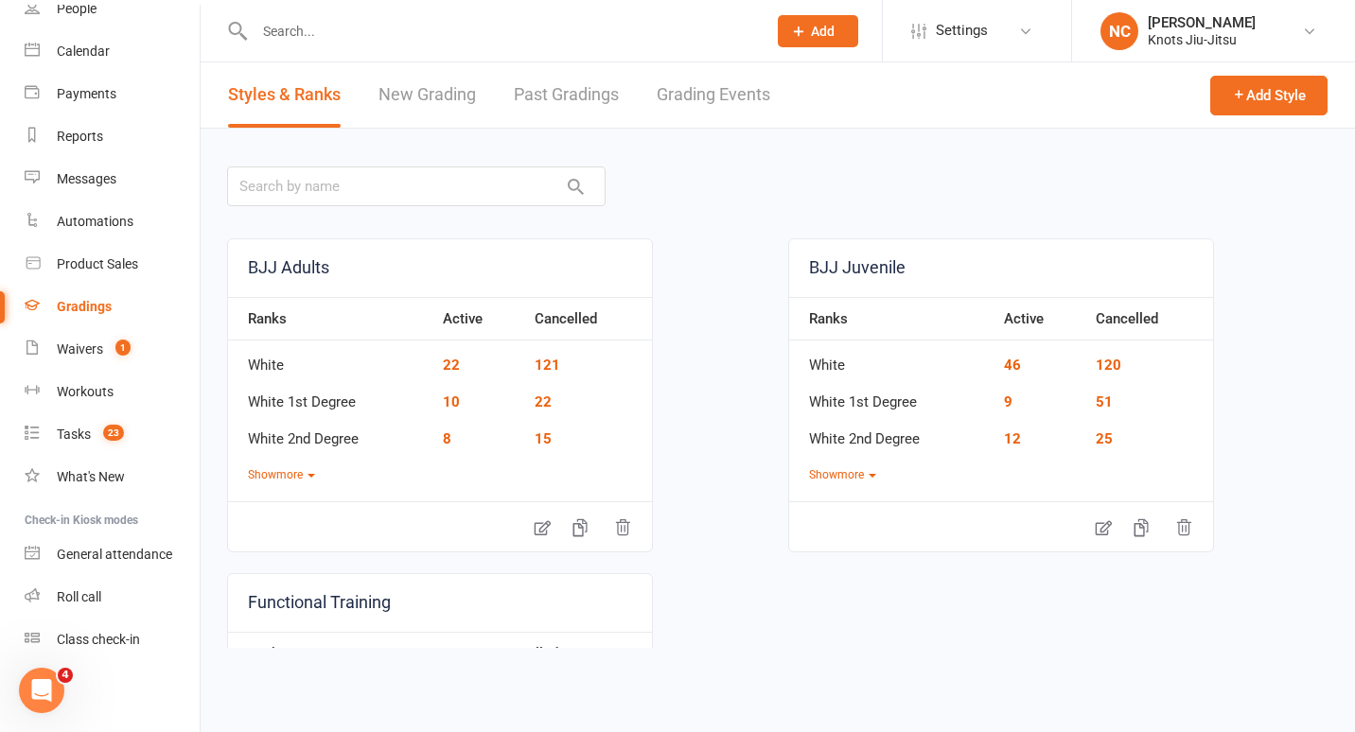
click at [390, 98] on link "New Grading" at bounding box center [426, 94] width 97 height 65
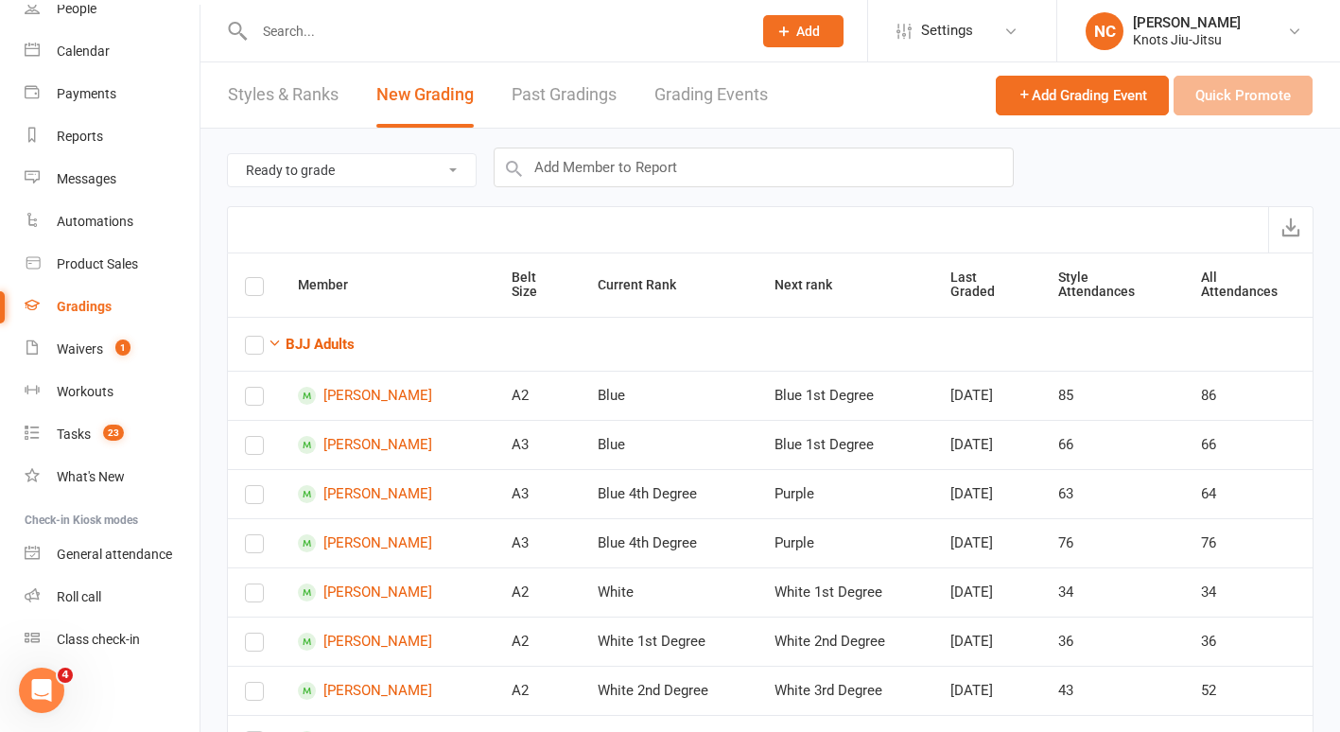
click at [278, 108] on link "Styles & Ranks" at bounding box center [283, 94] width 111 height 65
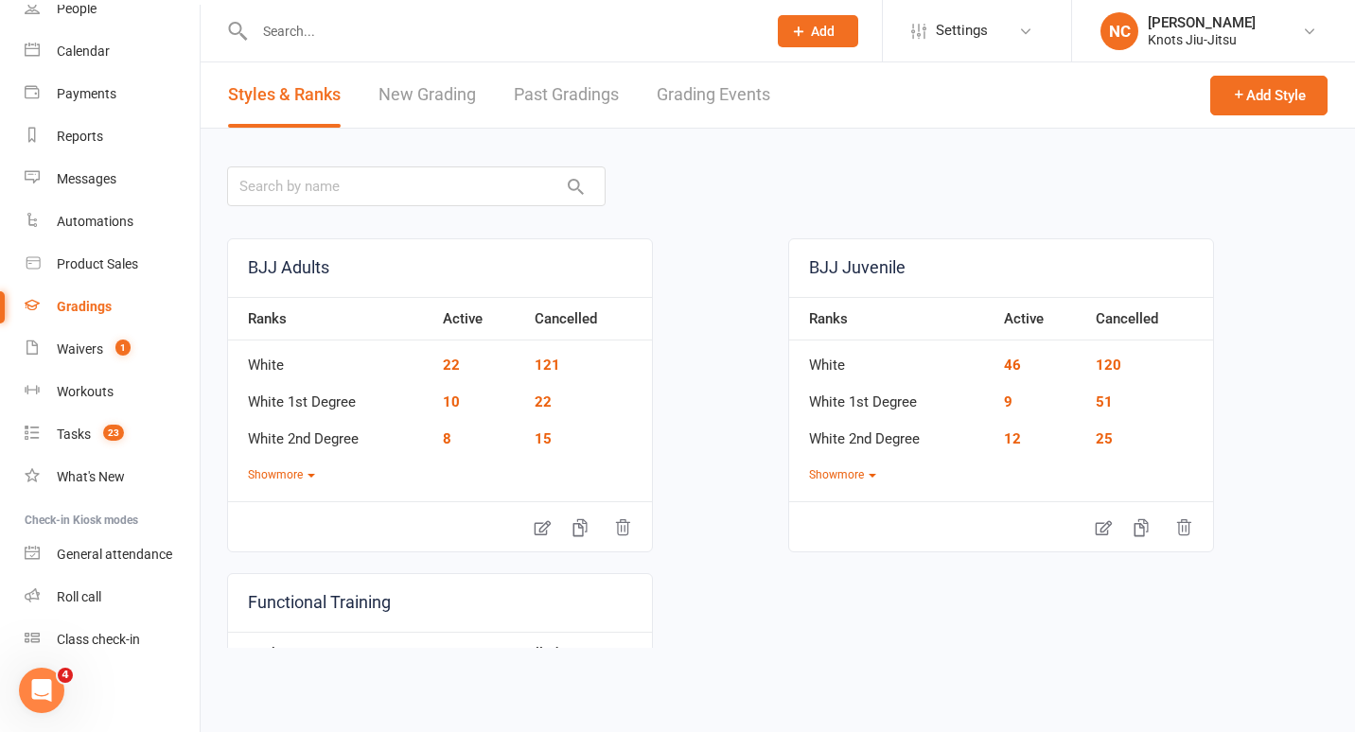
click at [410, 112] on link "New Grading" at bounding box center [426, 94] width 97 height 65
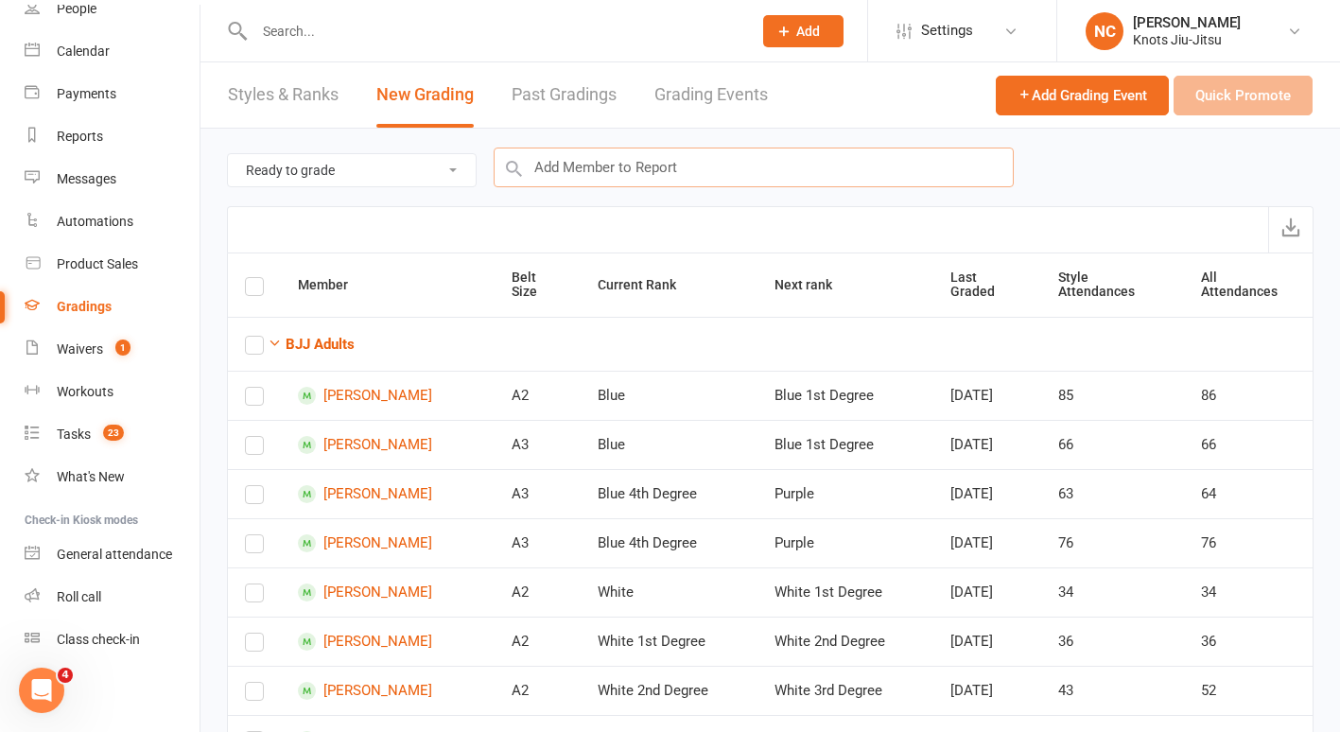
click at [593, 178] on input "text" at bounding box center [754, 168] width 520 height 40
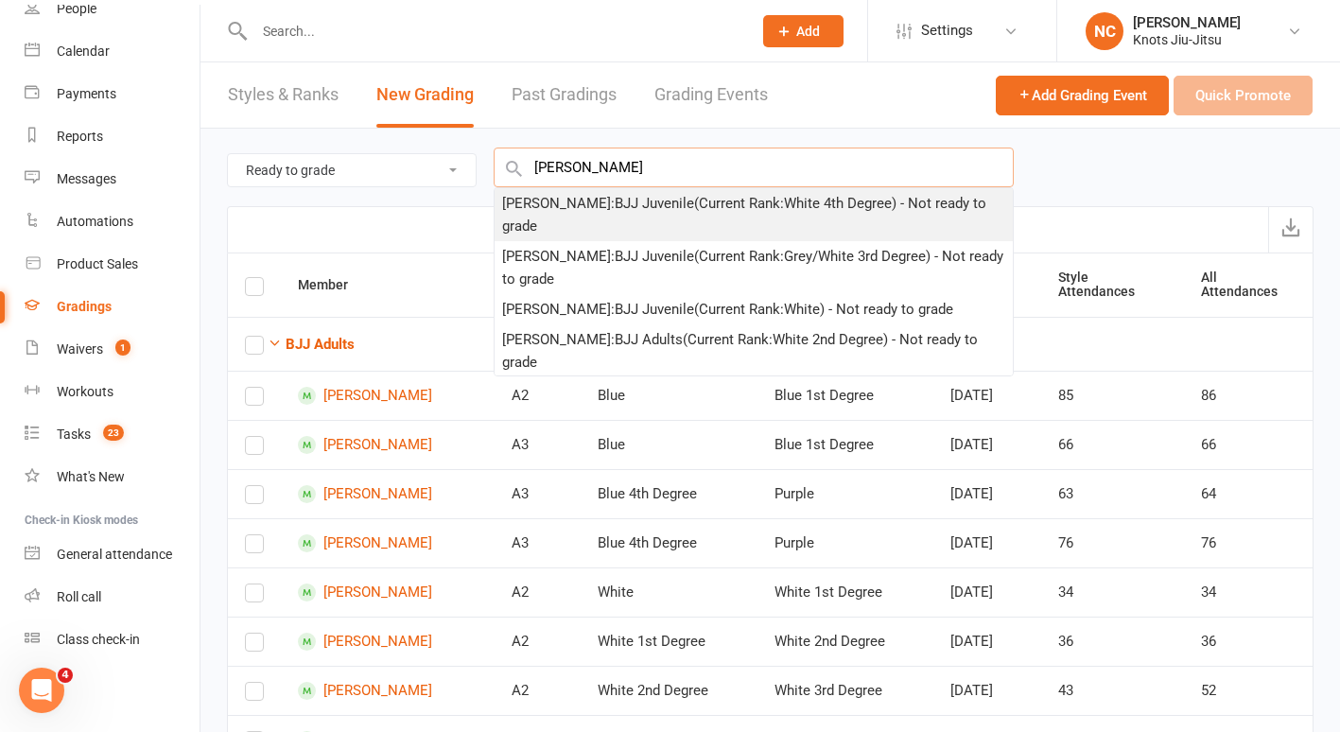
type input "malik"
click at [582, 206] on div "Malik McArdle : BJJ Juvenile (Current Rank: White 4th Degree ) - Not ready to g…" at bounding box center [753, 214] width 503 height 45
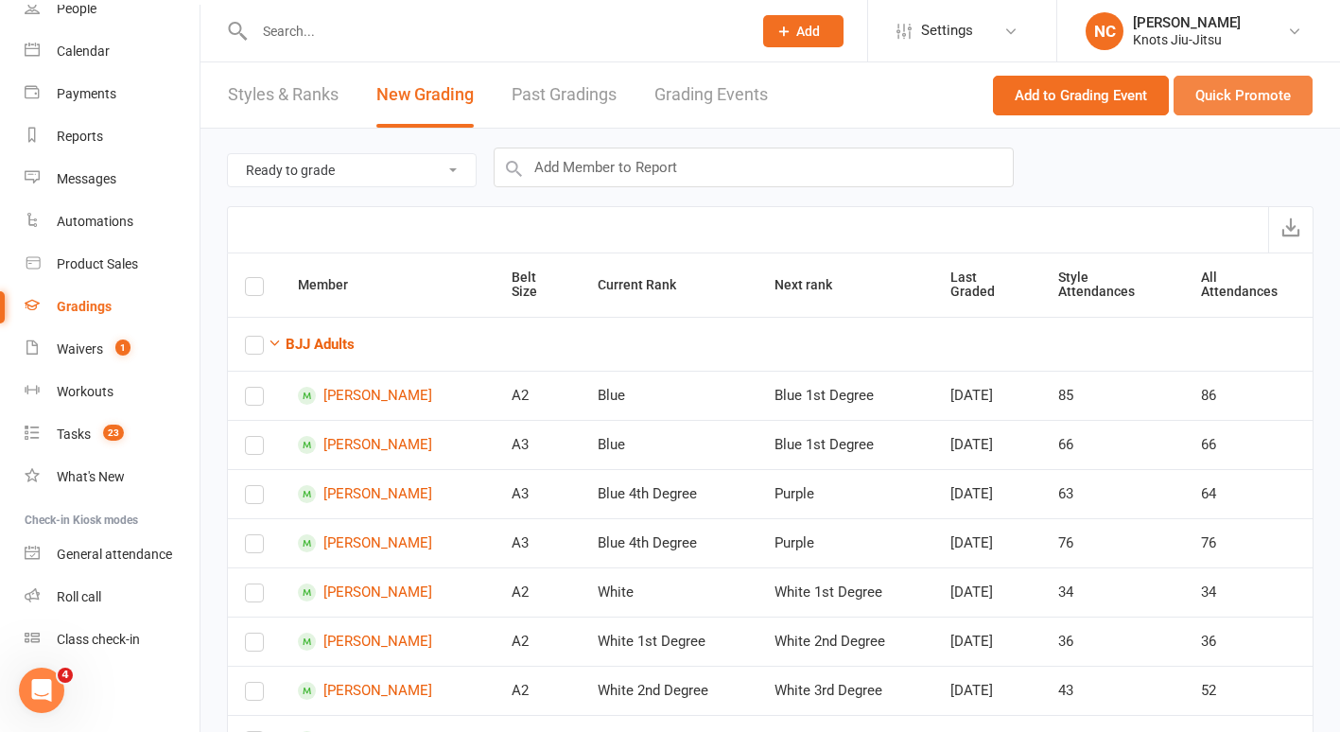
click at [1250, 93] on button "Quick Promote" at bounding box center [1243, 96] width 139 height 40
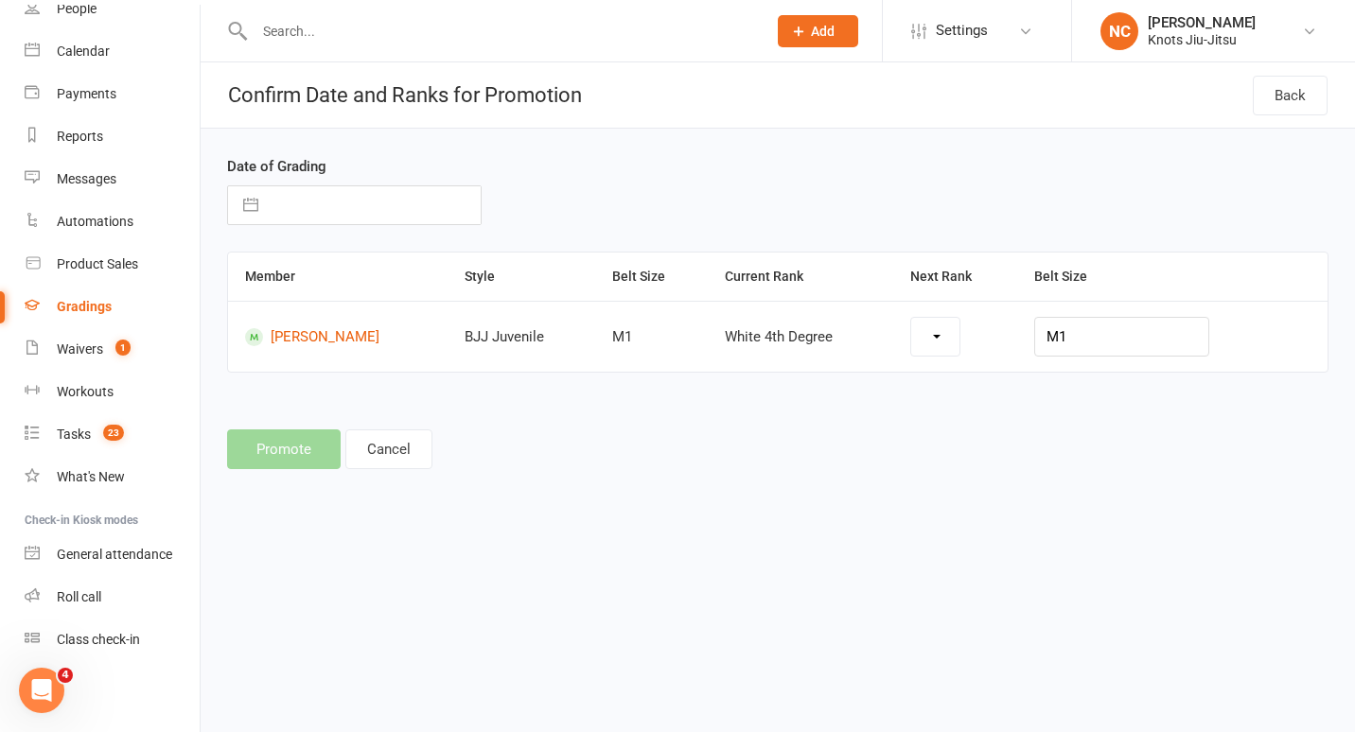
select select "19198"
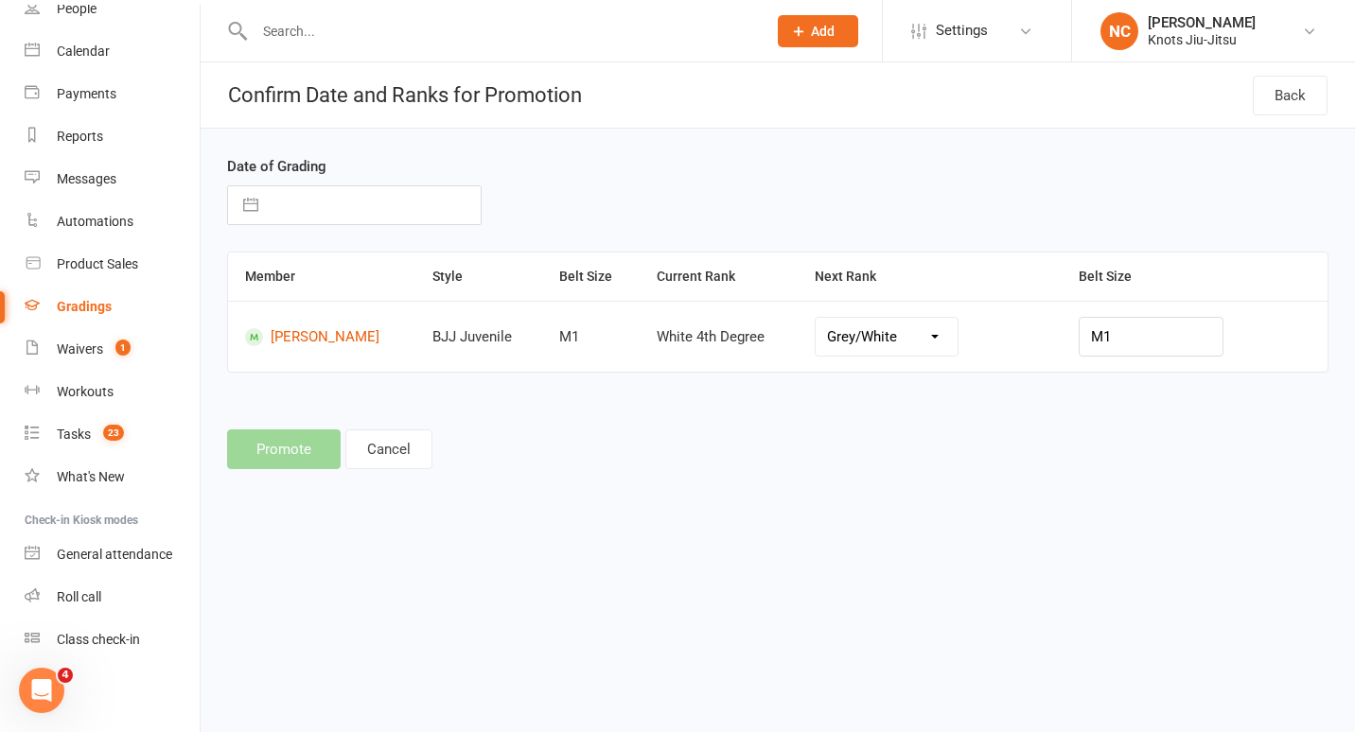
click at [425, 189] on input "text" at bounding box center [374, 205] width 213 height 38
select select "8"
select select "2025"
select select "9"
select select "2025"
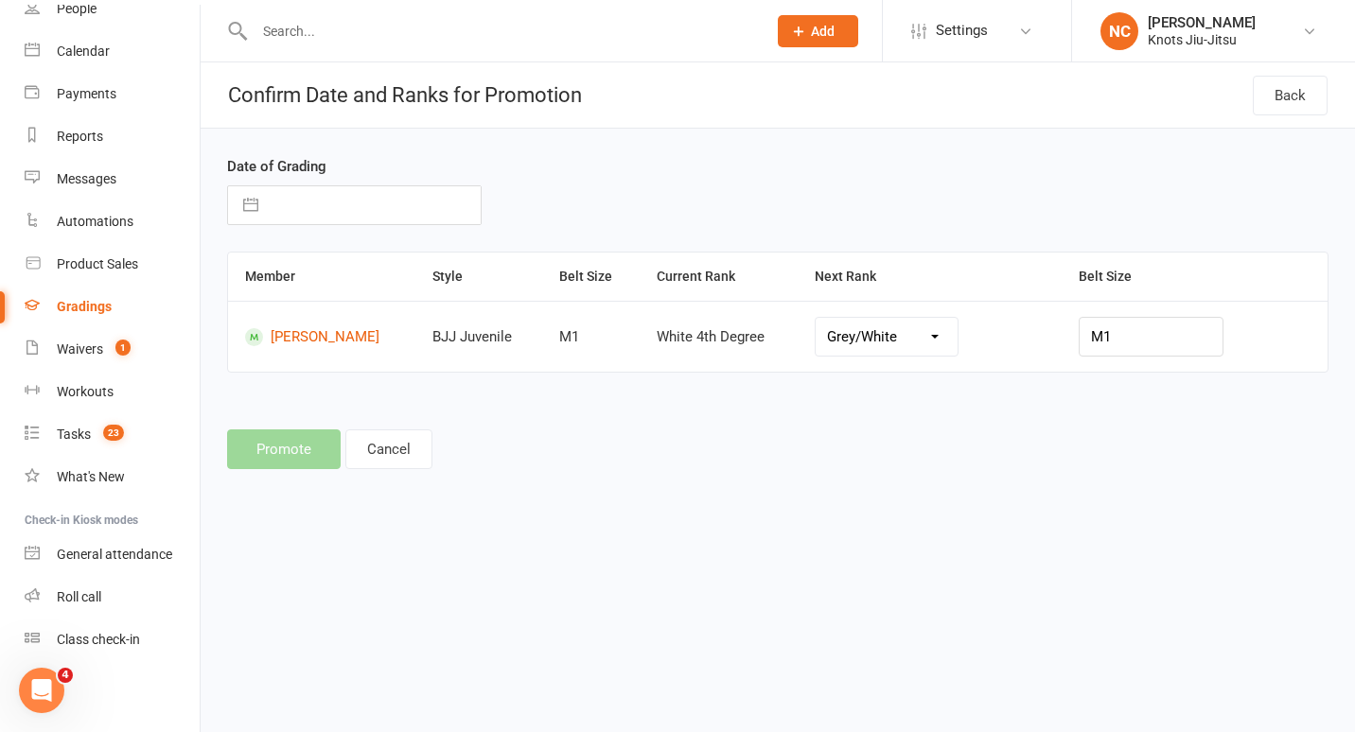
select select "10"
select select "2025"
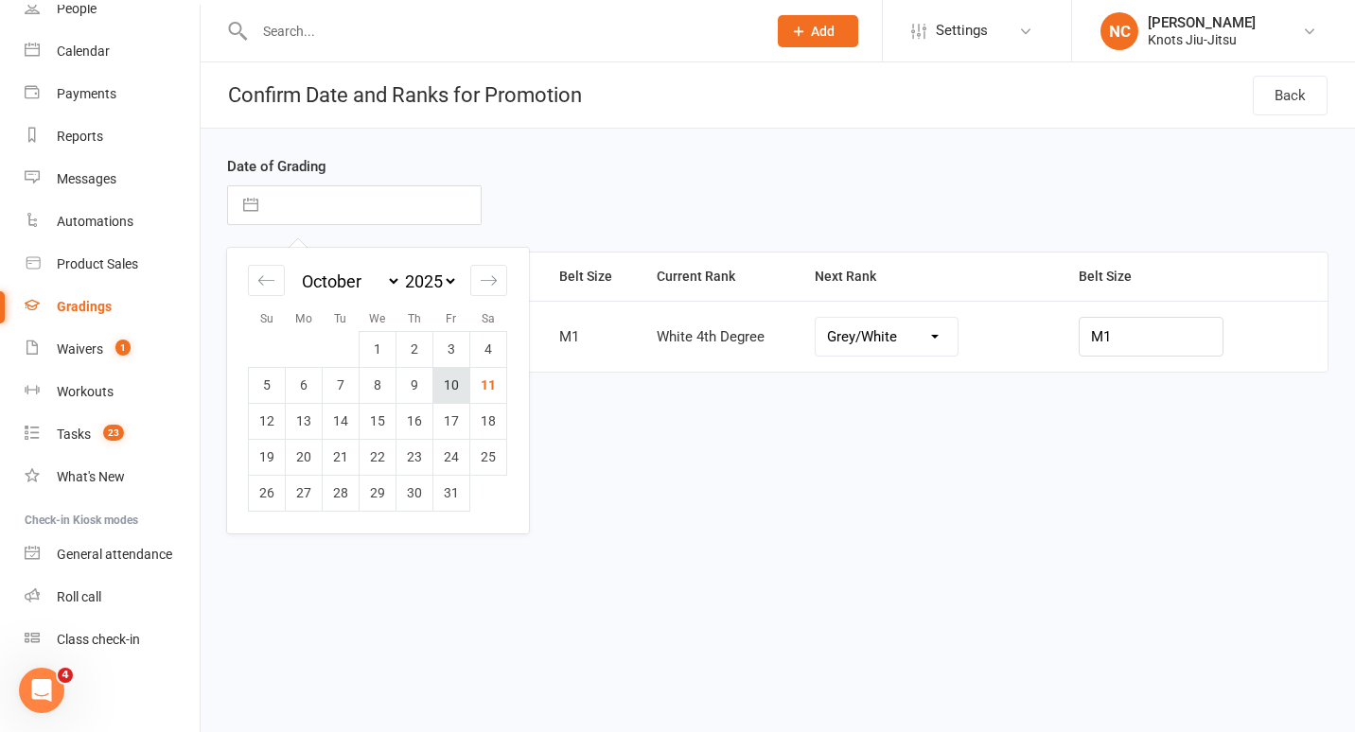
click at [453, 379] on td "10" at bounding box center [451, 385] width 37 height 36
type input "10 Oct 2025"
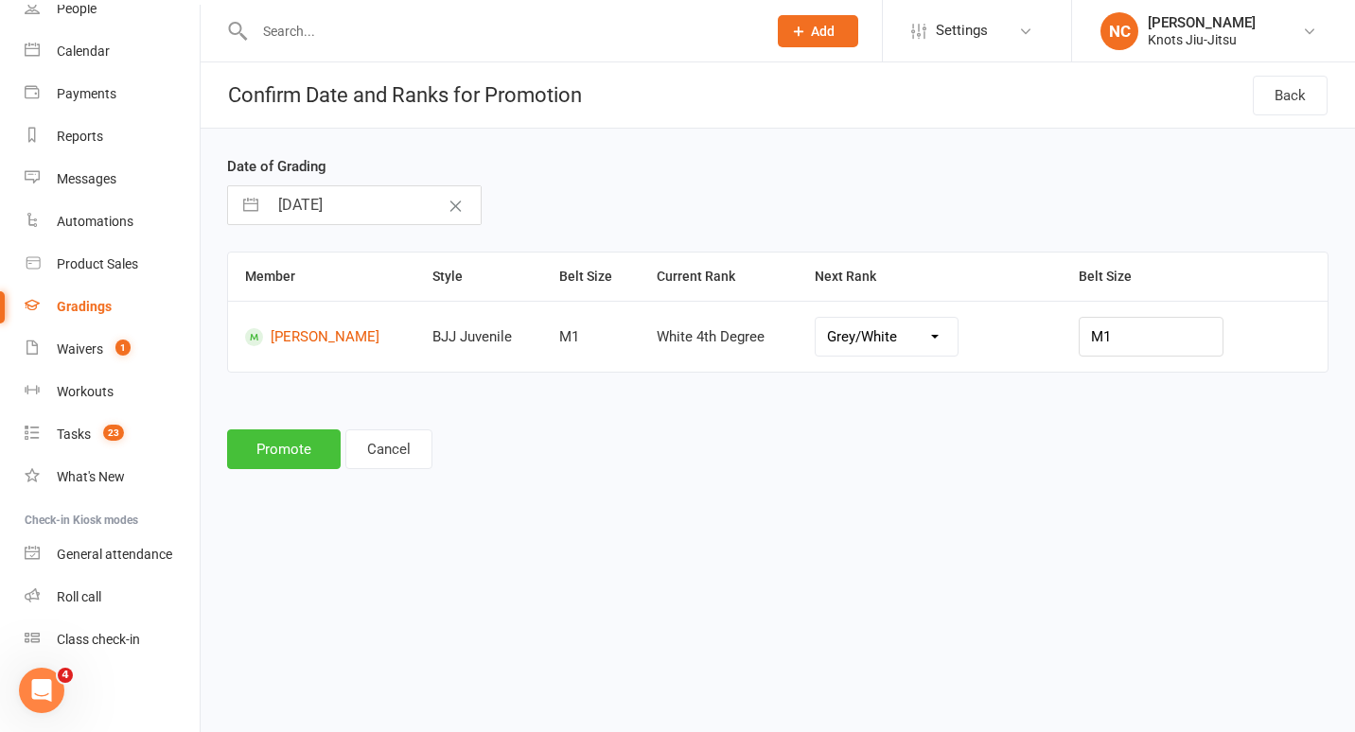
click at [272, 452] on button "Promote" at bounding box center [284, 449] width 114 height 40
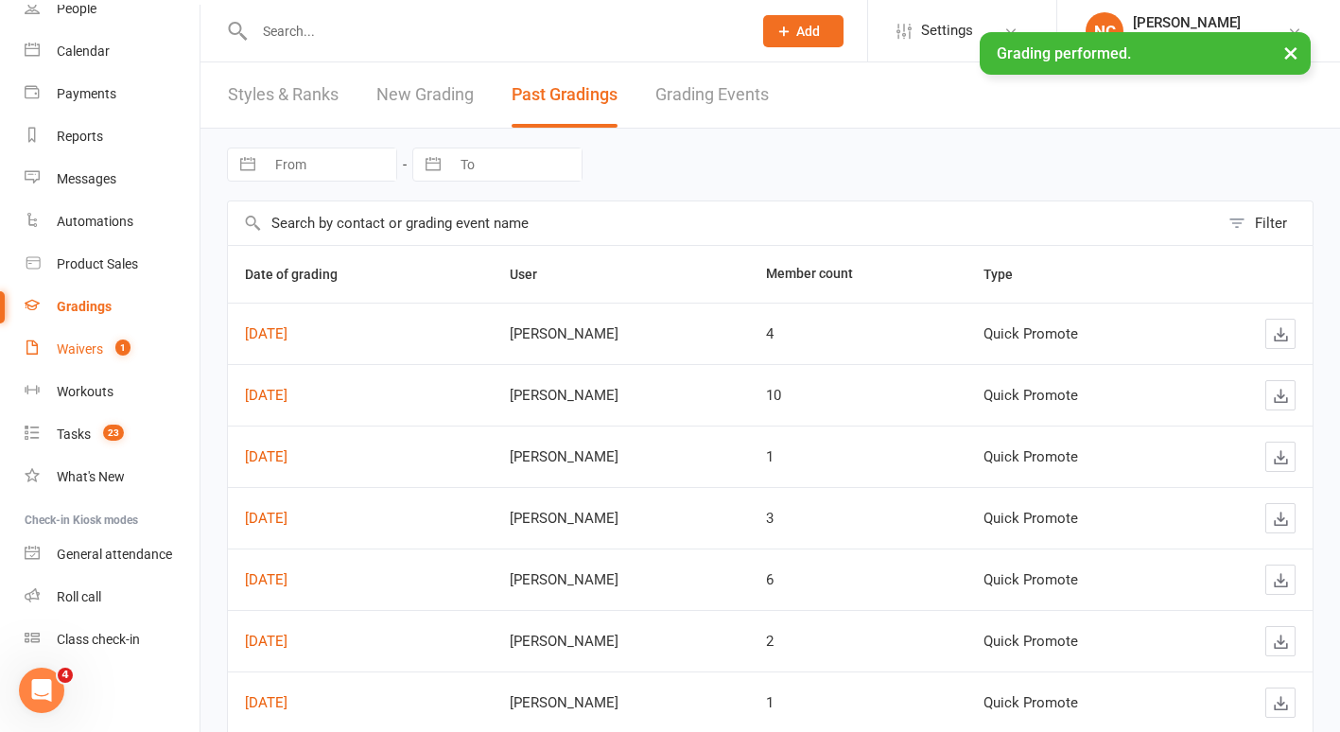
click at [82, 339] on link "Waivers 1" at bounding box center [112, 349] width 175 height 43
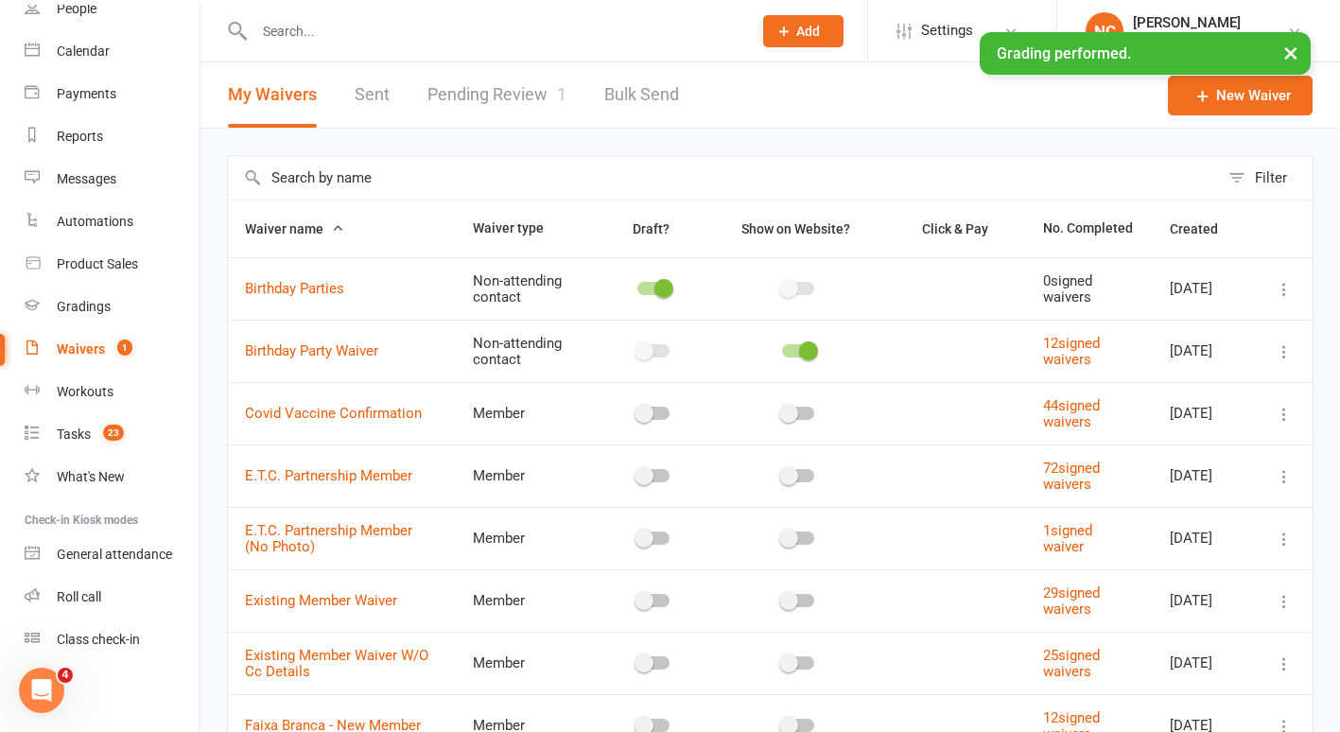
click at [515, 104] on link "Pending Review 1" at bounding box center [497, 94] width 139 height 65
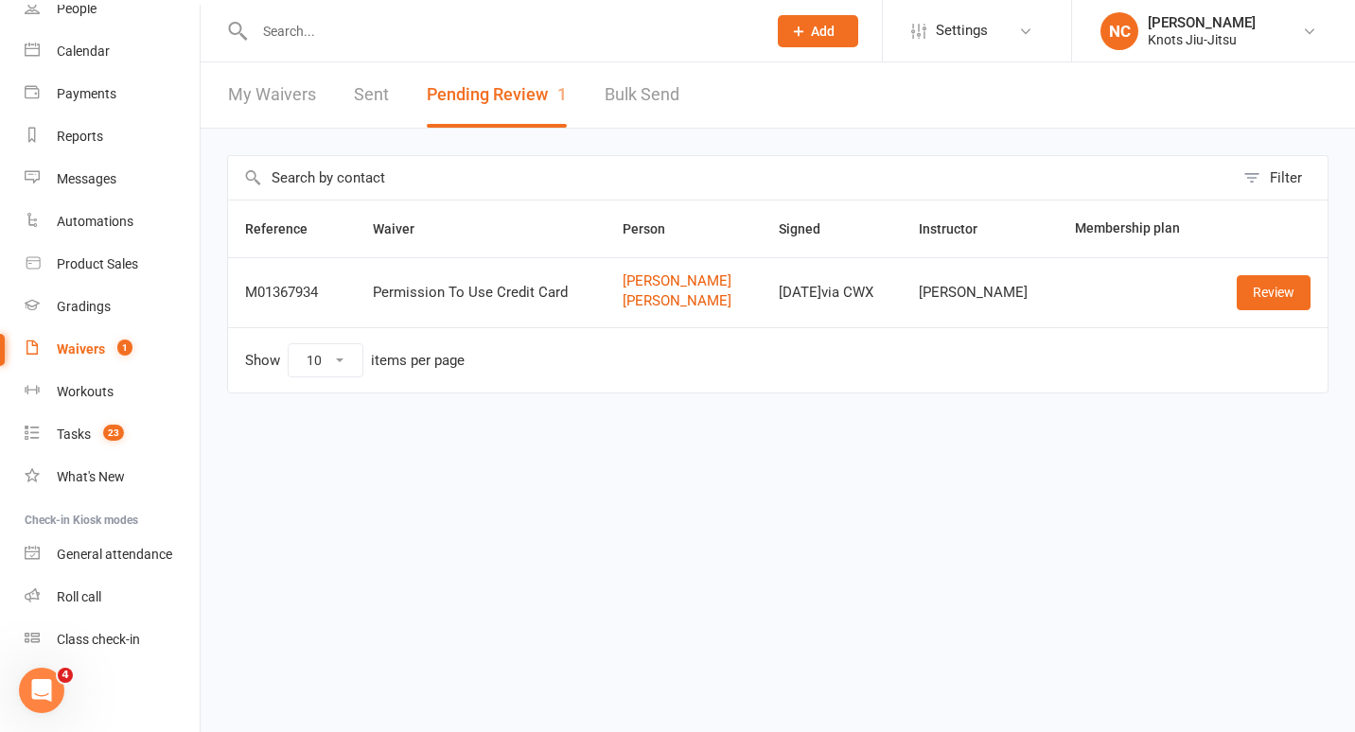
click at [381, 31] on input "text" at bounding box center [501, 31] width 504 height 26
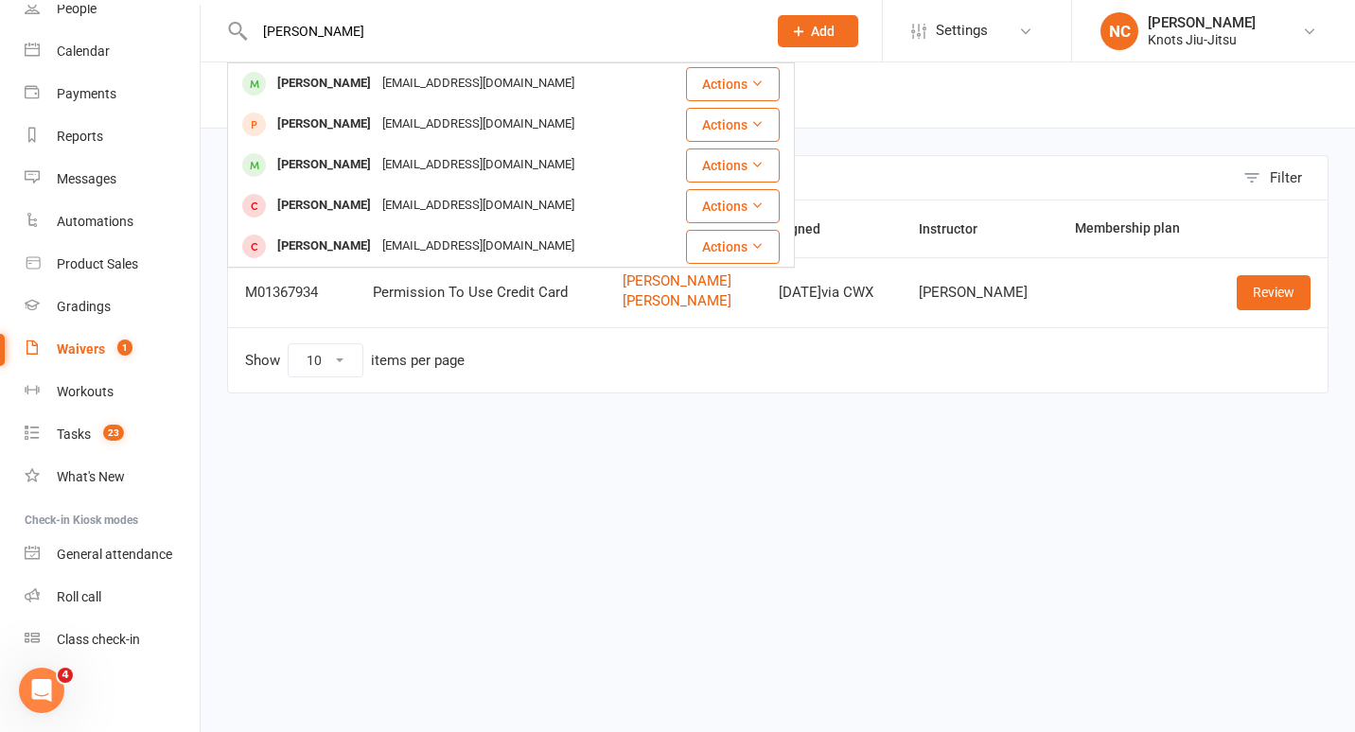
type input "leif"
click at [376, 85] on div "jo_gollan@hotmail.com" at bounding box center [477, 83] width 203 height 27
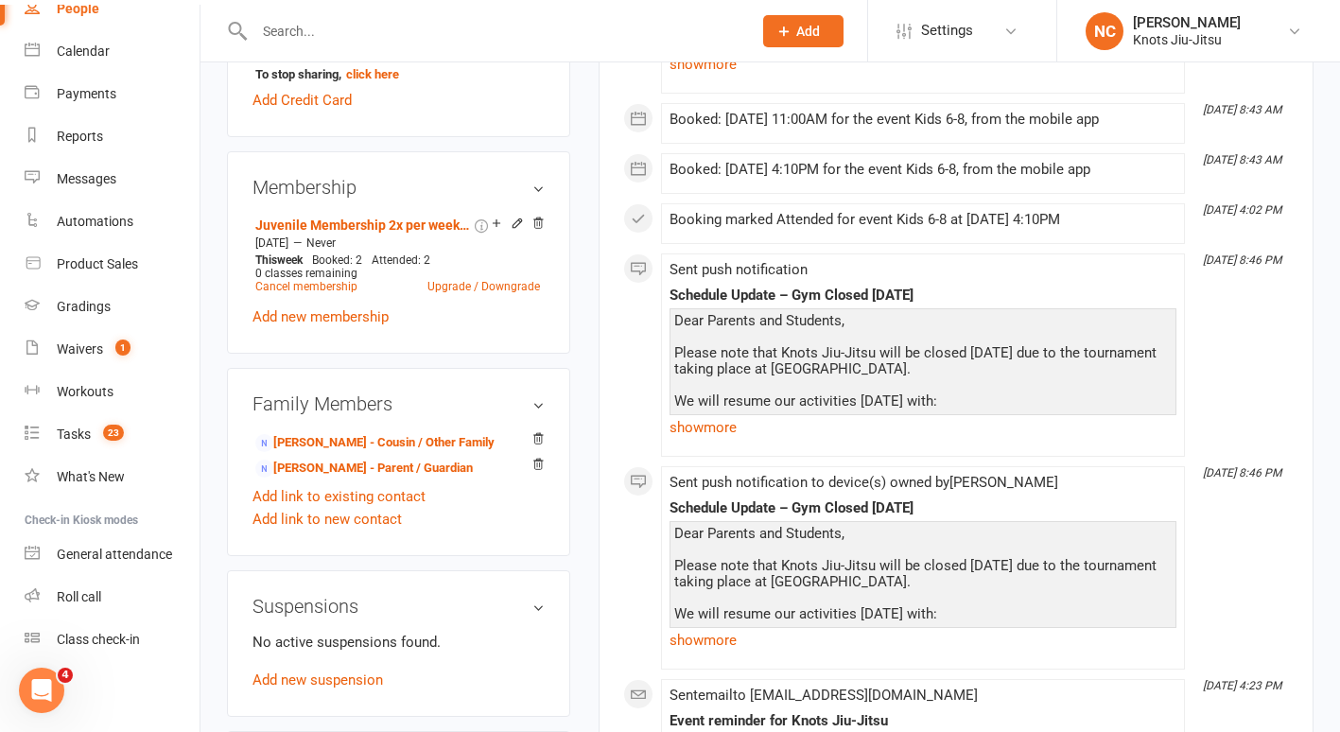
scroll to position [889, 0]
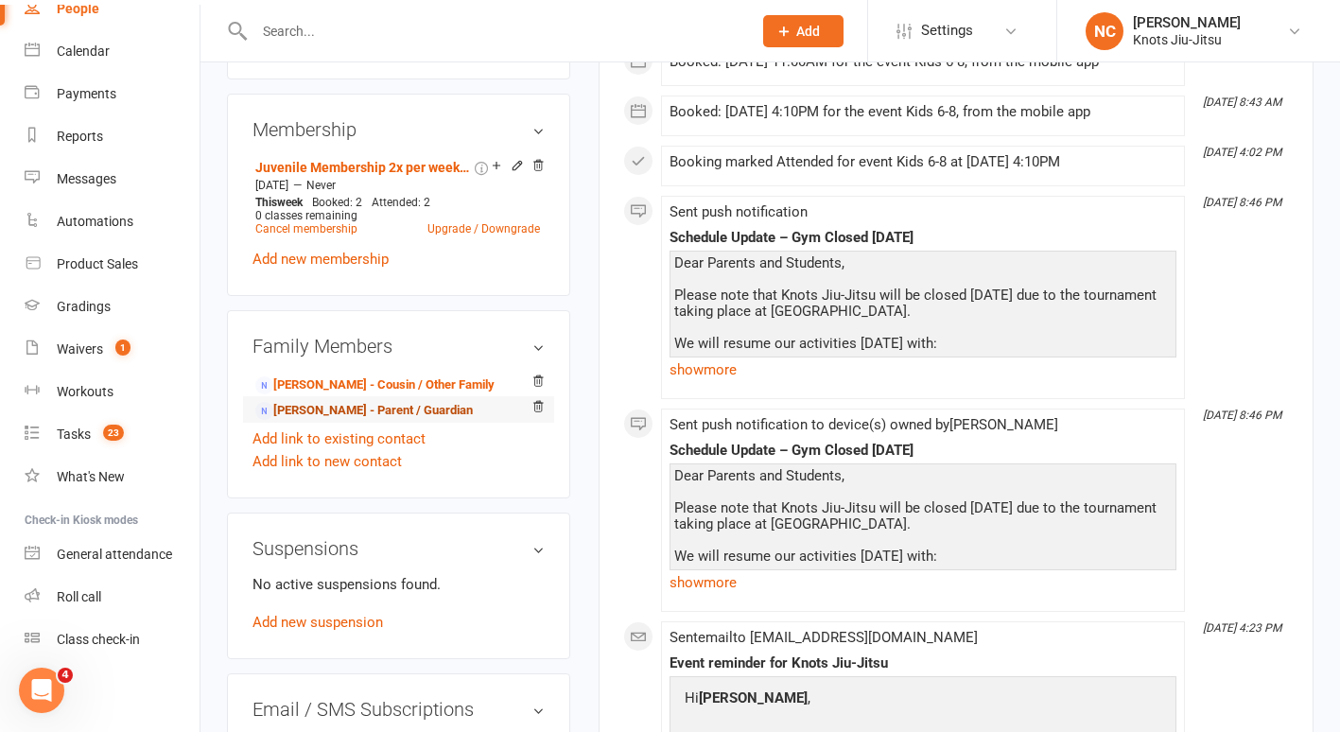
click at [371, 421] on link "Jodie Gollan - Parent / Guardian" at bounding box center [364, 411] width 218 height 20
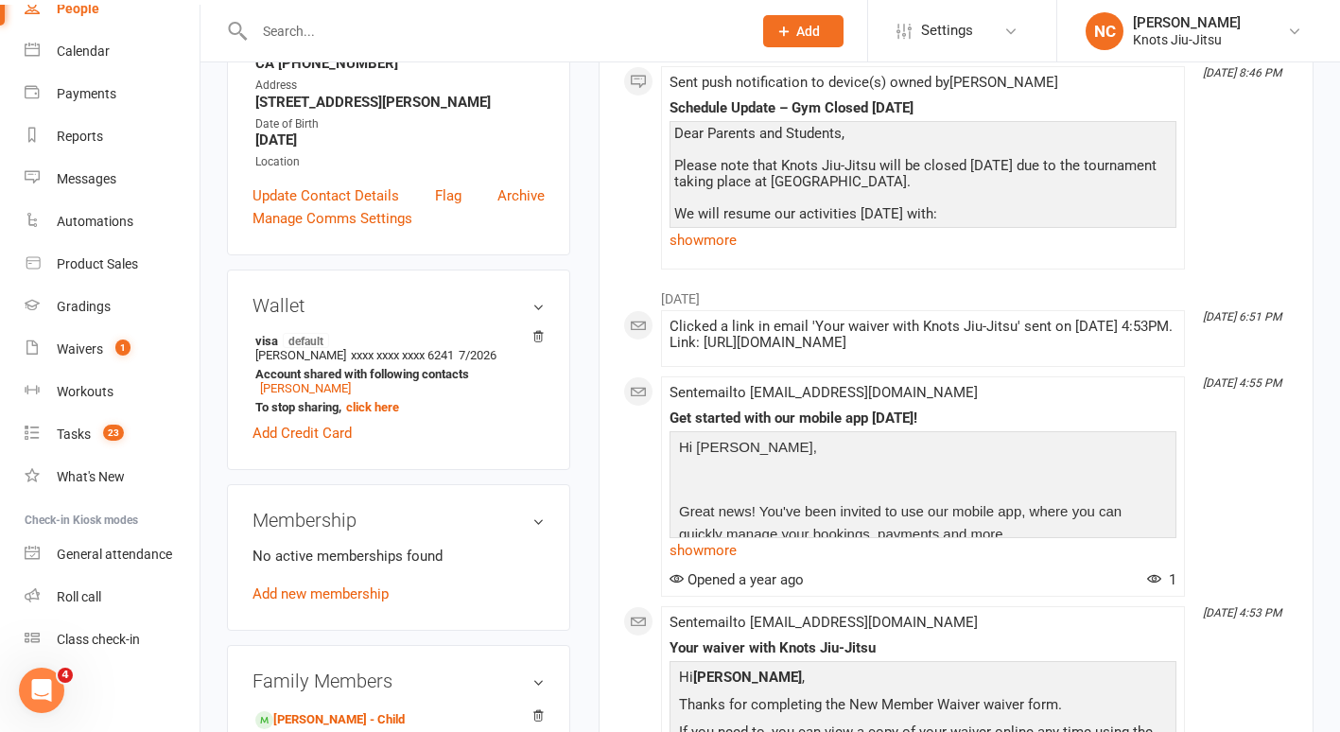
scroll to position [478, 0]
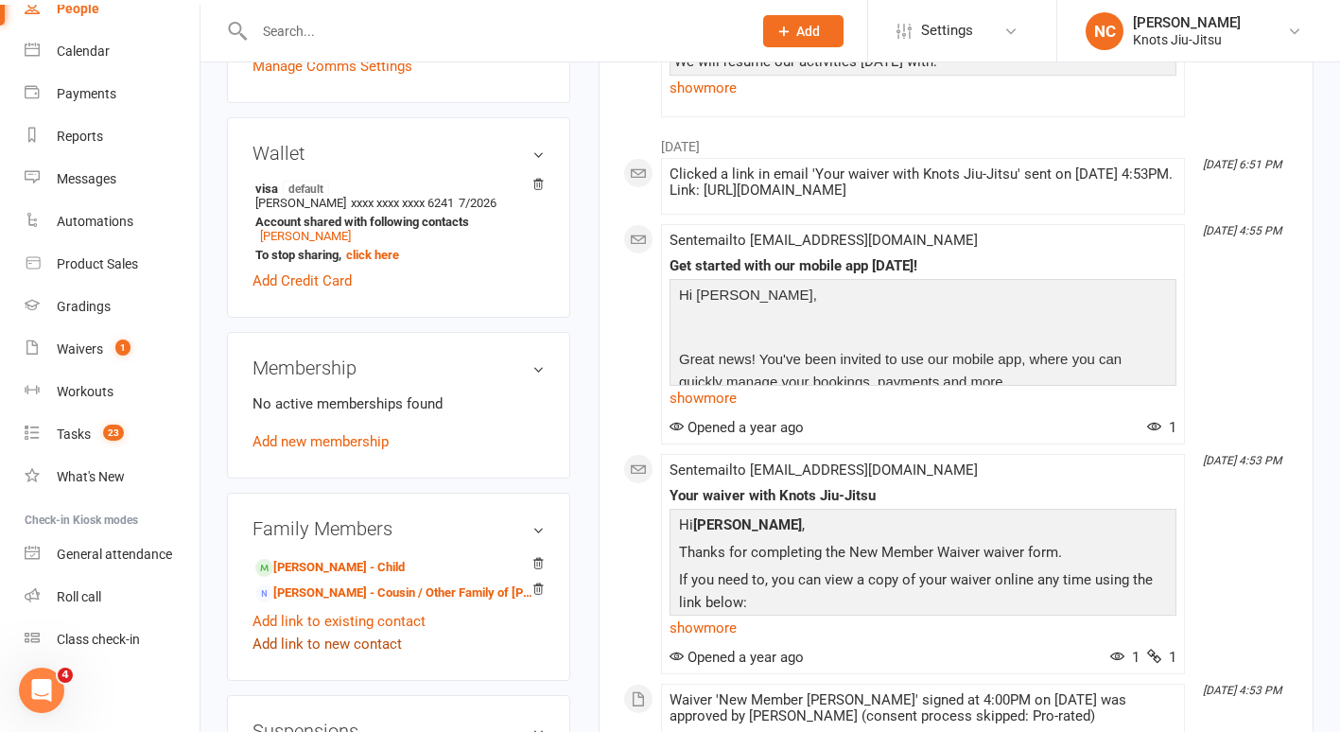
click at [323, 656] on link "Add link to new contact" at bounding box center [327, 644] width 149 height 23
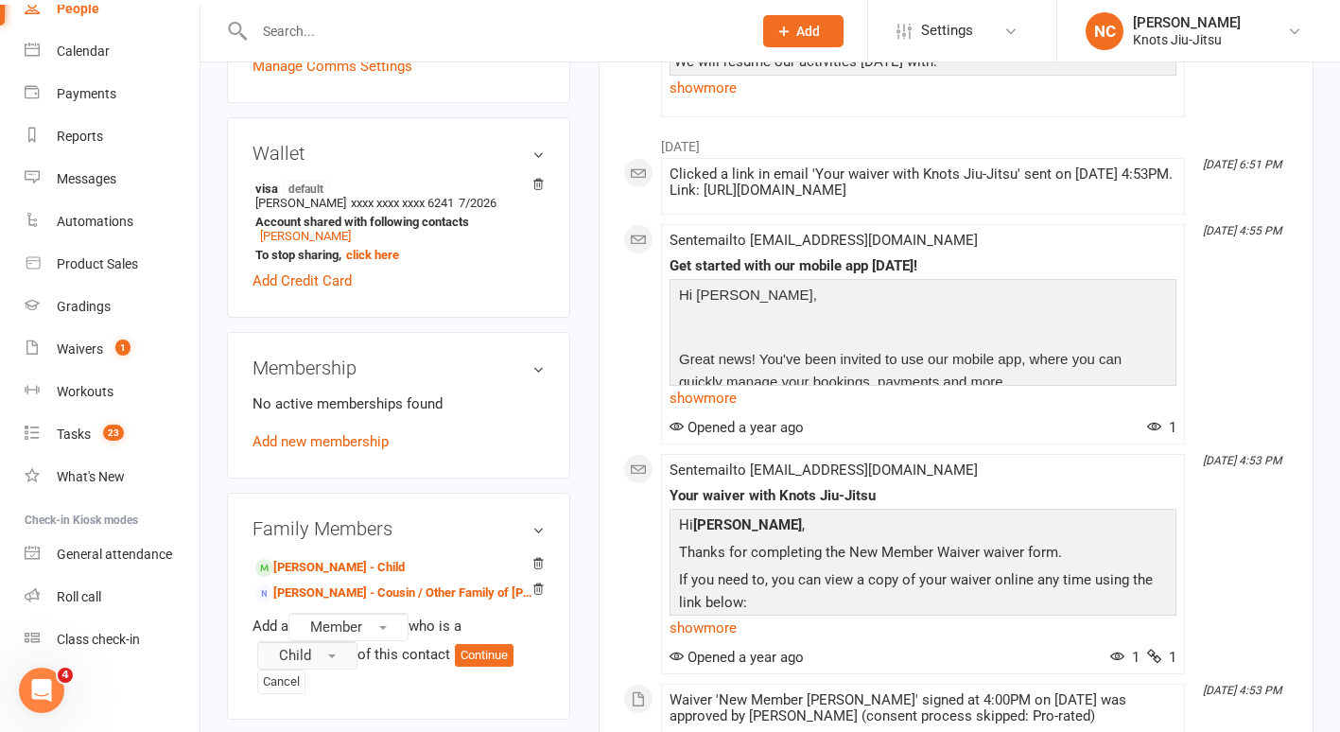
click at [333, 666] on button "Child" at bounding box center [307, 655] width 100 height 28
click at [331, 697] on span "Parent / Guardian" at bounding box center [328, 695] width 110 height 17
click at [314, 641] on button "Member" at bounding box center [349, 627] width 120 height 28
click at [282, 653] on span "Parent / Guardian" at bounding box center [334, 655] width 110 height 17
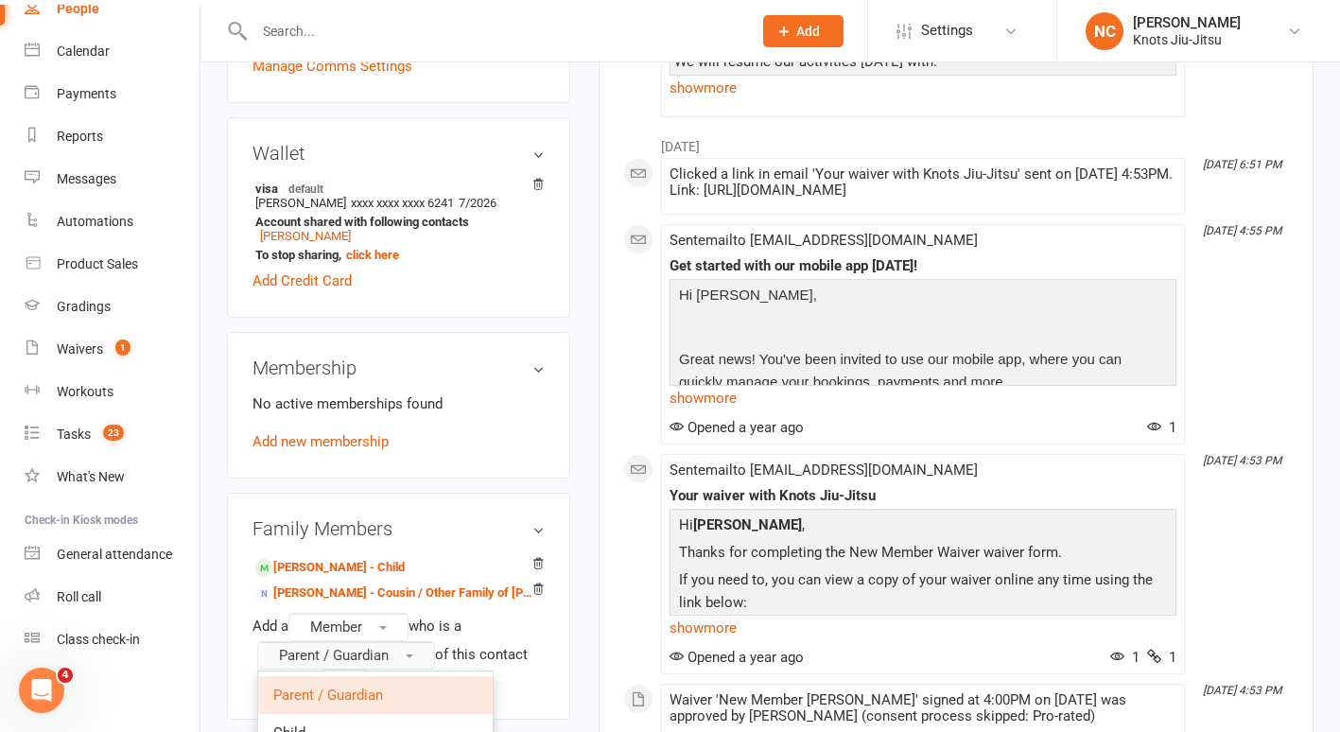
click at [282, 653] on span "Parent / Guardian" at bounding box center [334, 655] width 110 height 17
drag, startPoint x: 282, startPoint y: 653, endPoint x: 478, endPoint y: 689, distance: 199.1
click at [478, 689] on div "Add a Member who is a Parent / Guardian of this contact Continue Cancel" at bounding box center [399, 653] width 292 height 81
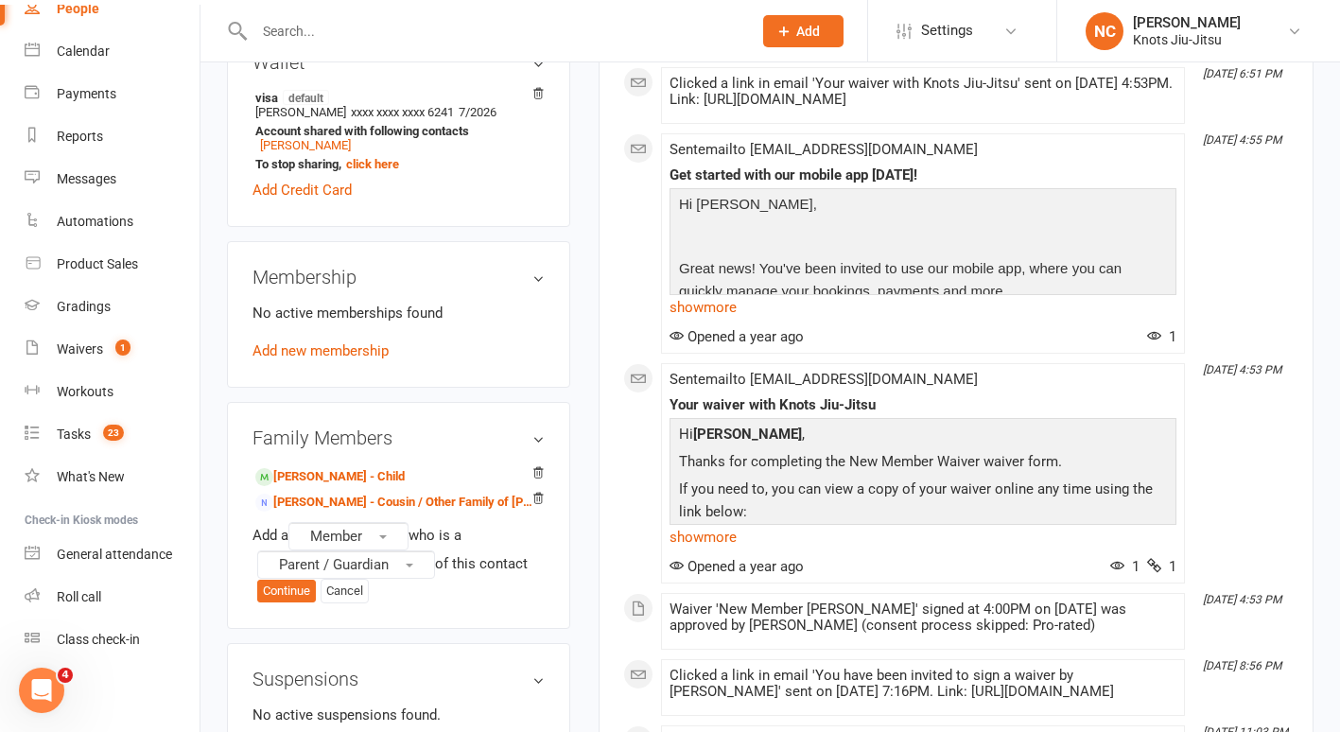
scroll to position [576, 0]
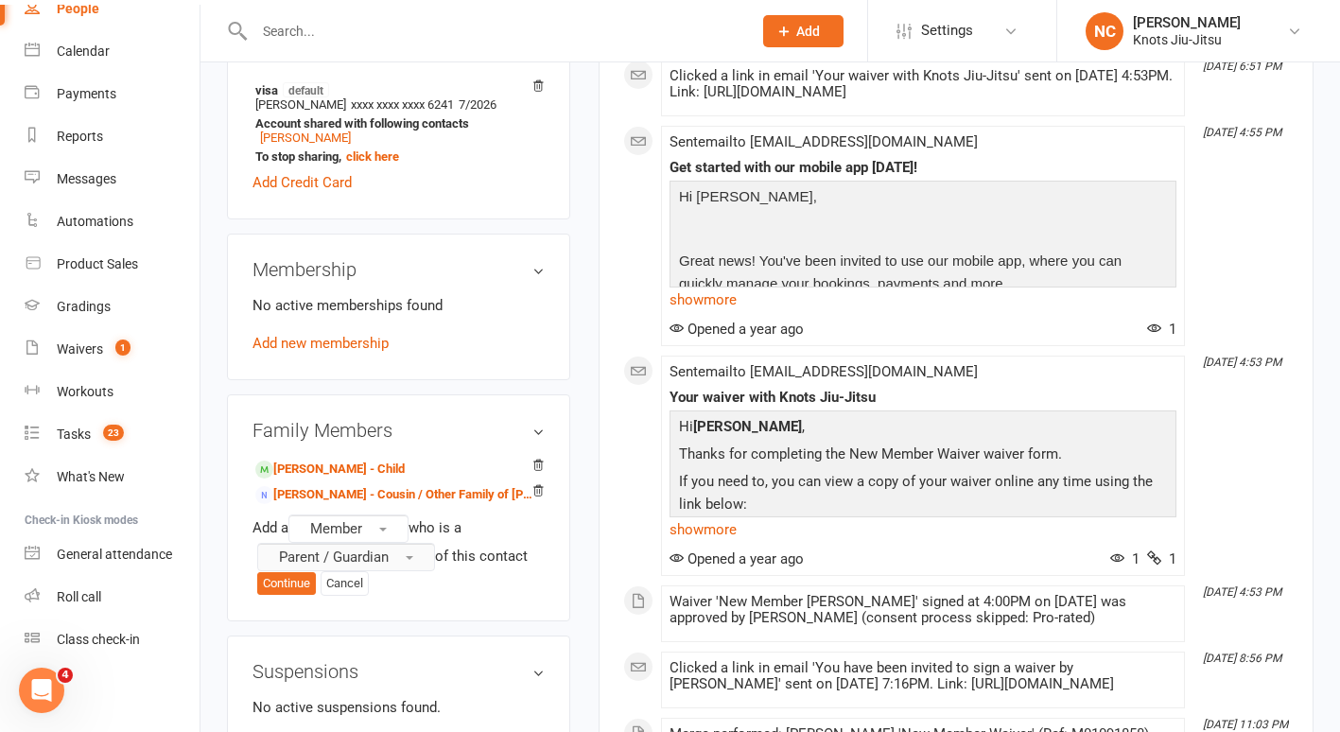
click at [384, 556] on span "Parent / Guardian" at bounding box center [334, 557] width 110 height 17
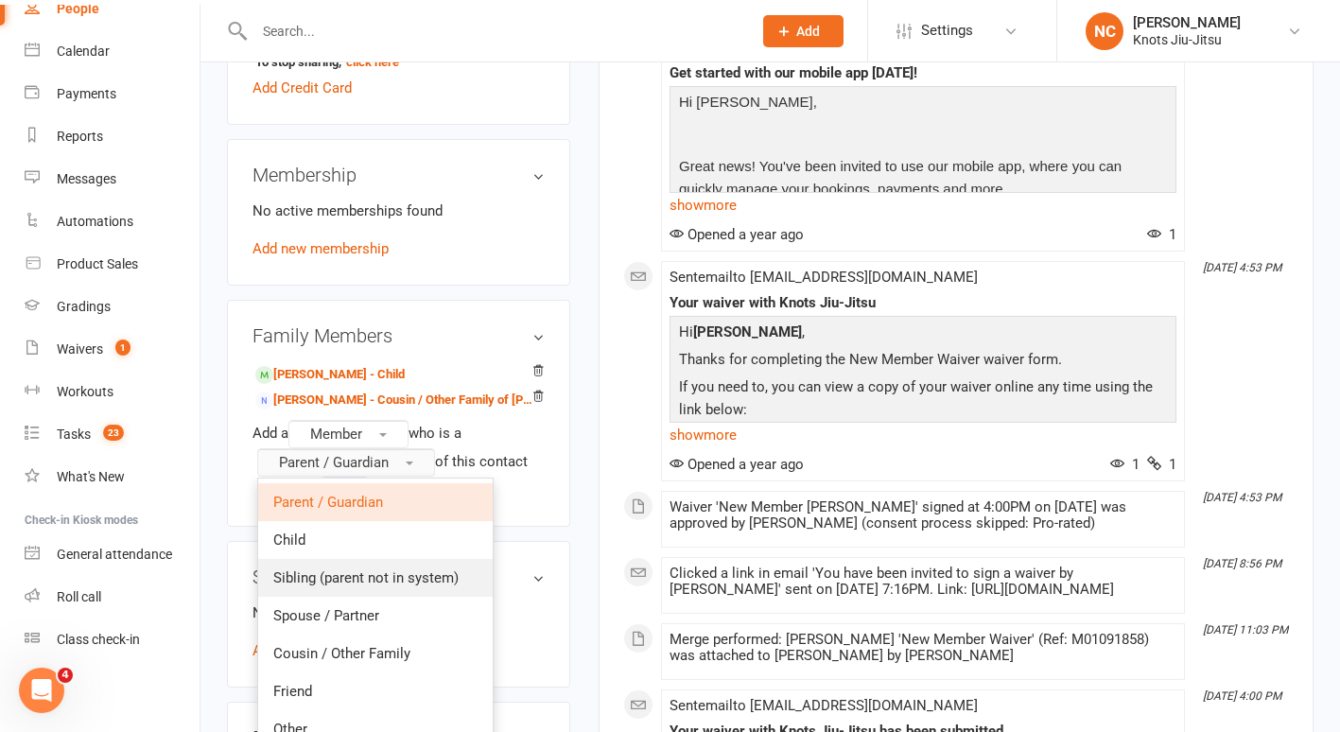
scroll to position [688, 0]
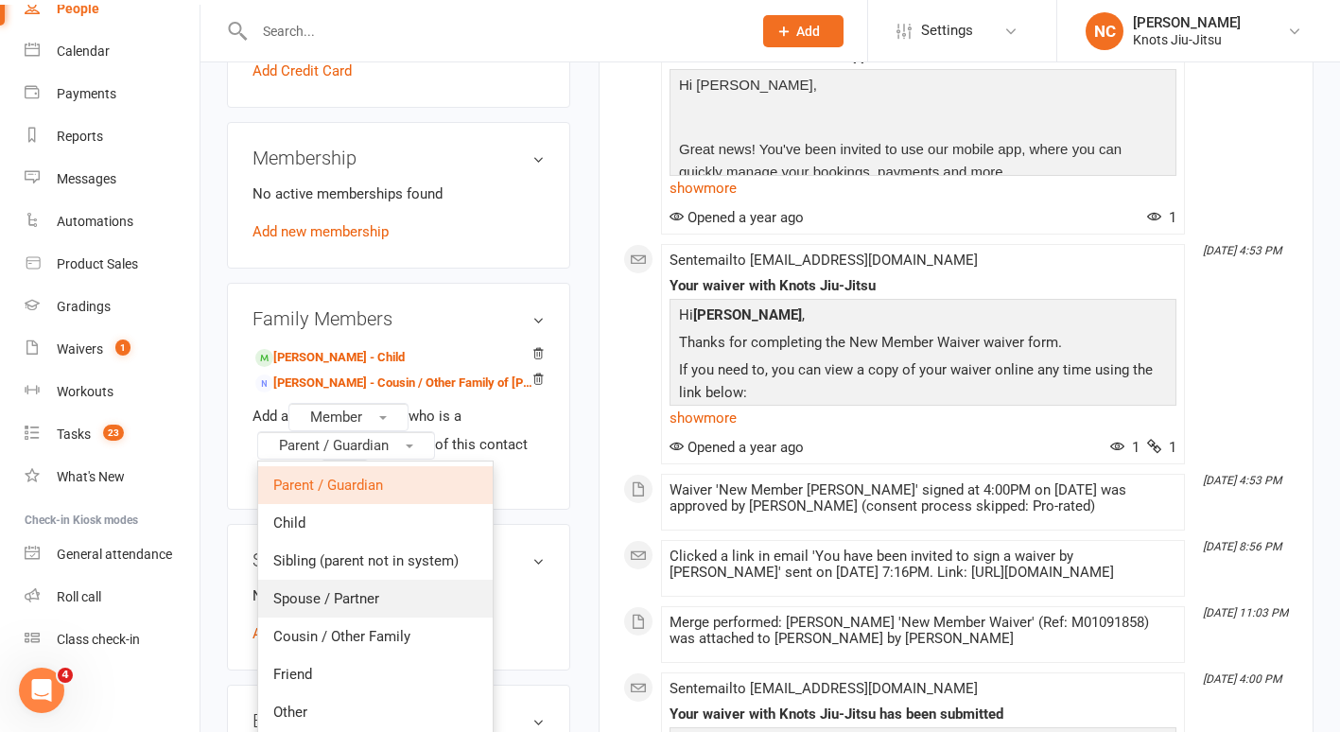
click at [380, 613] on link "Spouse / Partner" at bounding box center [375, 599] width 235 height 38
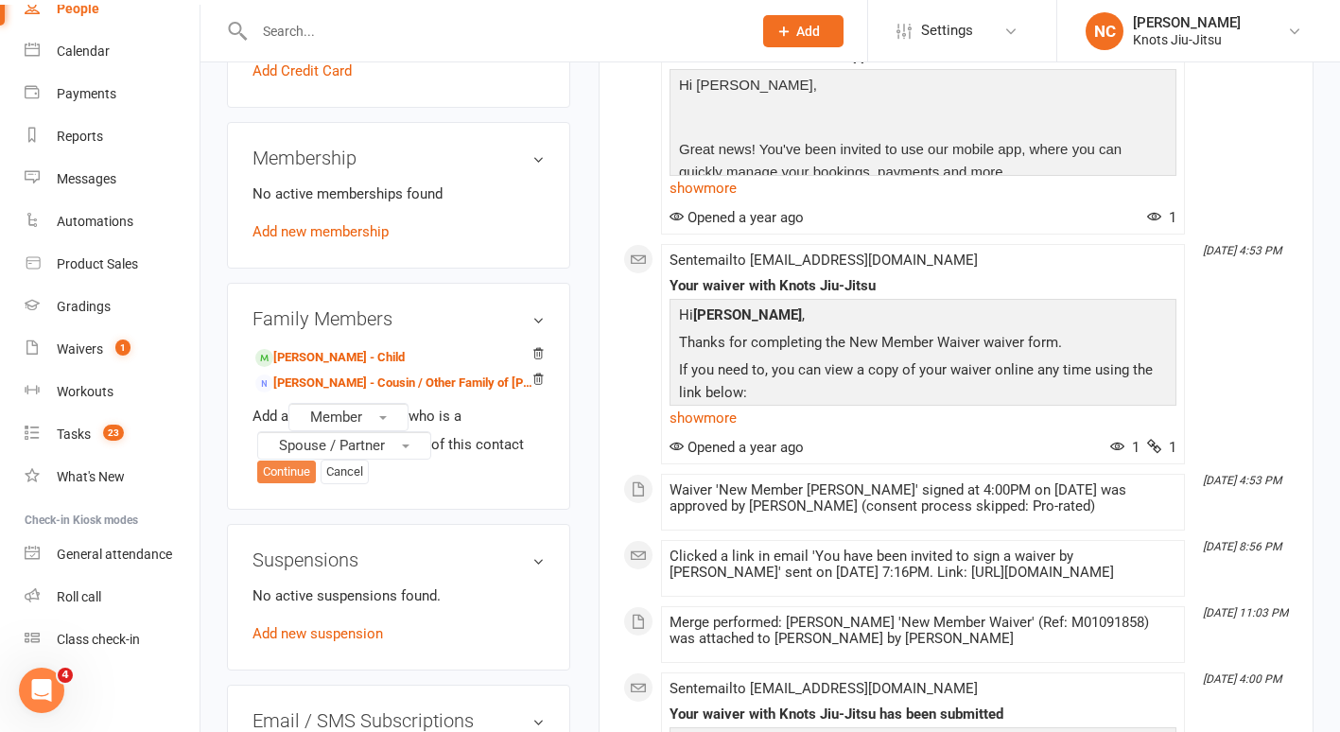
click at [265, 483] on button "Continue" at bounding box center [286, 472] width 59 height 23
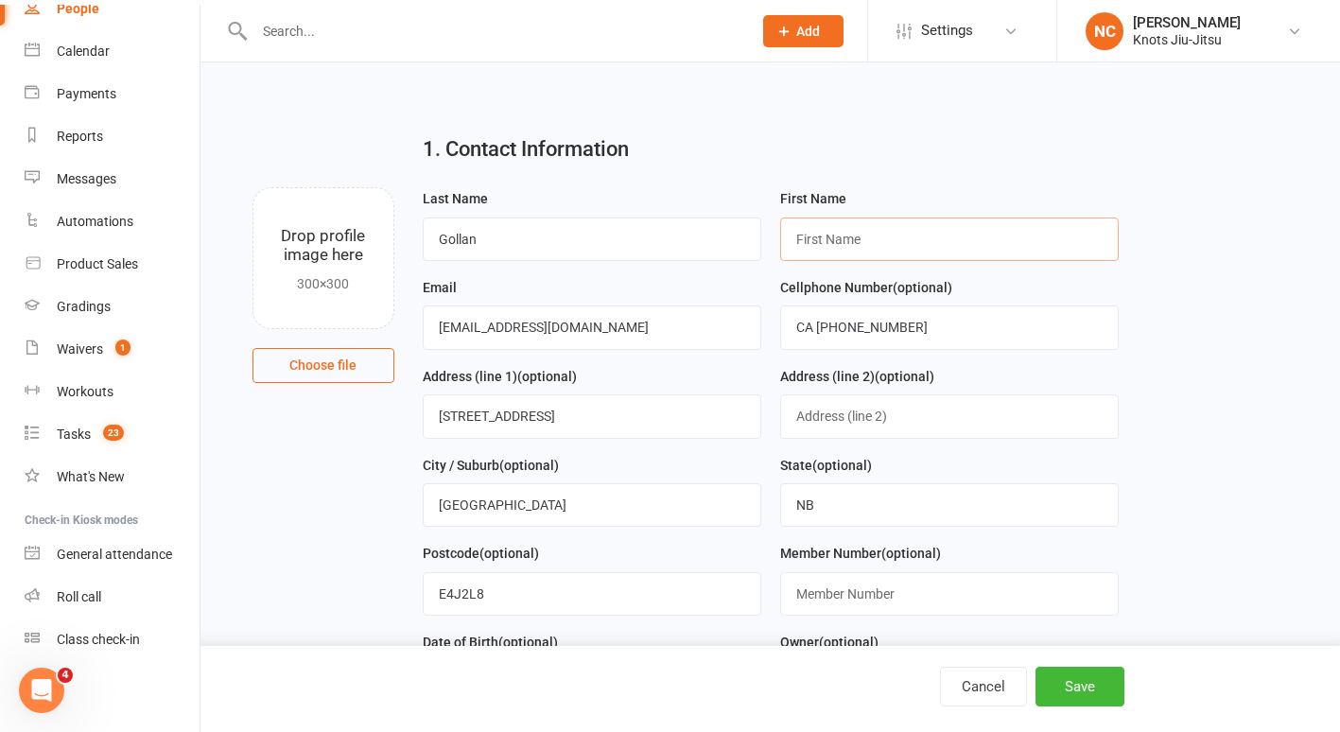
click at [939, 238] on input "text" at bounding box center [949, 240] width 339 height 44
type input "Lawrence"
click at [576, 218] on input "Gollan" at bounding box center [592, 240] width 339 height 44
type input "G"
type input "Strong"
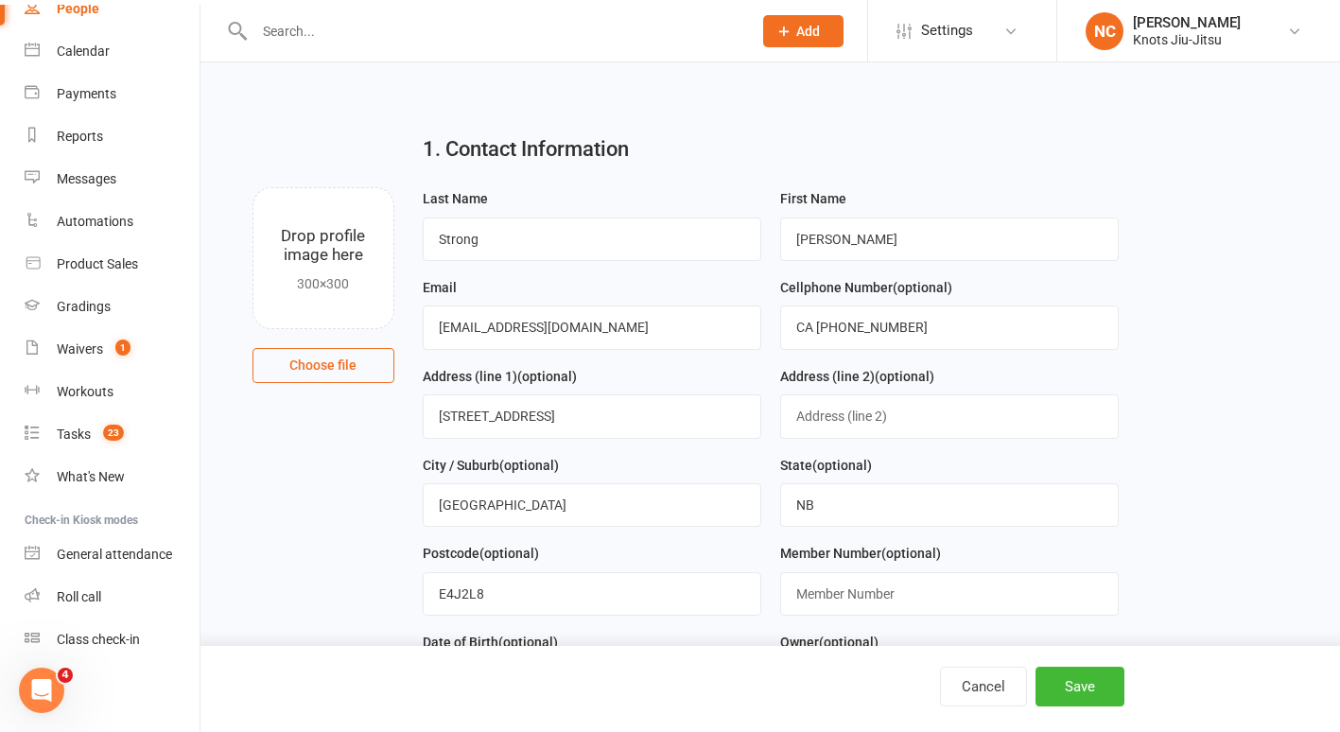
drag, startPoint x: 372, startPoint y: 311, endPoint x: 293, endPoint y: 294, distance: 80.3
click at [293, 187] on div "Drop profile image here 300×300 Choose file Last Name Strong First Name Lawrenc…" at bounding box center [770, 187] width 1087 height 0
drag, startPoint x: 899, startPoint y: 335, endPoint x: 783, endPoint y: 331, distance: 115.5
click at [783, 331] on input "CA +15068744130" at bounding box center [949, 328] width 339 height 44
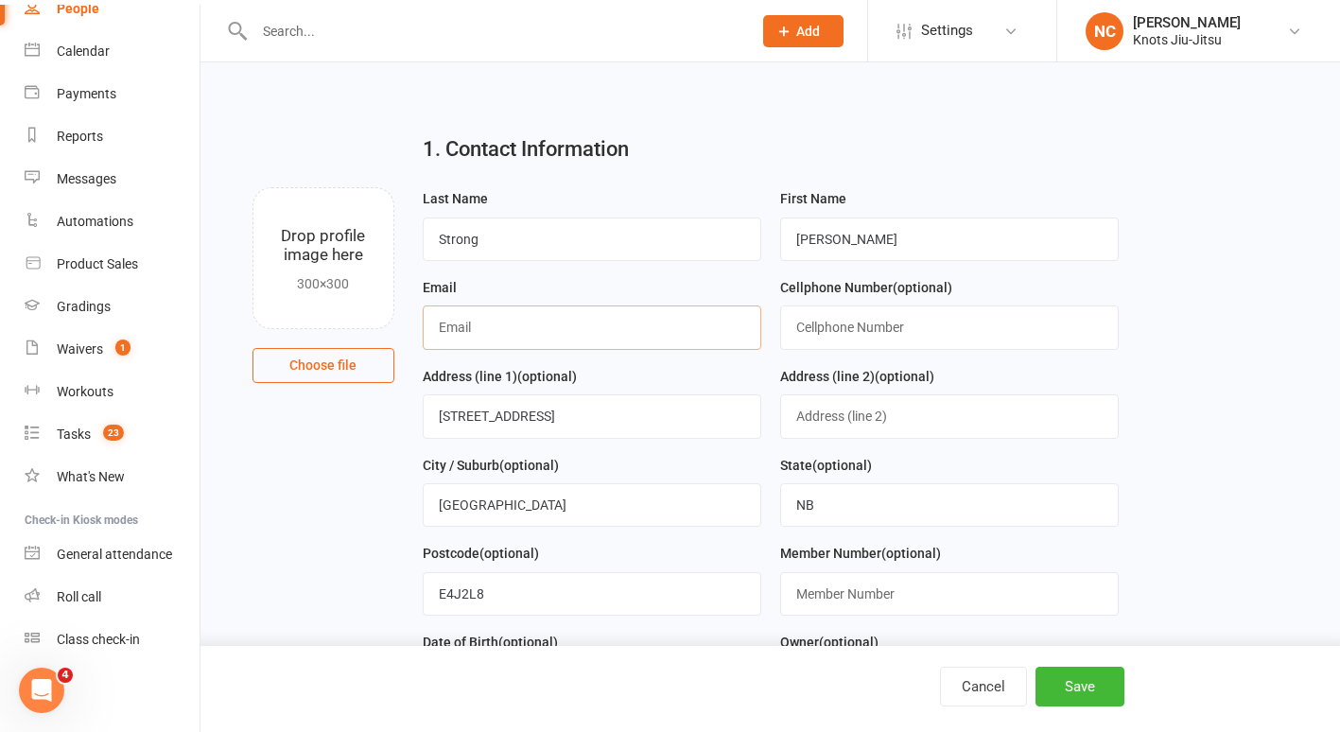
click at [540, 322] on input "text" at bounding box center [592, 328] width 339 height 44
click at [1098, 691] on button "Save" at bounding box center [1080, 687] width 89 height 40
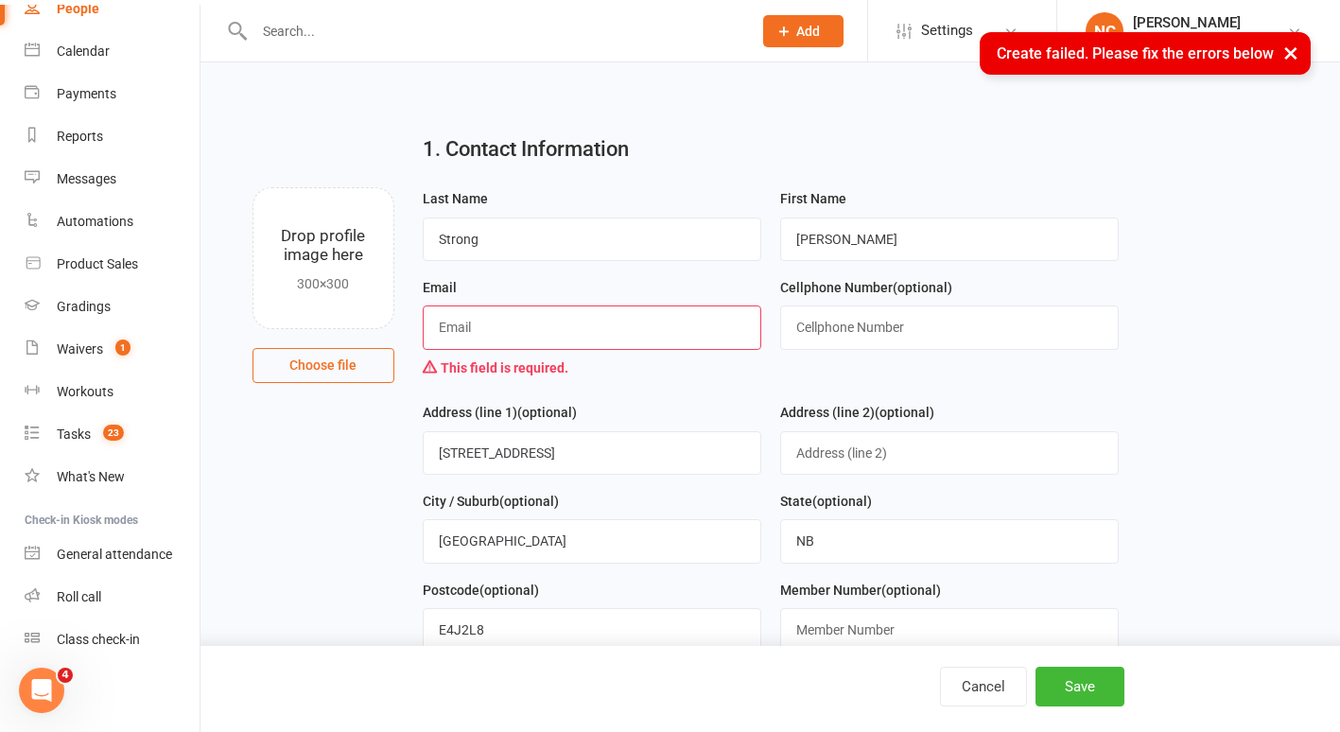
click at [656, 321] on input "text" at bounding box center [592, 328] width 339 height 44
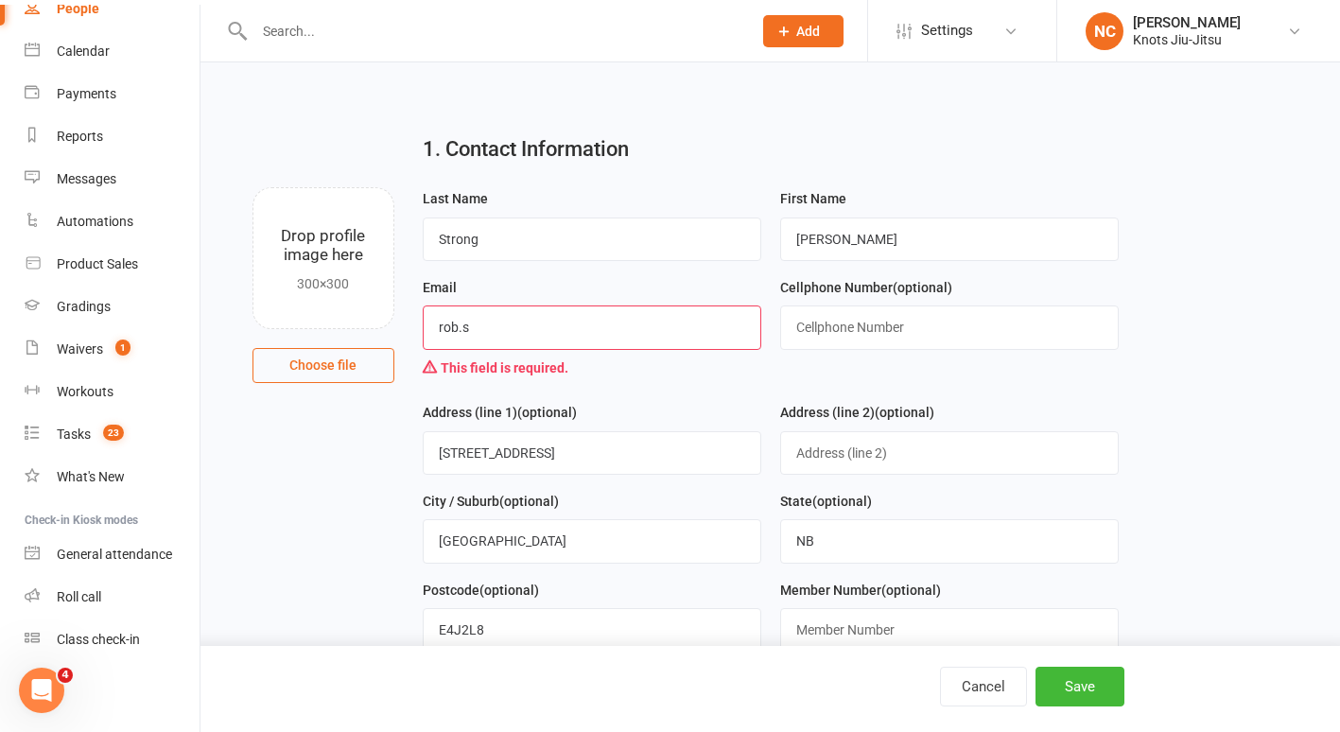
type input "rob.strong@hotmail.com"
click at [1100, 693] on button "Save" at bounding box center [1080, 687] width 89 height 40
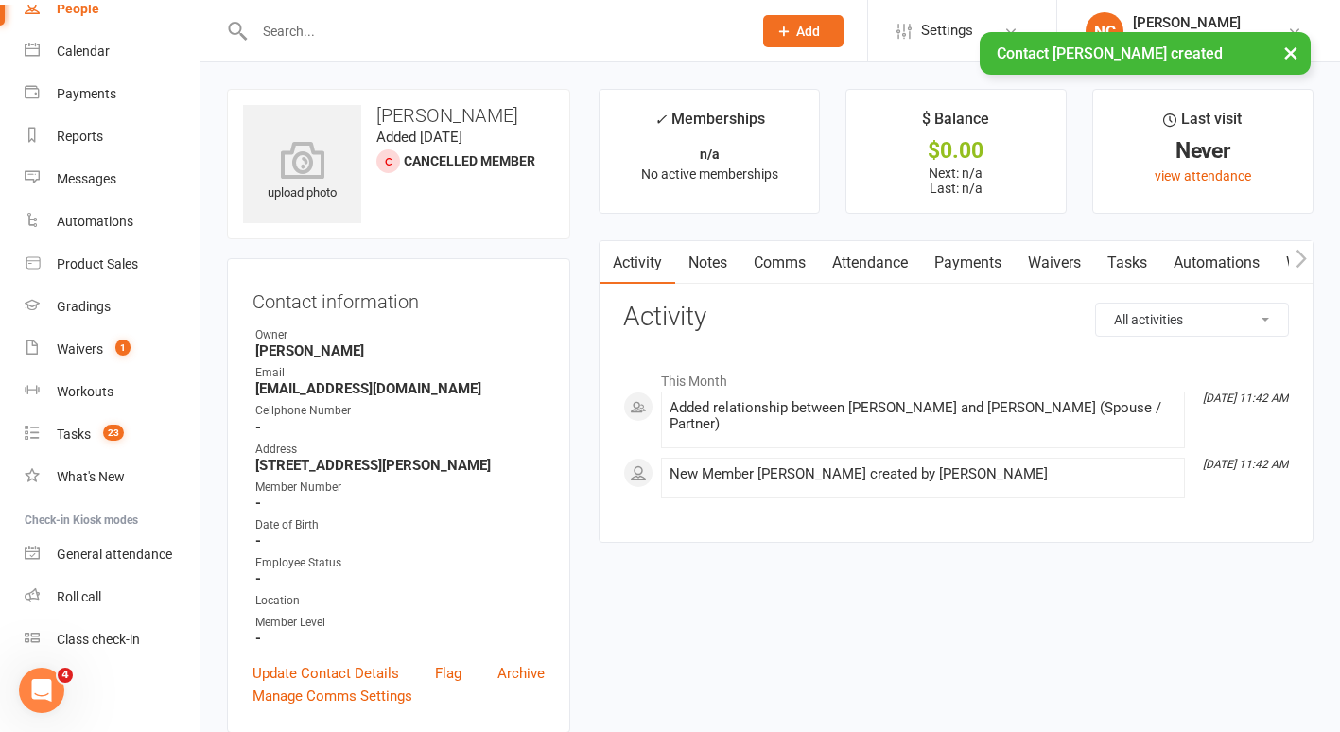
click at [964, 257] on link "Payments" at bounding box center [968, 263] width 94 height 44
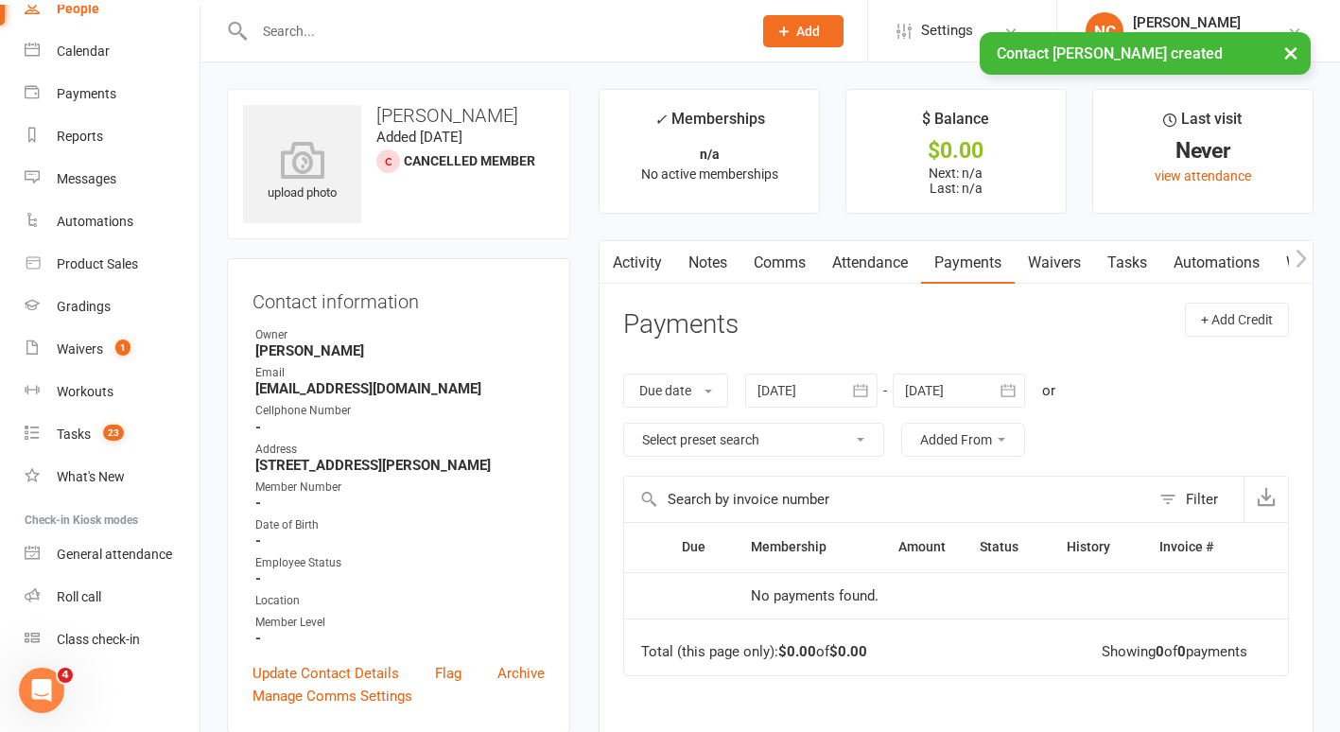
click at [1077, 271] on link "Waivers" at bounding box center [1054, 263] width 79 height 44
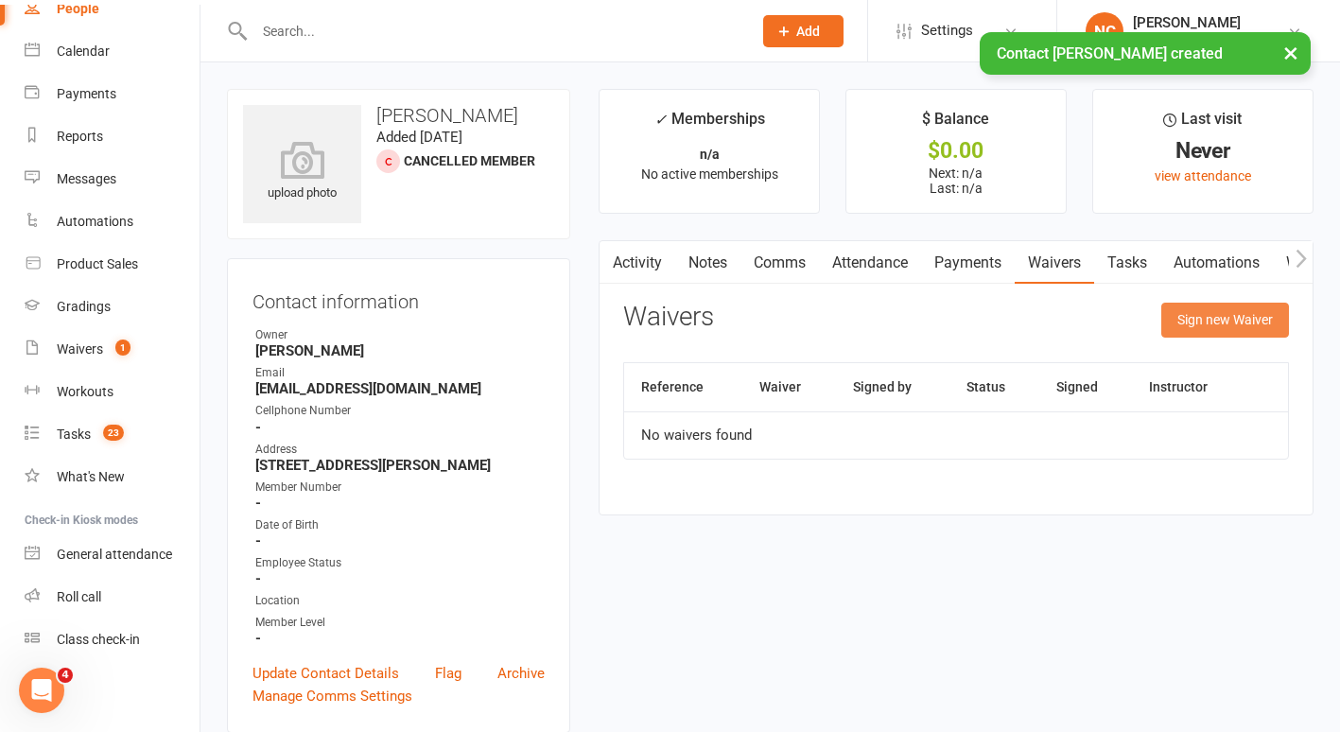
click at [1211, 327] on button "Sign new Waiver" at bounding box center [1226, 320] width 128 height 34
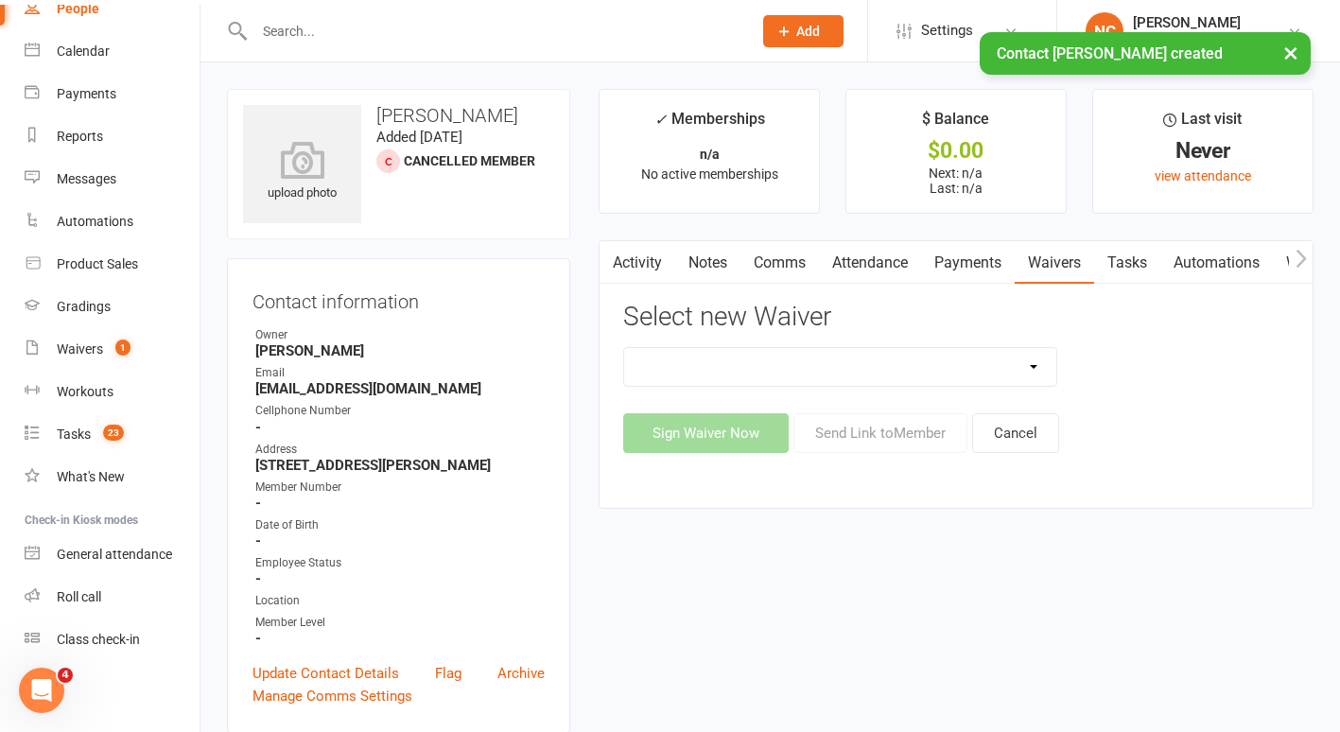
click at [917, 361] on select "Covid Vaccine Confirmation E.T.C. Partnership Member E.T.C. Partnership Member …" at bounding box center [840, 367] width 432 height 38
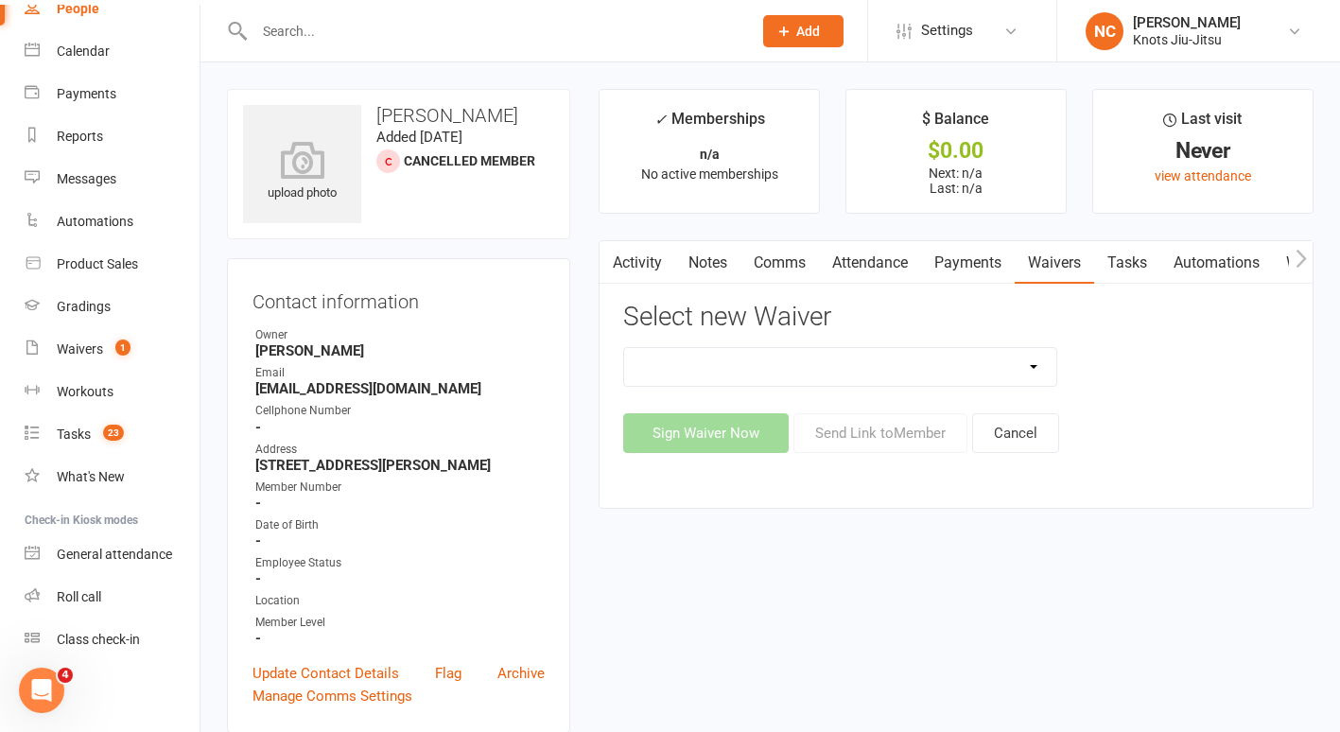
select select "6556"
click at [624, 348] on select "Covid Vaccine Confirmation E.T.C. Partnership Member E.T.C. Partnership Member …" at bounding box center [840, 367] width 432 height 38
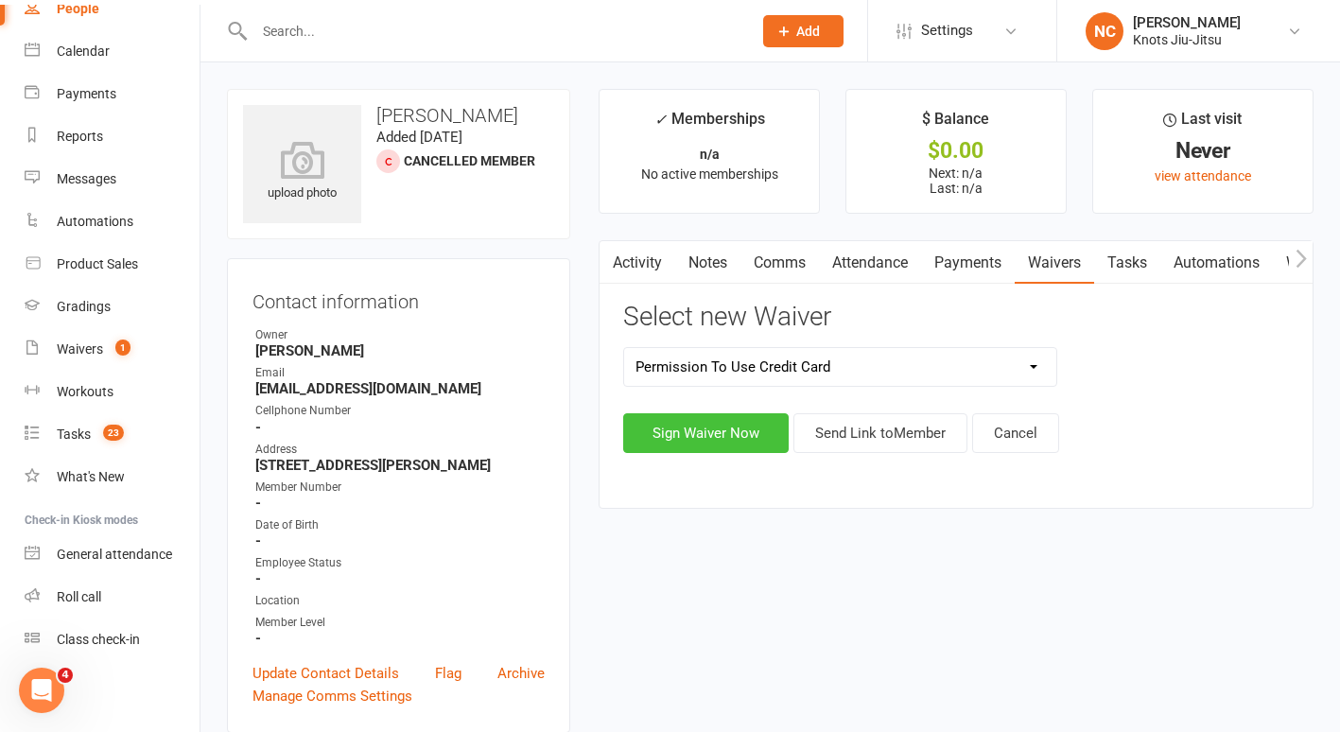
click at [753, 432] on button "Sign Waiver Now" at bounding box center [706, 433] width 166 height 40
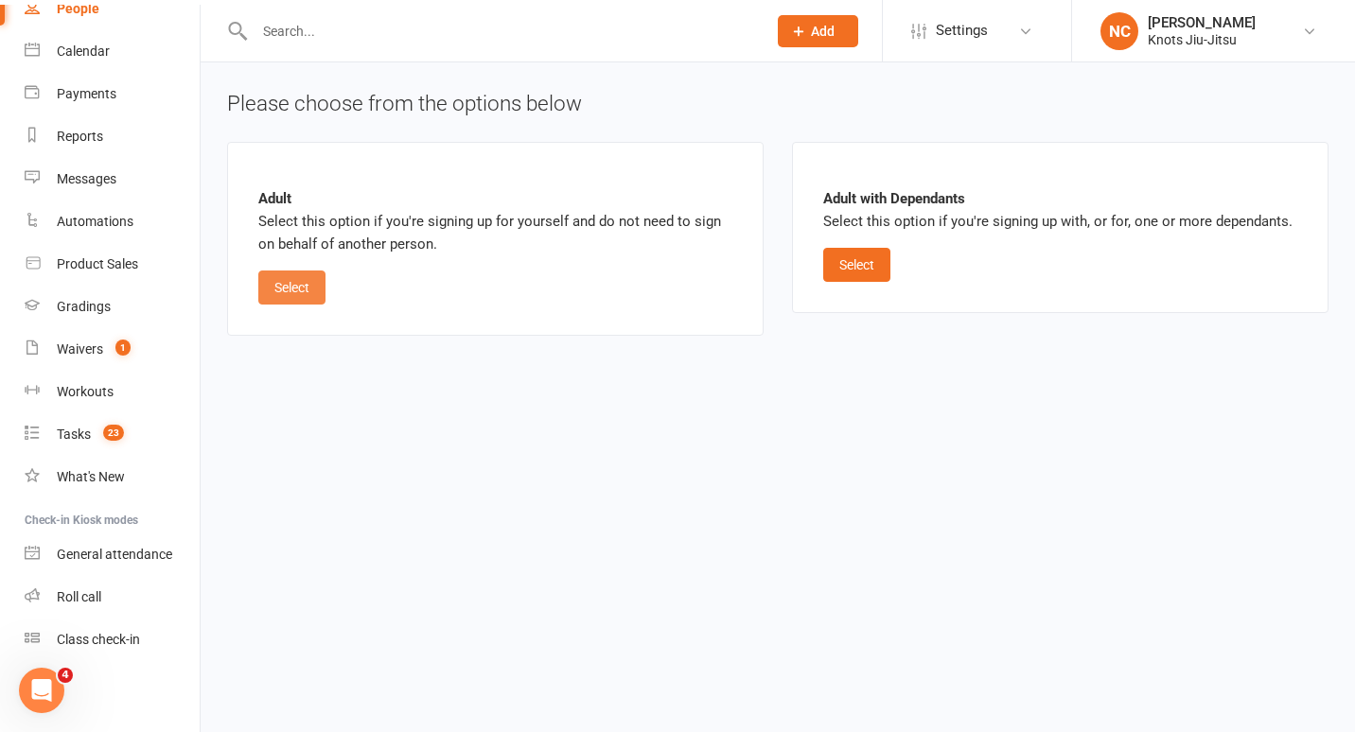
click at [279, 277] on button "Select" at bounding box center [291, 288] width 67 height 34
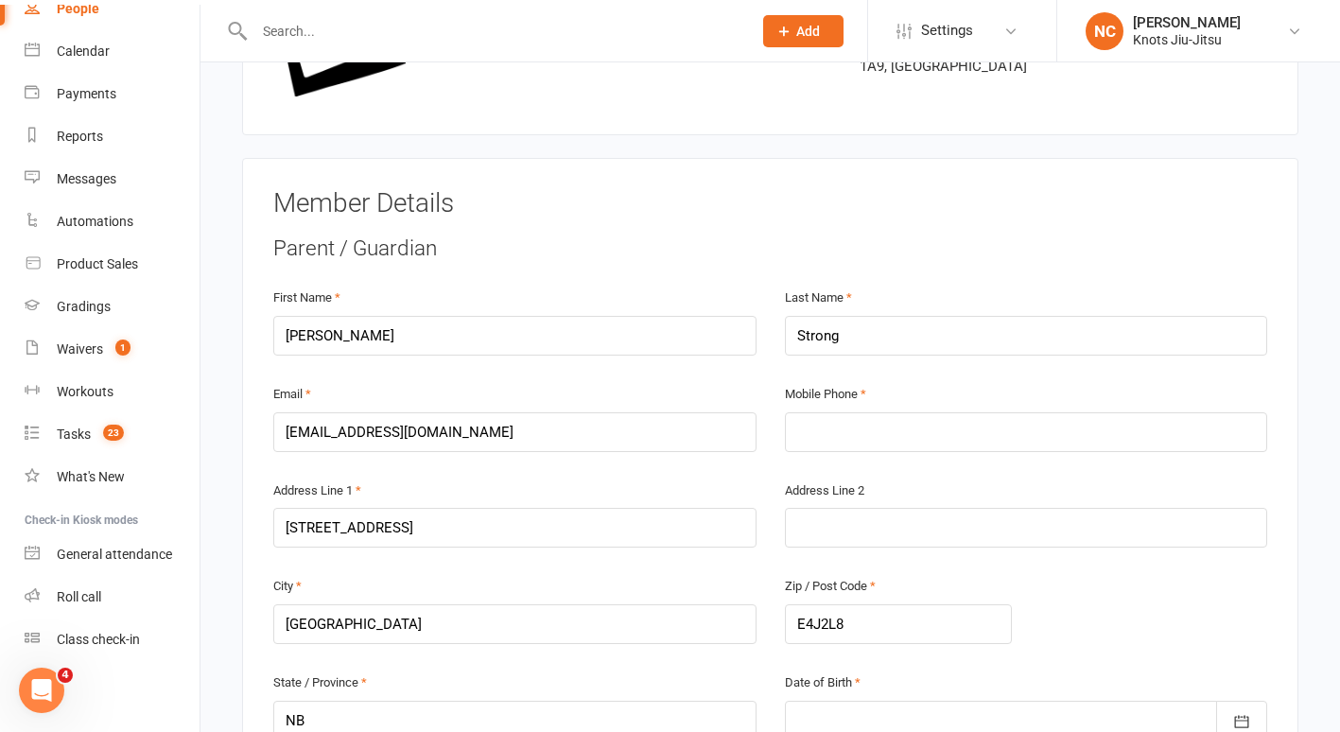
scroll to position [270, 0]
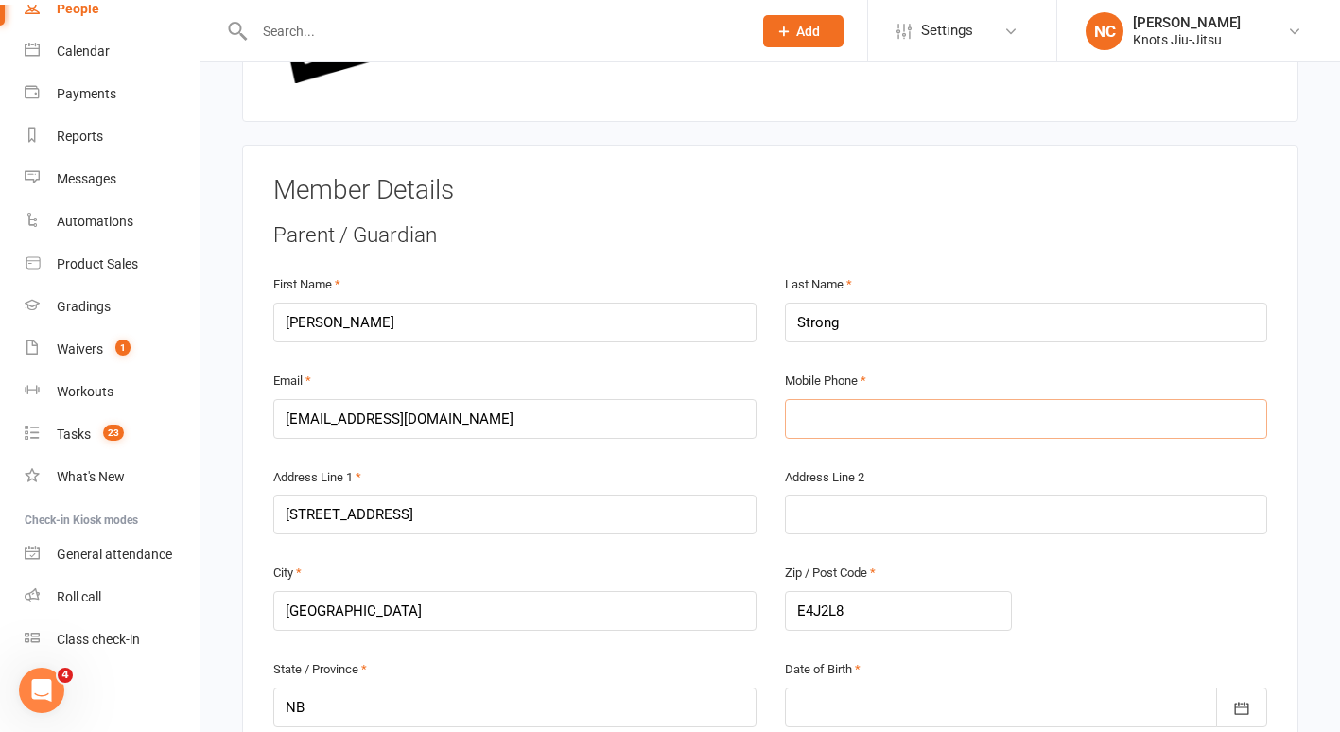
click at [857, 416] on input "text" at bounding box center [1026, 419] width 483 height 40
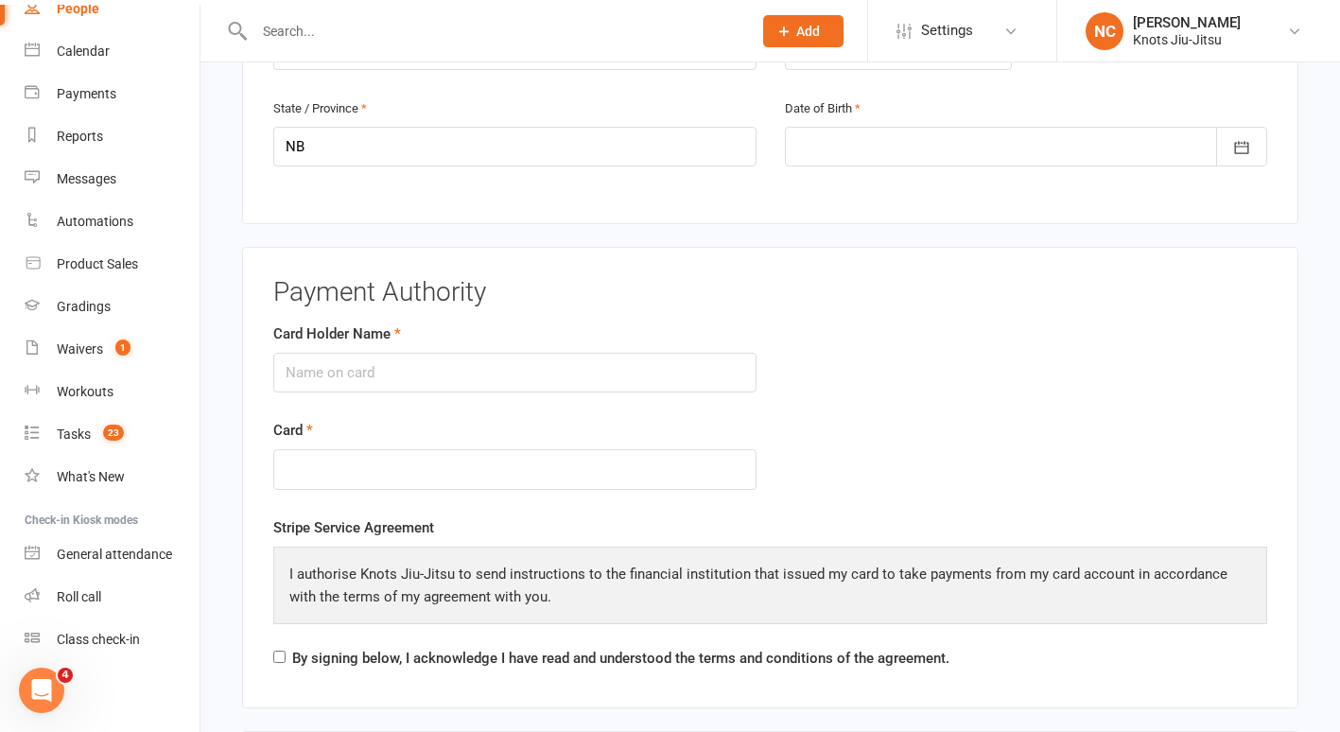
scroll to position [832, 0]
click at [624, 374] on input "Card Holder Name" at bounding box center [514, 372] width 483 height 40
type input "Lawrence Strong"
click at [560, 454] on div at bounding box center [514, 468] width 483 height 41
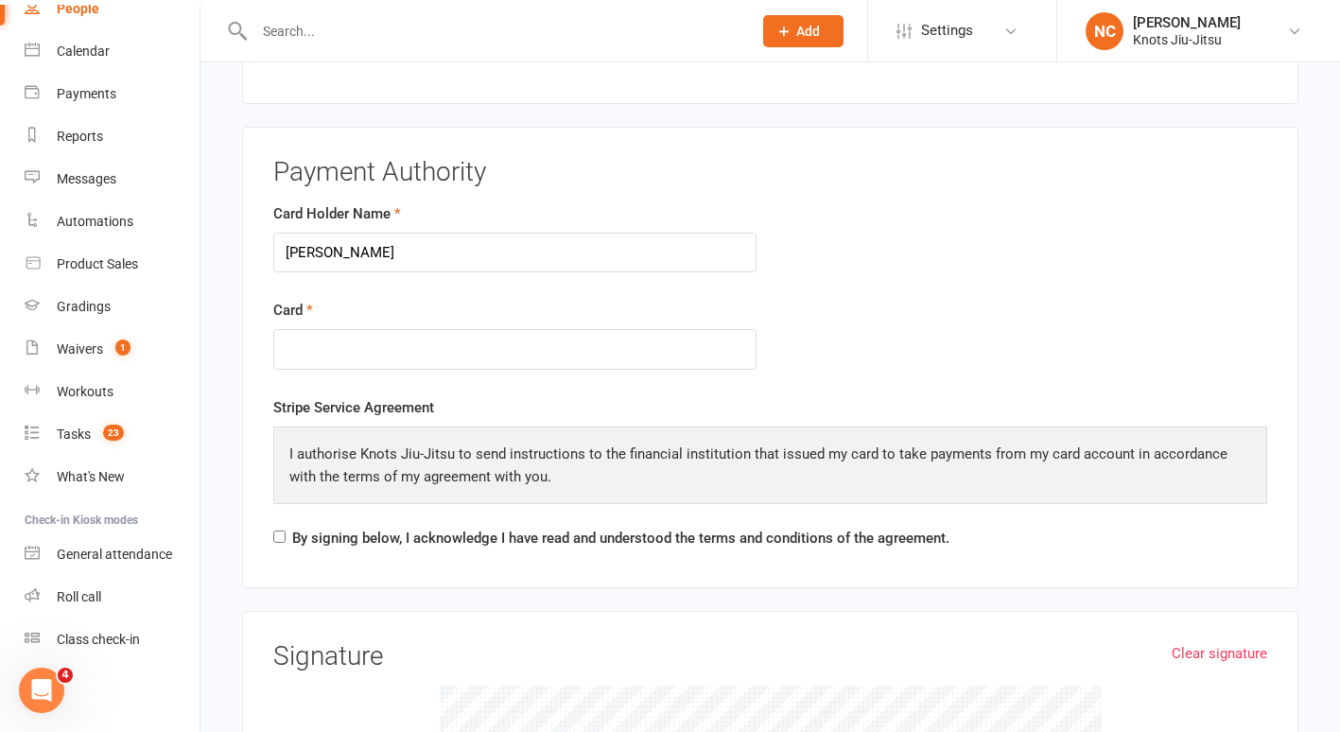
scroll to position [975, 0]
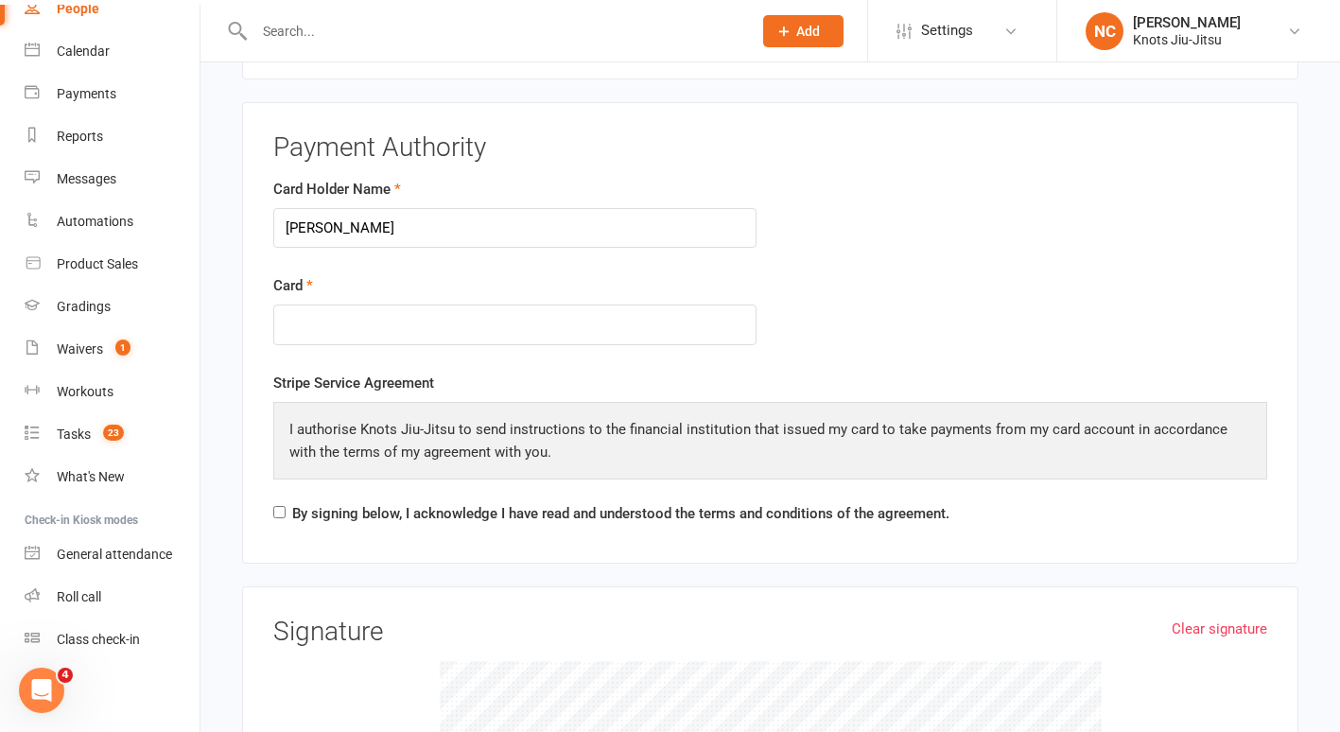
click at [275, 520] on div "By signing below, I acknowledge I have read and understood the terms and condit…" at bounding box center [611, 517] width 676 height 30
click at [279, 509] on input "By signing below, I acknowledge I have read and understood the terms and condit…" at bounding box center [279, 512] width 12 height 12
checkbox input "true"
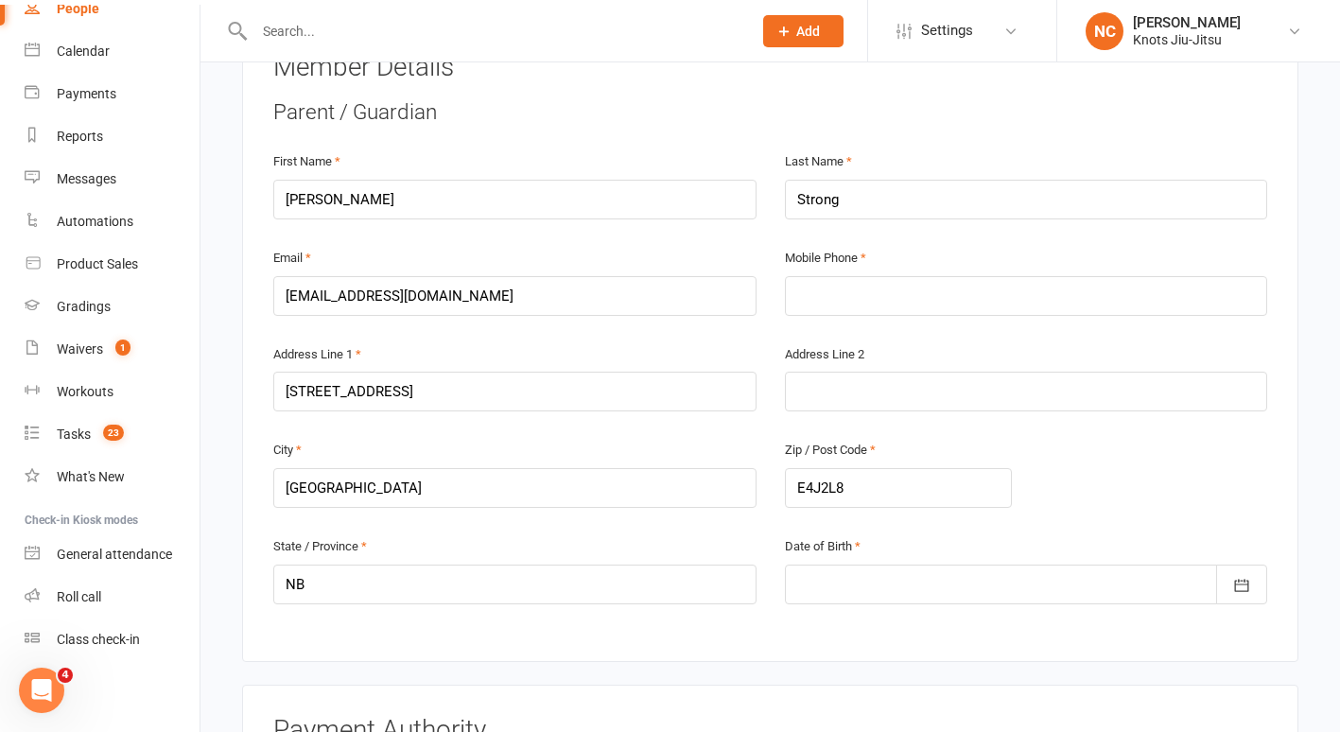
scroll to position [394, 0]
click at [849, 292] on input "text" at bounding box center [1026, 295] width 483 height 40
type input "5068638347"
click at [821, 482] on input "E4J2L8" at bounding box center [898, 487] width 227 height 40
drag, startPoint x: 439, startPoint y: 380, endPoint x: 131, endPoint y: 398, distance: 308.9
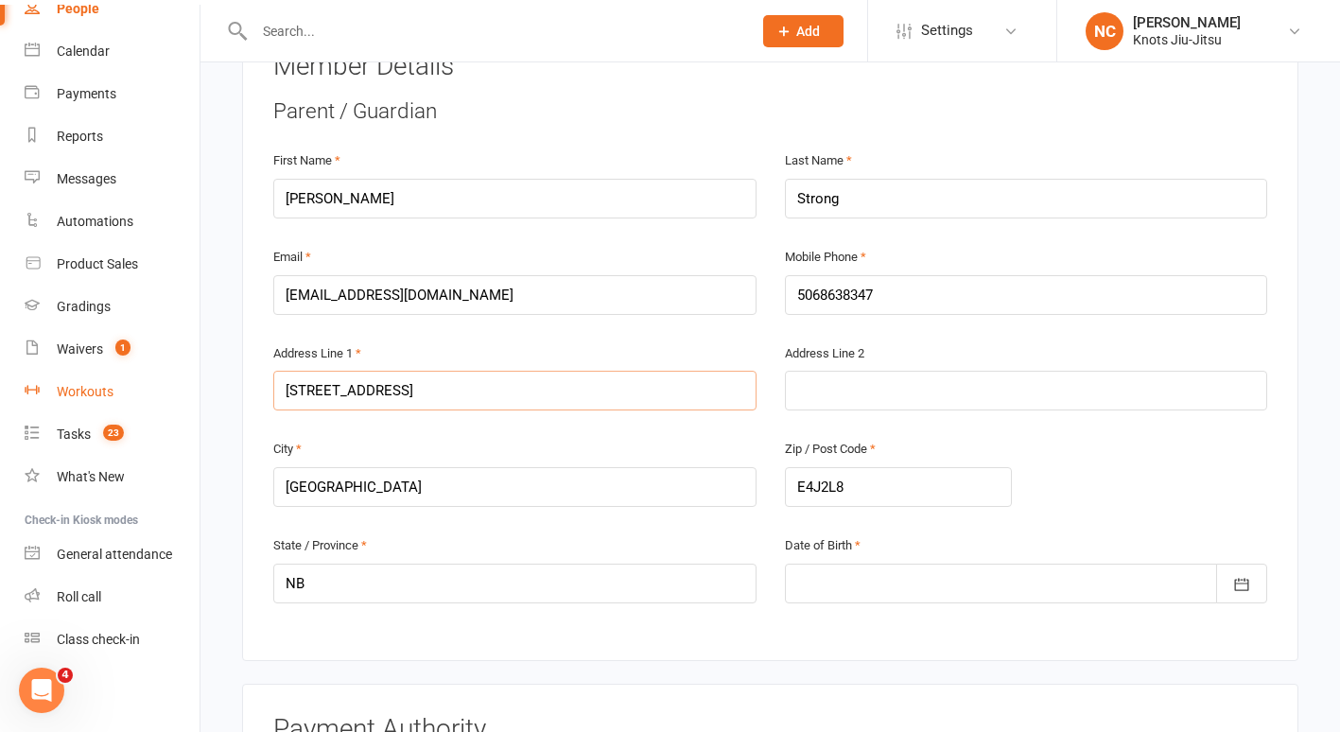
click at [131, 398] on ui-view "Prospect Member Non-attending contact Class / event Appointment Grading event T…" at bounding box center [670, 735] width 1340 height 2248
drag, startPoint x: 872, startPoint y: 481, endPoint x: 662, endPoint y: 503, distance: 211.1
click at [662, 503] on div "City Salisbury Zip / Post Code E4J2L8" at bounding box center [770, 485] width 1023 height 96
type input "E1b4p1"
drag, startPoint x: 412, startPoint y: 487, endPoint x: 0, endPoint y: 577, distance: 422.1
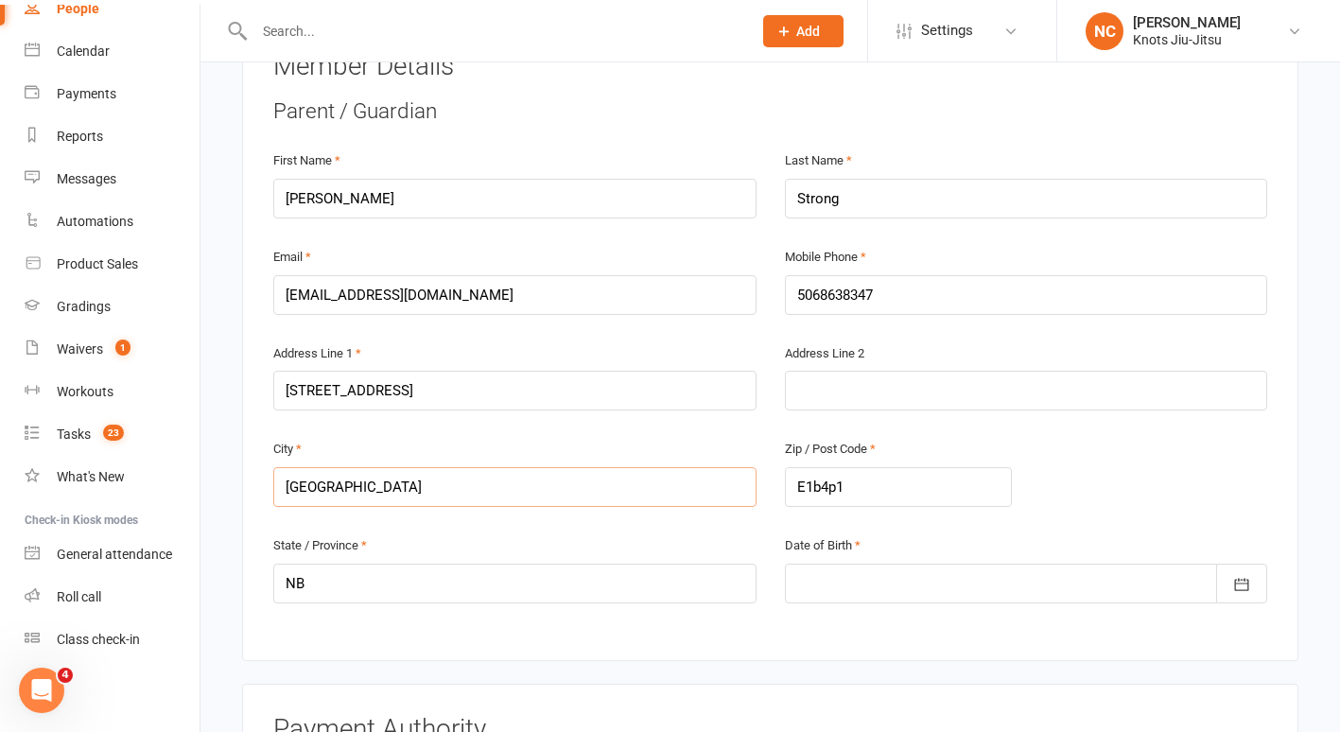
click at [0, 577] on html "Prospect Member Non-attending contact Class / event Appointment Grading event T…" at bounding box center [670, 745] width 1340 height 2279
type input "Riverview"
drag, startPoint x: 453, startPoint y: 382, endPoint x: 61, endPoint y: 435, distance: 396.1
click at [61, 435] on ui-view "Prospect Member Non-attending contact Class / event Appointment Grading event T…" at bounding box center [670, 735] width 1340 height 2248
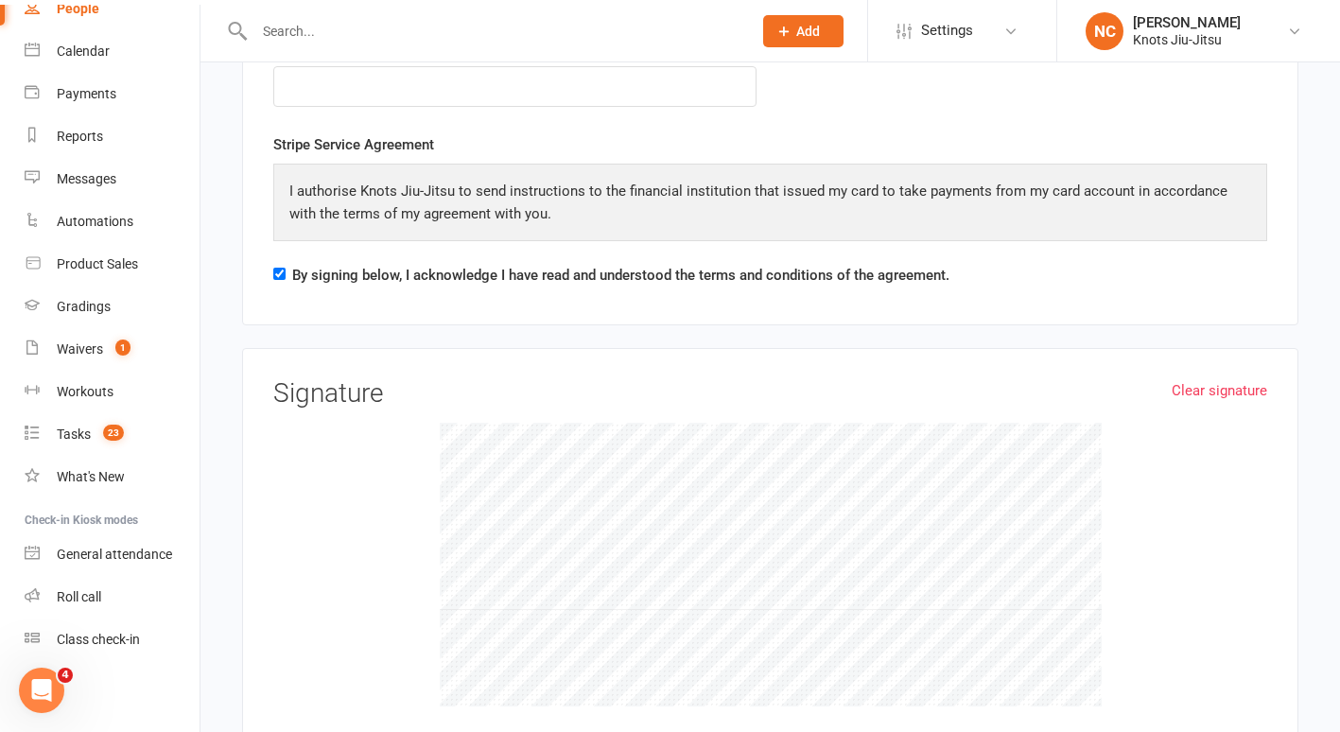
scroll to position [1215, 0]
type input "107 Callaghan Road"
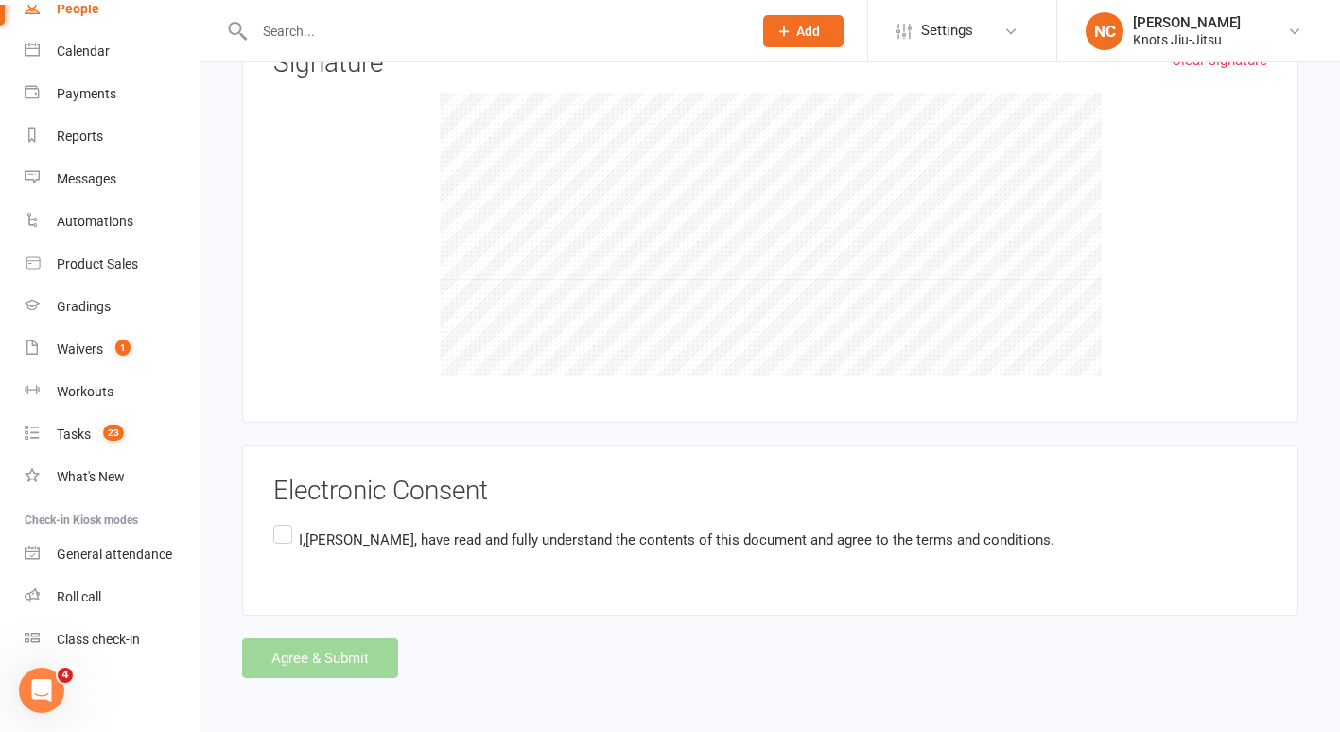
click at [281, 539] on label "I,Lawrence Strong , have read and fully understand the contents of this documen…" at bounding box center [663, 539] width 781 height 37
click at [281, 521] on input "I,Lawrence Strong , have read and fully understand the contents of this documen…" at bounding box center [279, 521] width 12 height 0
click at [306, 663] on button "Agree & Submit" at bounding box center [320, 659] width 156 height 40
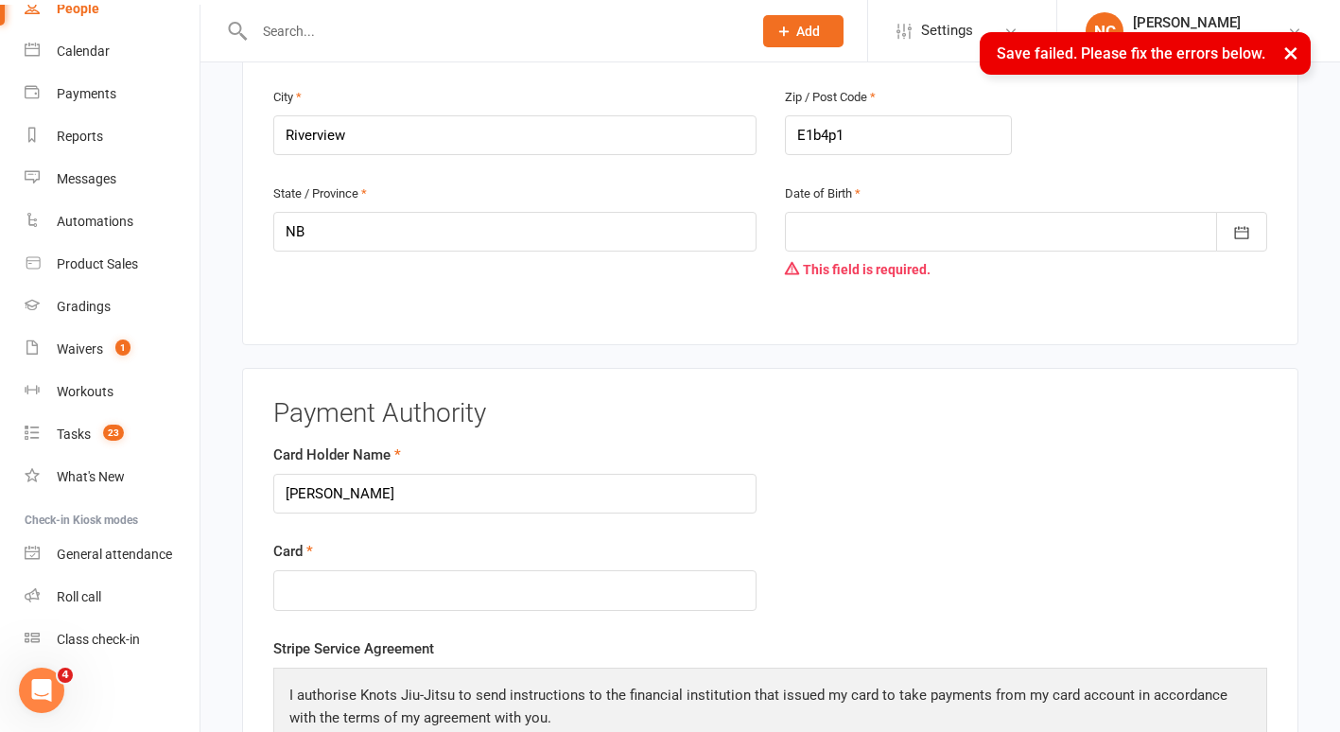
scroll to position [709, 0]
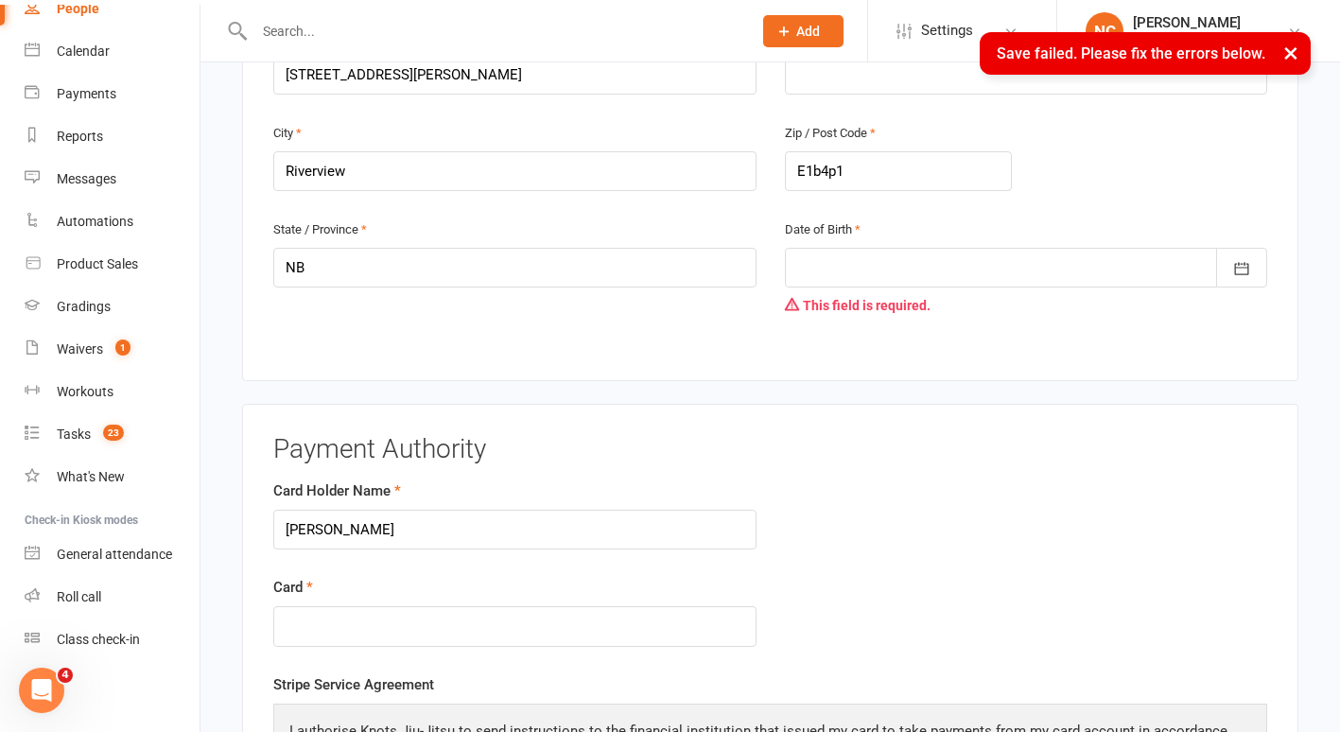
click at [896, 258] on div at bounding box center [1026, 268] width 483 height 40
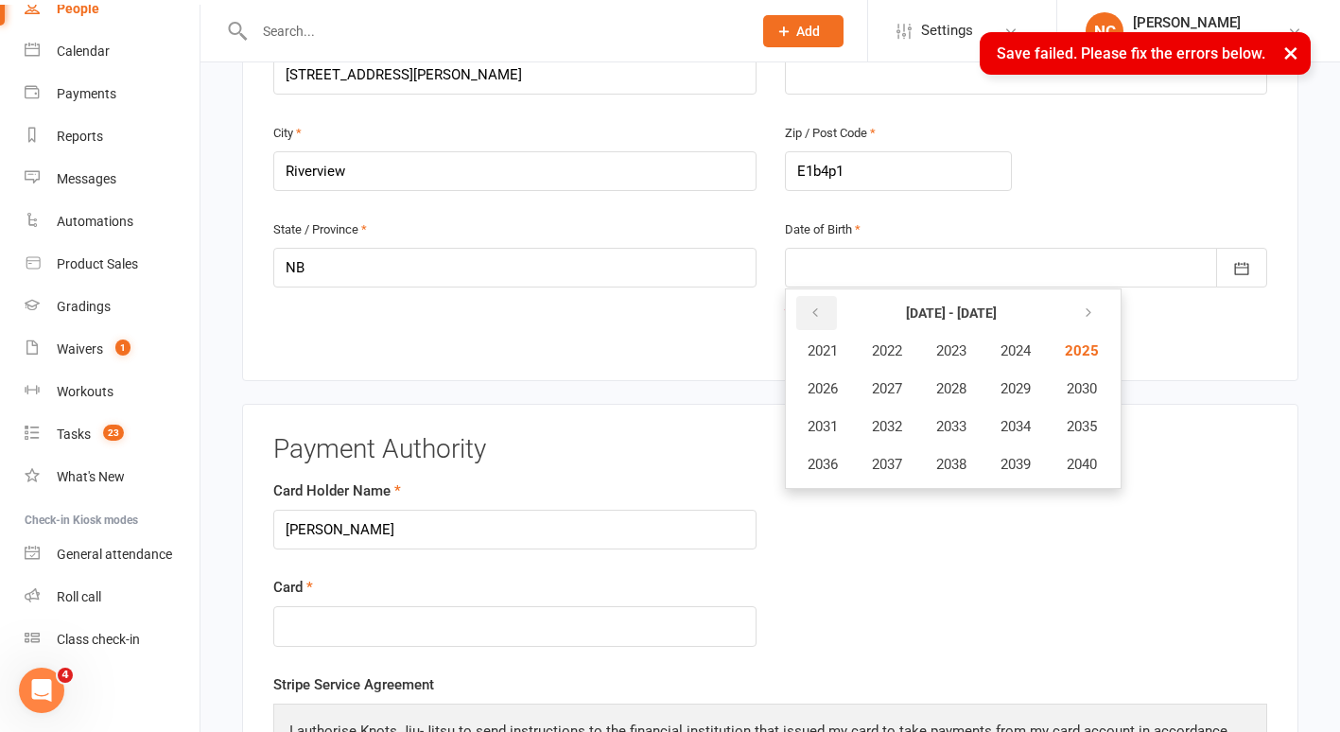
click at [819, 312] on icon "button" at bounding box center [815, 313] width 13 height 15
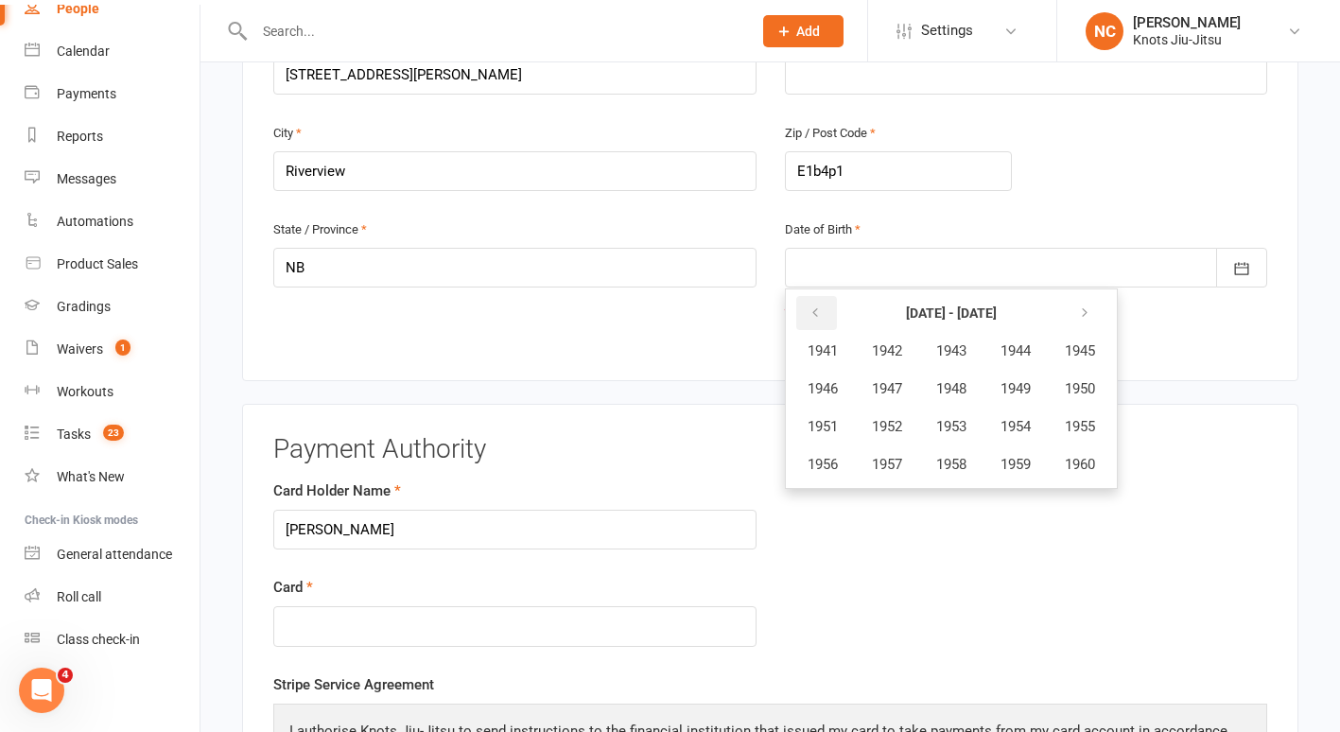
click at [821, 313] on button "button" at bounding box center [817, 313] width 41 height 34
click at [1081, 324] on button "button" at bounding box center [1086, 313] width 41 height 34
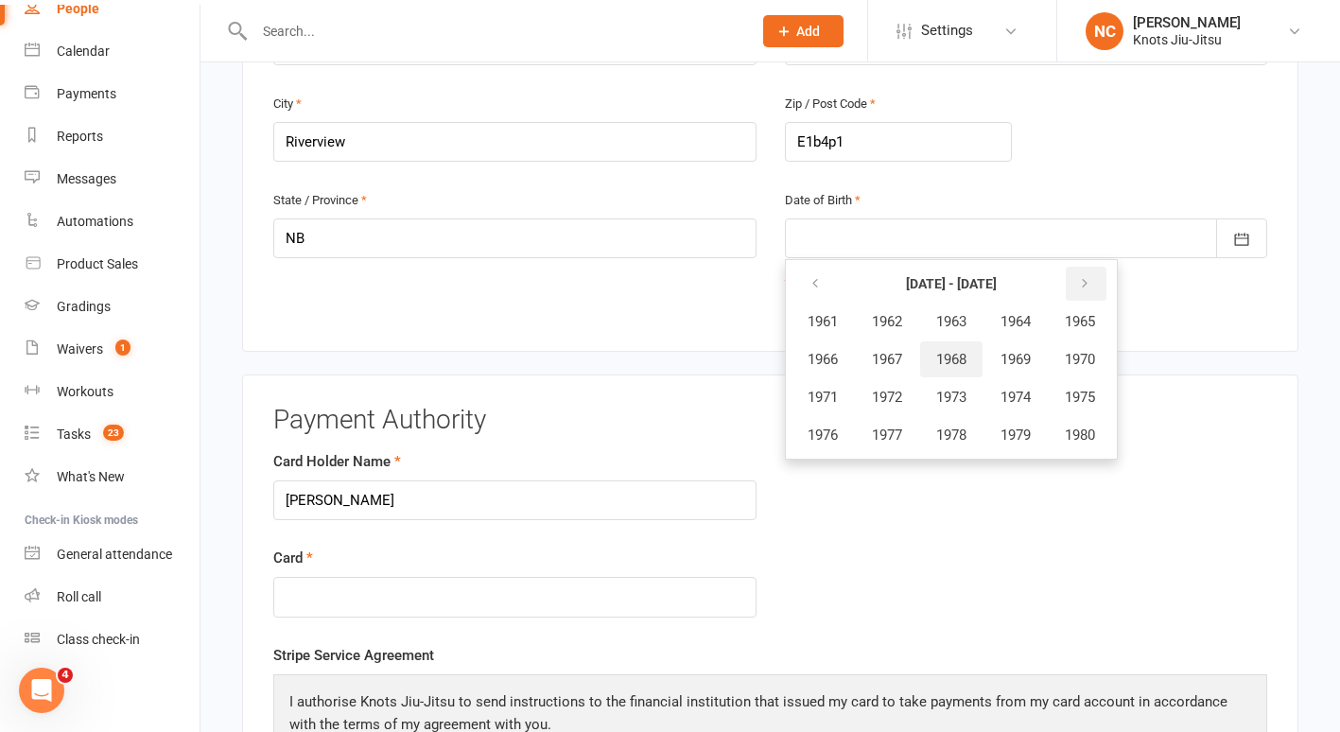
scroll to position [740, 0]
click at [1089, 284] on icon "button" at bounding box center [1084, 282] width 13 height 15
click at [805, 274] on button "button" at bounding box center [817, 283] width 41 height 34
click at [1113, 281] on table "1941 - 1960 1941 1942 1943 1944 1945 1946 1947 1948 1949 1950 1951 1952 1953 19…" at bounding box center [952, 358] width 324 height 191
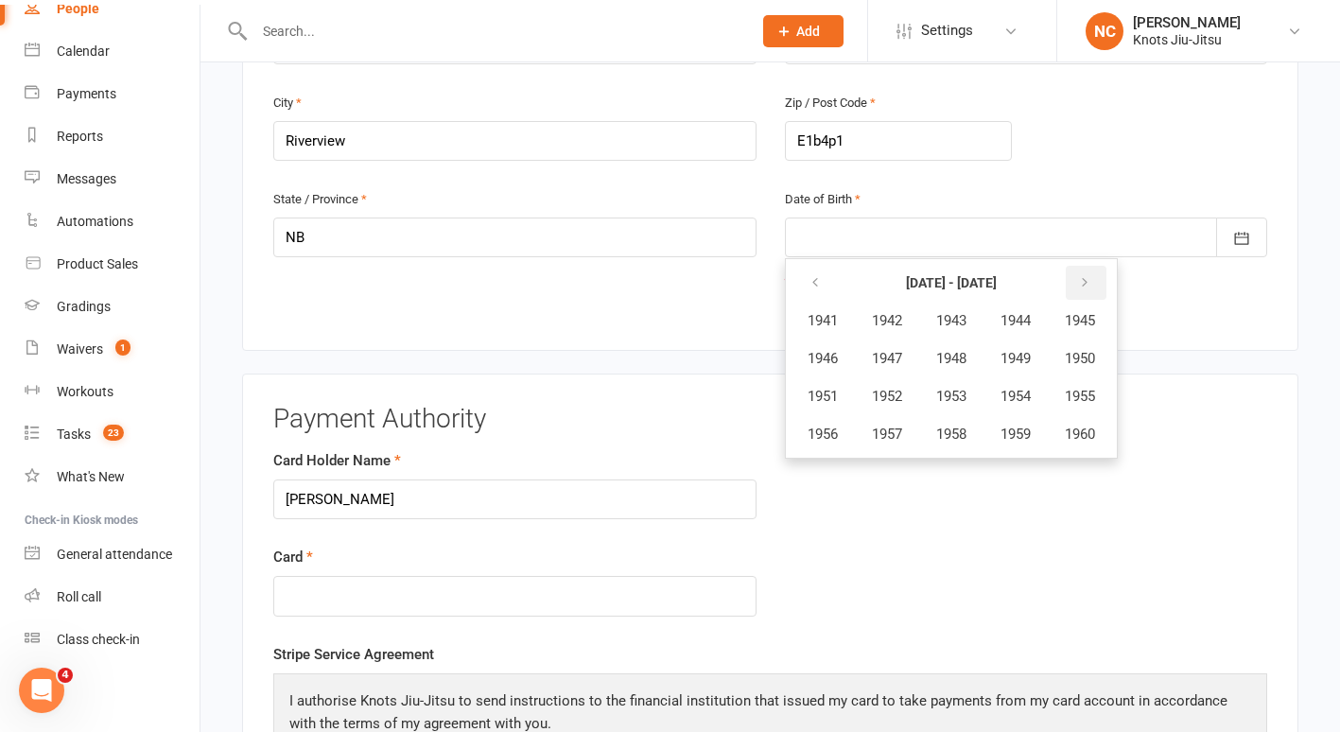
click at [1092, 275] on icon "button" at bounding box center [1084, 282] width 13 height 15
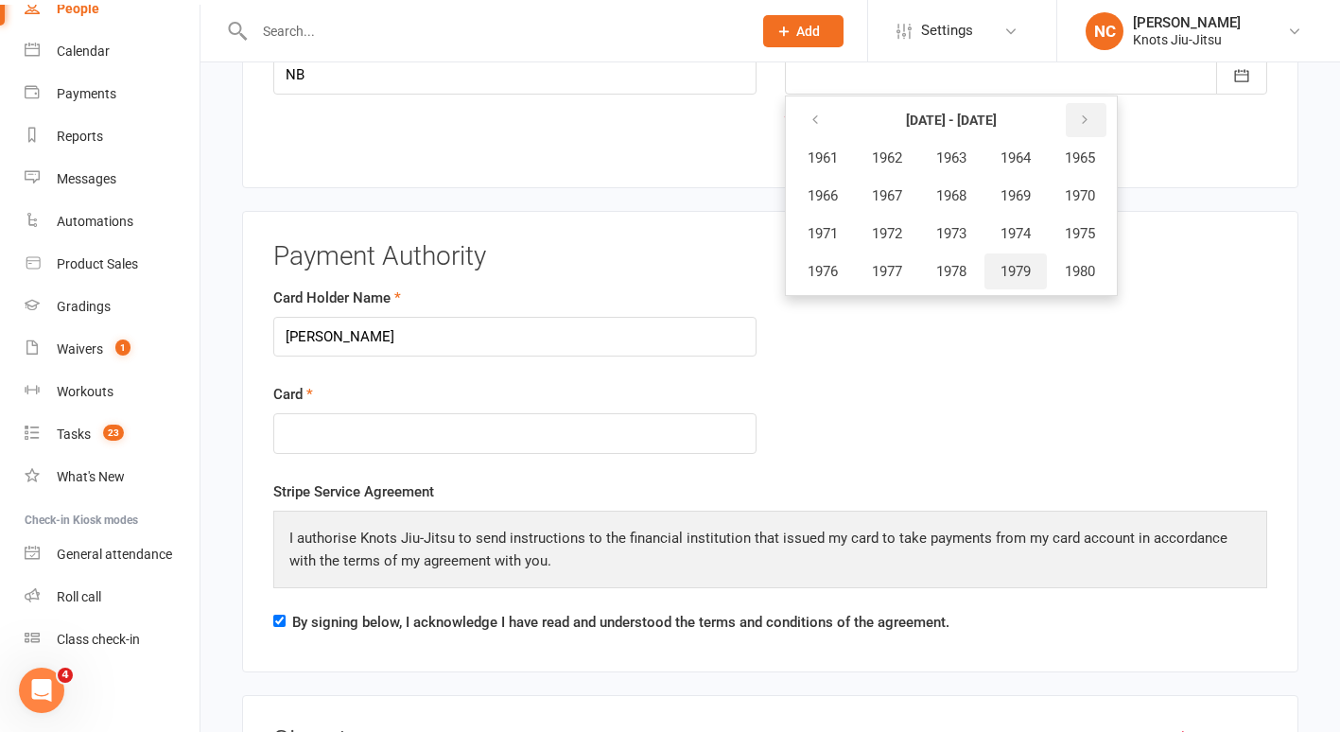
scroll to position [903, 0]
click at [807, 125] on button "button" at bounding box center [817, 119] width 41 height 34
click at [1079, 262] on span "1960" at bounding box center [1080, 270] width 30 height 17
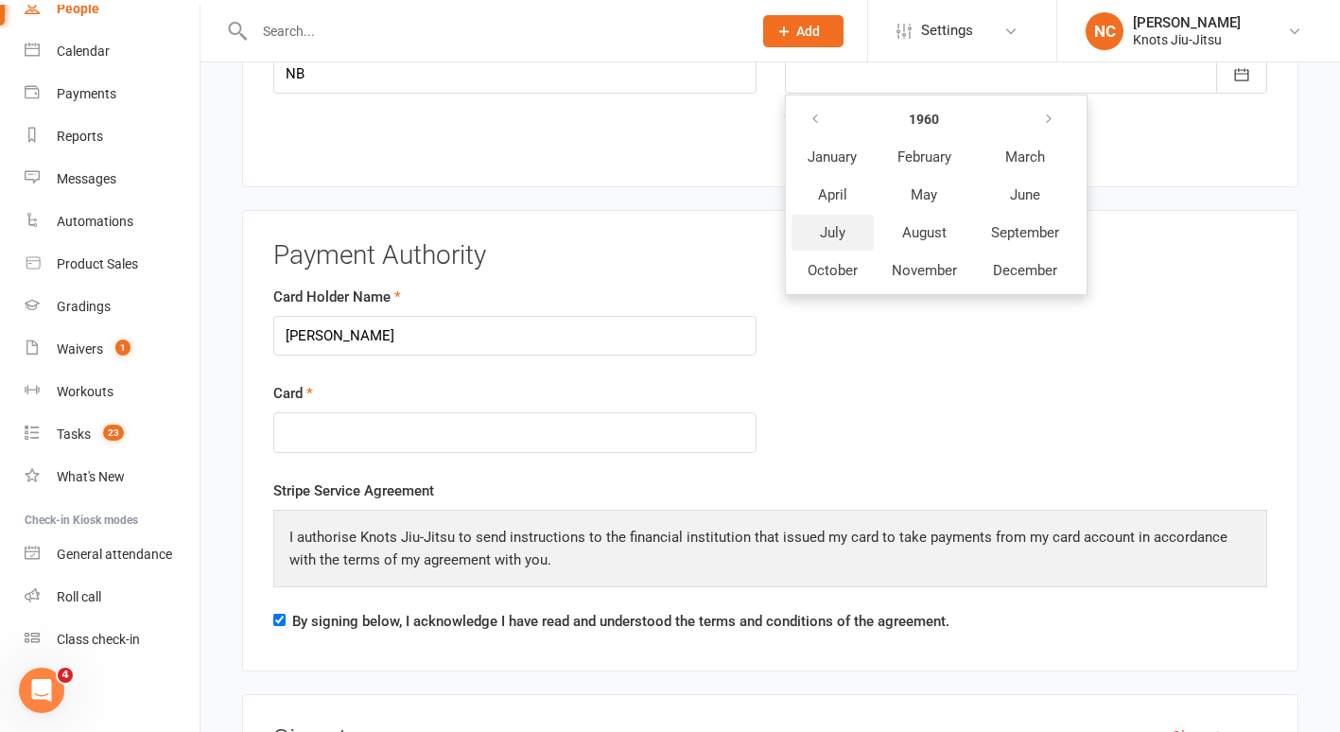
click at [845, 233] on span "July" at bounding box center [833, 232] width 26 height 17
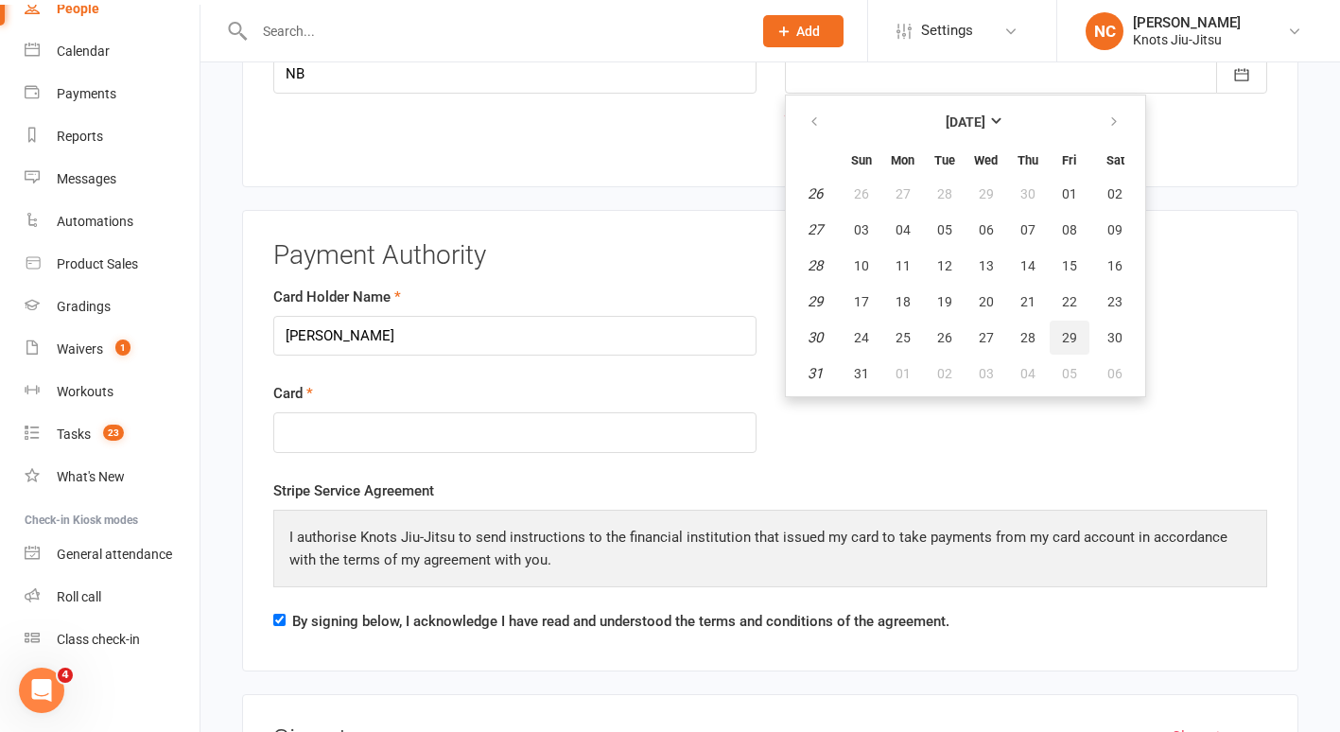
click at [1057, 333] on button "29" at bounding box center [1070, 338] width 40 height 34
type input "29 Jul 1960"
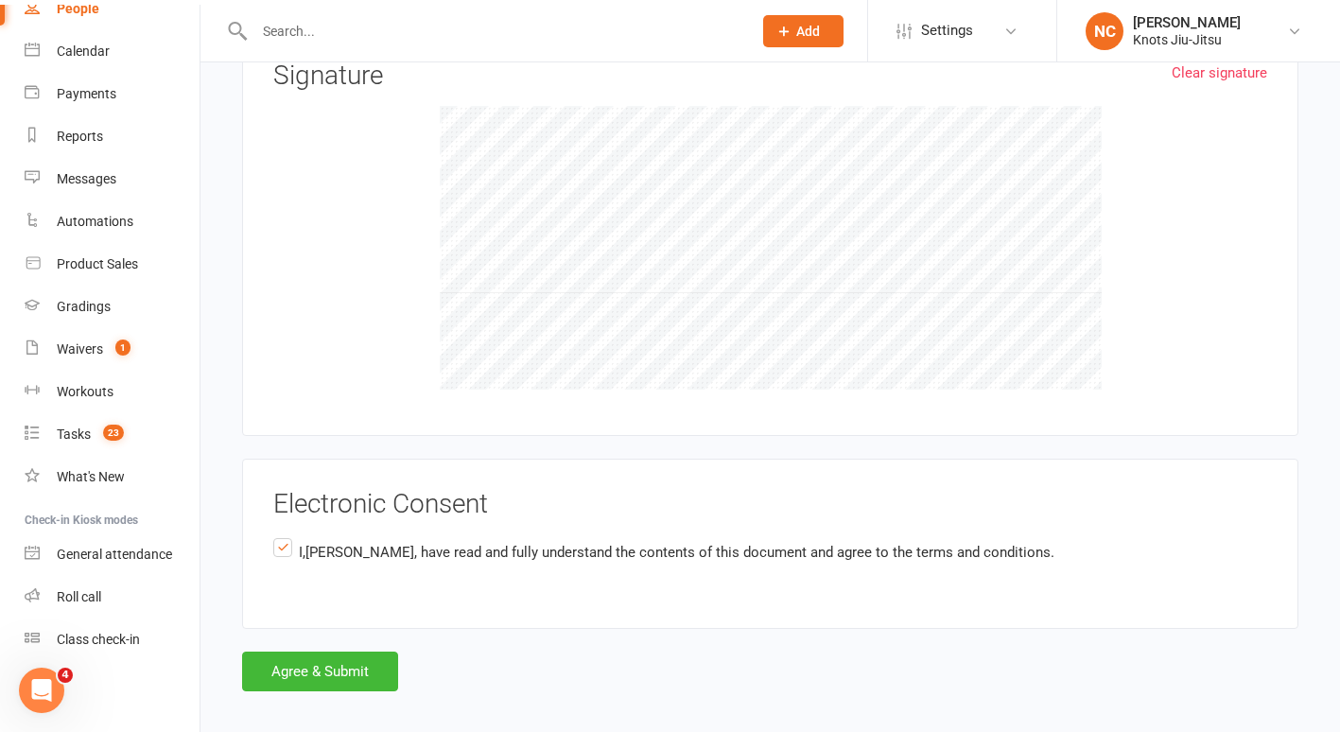
scroll to position [1581, 0]
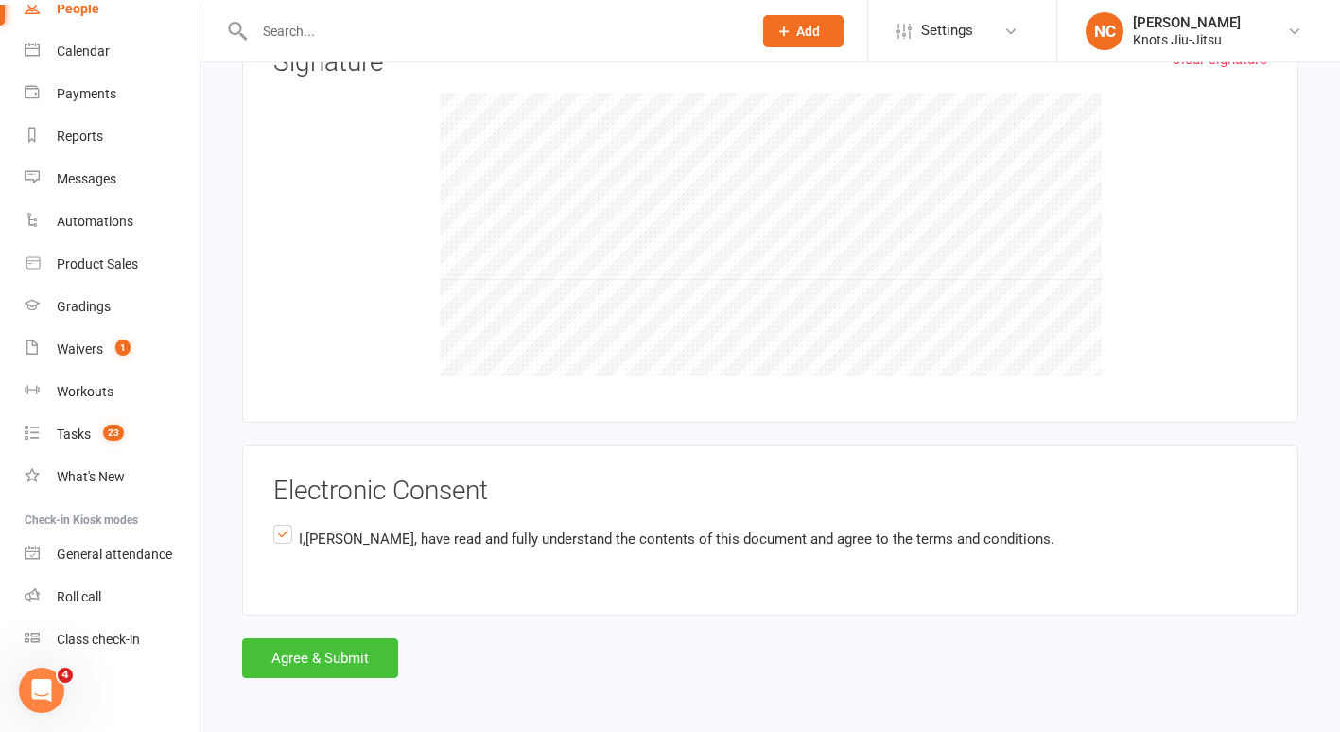
click at [367, 656] on button "Agree & Submit" at bounding box center [320, 659] width 156 height 40
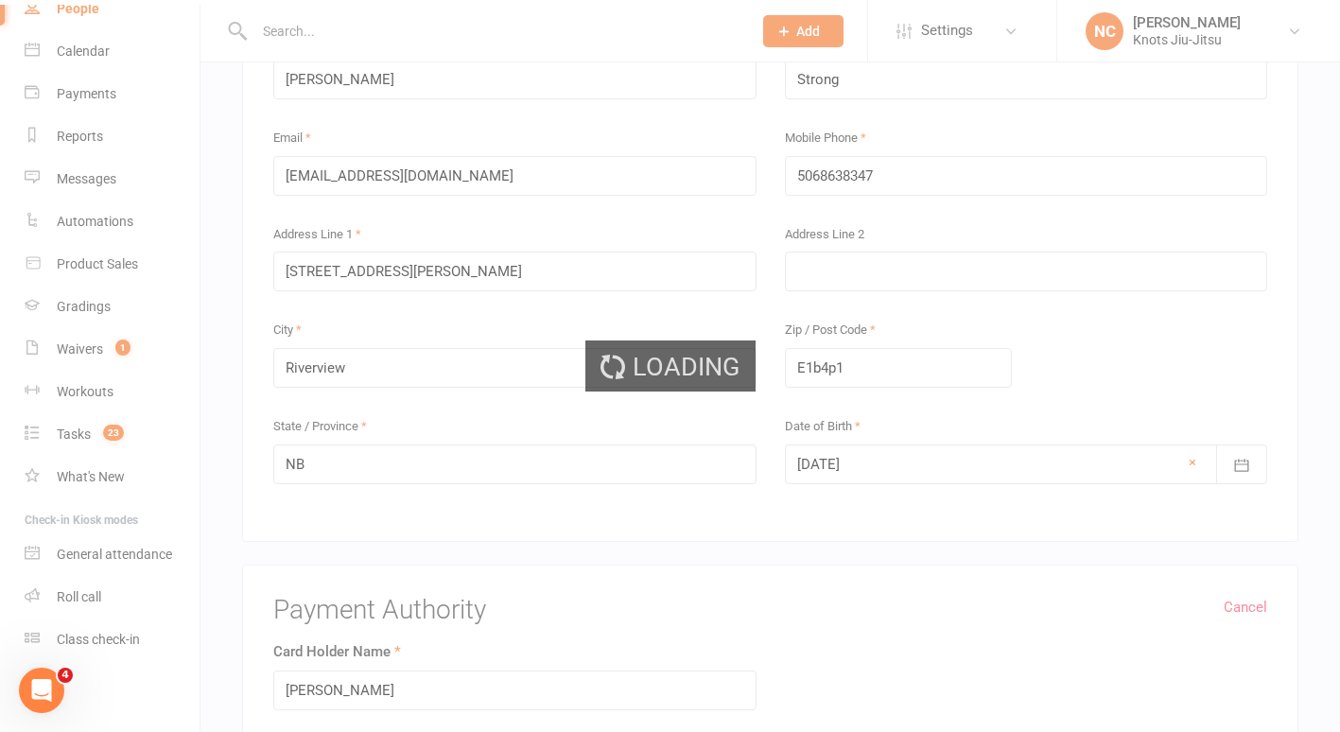
scroll to position [553, 0]
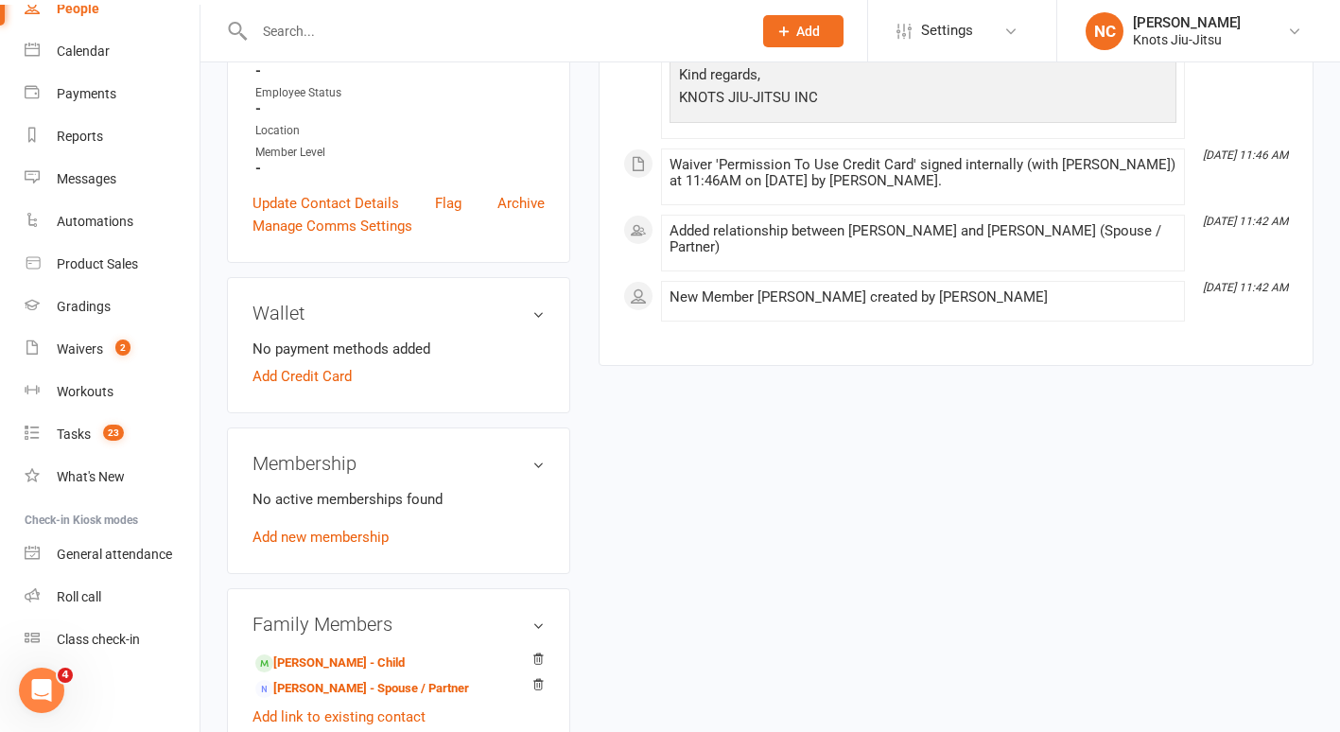
scroll to position [674, 0]
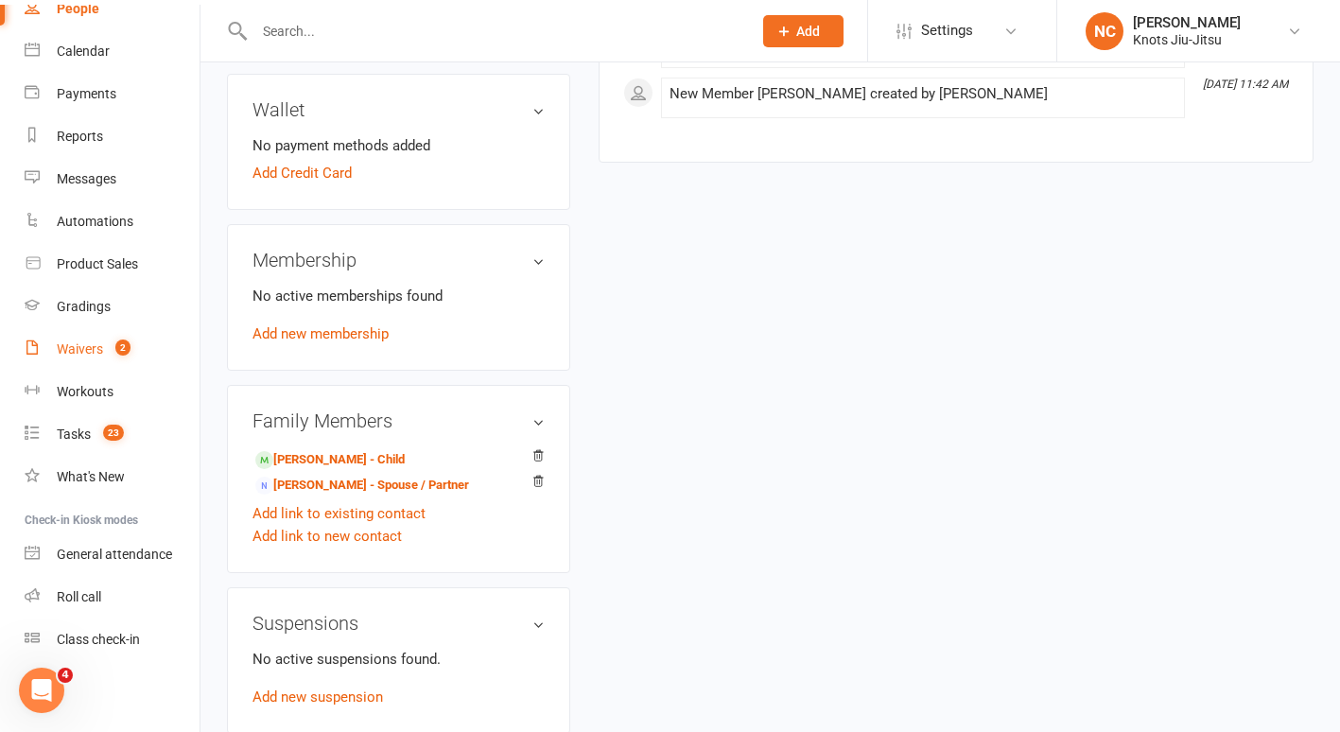
click at [75, 343] on div "Waivers" at bounding box center [80, 348] width 46 height 15
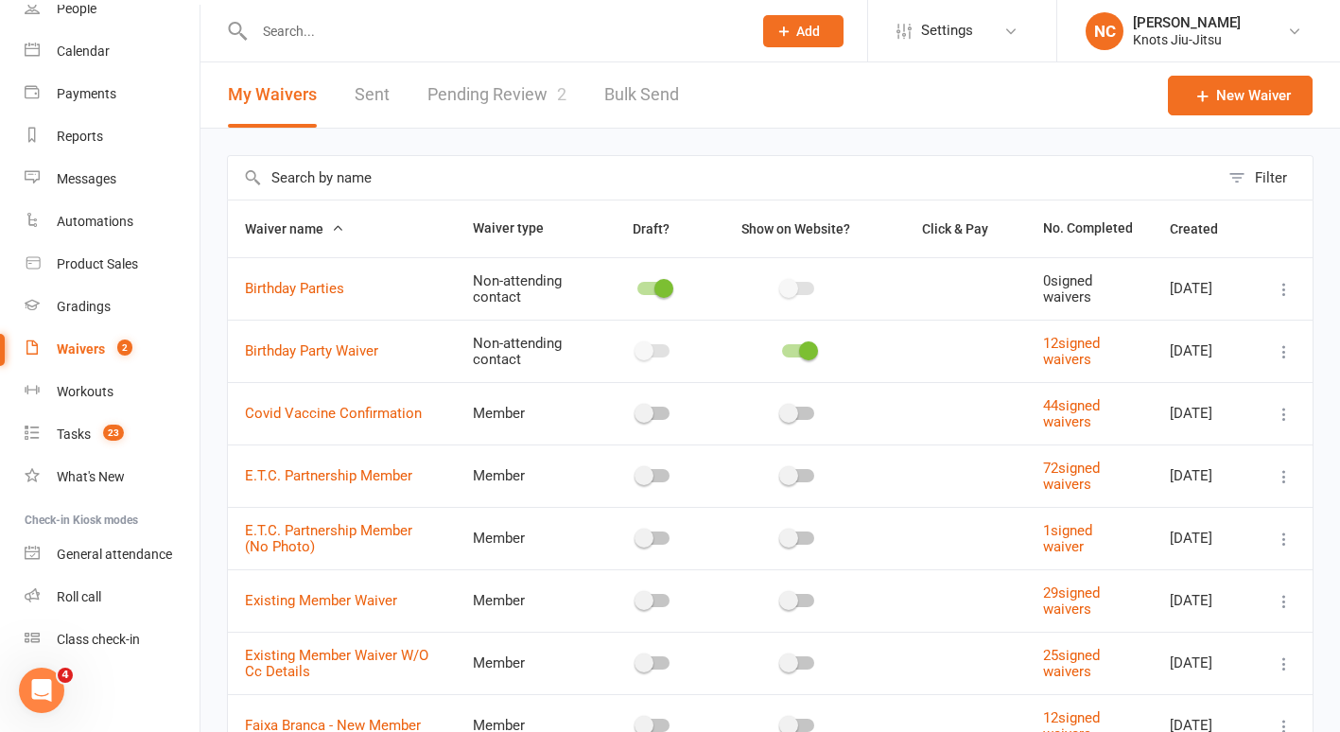
click at [506, 88] on link "Pending Review 2" at bounding box center [497, 94] width 139 height 65
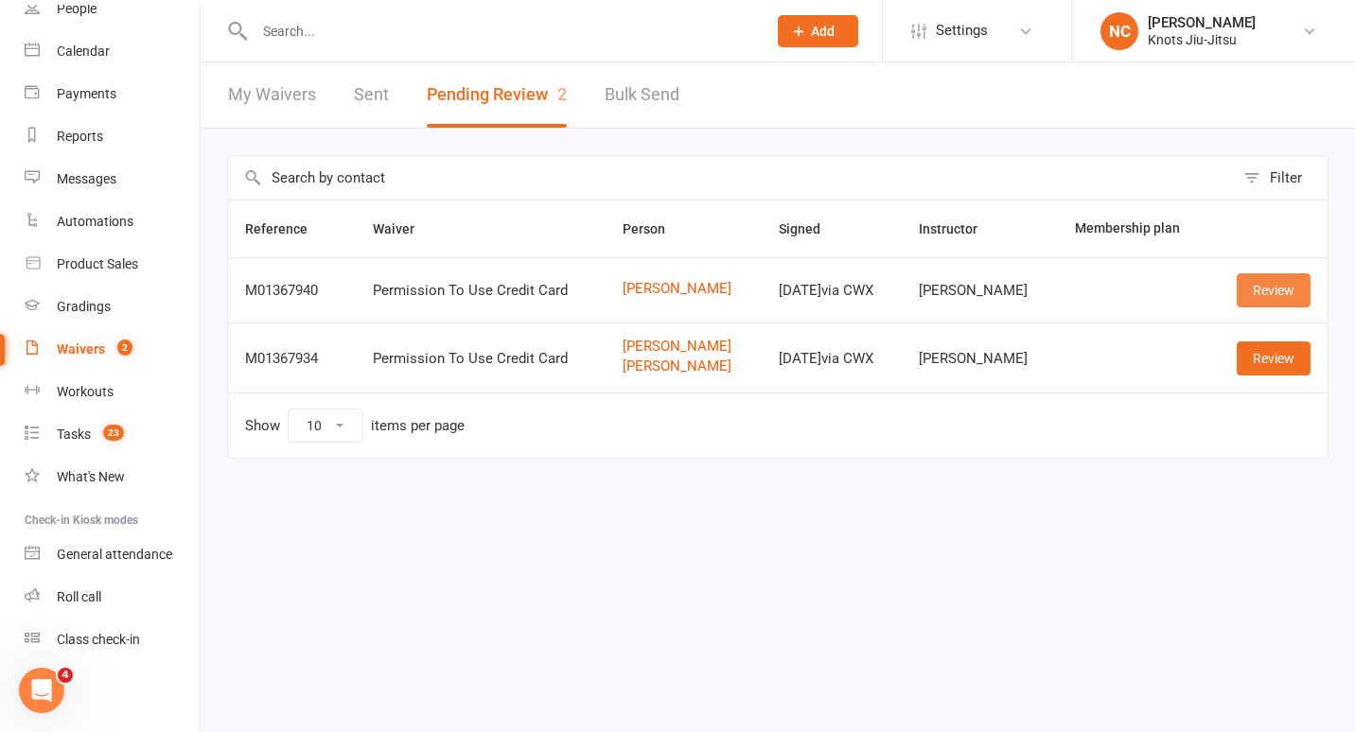
click at [1239, 276] on link "Review" at bounding box center [1273, 290] width 74 height 34
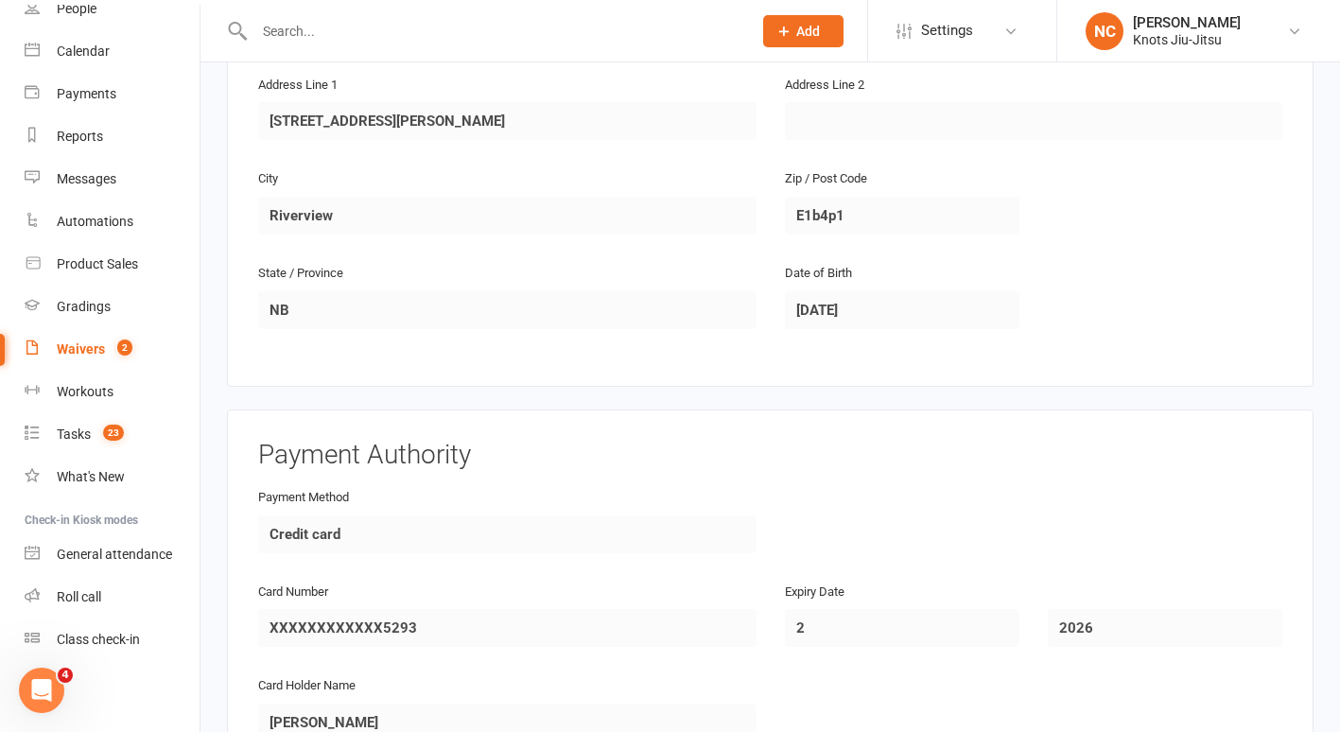
scroll to position [965, 0]
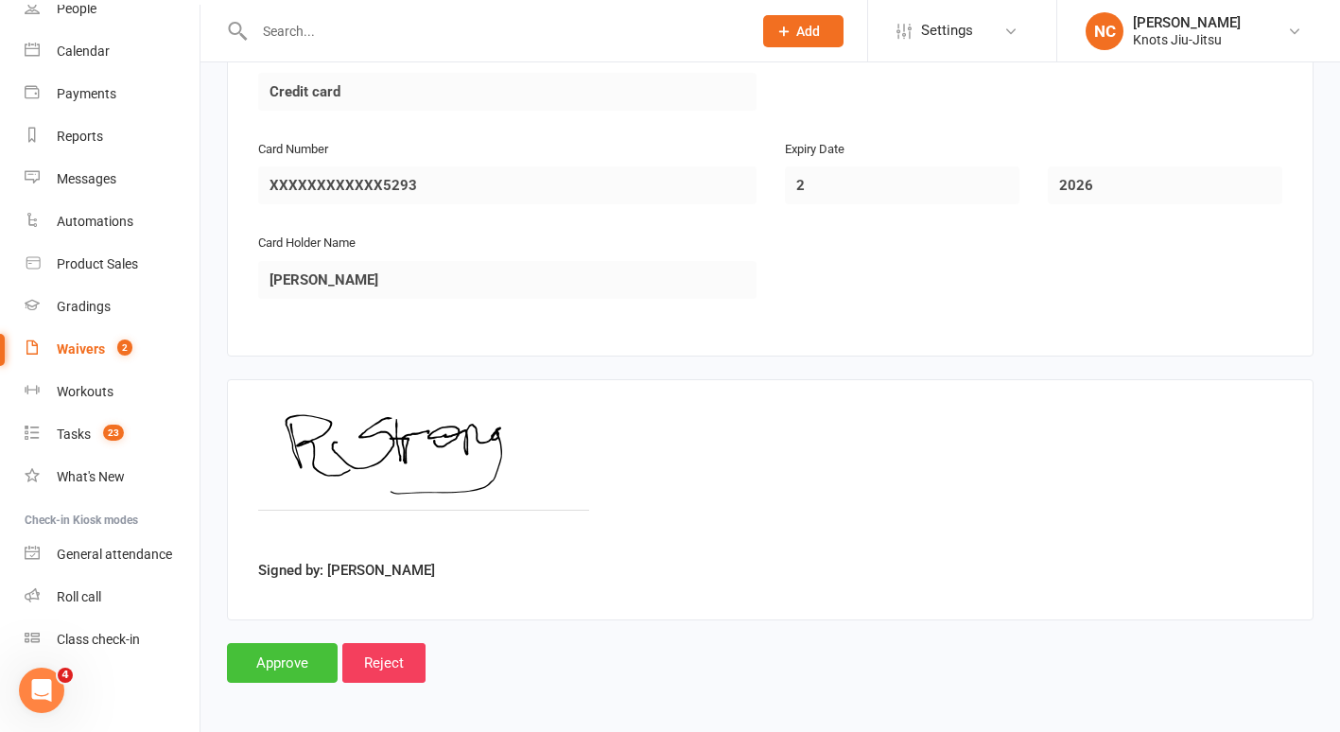
click at [318, 674] on input "Approve" at bounding box center [282, 663] width 111 height 40
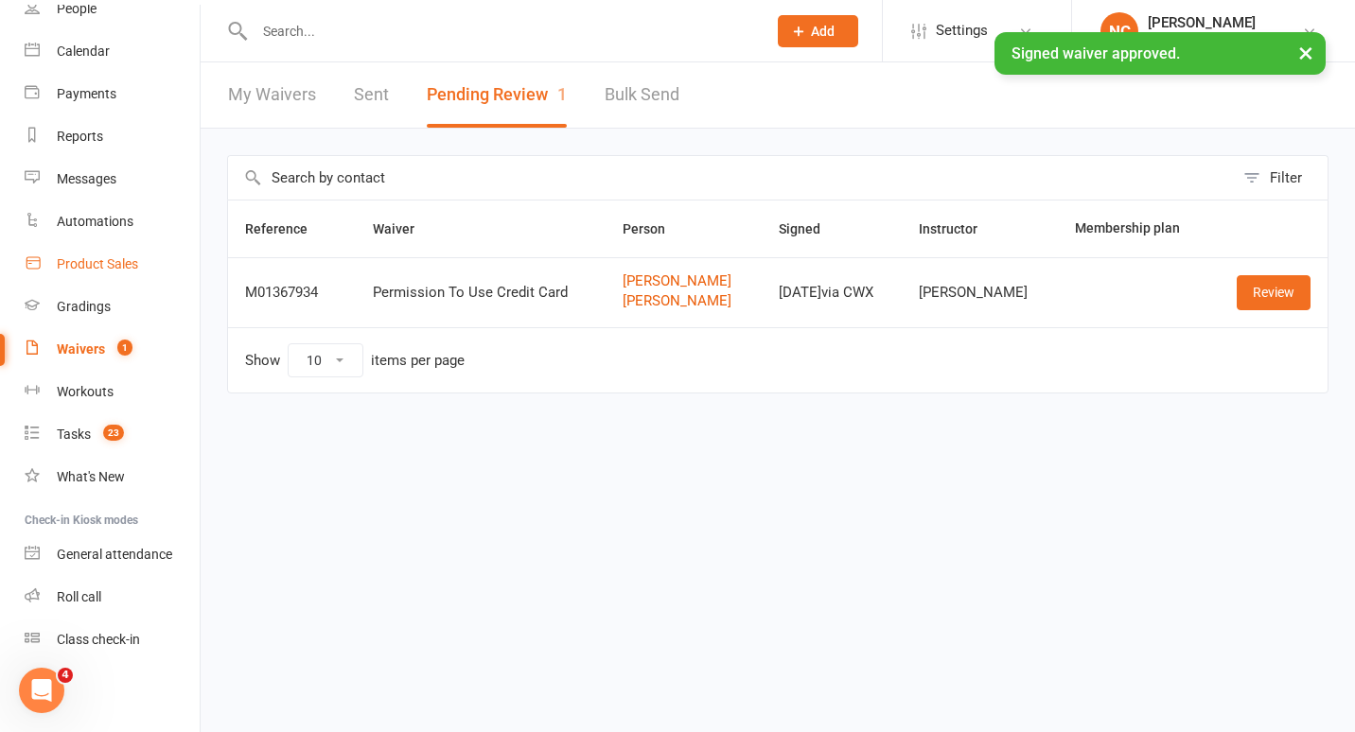
click at [82, 260] on div "Product Sales" at bounding box center [97, 263] width 81 height 15
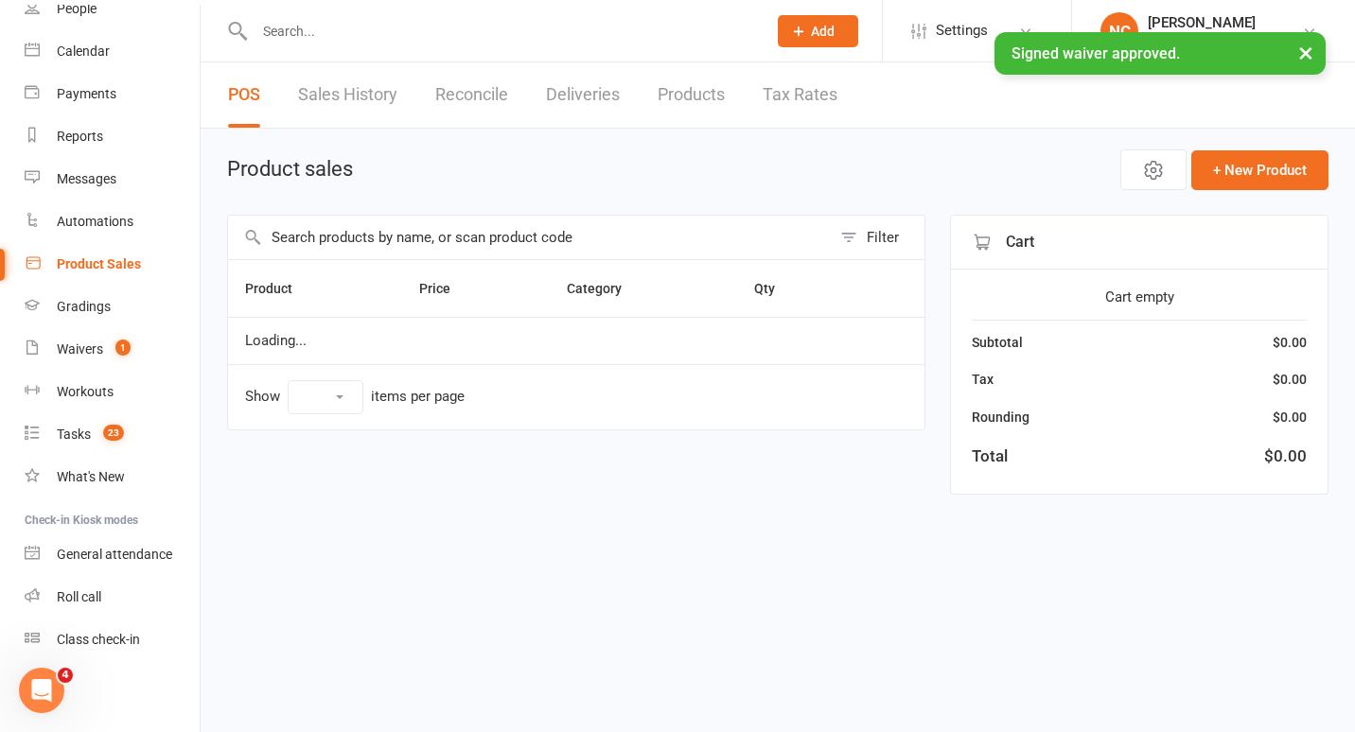
select select "100"
click at [396, 236] on input "text" at bounding box center [529, 238] width 603 height 44
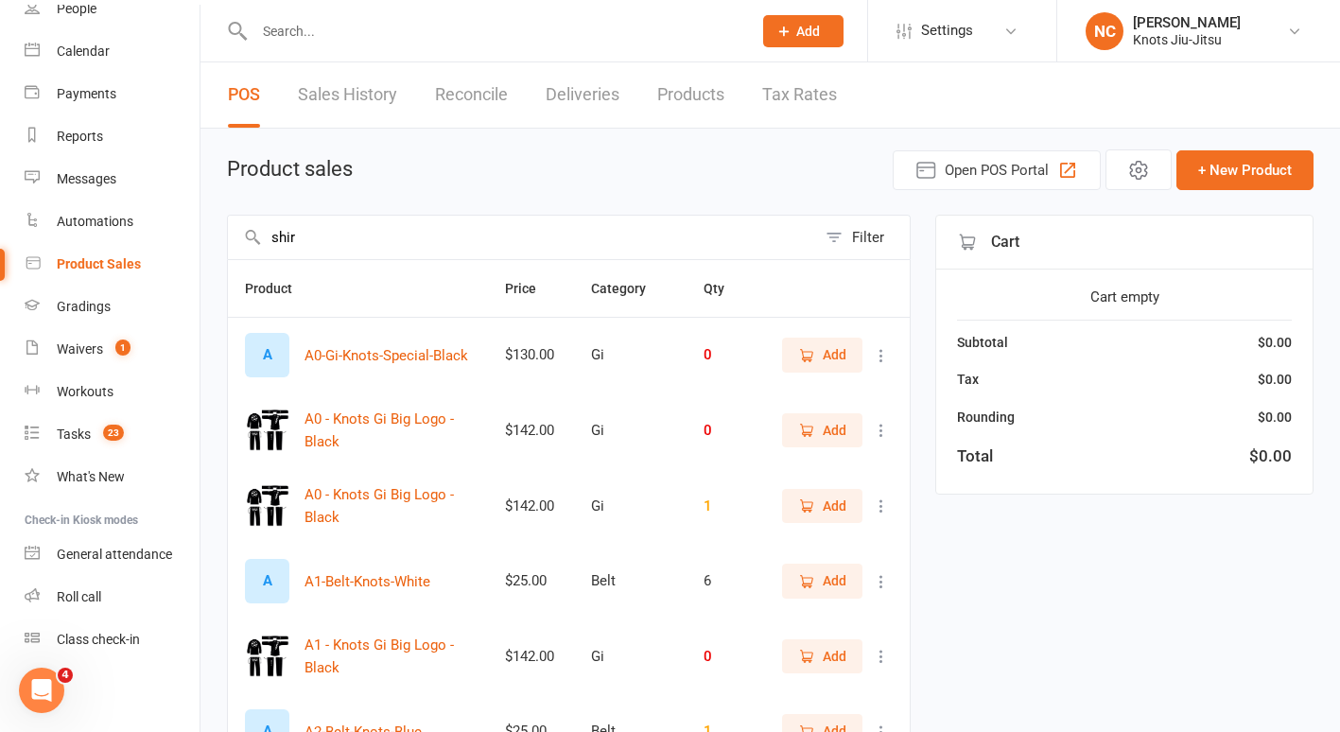
type input "shirt"
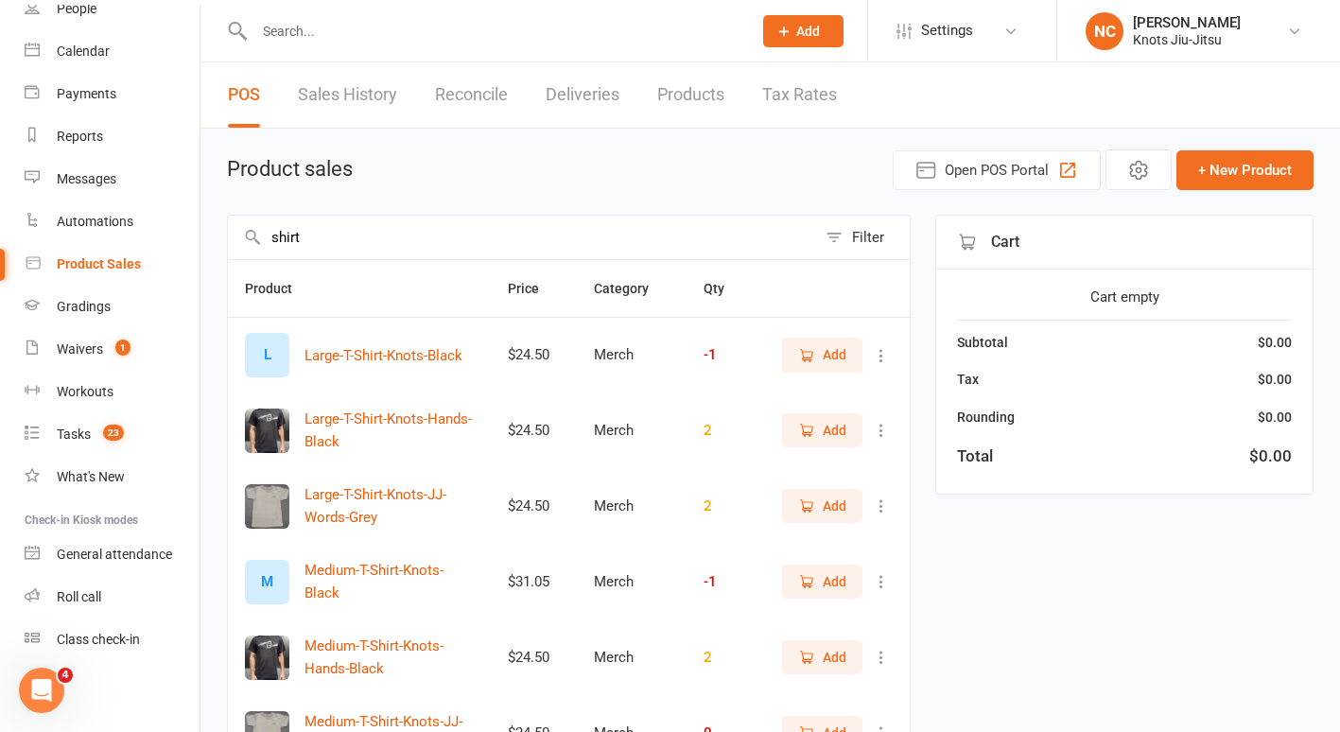
drag, startPoint x: 472, startPoint y: 238, endPoint x: 0, endPoint y: 234, distance: 472.1
click at [0, 234] on html "Prospect Member Non-attending contact Class / event Appointment Grading event T…" at bounding box center [670, 685] width 1340 height 1370
click at [723, 109] on link "Products" at bounding box center [690, 94] width 67 height 65
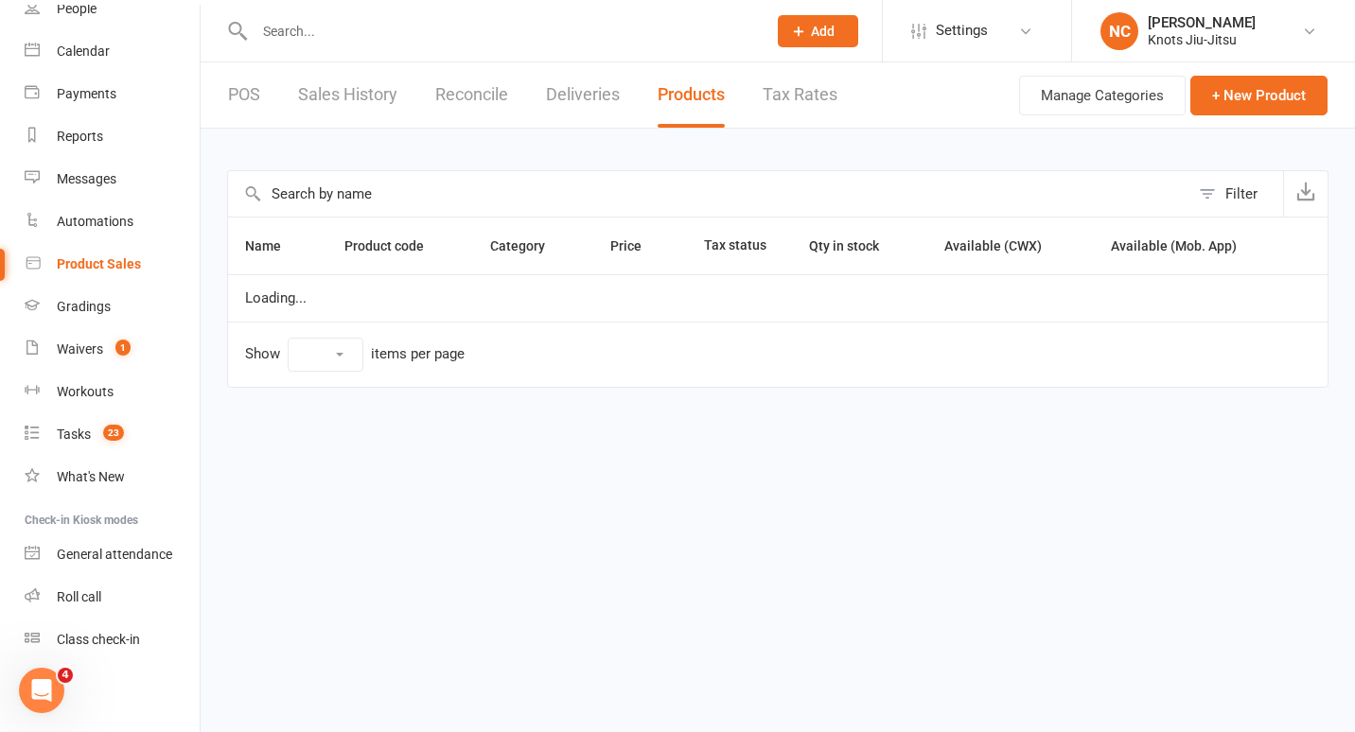
click at [523, 203] on input "text" at bounding box center [708, 193] width 961 height 45
select select "100"
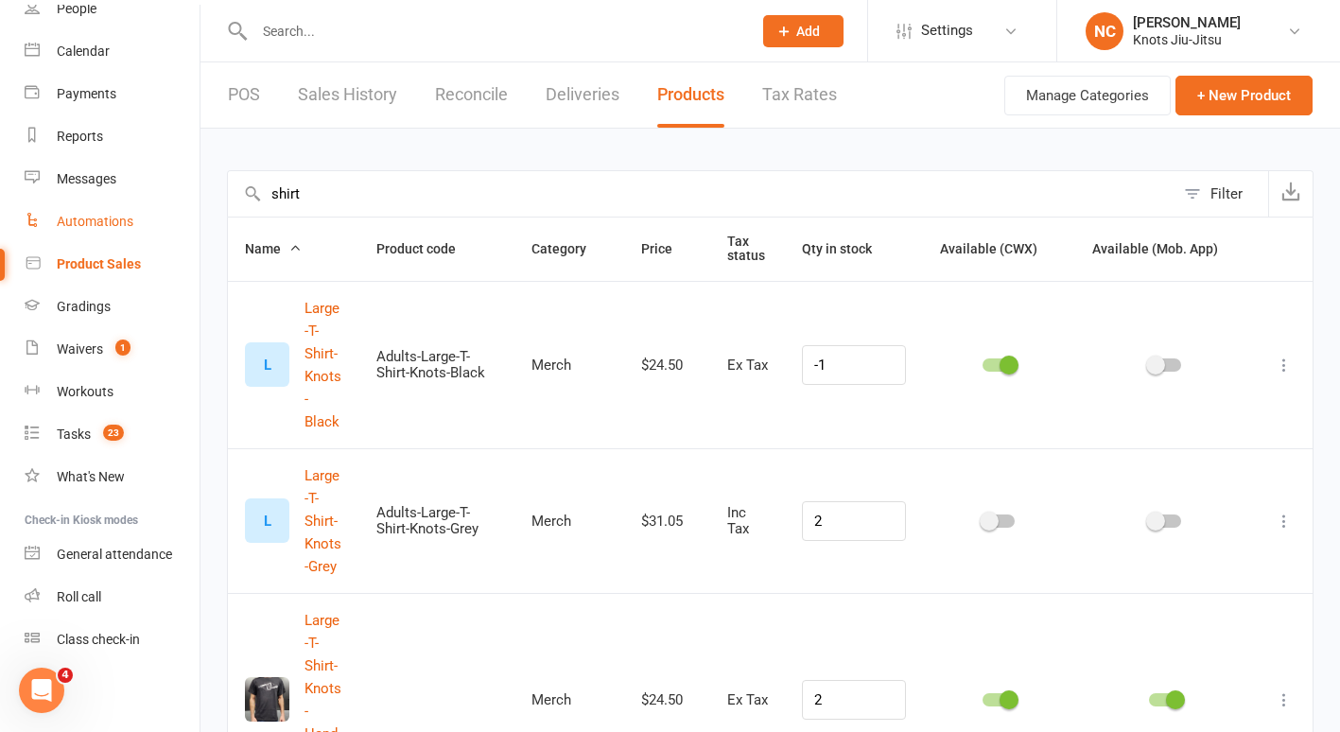
drag, startPoint x: 186, startPoint y: 218, endPoint x: 174, endPoint y: 219, distance: 12.4
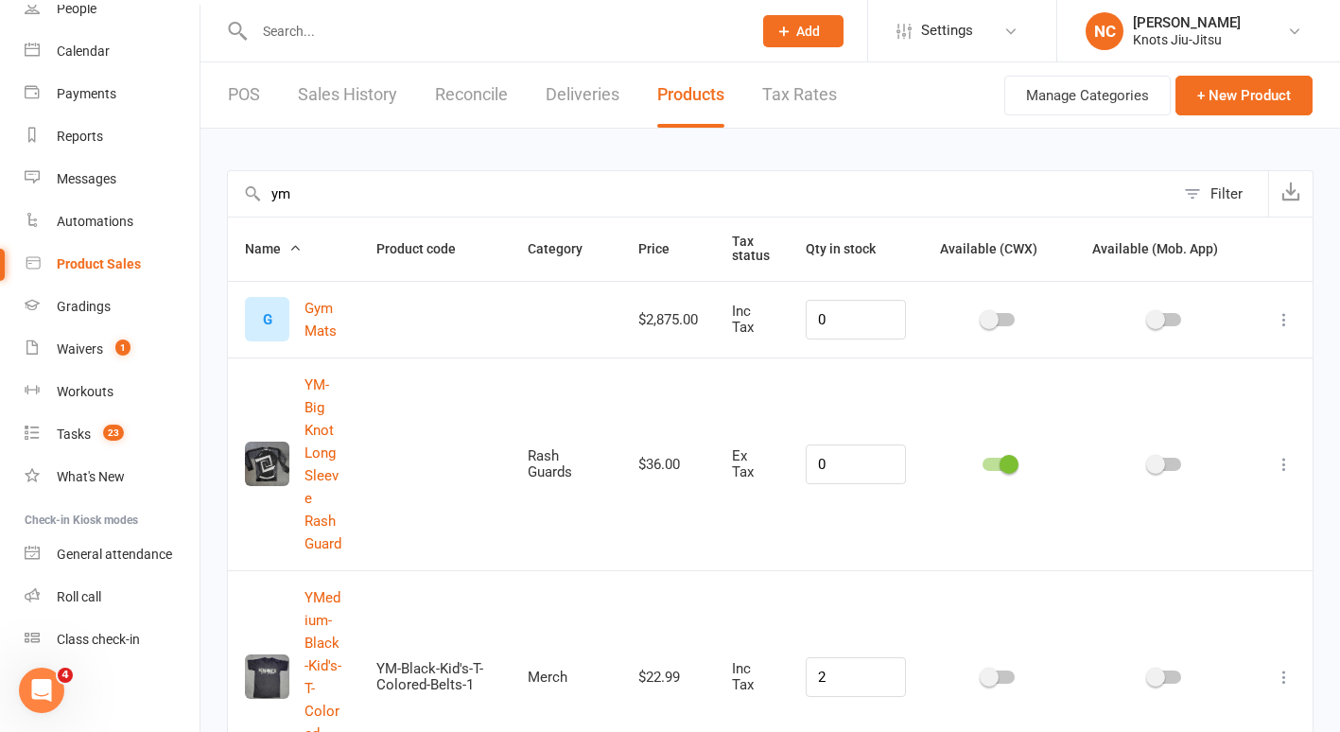
type input "ym"
click at [243, 110] on link "POS" at bounding box center [244, 94] width 32 height 65
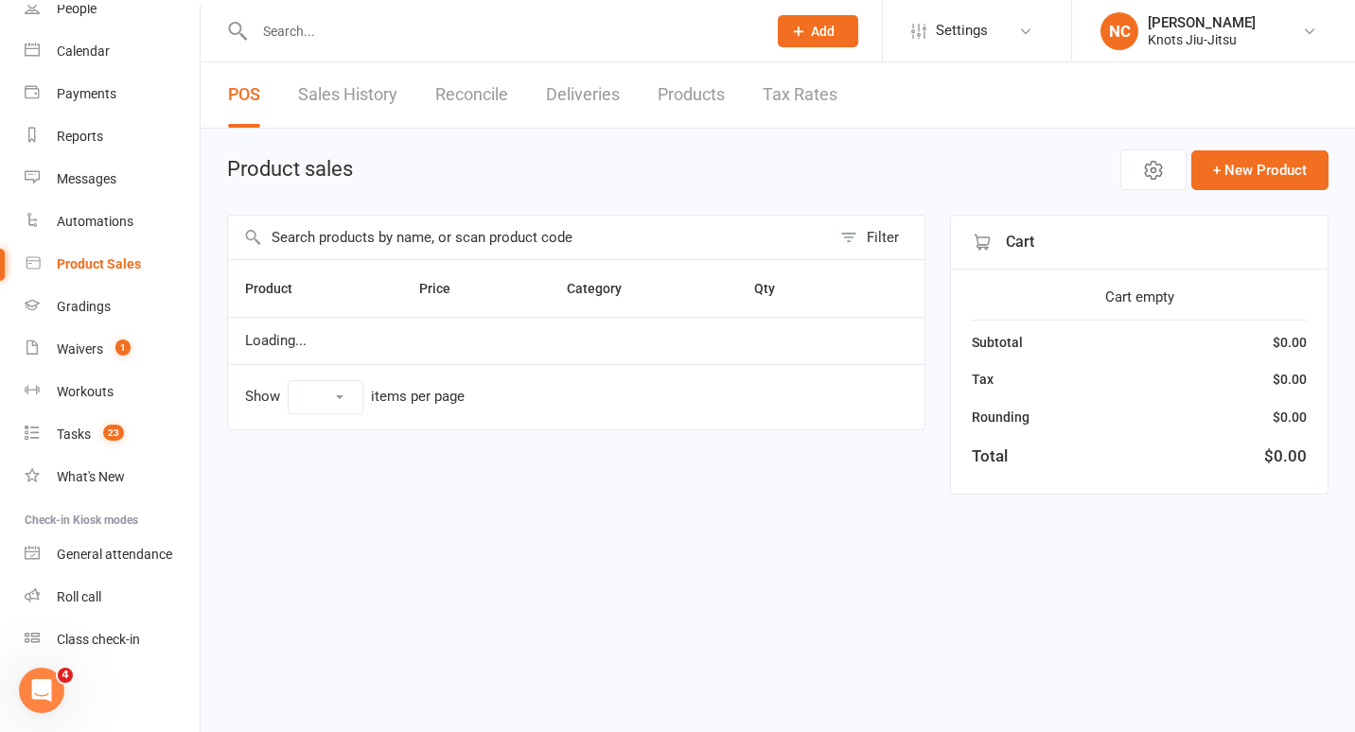
select select "100"
click at [358, 250] on input "text" at bounding box center [529, 238] width 603 height 44
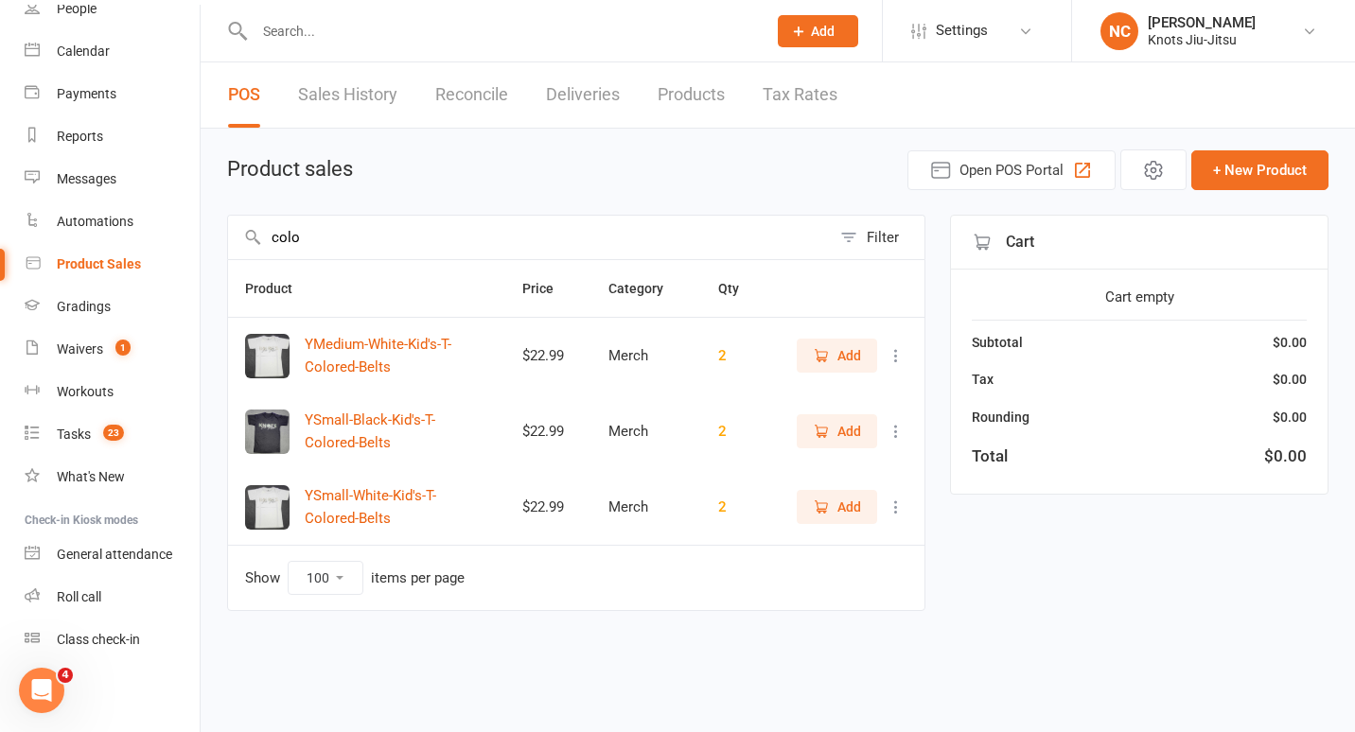
type input "colo"
click at [851, 348] on span "Add" at bounding box center [849, 355] width 24 height 21
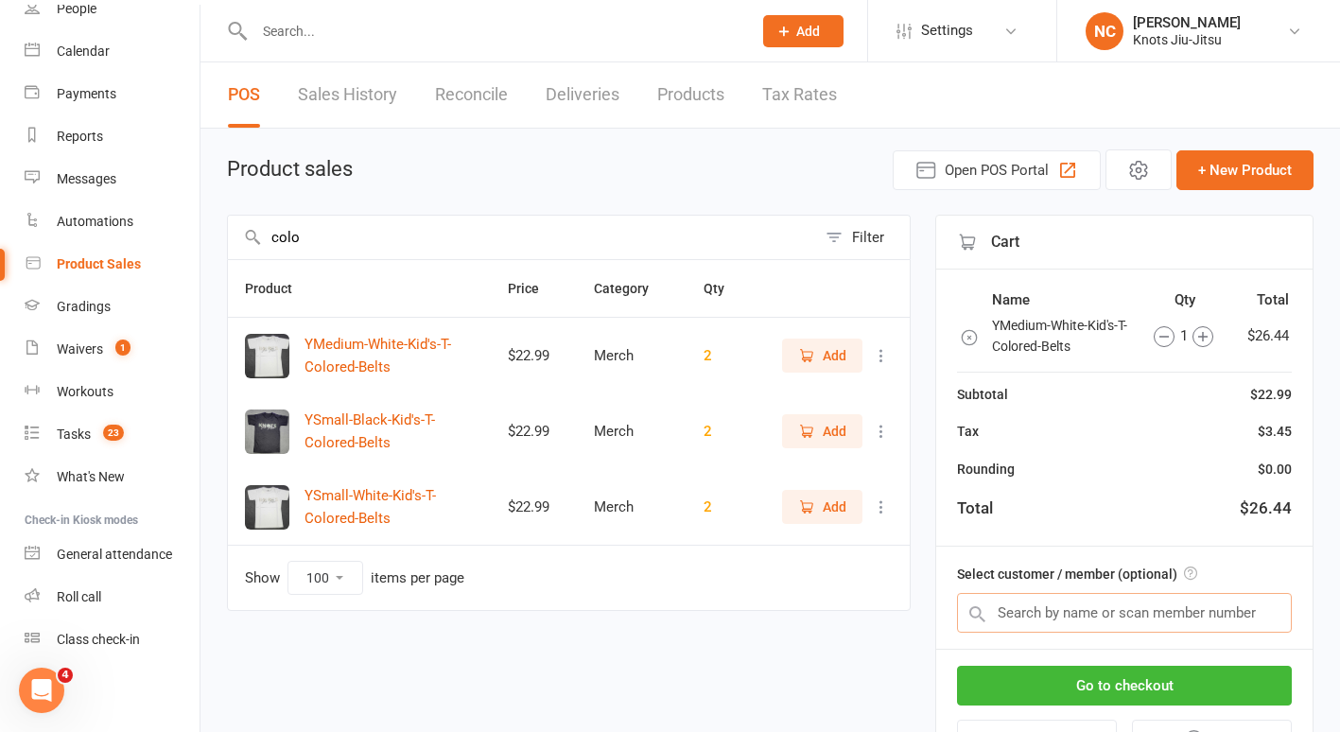
click at [1044, 609] on input "text" at bounding box center [1124, 613] width 335 height 40
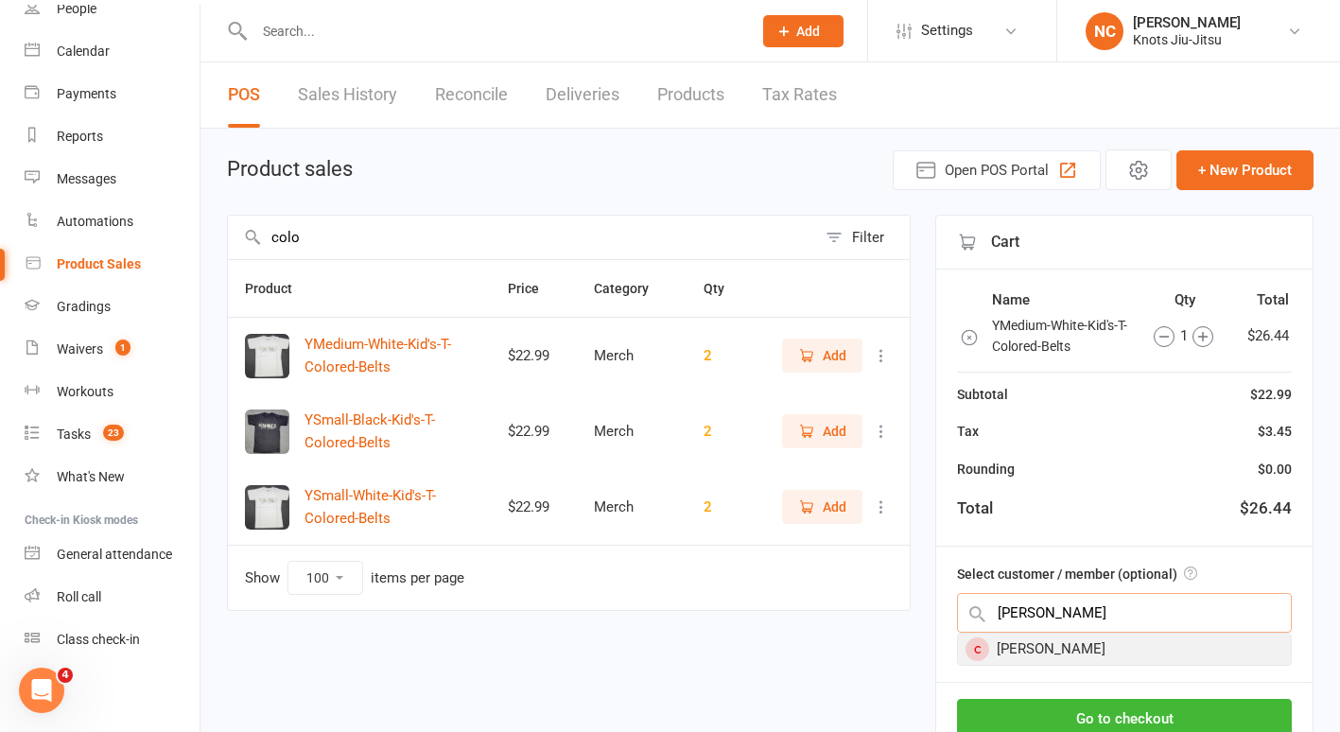
type input "lawr"
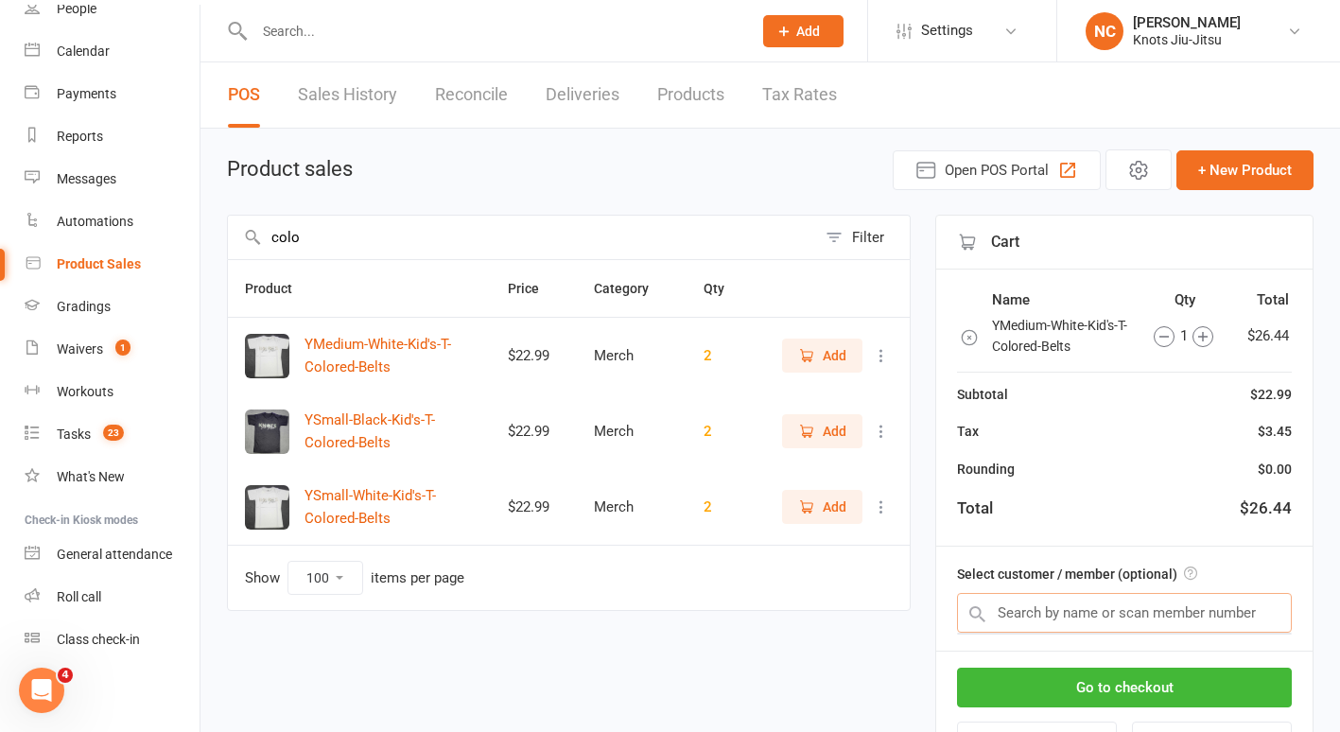
click at [1032, 616] on input "text" at bounding box center [1124, 613] width 335 height 40
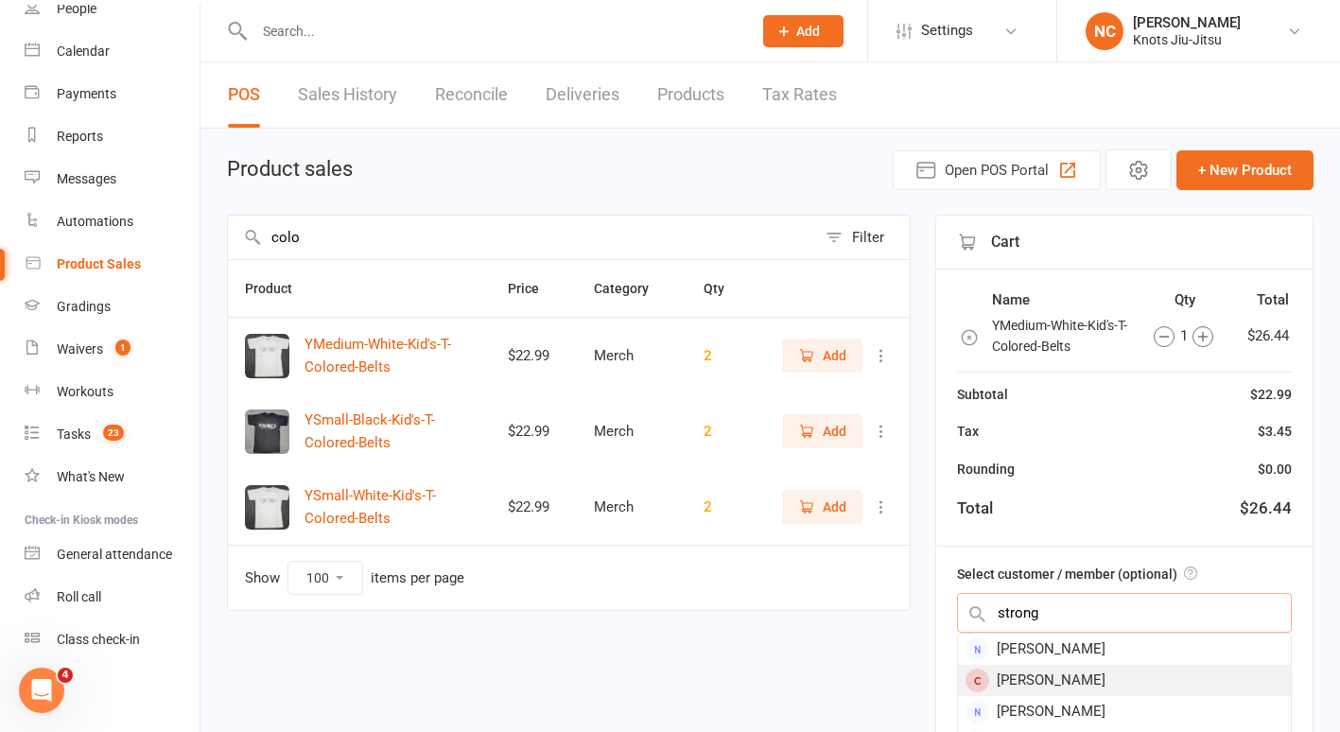
type input "strong"
click at [1044, 686] on div "Lawrence Strong" at bounding box center [1124, 680] width 333 height 31
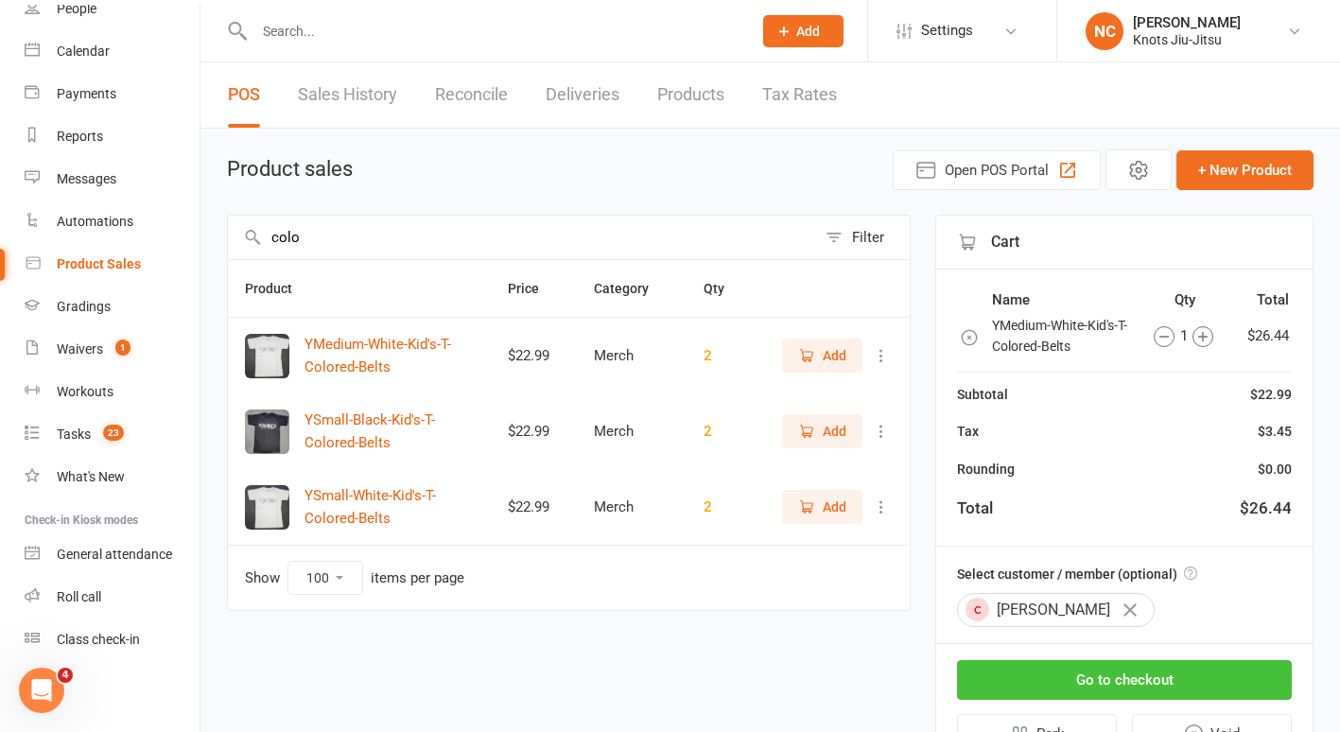
click at [1068, 679] on button "Go to checkout" at bounding box center [1124, 680] width 335 height 40
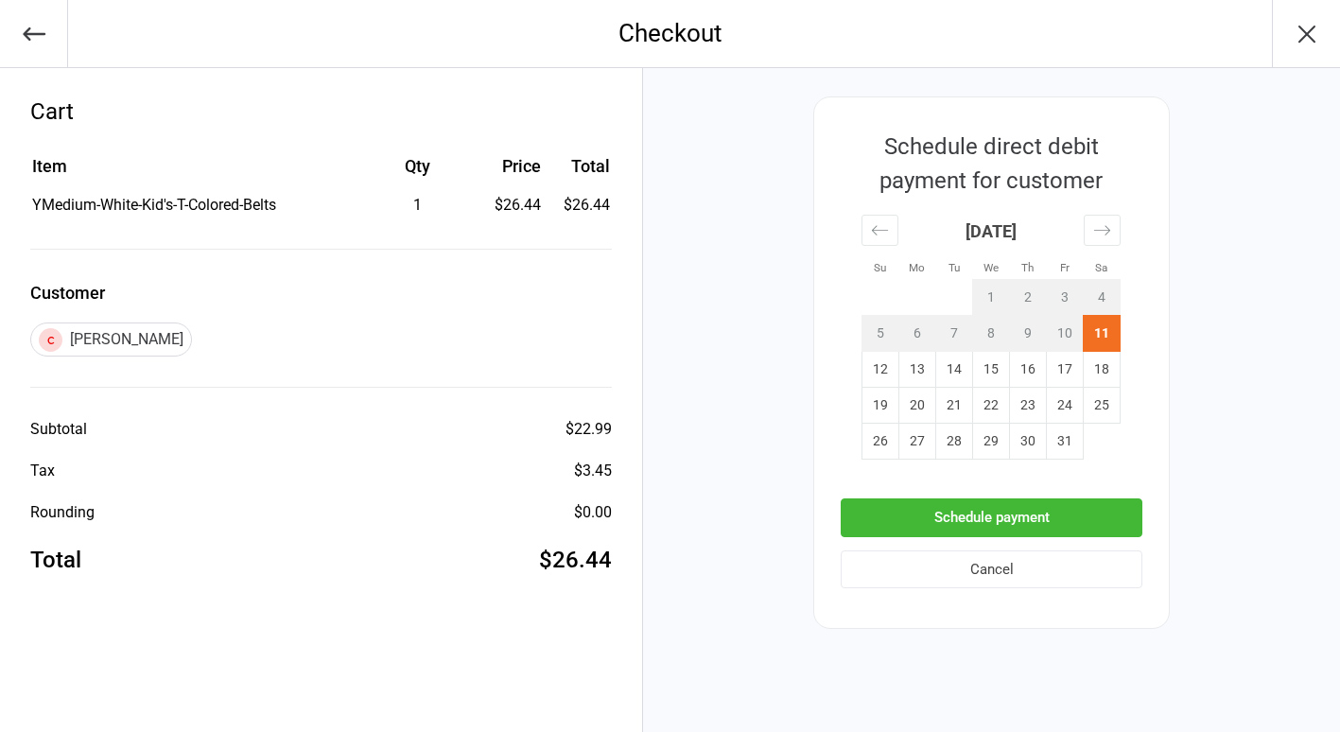
click at [941, 532] on button "Schedule payment" at bounding box center [992, 518] width 302 height 39
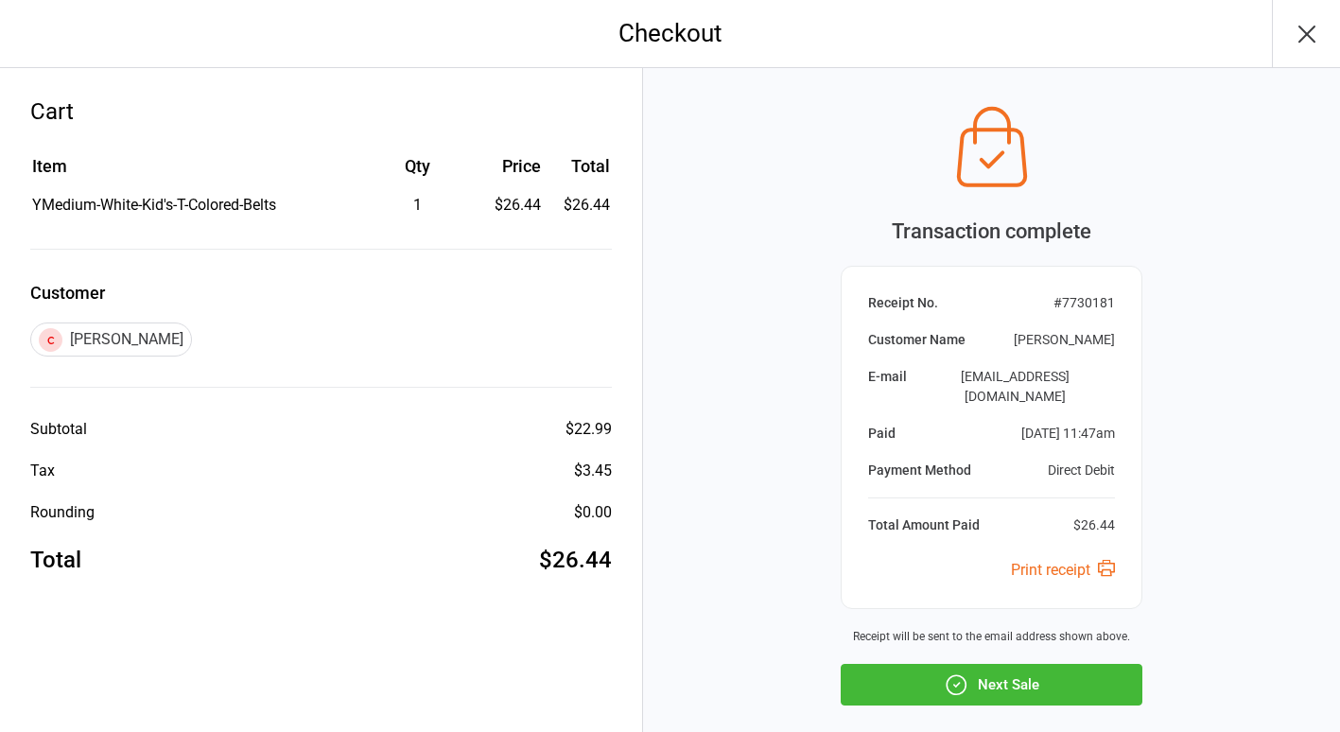
click at [971, 673] on button "Next Sale" at bounding box center [992, 685] width 302 height 42
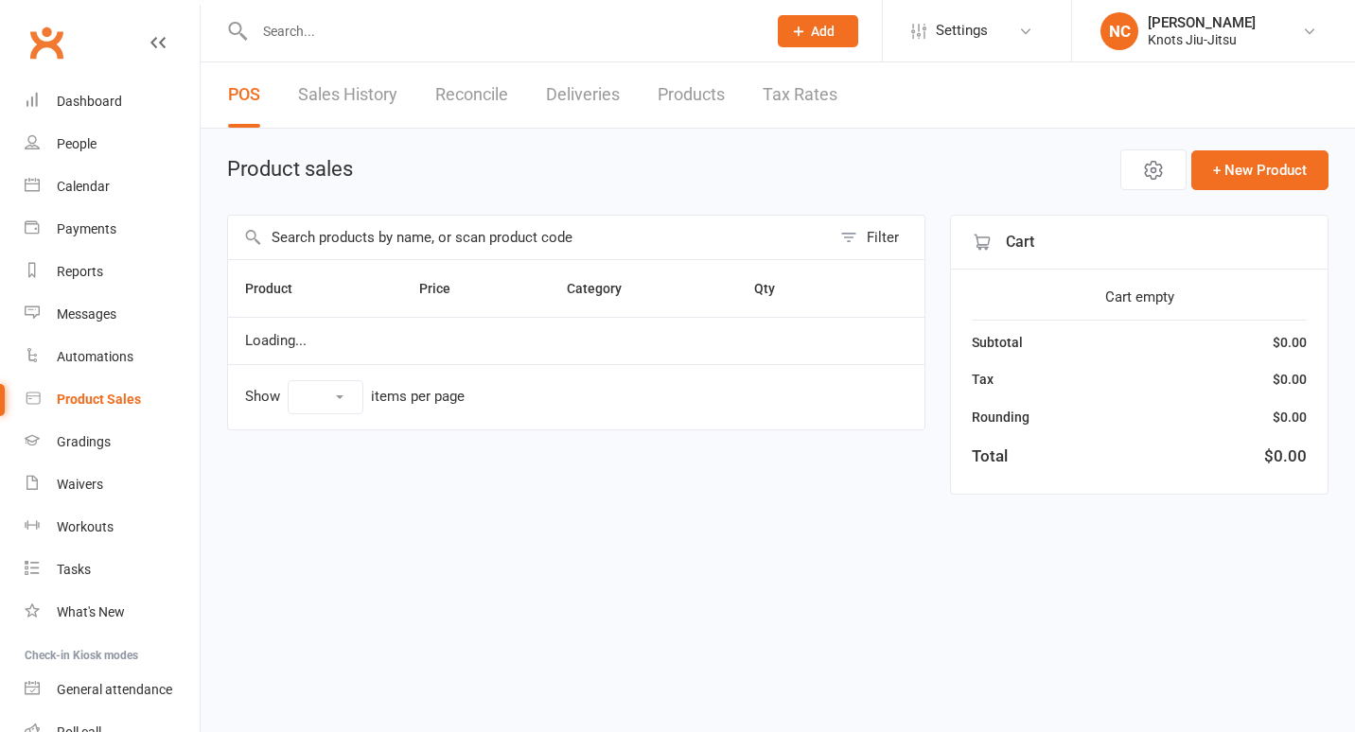
select select "100"
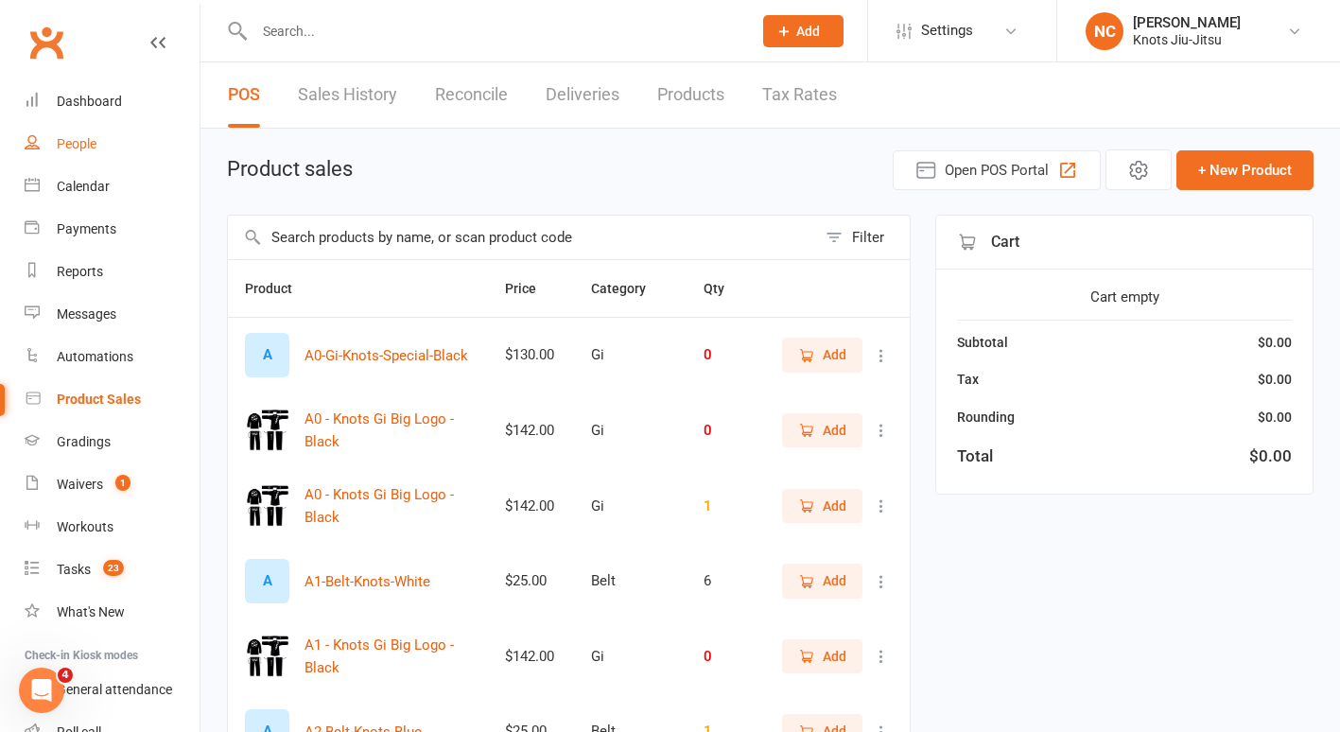
click at [133, 155] on link "People" at bounding box center [112, 144] width 175 height 43
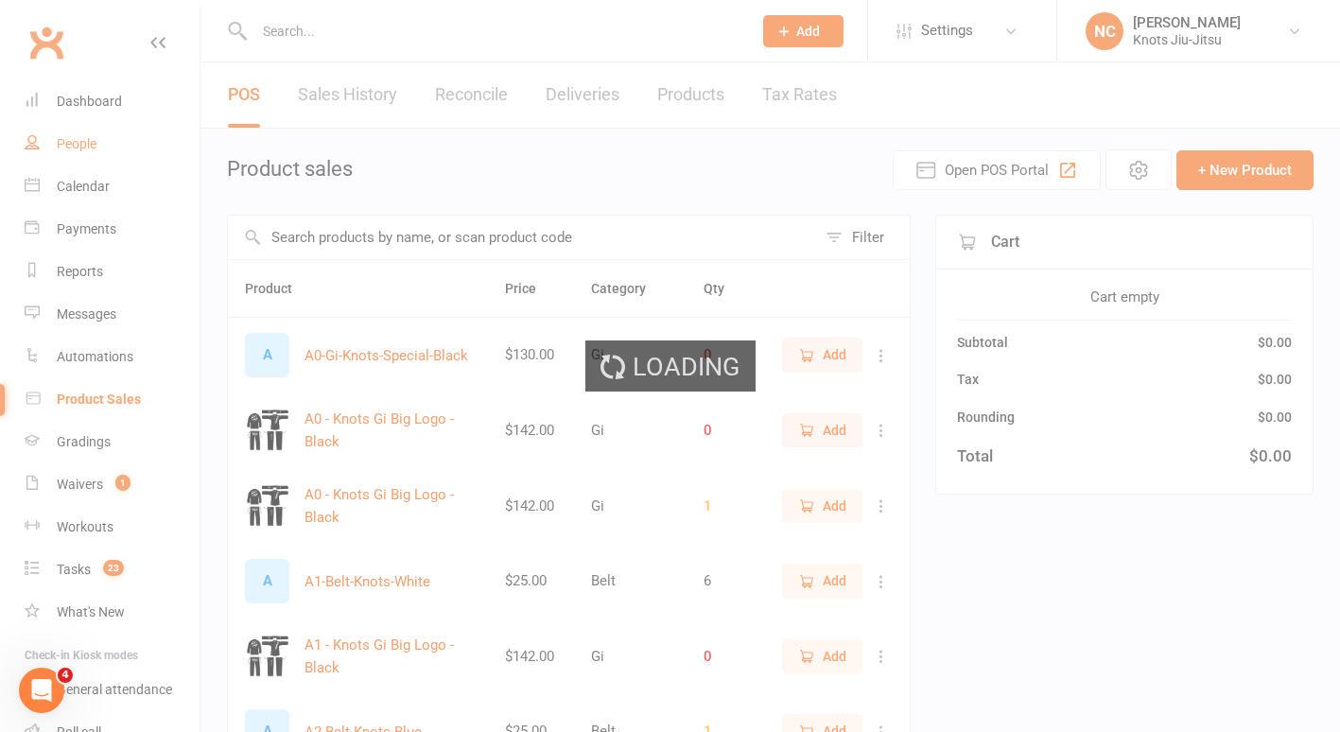
select select "100"
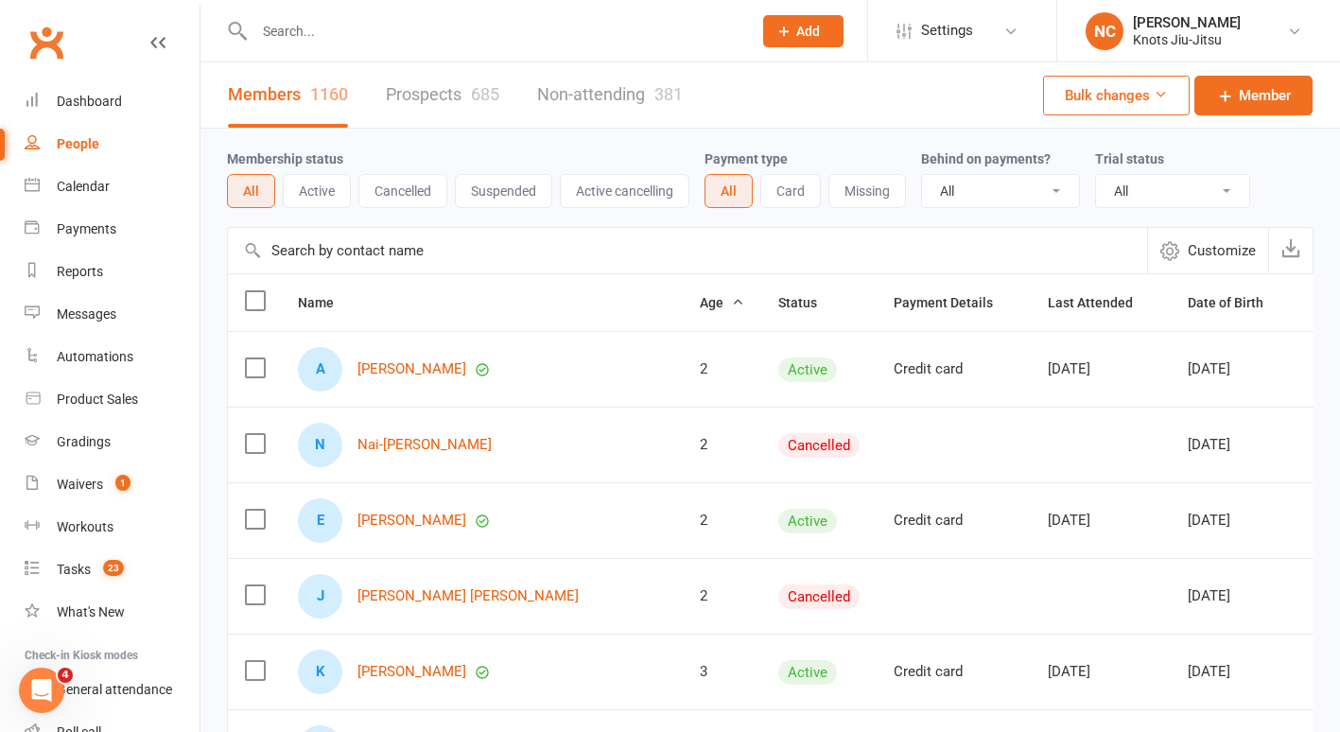
click at [328, 38] on input "text" at bounding box center [494, 31] width 490 height 26
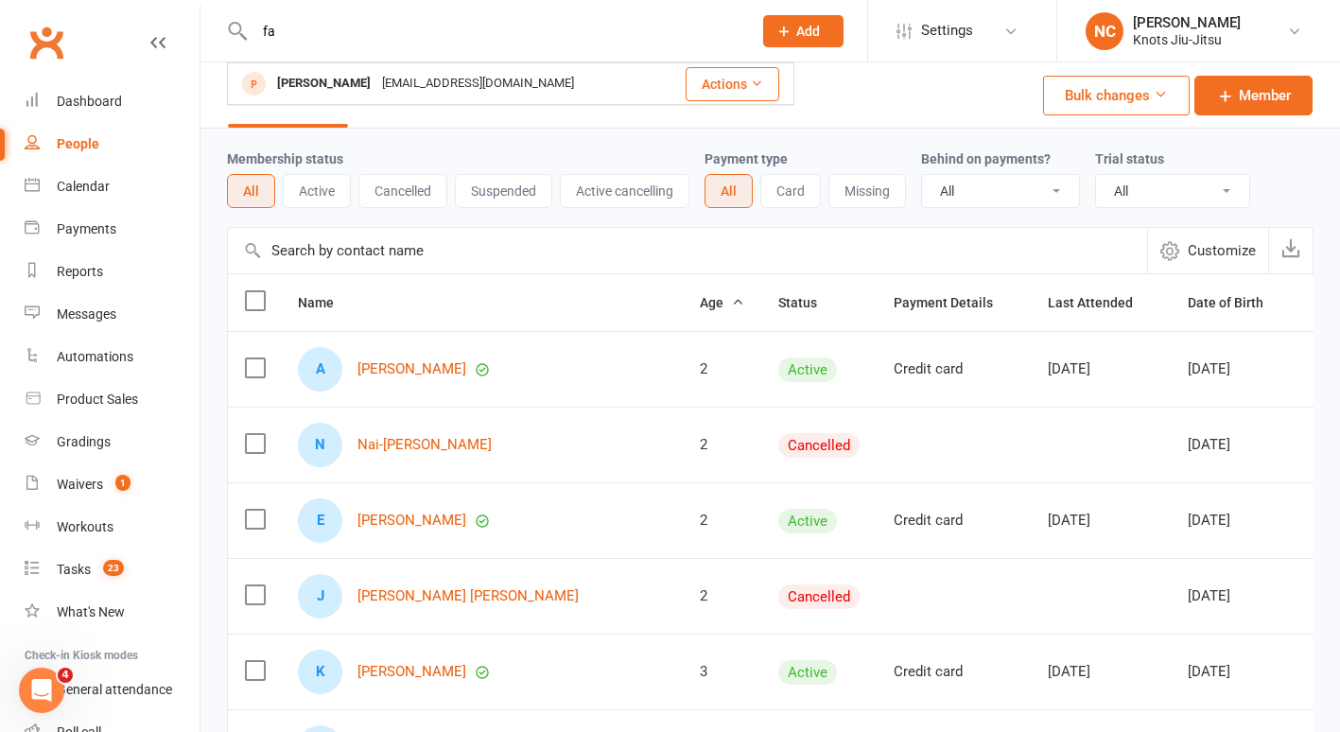
type input "f"
type input "Fatima"
drag, startPoint x: 392, startPoint y: 44, endPoint x: 201, endPoint y: 56, distance: 190.5
click at [201, 56] on react-component "[PERSON_NAME] [PERSON_NAME] [EMAIL_ADDRESS][DOMAIN_NAME] Actions" at bounding box center [369, 30] width 739 height 61
click at [280, 28] on input "Fatima" at bounding box center [494, 31] width 490 height 26
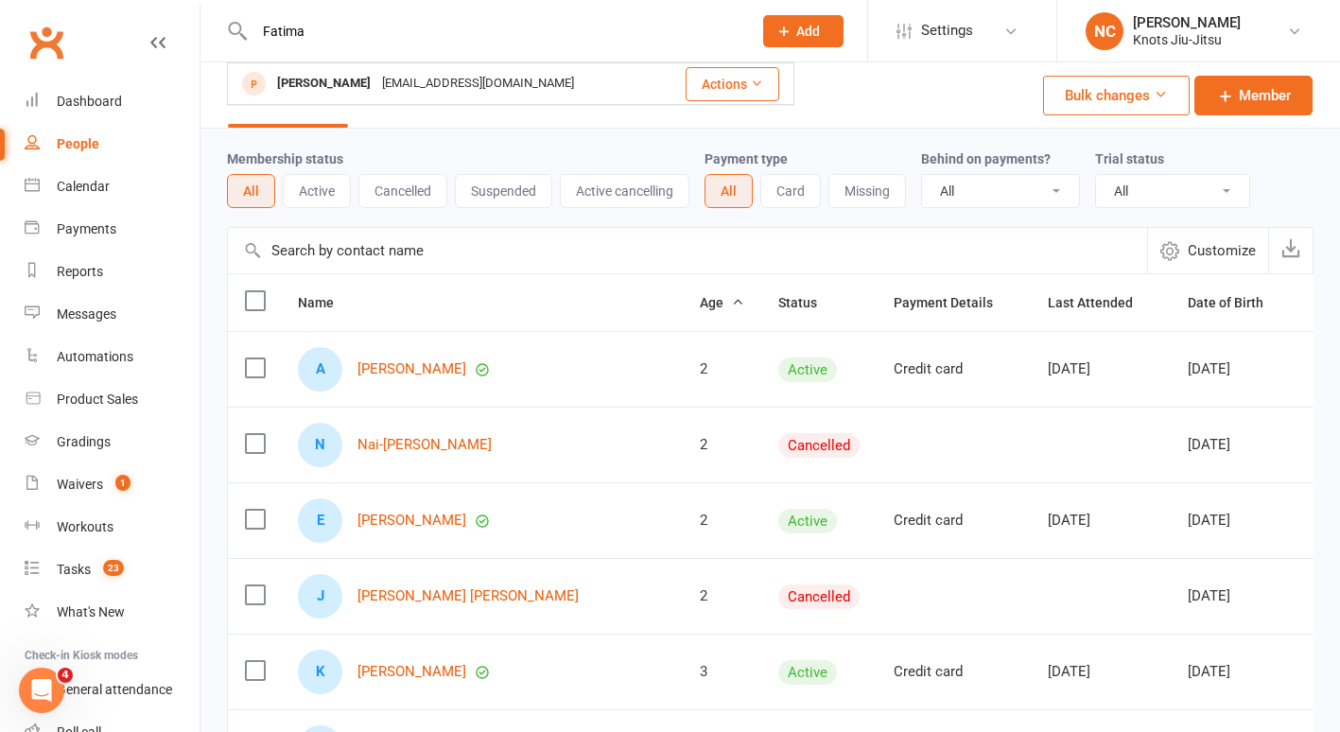
click at [280, 28] on input "Fatima" at bounding box center [494, 31] width 490 height 26
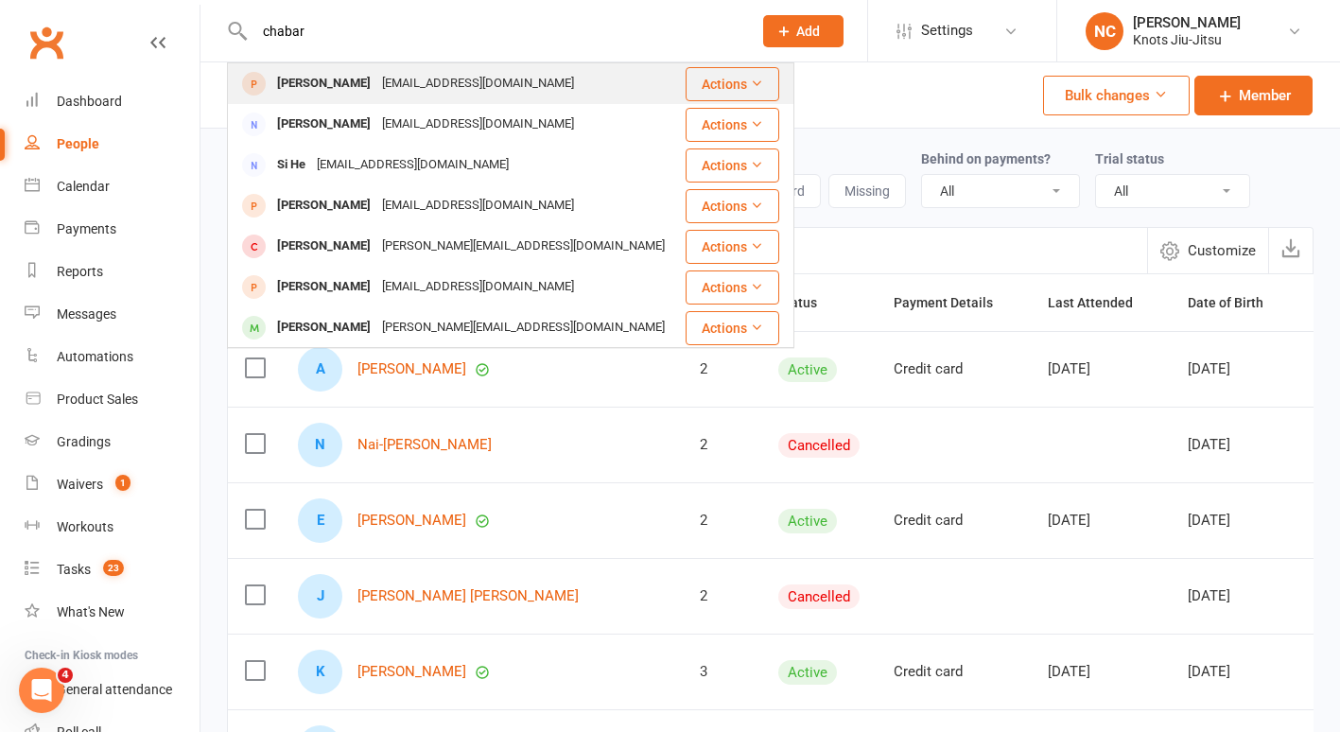
type input "chabar"
click at [339, 86] on div "[PERSON_NAME]" at bounding box center [323, 83] width 105 height 27
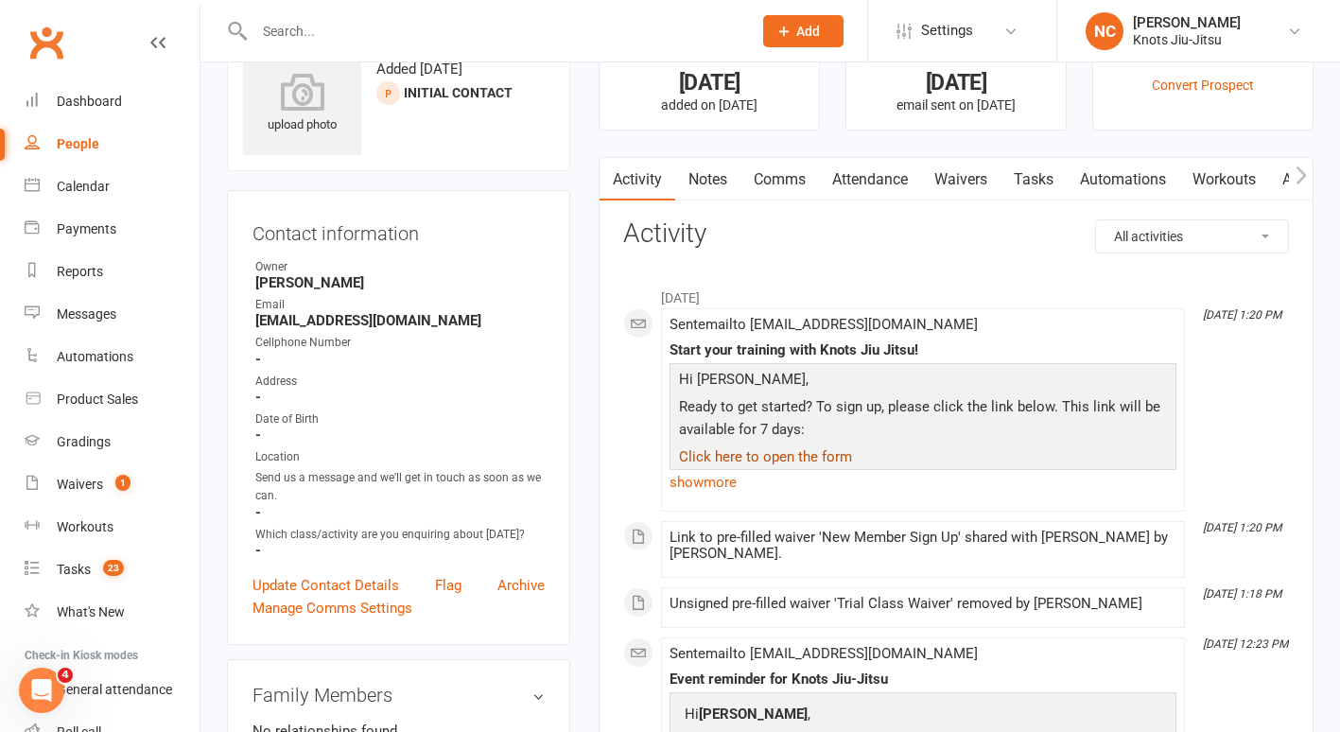
scroll to position [35, 0]
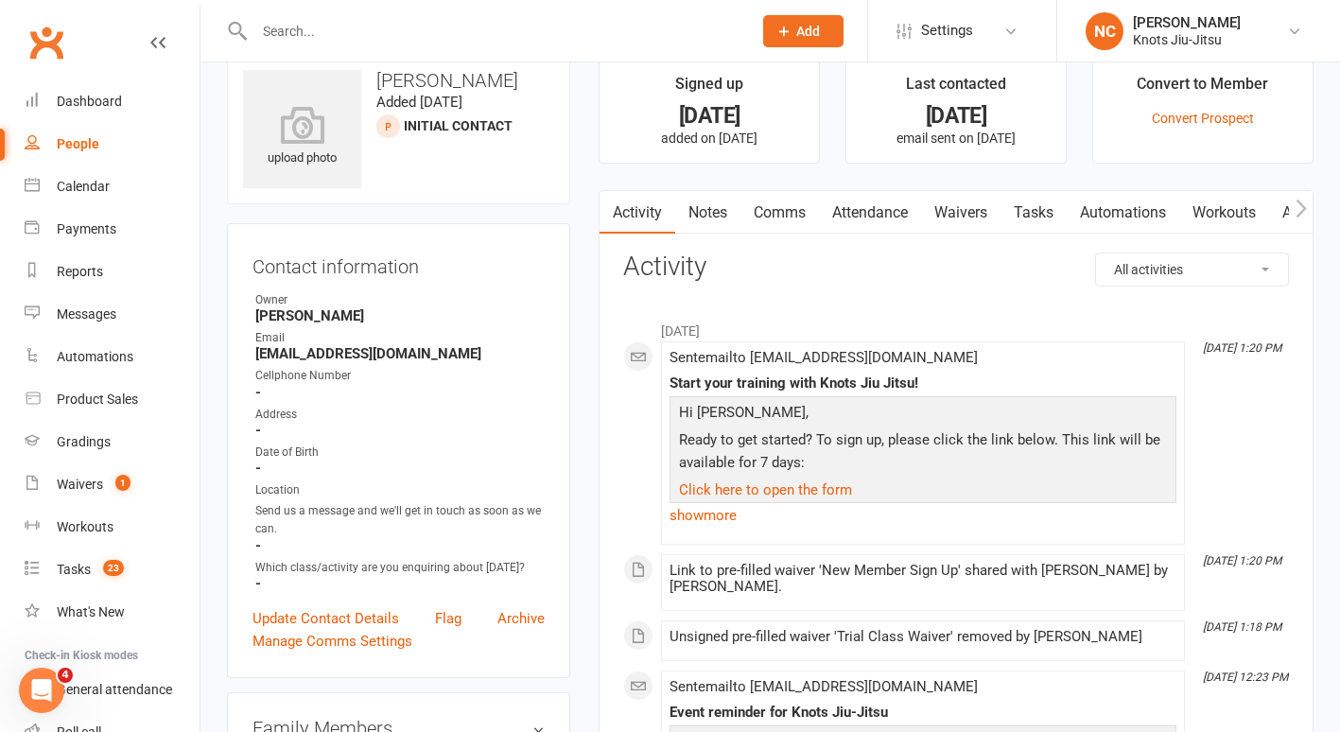
click at [957, 233] on link "Waivers" at bounding box center [960, 213] width 79 height 44
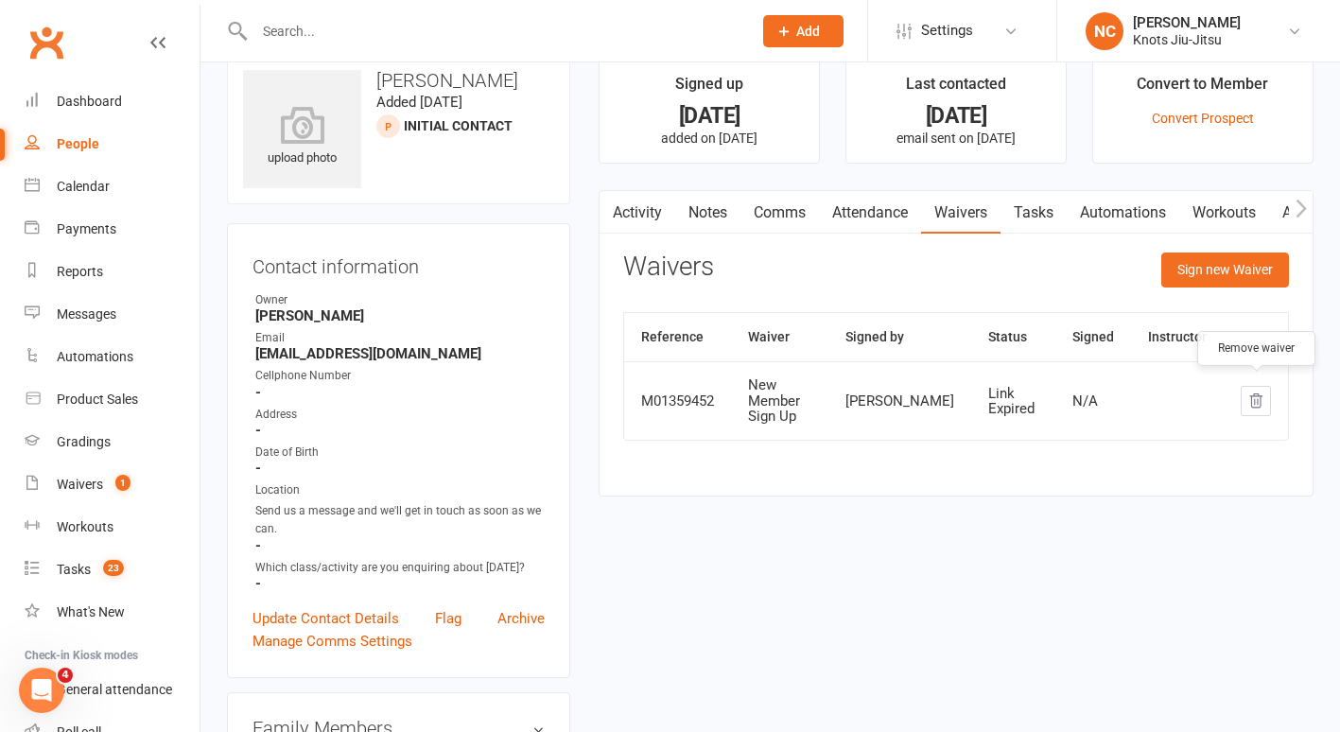
click at [1252, 396] on icon "button" at bounding box center [1257, 400] width 12 height 13
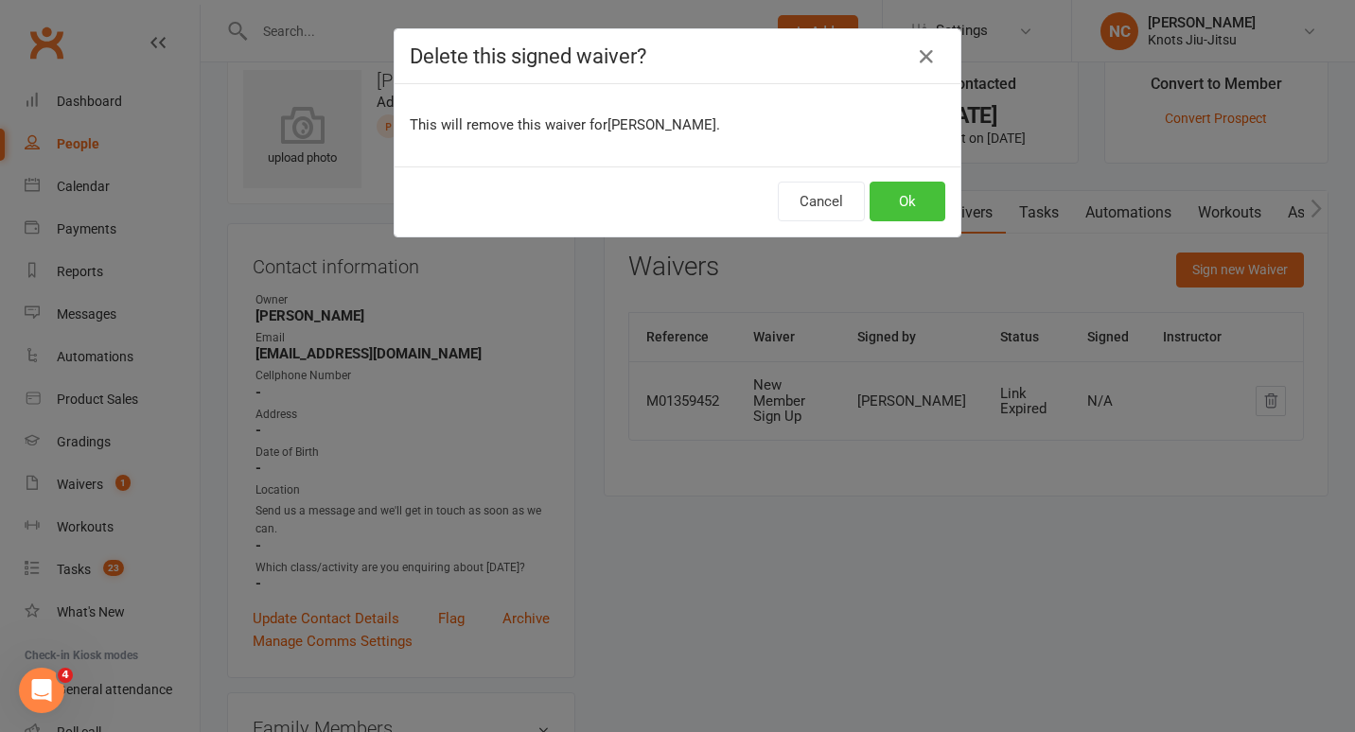
click at [895, 193] on button "Ok" at bounding box center [907, 202] width 76 height 40
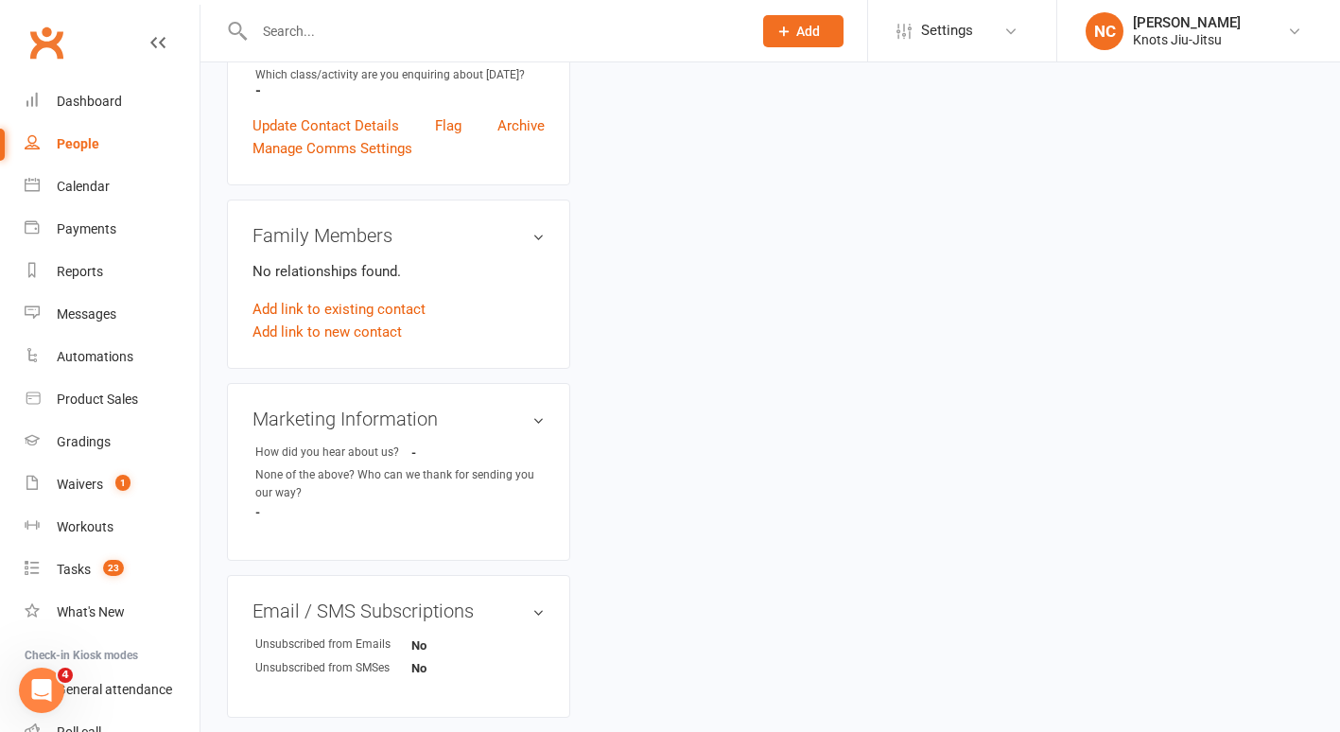
scroll to position [49, 0]
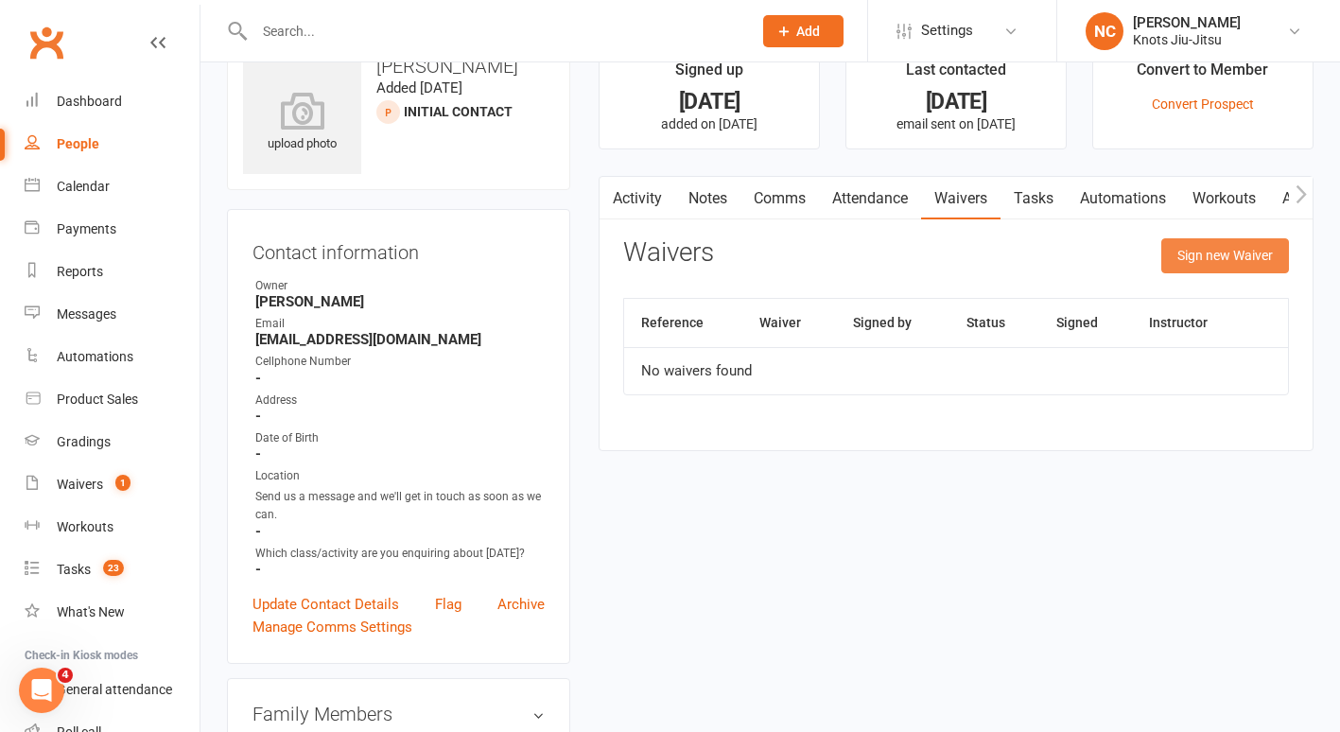
click at [1201, 267] on button "Sign new Waiver" at bounding box center [1226, 255] width 128 height 34
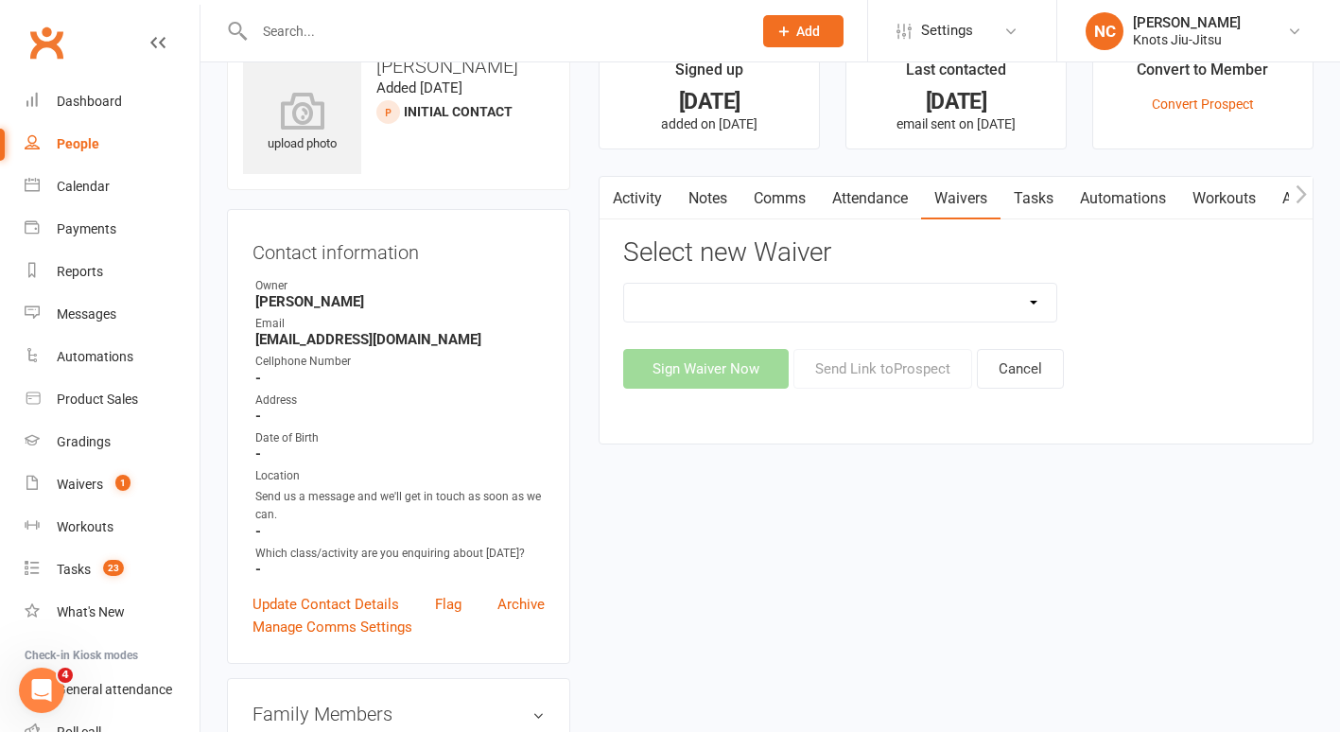
click at [860, 288] on select "Covid Vaccine Confirmation E.T.C. Partnership Member E.T.C. Partnership Member …" at bounding box center [840, 303] width 432 height 38
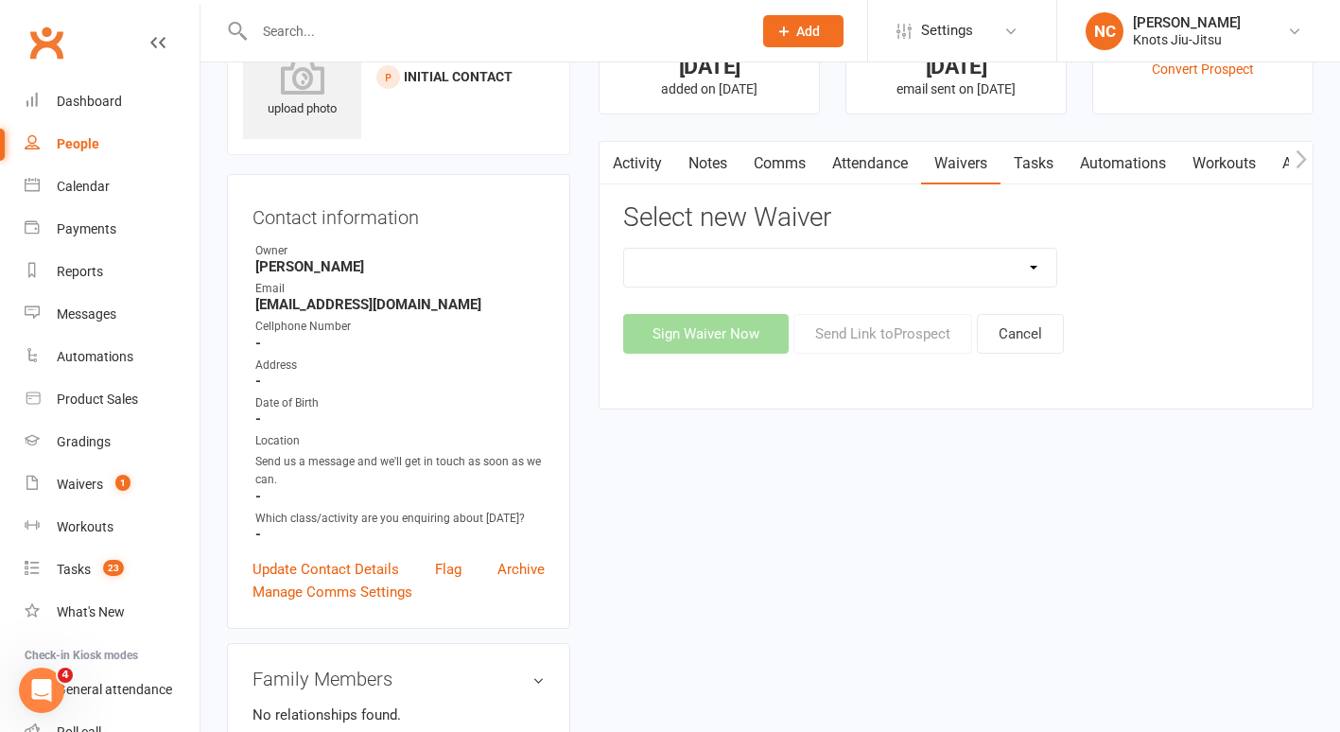
scroll to position [83, 0]
click at [860, 288] on div "Covid Vaccine Confirmation E.T.C. Partnership Member E.T.C. Partnership Member …" at bounding box center [840, 269] width 434 height 40
click at [855, 254] on select "Covid Vaccine Confirmation E.T.C. Partnership Member E.T.C. Partnership Member …" at bounding box center [840, 269] width 432 height 38
select select "8539"
click at [624, 250] on select "Covid Vaccine Confirmation E.T.C. Partnership Member E.T.C. Partnership Member …" at bounding box center [840, 269] width 432 height 38
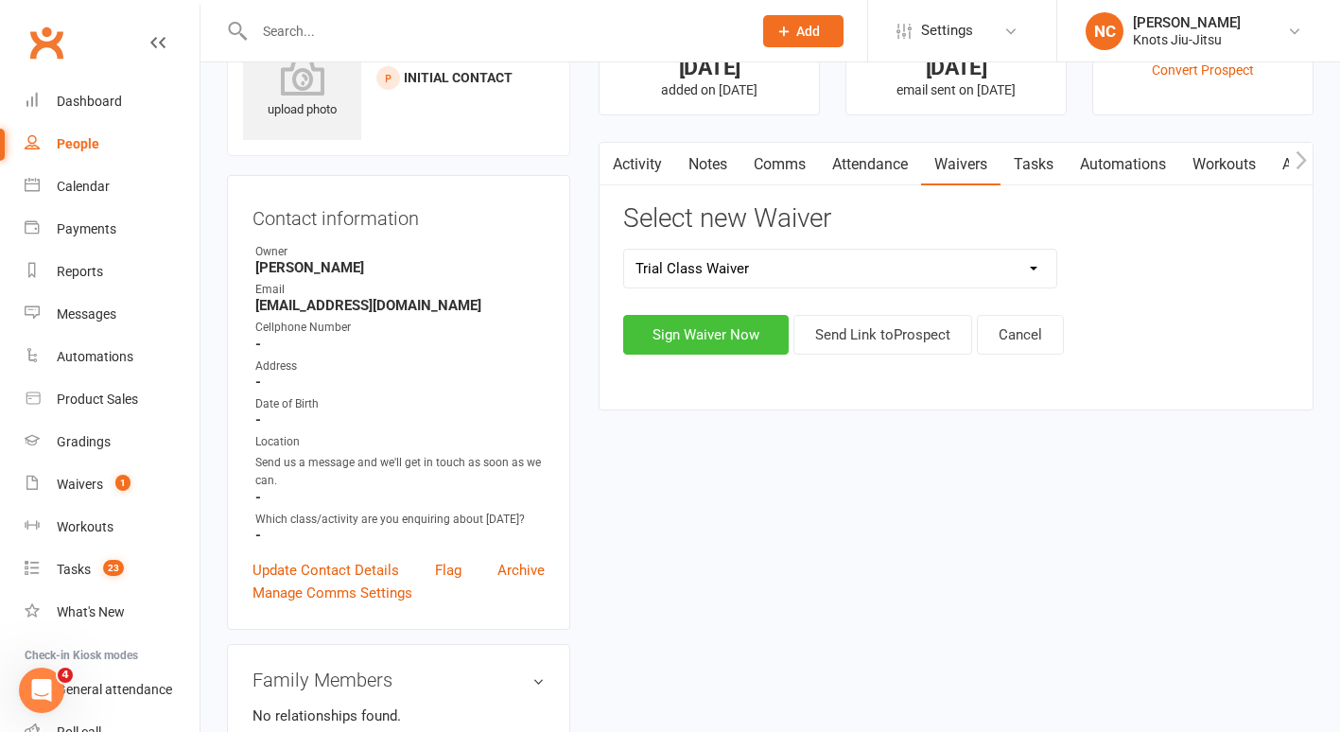
click at [679, 324] on button "Sign Waiver Now" at bounding box center [706, 335] width 166 height 40
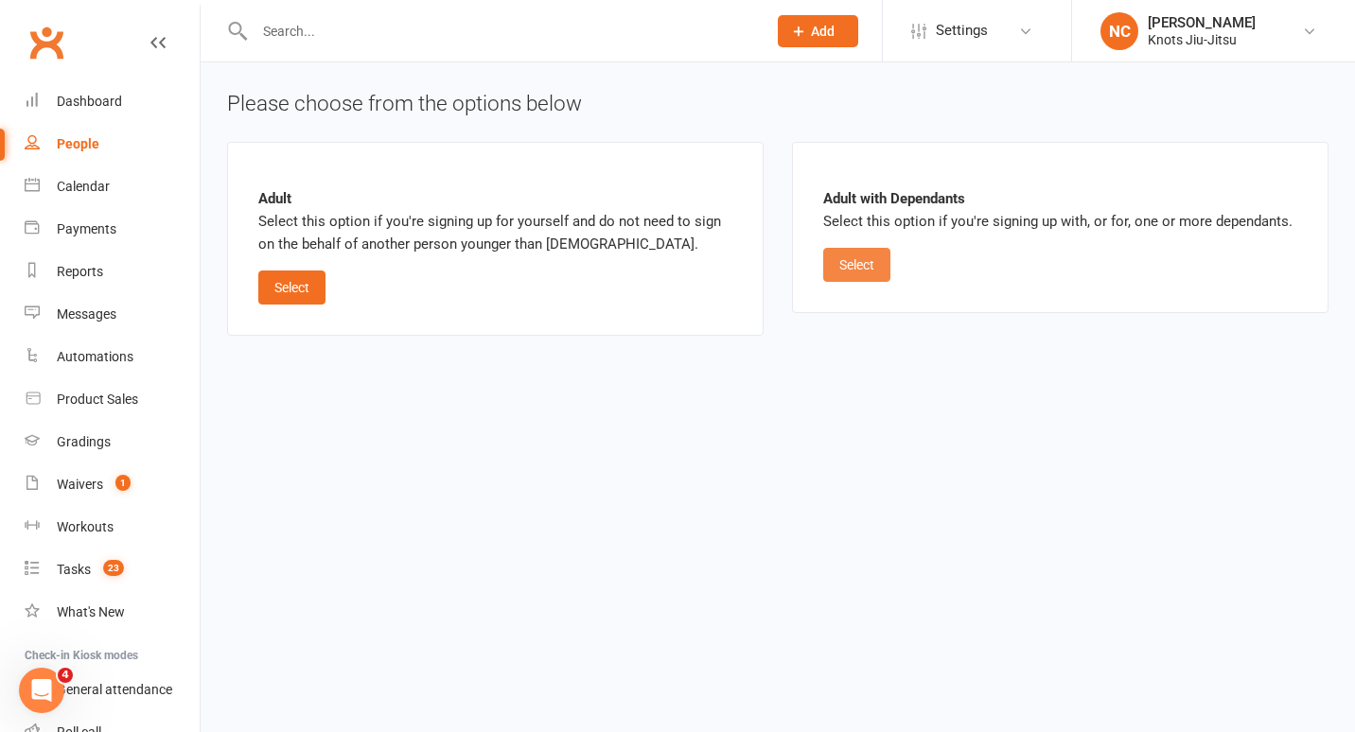
click at [860, 254] on button "Select" at bounding box center [856, 265] width 67 height 34
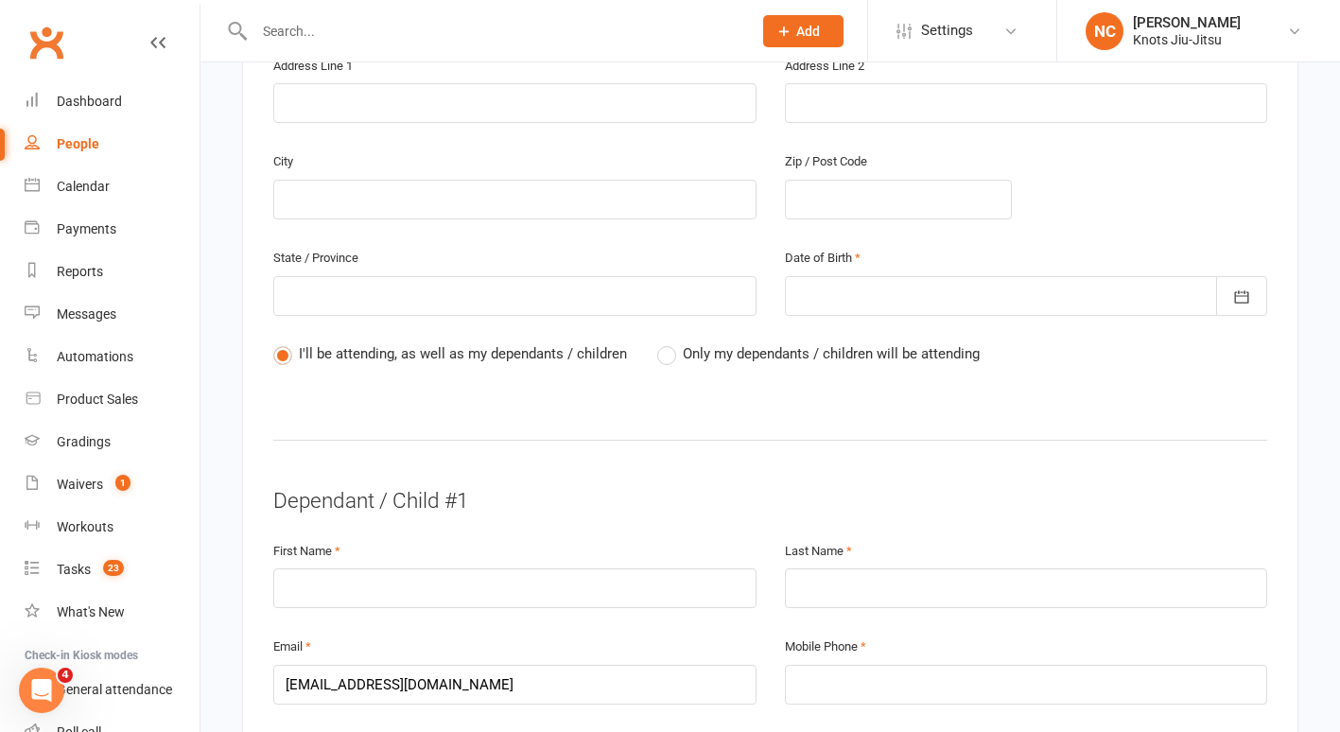
scroll to position [705, 0]
click at [74, 144] on div "People" at bounding box center [78, 143] width 43 height 15
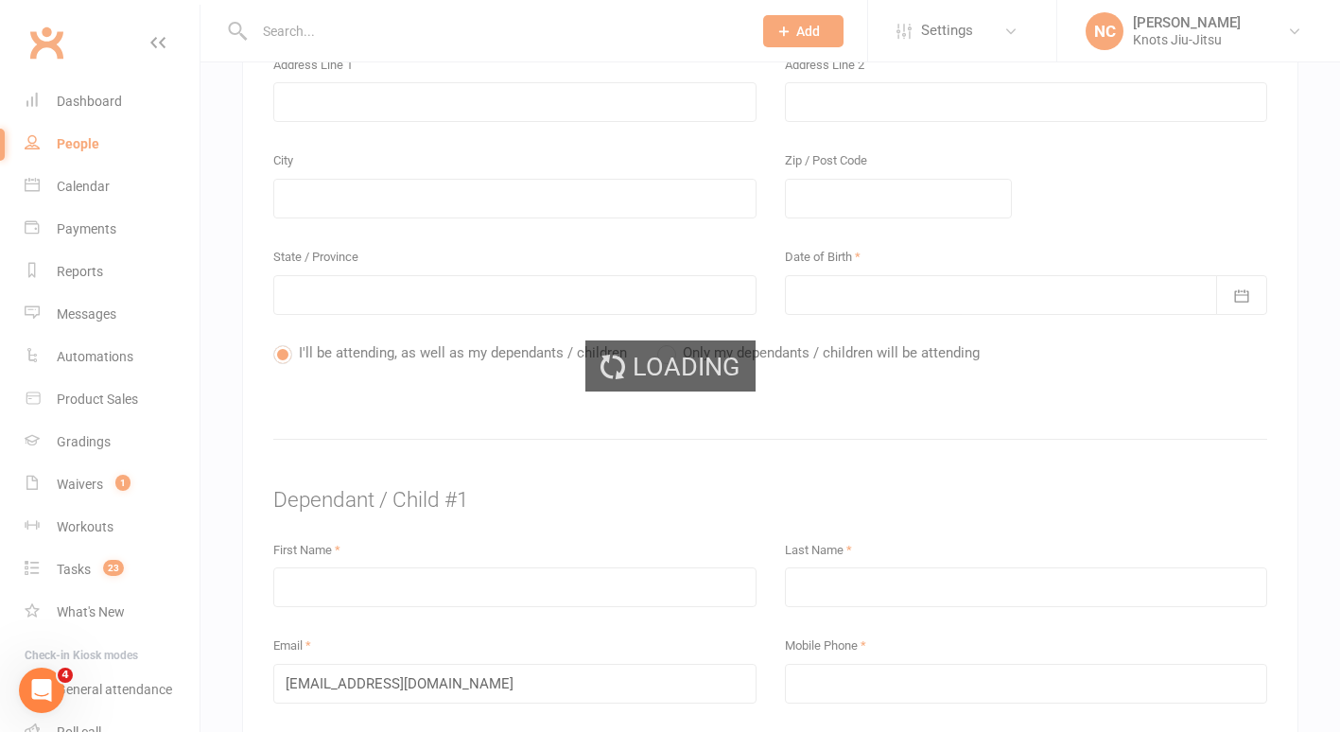
select select "100"
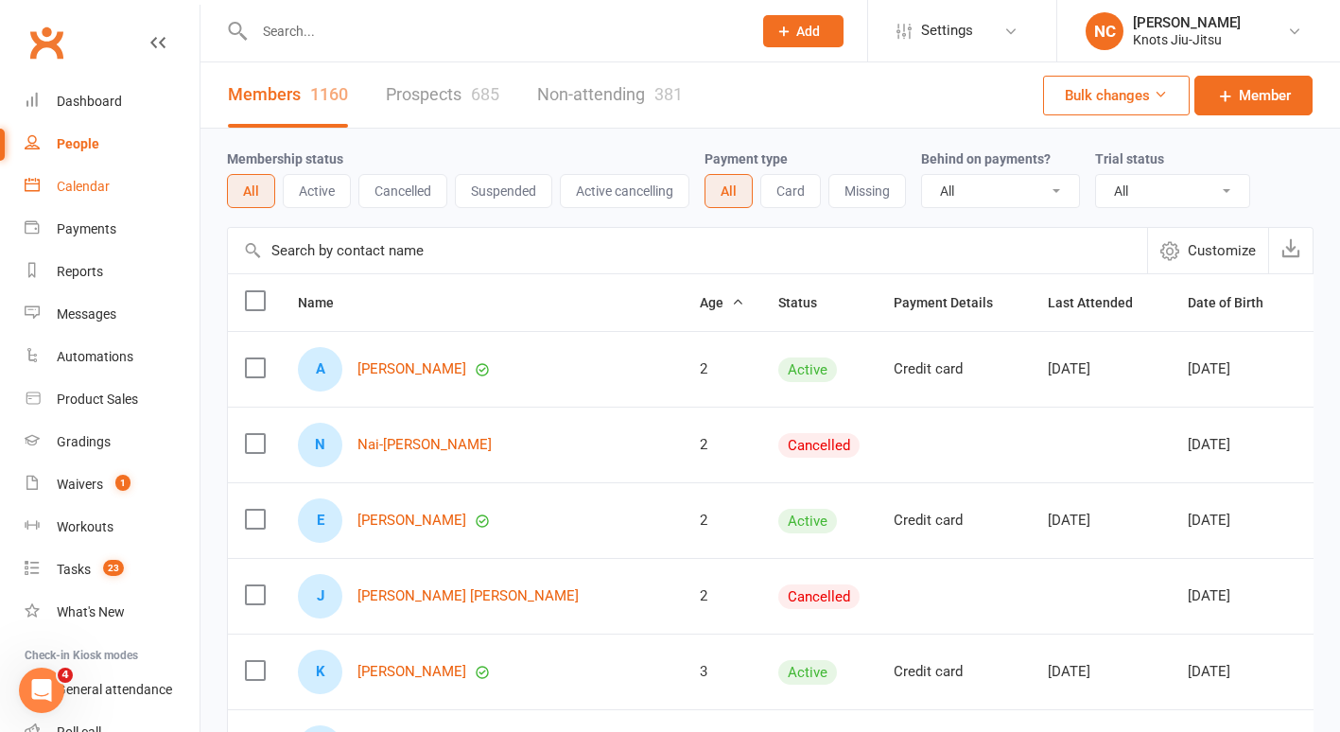
click at [75, 201] on link "Calendar" at bounding box center [112, 187] width 175 height 43
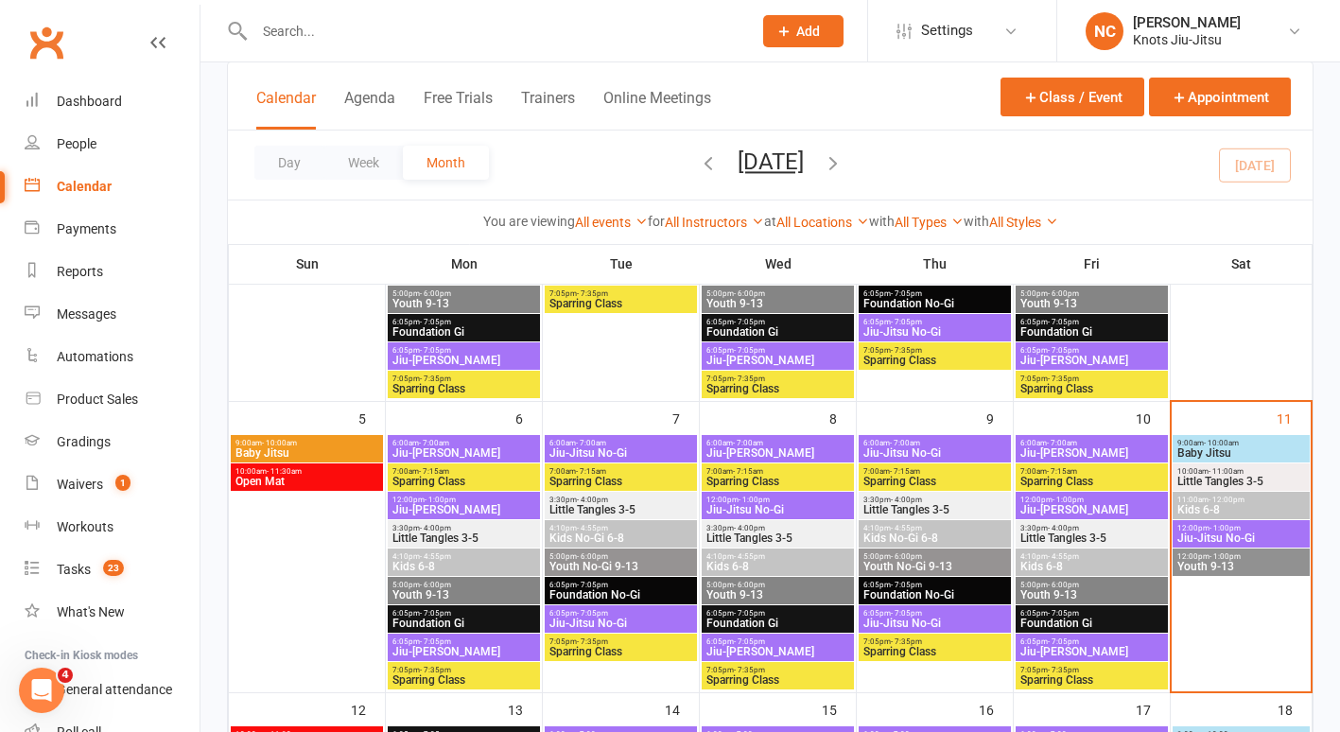
scroll to position [261, 0]
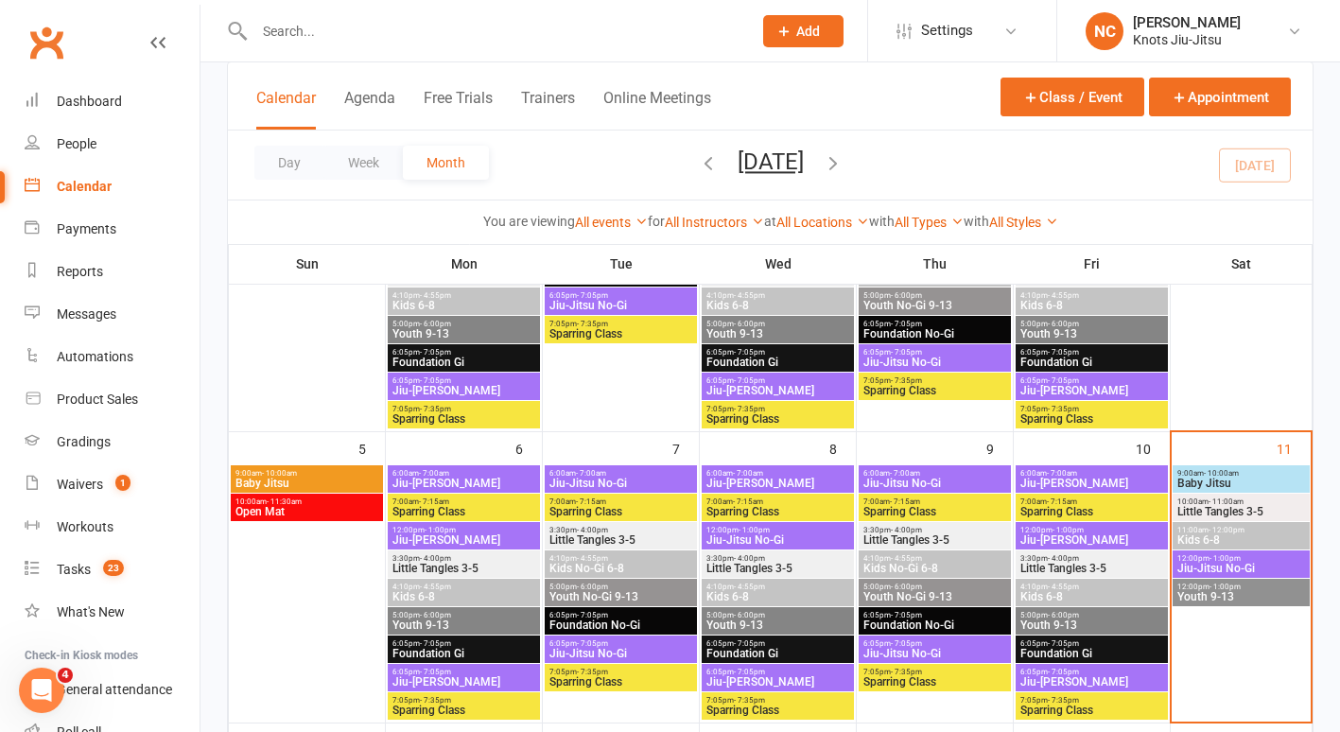
click at [1216, 563] on span "Jiu-Jitsu No-Gi" at bounding box center [1242, 568] width 130 height 11
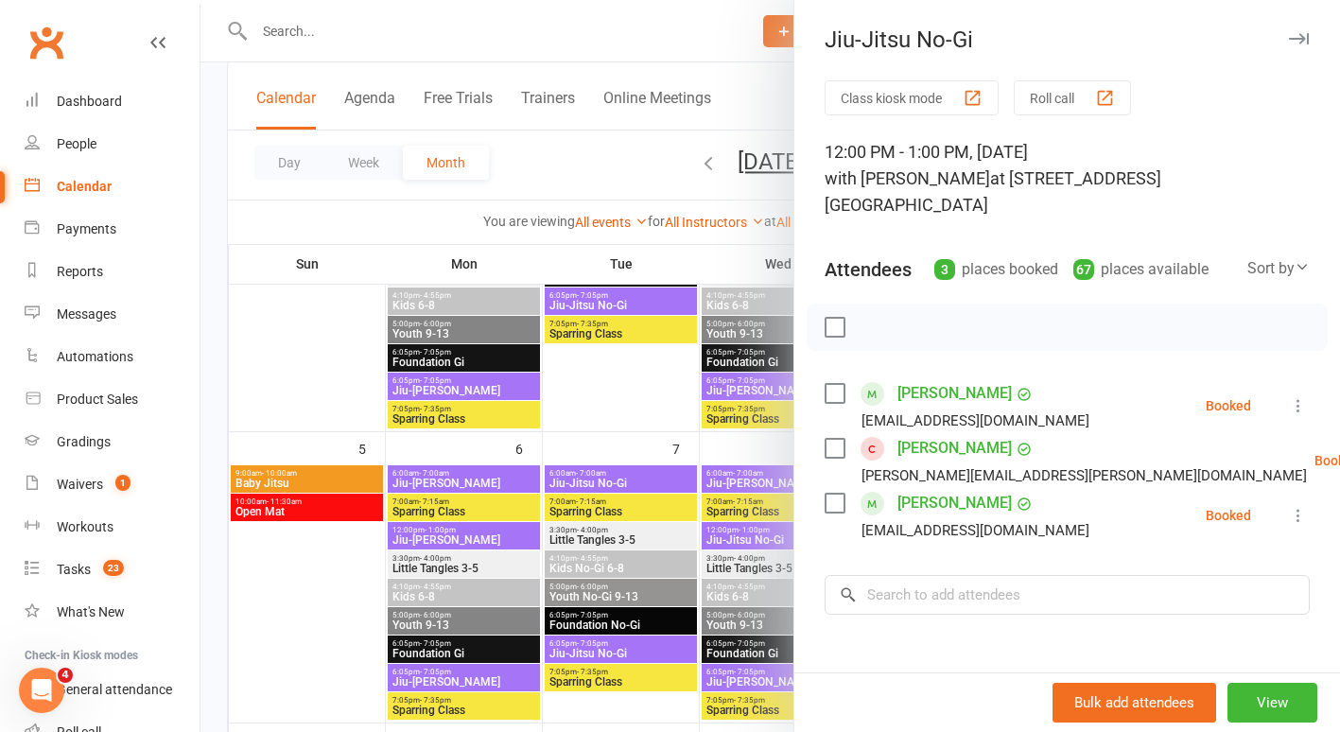
click at [290, 590] on div at bounding box center [771, 366] width 1140 height 732
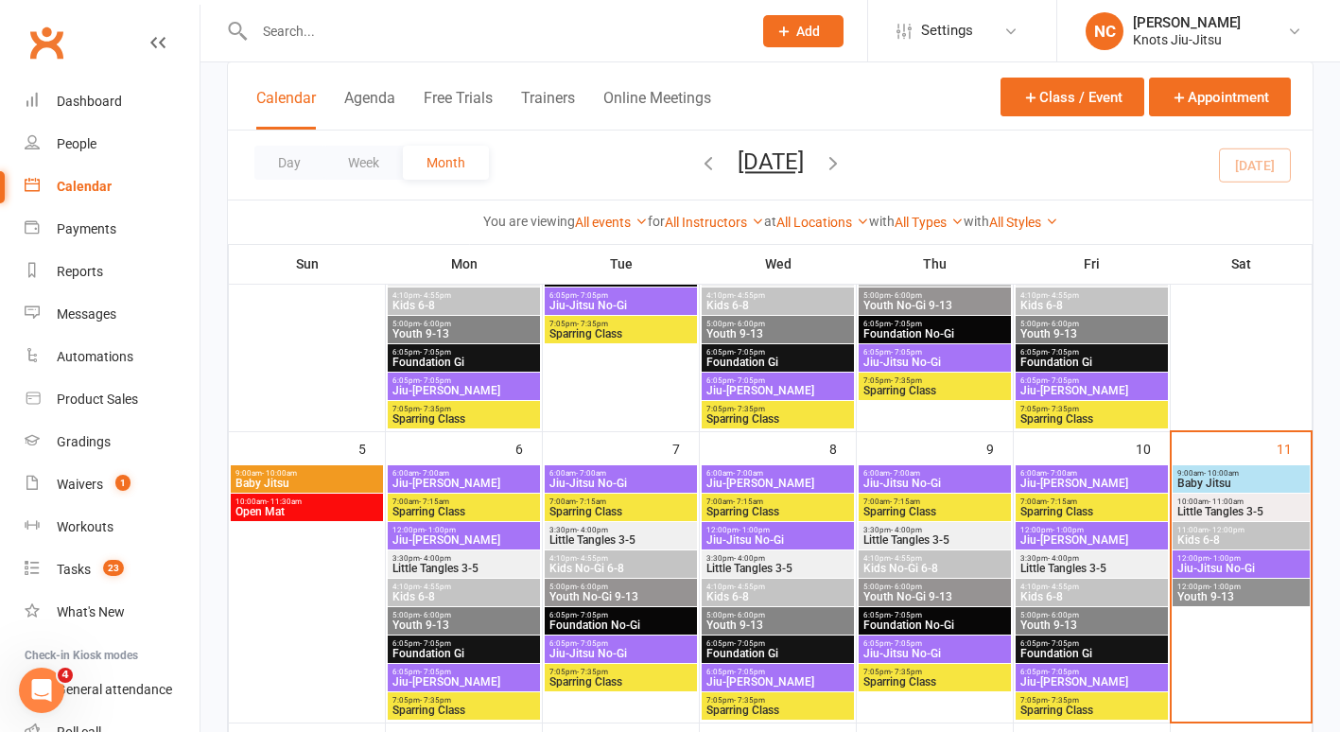
click at [1217, 565] on span "Jiu-Jitsu No-Gi" at bounding box center [1242, 568] width 130 height 11
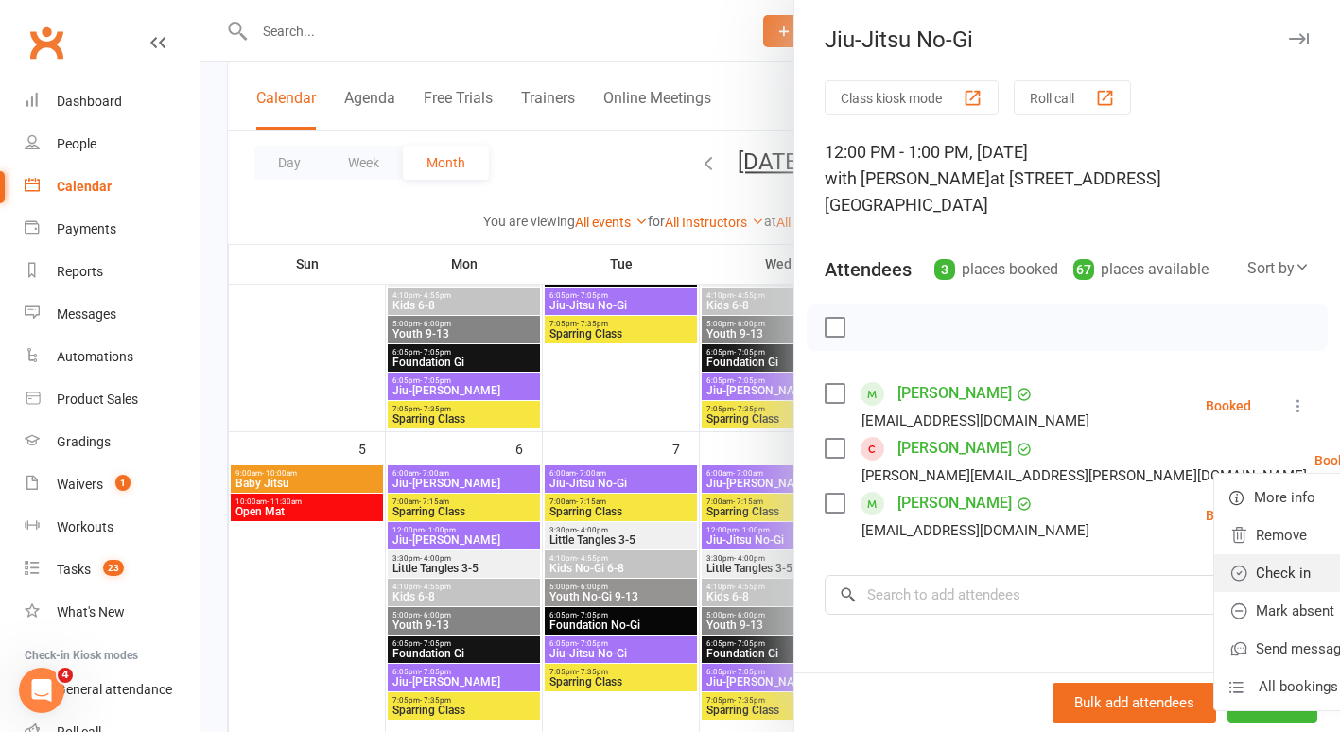
click at [1215, 554] on link "Check in" at bounding box center [1316, 573] width 203 height 38
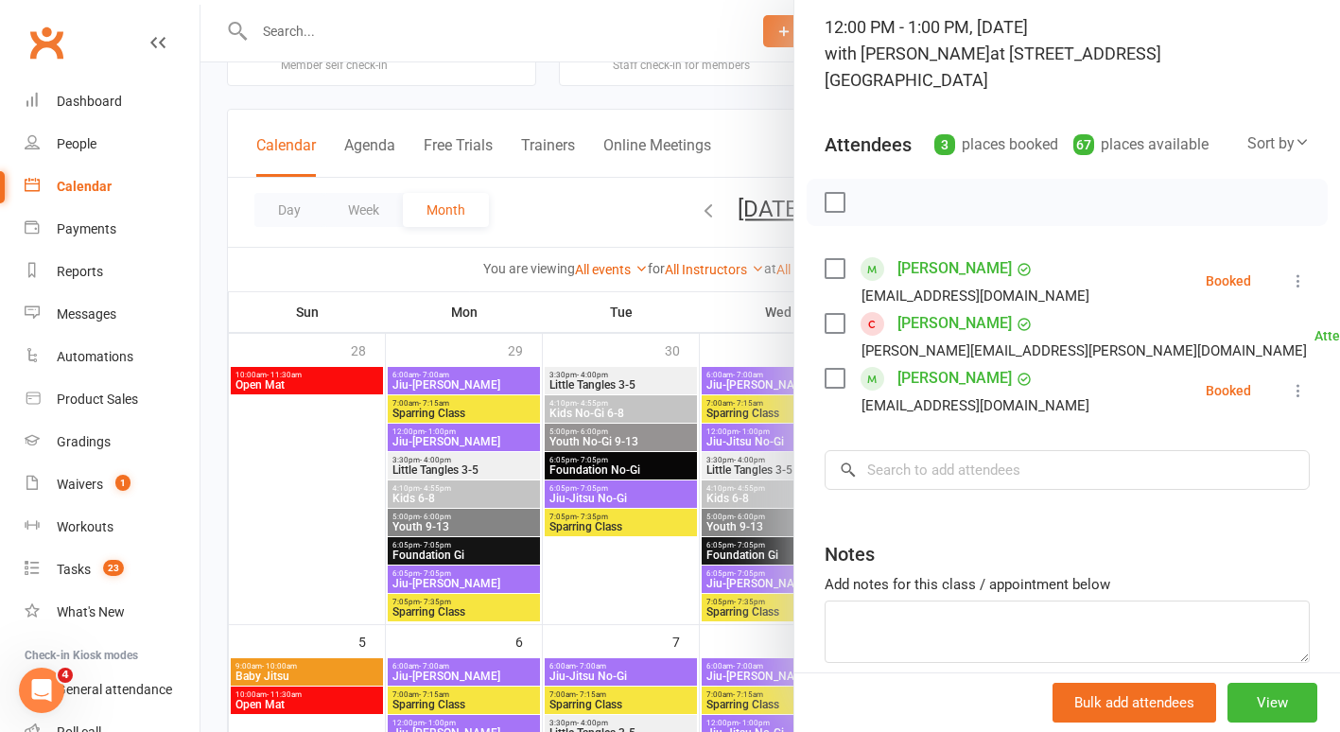
scroll to position [128, 0]
